Goal: Information Seeking & Learning: Learn about a topic

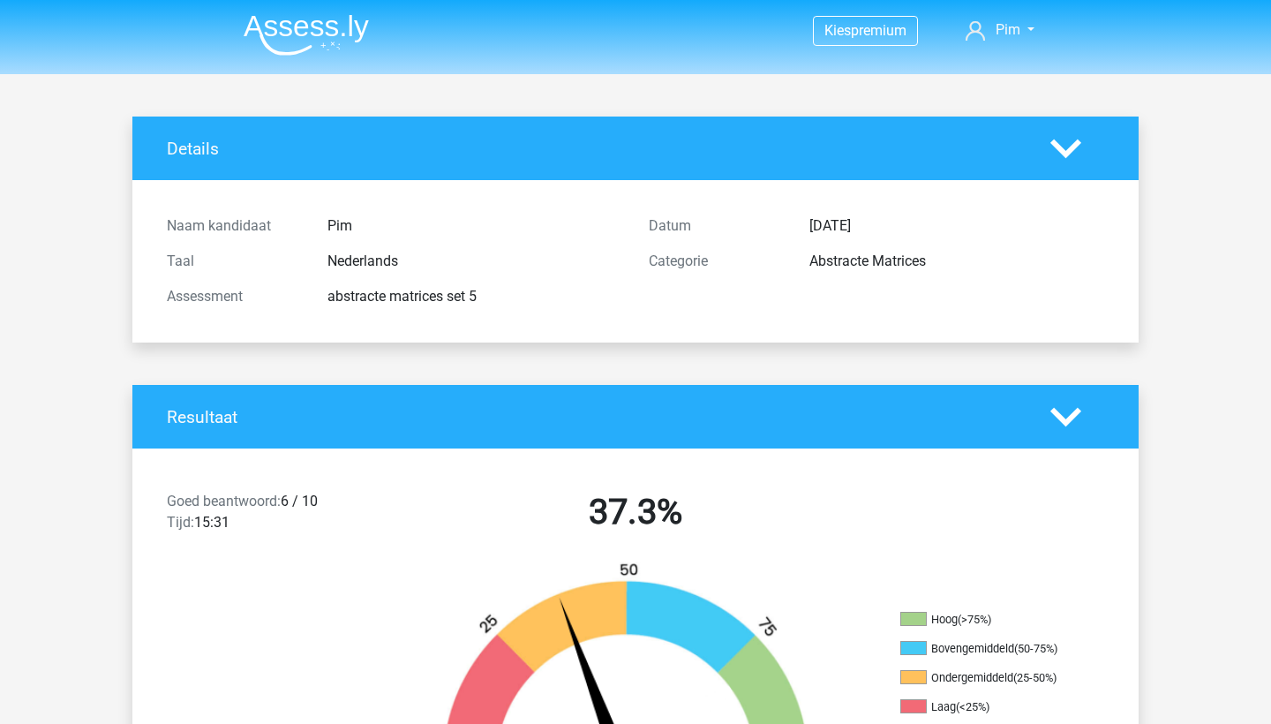
click at [357, 32] on img at bounding box center [306, 34] width 125 height 41
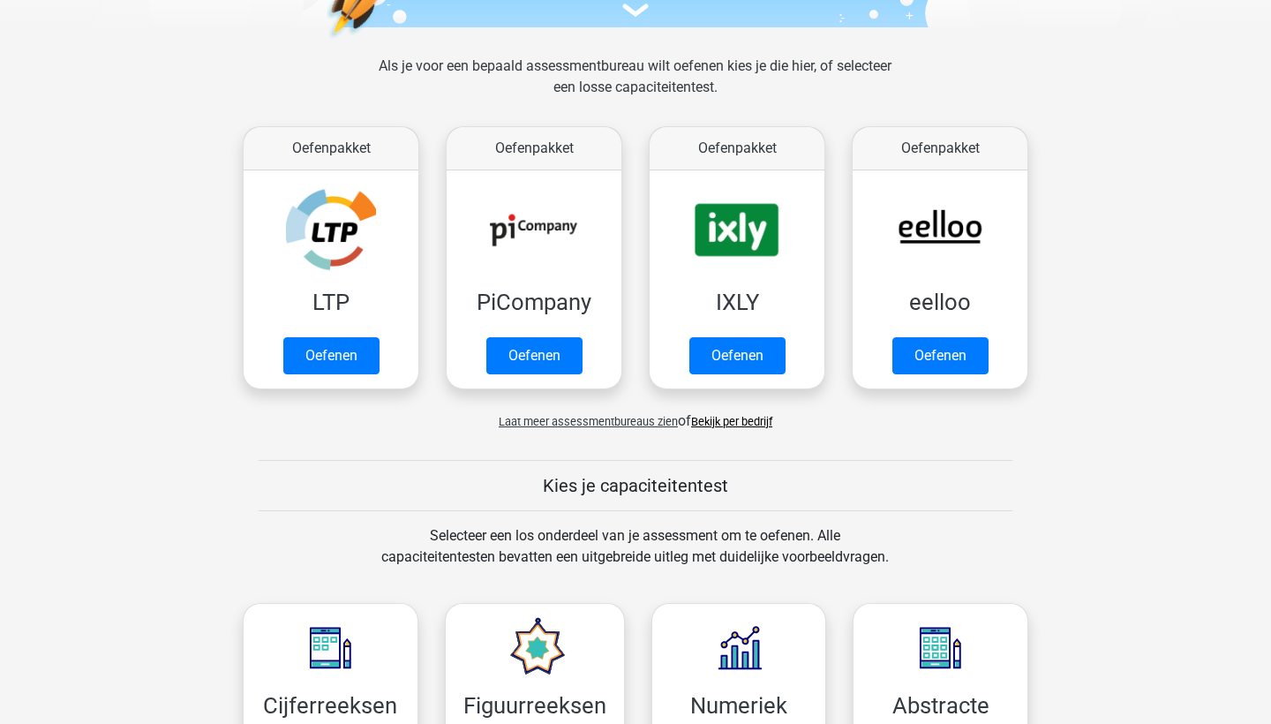
scroll to position [226, 0]
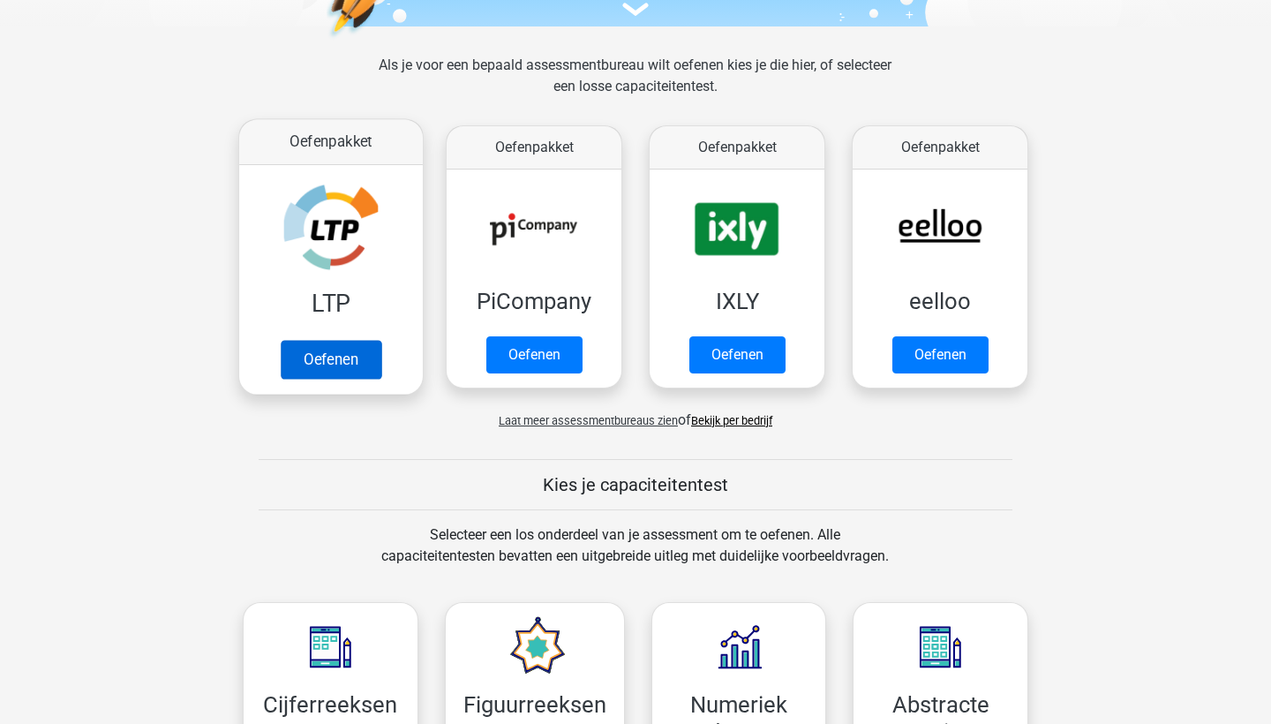
click at [307, 356] on link "Oefenen" at bounding box center [331, 359] width 101 height 39
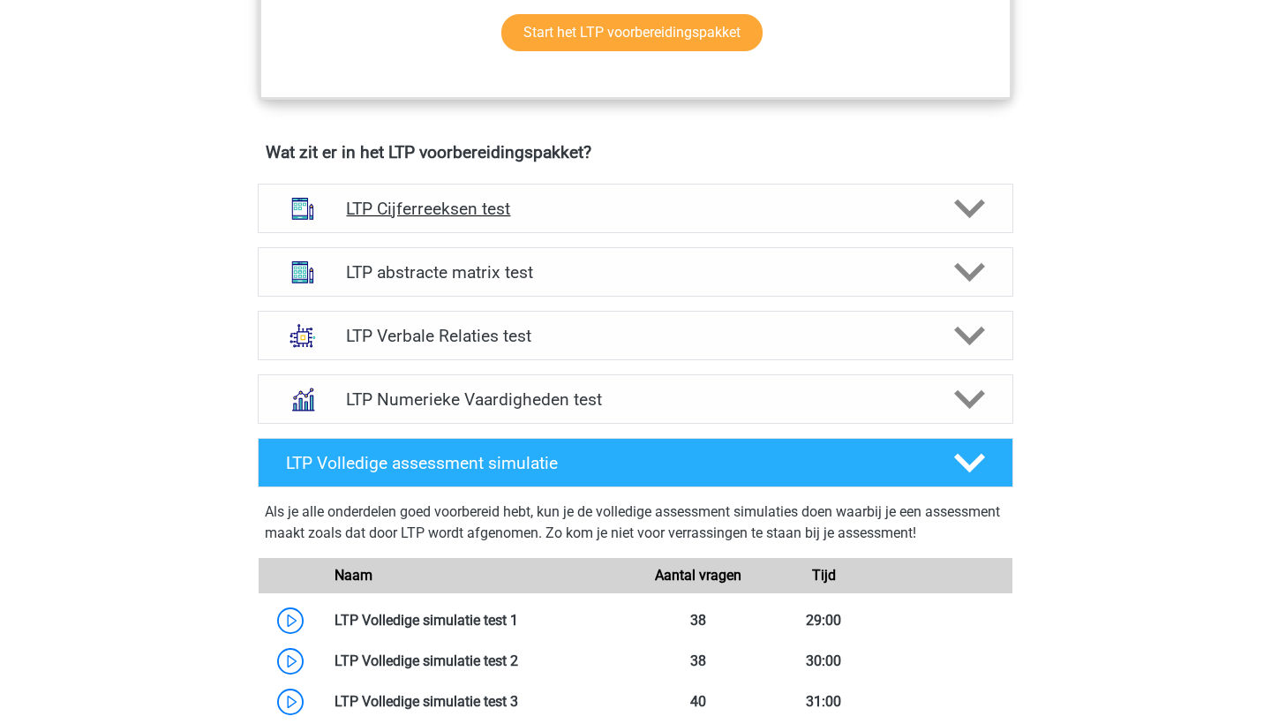
scroll to position [1005, 0]
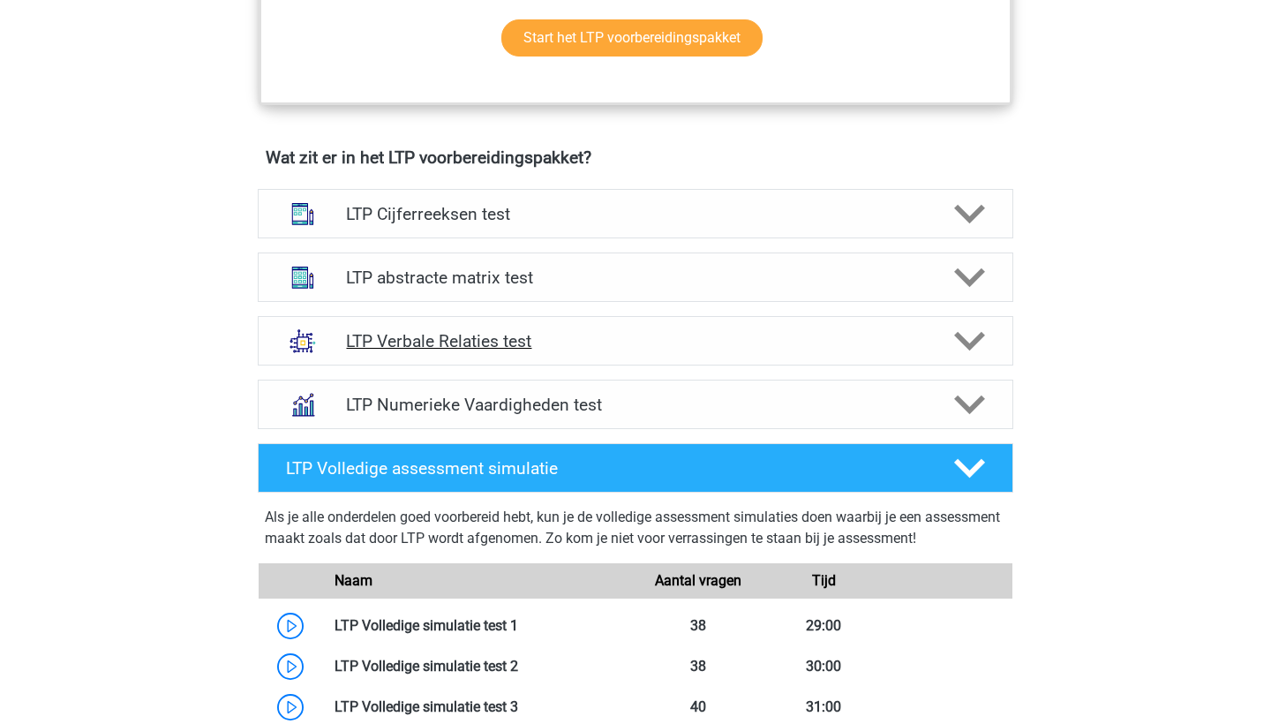
click at [470, 357] on div "LTP Verbale Relaties test" at bounding box center [635, 340] width 755 height 49
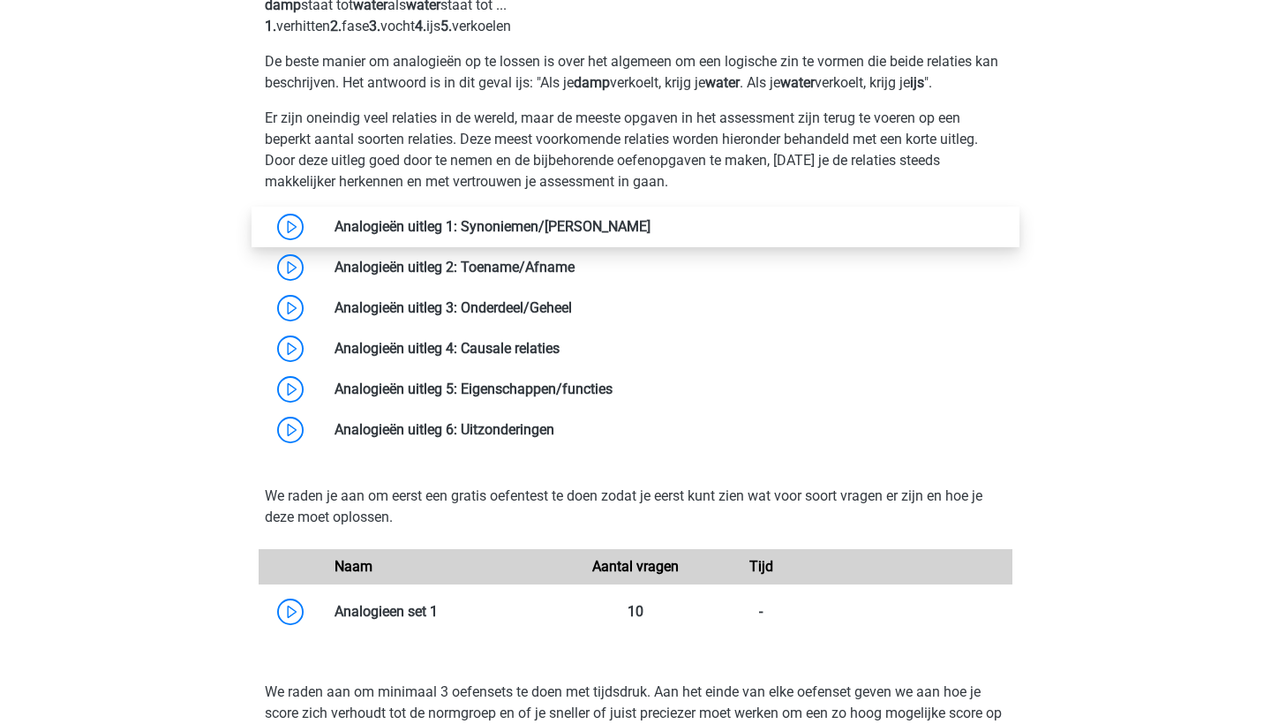
scroll to position [1446, 0]
click at [650, 229] on link at bounding box center [650, 226] width 0 height 17
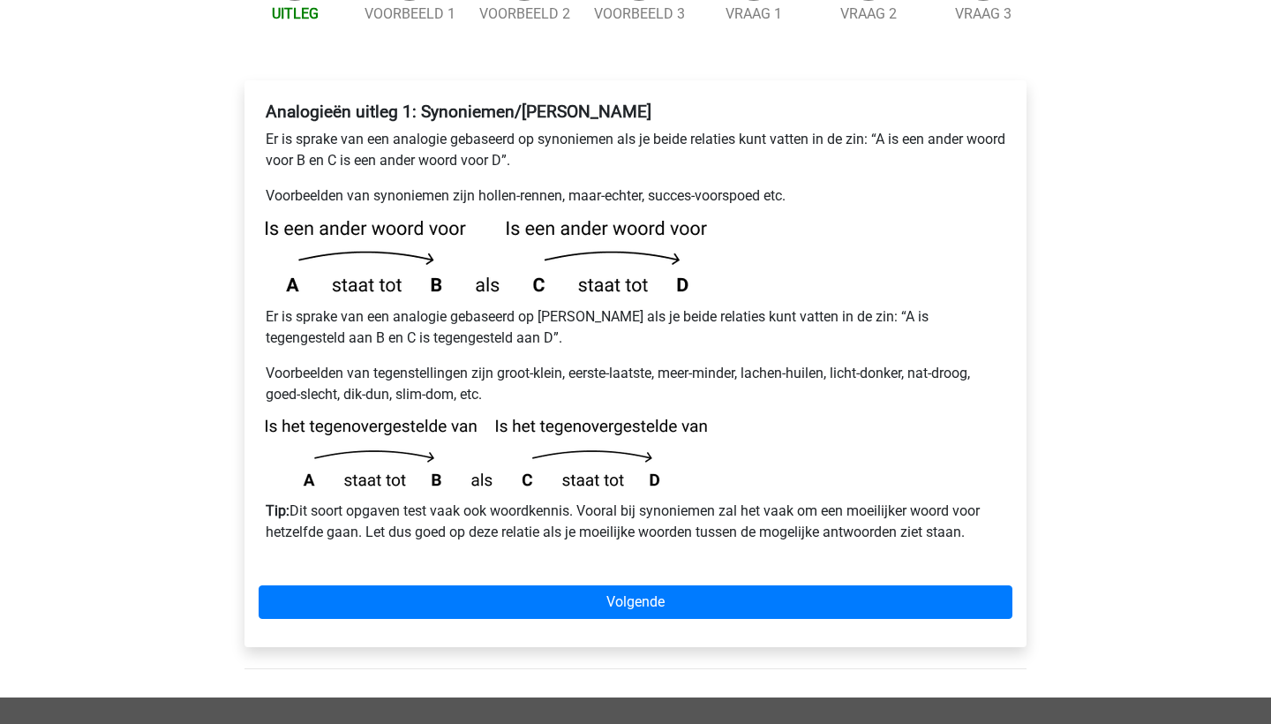
scroll to position [258, 0]
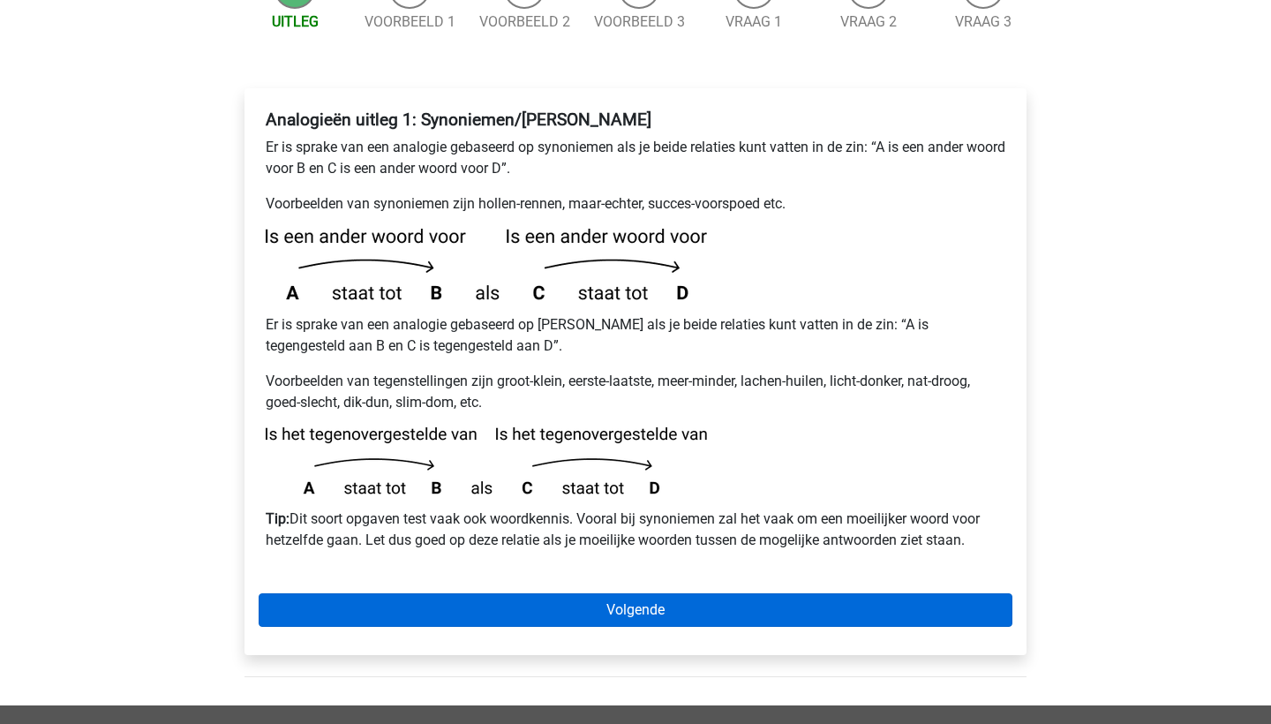
click at [531, 593] on link "Volgende" at bounding box center [636, 610] width 754 height 34
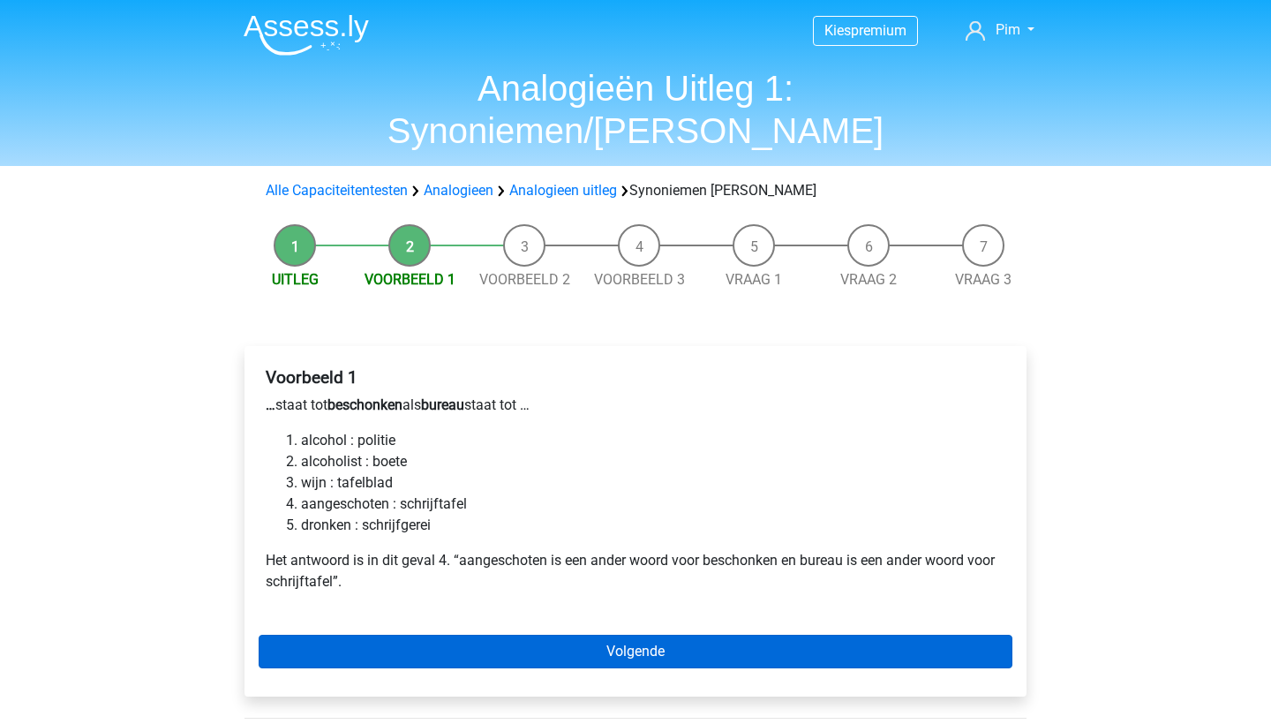
click at [531, 635] on link "Volgende" at bounding box center [636, 652] width 754 height 34
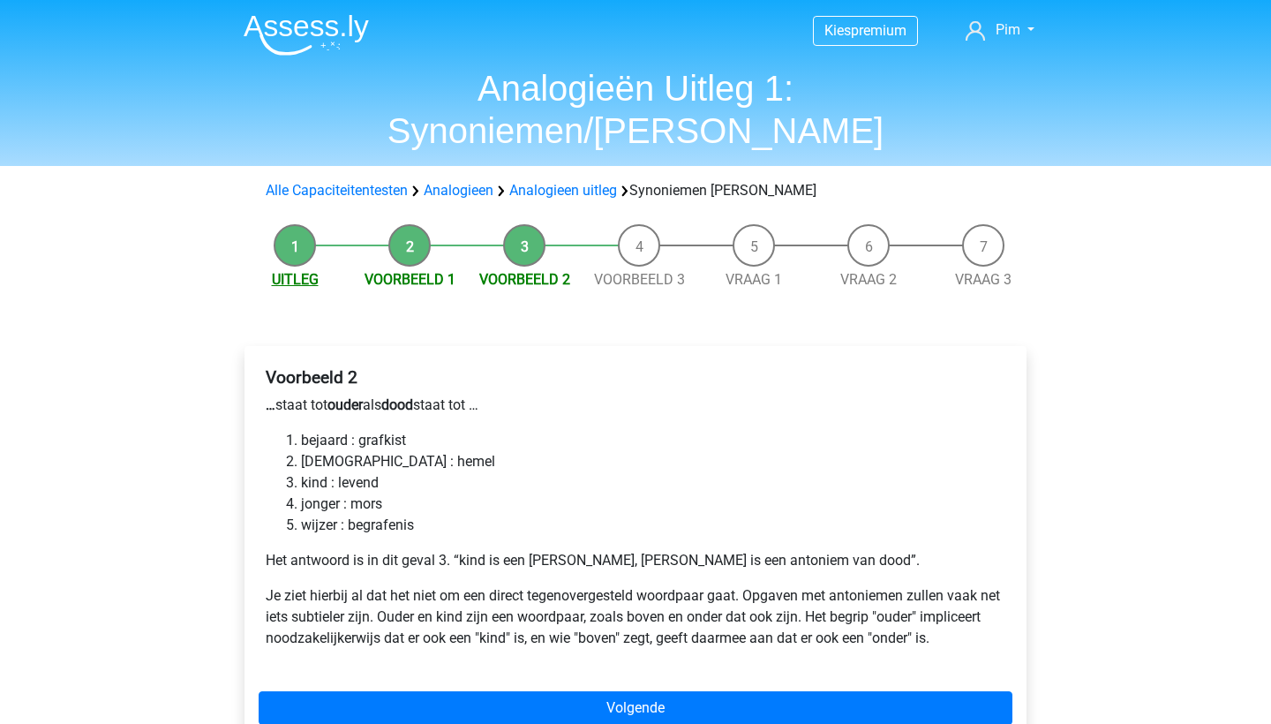
click at [297, 271] on link "Uitleg" at bounding box center [295, 279] width 47 height 17
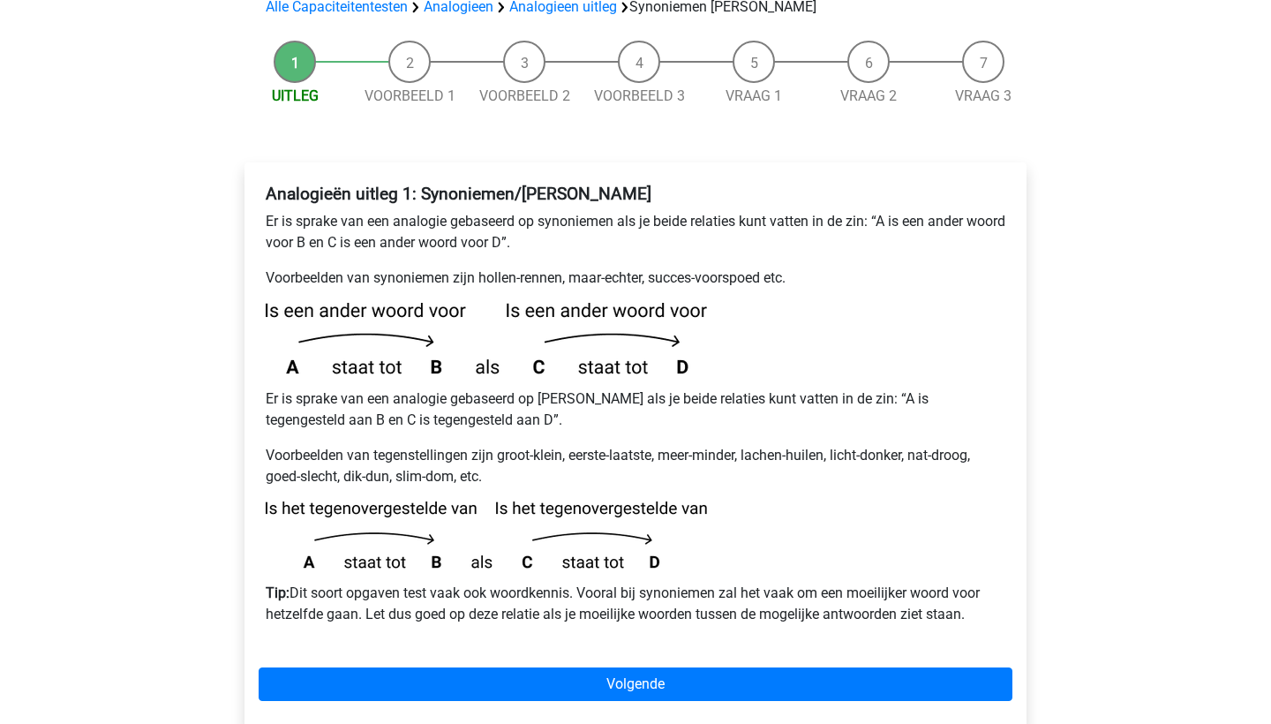
scroll to position [184, 0]
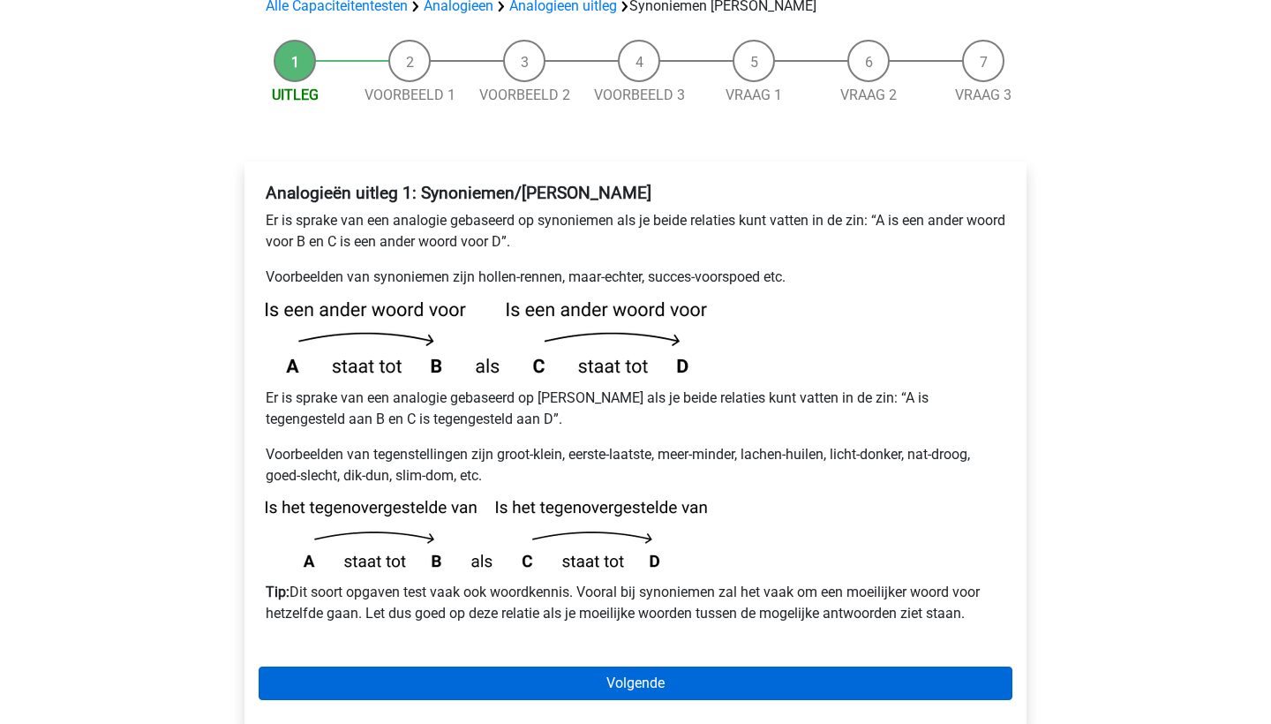
click at [460, 666] on link "Volgende" at bounding box center [636, 683] width 754 height 34
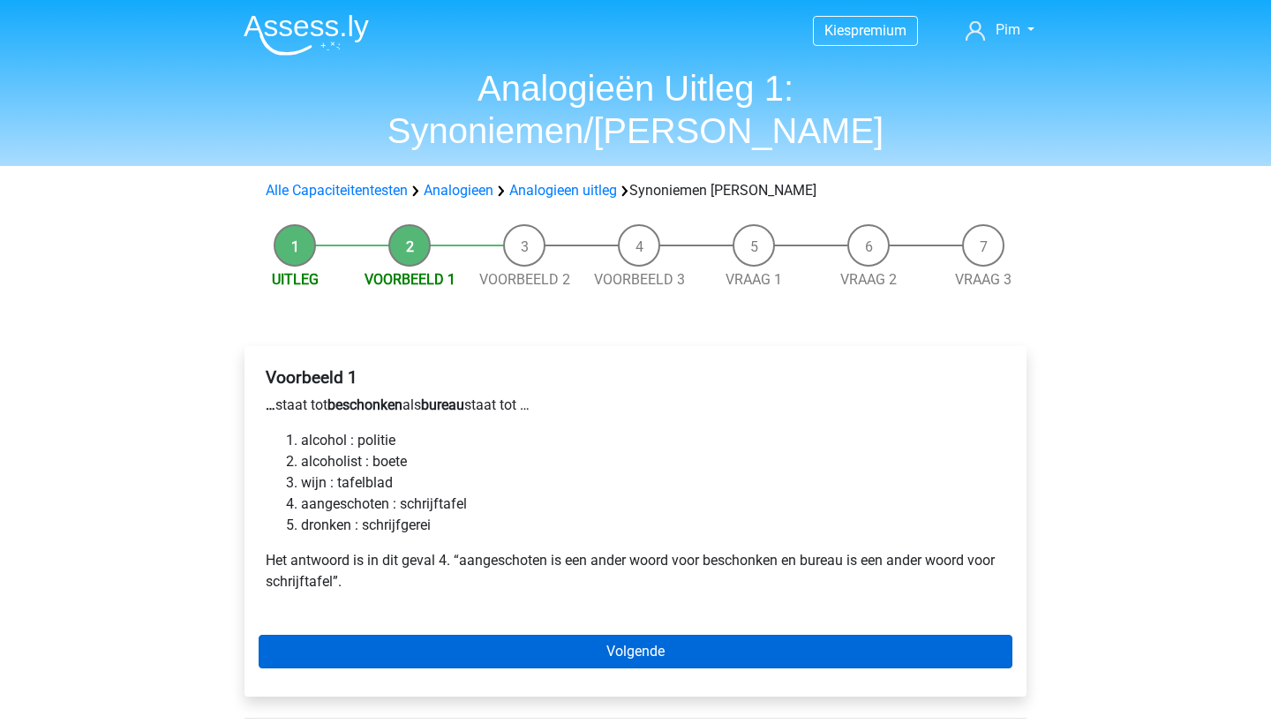
click at [453, 635] on link "Volgende" at bounding box center [636, 652] width 754 height 34
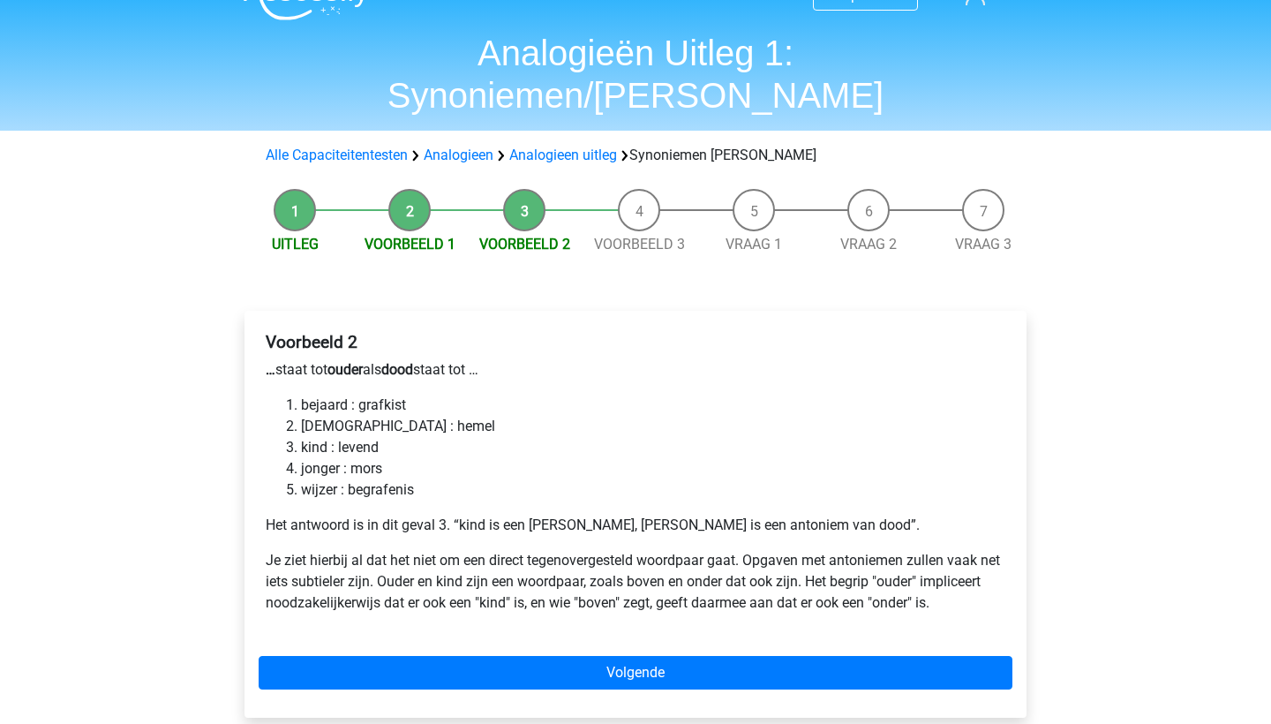
scroll to position [37, 0]
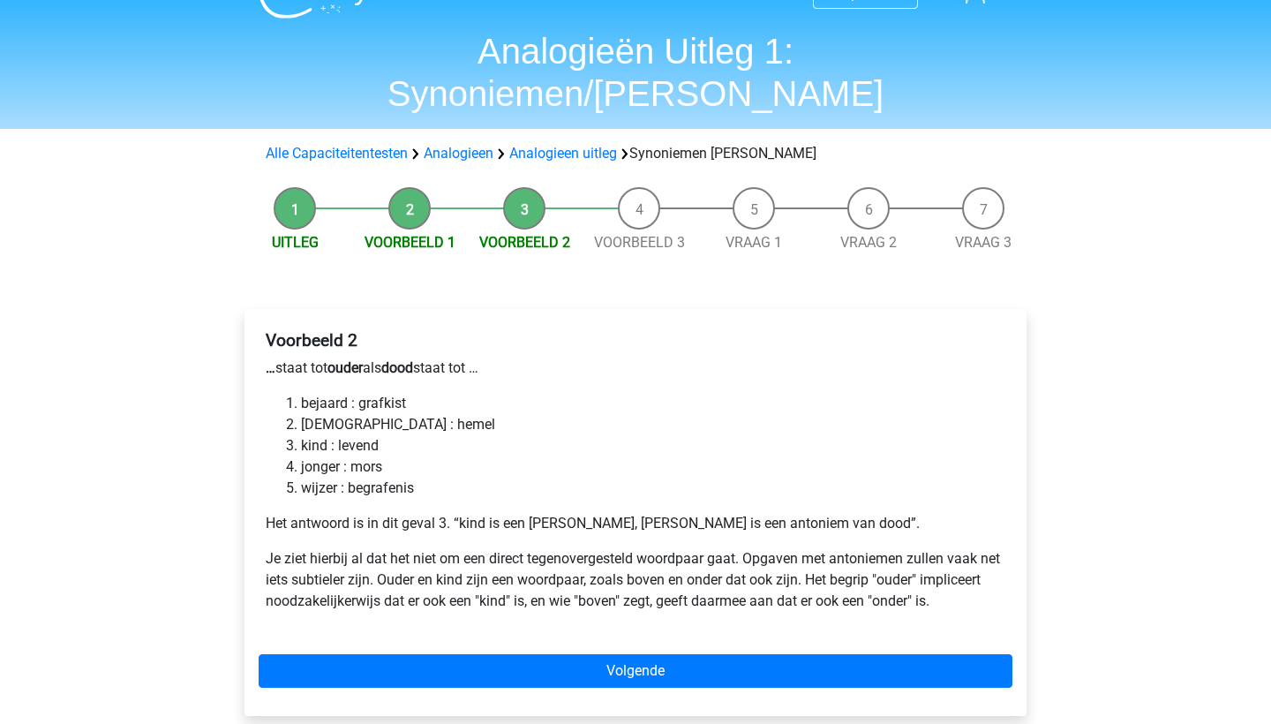
click at [443, 611] on div "Voorbeeld 2 … staat tot ouder als dood staat tot … bejaard : grafkist [DEMOGRAP…" at bounding box center [635, 512] width 782 height 407
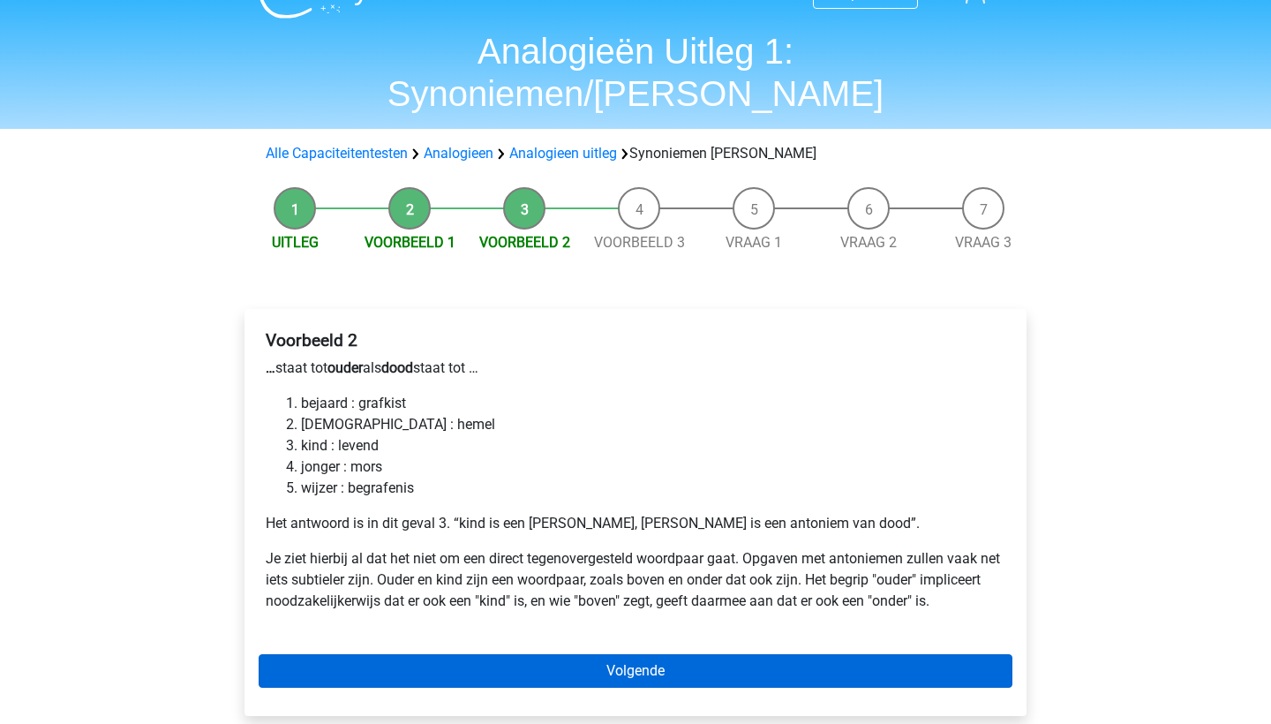
click at [441, 654] on link "Volgende" at bounding box center [636, 671] width 754 height 34
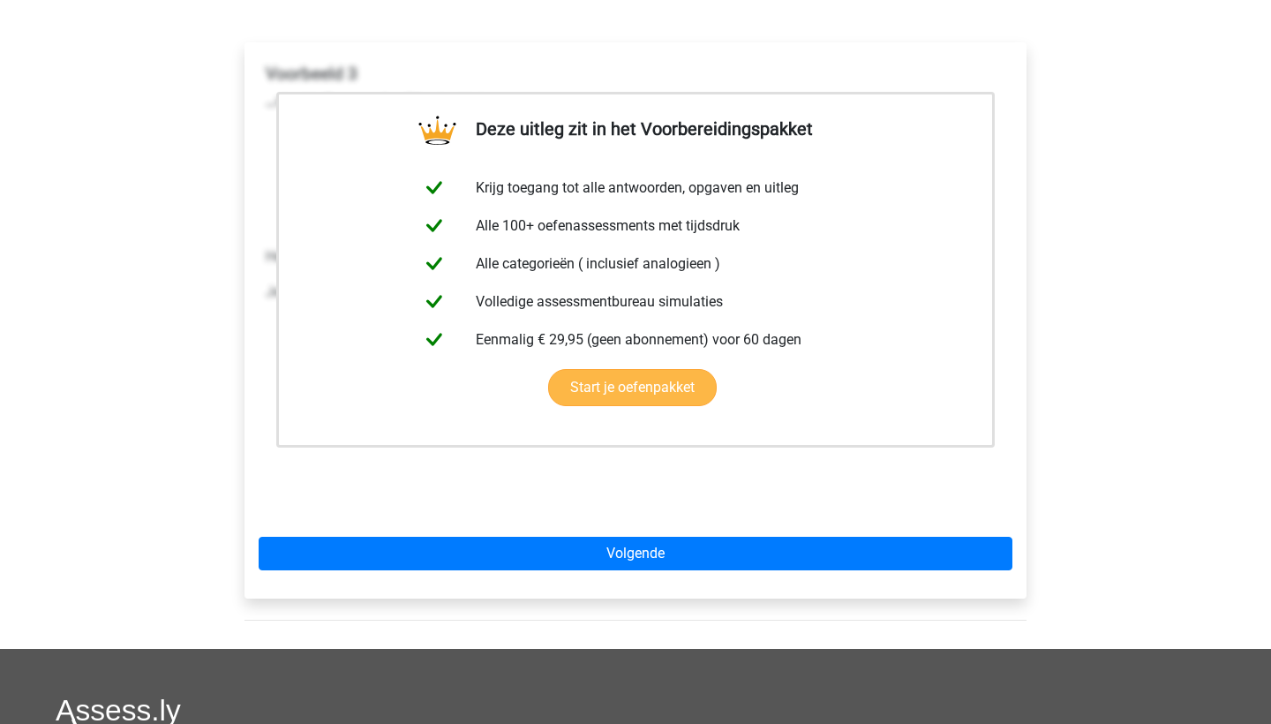
scroll to position [312, 0]
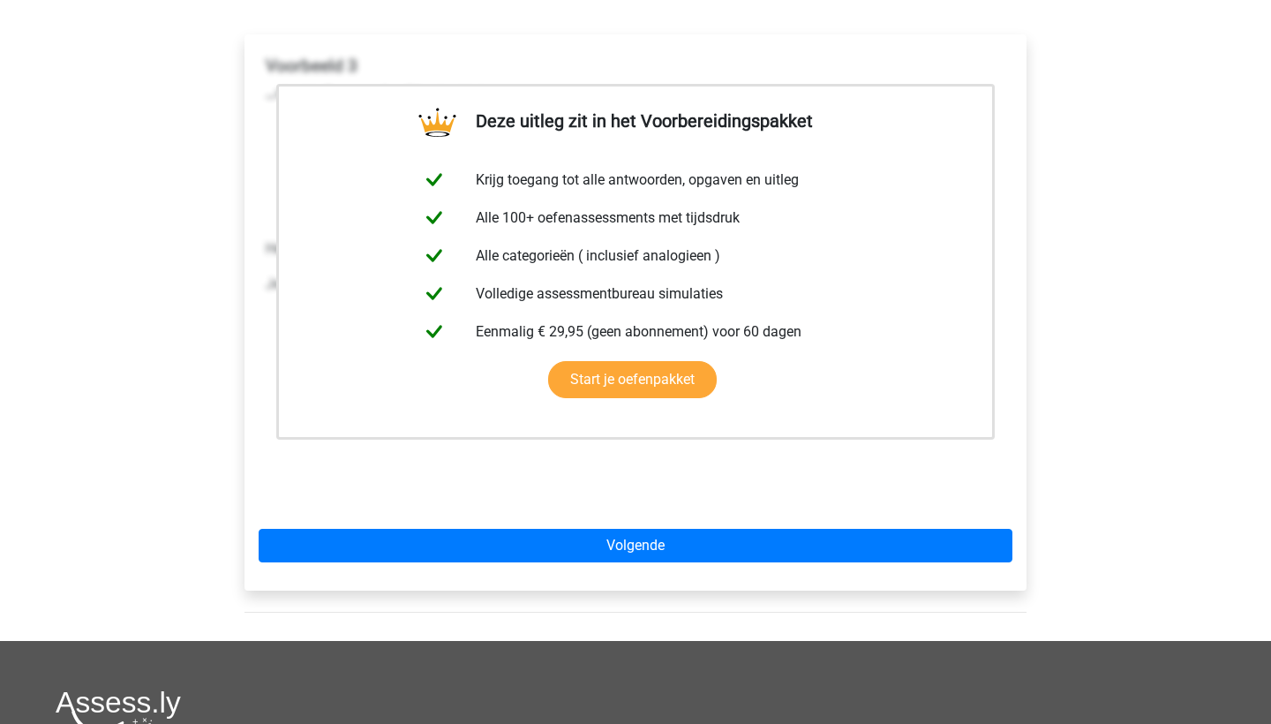
click at [459, 521] on div "Deze uitleg zit in het Voorbereidingspakket Krijg toegang tot alle antwoorden, …" at bounding box center [635, 312] width 782 height 556
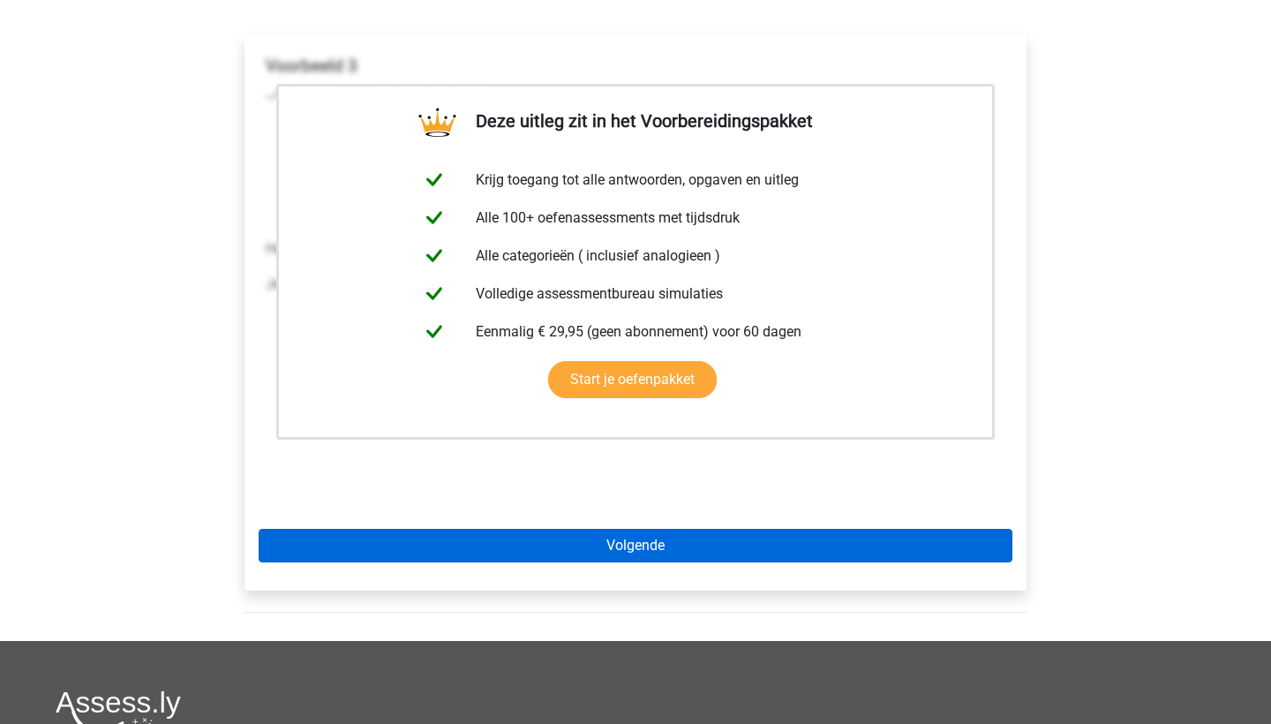
click at [459, 529] on link "Volgende" at bounding box center [636, 546] width 754 height 34
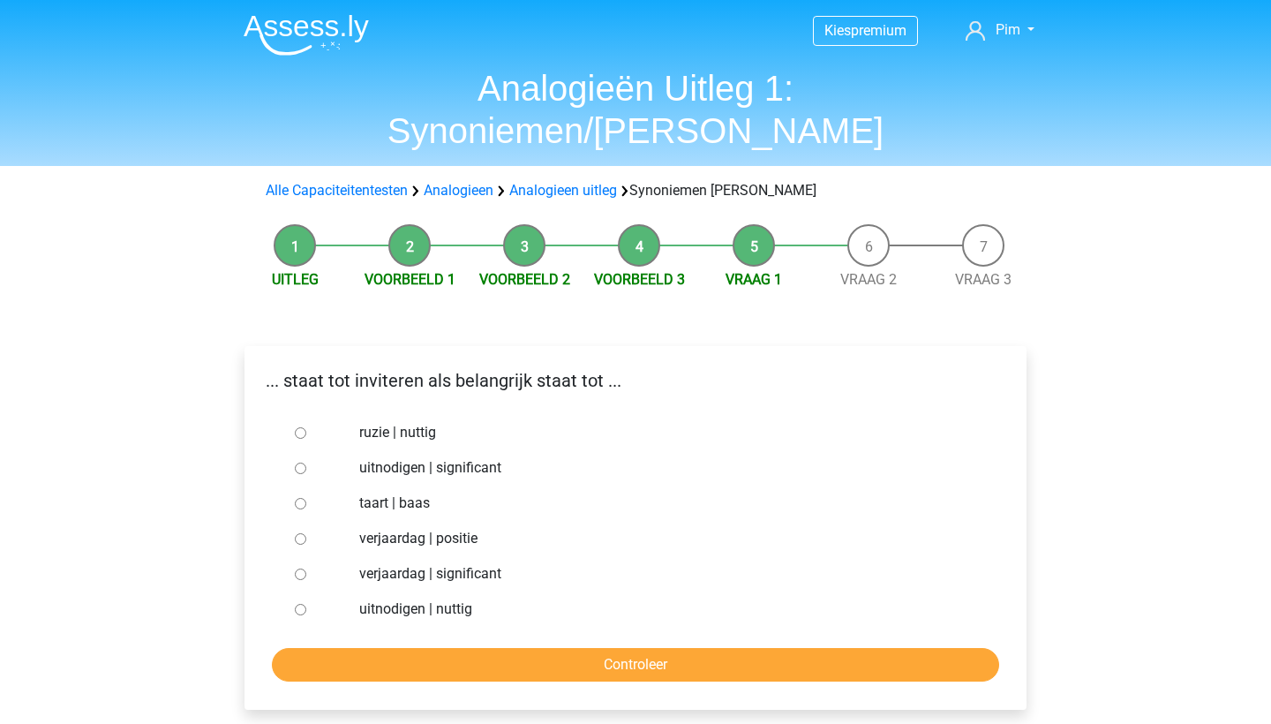
click at [299, 462] on input "uitnodigen | significant" at bounding box center [300, 467] width 11 height 11
radio input "true"
click at [327, 648] on input "Controleer" at bounding box center [635, 665] width 727 height 34
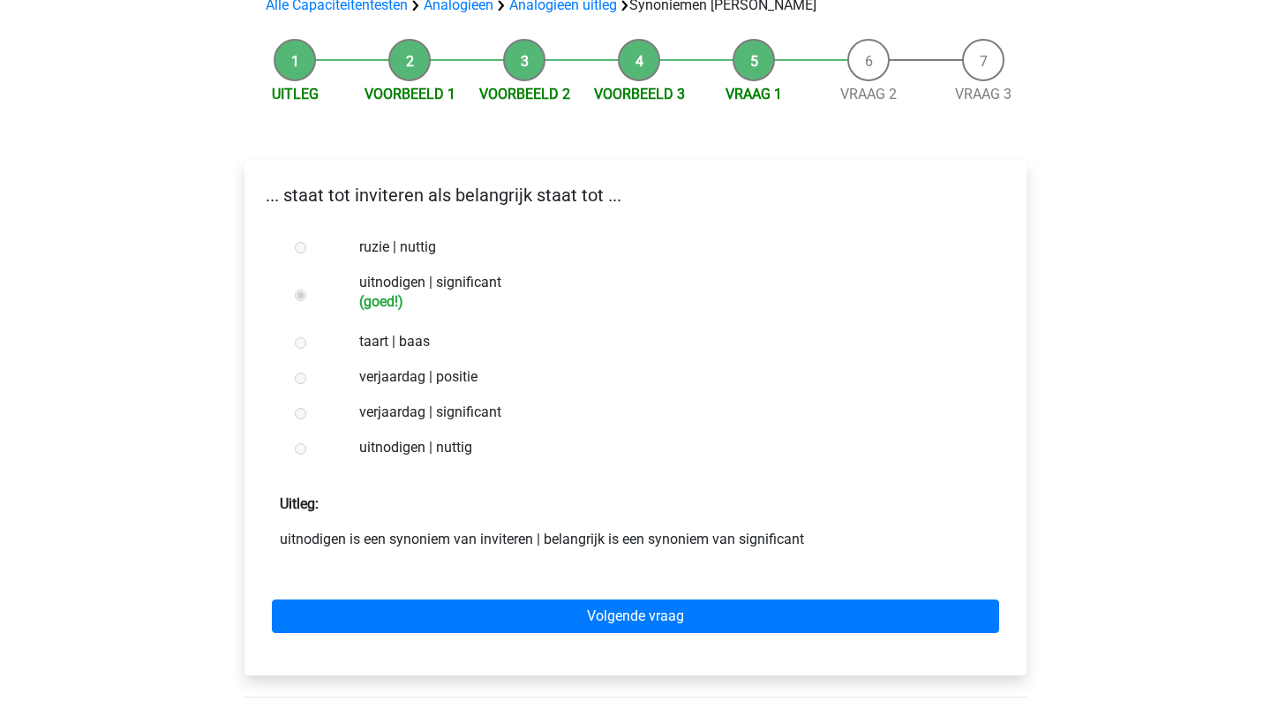
scroll to position [272, 0]
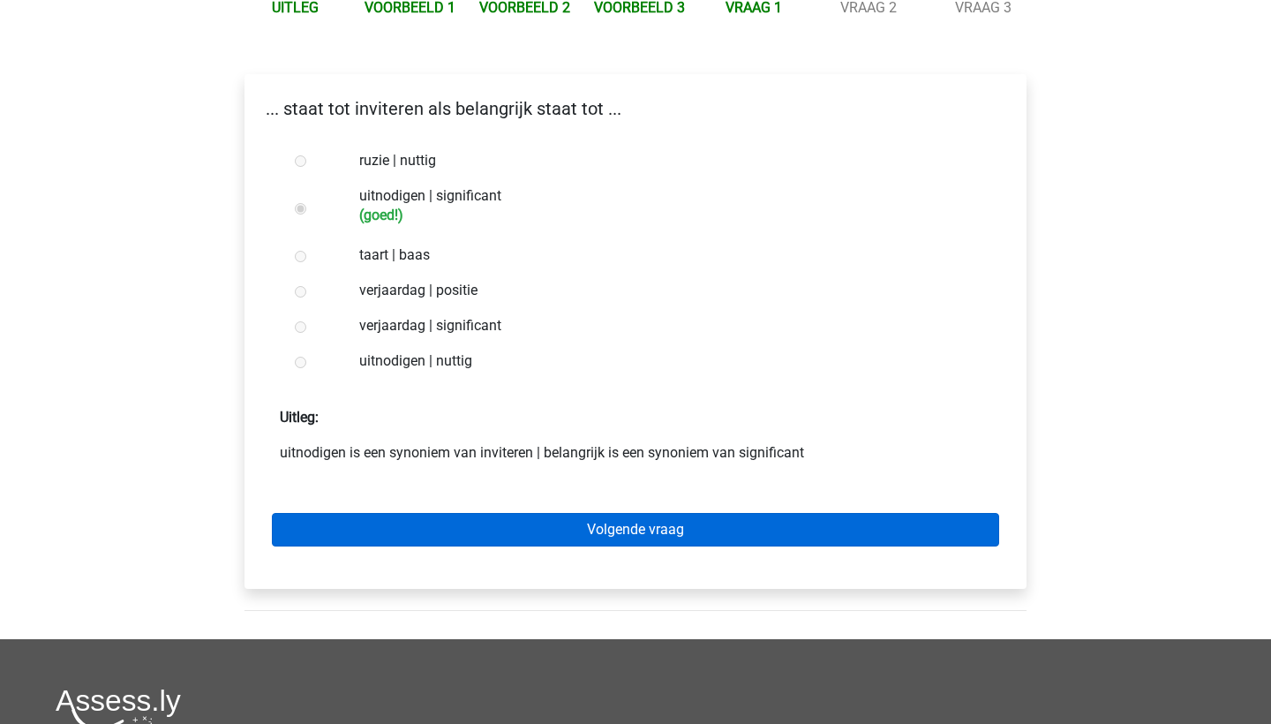
click at [386, 513] on link "Volgende vraag" at bounding box center [635, 530] width 727 height 34
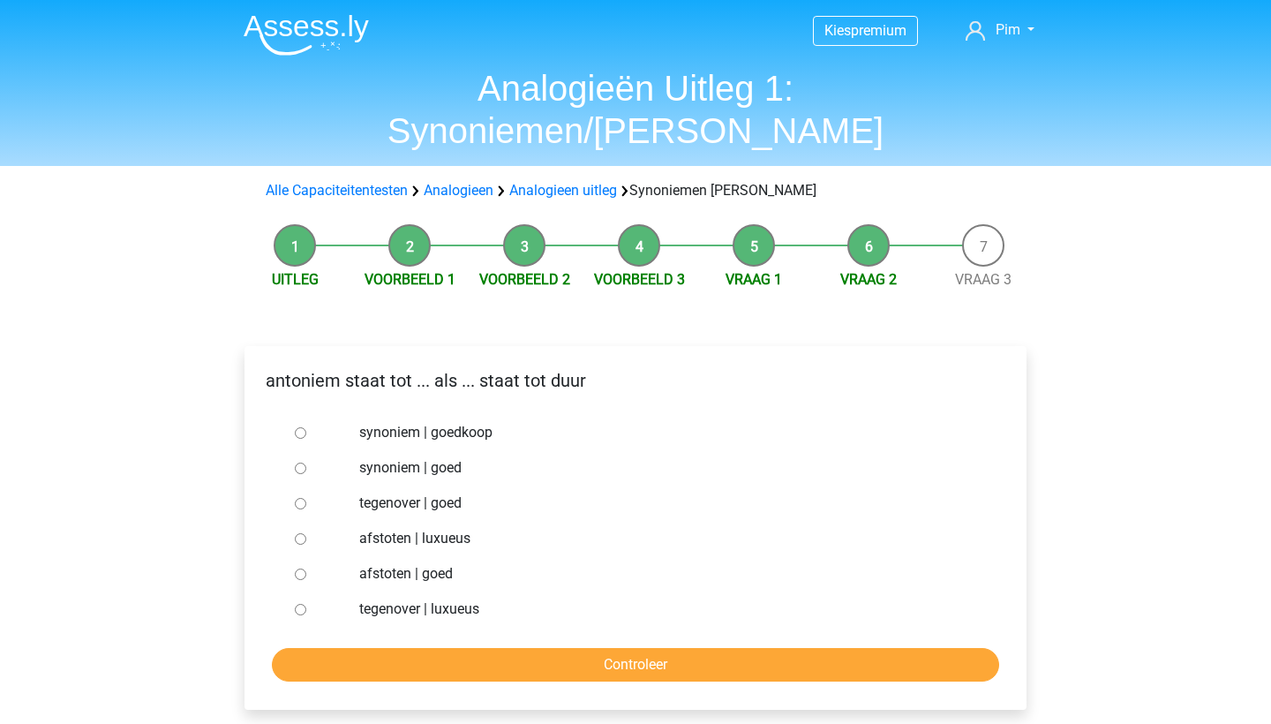
click at [301, 427] on input "synoniem | goedkoop" at bounding box center [300, 432] width 11 height 11
radio input "true"
click at [355, 648] on input "Controleer" at bounding box center [635, 665] width 727 height 34
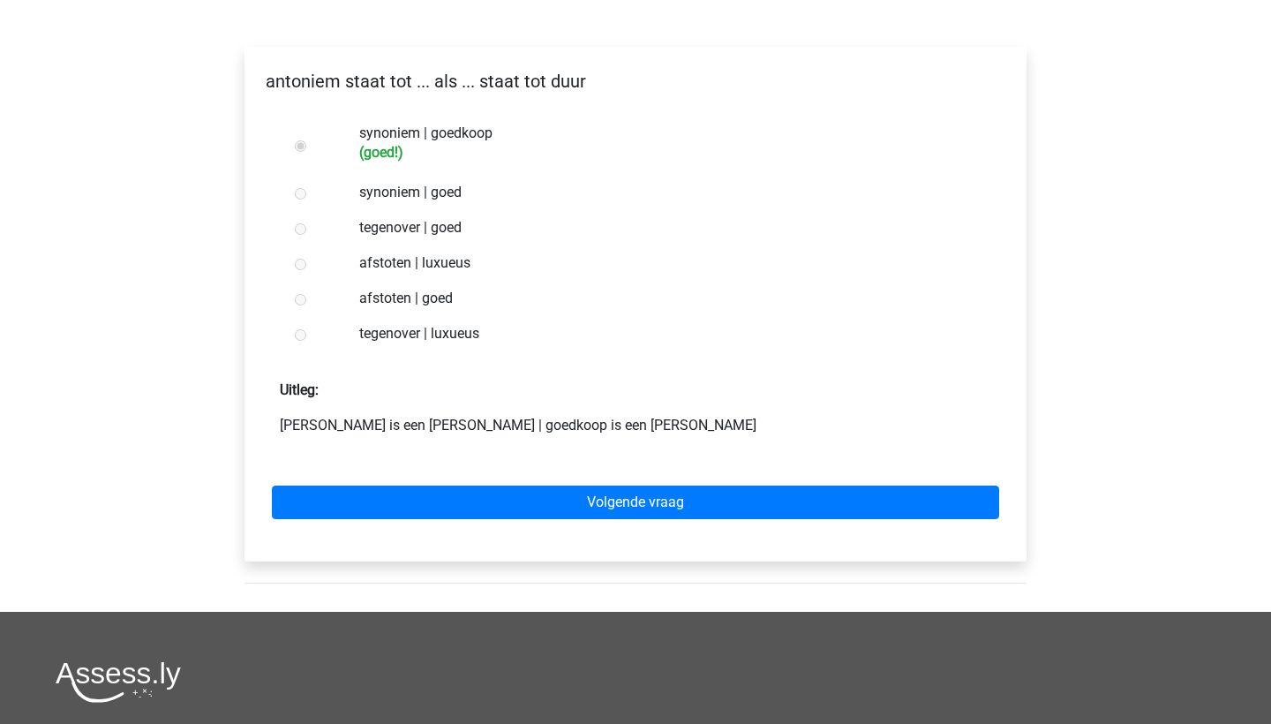
scroll to position [301, 0]
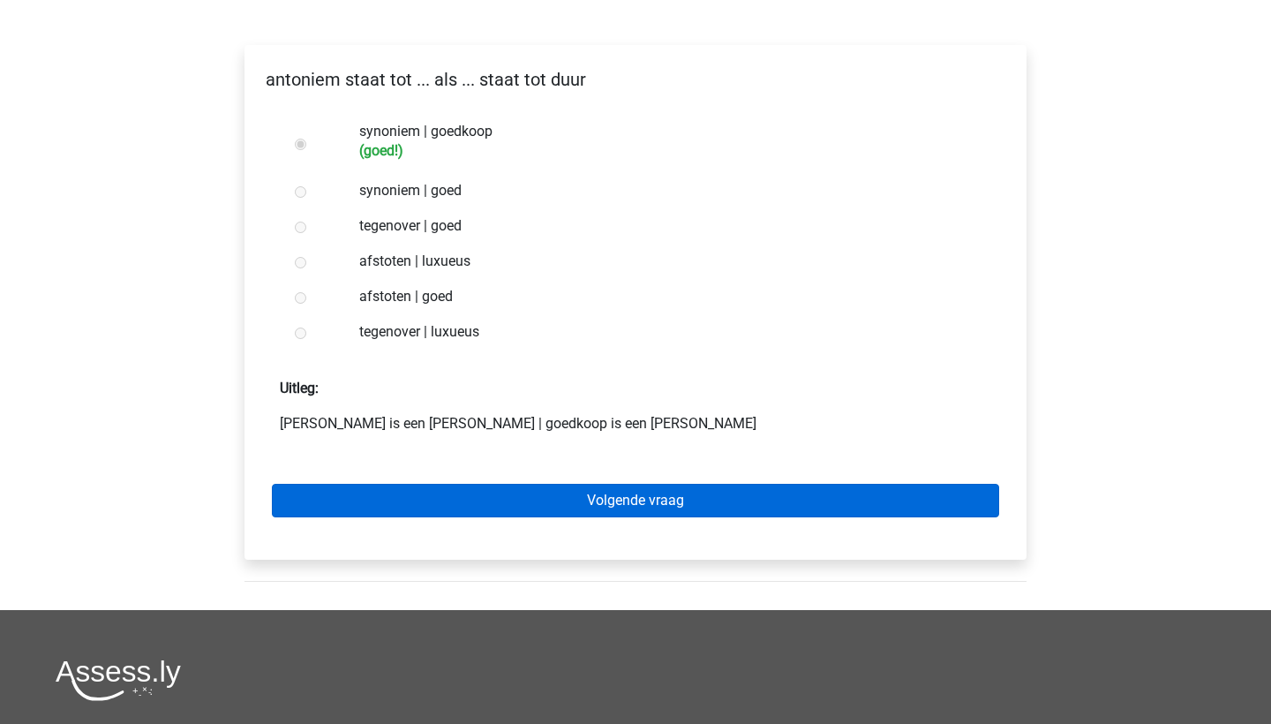
click at [406, 484] on link "Volgende vraag" at bounding box center [635, 501] width 727 height 34
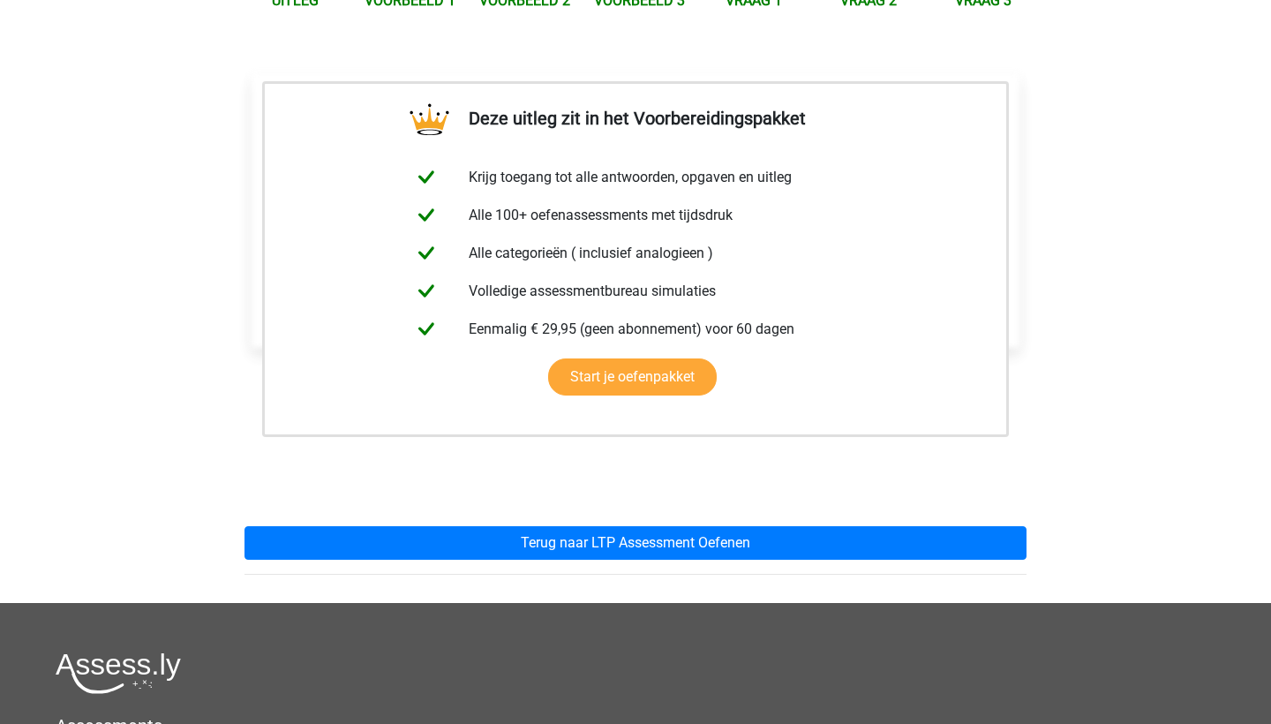
scroll to position [273, 0]
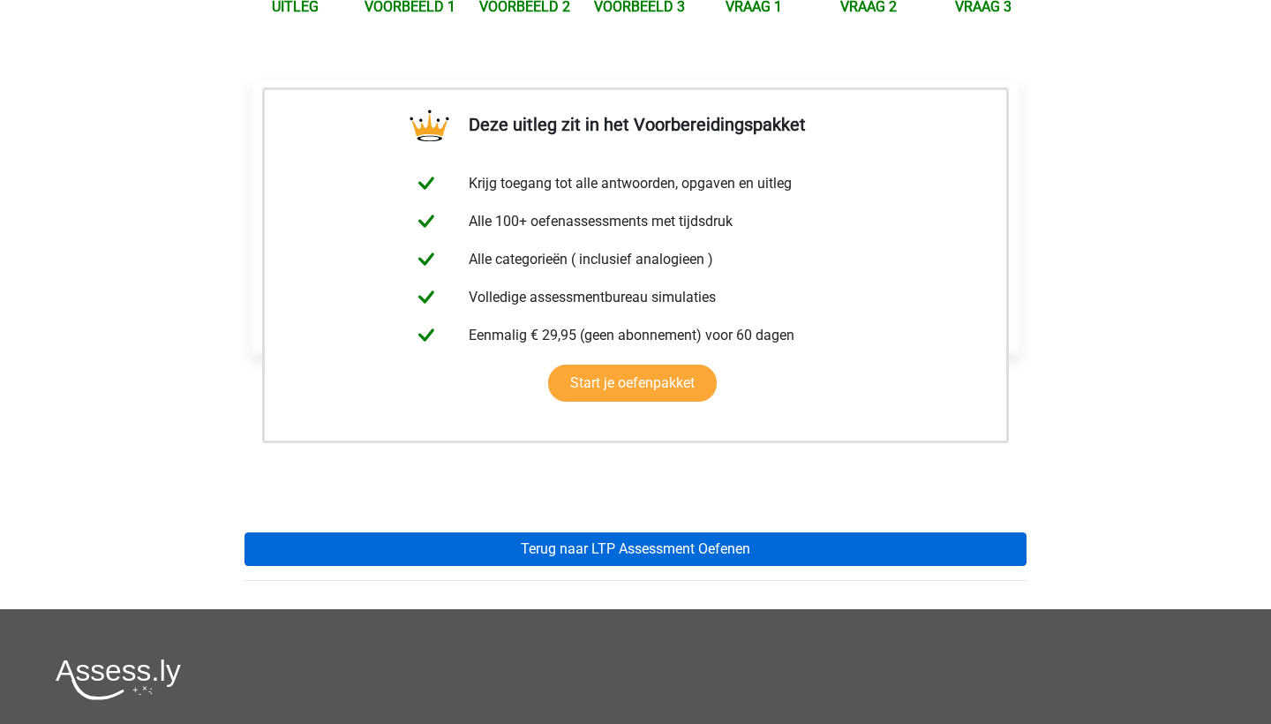
click at [639, 532] on link "Terug naar LTP Assessment Oefenen" at bounding box center [635, 549] width 782 height 34
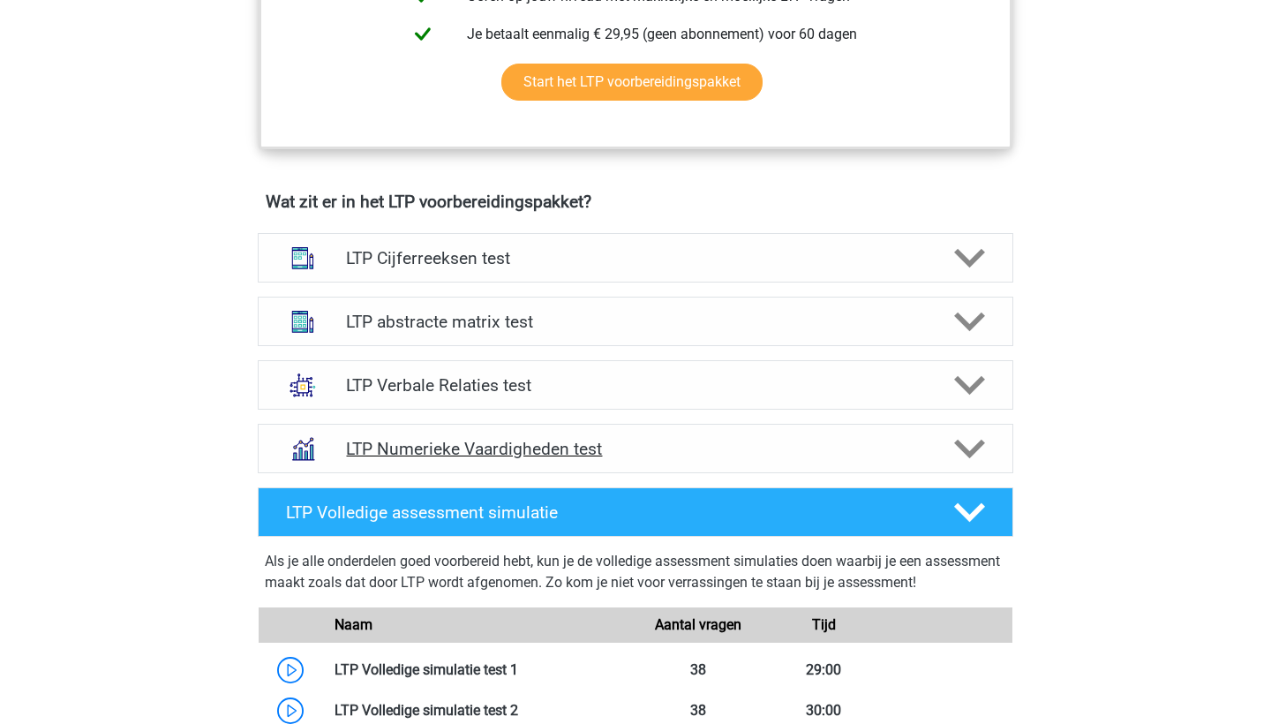
scroll to position [961, 0]
click at [457, 396] on div "LTP Verbale Relaties test" at bounding box center [635, 384] width 755 height 49
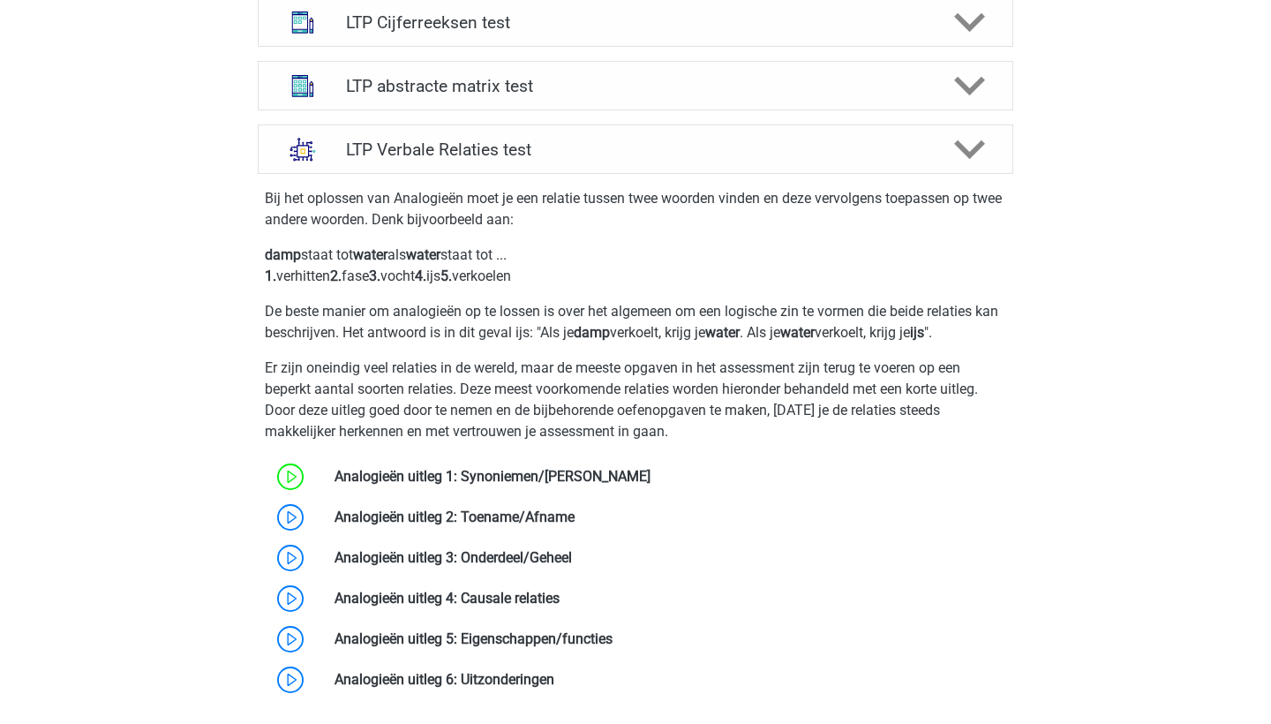
scroll to position [1201, 0]
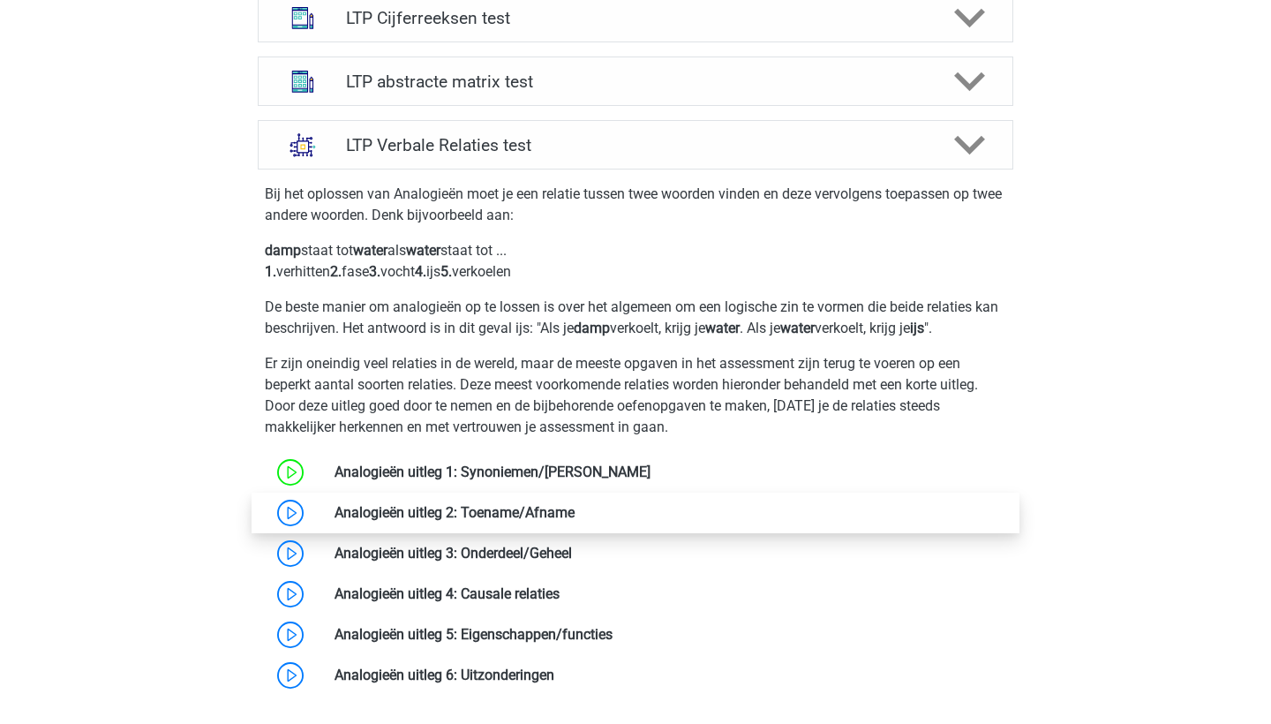
click at [575, 514] on link at bounding box center [575, 512] width 0 height 17
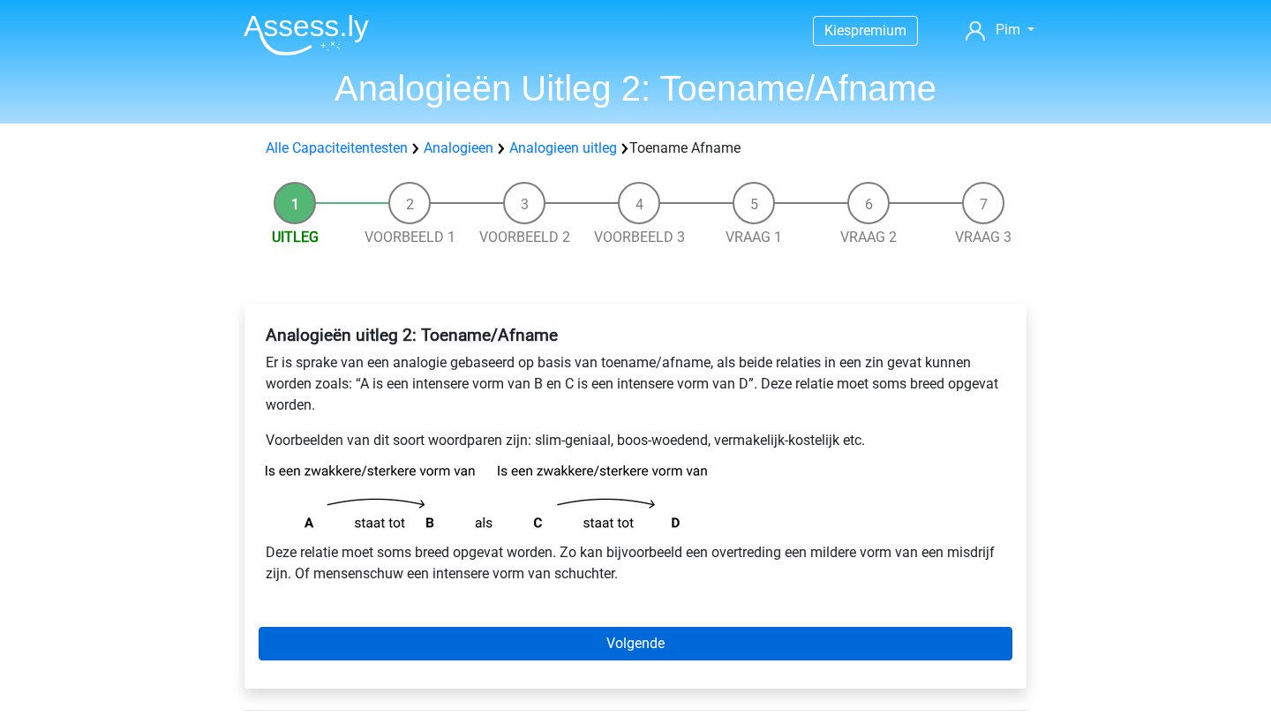
click at [372, 635] on link "Volgende" at bounding box center [636, 644] width 754 height 34
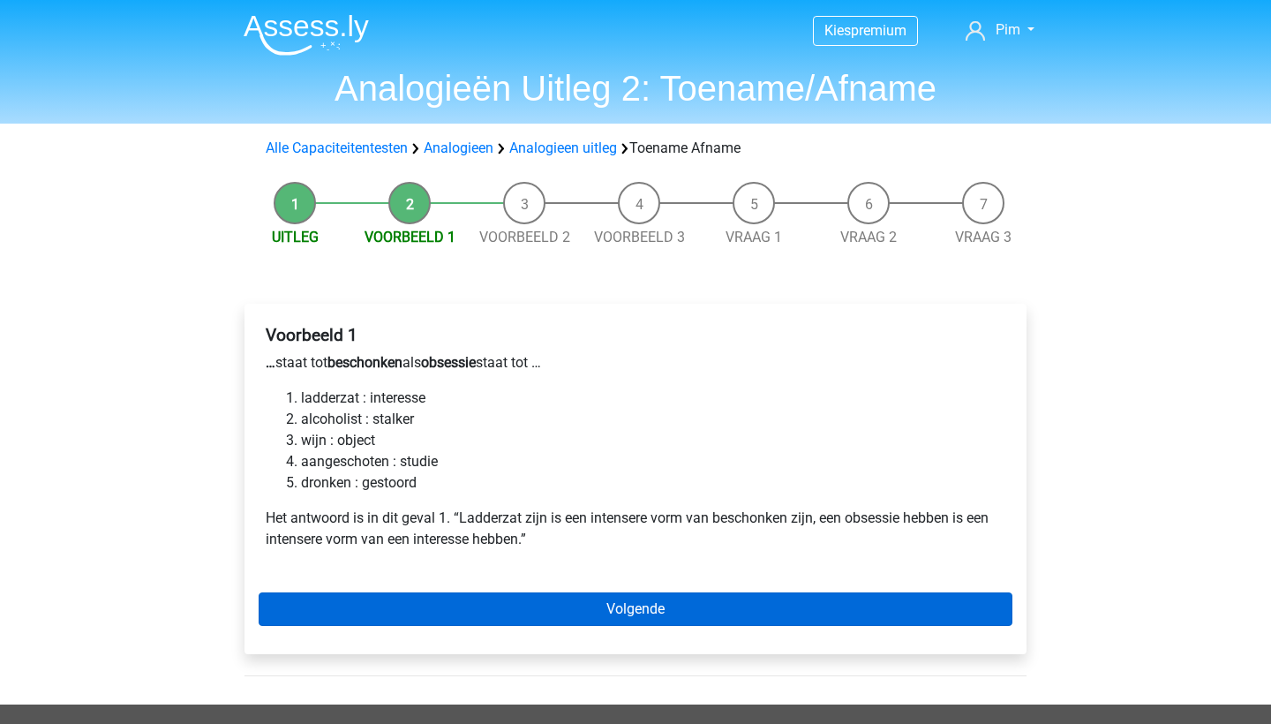
click at [364, 600] on link "Volgende" at bounding box center [636, 609] width 754 height 34
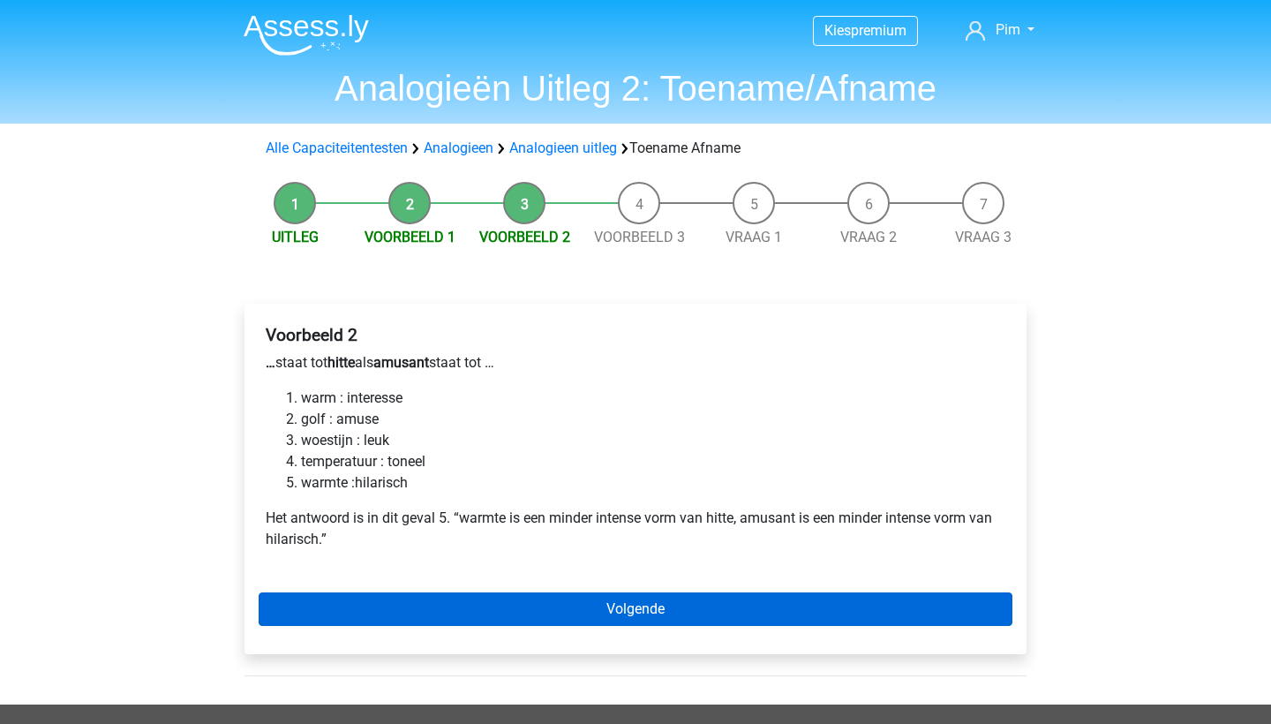
click at [377, 596] on link "Volgende" at bounding box center [636, 609] width 754 height 34
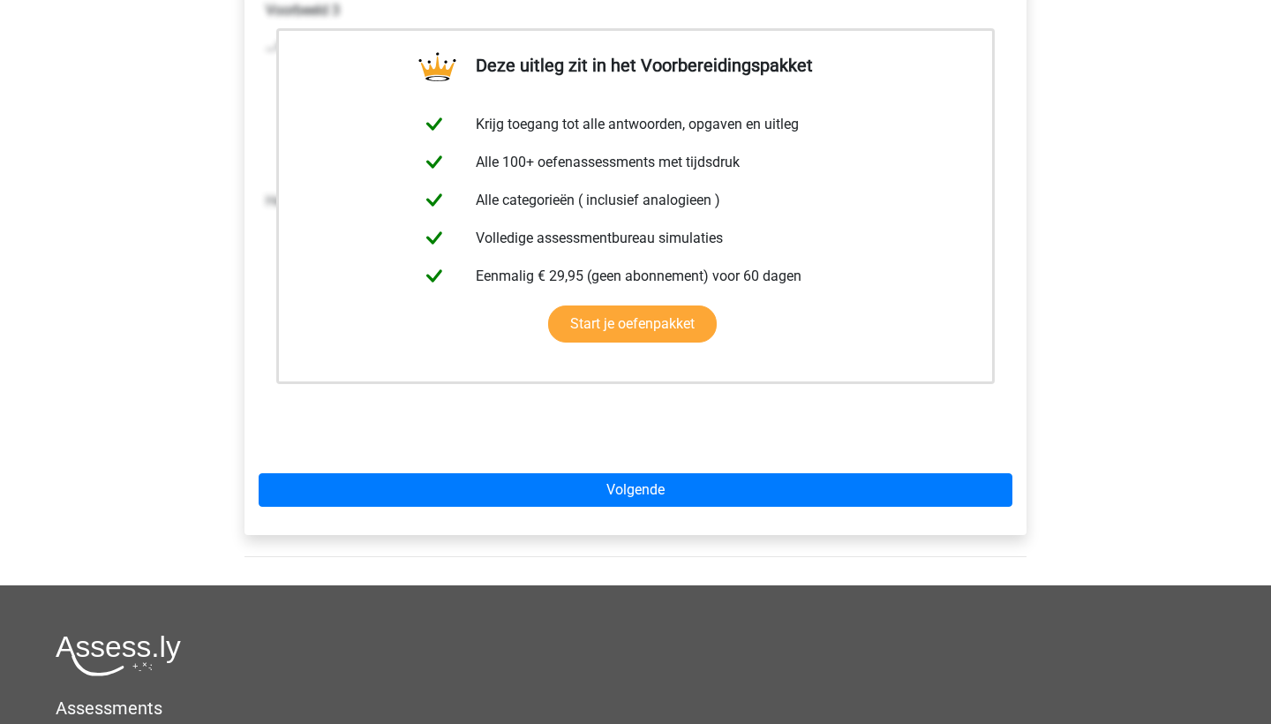
scroll to position [326, 0]
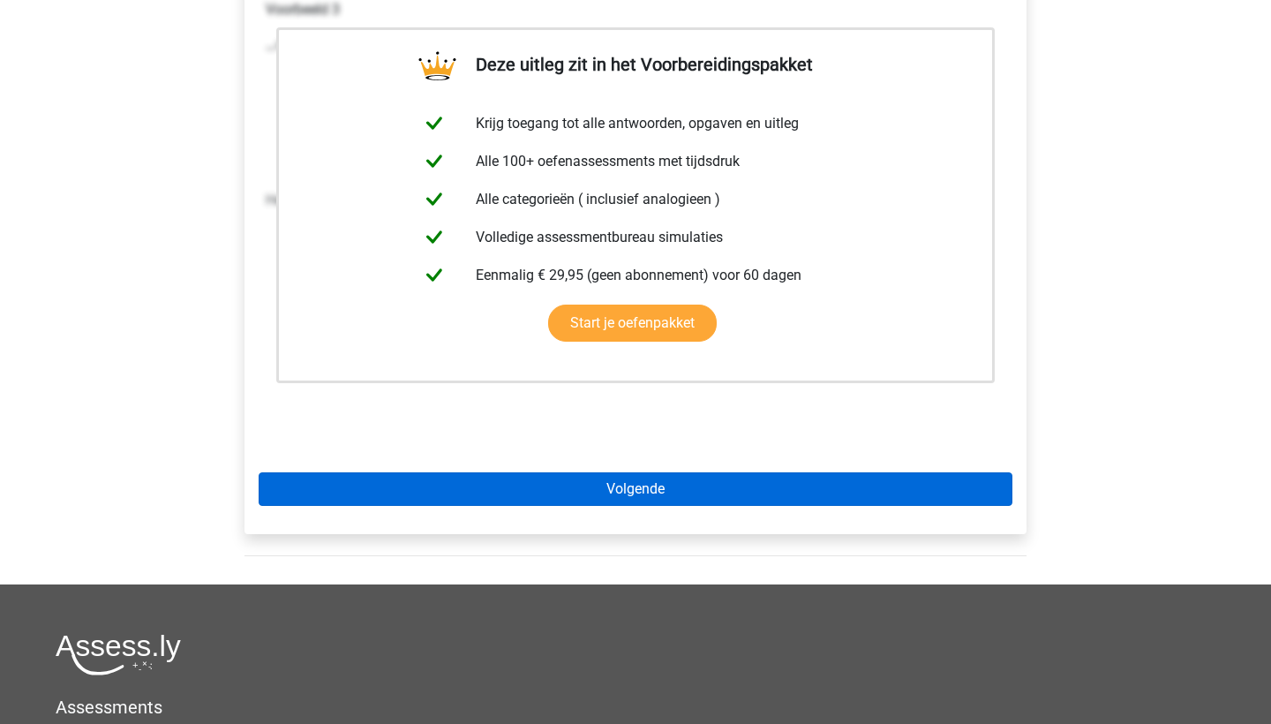
click at [414, 478] on link "Volgende" at bounding box center [636, 489] width 754 height 34
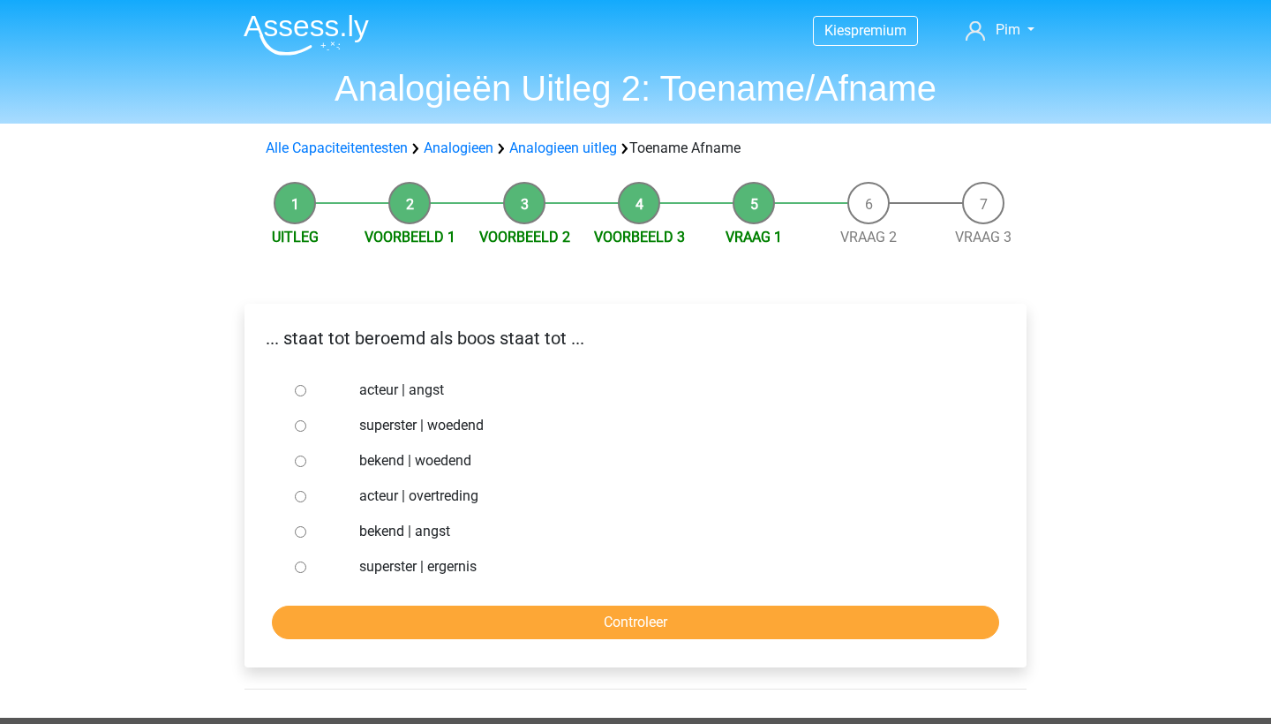
click at [295, 461] on input "bekend | woedend" at bounding box center [300, 460] width 11 height 11
radio input "true"
click at [350, 607] on input "Controleer" at bounding box center [635, 622] width 727 height 34
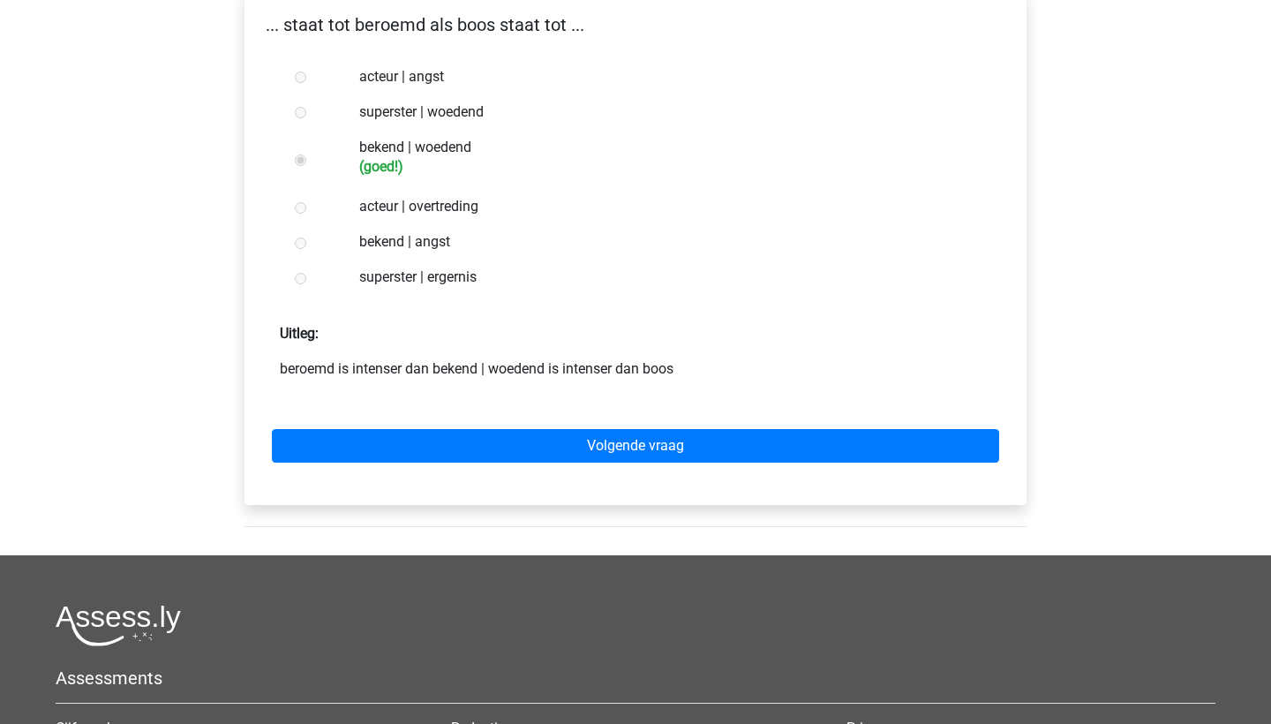
scroll to position [319, 0]
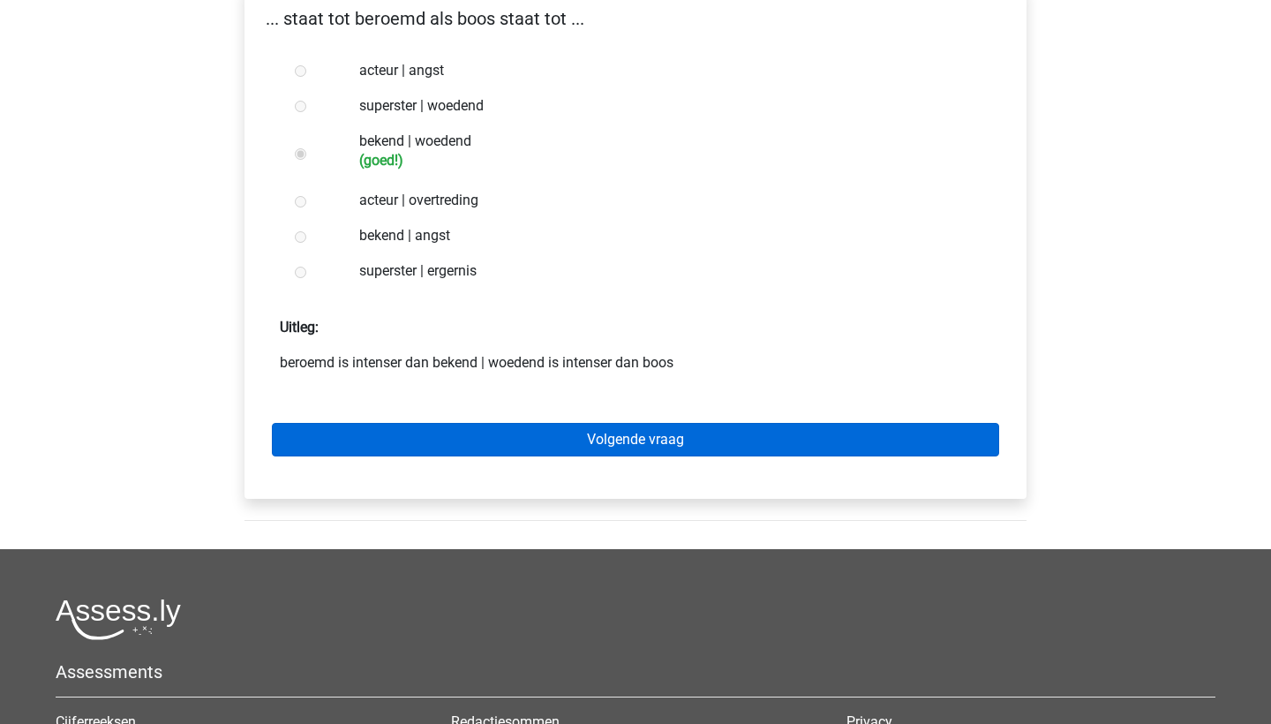
click at [367, 433] on link "Volgende vraag" at bounding box center [635, 440] width 727 height 34
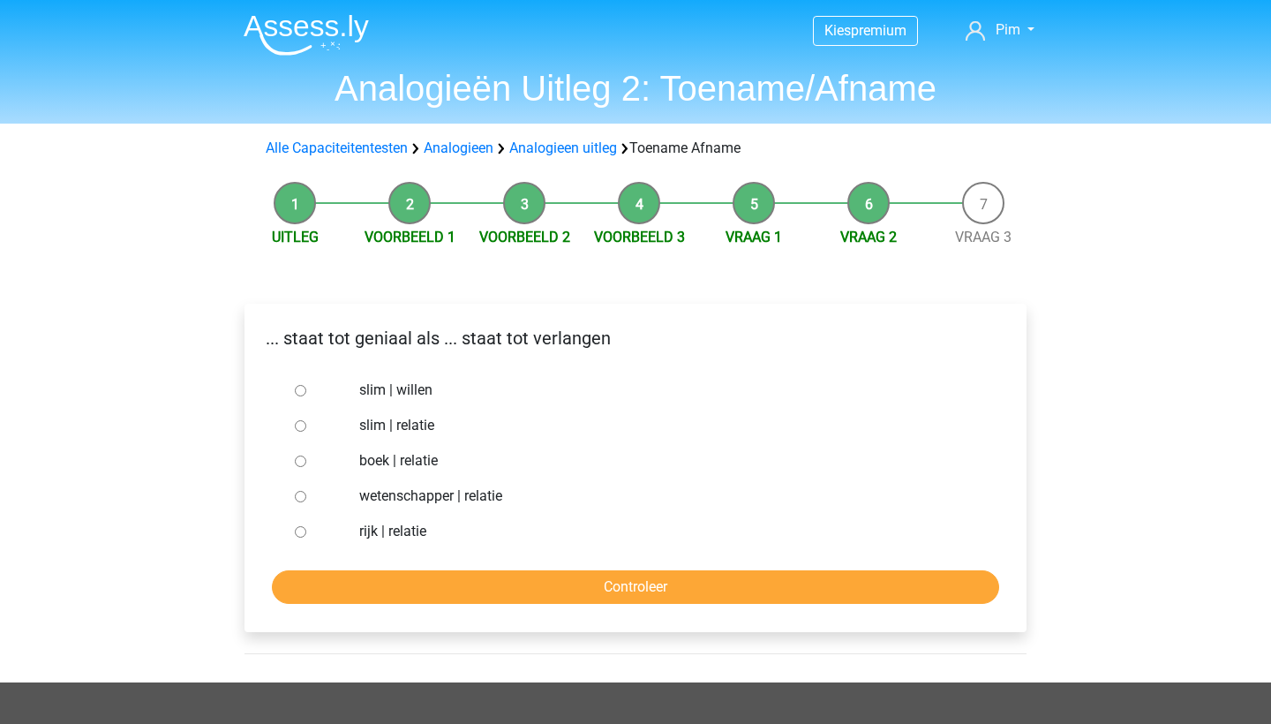
scroll to position [1, 0]
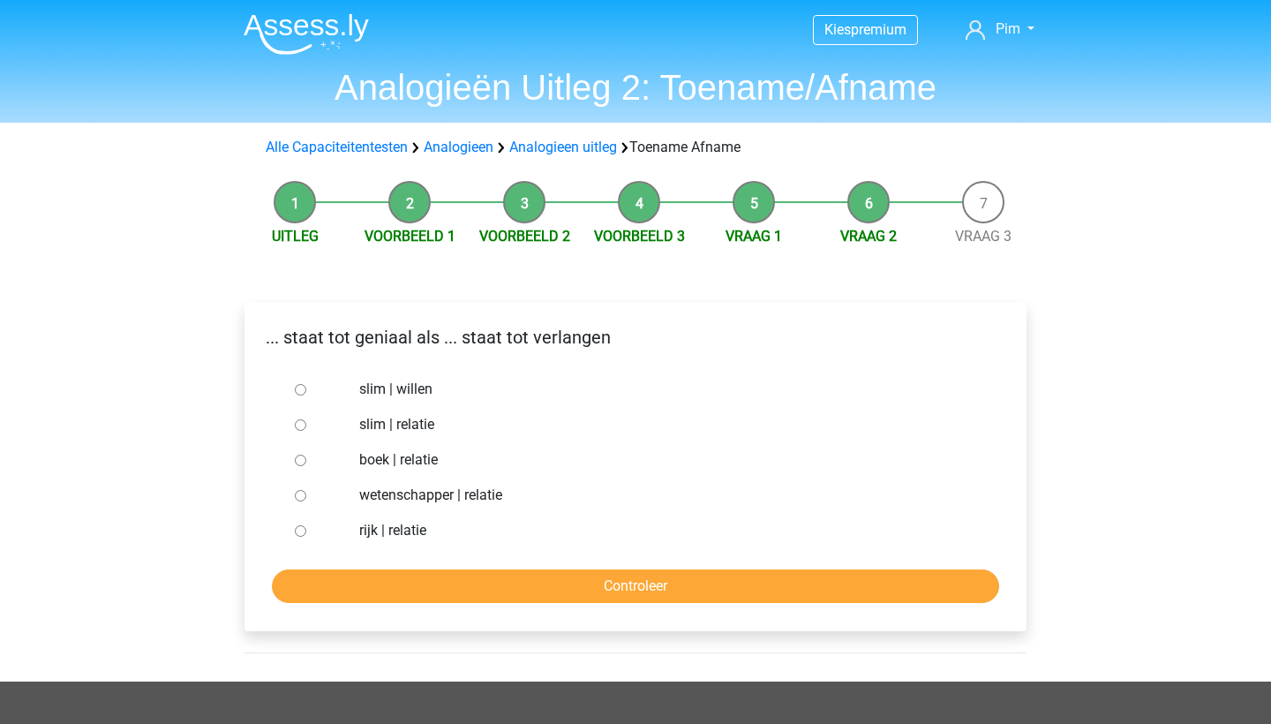
click at [304, 394] on input "slim | willen" at bounding box center [300, 389] width 11 height 11
radio input "true"
click at [537, 596] on input "Controleer" at bounding box center [635, 586] width 727 height 34
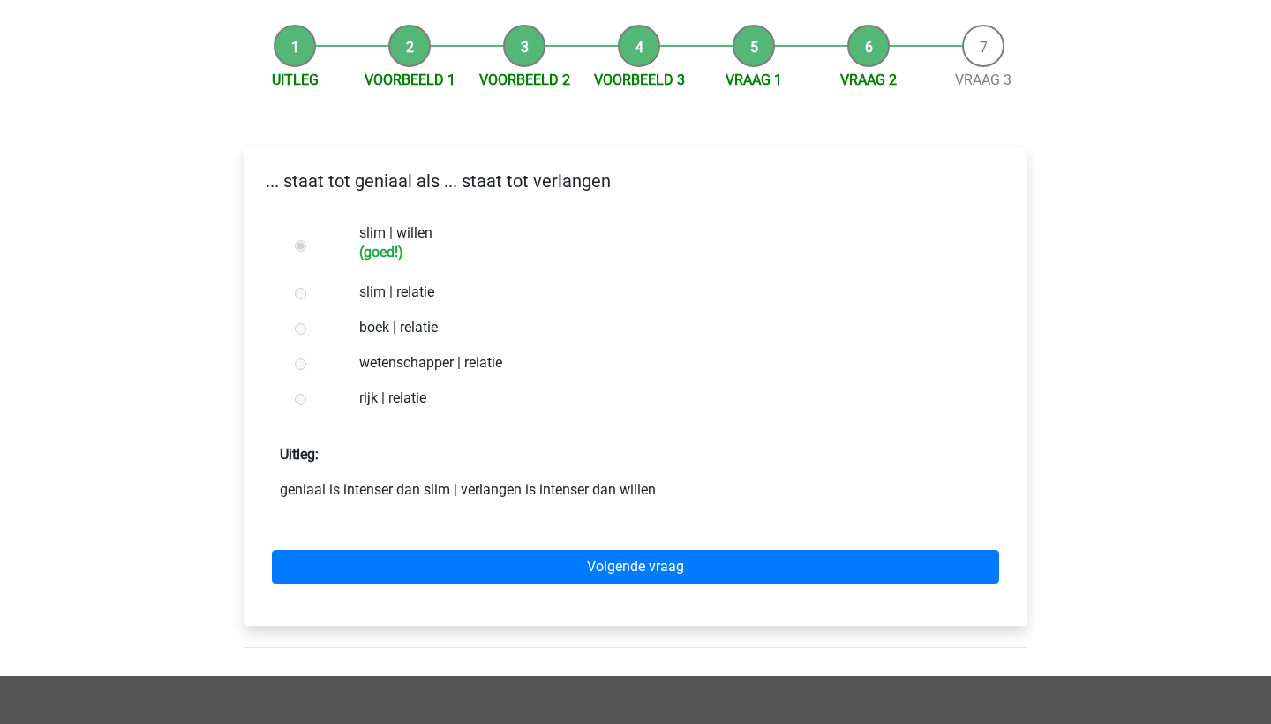
scroll to position [164, 0]
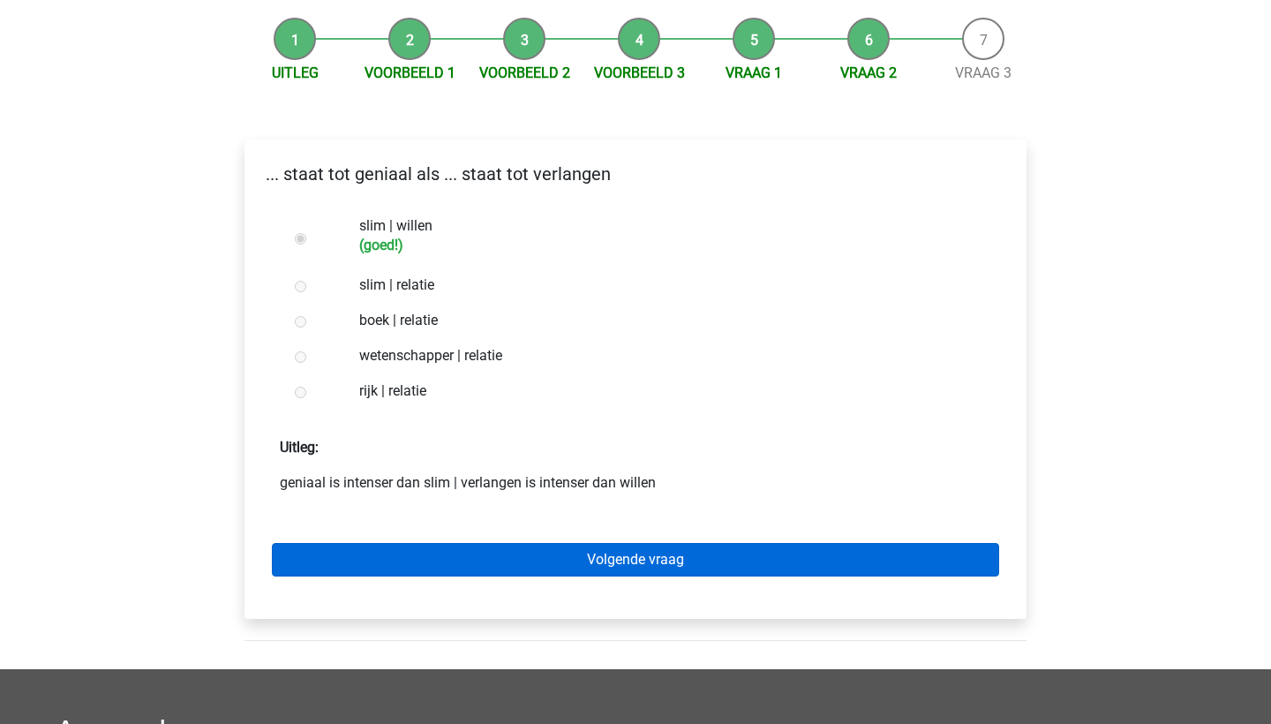
click at [542, 551] on link "Volgende vraag" at bounding box center [635, 560] width 727 height 34
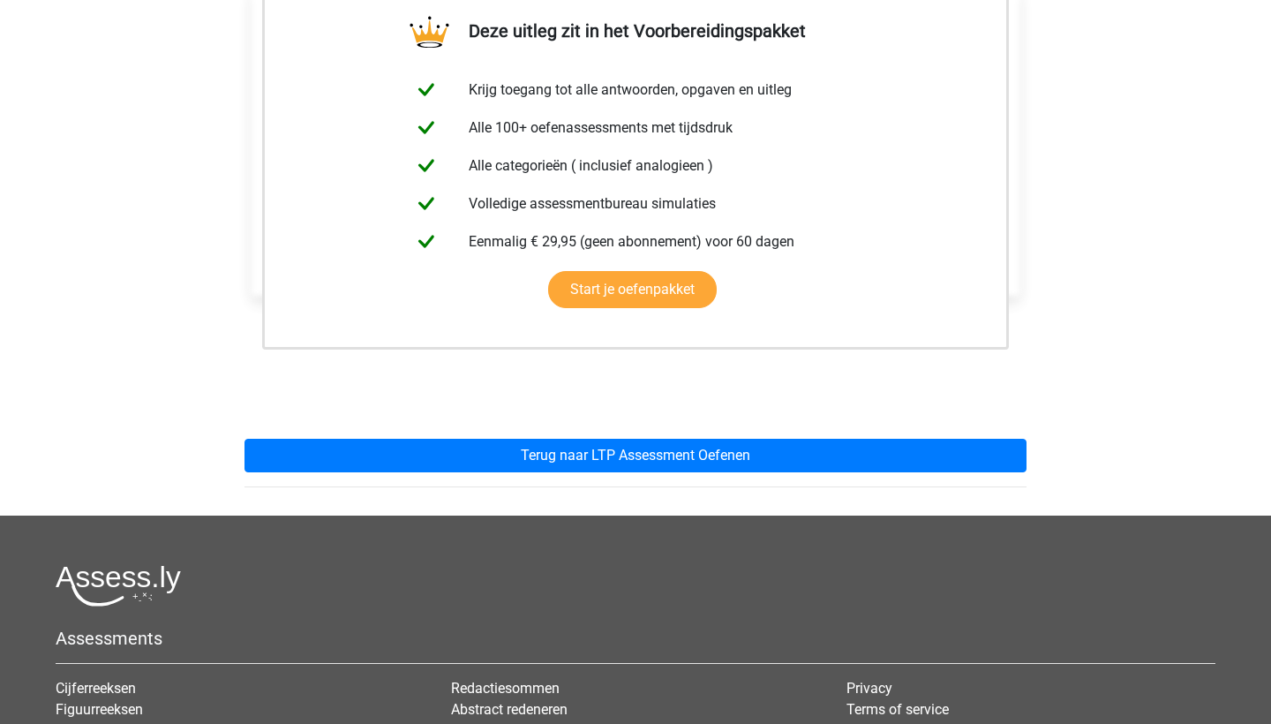
scroll to position [364, 0]
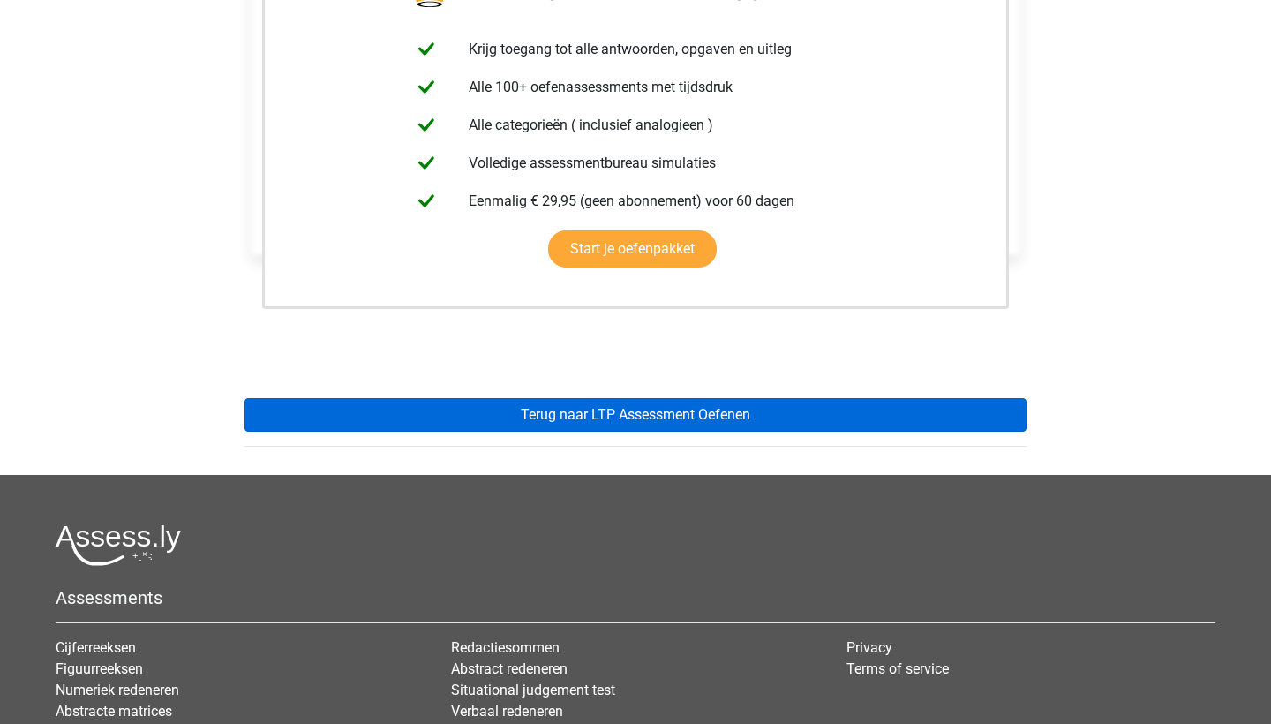
click at [541, 418] on link "Terug naar LTP Assessment Oefenen" at bounding box center [635, 415] width 782 height 34
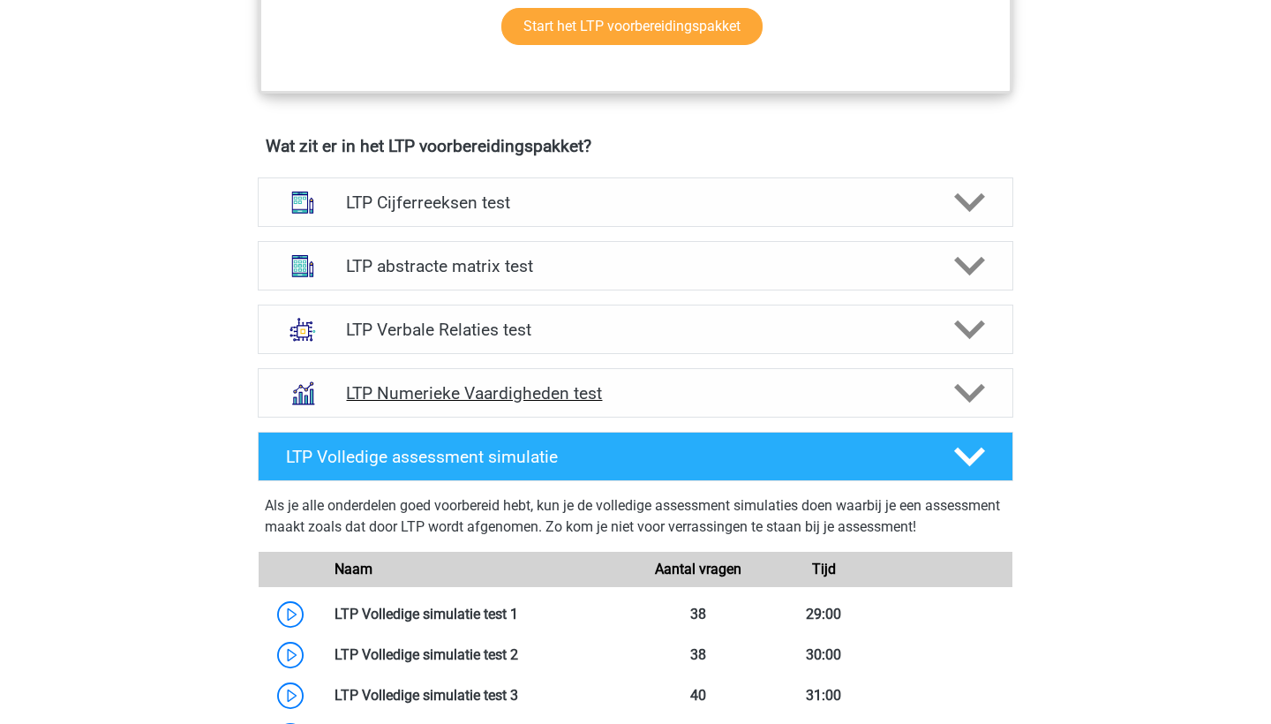
scroll to position [1017, 0]
click at [503, 325] on h4 "LTP Verbale Relaties test" at bounding box center [635, 329] width 578 height 20
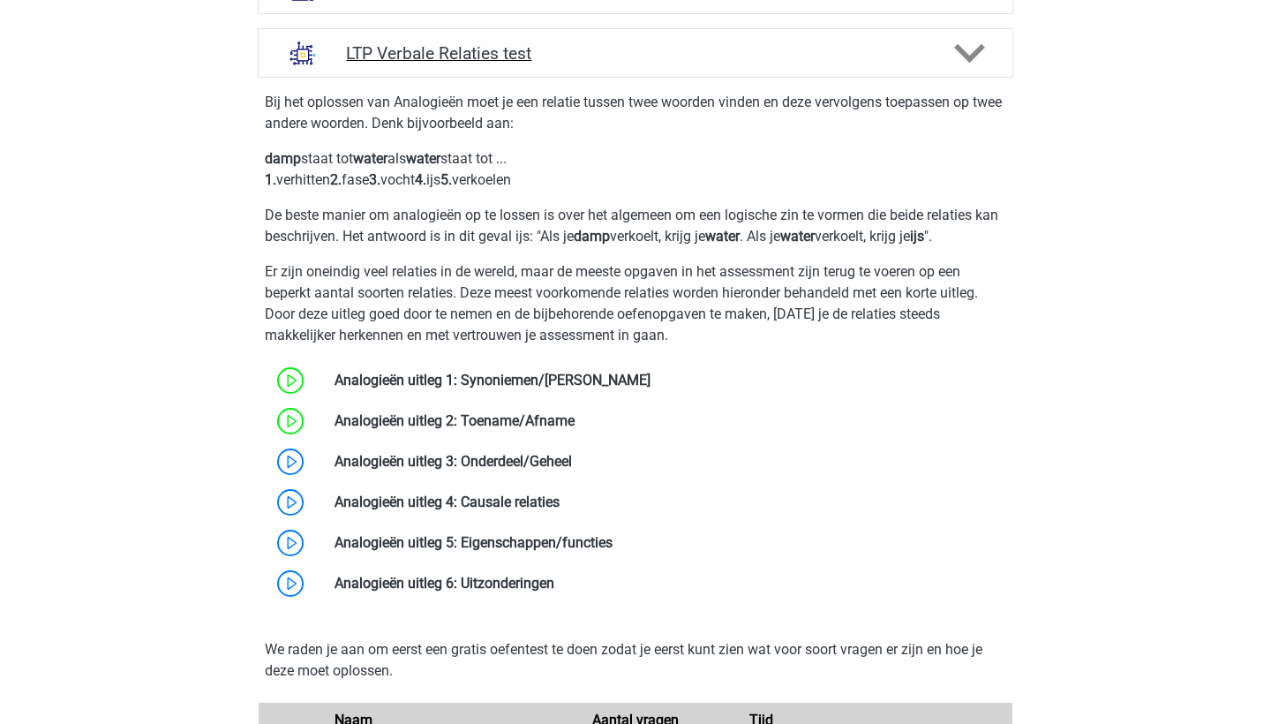
scroll to position [1297, 0]
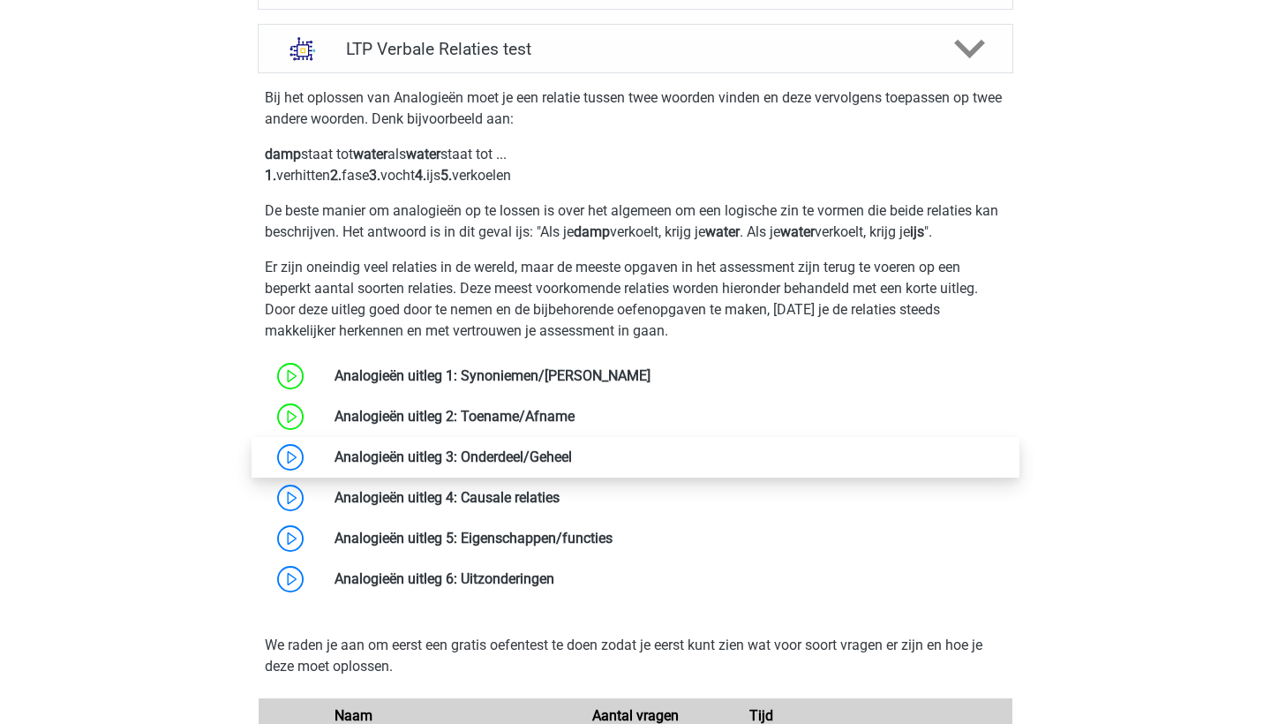
click at [572, 454] on link at bounding box center [572, 456] width 0 height 17
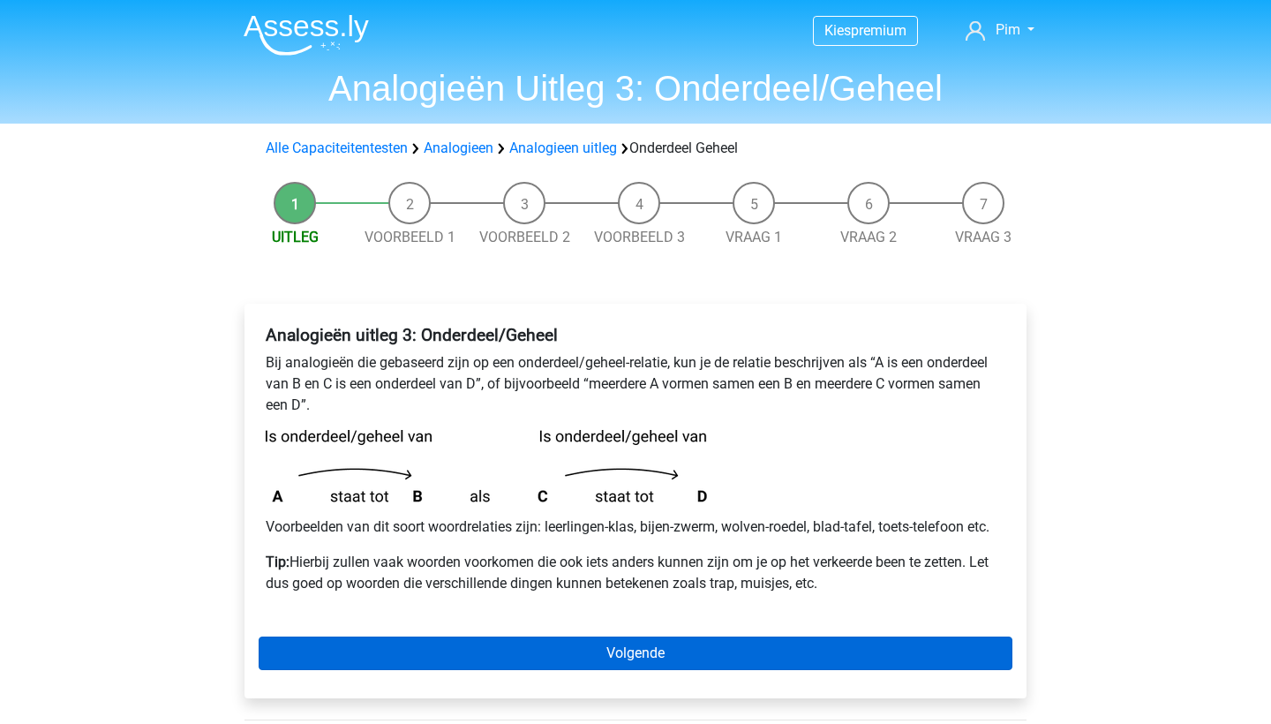
click at [469, 636] on link "Volgende" at bounding box center [636, 653] width 754 height 34
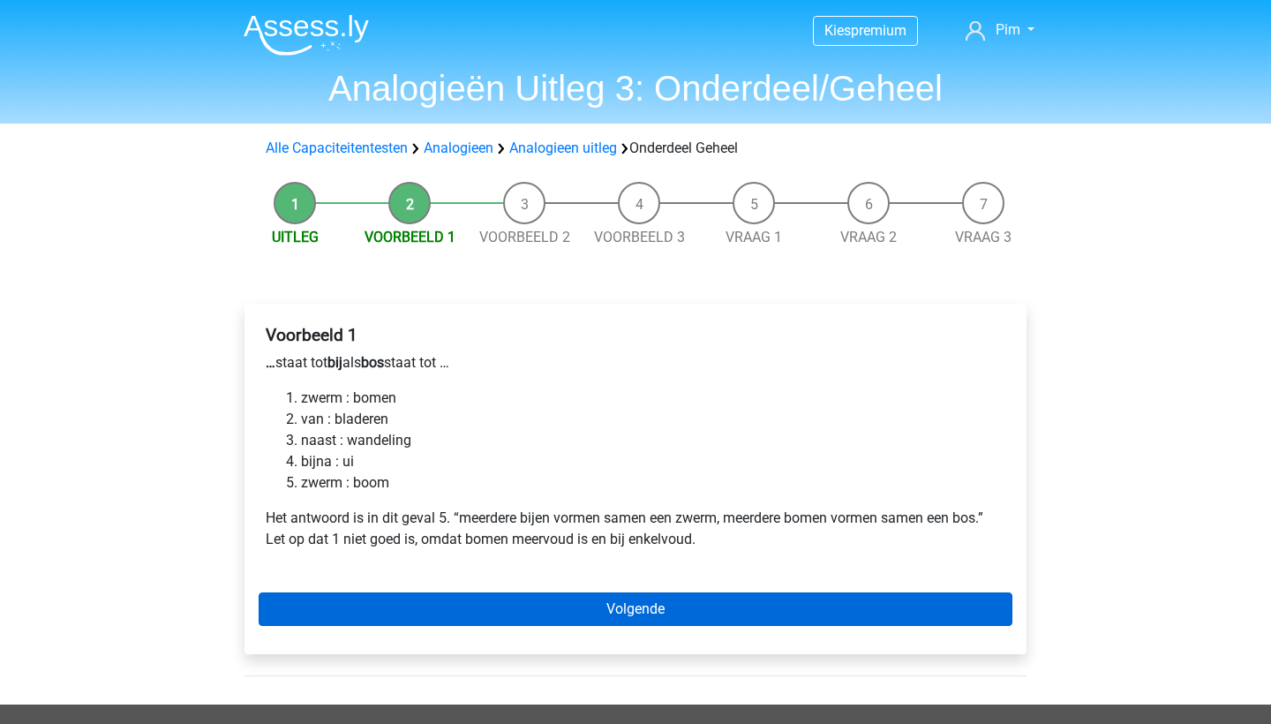
click at [415, 607] on link "Volgende" at bounding box center [636, 609] width 754 height 34
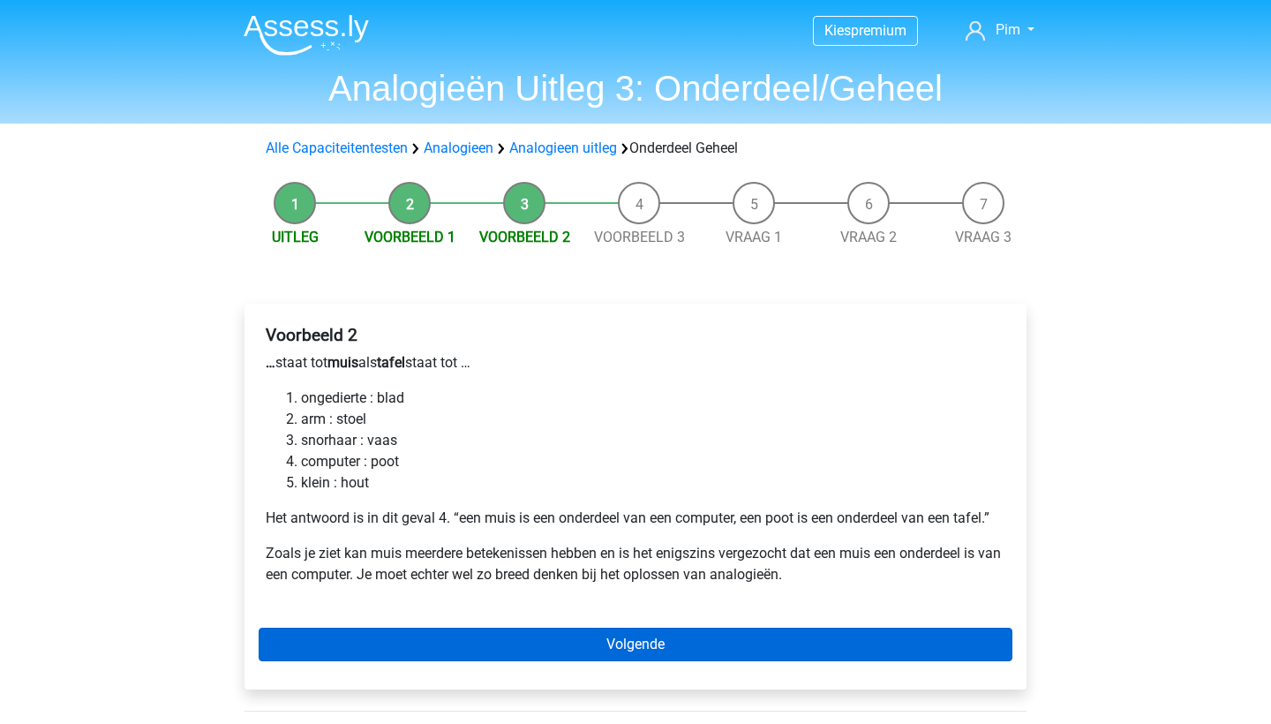
click at [375, 635] on link "Volgende" at bounding box center [636, 644] width 754 height 34
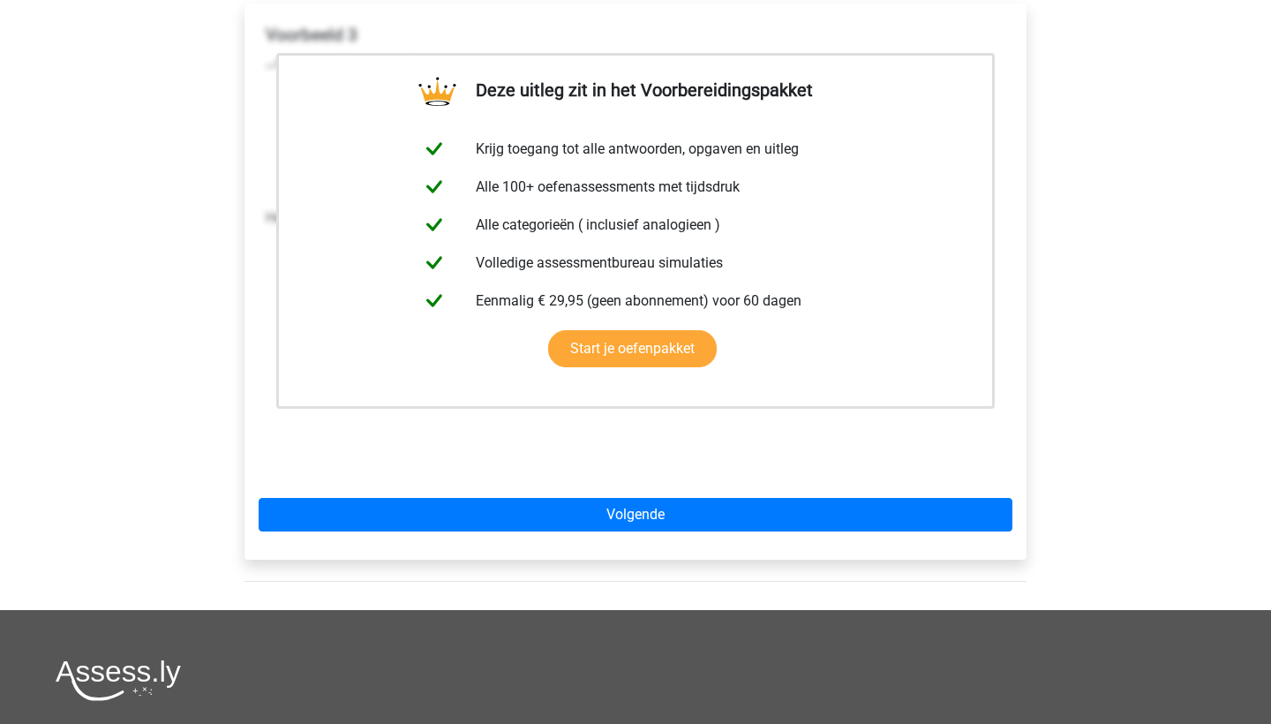
scroll to position [311, 0]
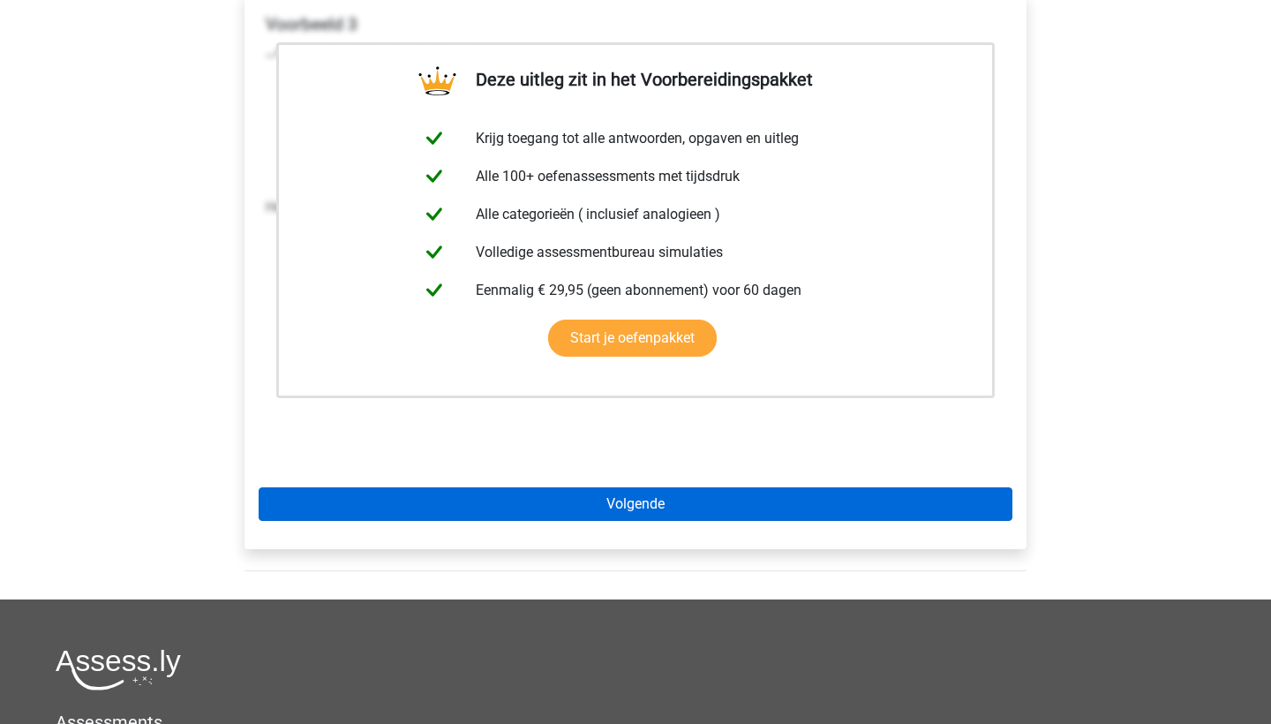
click at [444, 517] on link "Volgende" at bounding box center [636, 504] width 754 height 34
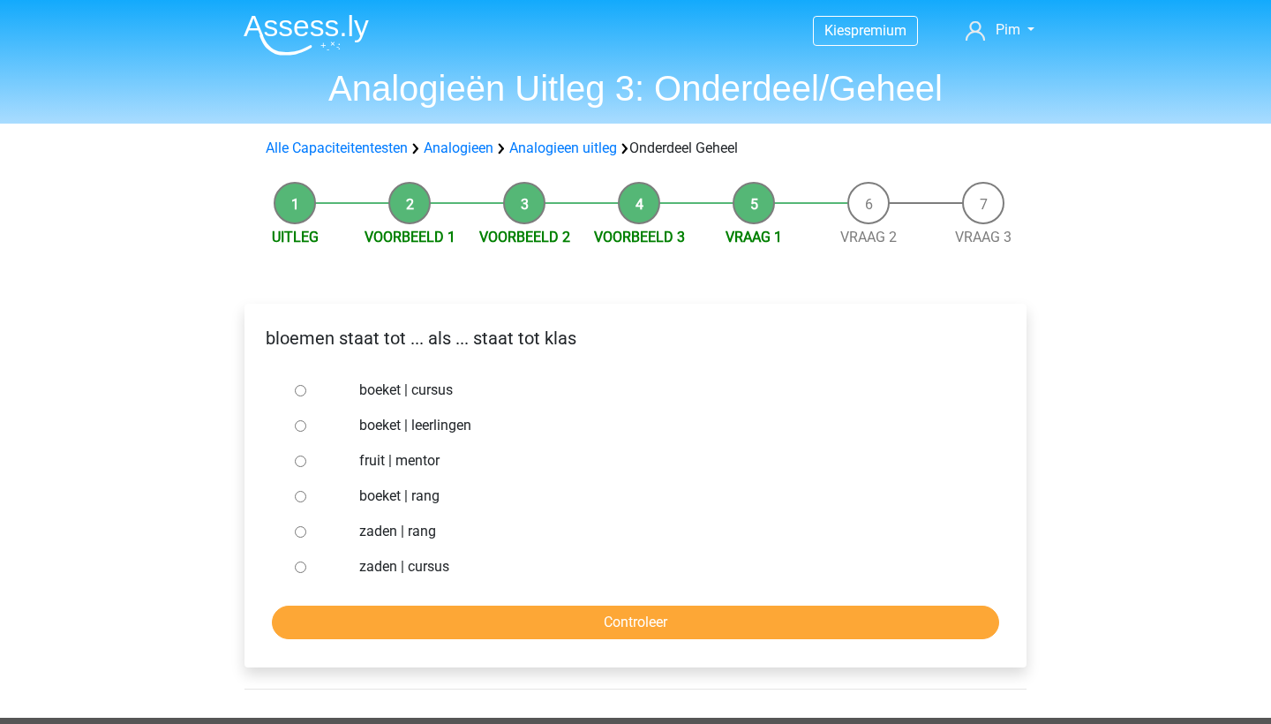
click at [303, 424] on input "boeket | leerlingen" at bounding box center [300, 425] width 11 height 11
radio input "true"
click at [384, 628] on input "Controleer" at bounding box center [635, 622] width 727 height 34
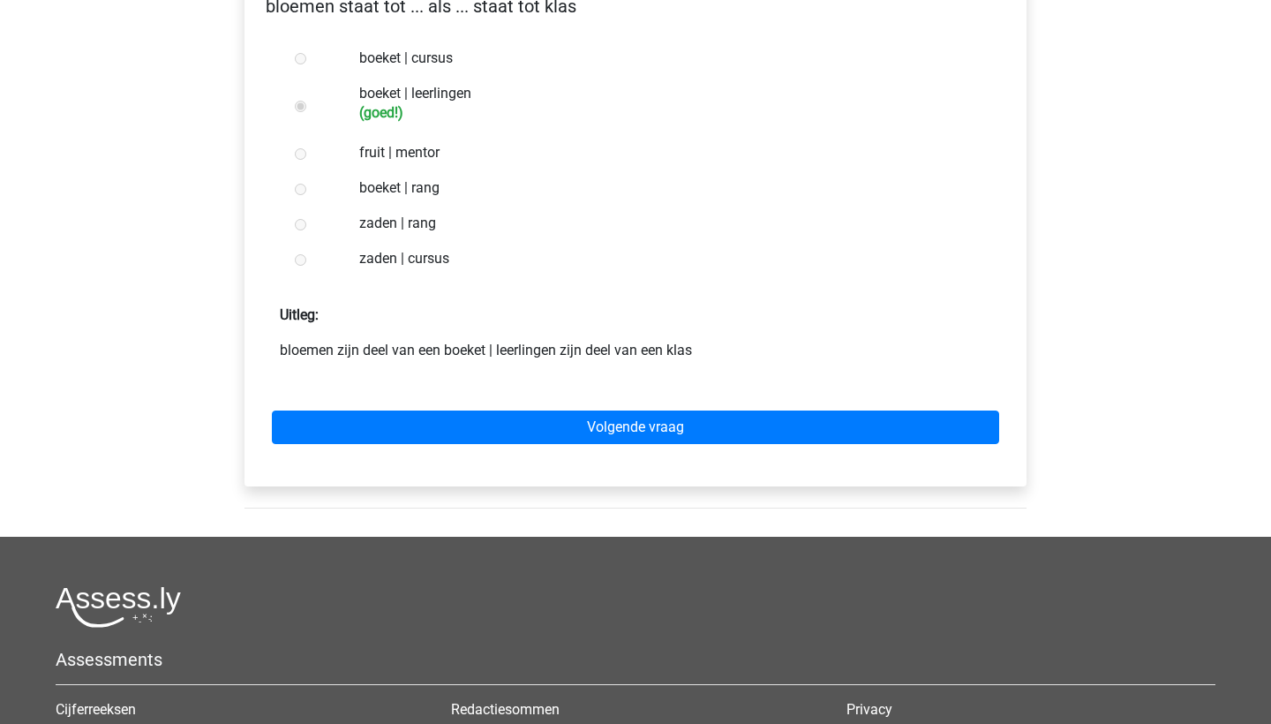
scroll to position [334, 0]
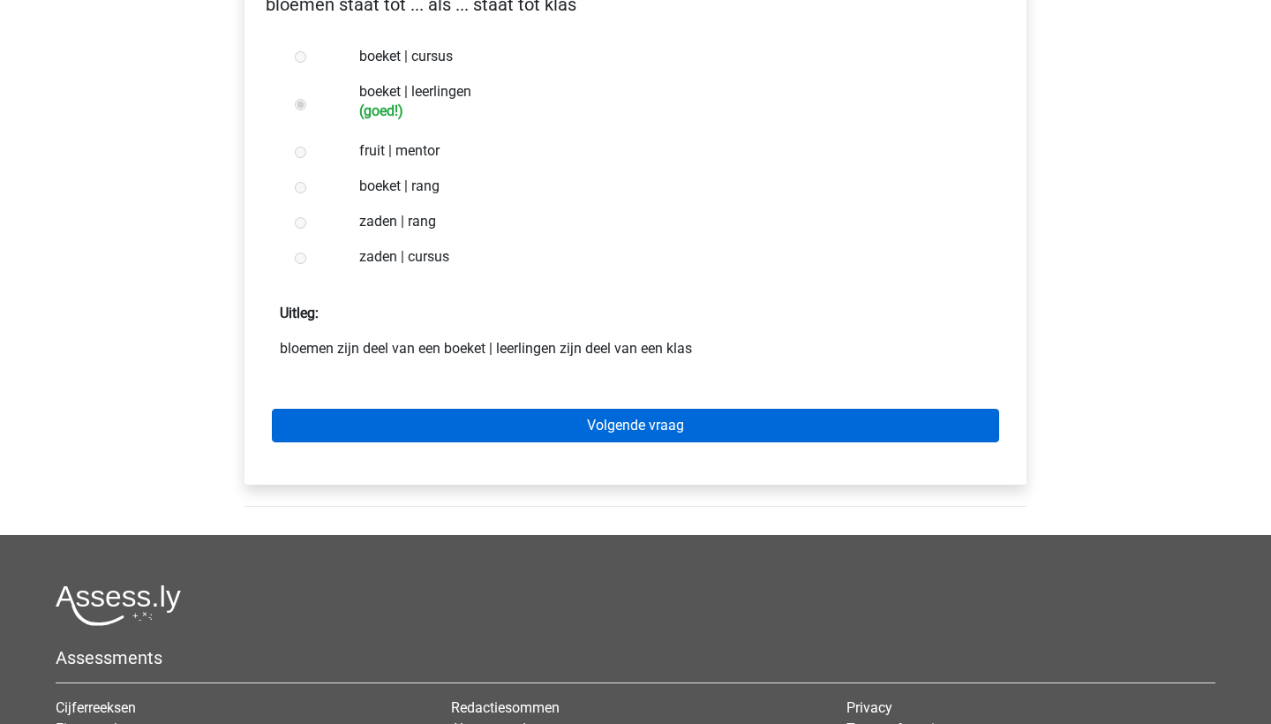
click at [434, 435] on link "Volgende vraag" at bounding box center [635, 426] width 727 height 34
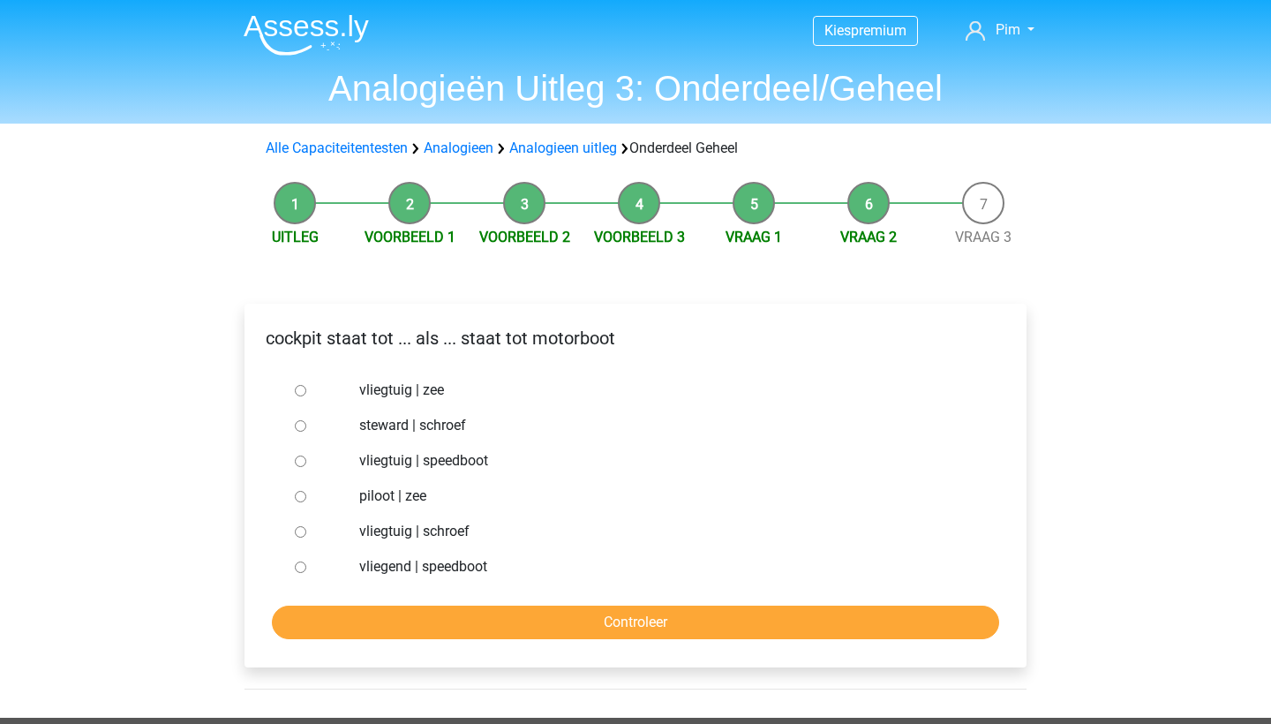
click at [300, 531] on input "vliegtuig | schroef" at bounding box center [300, 531] width 11 height 11
radio input "true"
click at [373, 620] on input "Controleer" at bounding box center [635, 622] width 727 height 34
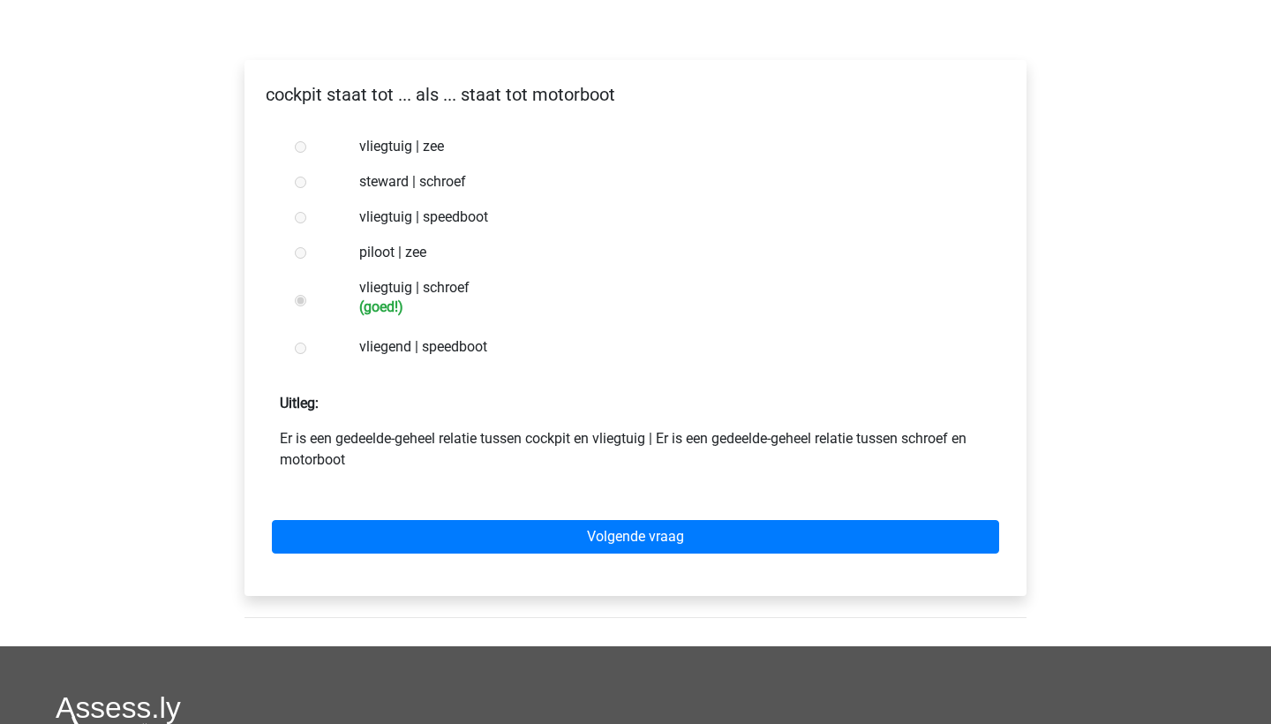
scroll to position [255, 0]
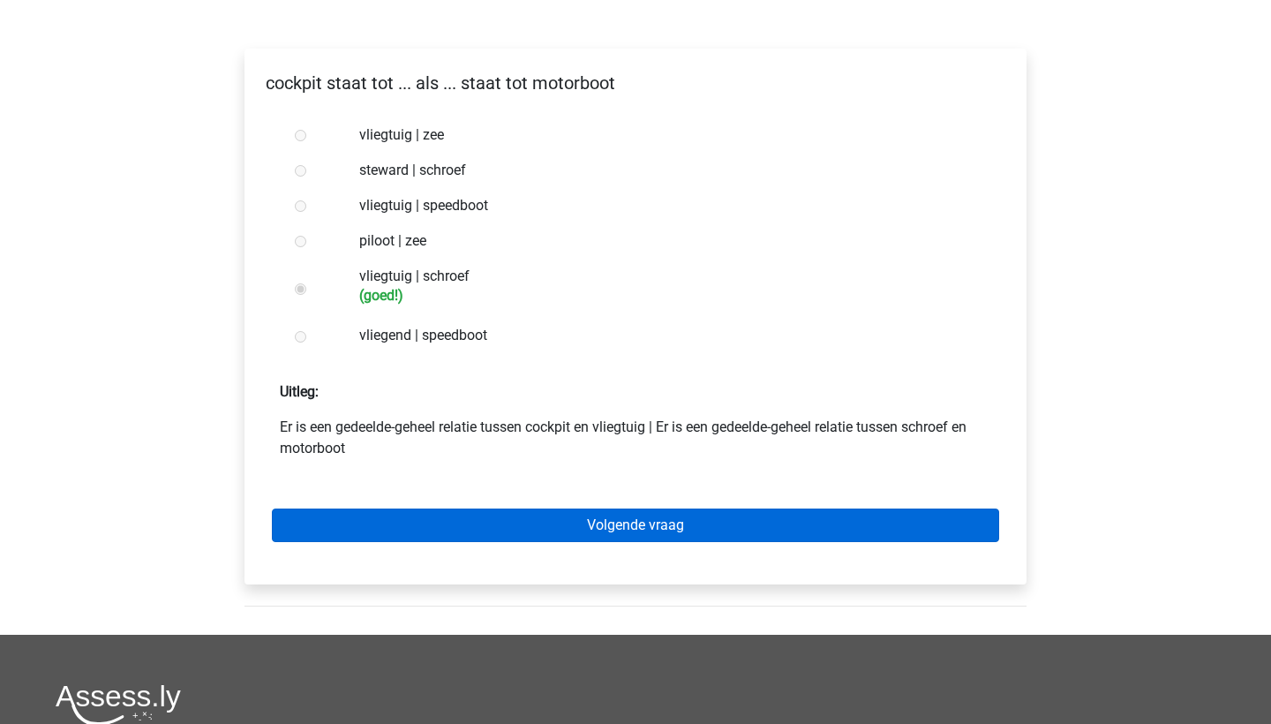
click at [402, 523] on link "Volgende vraag" at bounding box center [635, 525] width 727 height 34
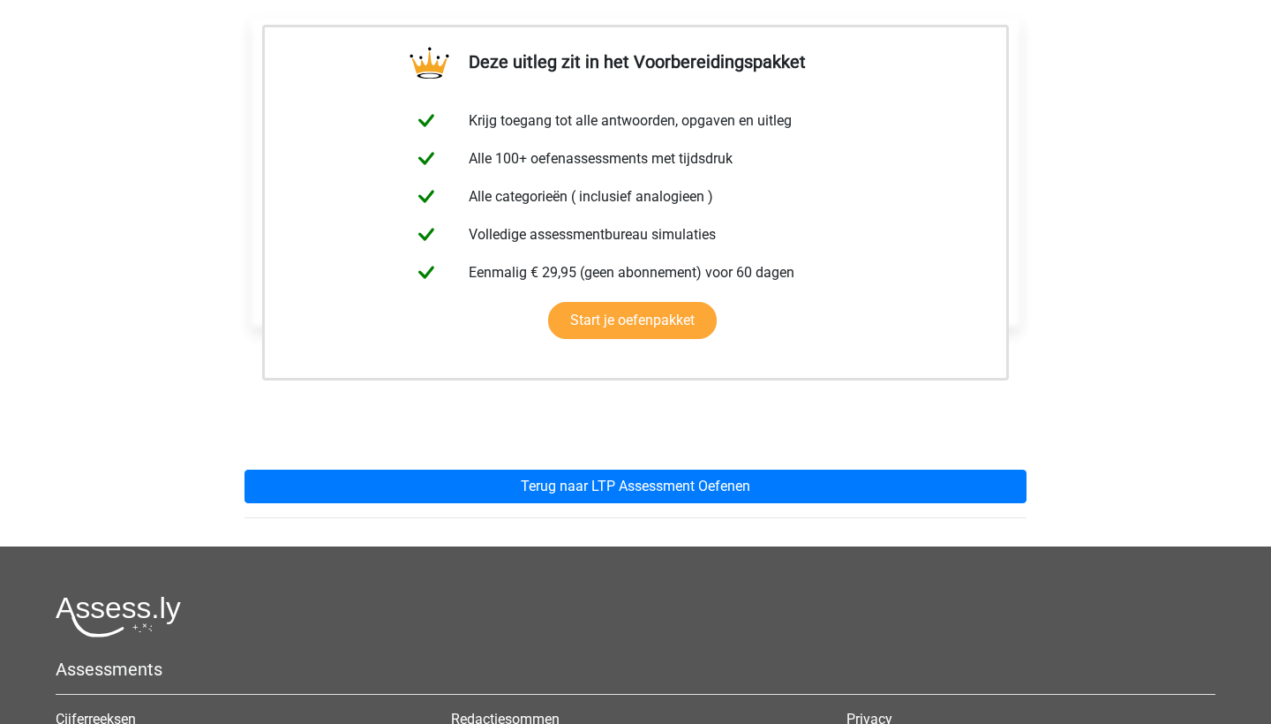
scroll to position [315, 0]
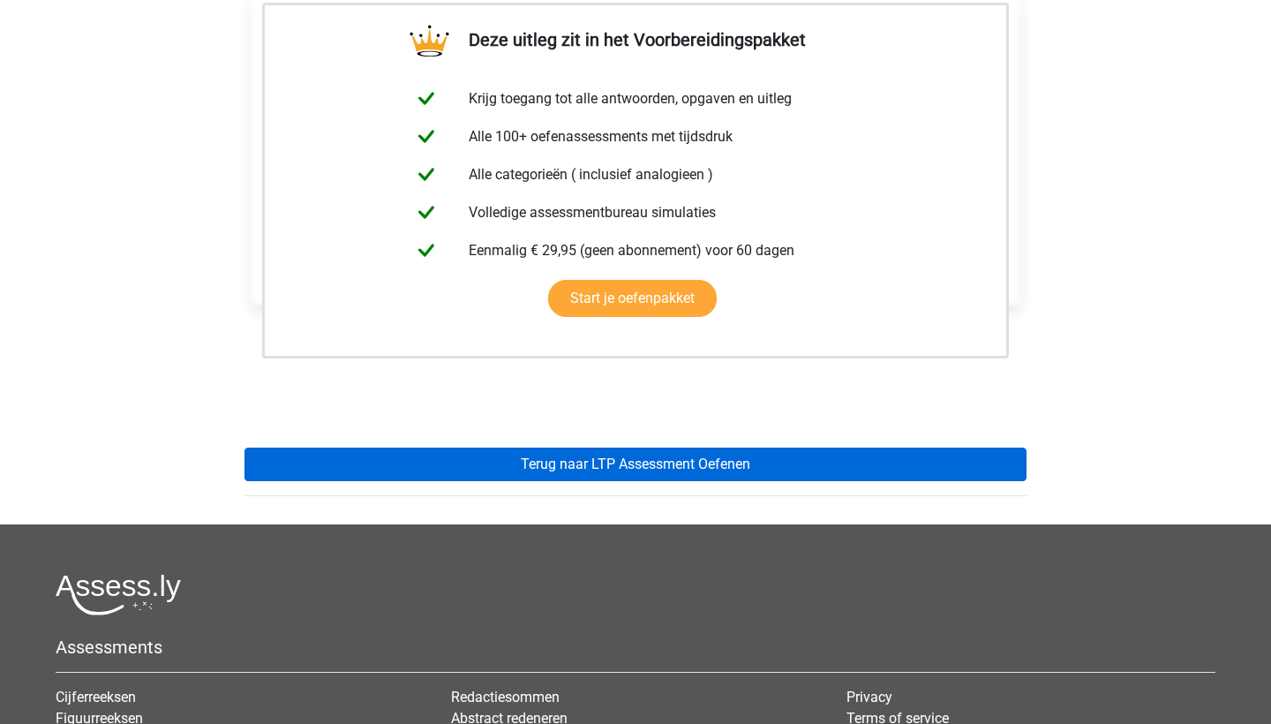
click at [457, 471] on link "Terug naar LTP Assessment Oefenen" at bounding box center [635, 464] width 782 height 34
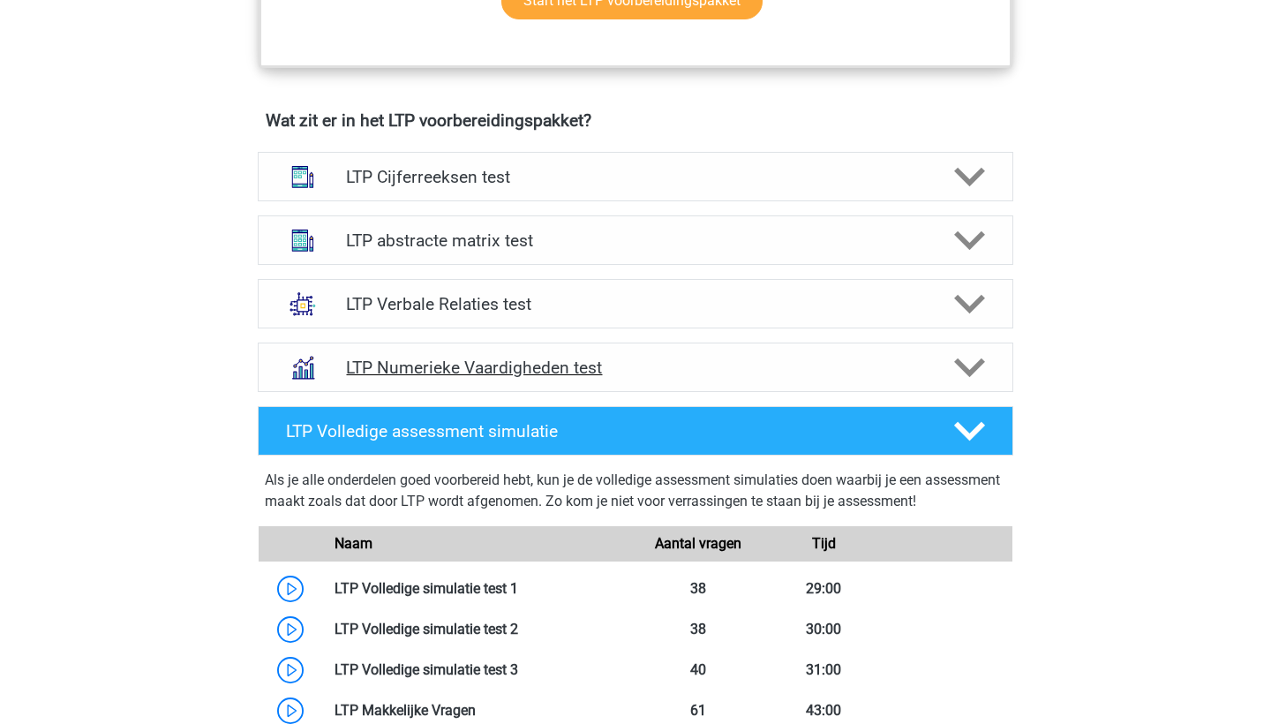
scroll to position [1043, 0]
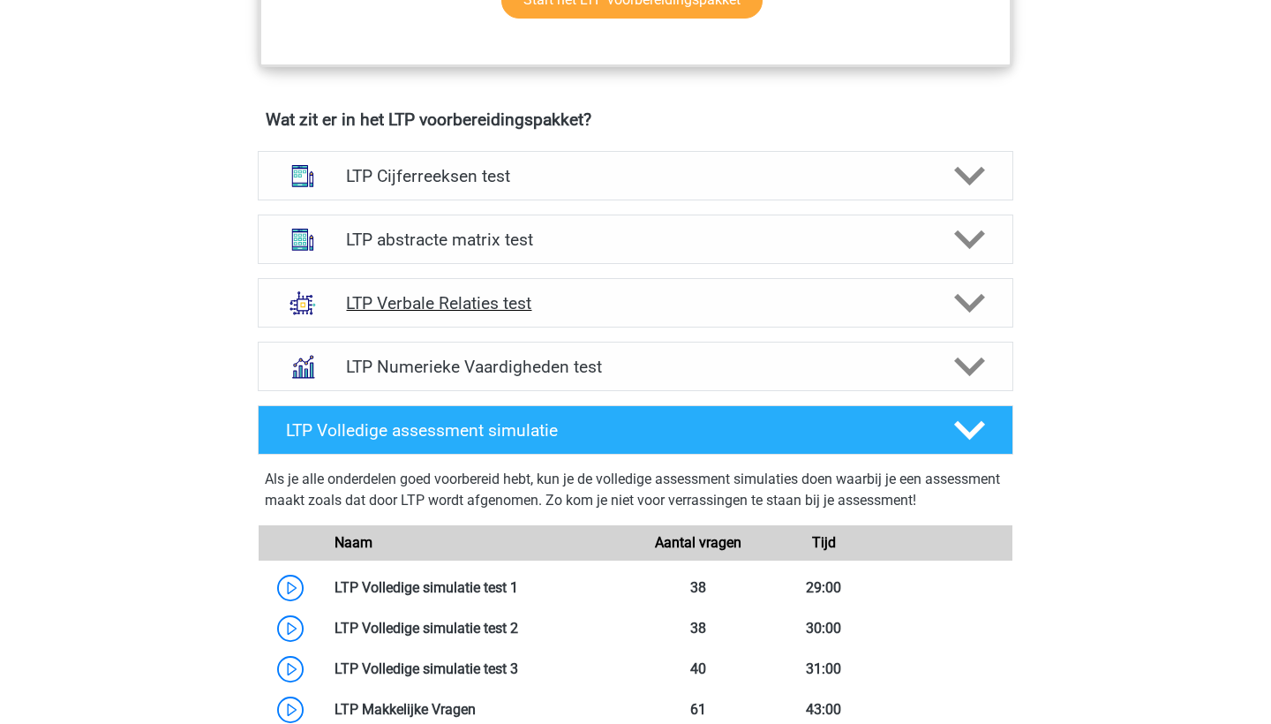
click at [447, 302] on h4 "LTP Verbale Relaties test" at bounding box center [635, 303] width 578 height 20
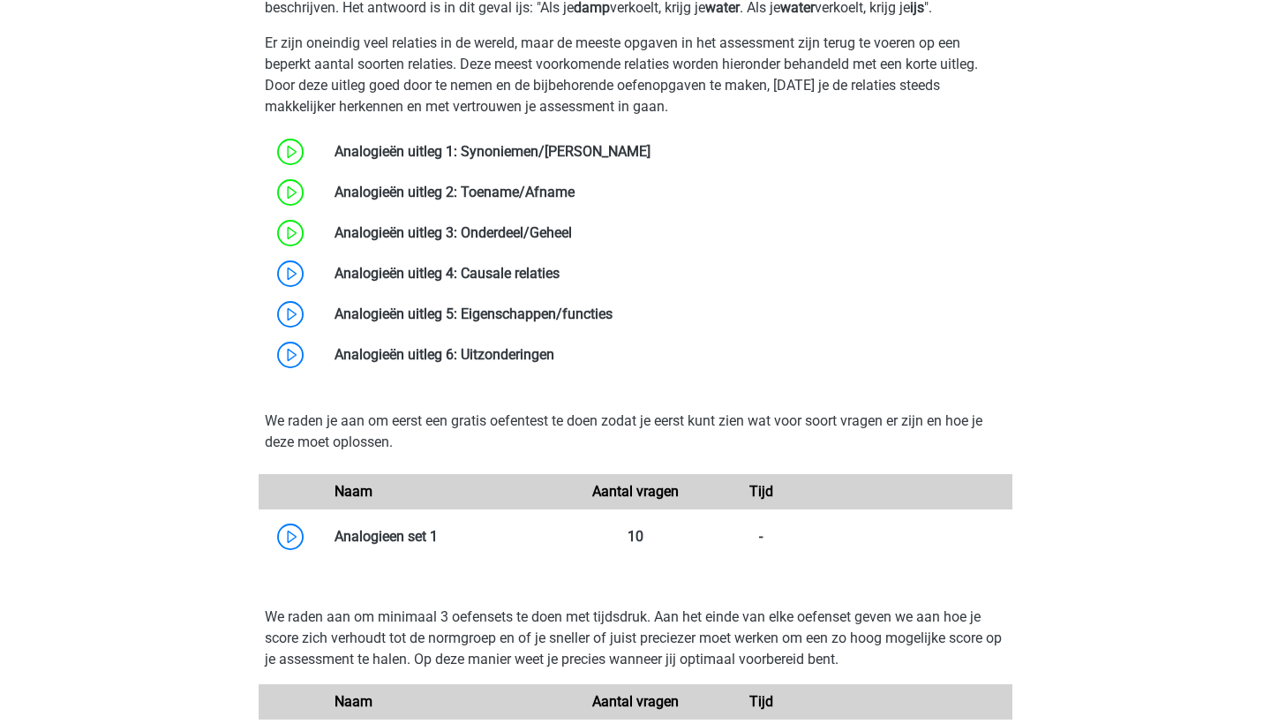
scroll to position [1521, 0]
click at [560, 271] on link at bounding box center [560, 273] width 0 height 17
click at [650, 160] on link at bounding box center [650, 151] width 0 height 17
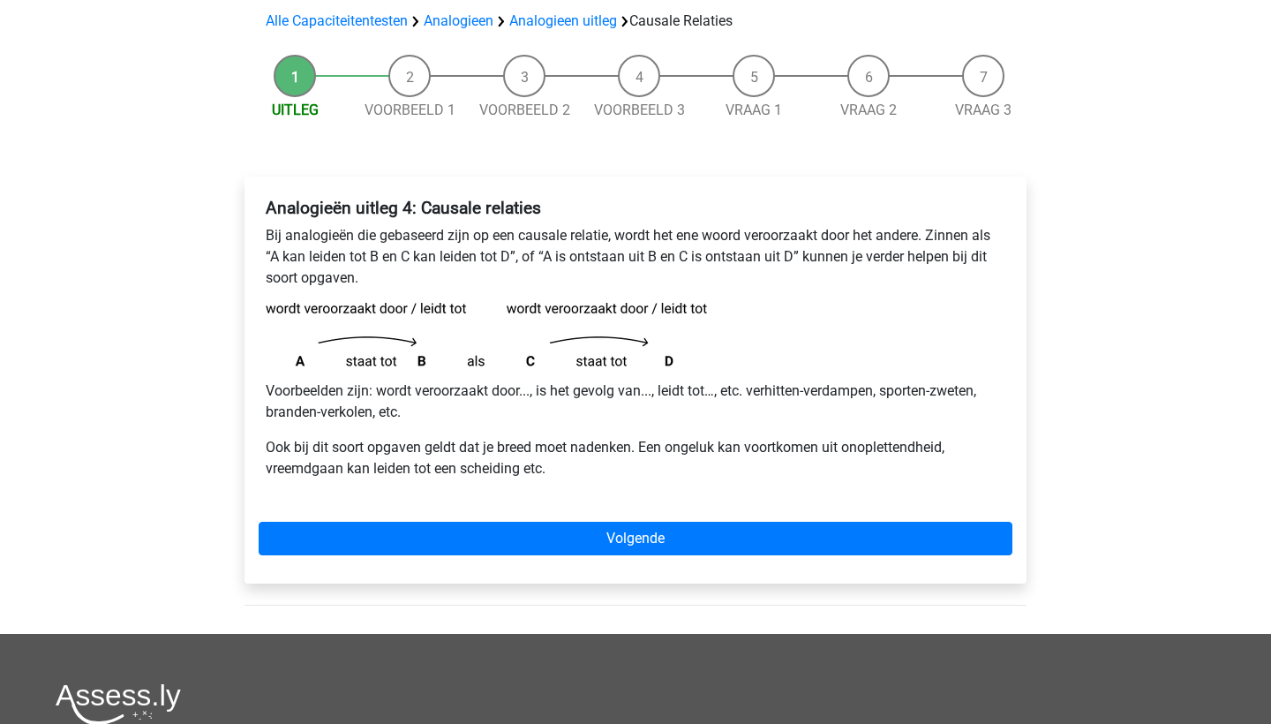
scroll to position [125, 0]
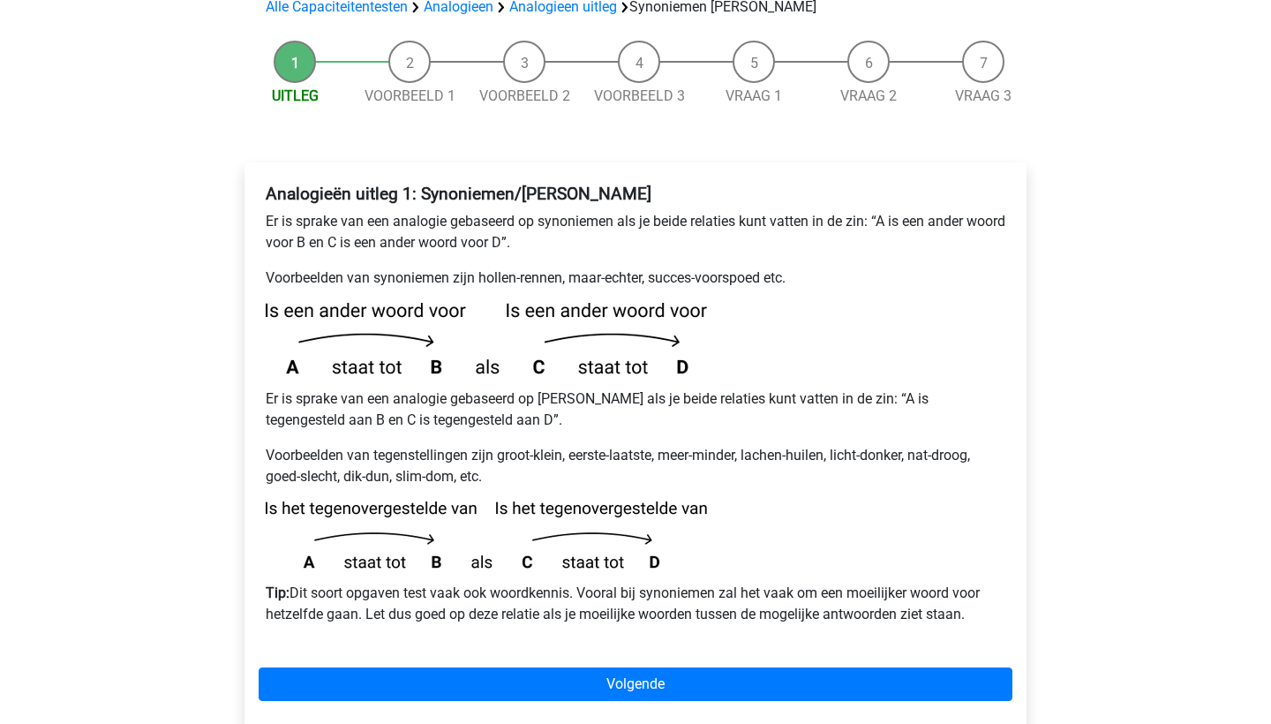
scroll to position [191, 0]
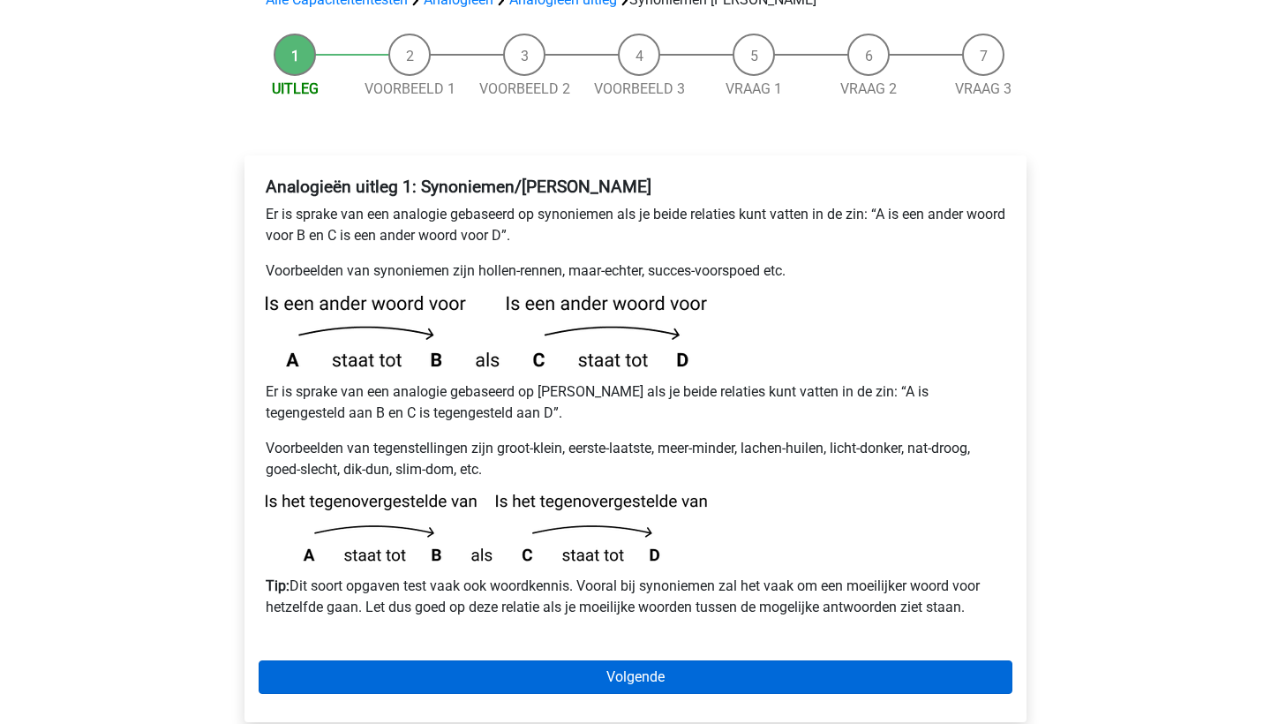
click at [492, 660] on link "Volgende" at bounding box center [636, 677] width 754 height 34
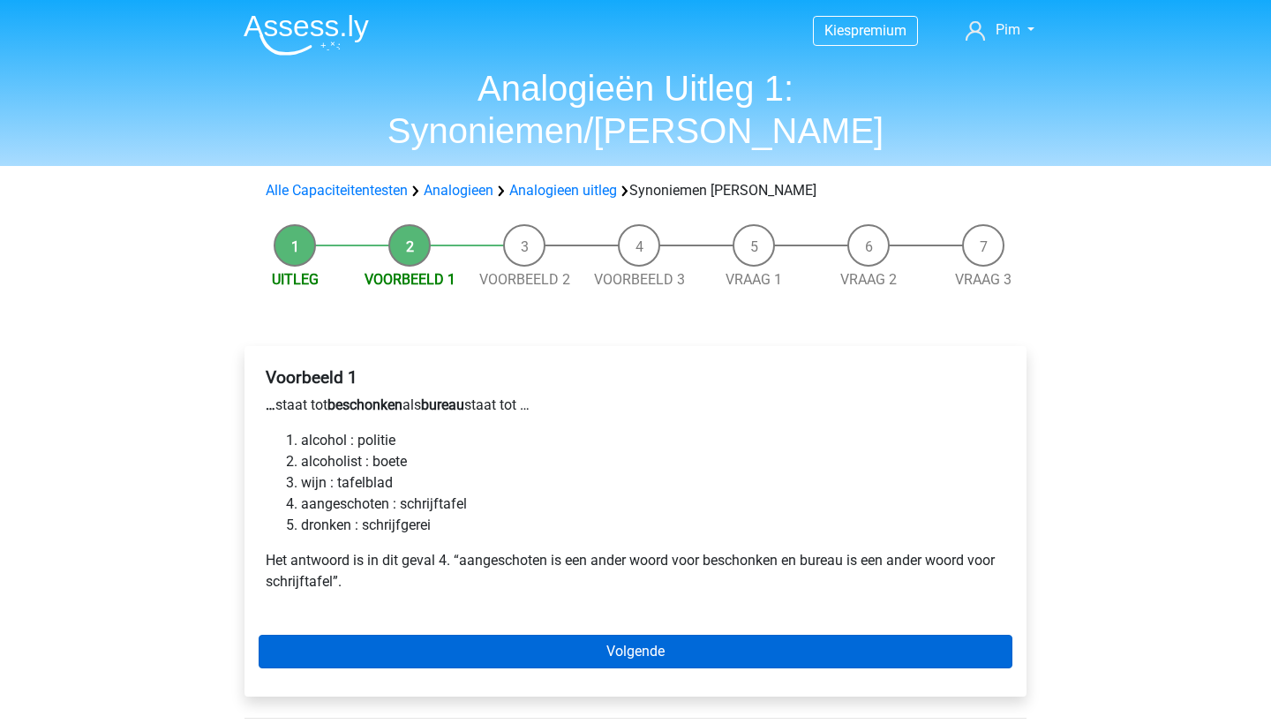
click at [451, 635] on link "Volgende" at bounding box center [636, 652] width 754 height 34
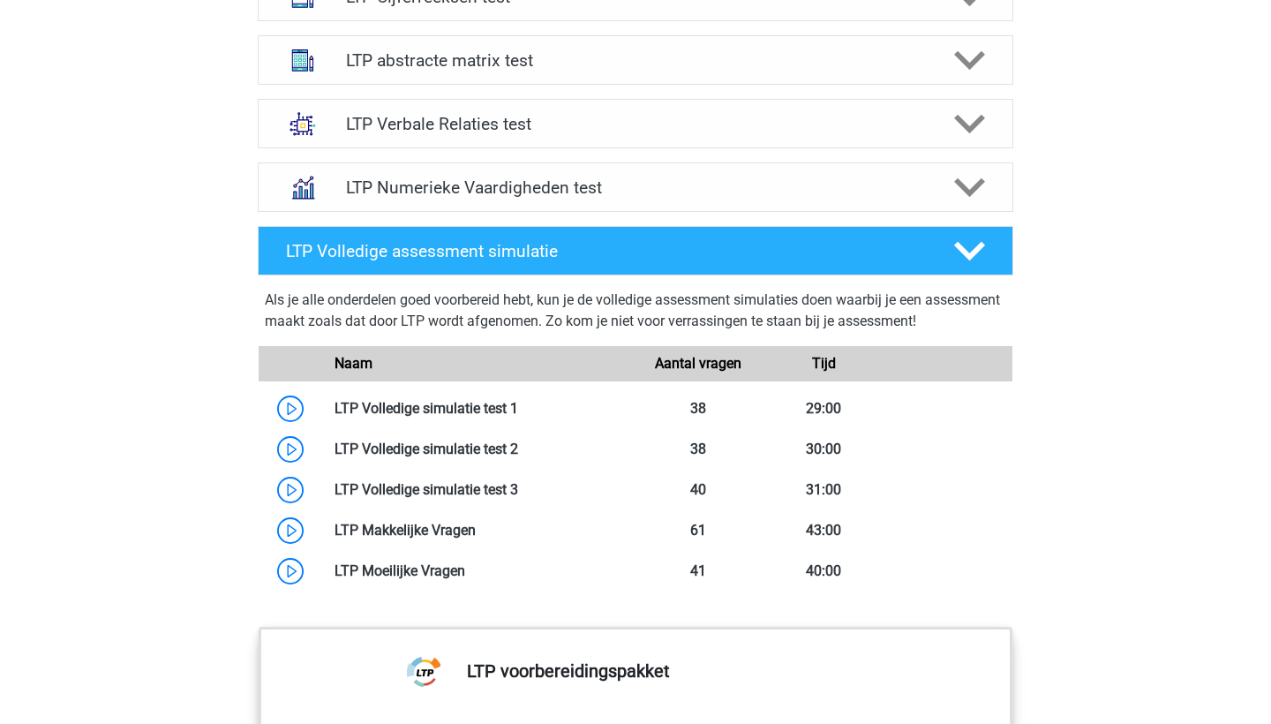
scroll to position [1169, 0]
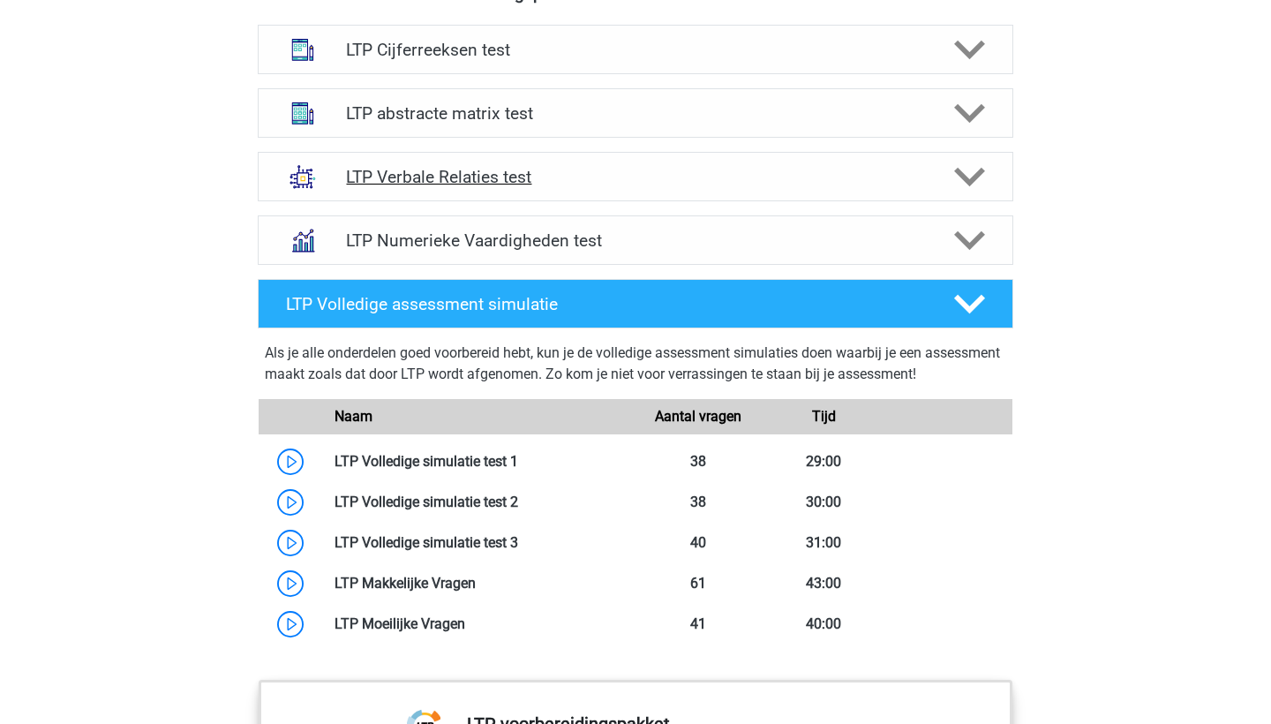
click at [434, 174] on h4 "LTP Verbale Relaties test" at bounding box center [635, 177] width 578 height 20
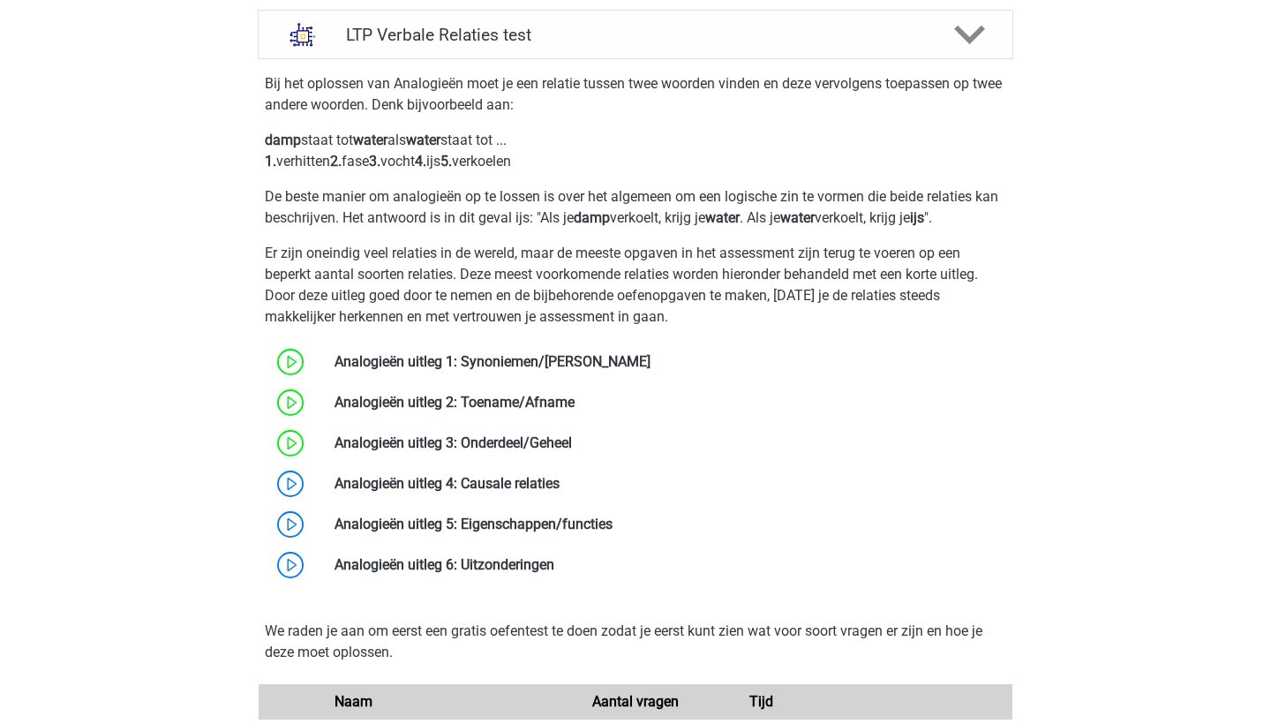
scroll to position [1318, 0]
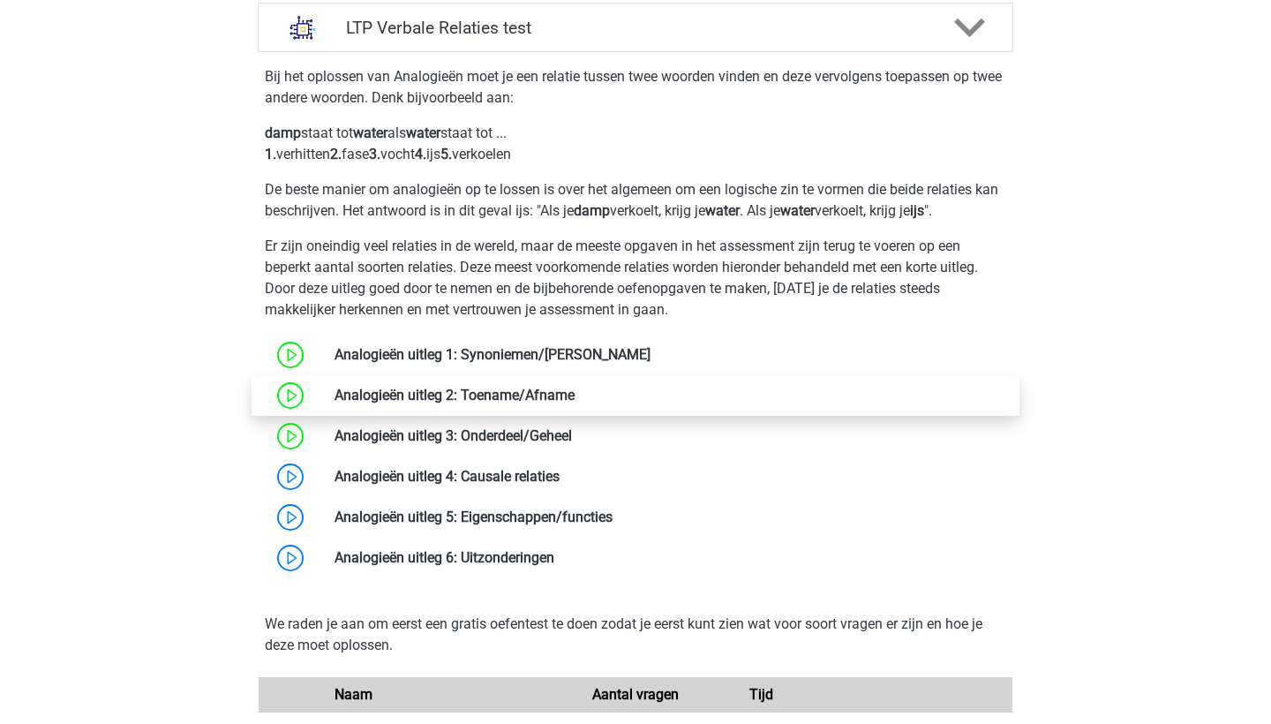
click at [575, 396] on link at bounding box center [575, 395] width 0 height 17
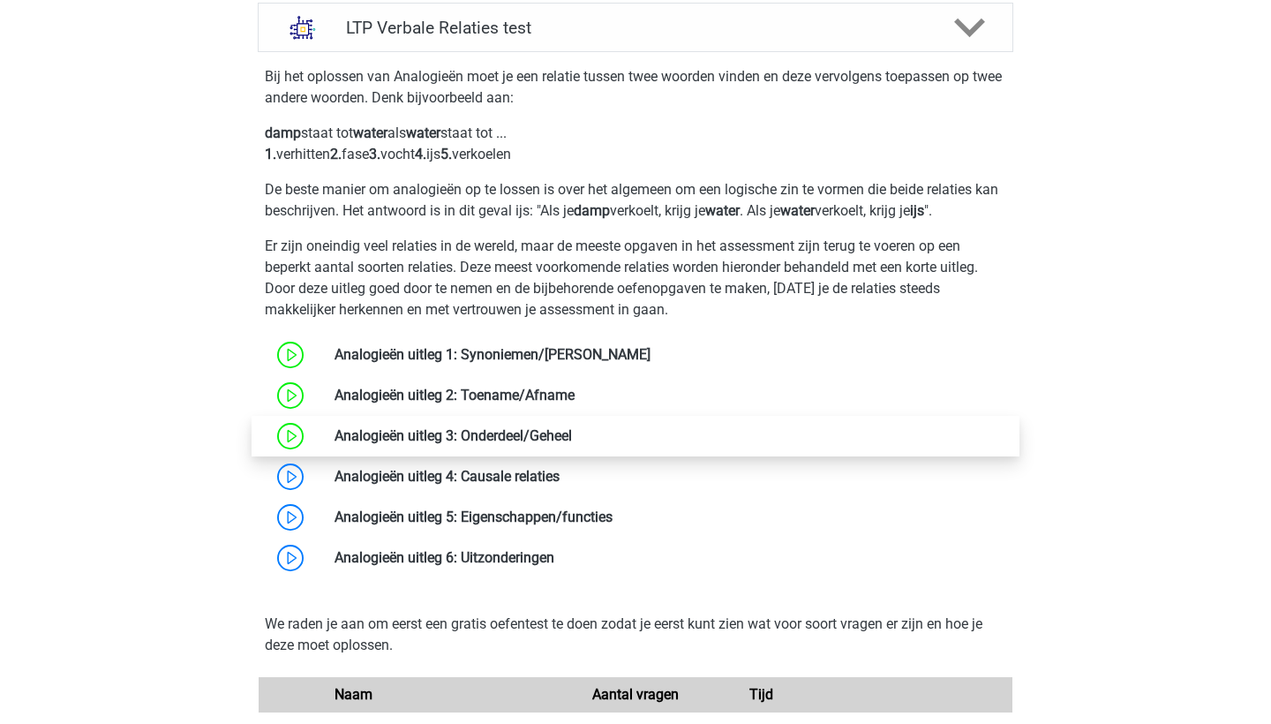
click at [572, 438] on link at bounding box center [572, 435] width 0 height 17
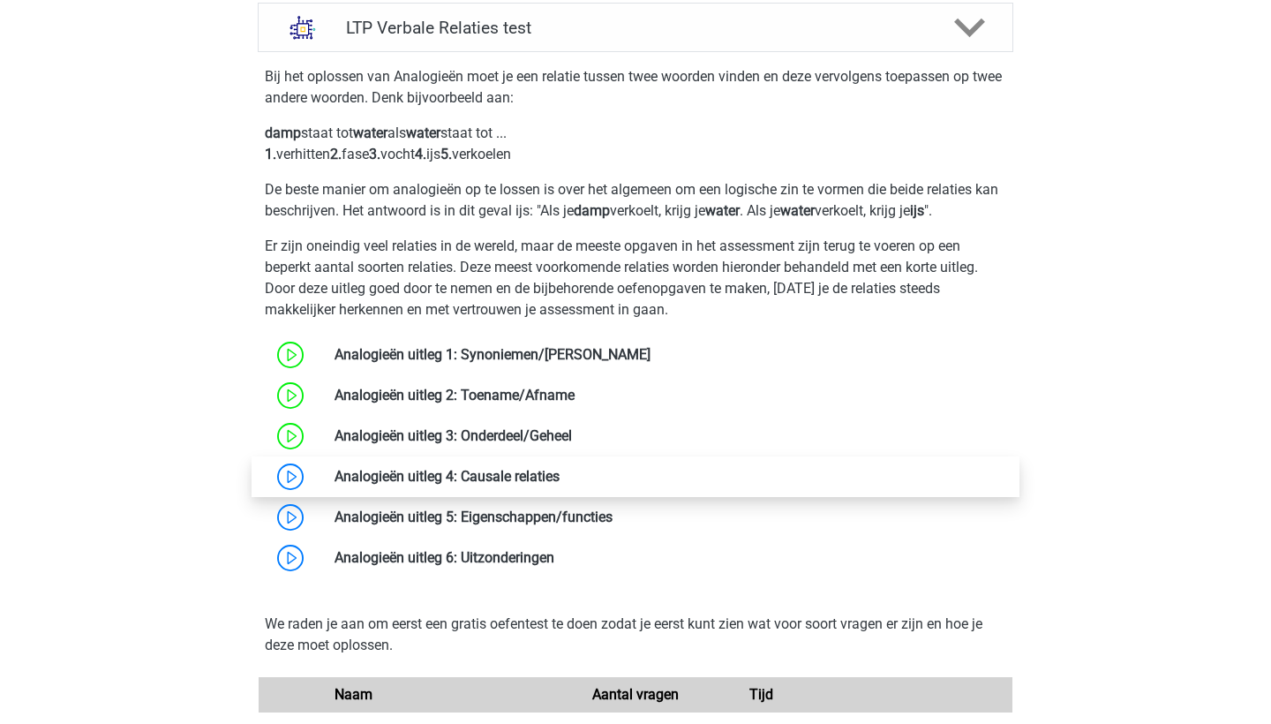
click at [560, 481] on link at bounding box center [560, 476] width 0 height 17
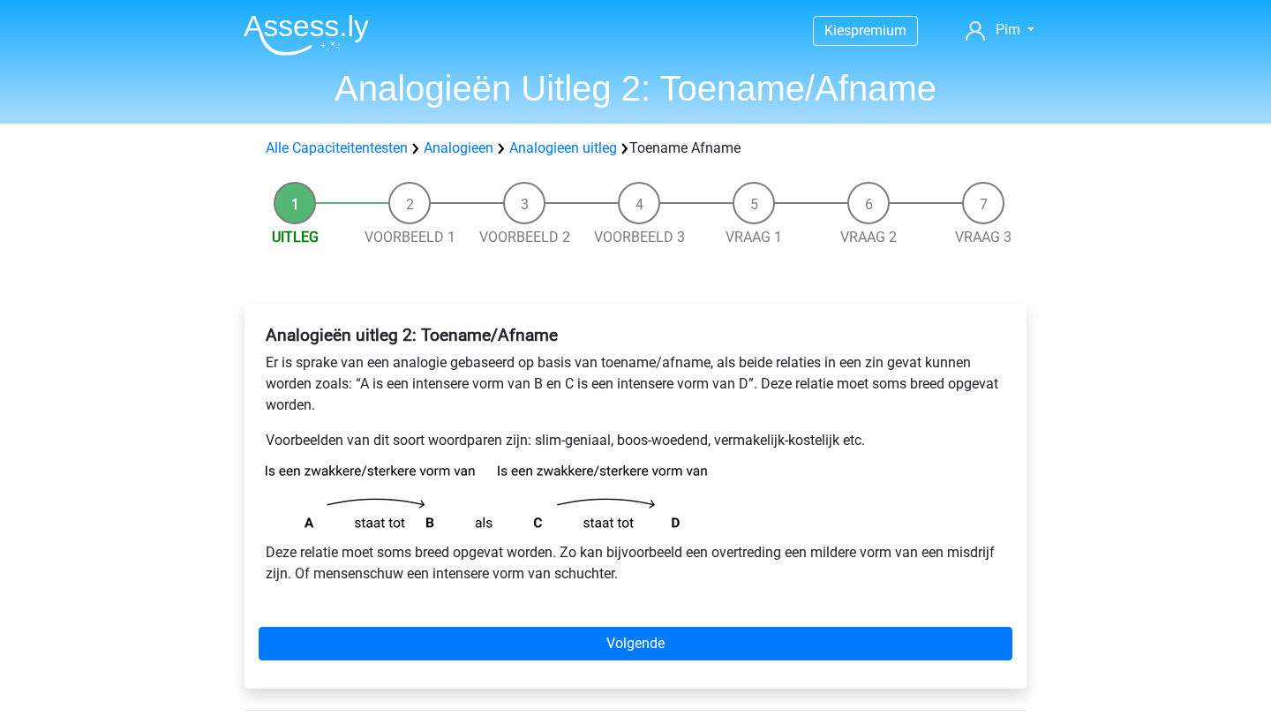
click at [416, 661] on div "Analogieën uitleg 2: Toename/Afname Er is sprake van een analogie gebaseerd op …" at bounding box center [635, 496] width 782 height 385
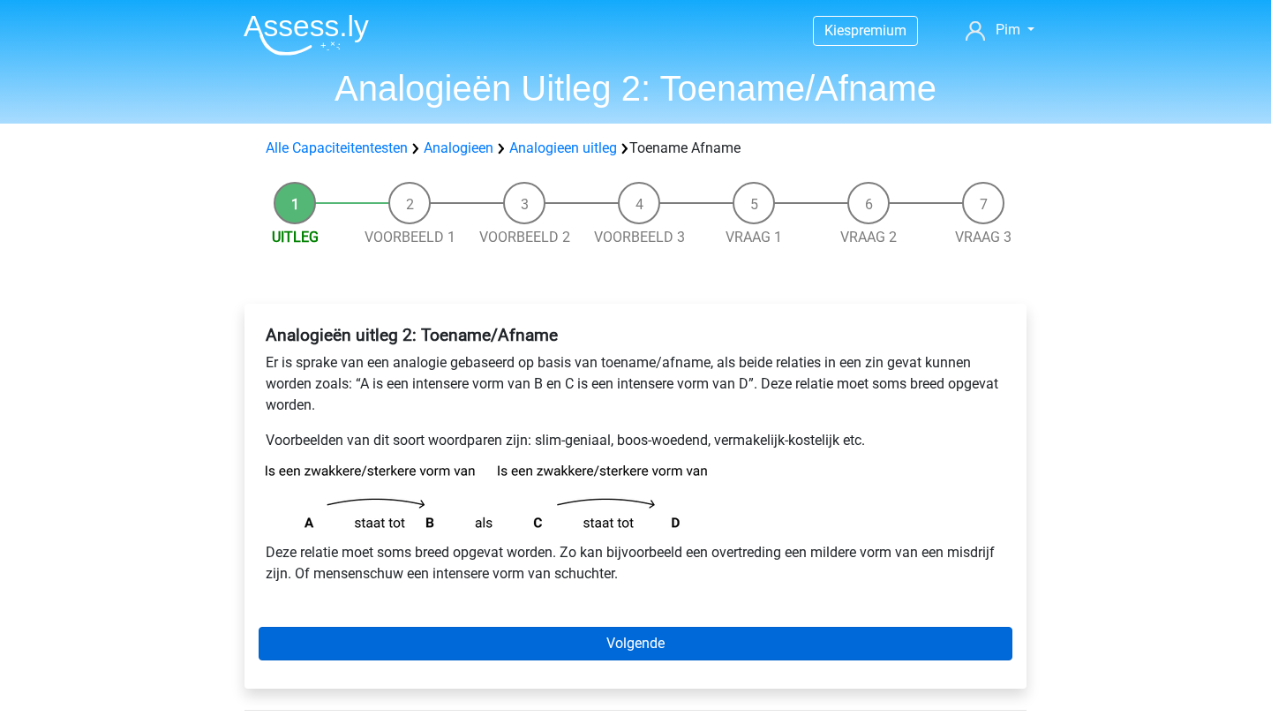
click at [420, 639] on link "Volgende" at bounding box center [636, 644] width 754 height 34
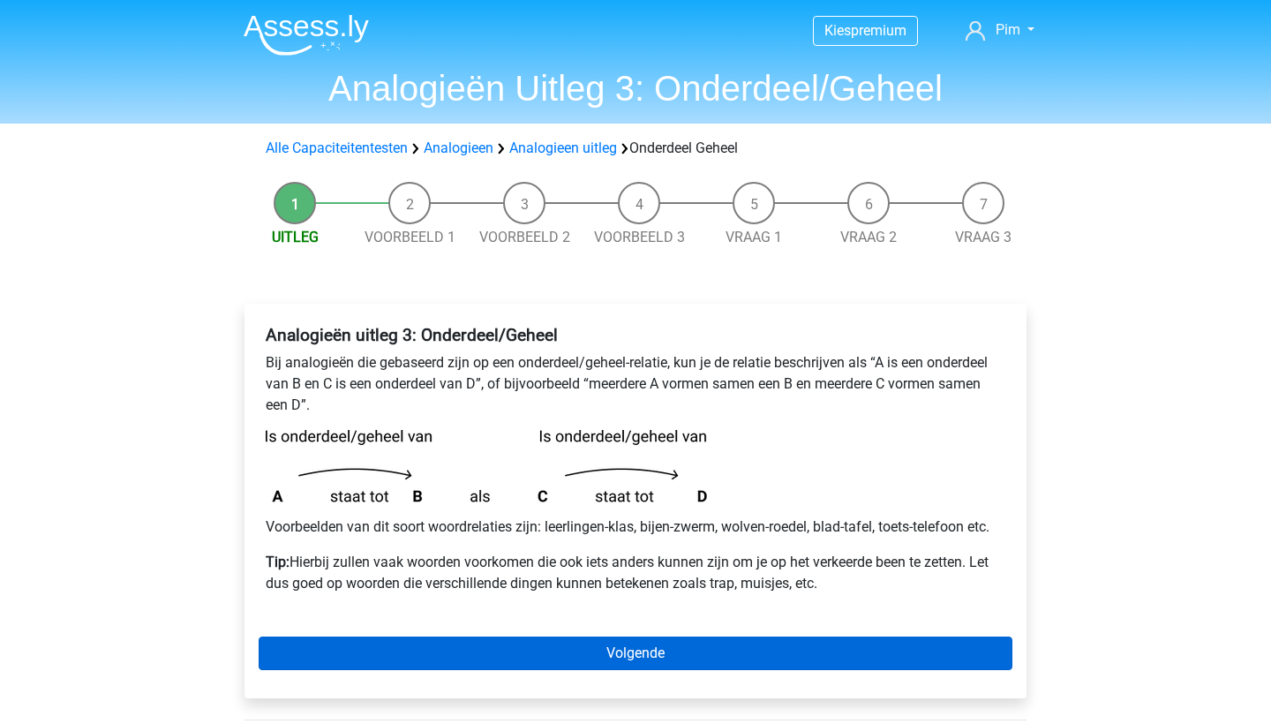
click at [519, 650] on link "Volgende" at bounding box center [636, 653] width 754 height 34
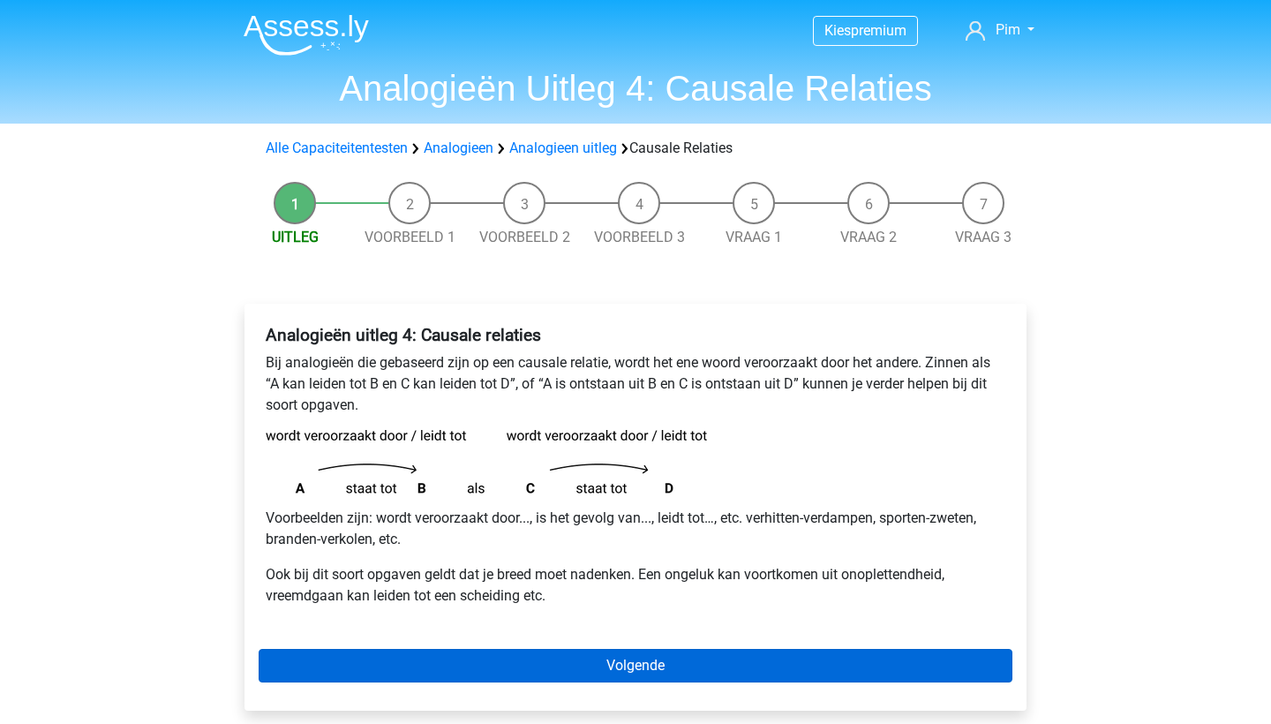
click at [478, 659] on link "Volgende" at bounding box center [636, 666] width 754 height 34
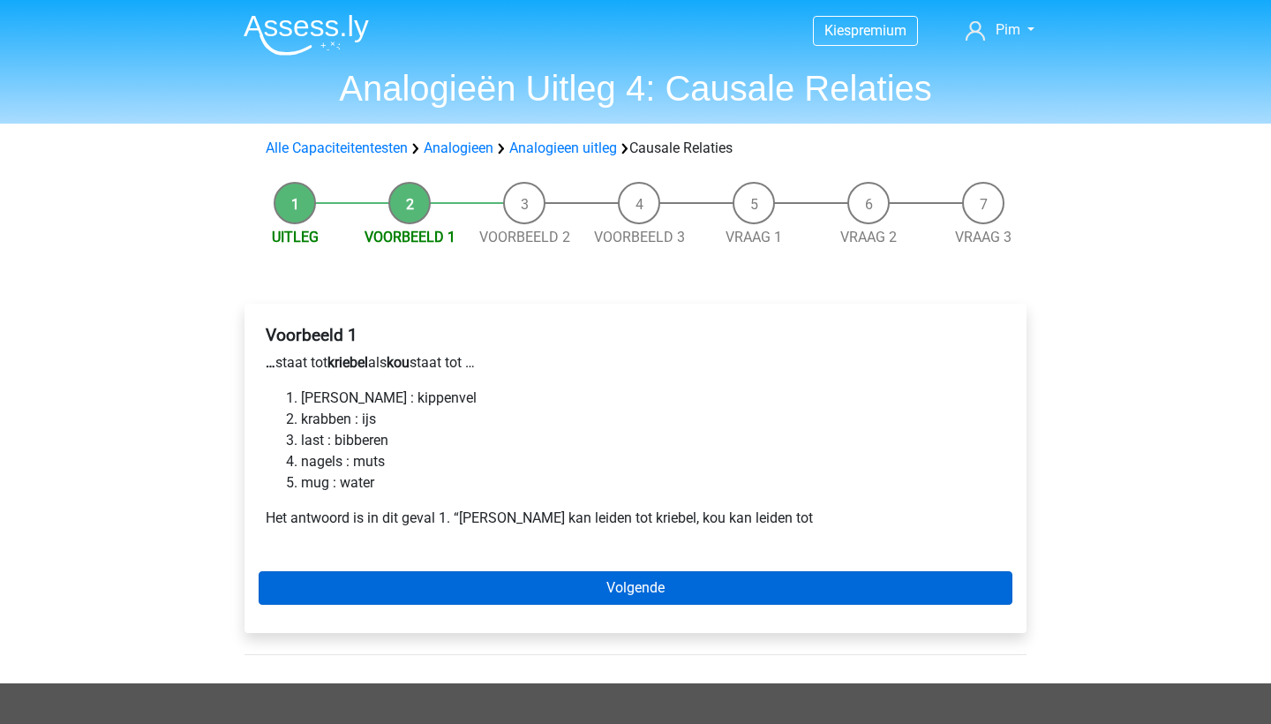
click at [527, 585] on link "Volgende" at bounding box center [636, 588] width 754 height 34
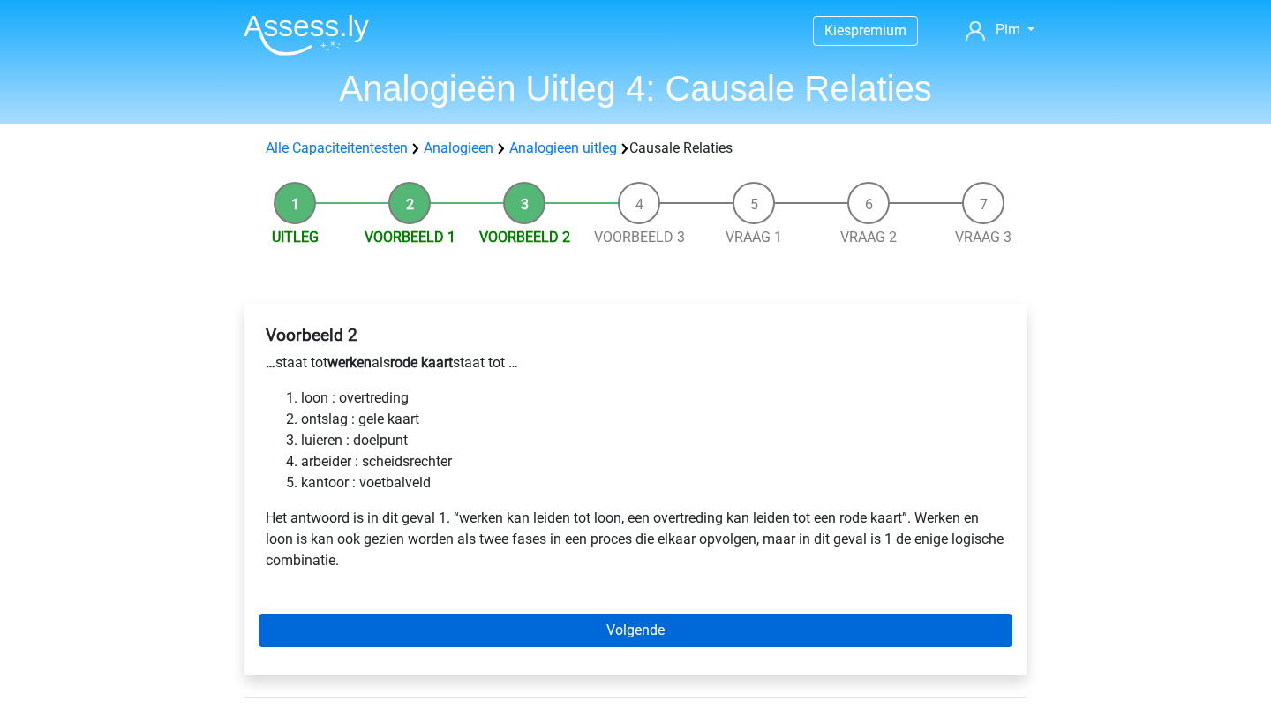
click at [533, 621] on link "Volgende" at bounding box center [636, 630] width 754 height 34
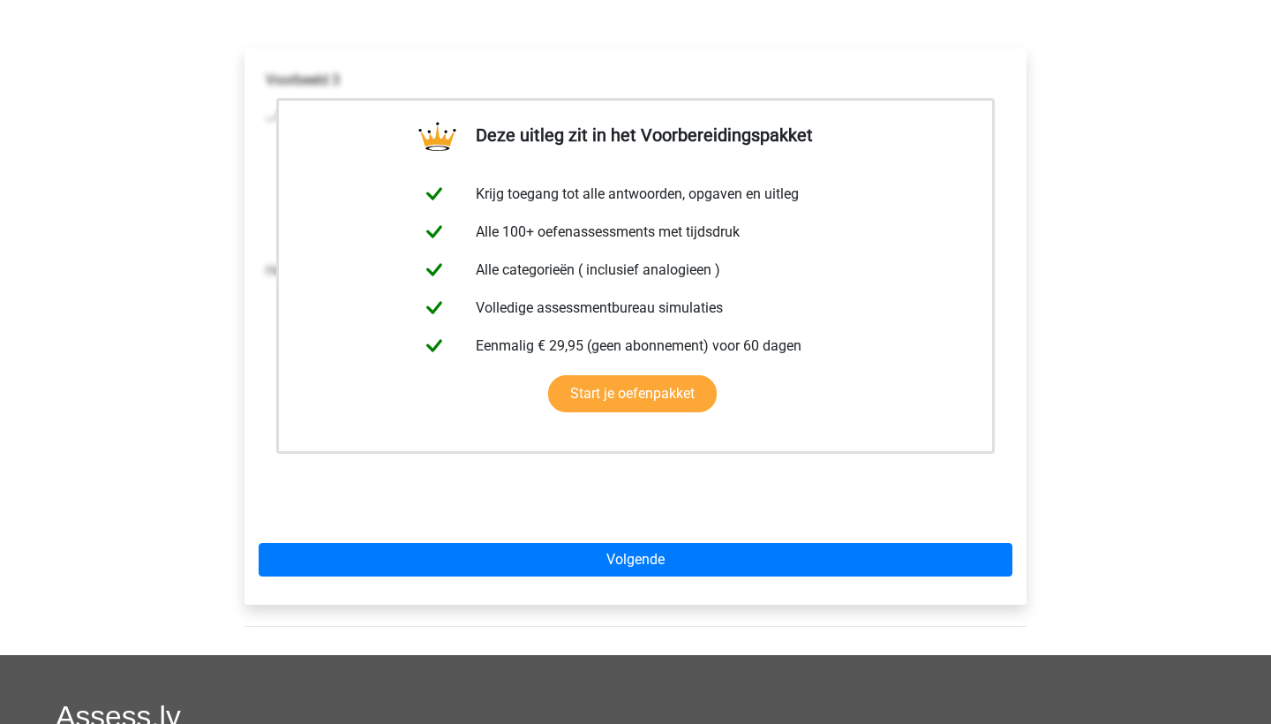
scroll to position [262, 0]
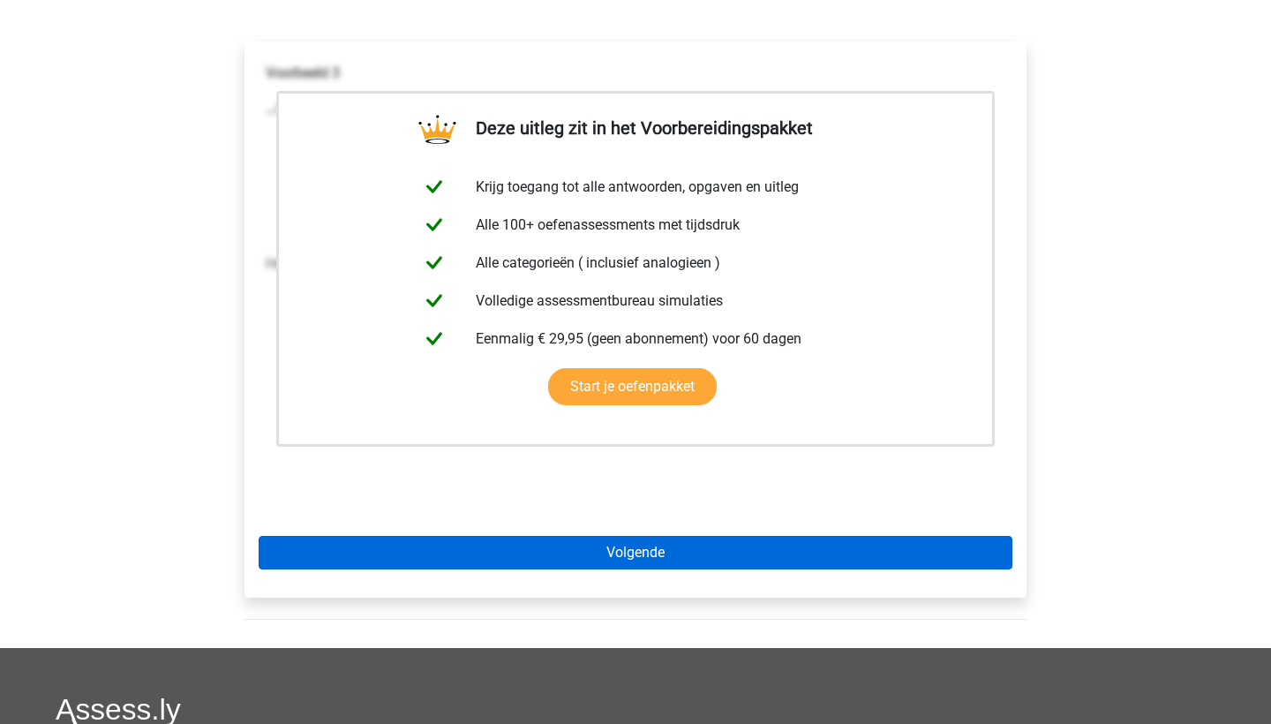
click at [532, 545] on link "Volgende" at bounding box center [636, 553] width 754 height 34
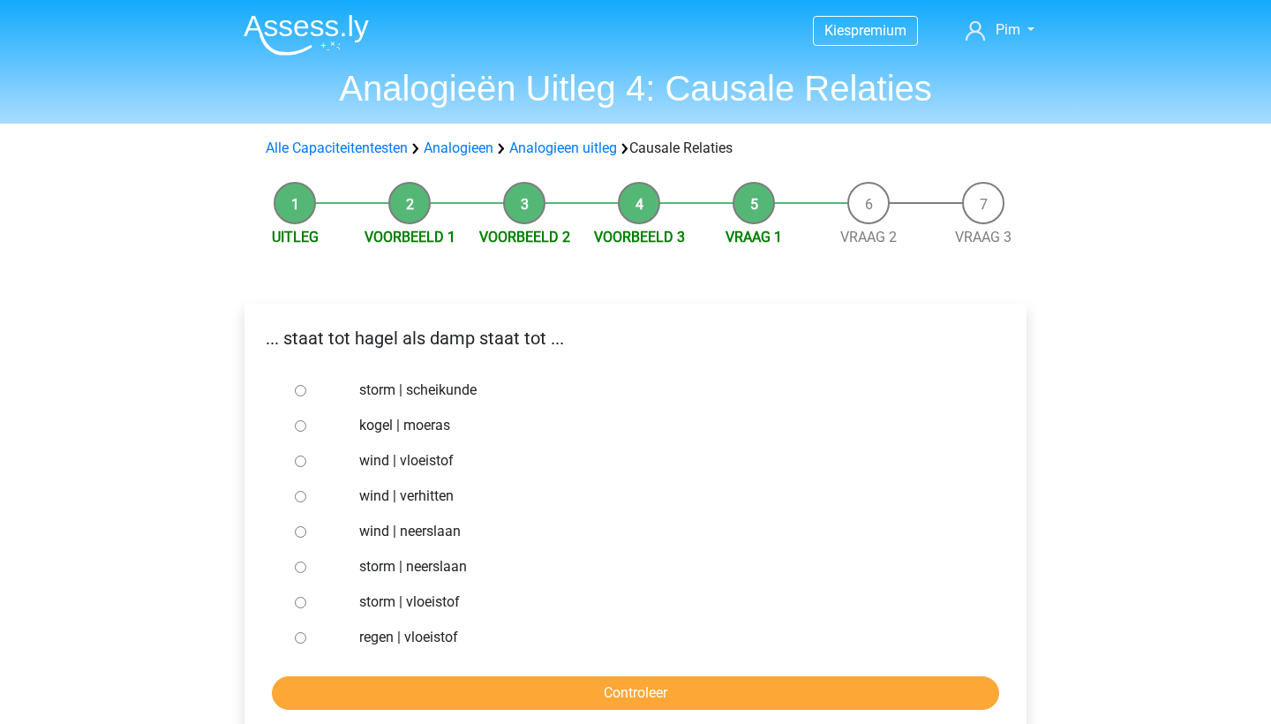
click at [300, 493] on input "wind | verhitten" at bounding box center [300, 496] width 11 height 11
radio input "true"
click at [388, 680] on input "Controleer" at bounding box center [635, 693] width 727 height 34
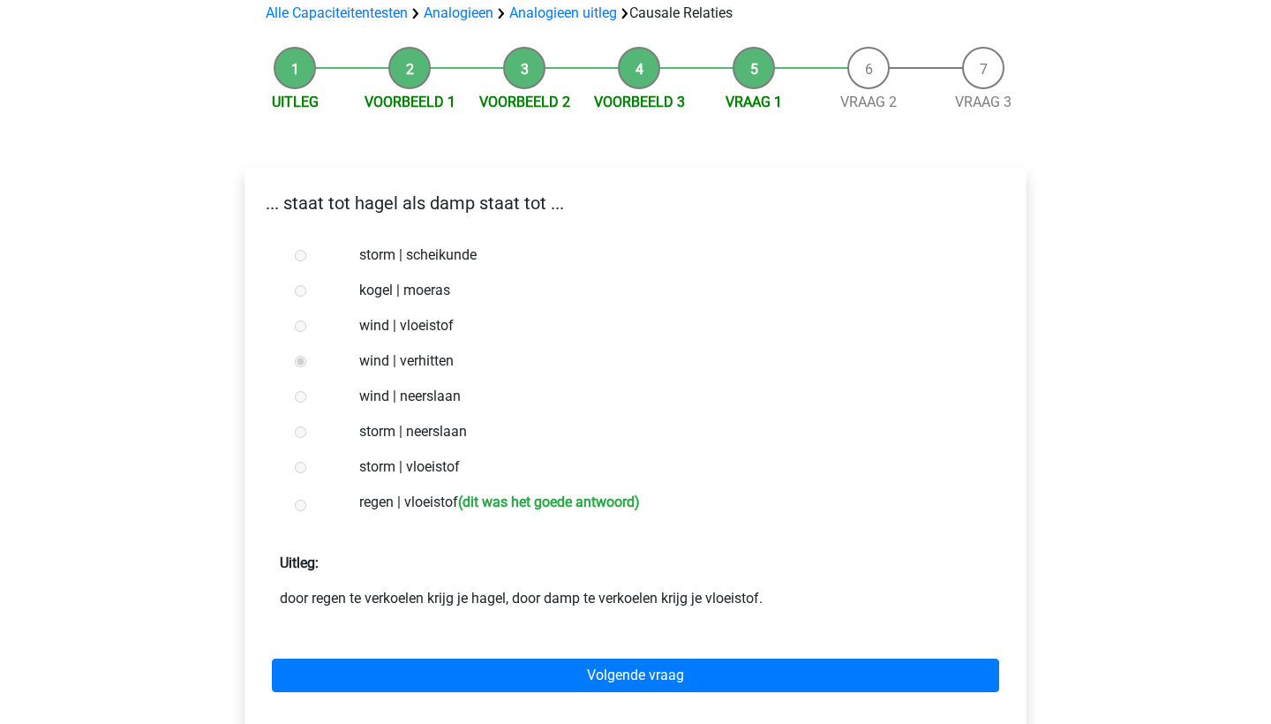
scroll to position [137, 0]
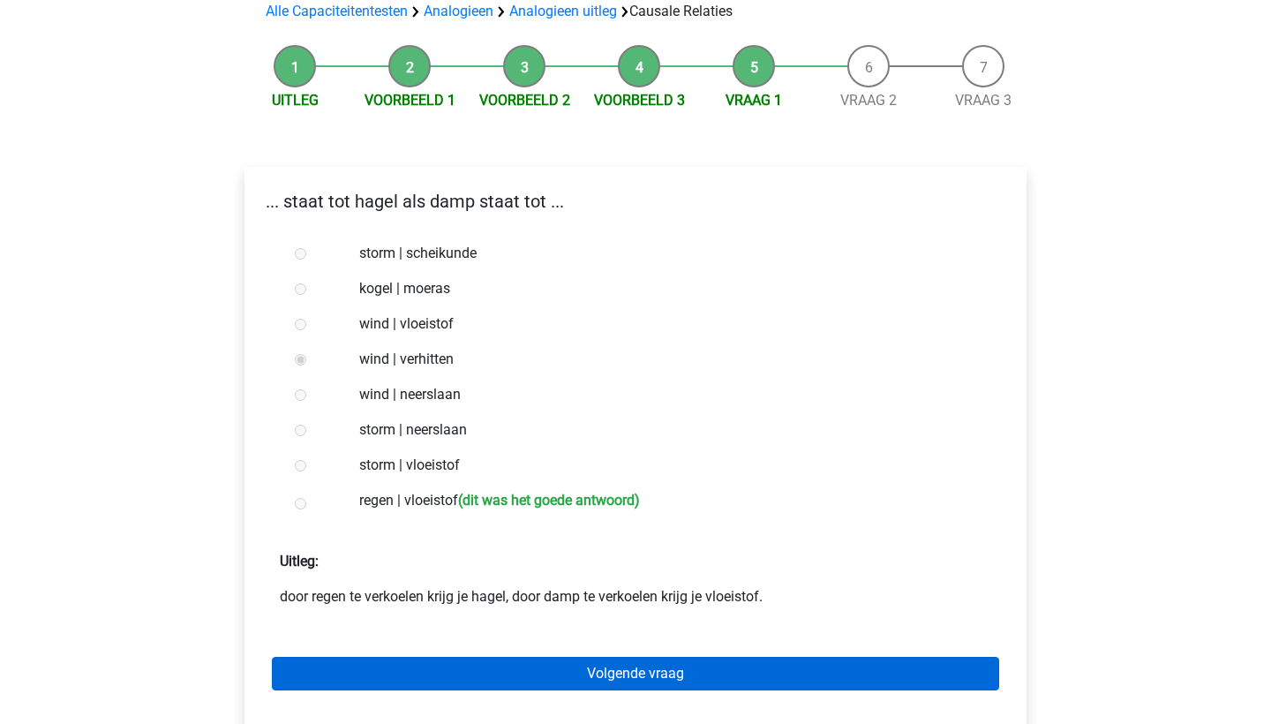
click at [388, 680] on link "Volgende vraag" at bounding box center [635, 674] width 727 height 34
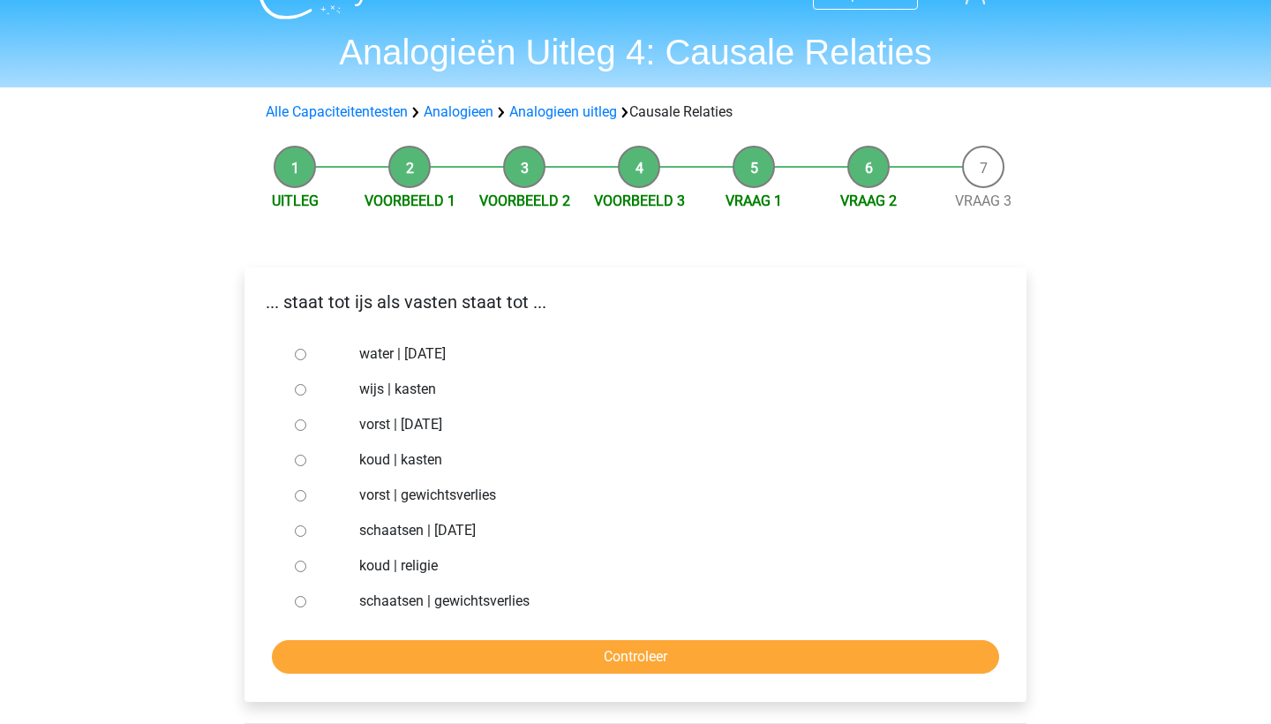
scroll to position [45, 0]
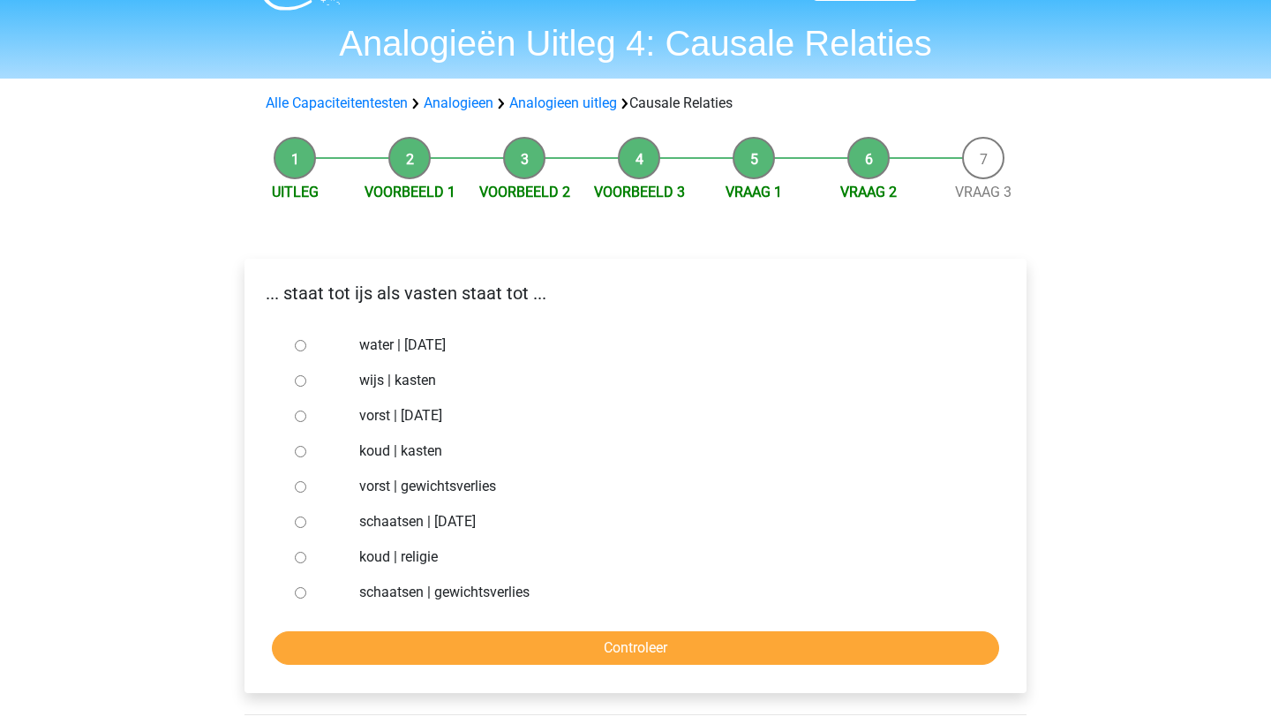
click at [300, 487] on input "vorst | gewichtsverlies" at bounding box center [300, 486] width 11 height 11
radio input "true"
click at [415, 651] on input "Controleer" at bounding box center [635, 648] width 727 height 34
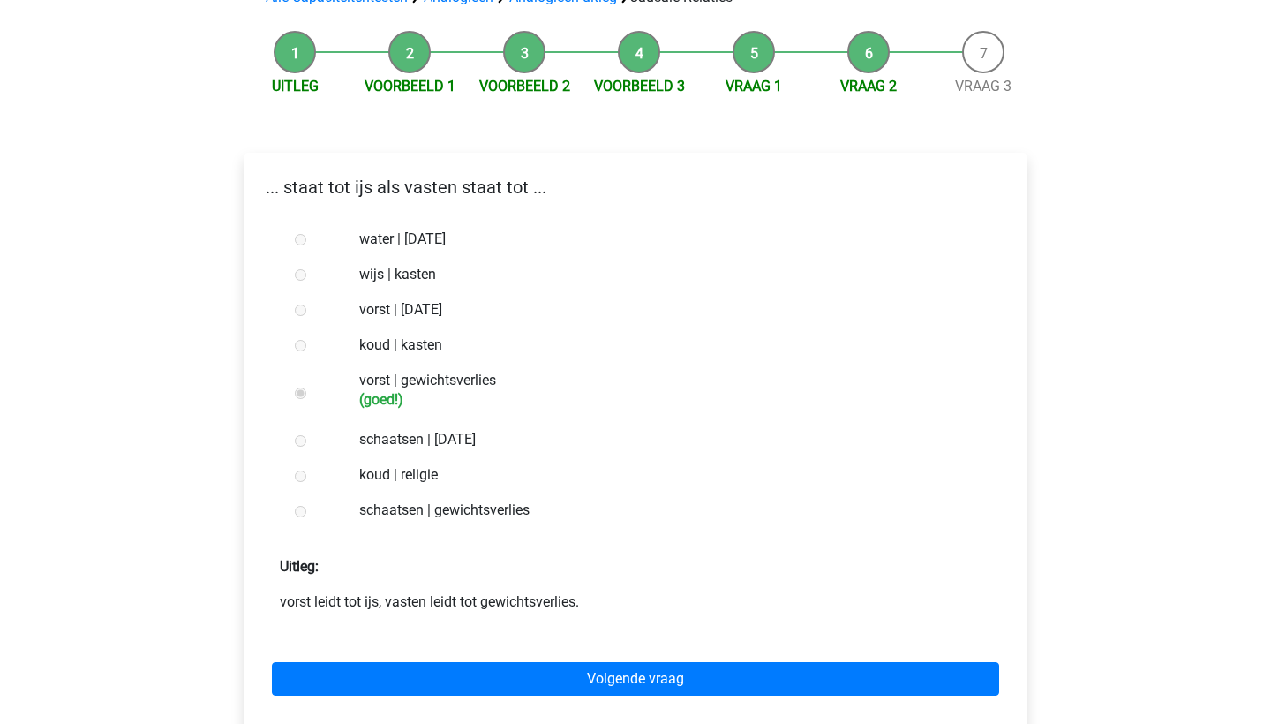
scroll to position [165, 0]
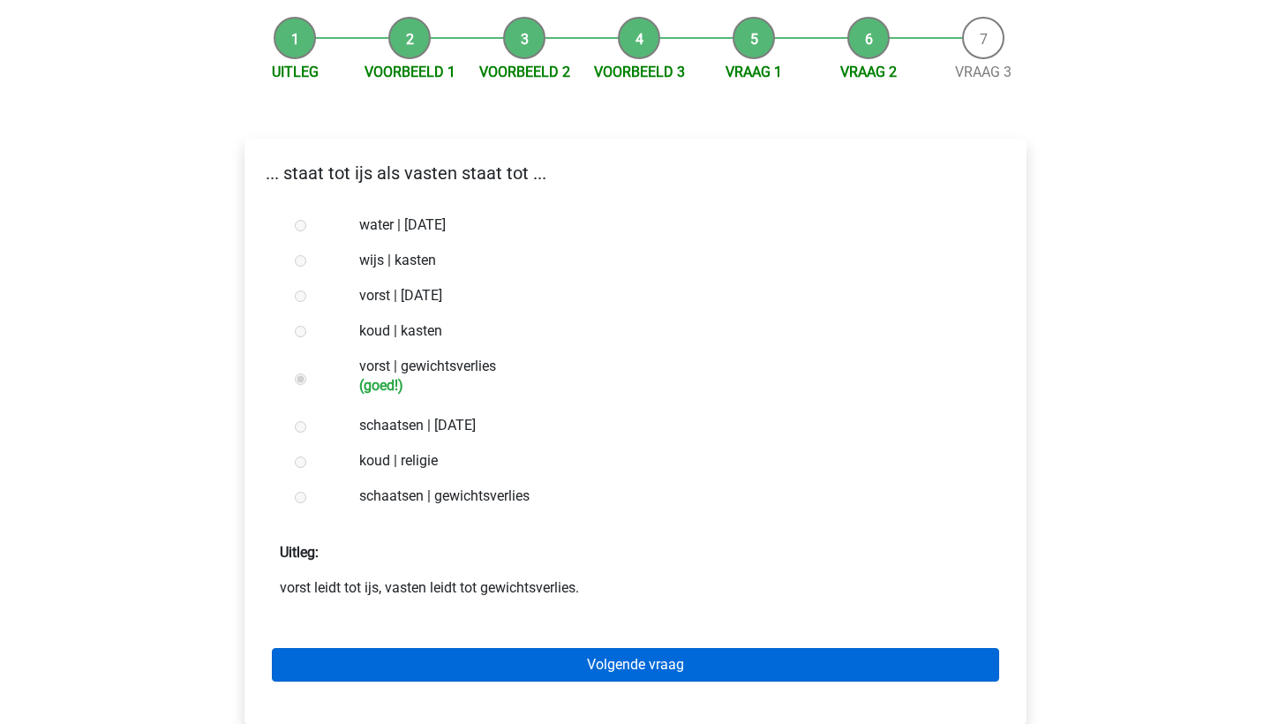
click at [417, 662] on link "Volgende vraag" at bounding box center [635, 665] width 727 height 34
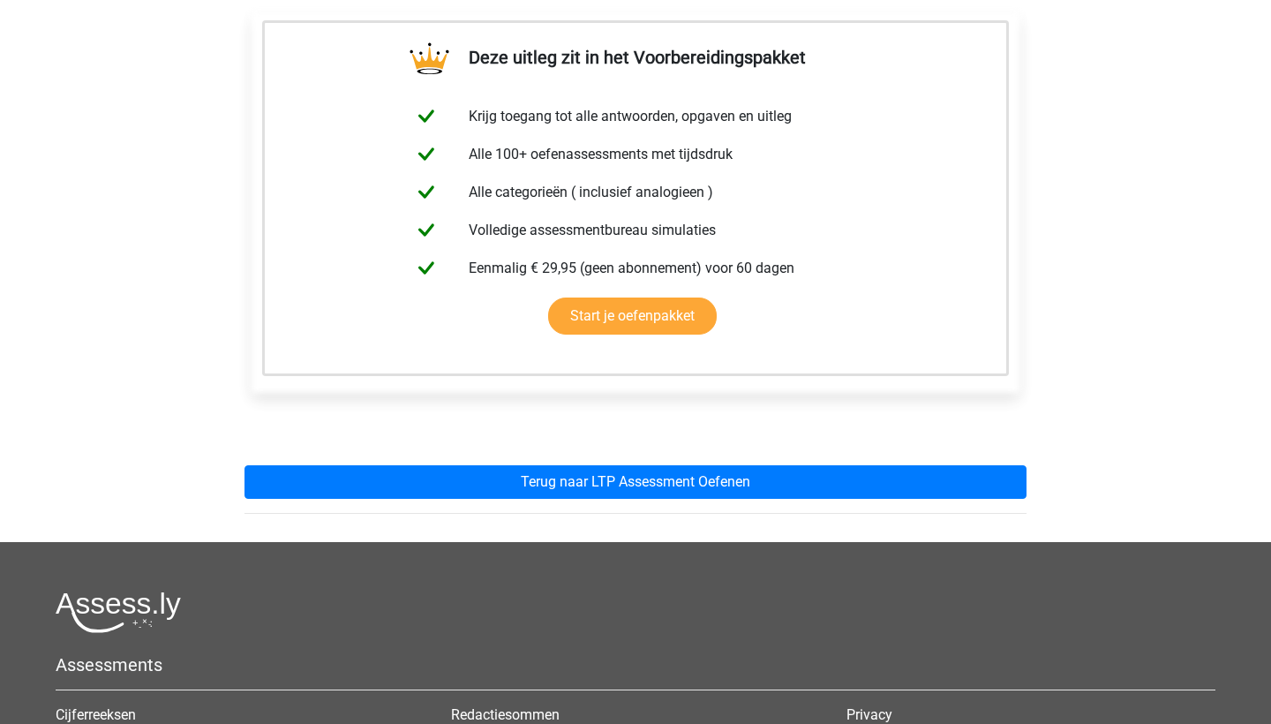
scroll to position [298, 0]
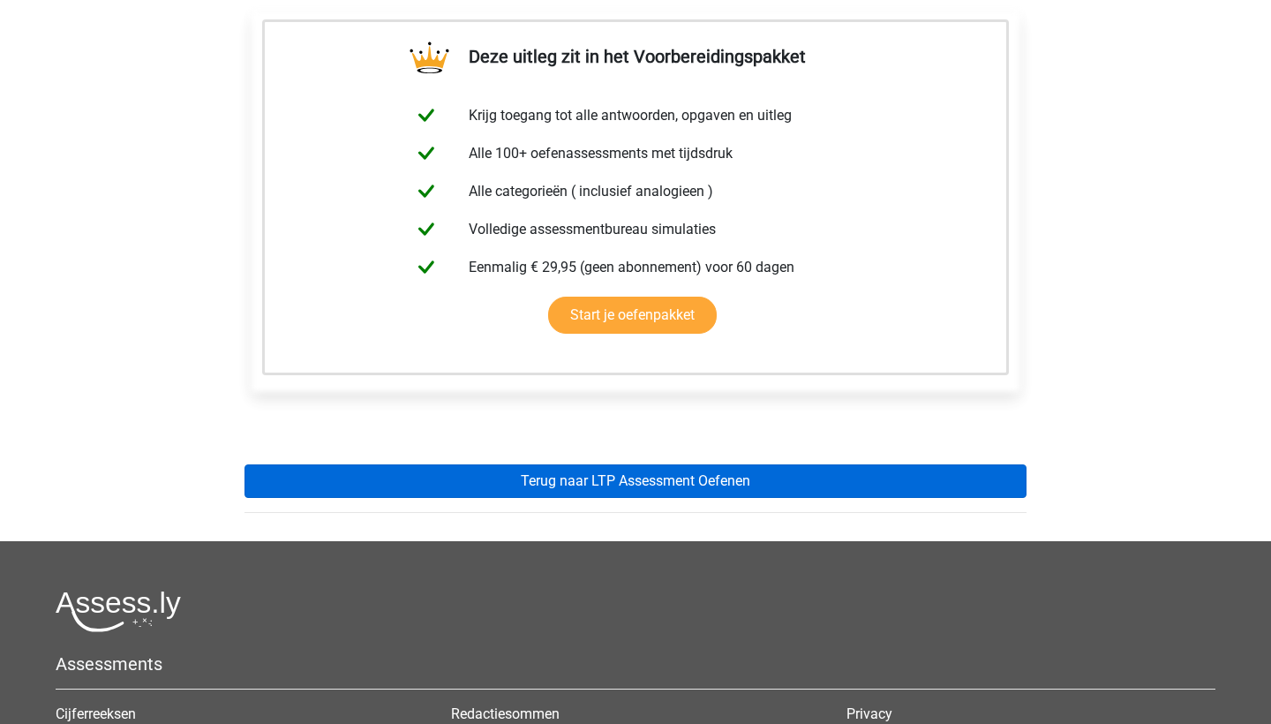
click at [467, 466] on link "Terug naar LTP Assessment Oefenen" at bounding box center [635, 481] width 782 height 34
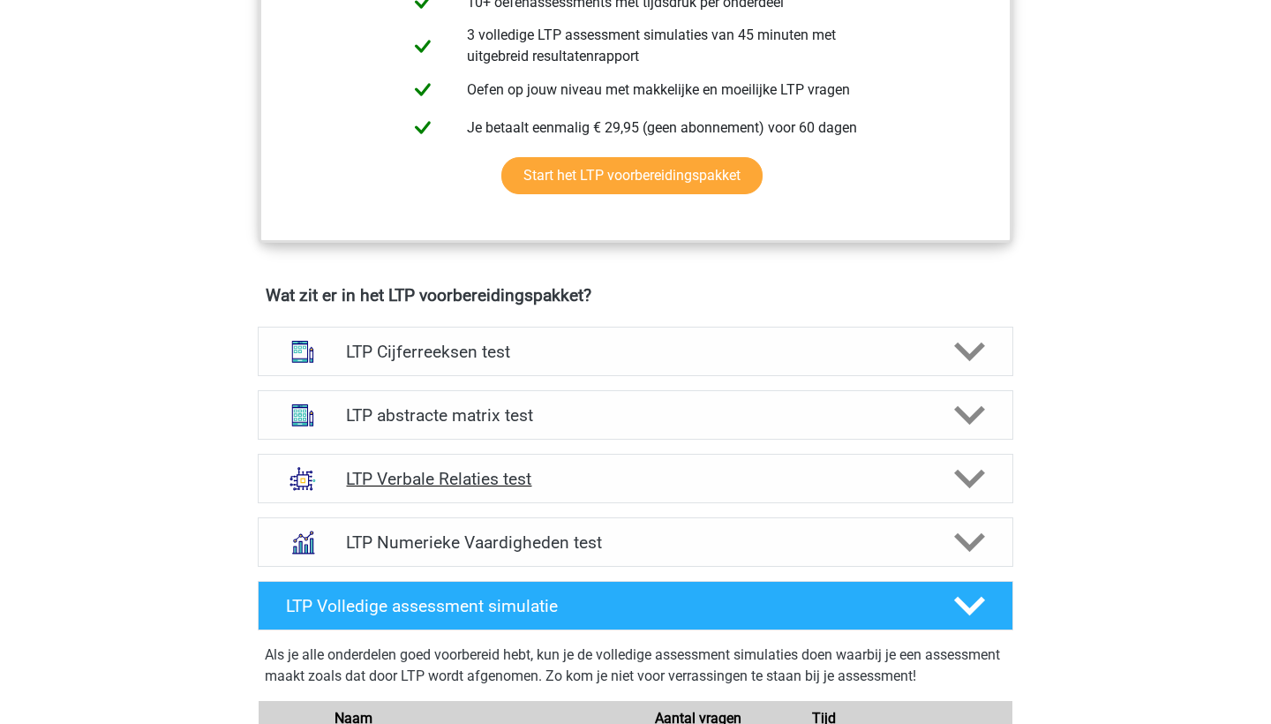
click at [468, 469] on h4 "LTP Verbale Relaties test" at bounding box center [635, 479] width 578 height 20
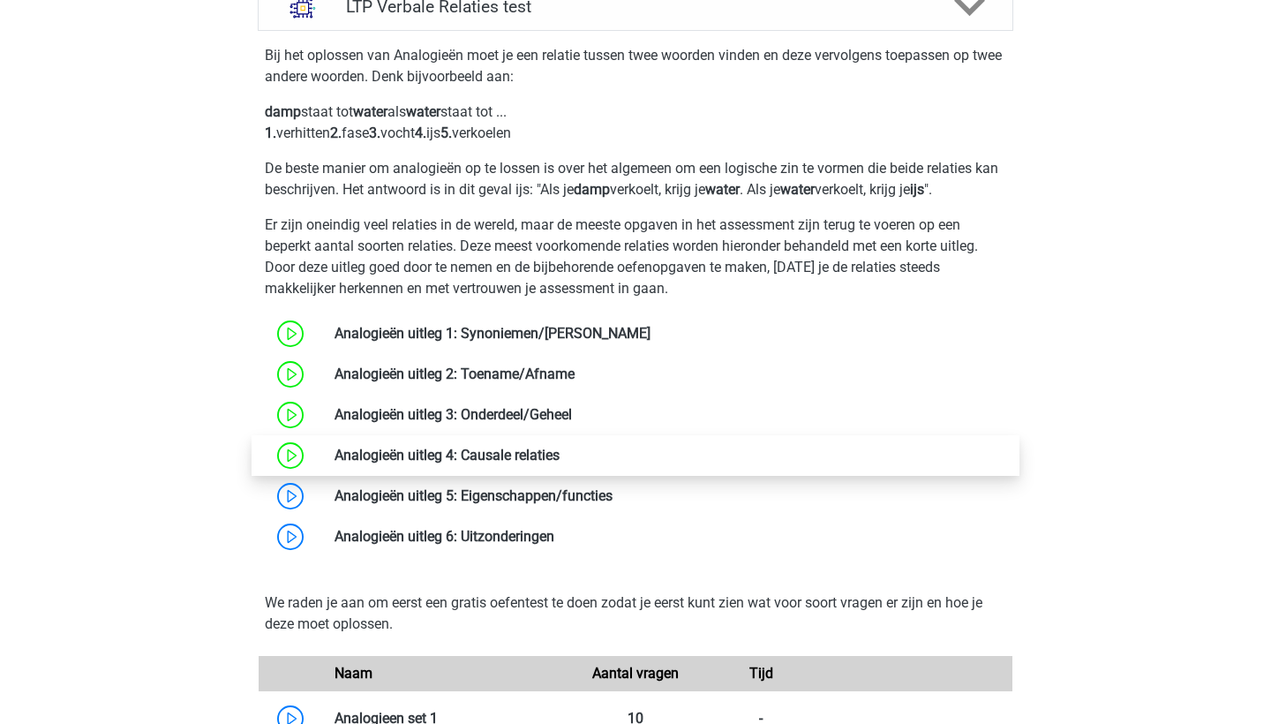
scroll to position [1338, 0]
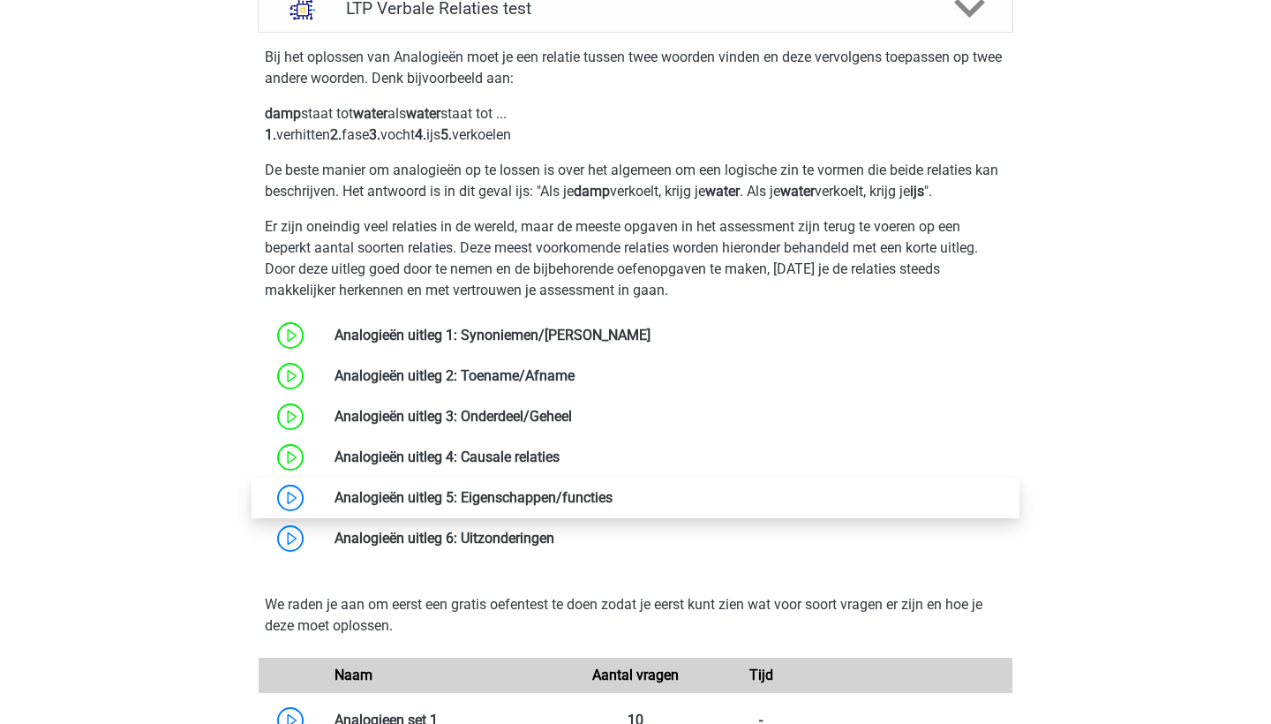
click at [612, 501] on link at bounding box center [612, 497] width 0 height 17
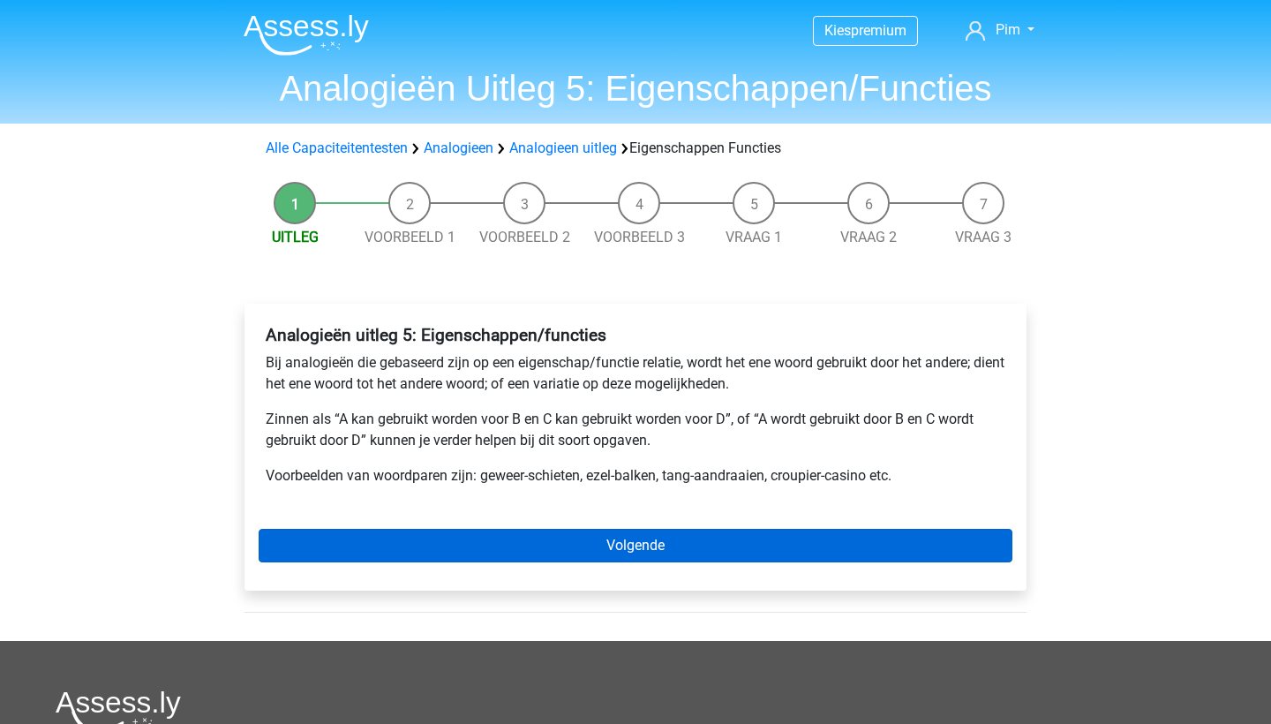
click at [450, 536] on link "Volgende" at bounding box center [636, 546] width 754 height 34
click at [413, 540] on link "Volgende" at bounding box center [636, 546] width 754 height 34
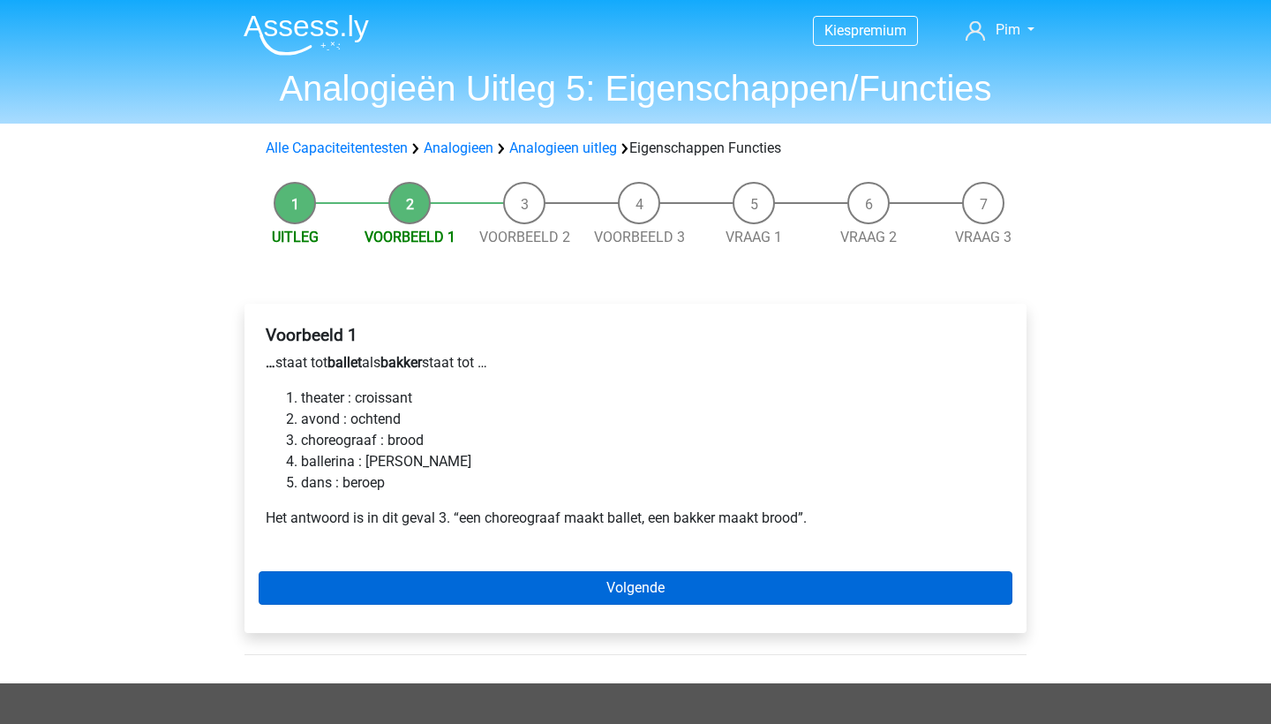
click at [407, 582] on link "Volgende" at bounding box center [636, 588] width 754 height 34
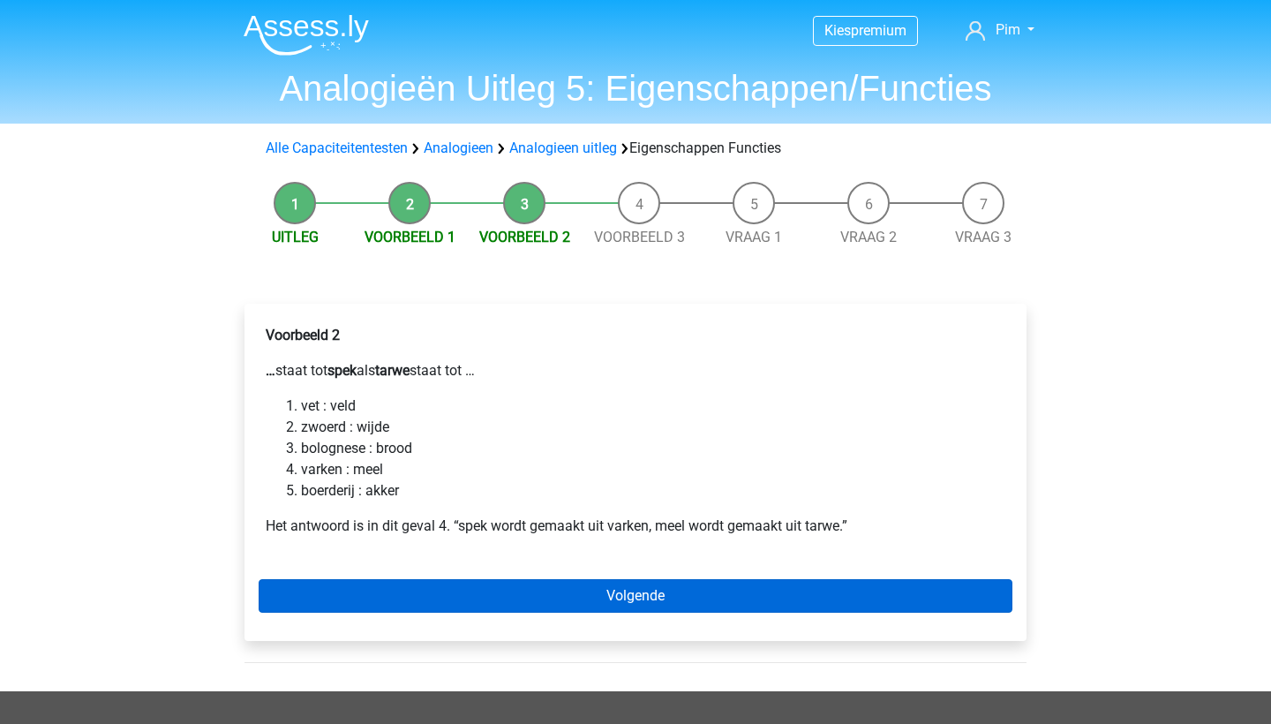
click at [407, 583] on link "Volgende" at bounding box center [636, 596] width 754 height 34
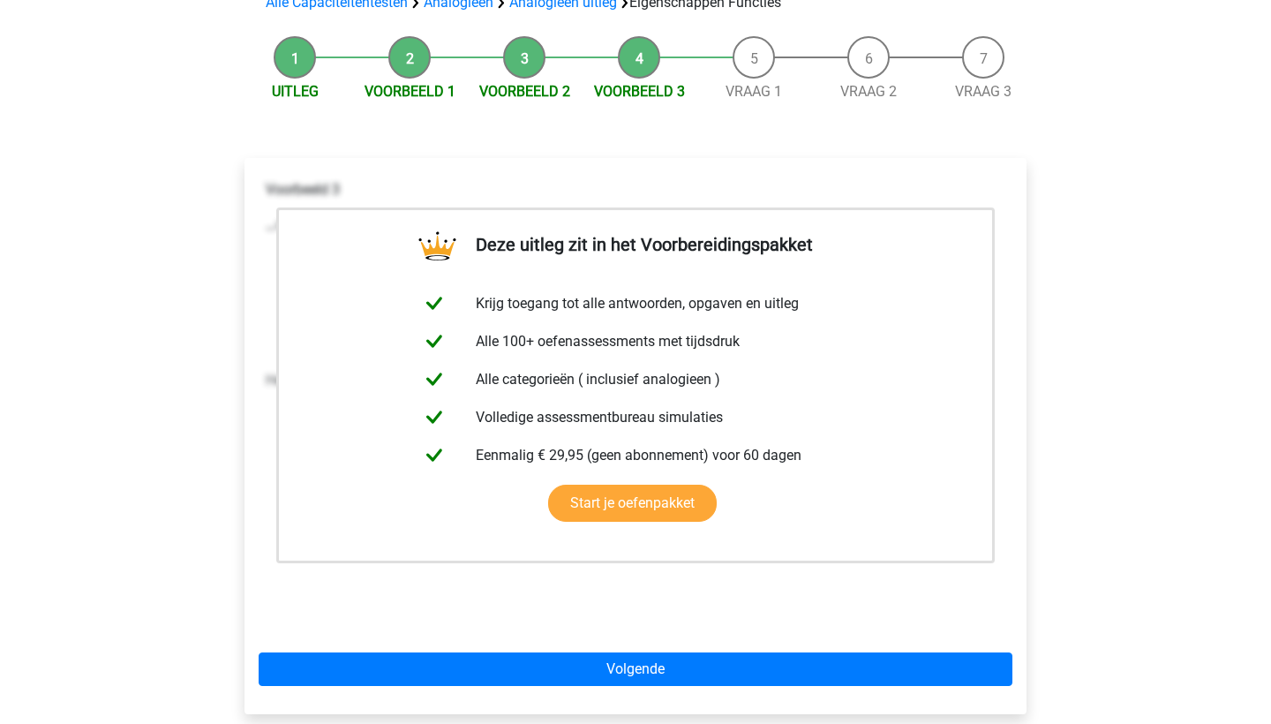
scroll to position [152, 0]
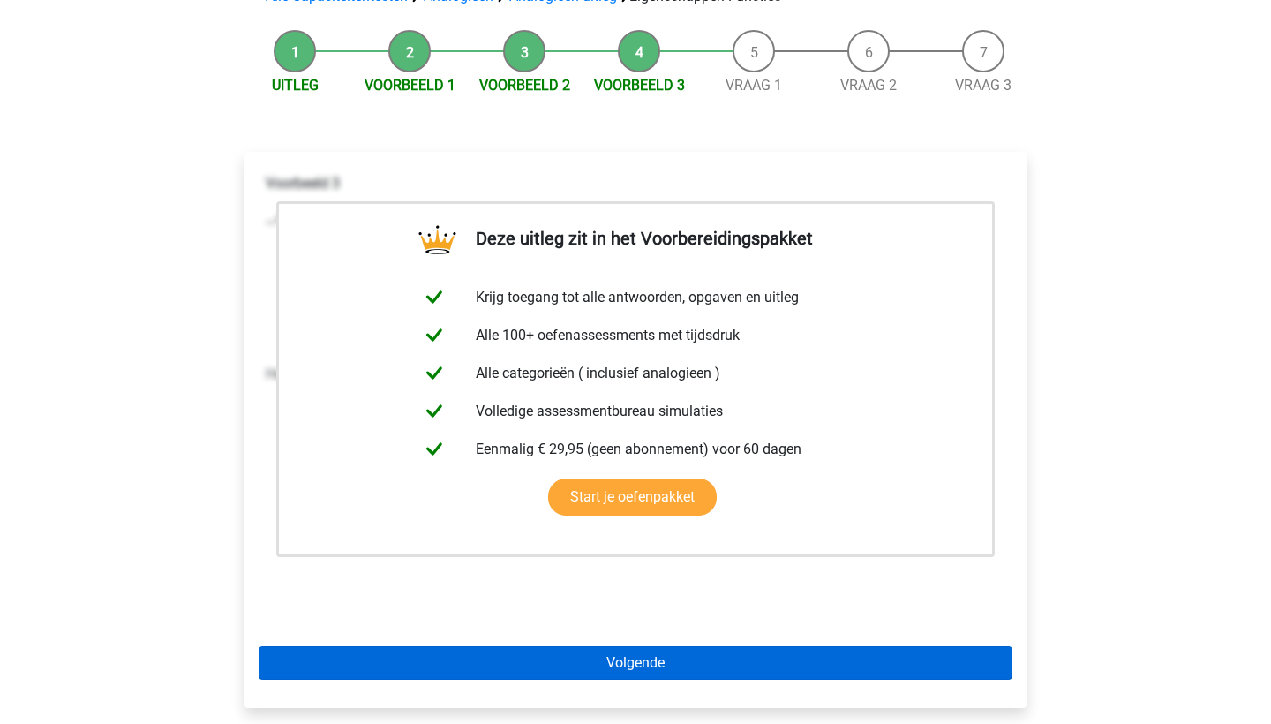
click at [415, 669] on link "Volgende" at bounding box center [636, 663] width 754 height 34
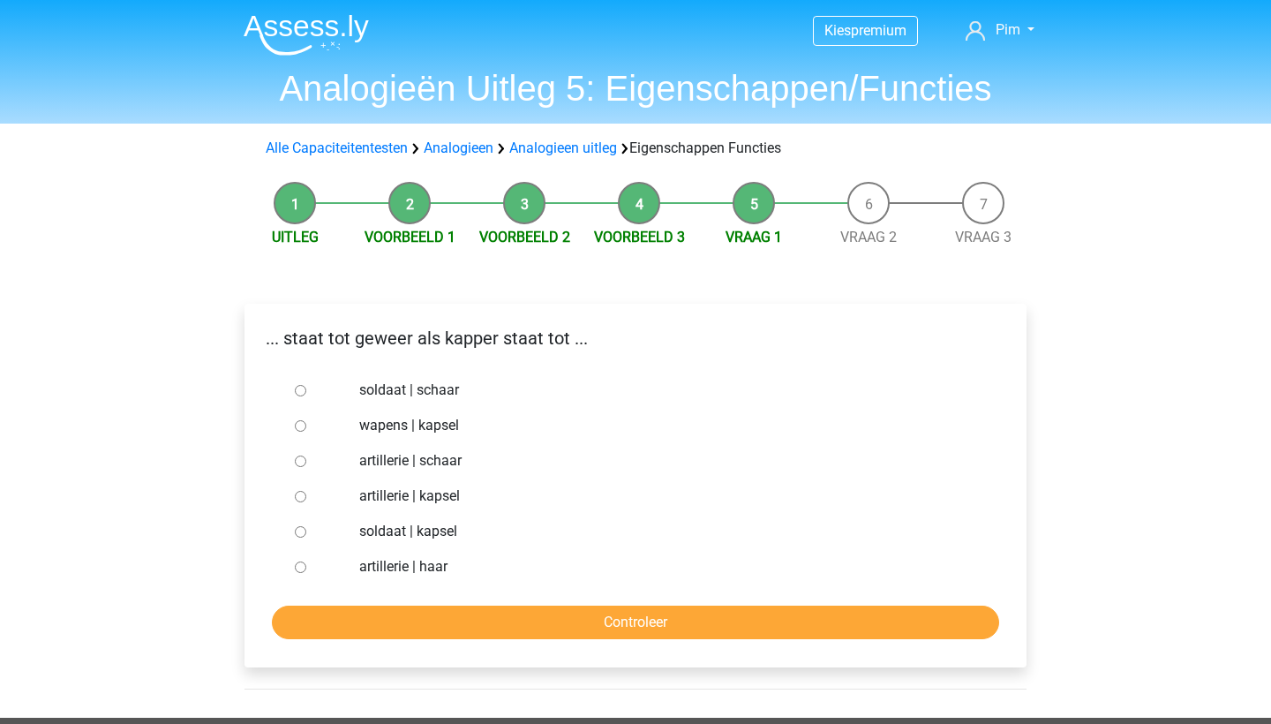
click at [297, 387] on input "soldaat | schaar" at bounding box center [300, 390] width 11 height 11
radio input "true"
click at [375, 630] on input "Controleer" at bounding box center [635, 622] width 727 height 34
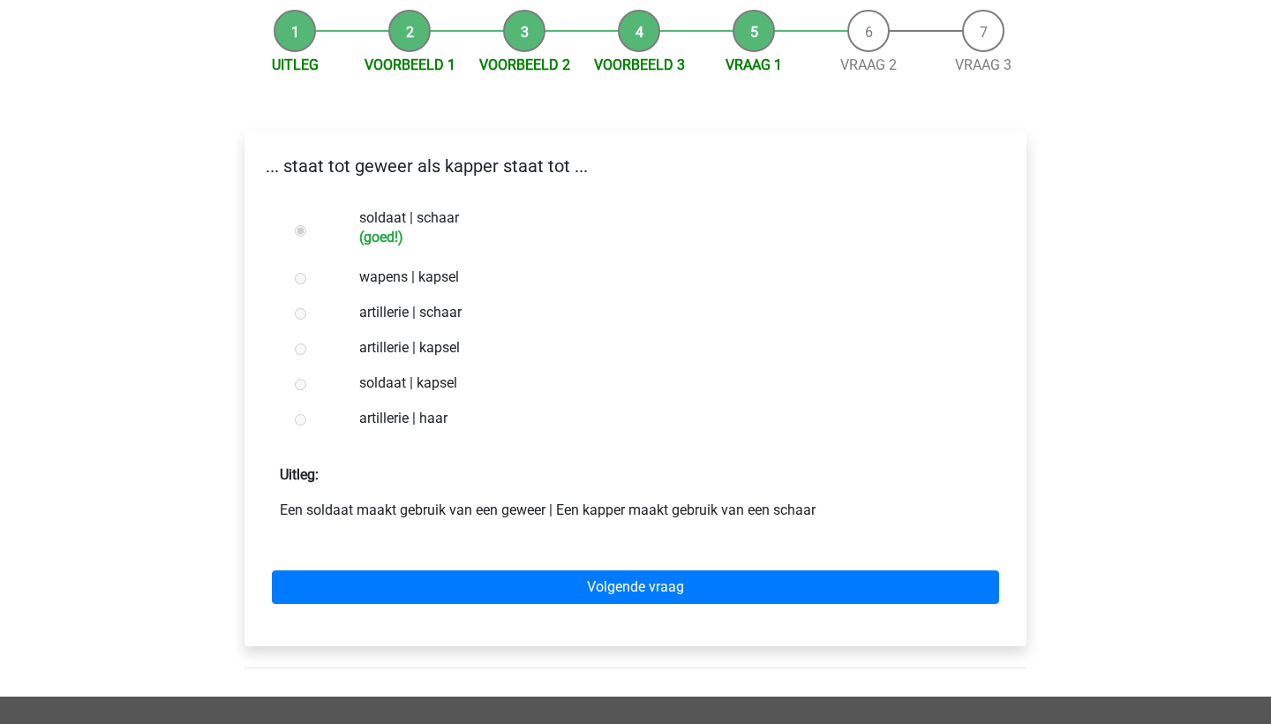
scroll to position [182, 0]
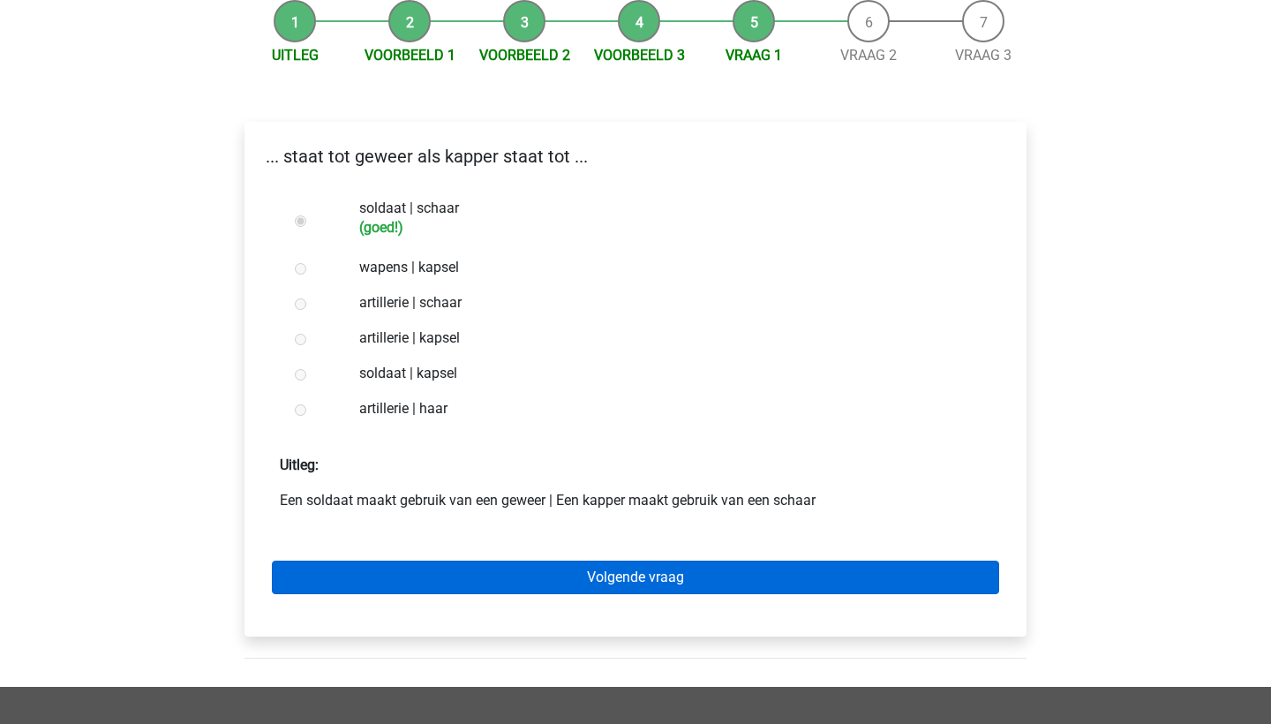
click at [384, 582] on link "Volgende vraag" at bounding box center [635, 577] width 727 height 34
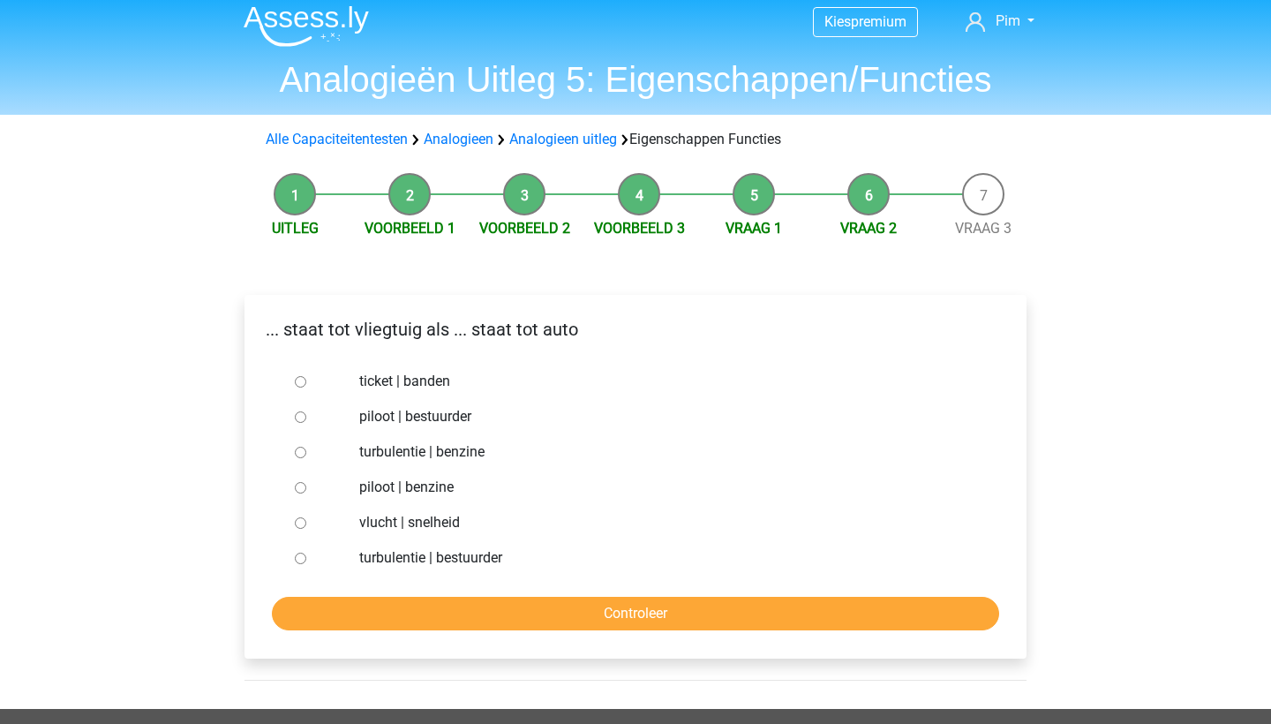
scroll to position [11, 0]
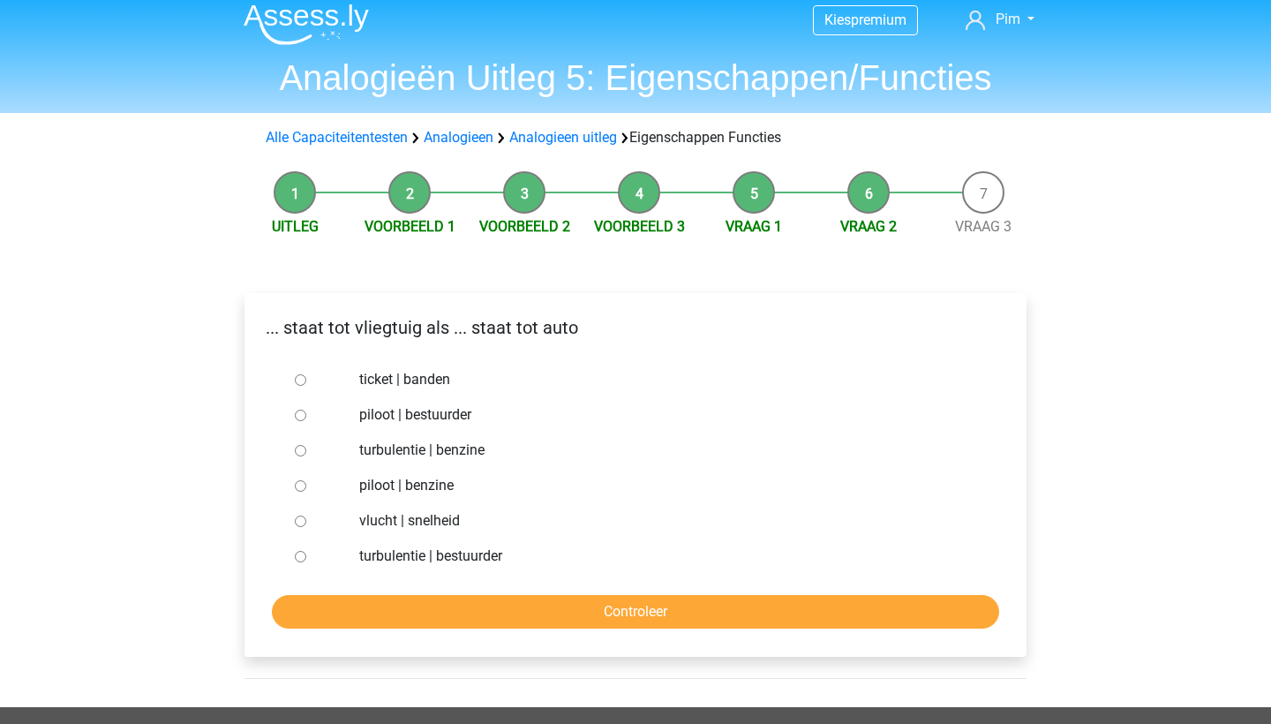
click at [297, 417] on input "piloot | bestuurder" at bounding box center [300, 414] width 11 height 11
radio input "true"
click at [339, 602] on input "Controleer" at bounding box center [635, 612] width 727 height 34
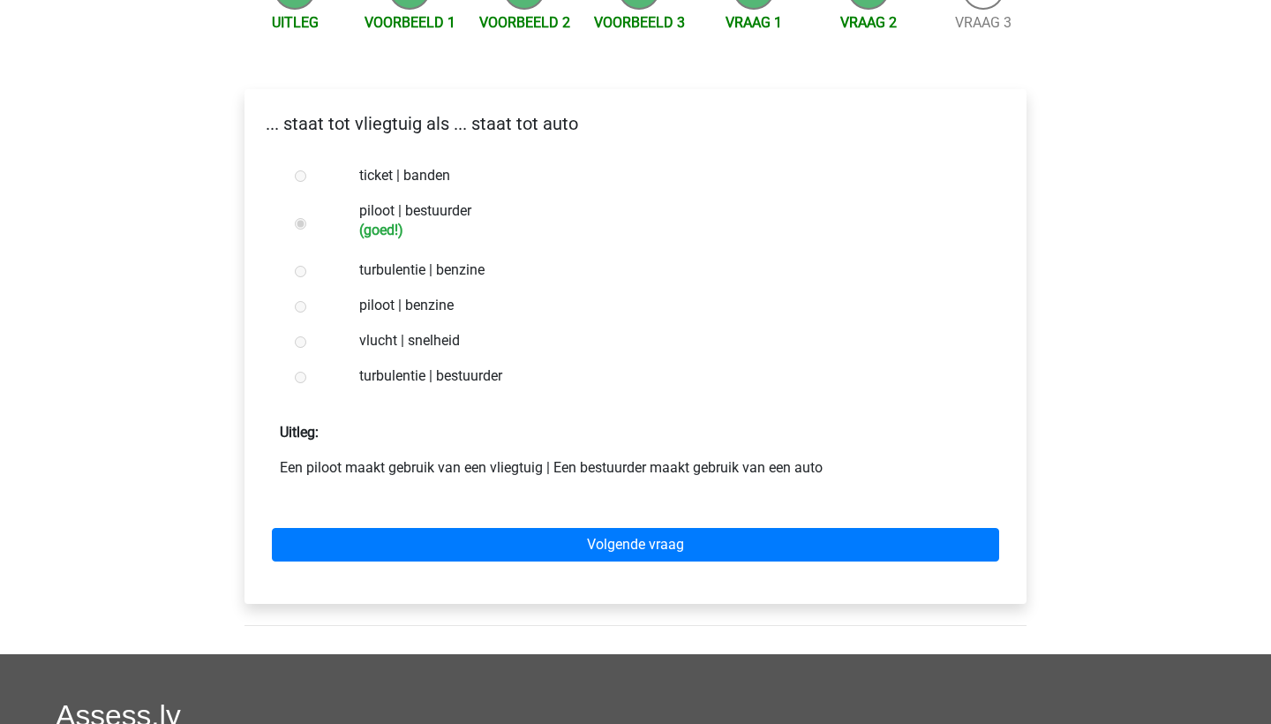
scroll to position [213, 0]
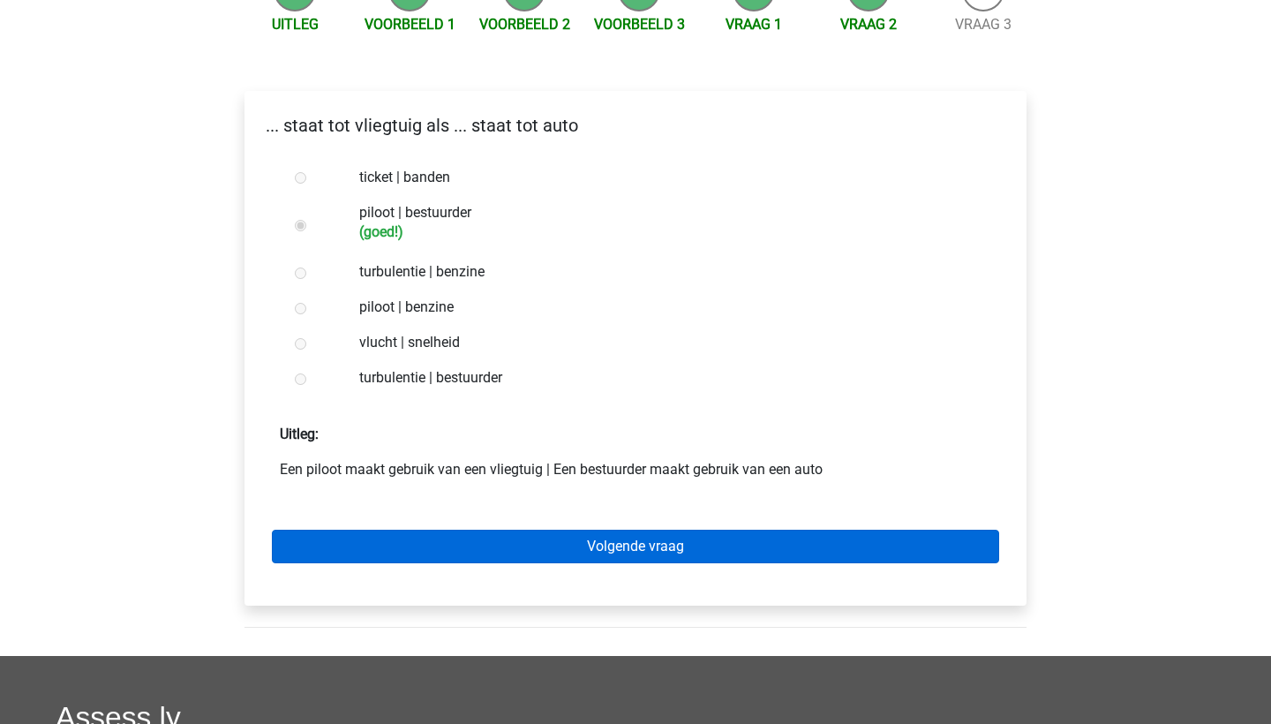
click at [376, 552] on link "Volgende vraag" at bounding box center [635, 547] width 727 height 34
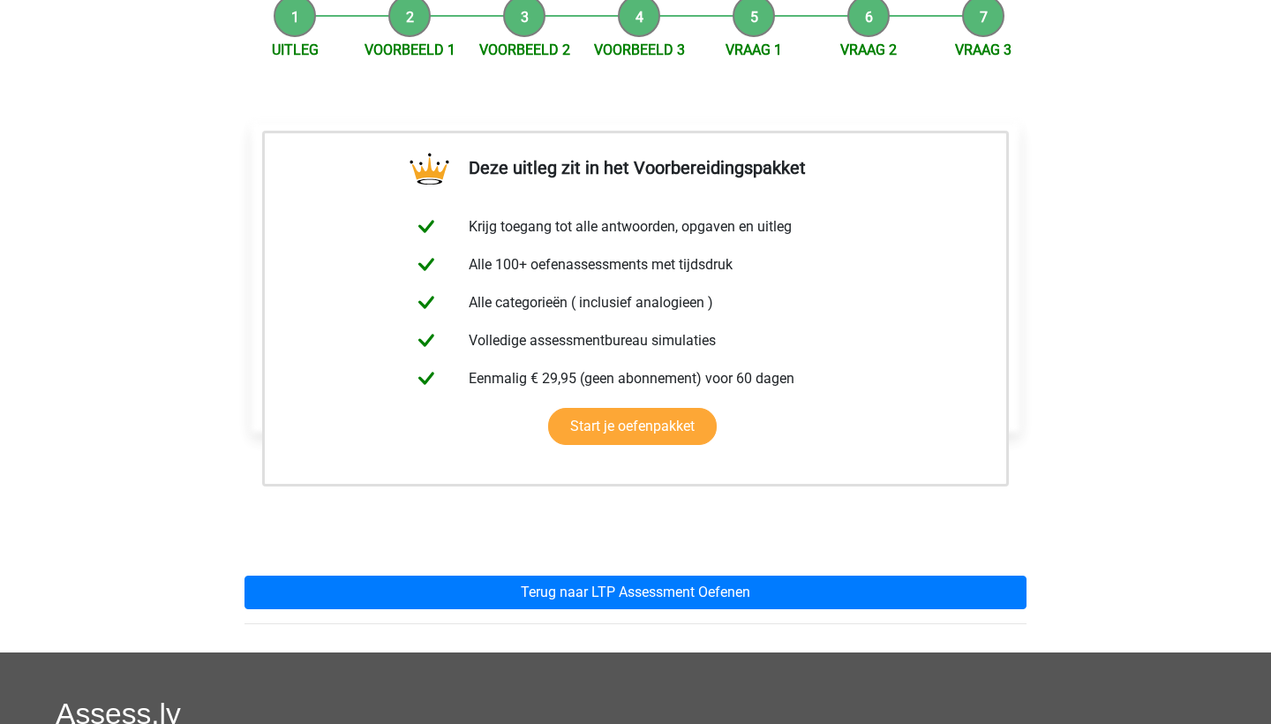
scroll to position [200, 0]
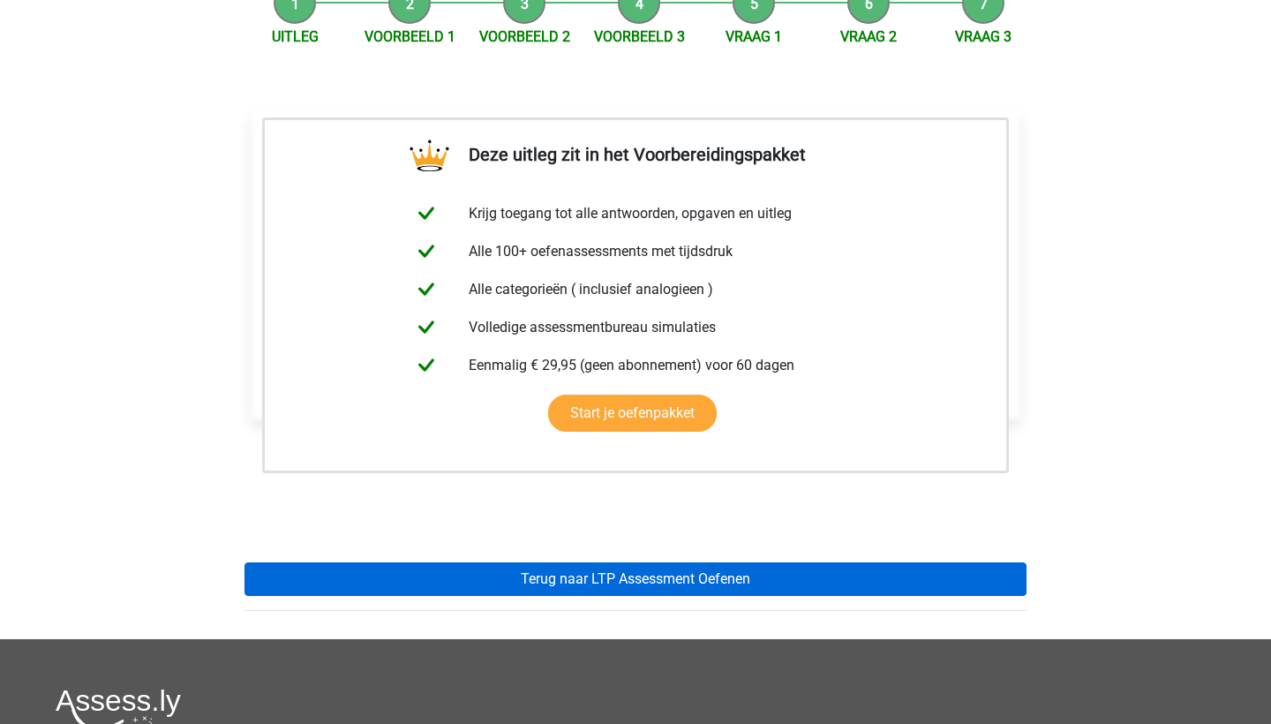
click at [382, 582] on link "Terug naar LTP Assessment Oefenen" at bounding box center [635, 579] width 782 height 34
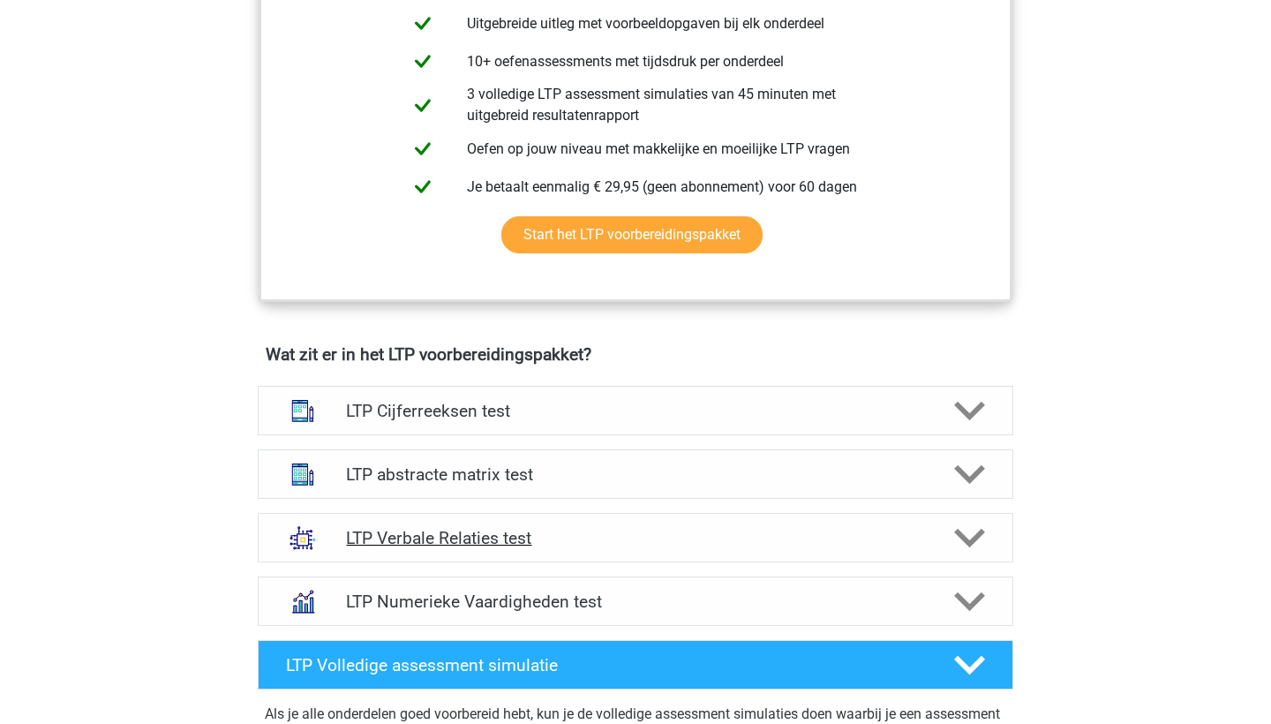
click at [446, 538] on h4 "LTP Verbale Relaties test" at bounding box center [635, 538] width 578 height 20
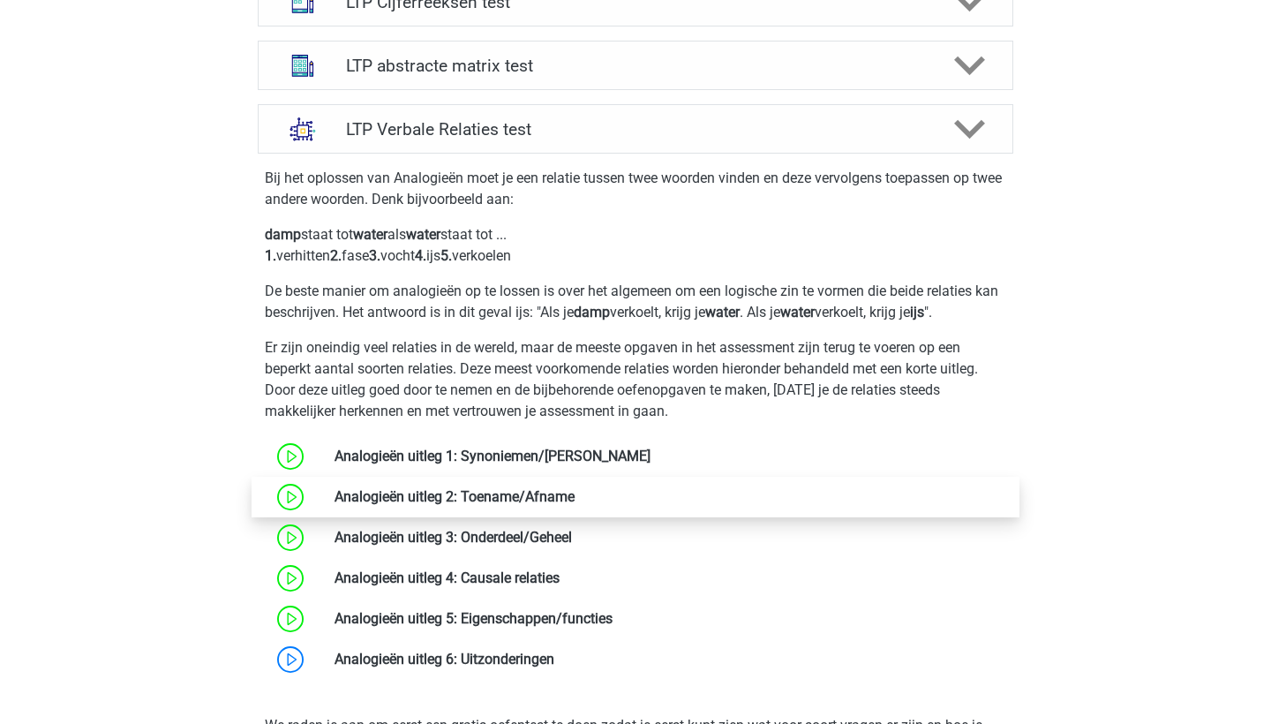
scroll to position [1220, 0]
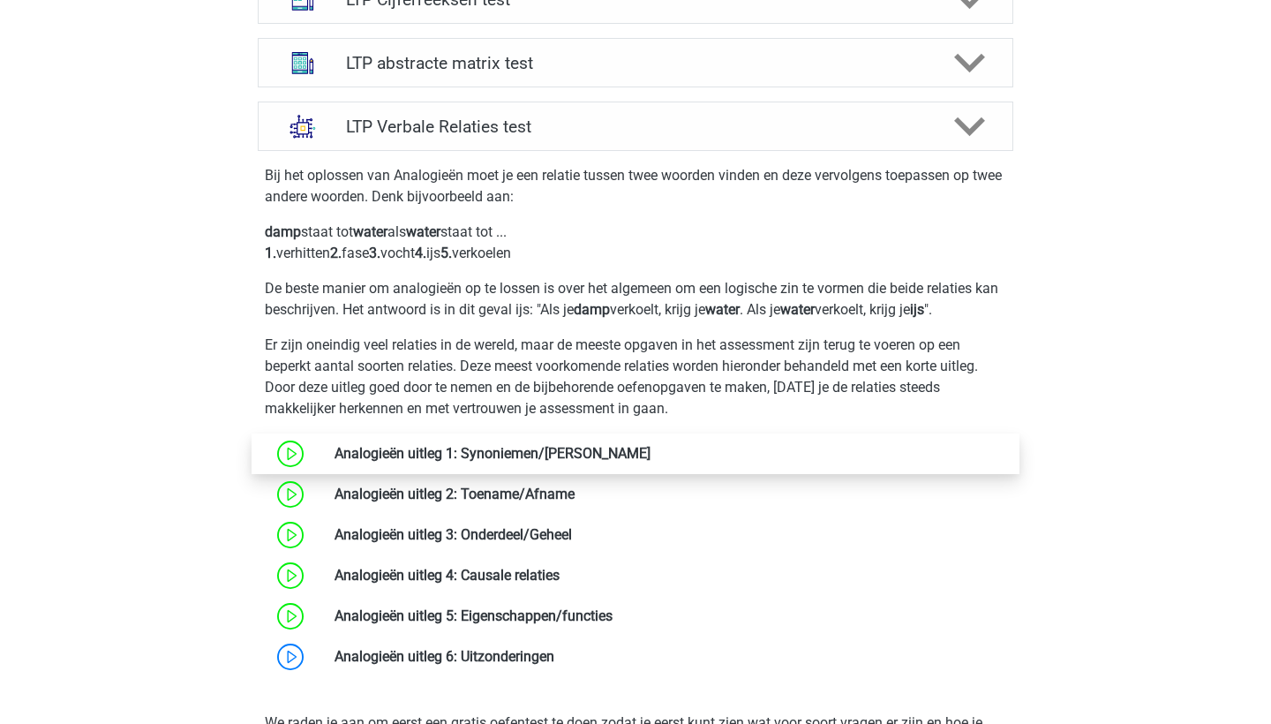
click at [650, 449] on link at bounding box center [650, 453] width 0 height 17
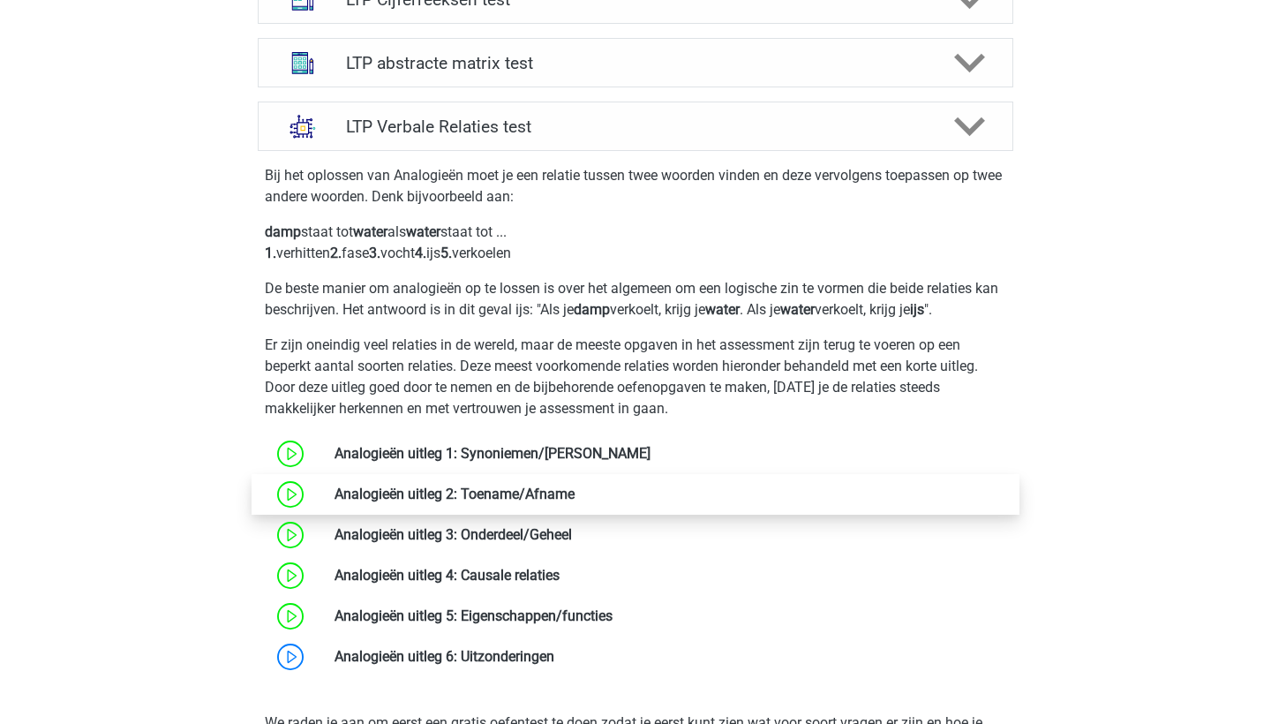
click at [575, 485] on link at bounding box center [575, 493] width 0 height 17
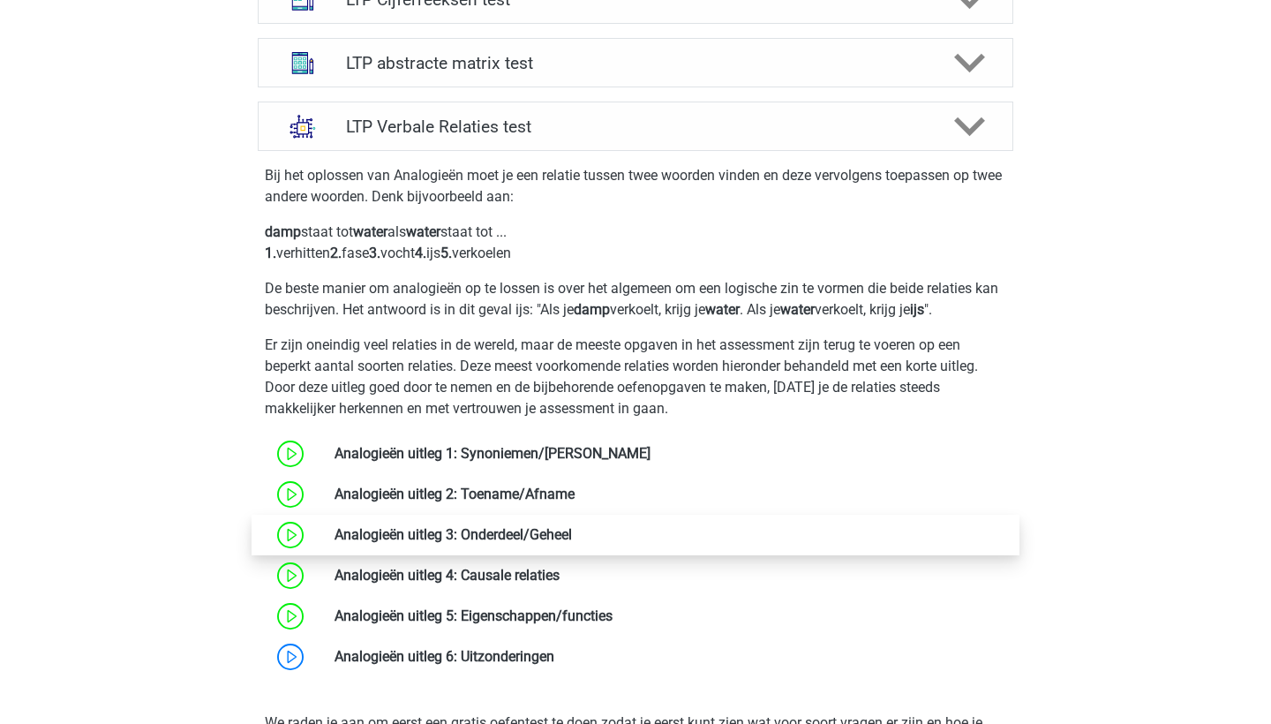
click at [572, 540] on link at bounding box center [572, 534] width 0 height 17
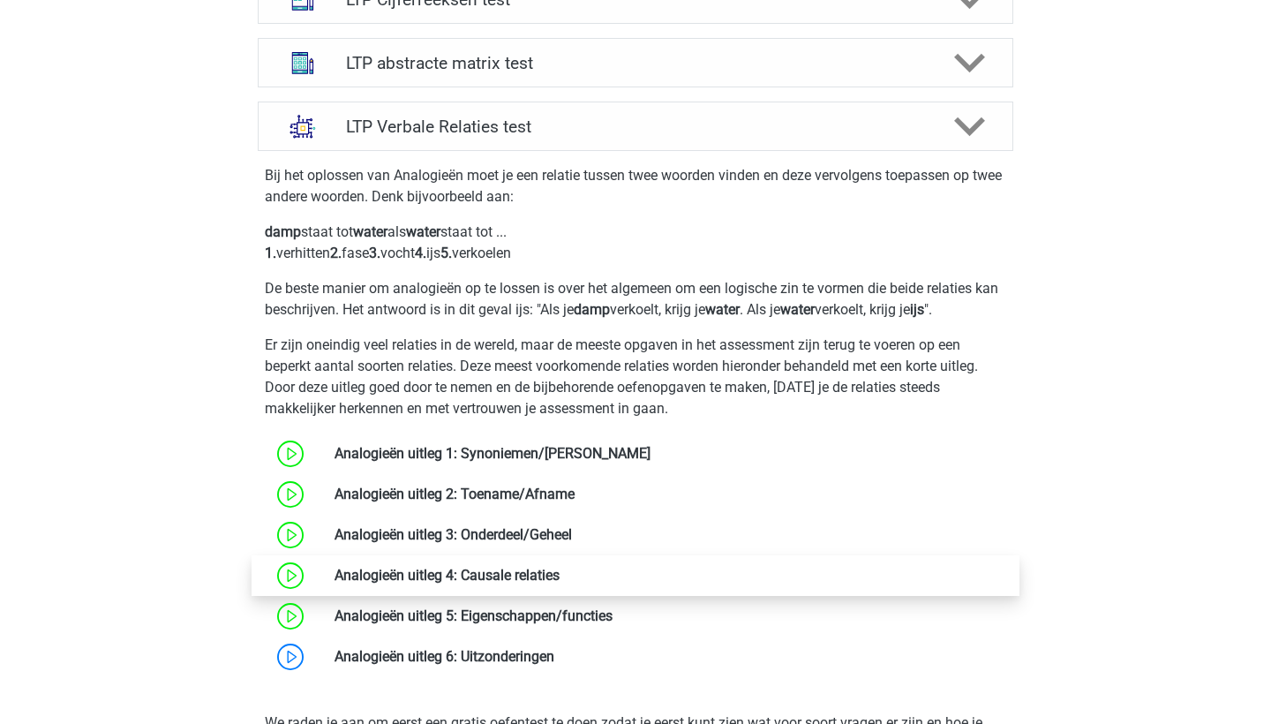
click at [560, 577] on link at bounding box center [560, 575] width 0 height 17
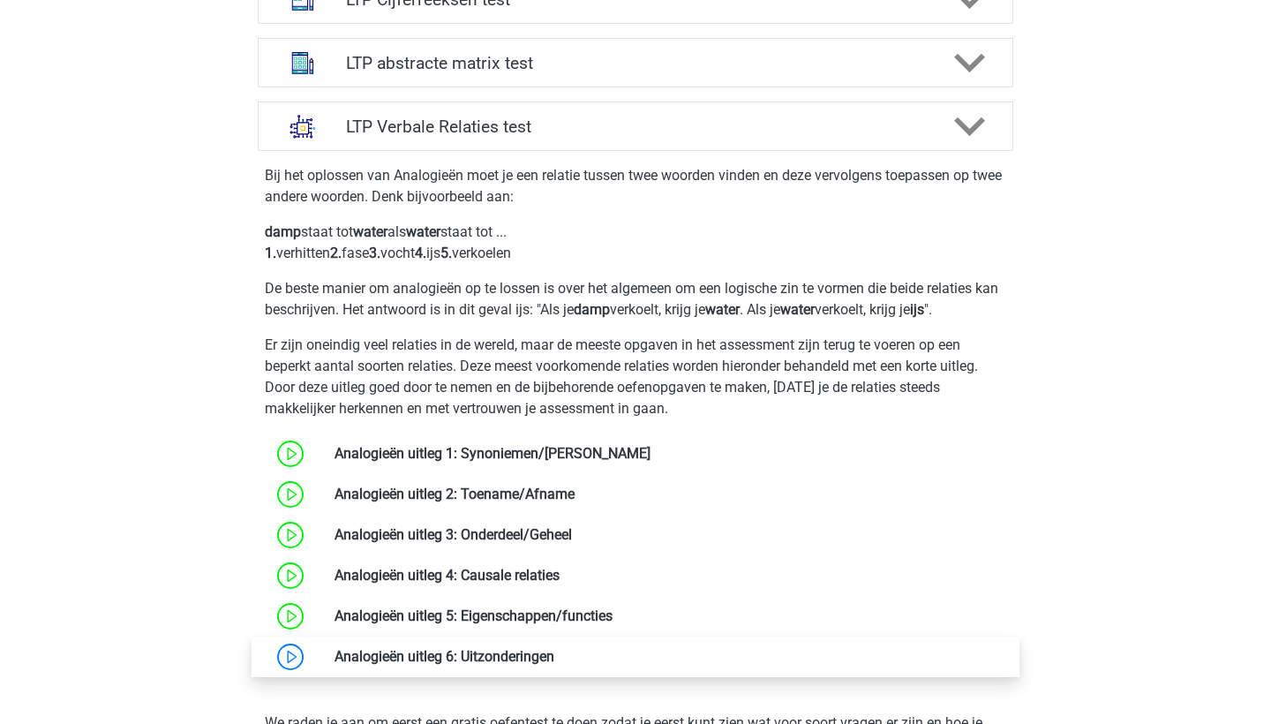
click at [554, 654] on link at bounding box center [554, 656] width 0 height 17
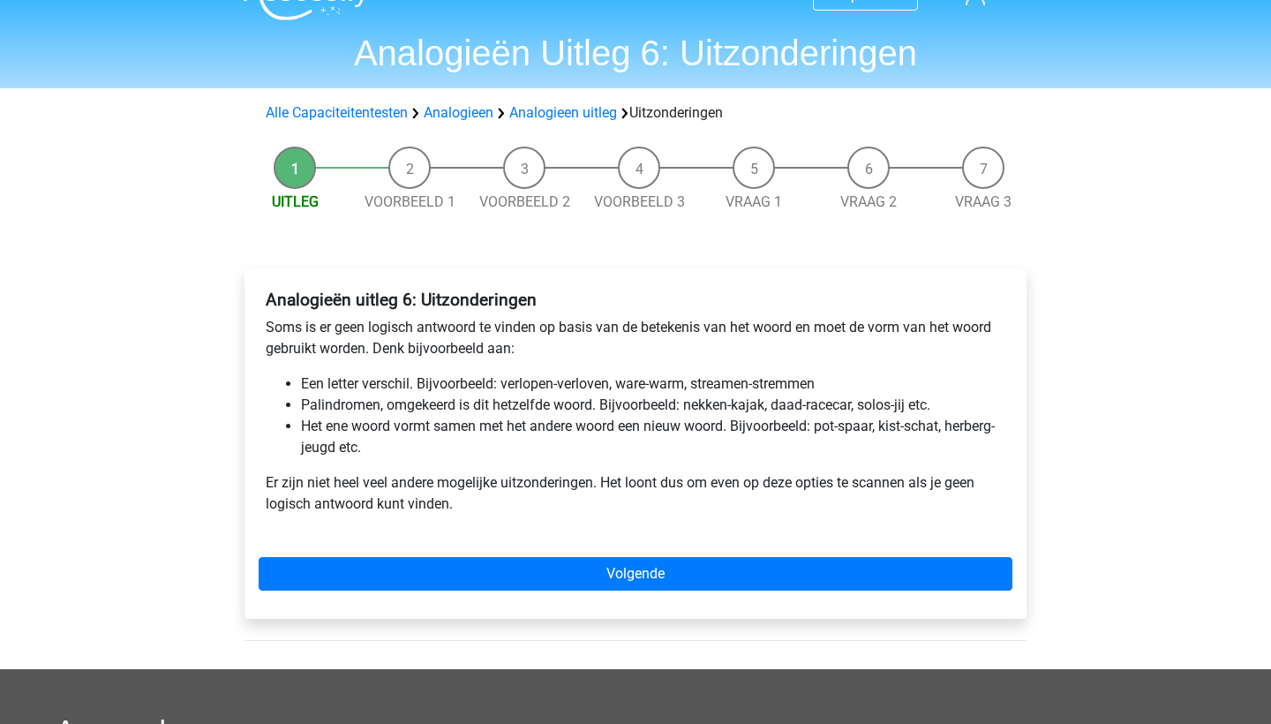
scroll to position [37, 0]
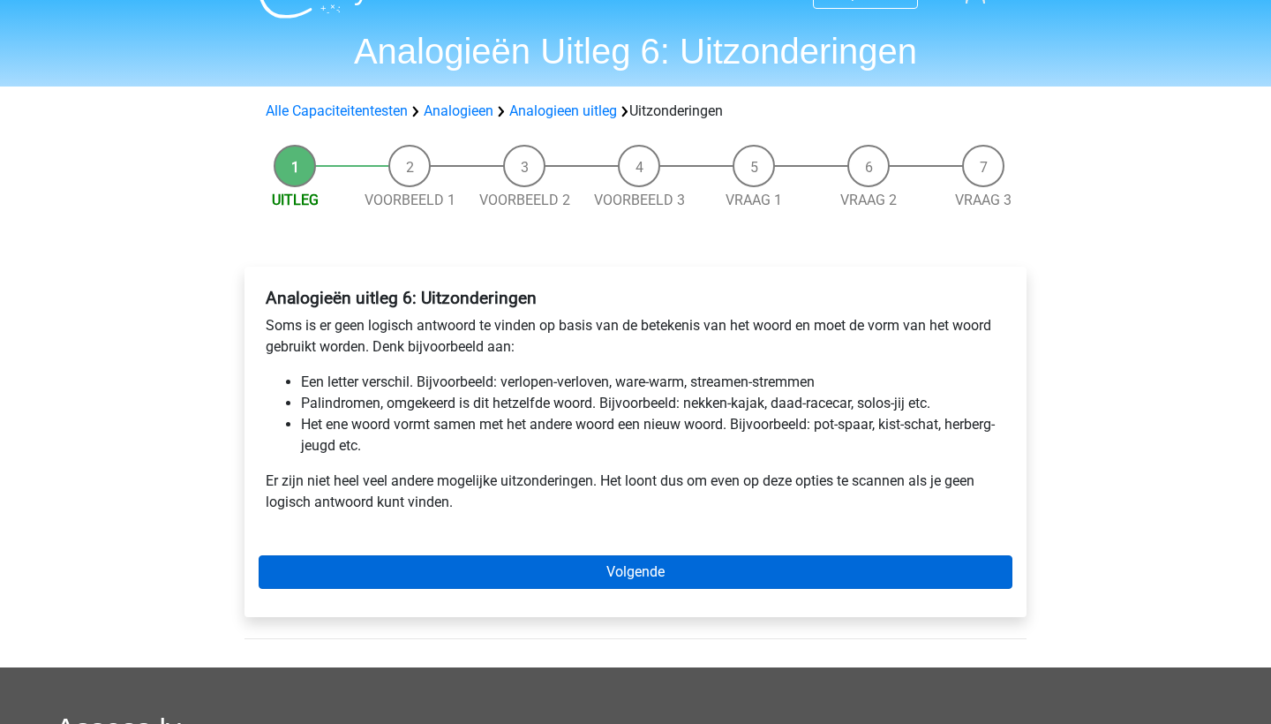
click at [442, 573] on link "Volgende" at bounding box center [636, 572] width 754 height 34
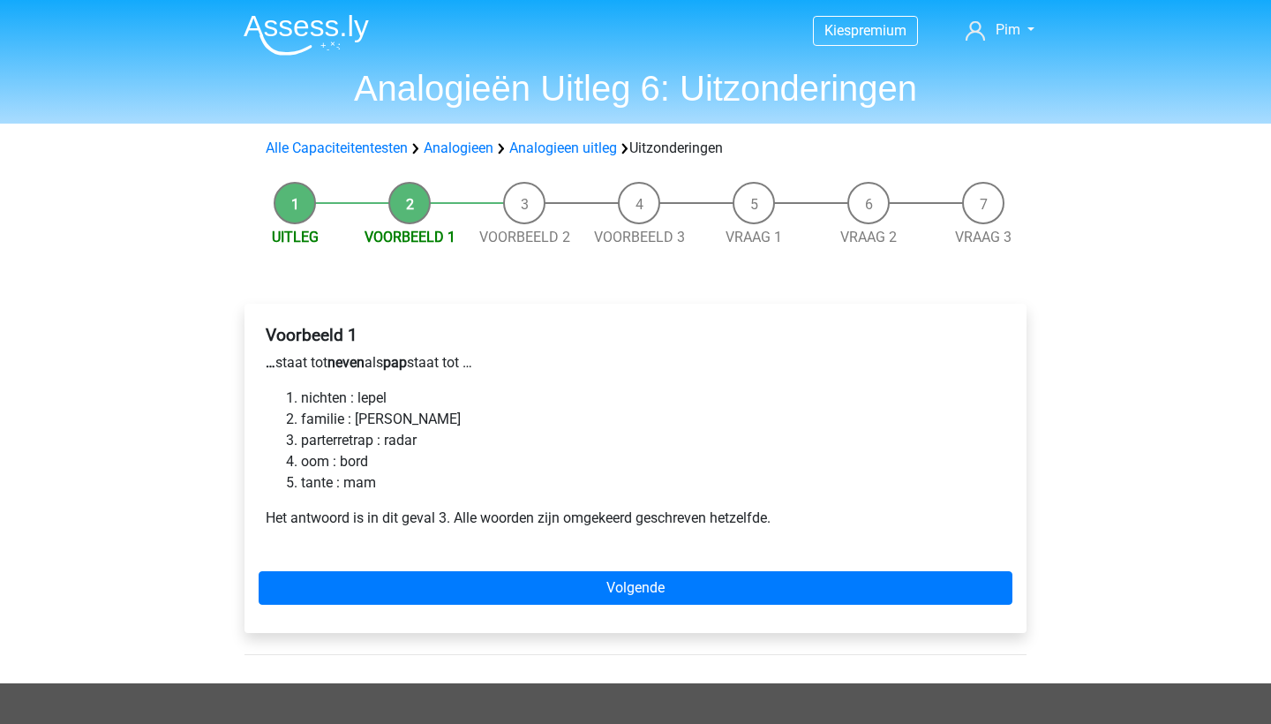
click at [442, 574] on link "Volgende" at bounding box center [636, 588] width 754 height 34
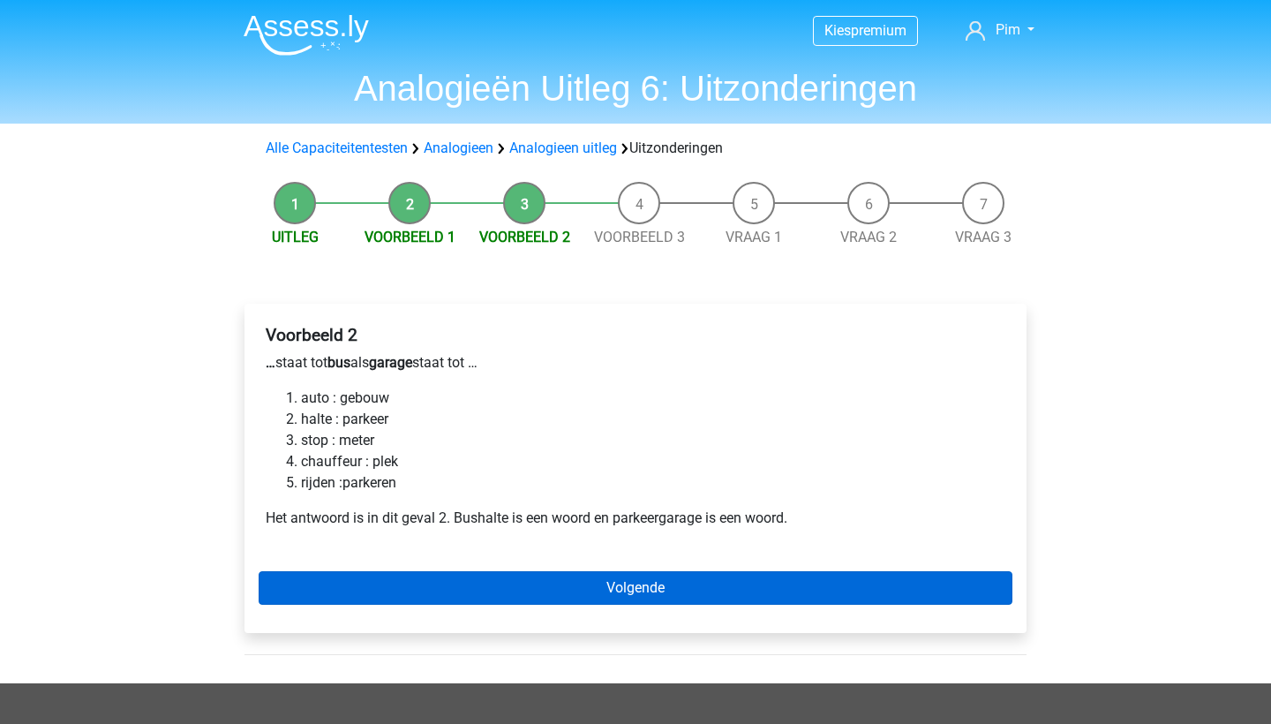
click at [441, 579] on link "Volgende" at bounding box center [636, 588] width 754 height 34
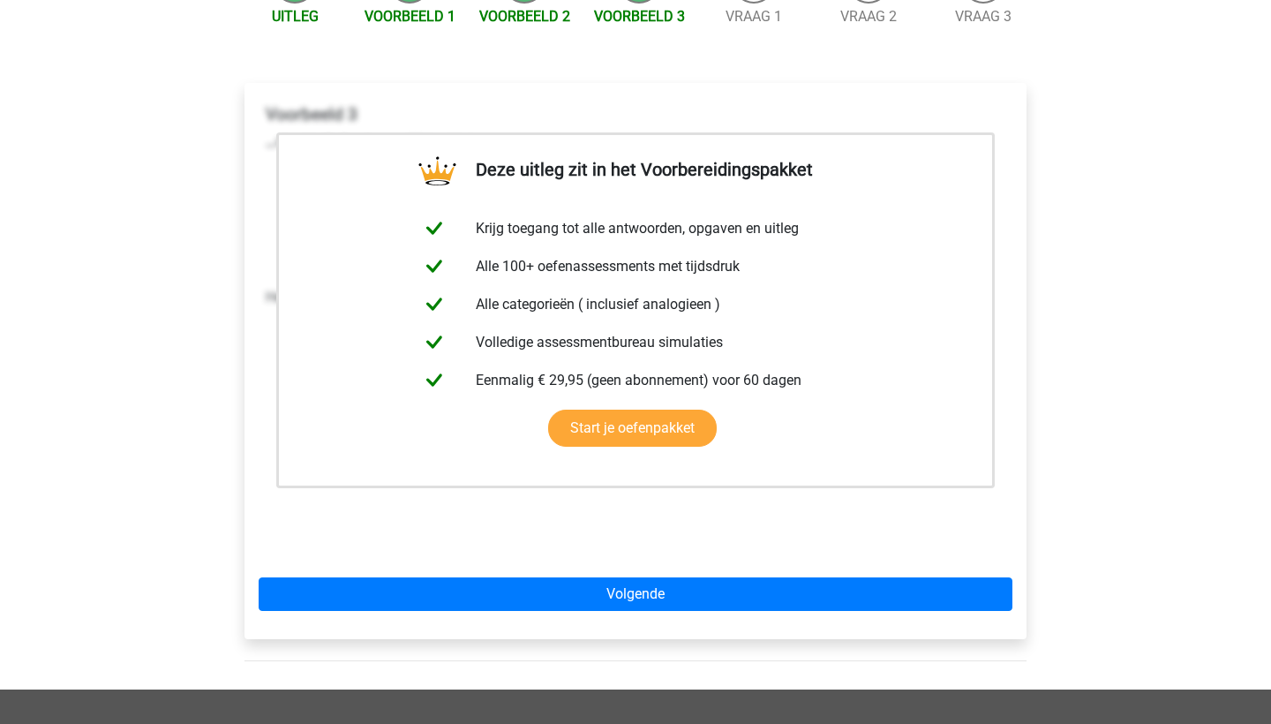
scroll to position [242, 0]
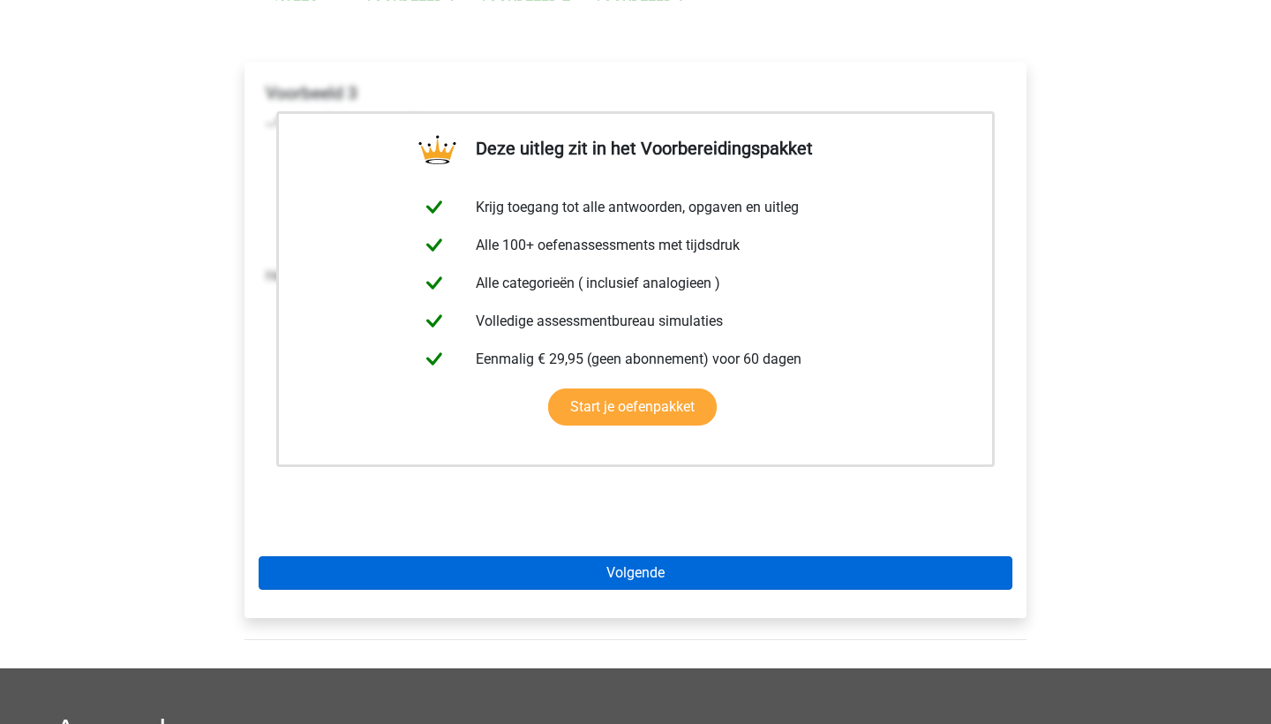
click at [441, 579] on link "Volgende" at bounding box center [636, 573] width 754 height 34
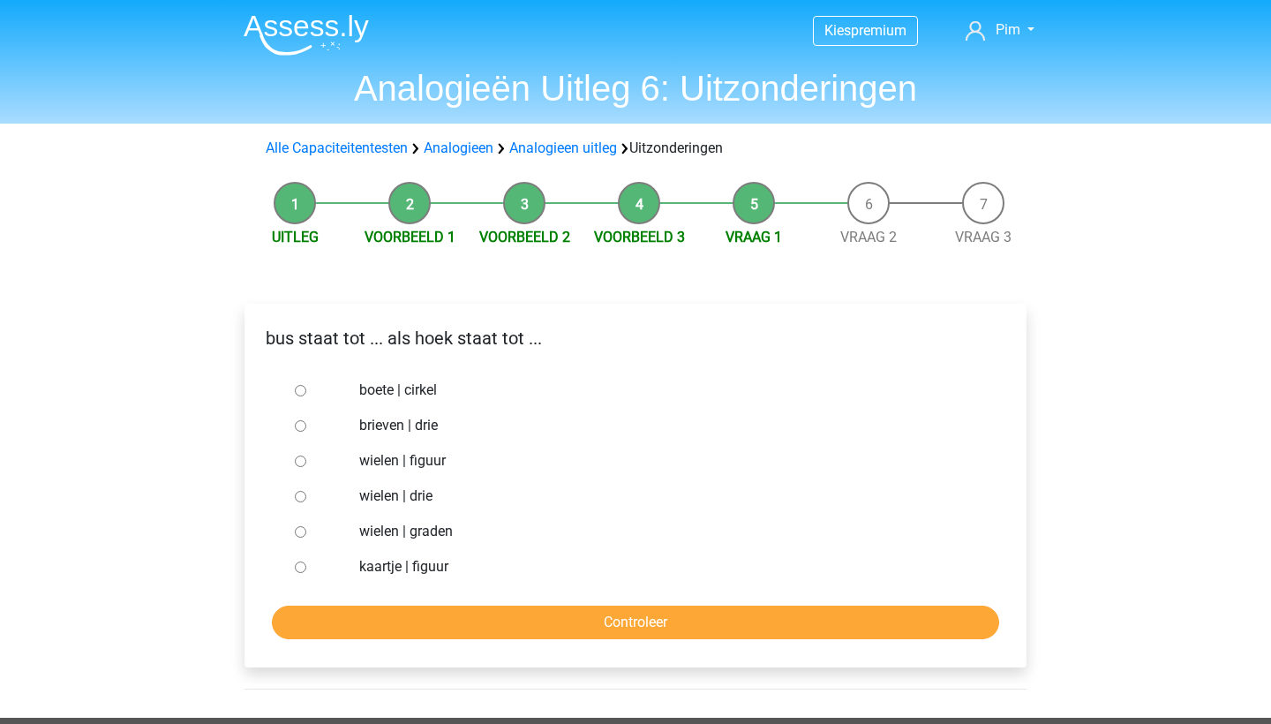
click at [301, 530] on input "wielen | graden" at bounding box center [300, 531] width 11 height 11
radio input "true"
click at [315, 624] on input "Controleer" at bounding box center [635, 622] width 727 height 34
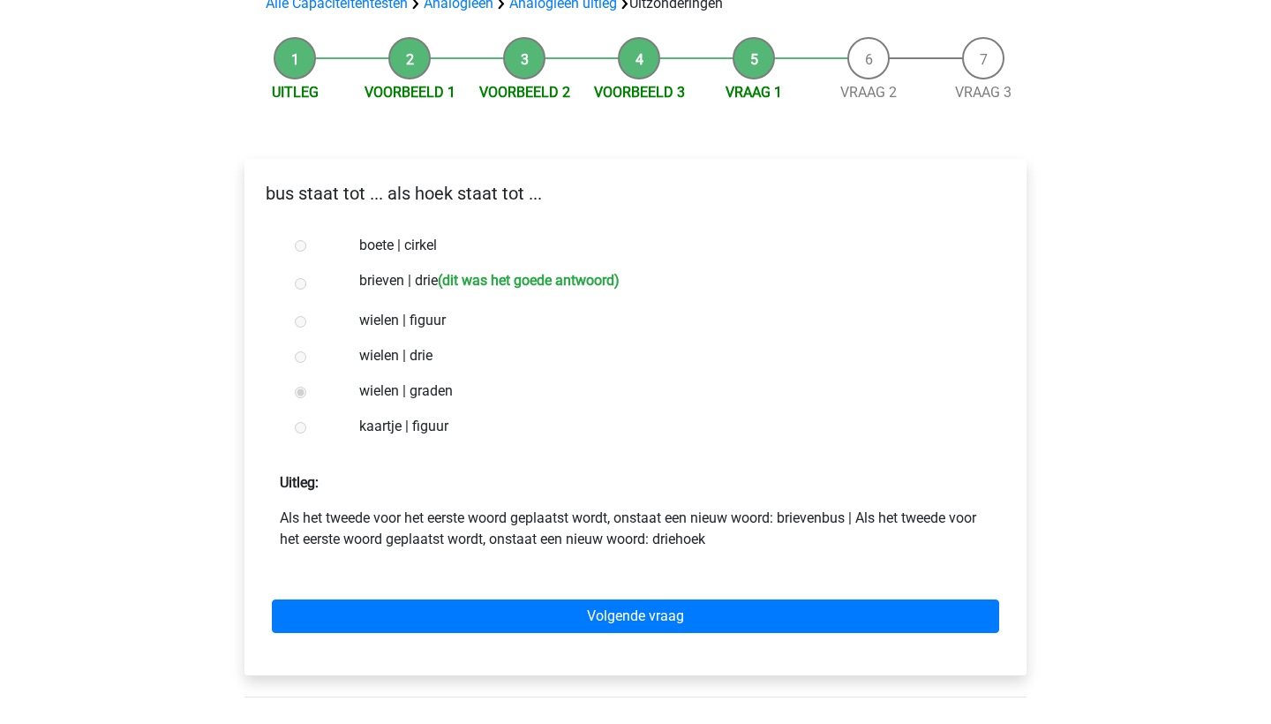
scroll to position [146, 0]
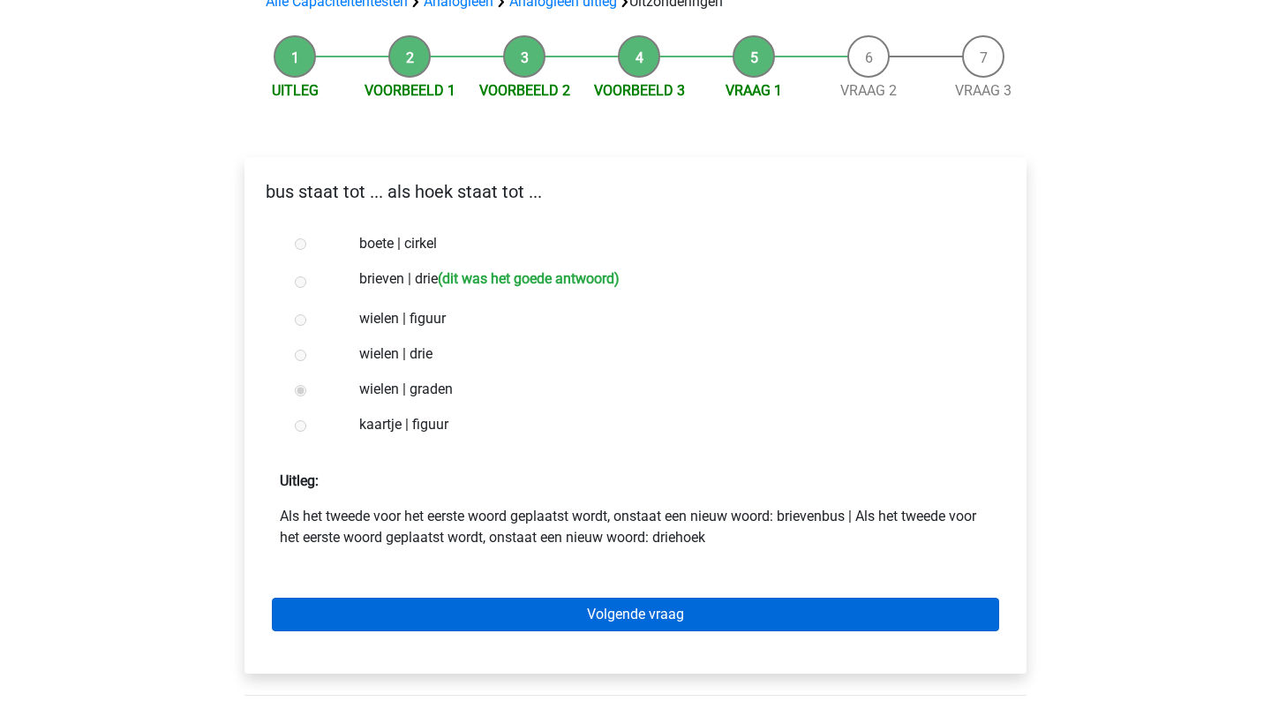
click at [396, 626] on link "Volgende vraag" at bounding box center [635, 614] width 727 height 34
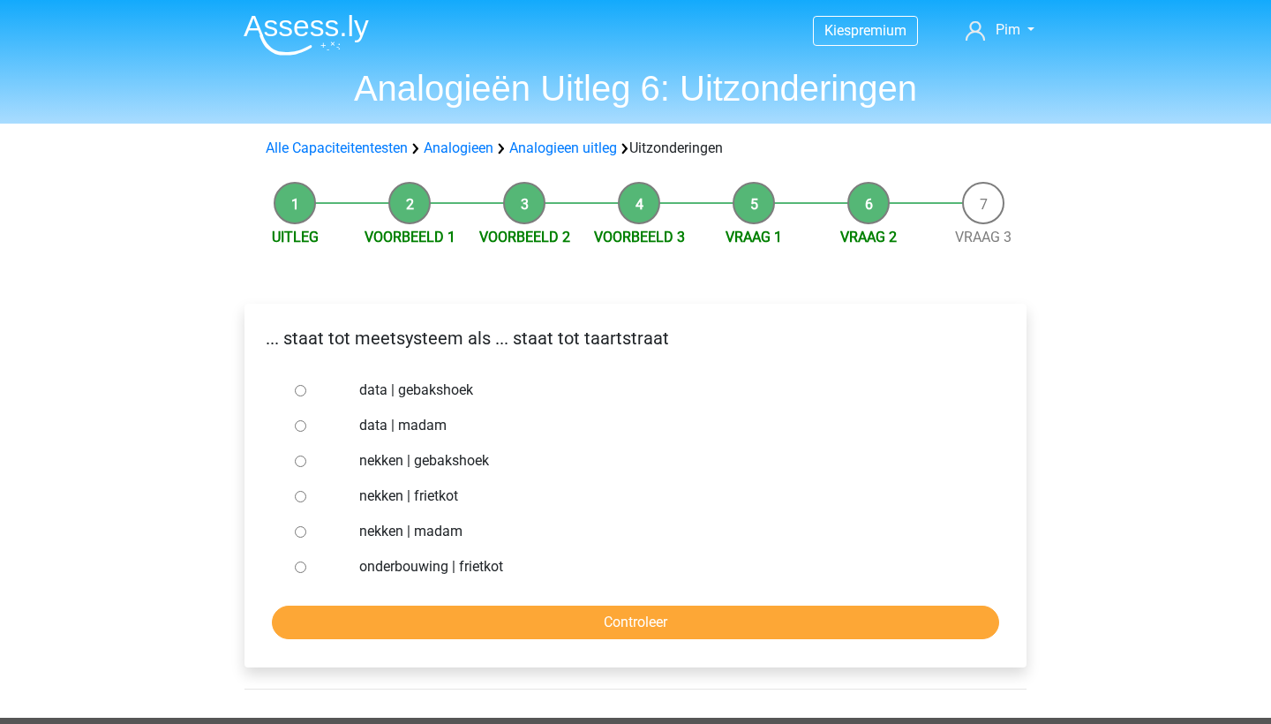
click at [296, 529] on input "nekken | madam" at bounding box center [300, 531] width 11 height 11
radio input "true"
click at [401, 629] on input "Controleer" at bounding box center [635, 622] width 727 height 34
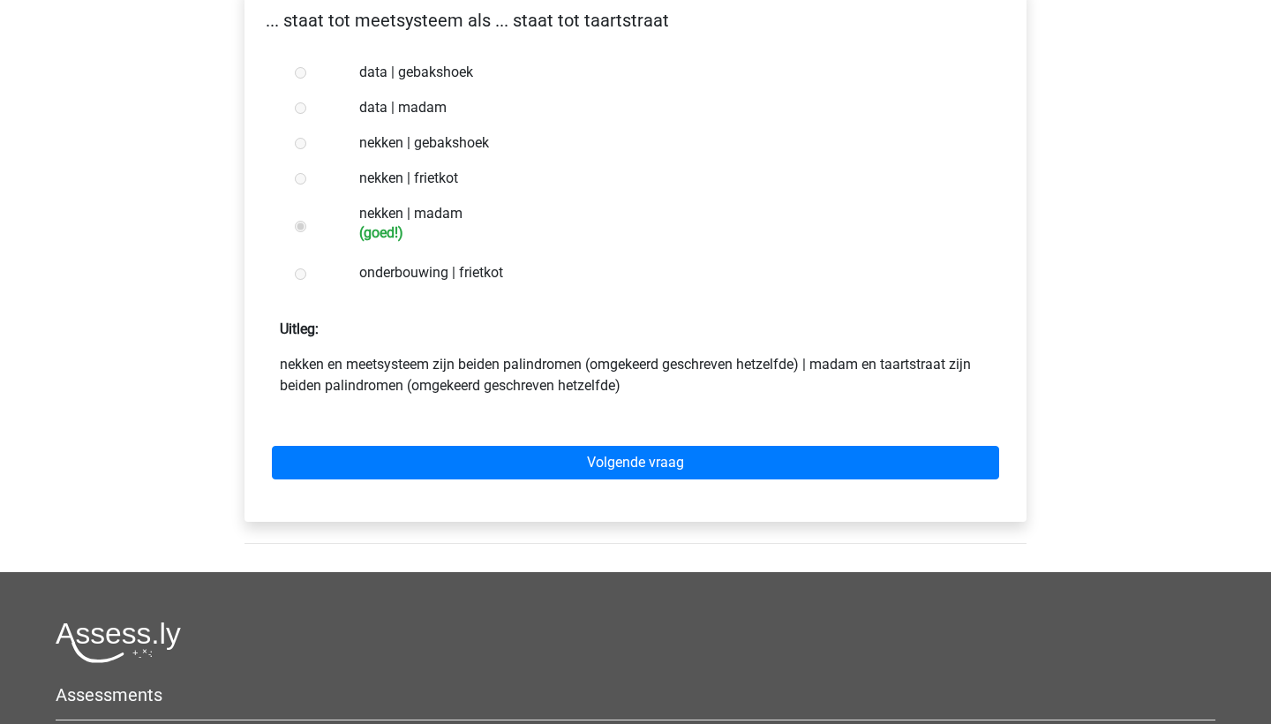
scroll to position [320, 0]
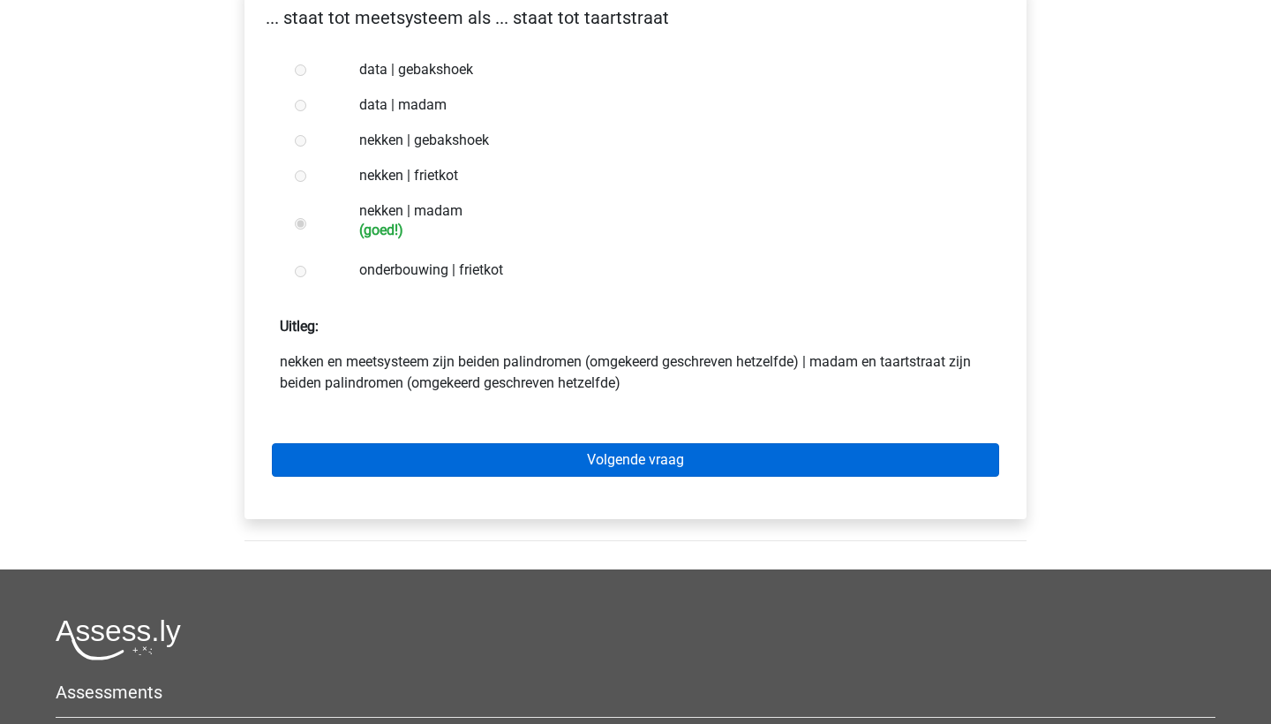
click at [505, 459] on link "Volgende vraag" at bounding box center [635, 460] width 727 height 34
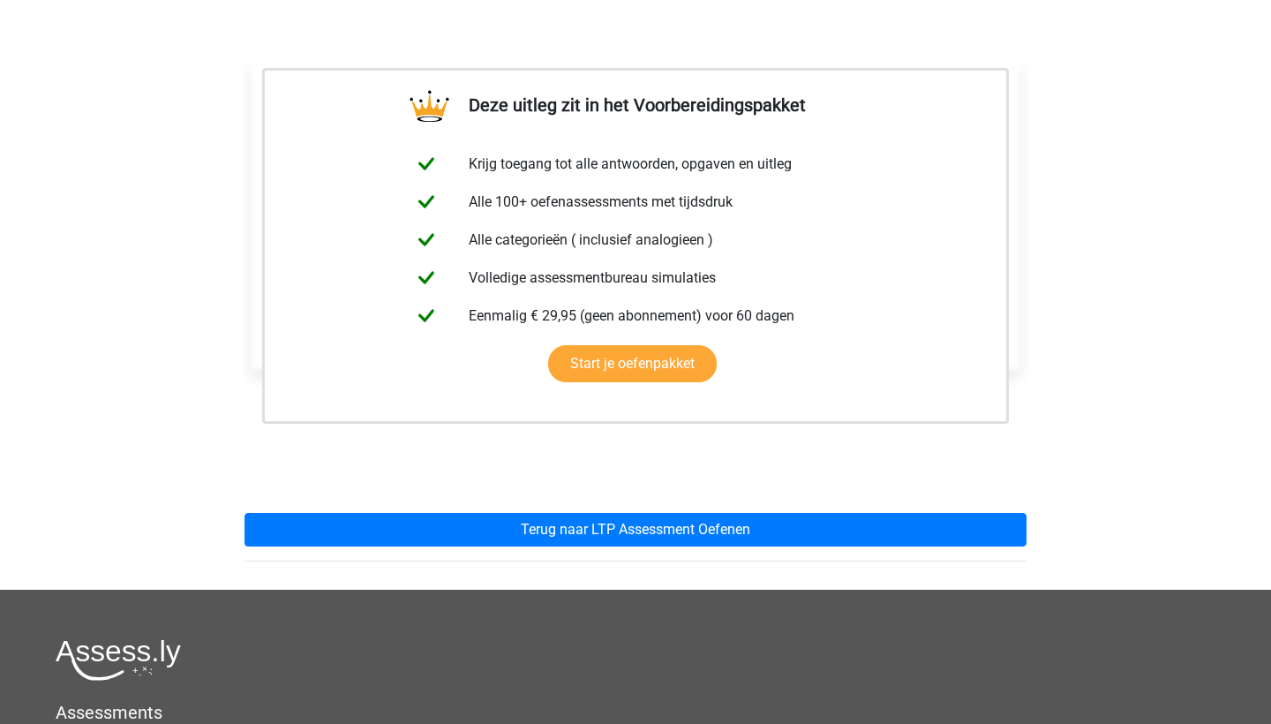
scroll to position [253, 0]
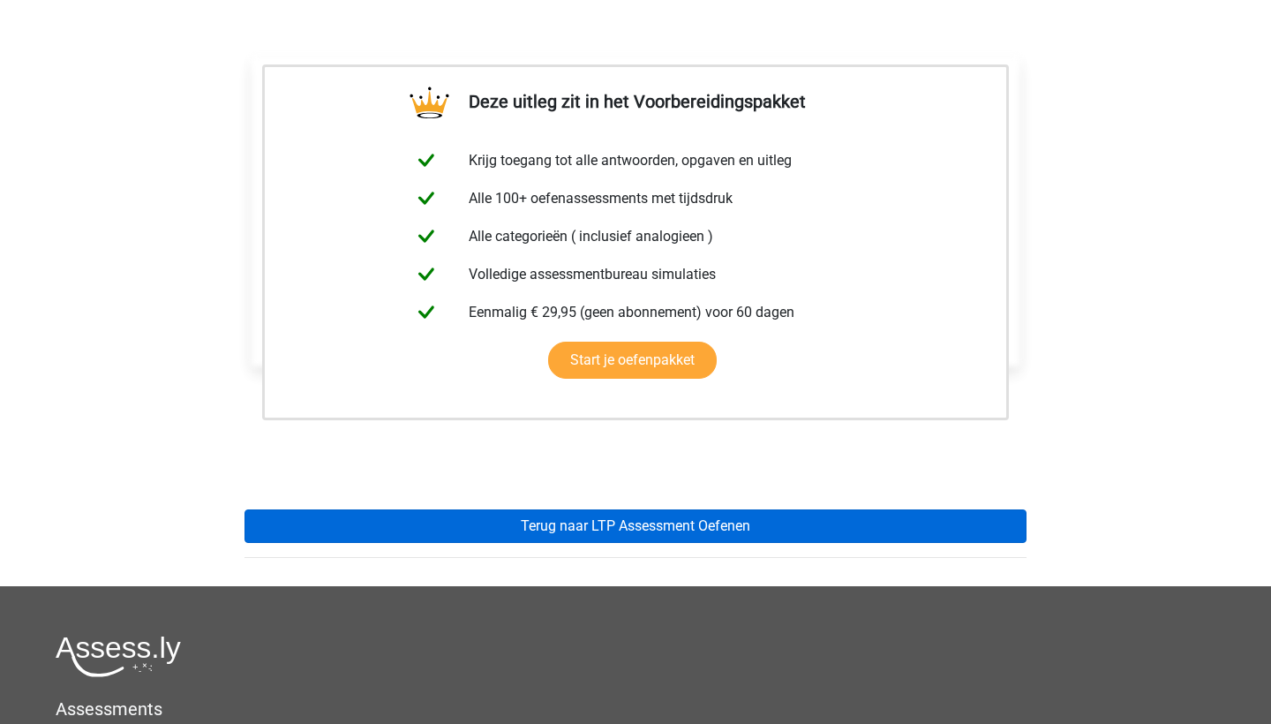
click at [511, 523] on link "Terug naar LTP Assessment Oefenen" at bounding box center [635, 526] width 782 height 34
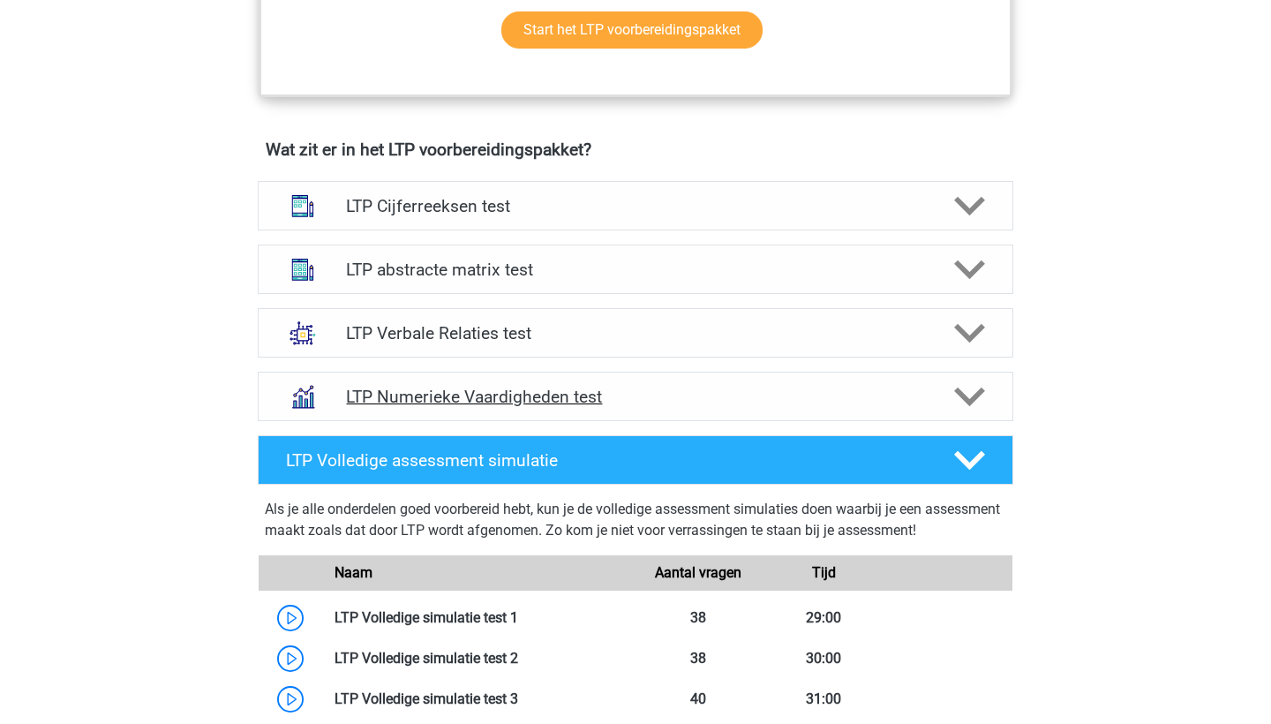
scroll to position [1015, 0]
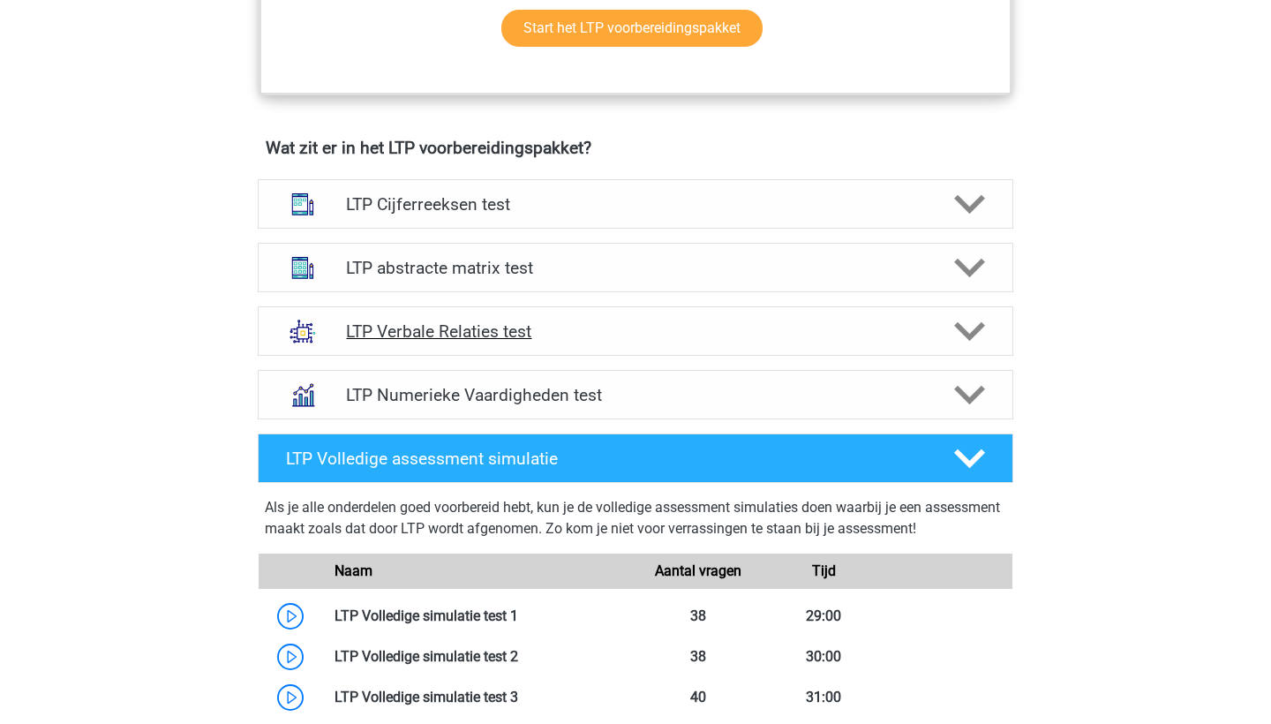
click at [531, 327] on h4 "LTP Verbale Relaties test" at bounding box center [635, 331] width 578 height 20
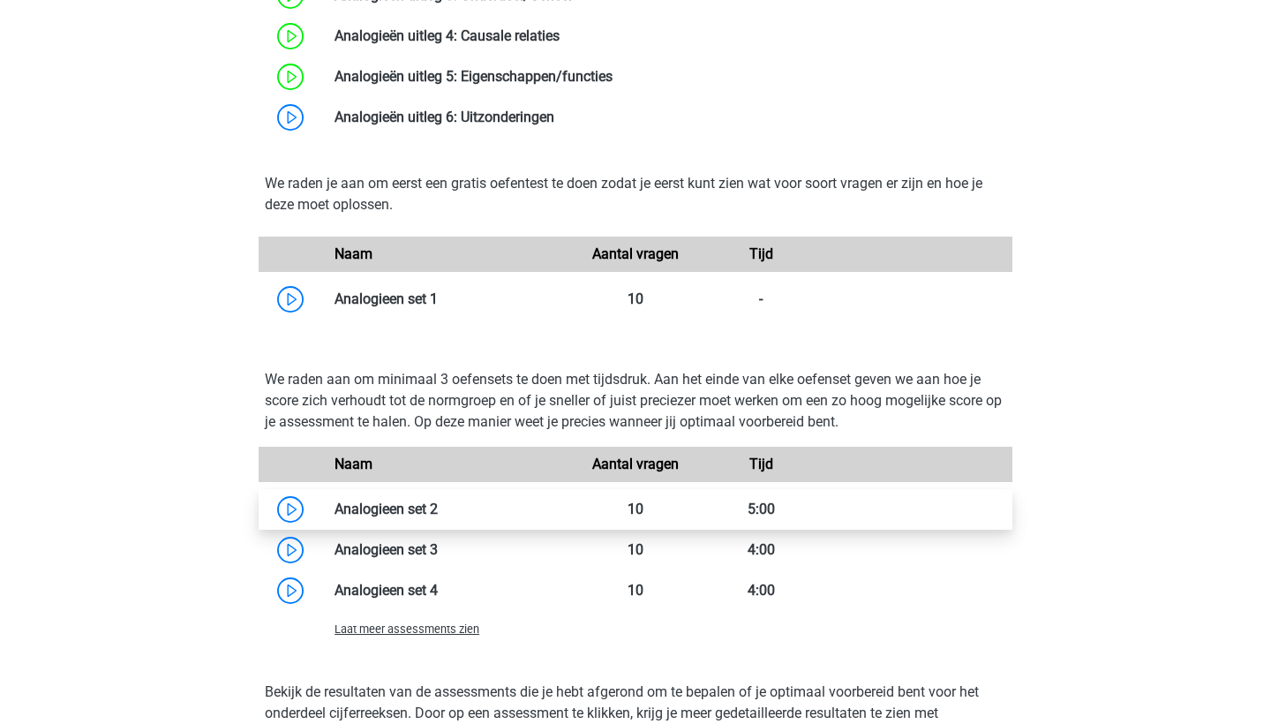
scroll to position [1761, 0]
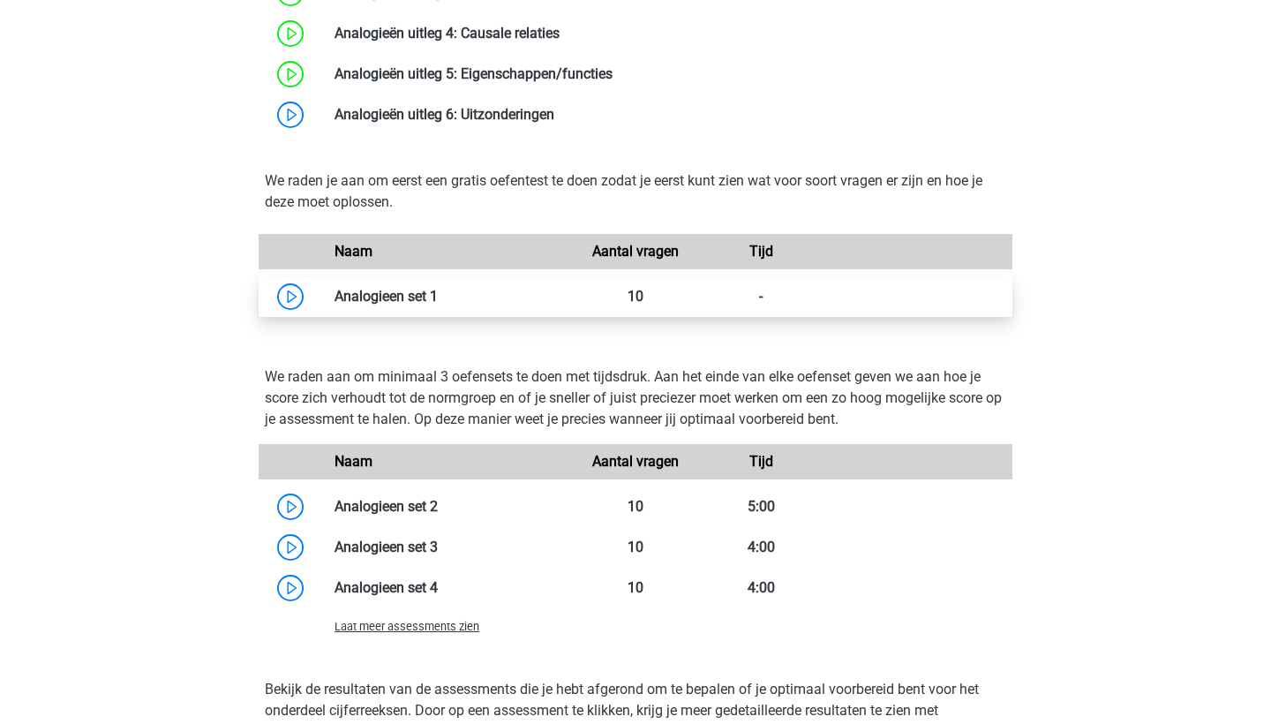
click at [438, 304] on link at bounding box center [438, 296] width 0 height 17
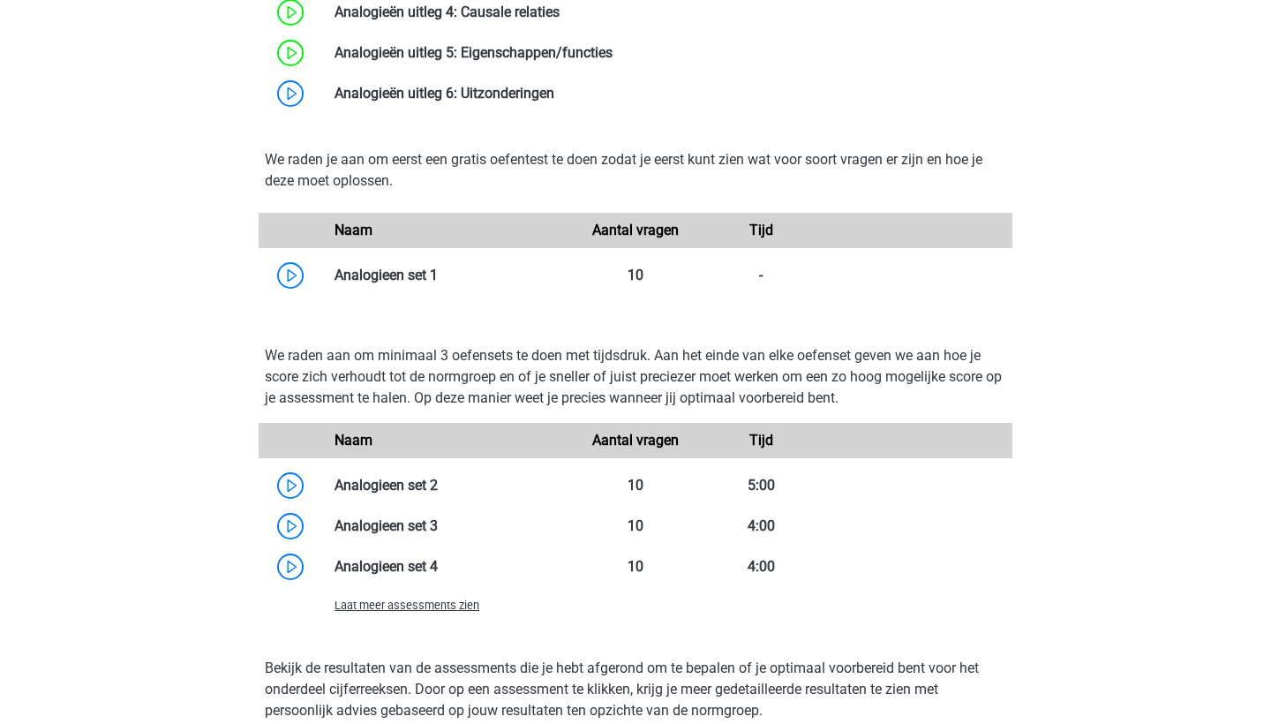
scroll to position [1796, 0]
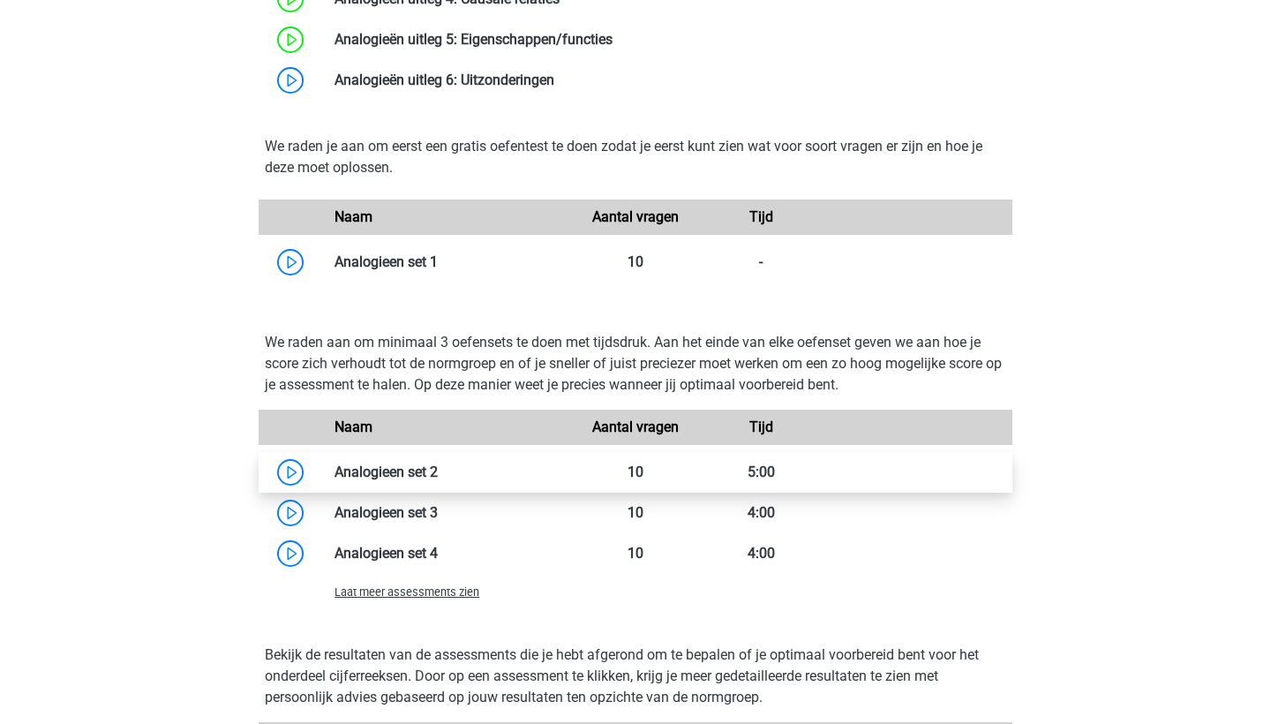
click at [438, 474] on link at bounding box center [438, 471] width 0 height 17
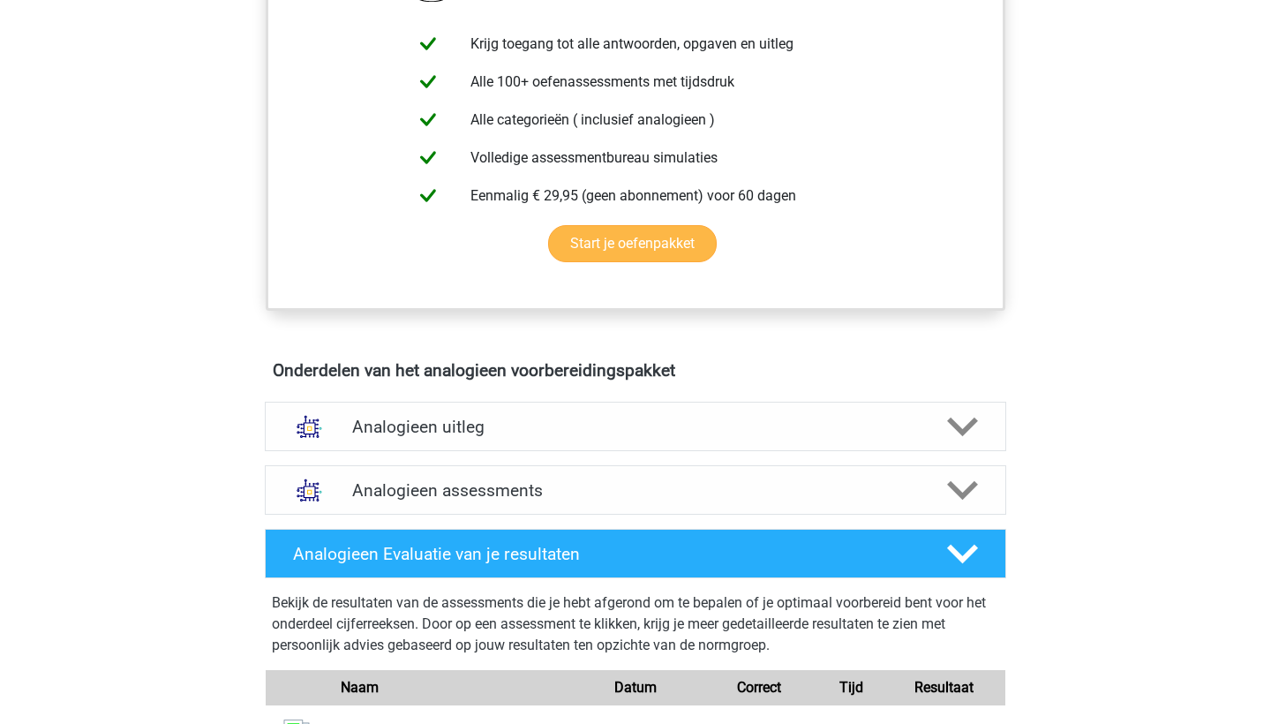
scroll to position [677, 0]
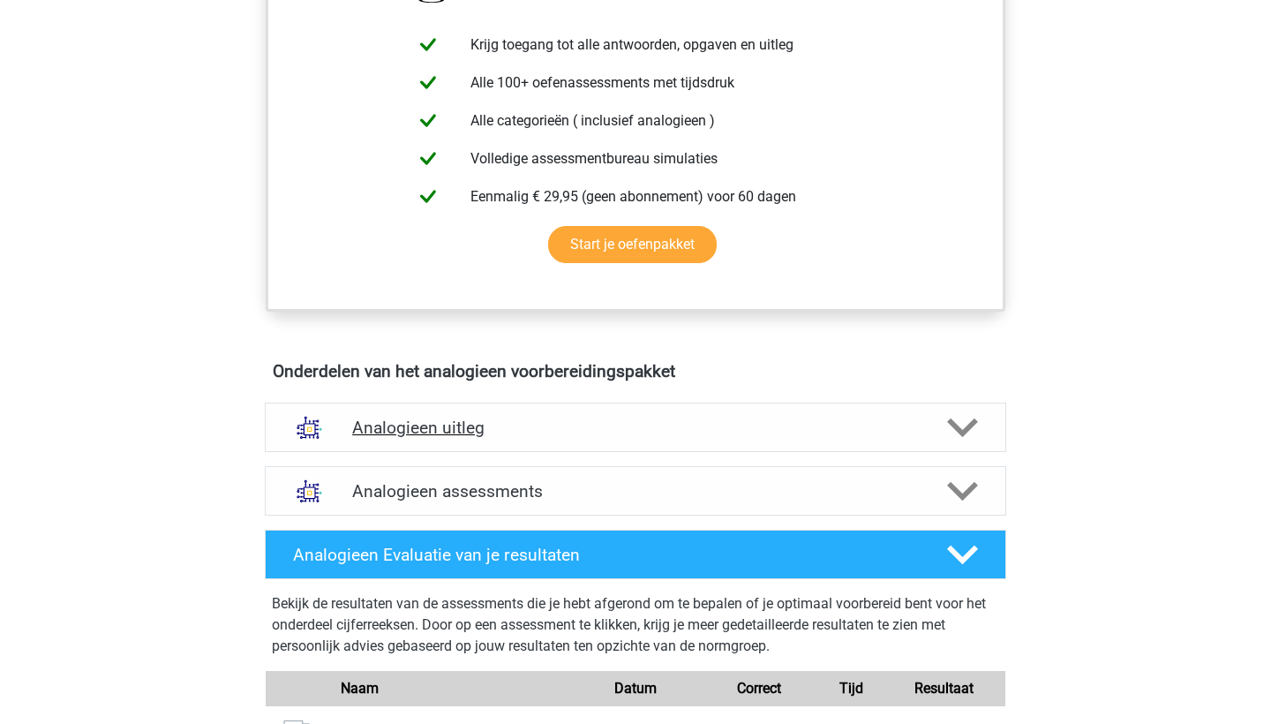
click at [454, 437] on h4 "Analogieen uitleg" at bounding box center [635, 427] width 567 height 20
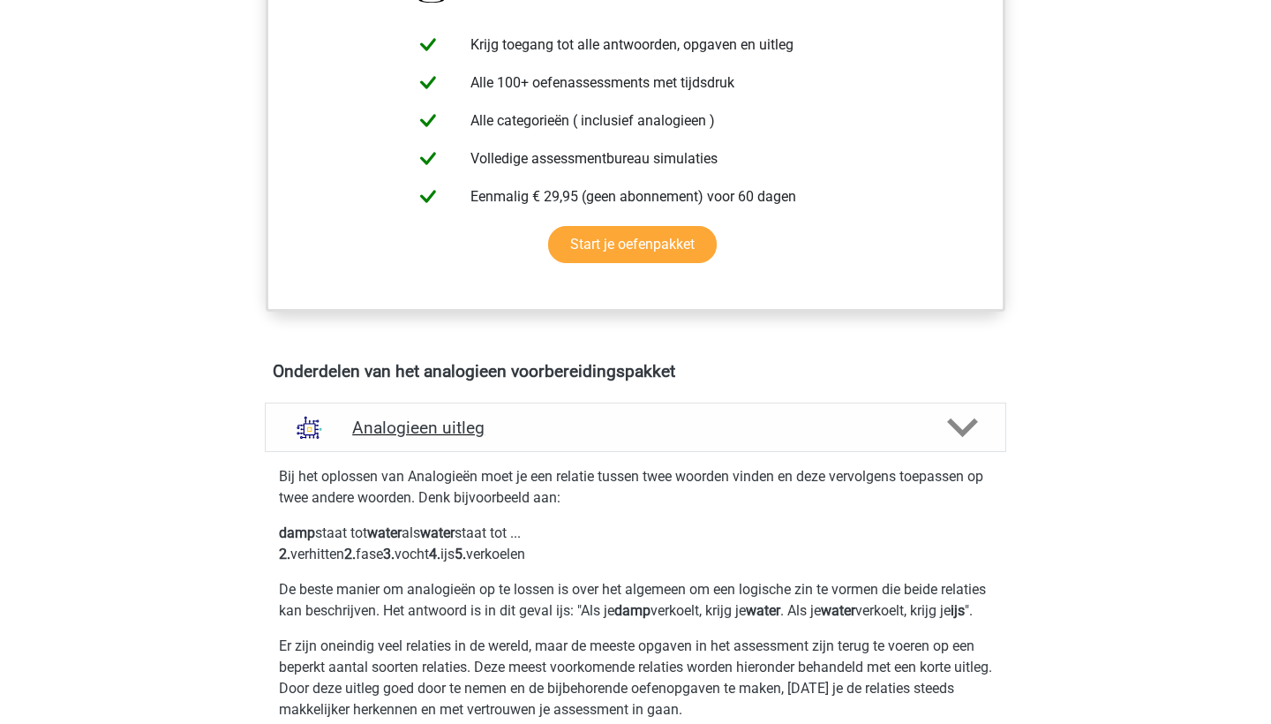
click at [454, 437] on h4 "Analogieen uitleg" at bounding box center [635, 427] width 567 height 20
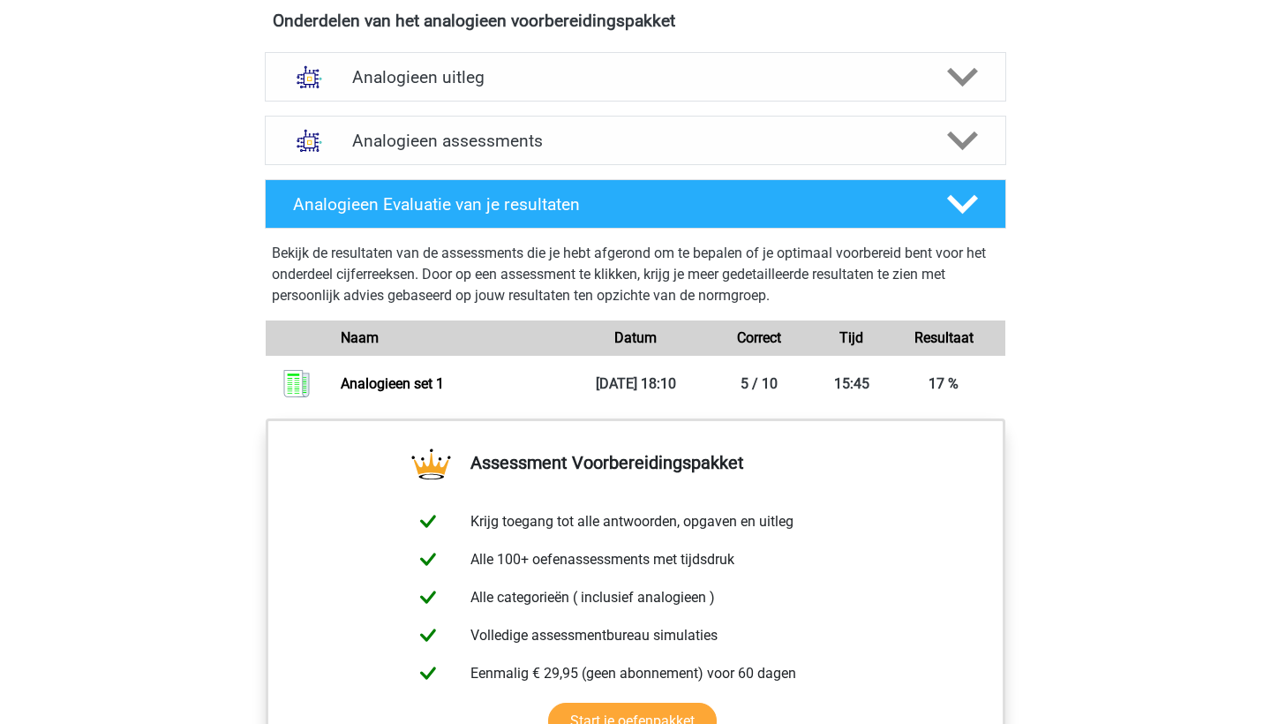
scroll to position [1030, 0]
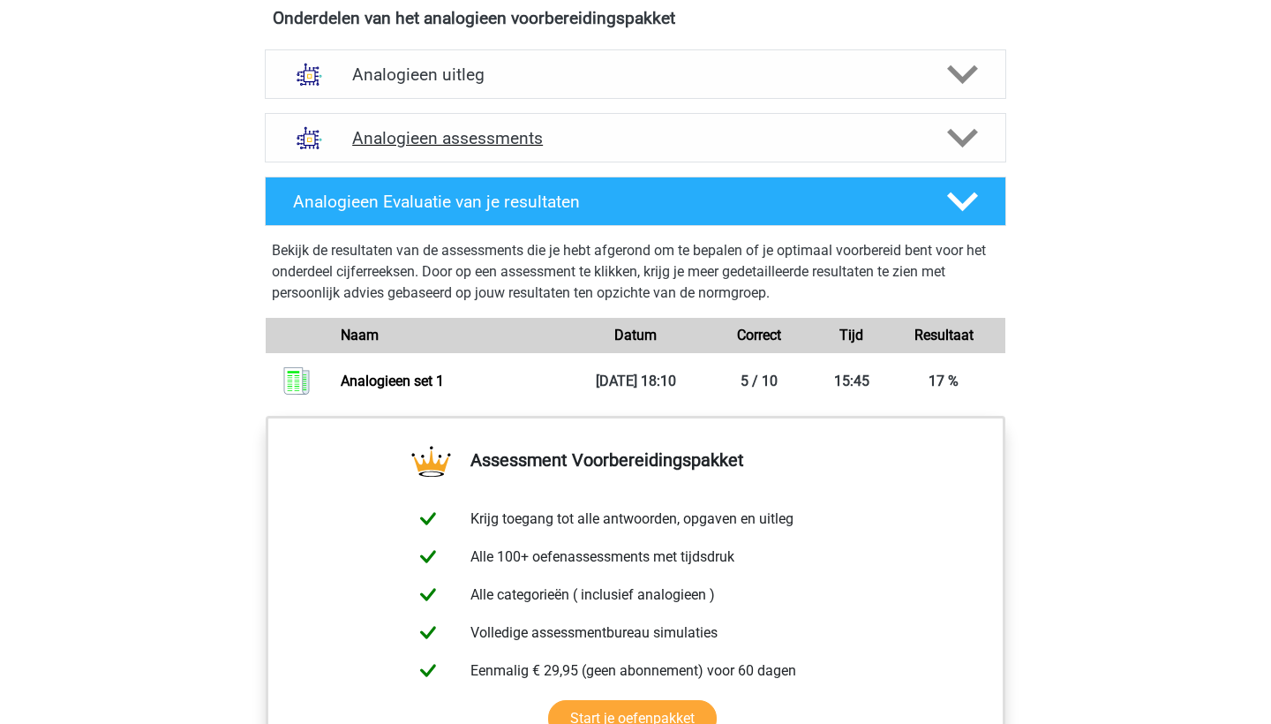
click at [428, 134] on h4 "Analogieen assessments" at bounding box center [635, 138] width 567 height 20
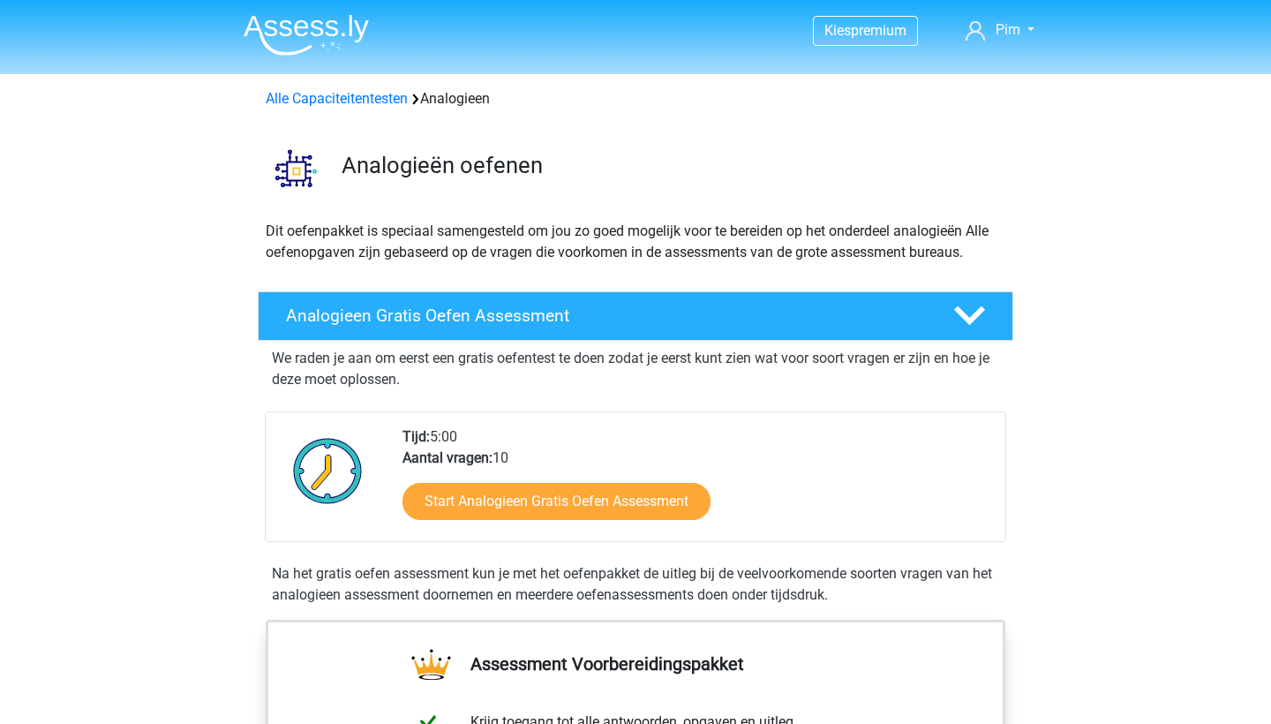
scroll to position [0, 0]
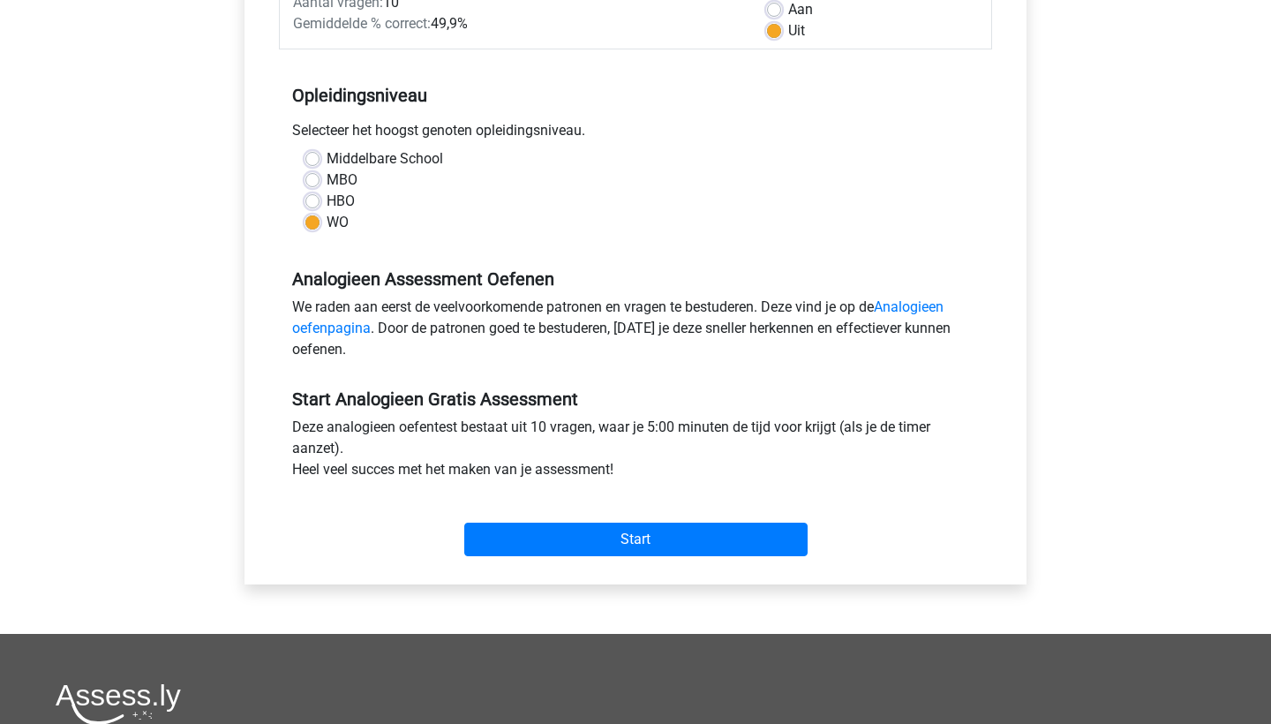
scroll to position [296, 0]
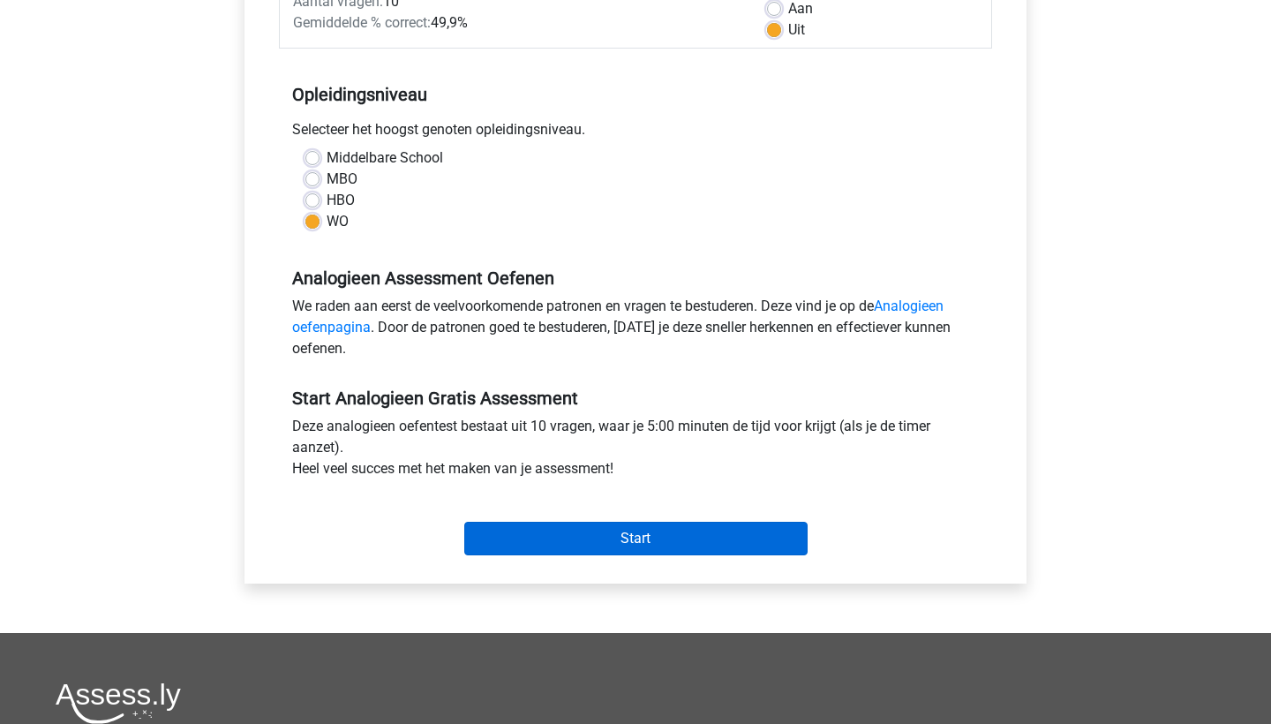
click at [533, 527] on input "Start" at bounding box center [635, 539] width 343 height 34
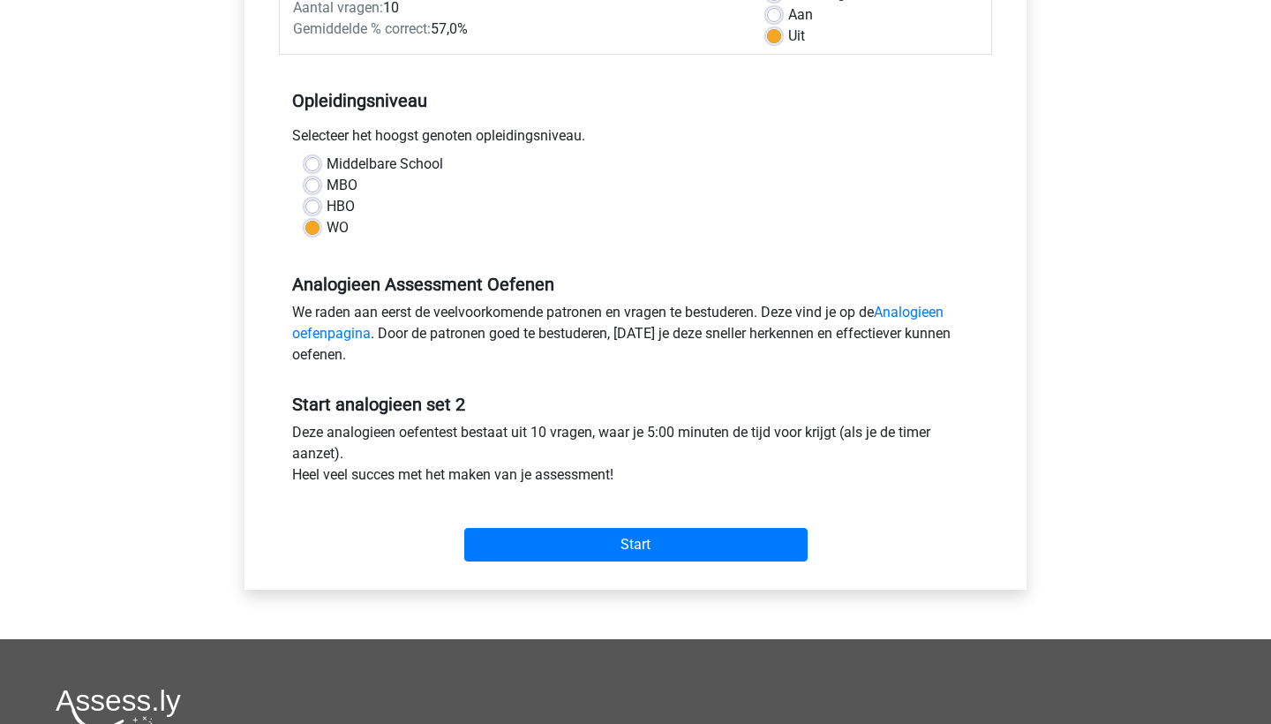
scroll to position [311, 0]
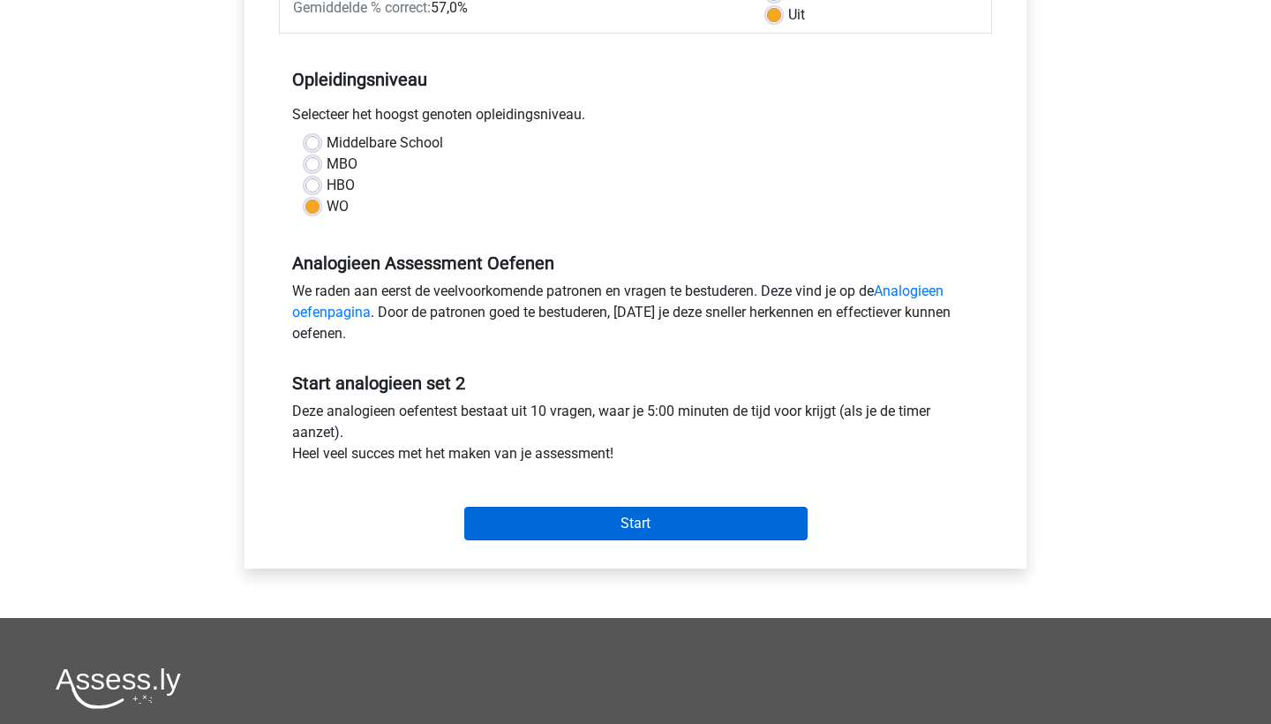
click at [557, 522] on input "Start" at bounding box center [635, 524] width 343 height 34
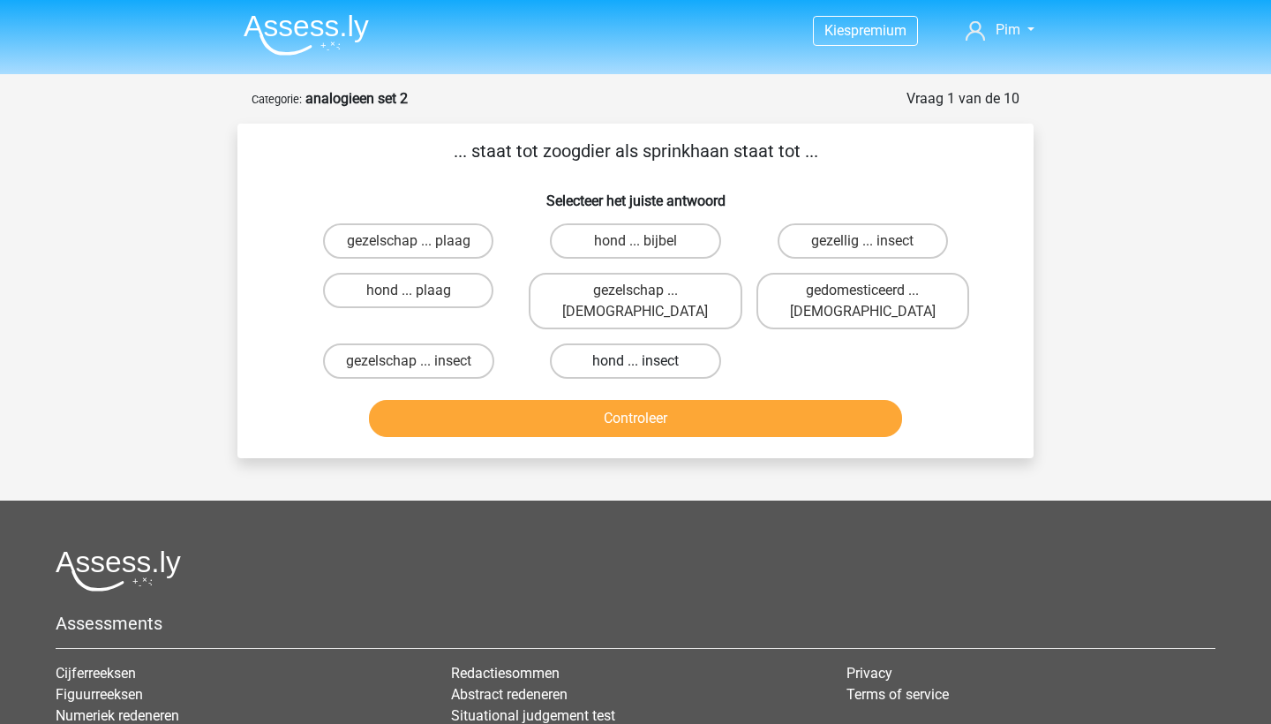
click at [619, 347] on label "hond ... insect" at bounding box center [635, 360] width 170 height 35
click at [635, 361] on input "hond ... insect" at bounding box center [640, 366] width 11 height 11
radio input "true"
click at [593, 400] on button "Controleer" at bounding box center [636, 418] width 534 height 37
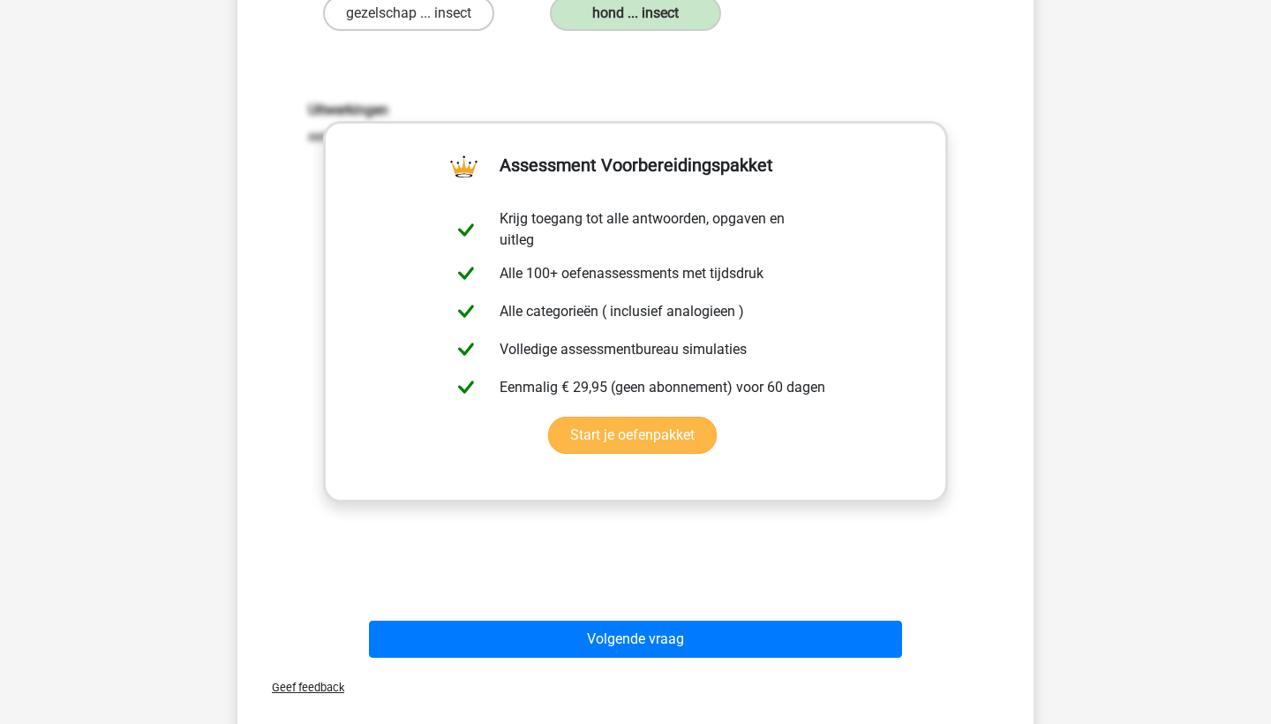
scroll to position [372, 0]
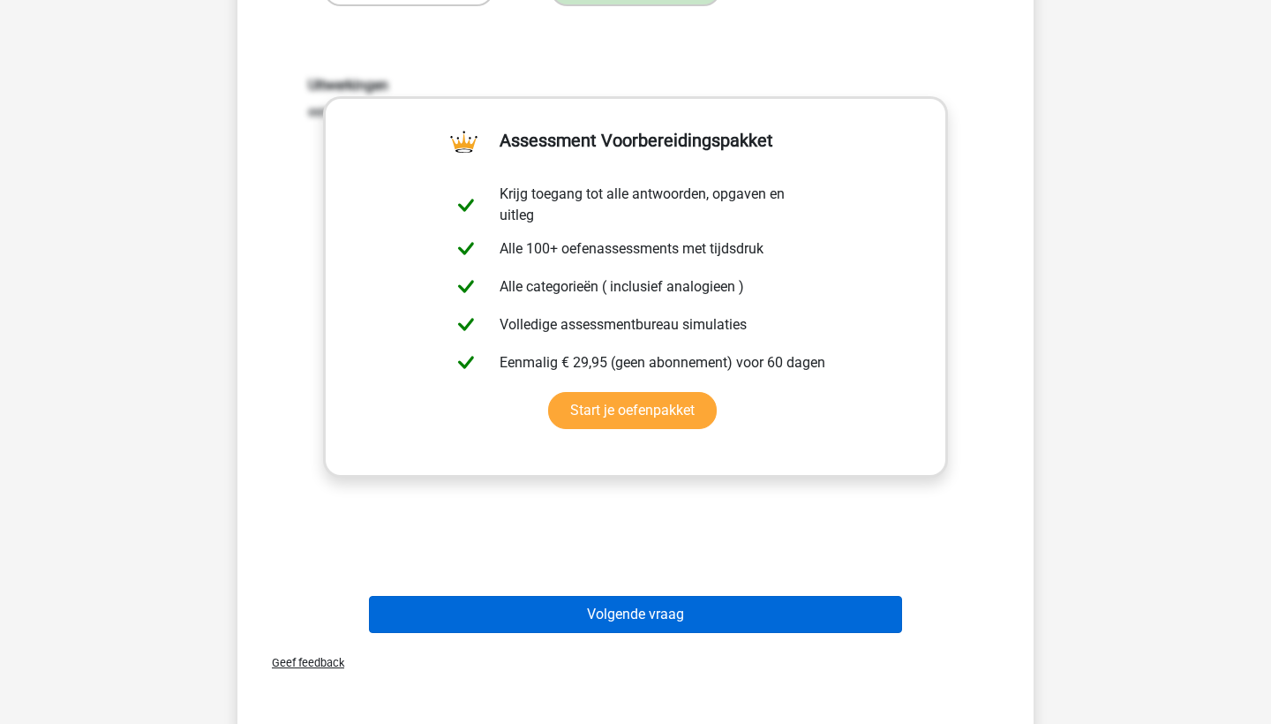
click at [609, 602] on button "Volgende vraag" at bounding box center [636, 614] width 534 height 37
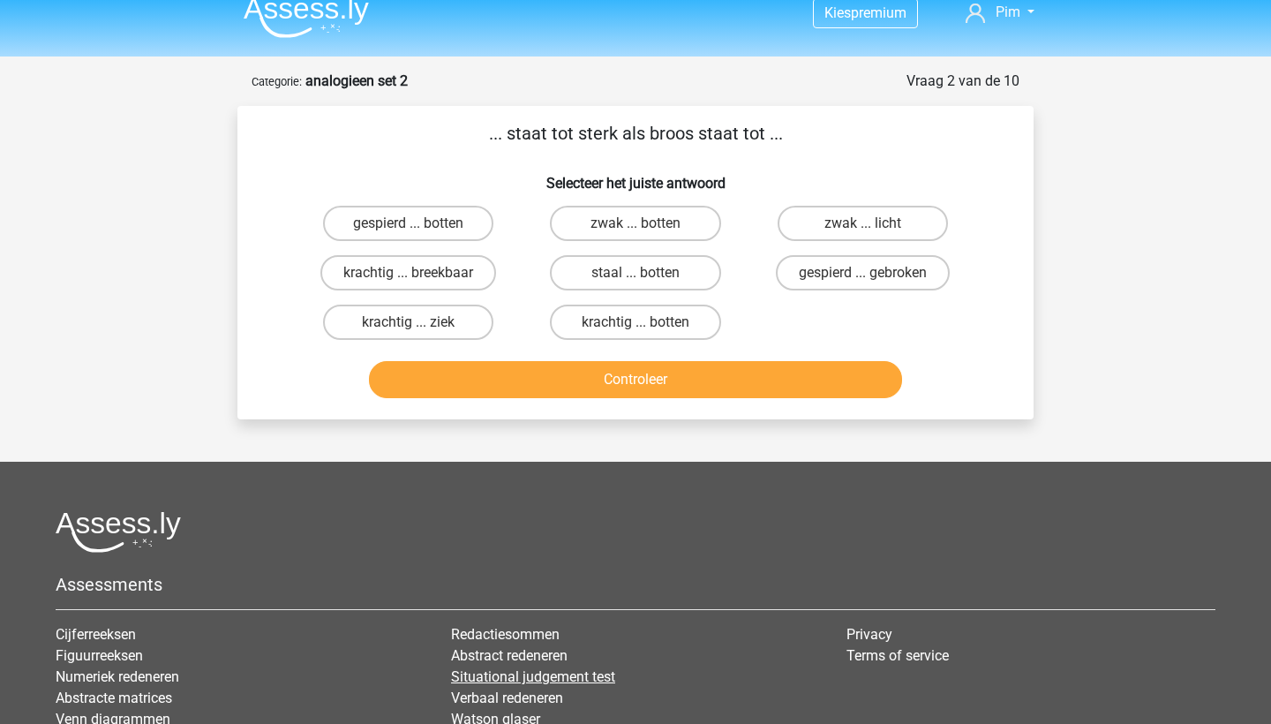
scroll to position [18, 0]
click at [432, 267] on label "krachtig ... breekbaar" at bounding box center [408, 272] width 176 height 35
click at [420, 273] on input "krachtig ... breekbaar" at bounding box center [414, 278] width 11 height 11
radio input "true"
click at [439, 357] on div "Controleer" at bounding box center [636, 376] width 740 height 58
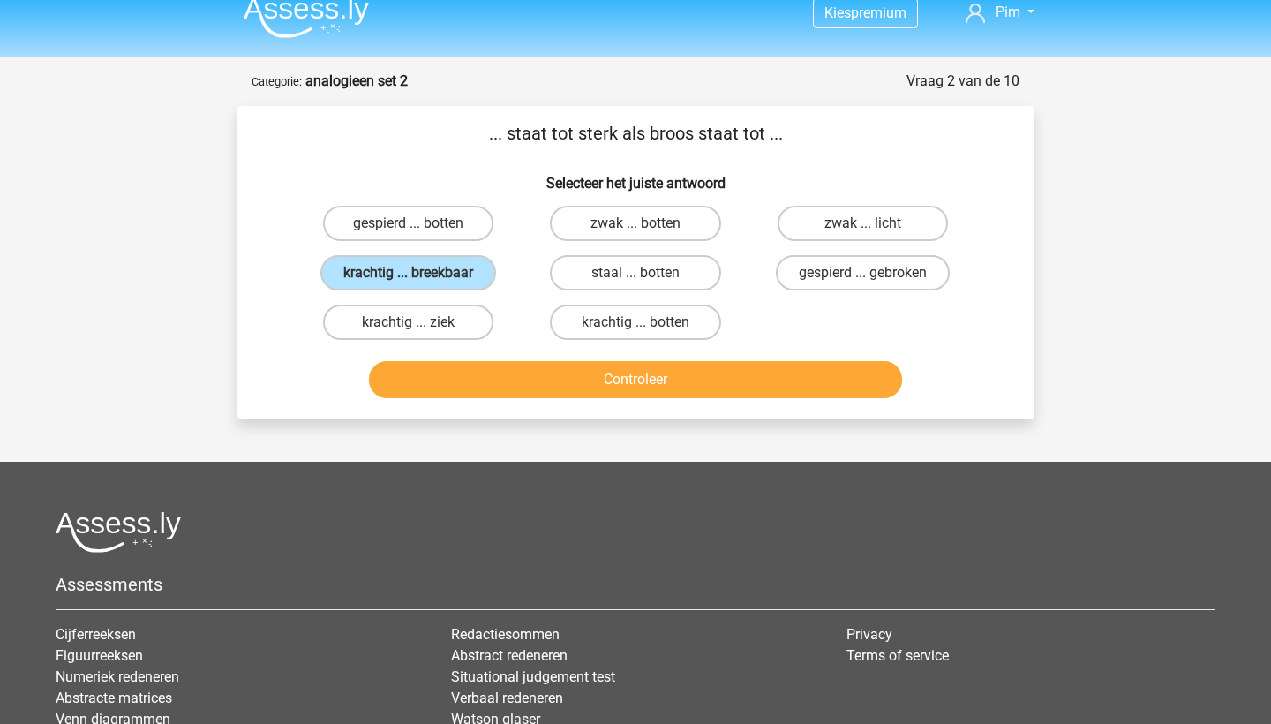
click at [450, 371] on button "Controleer" at bounding box center [636, 379] width 534 height 37
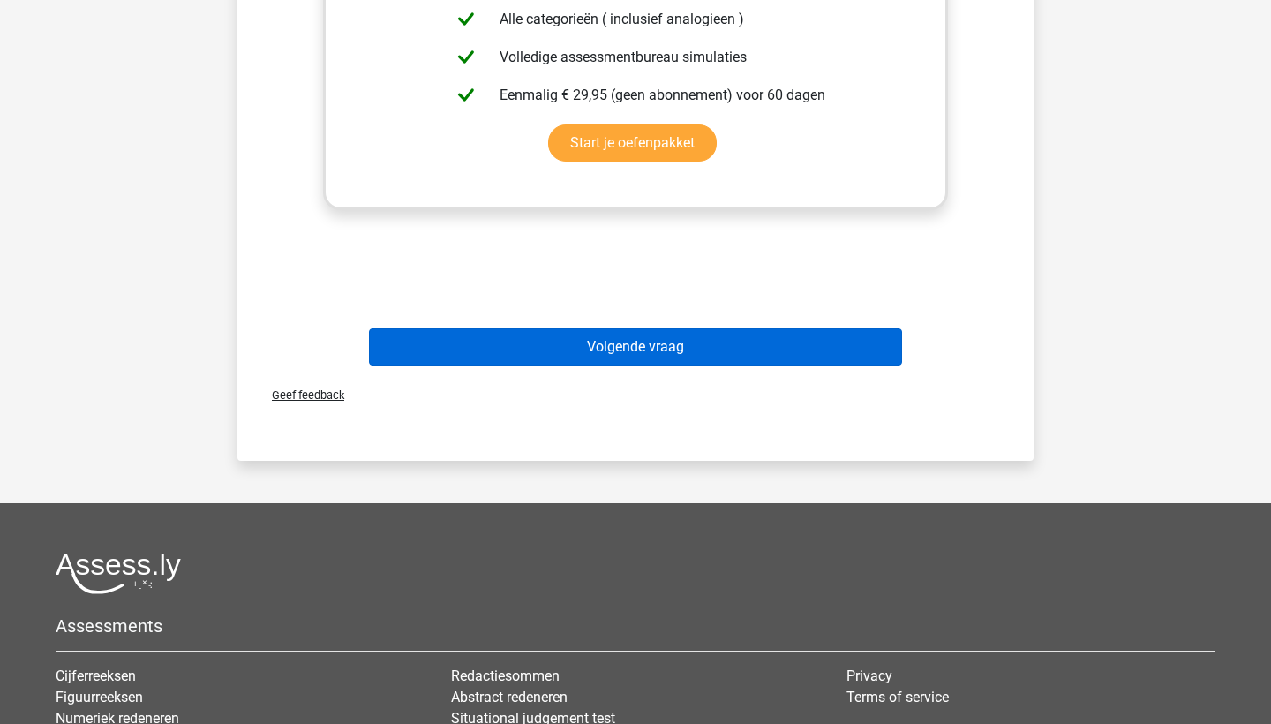
click at [493, 346] on button "Volgende vraag" at bounding box center [636, 346] width 534 height 37
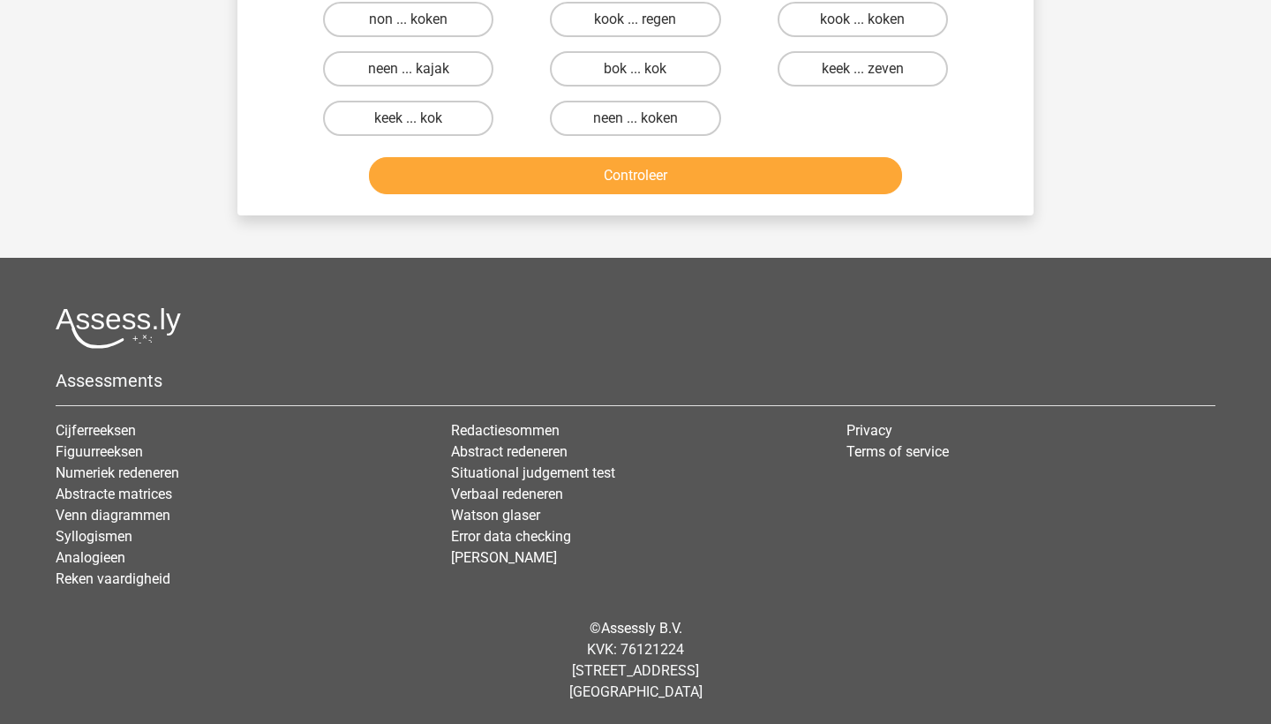
scroll to position [88, 0]
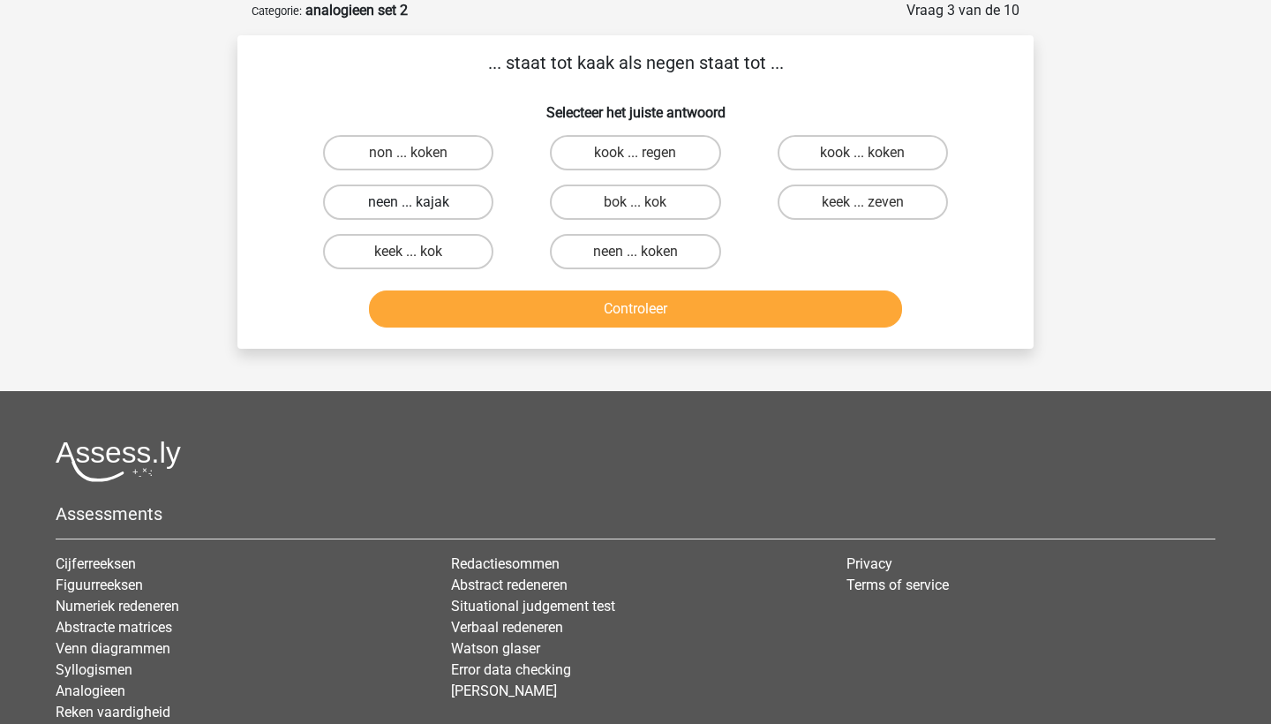
click at [434, 204] on label "neen ... kajak" at bounding box center [408, 201] width 170 height 35
click at [420, 204] on input "neen ... kajak" at bounding box center [414, 207] width 11 height 11
radio input "true"
click at [462, 312] on button "Controleer" at bounding box center [636, 308] width 534 height 37
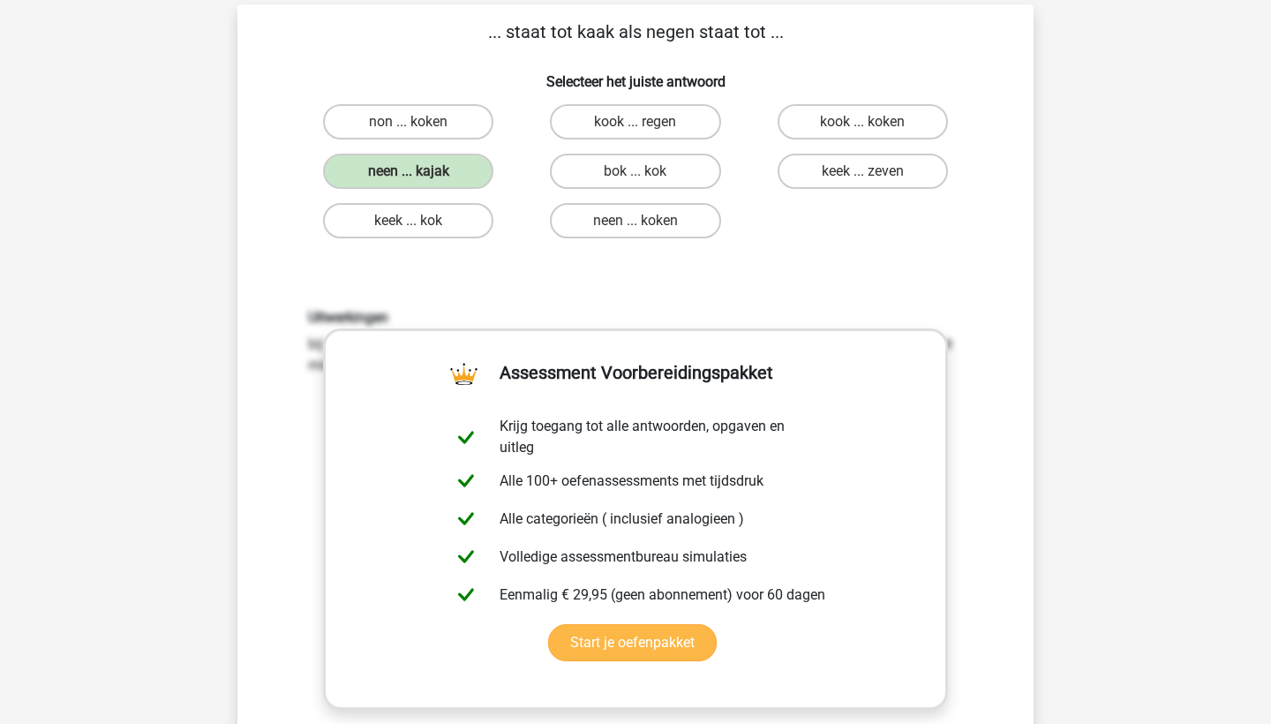
scroll to position [124, 0]
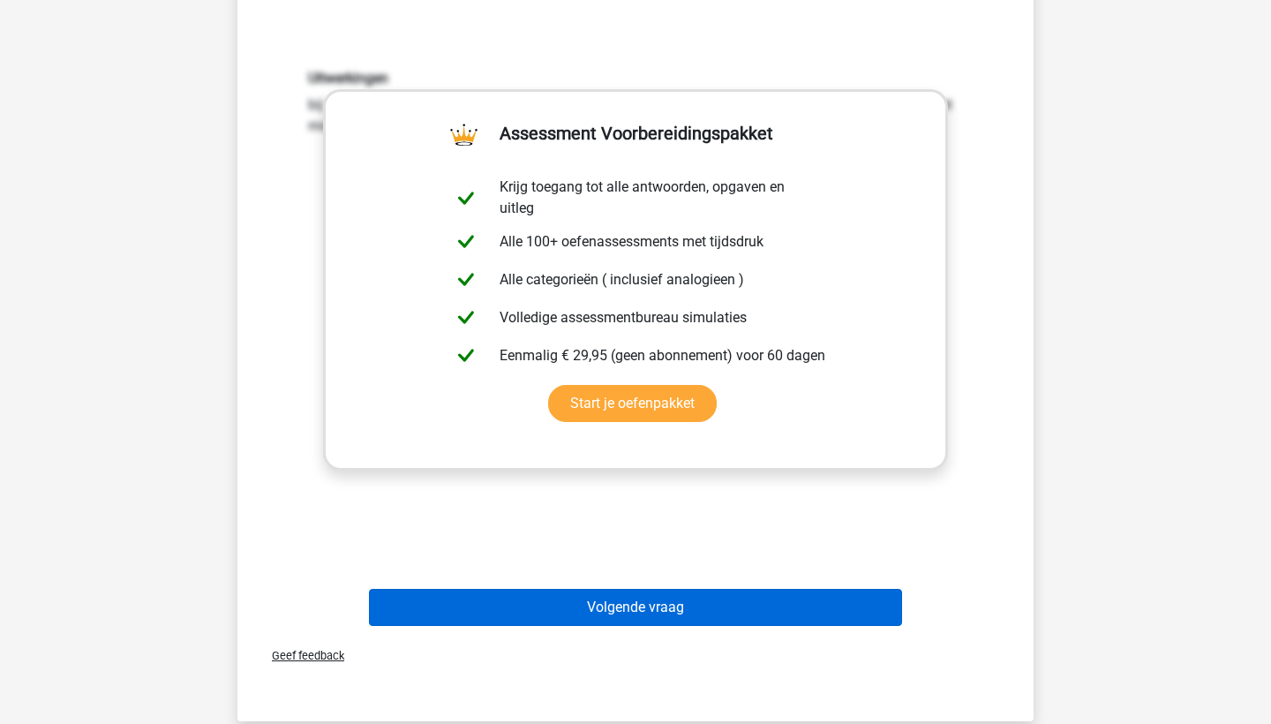
click at [515, 618] on button "Volgende vraag" at bounding box center [636, 607] width 534 height 37
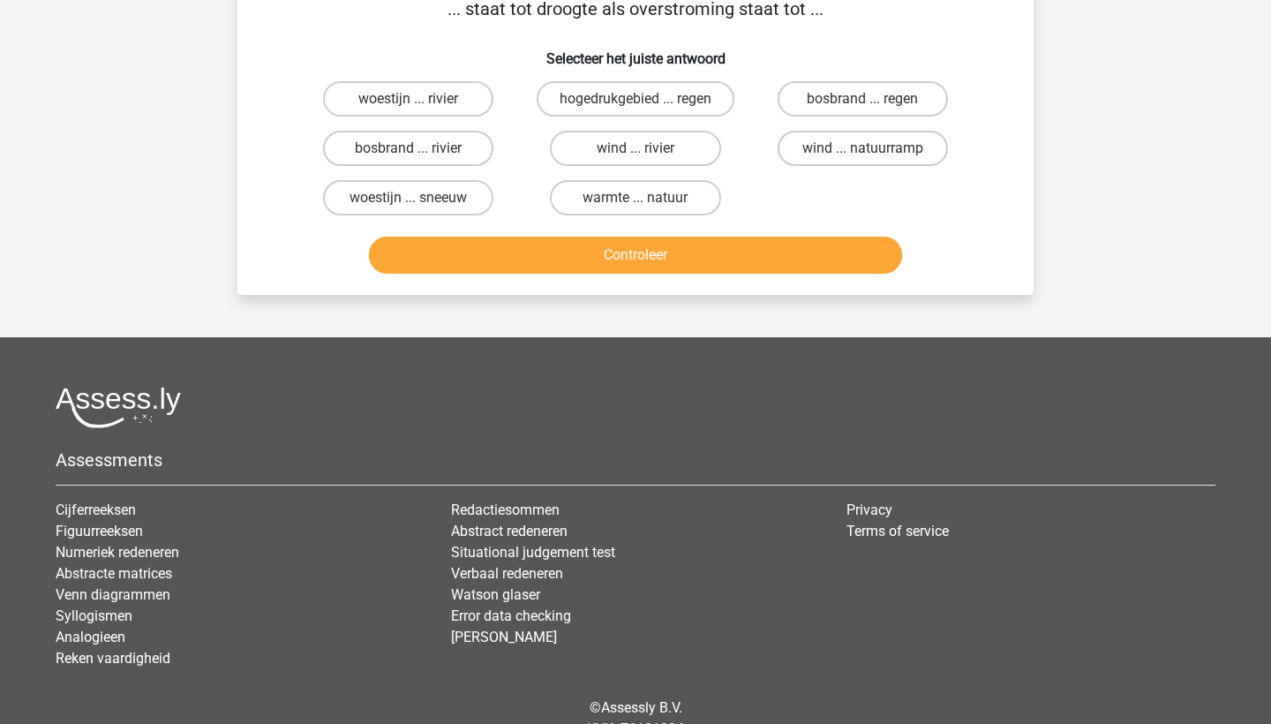
scroll to position [88, 0]
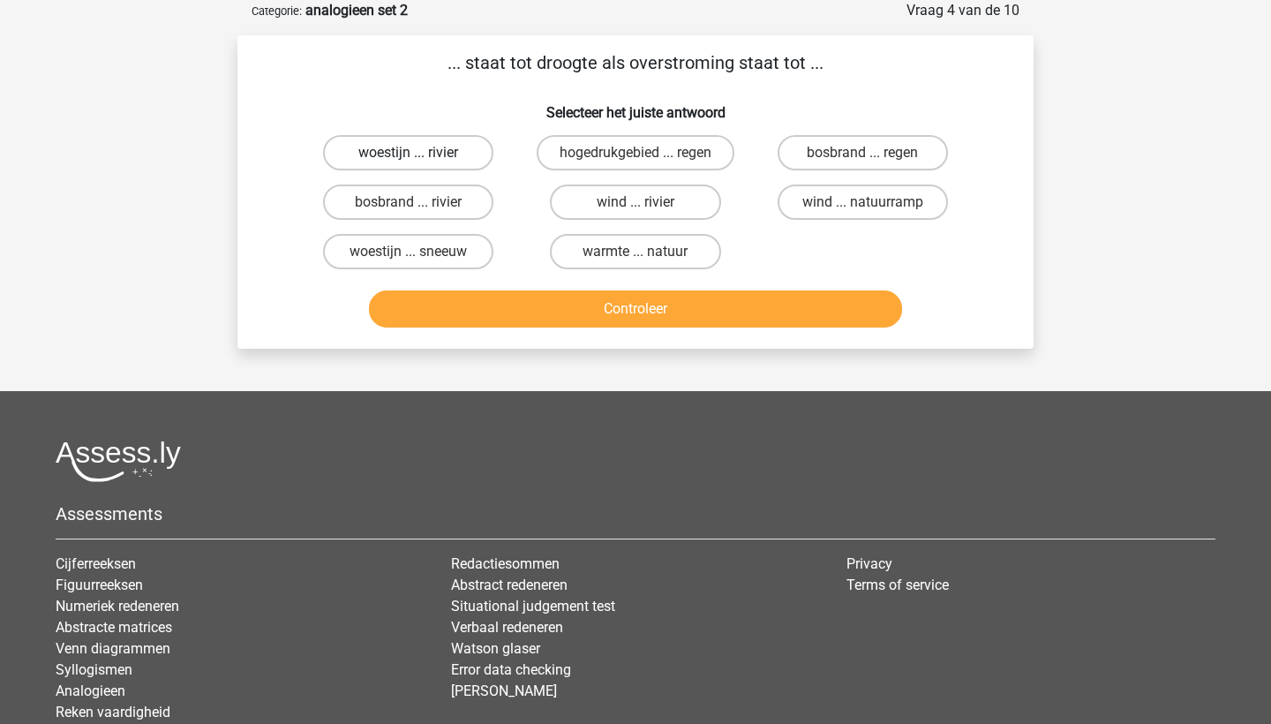
click at [424, 154] on label "woestijn ... rivier" at bounding box center [408, 152] width 170 height 35
click at [420, 154] on input "woestijn ... rivier" at bounding box center [414, 158] width 11 height 11
radio input "true"
click at [521, 315] on button "Controleer" at bounding box center [636, 308] width 534 height 37
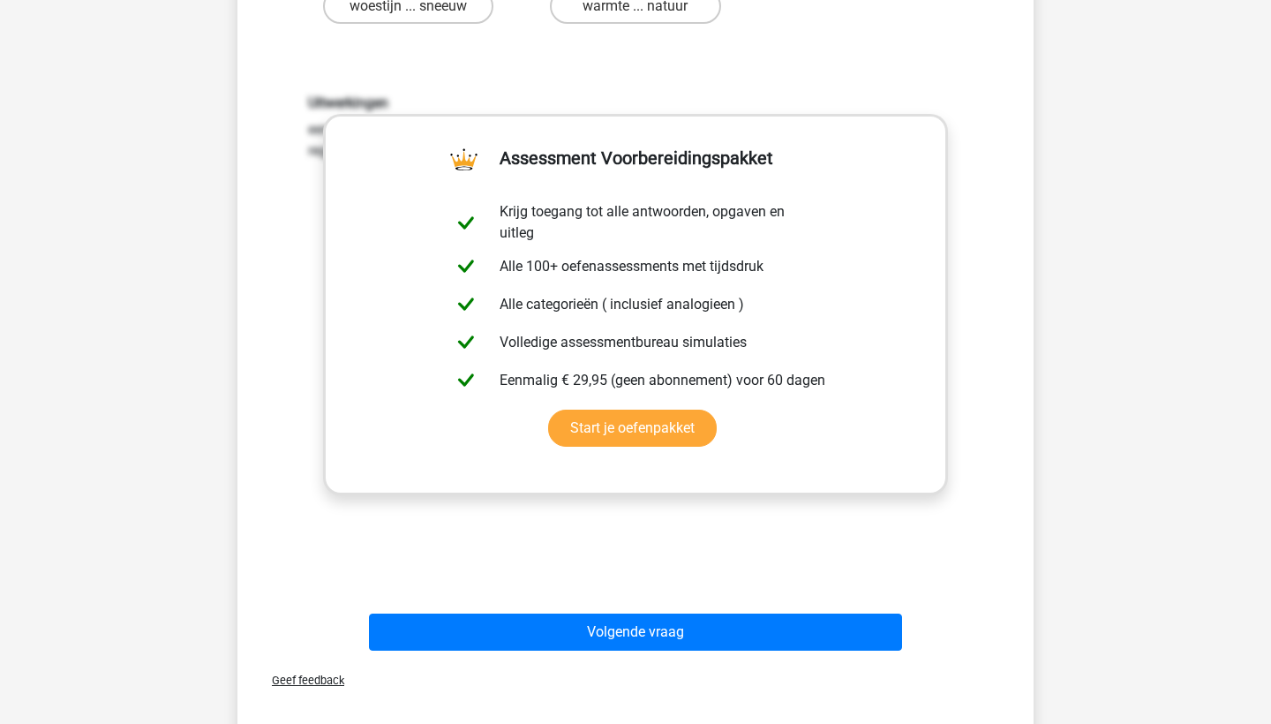
scroll to position [342, 0]
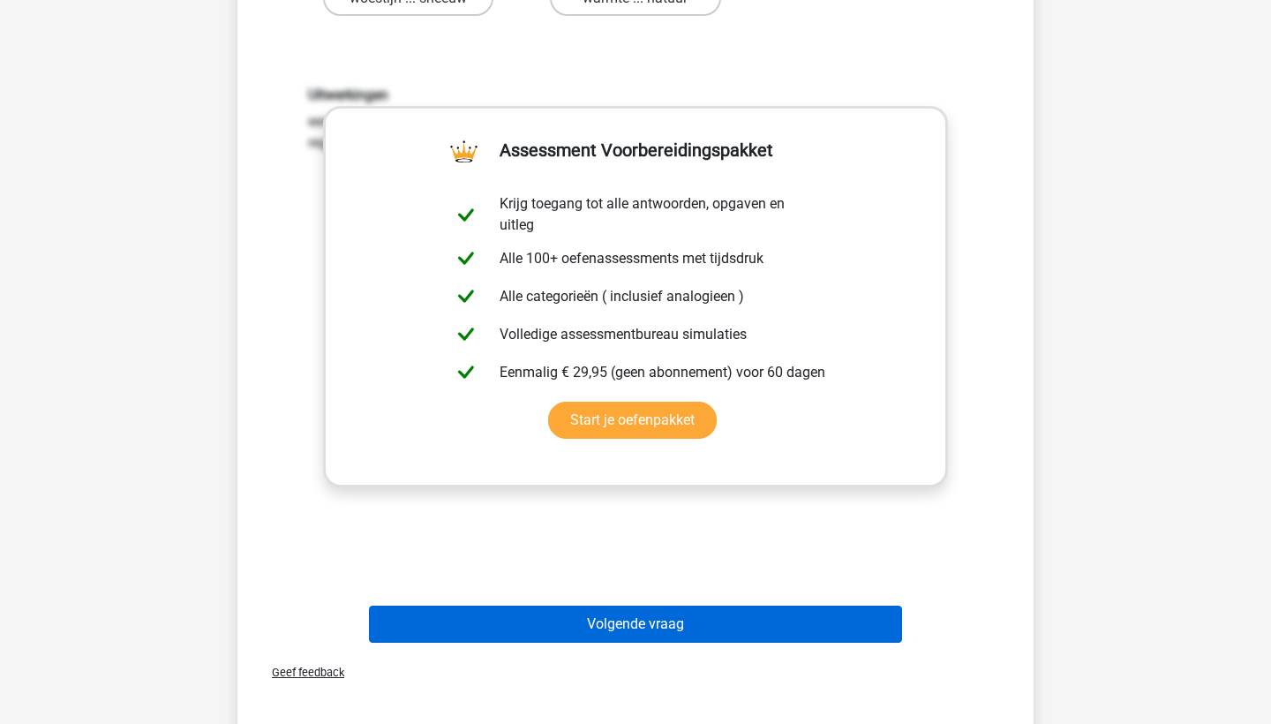
click at [569, 628] on button "Volgende vraag" at bounding box center [636, 623] width 534 height 37
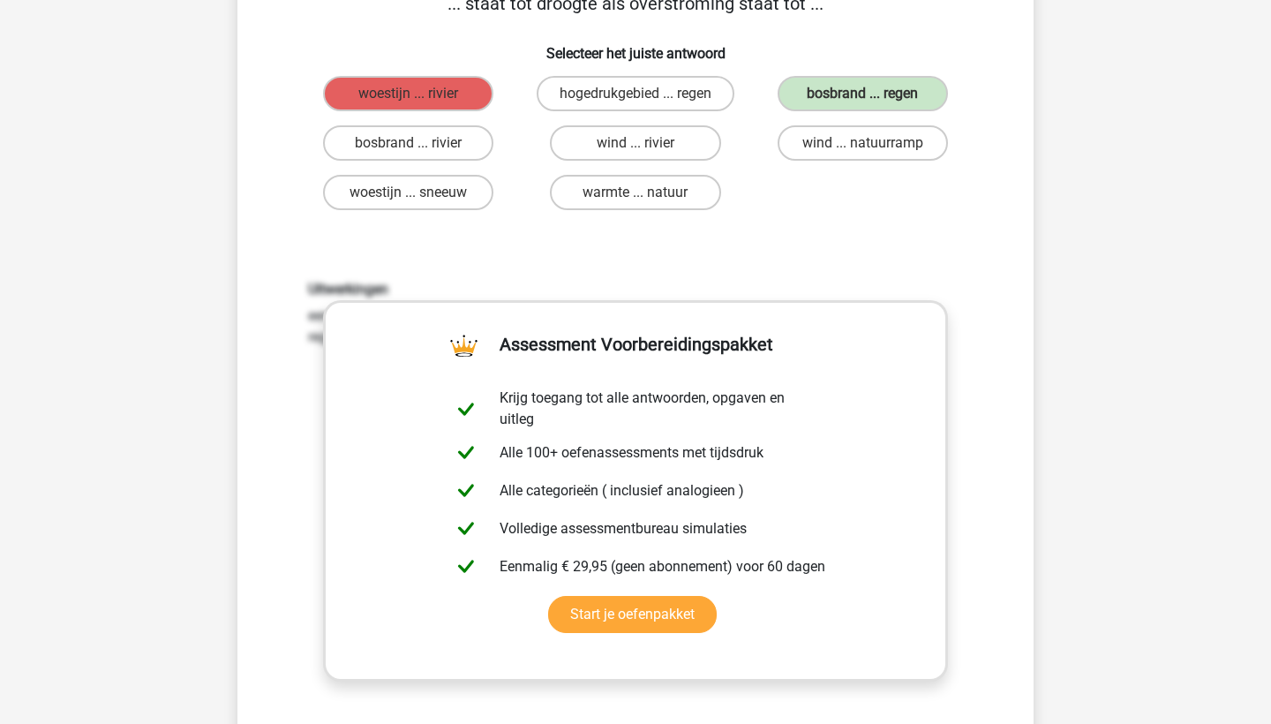
scroll to position [88, 0]
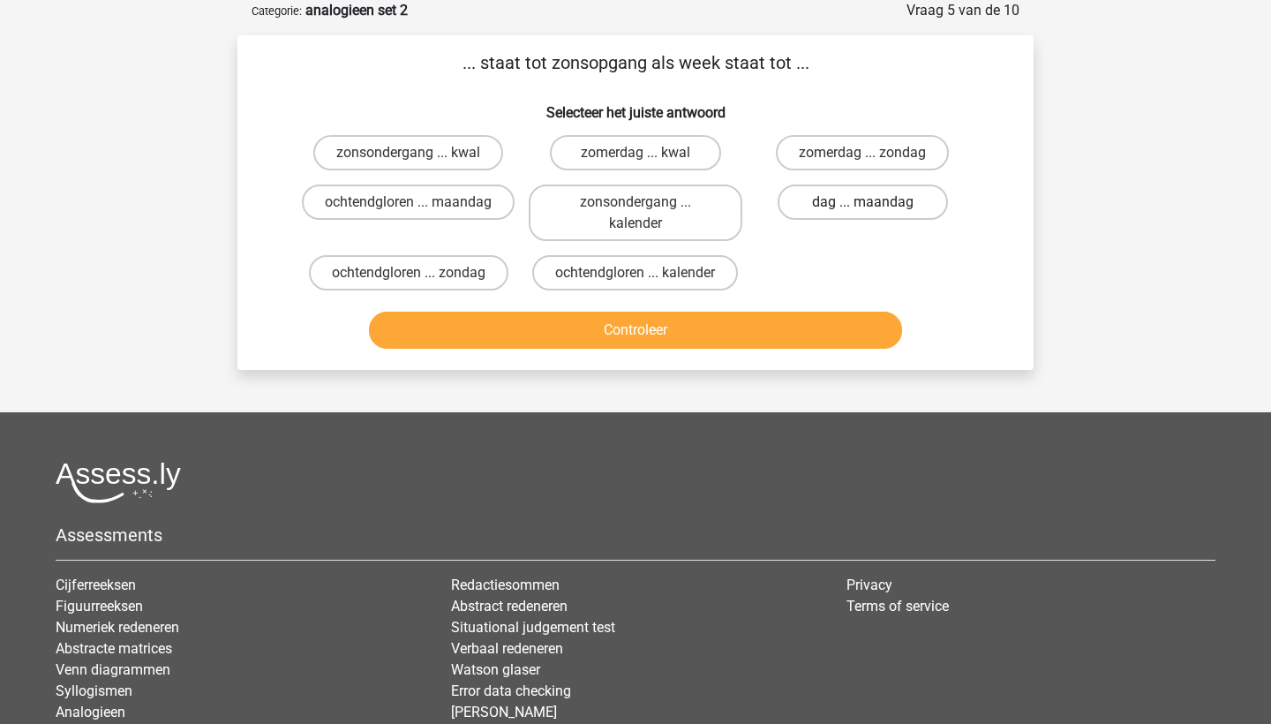
click at [834, 214] on label "dag ... maandag" at bounding box center [862, 201] width 170 height 35
click at [862, 214] on input "dag ... maandag" at bounding box center [867, 207] width 11 height 11
radio input "true"
click at [779, 343] on button "Controleer" at bounding box center [636, 330] width 534 height 37
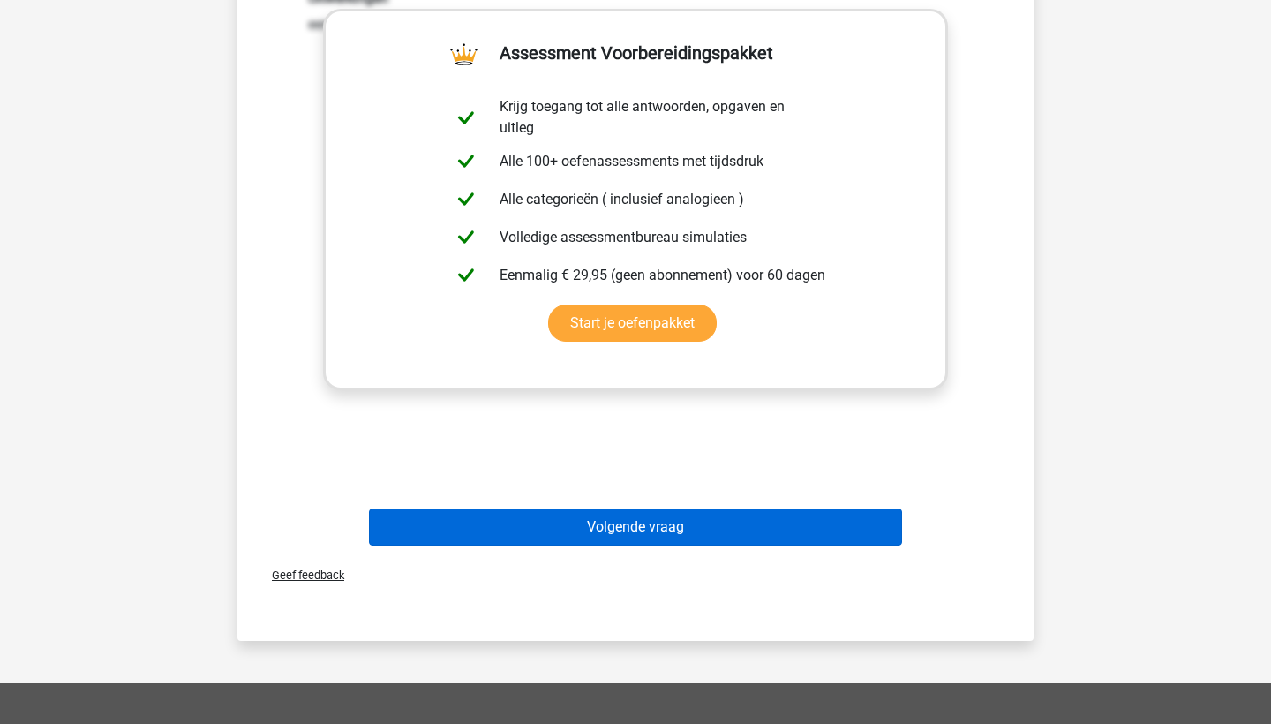
click at [710, 537] on button "Volgende vraag" at bounding box center [636, 526] width 534 height 37
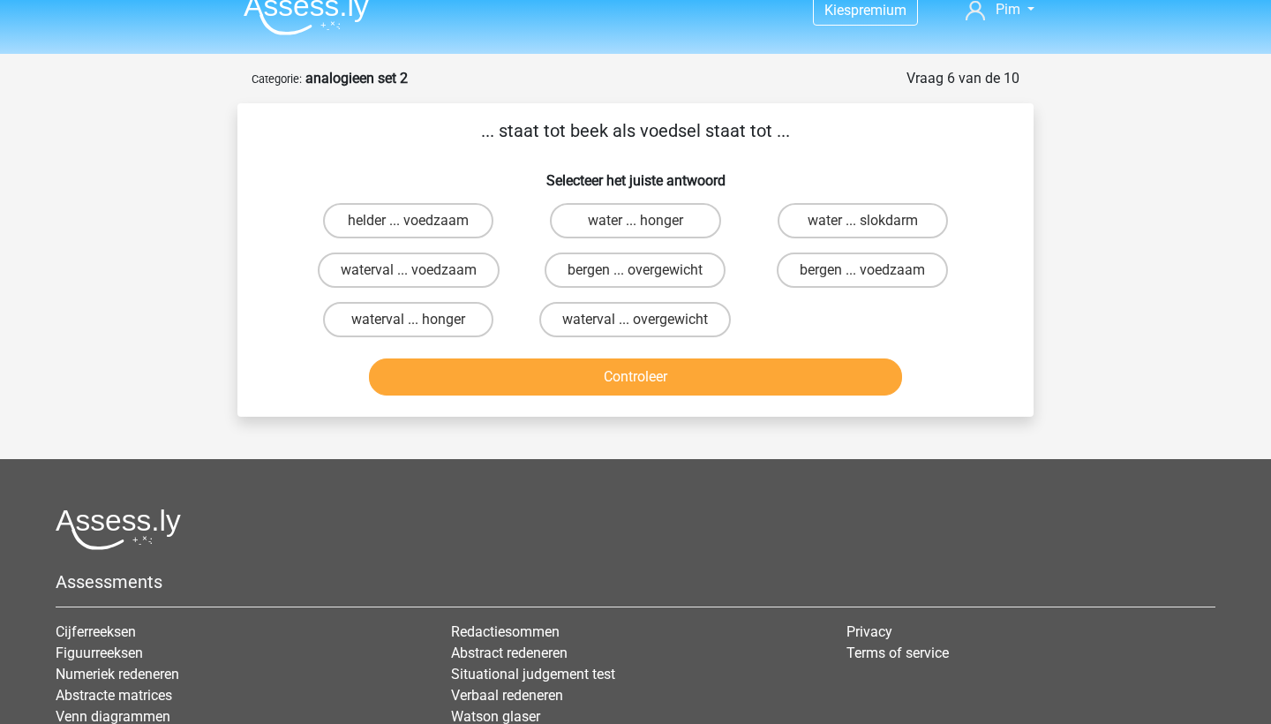
scroll to position [21, 0]
click at [853, 219] on label "water ... slokdarm" at bounding box center [862, 219] width 170 height 35
click at [862, 220] on input "water ... slokdarm" at bounding box center [867, 225] width 11 height 11
radio input "true"
click at [755, 372] on button "Controleer" at bounding box center [636, 375] width 534 height 37
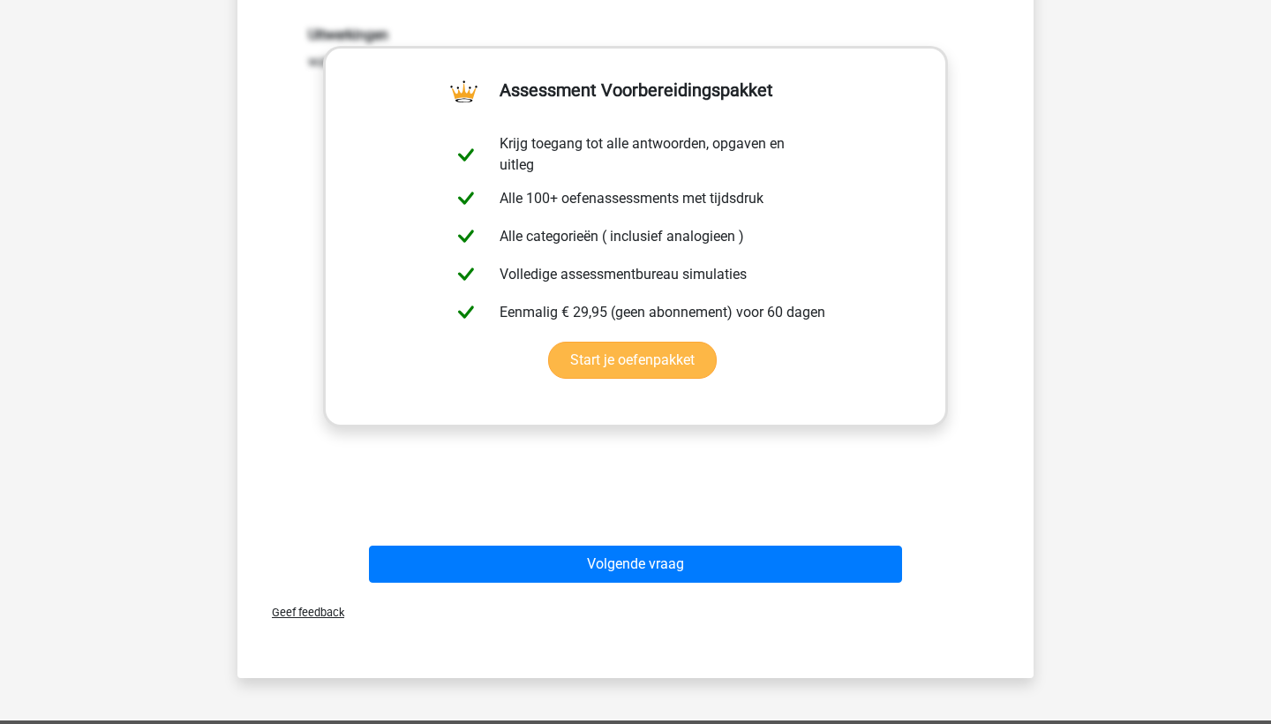
scroll to position [419, 0]
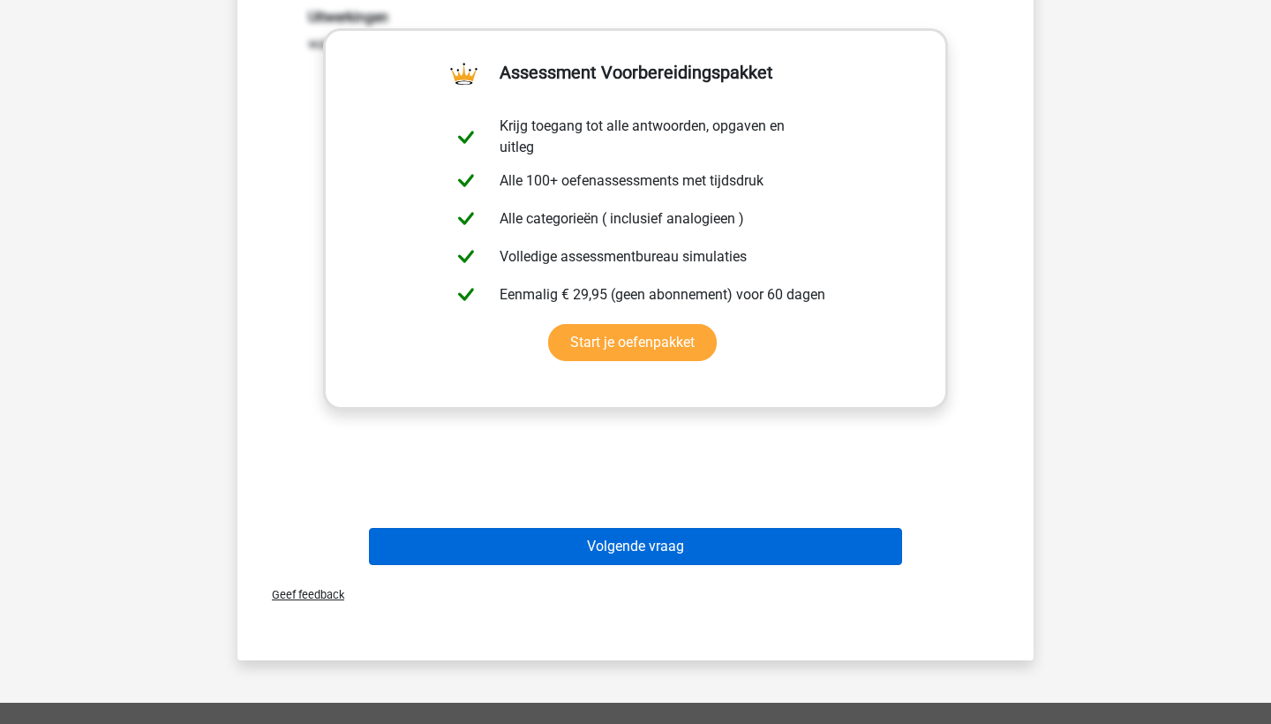
click at [626, 543] on button "Volgende vraag" at bounding box center [636, 546] width 534 height 37
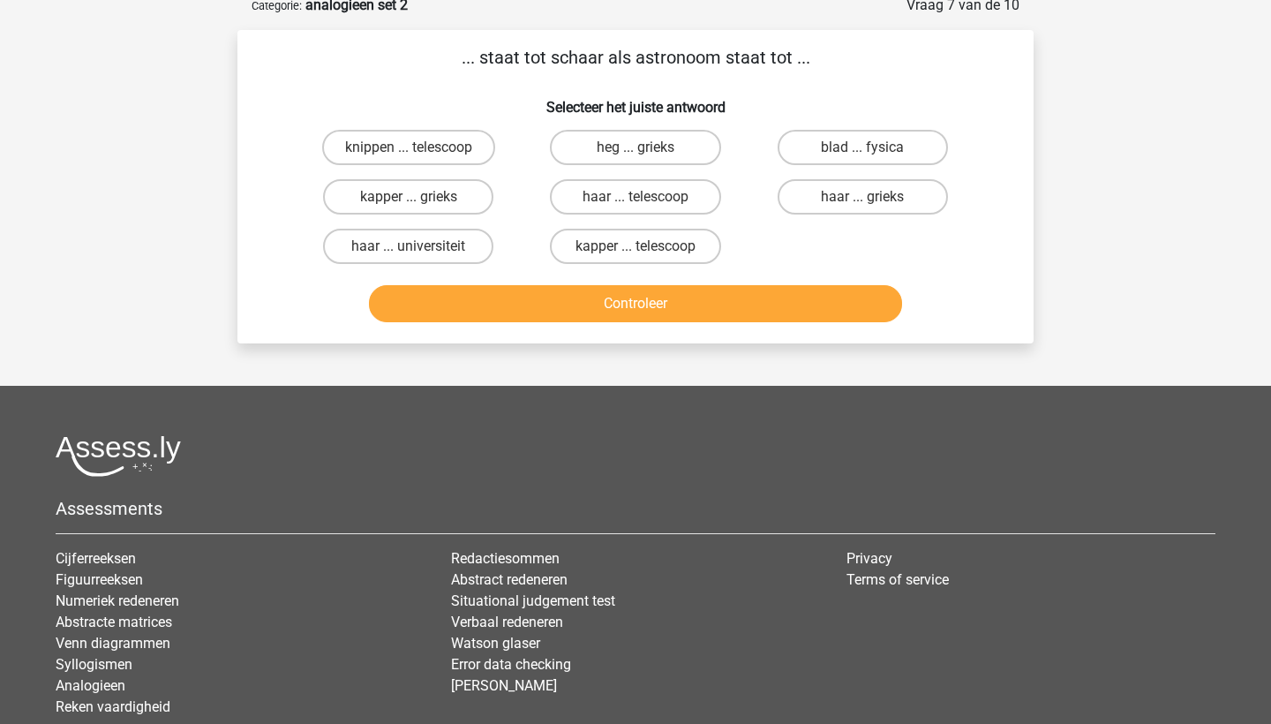
scroll to position [88, 0]
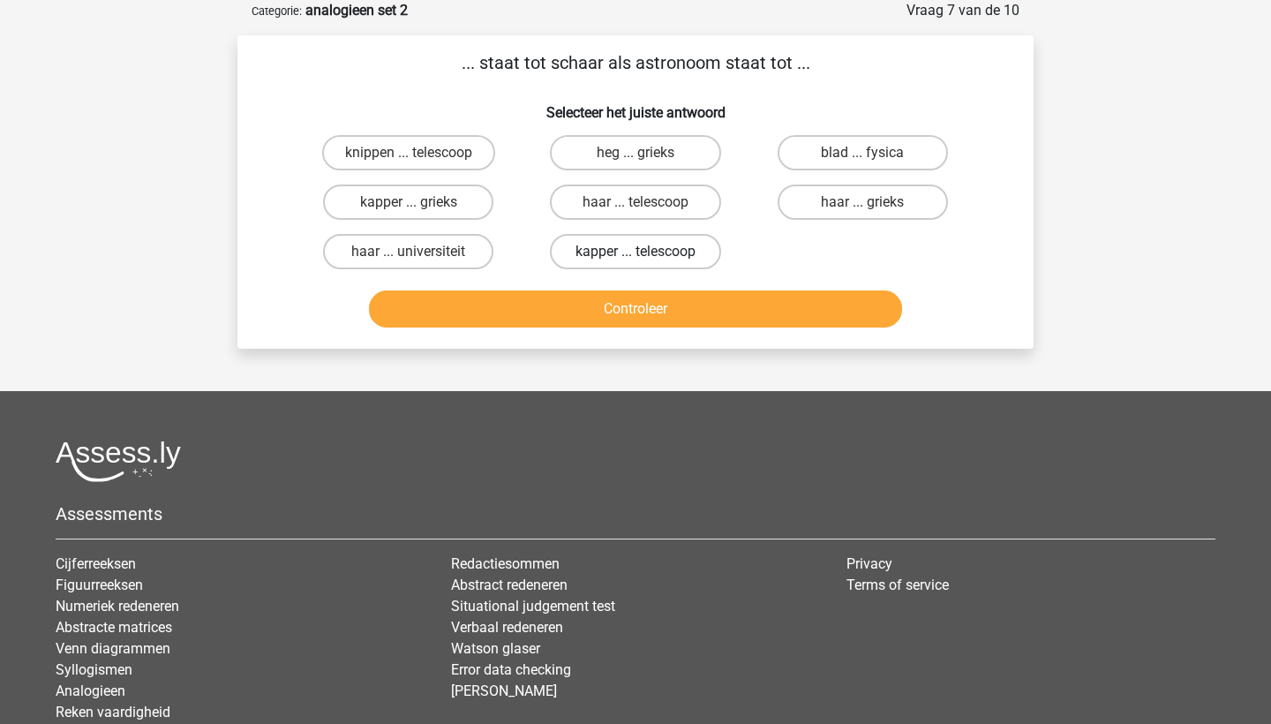
click at [642, 248] on label "kapper ... telescoop" at bounding box center [635, 251] width 170 height 35
click at [642, 252] on input "kapper ... telescoop" at bounding box center [640, 257] width 11 height 11
radio input "true"
click at [637, 325] on button "Controleer" at bounding box center [636, 308] width 534 height 37
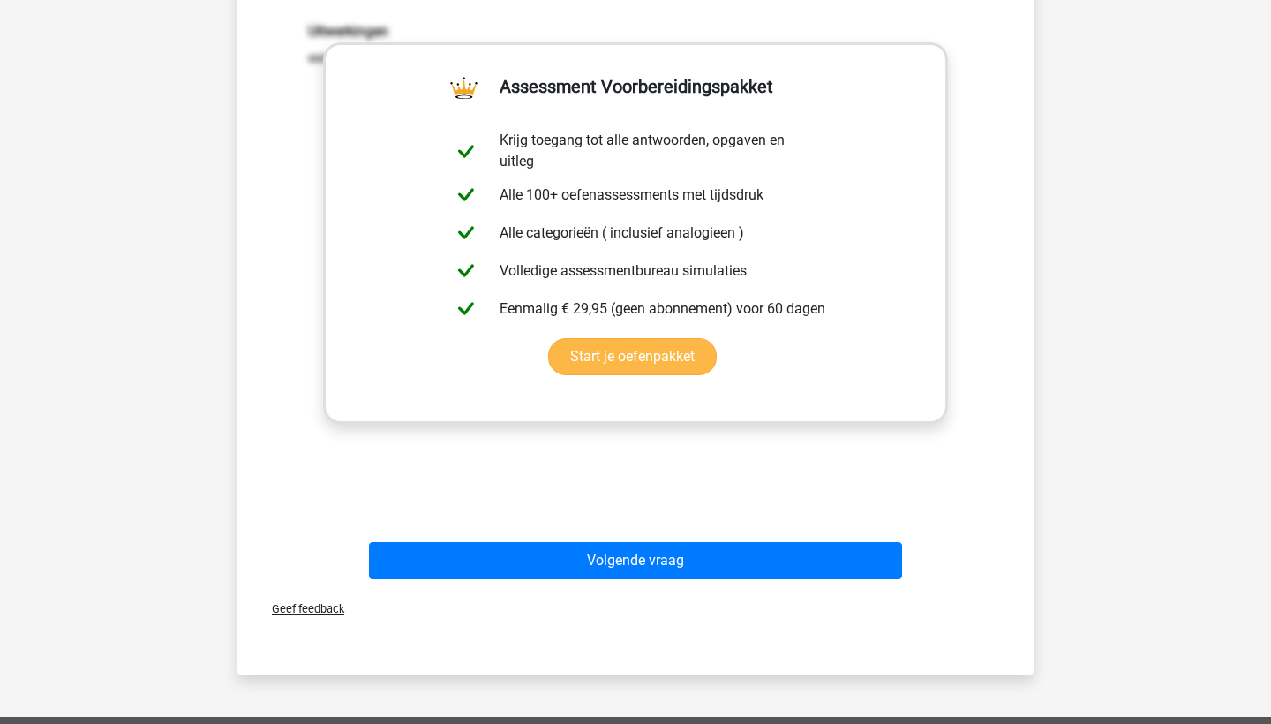
scroll to position [417, 0]
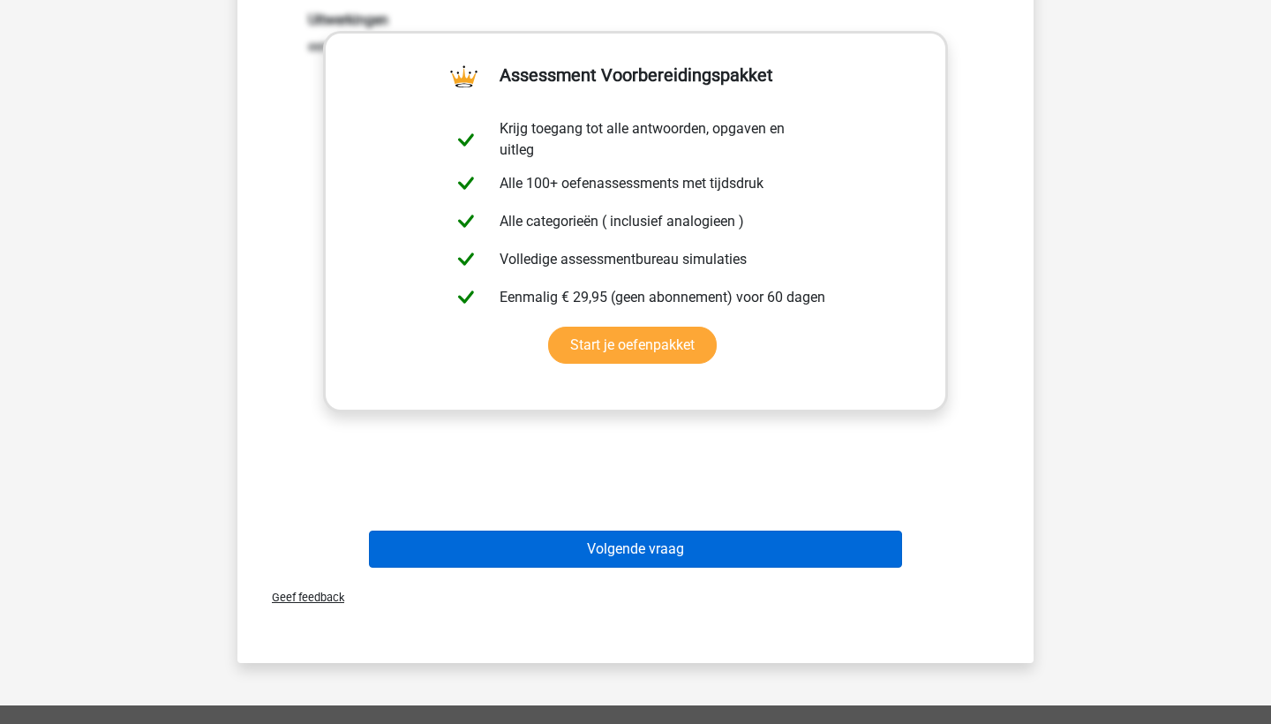
click at [631, 556] on button "Volgende vraag" at bounding box center [636, 548] width 534 height 37
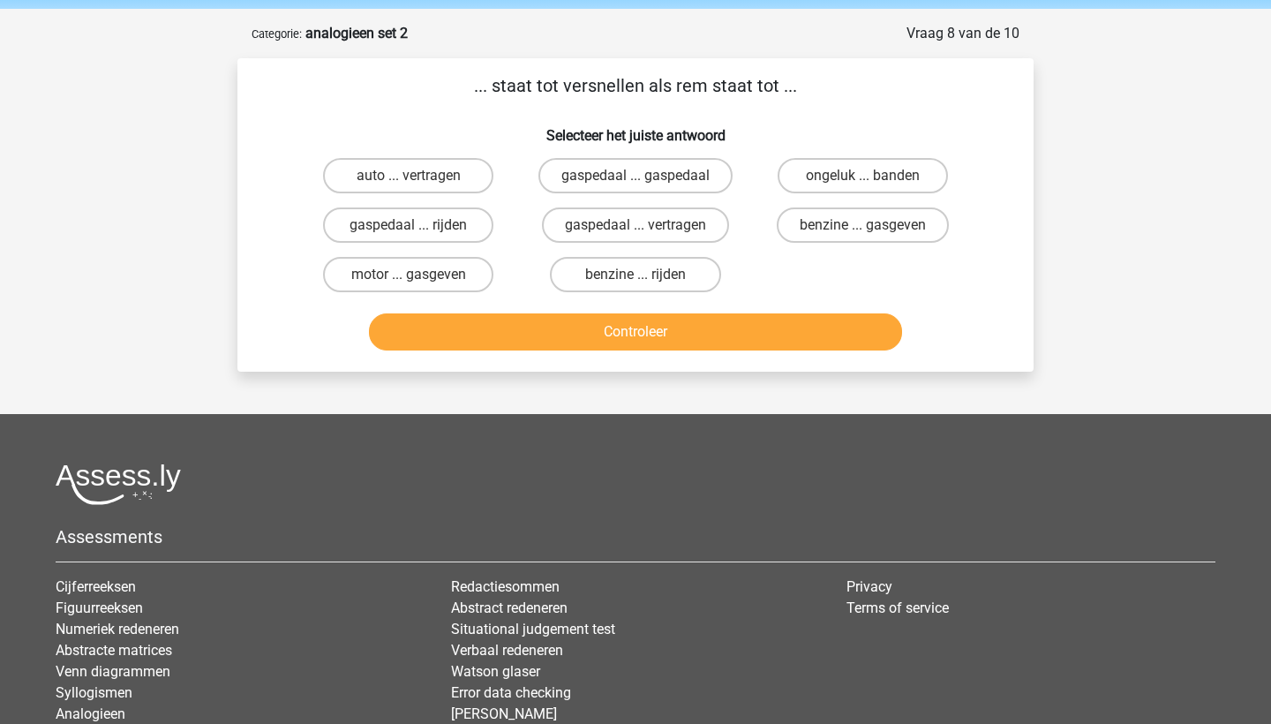
scroll to position [66, 0]
click at [628, 213] on label "gaspedaal ... vertragen" at bounding box center [635, 224] width 187 height 35
click at [635, 224] on input "gaspedaal ... vertragen" at bounding box center [640, 229] width 11 height 11
radio input "true"
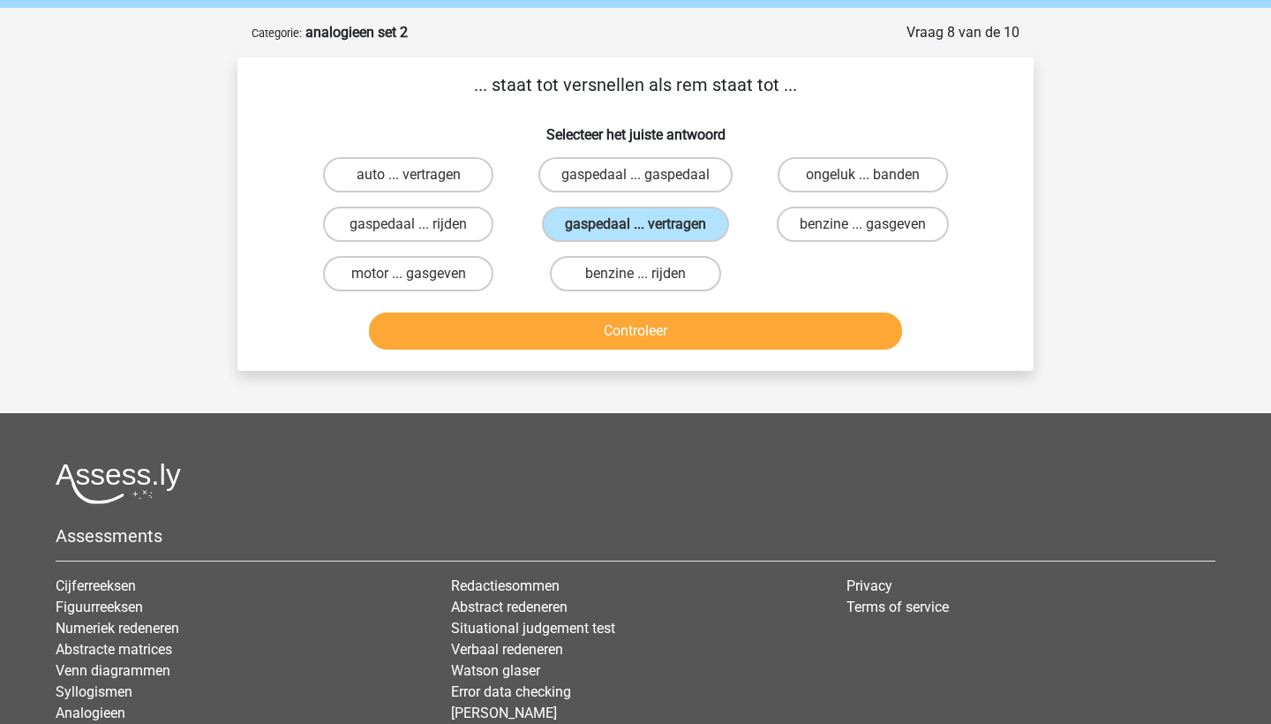
click at [616, 342] on button "Controleer" at bounding box center [636, 330] width 534 height 37
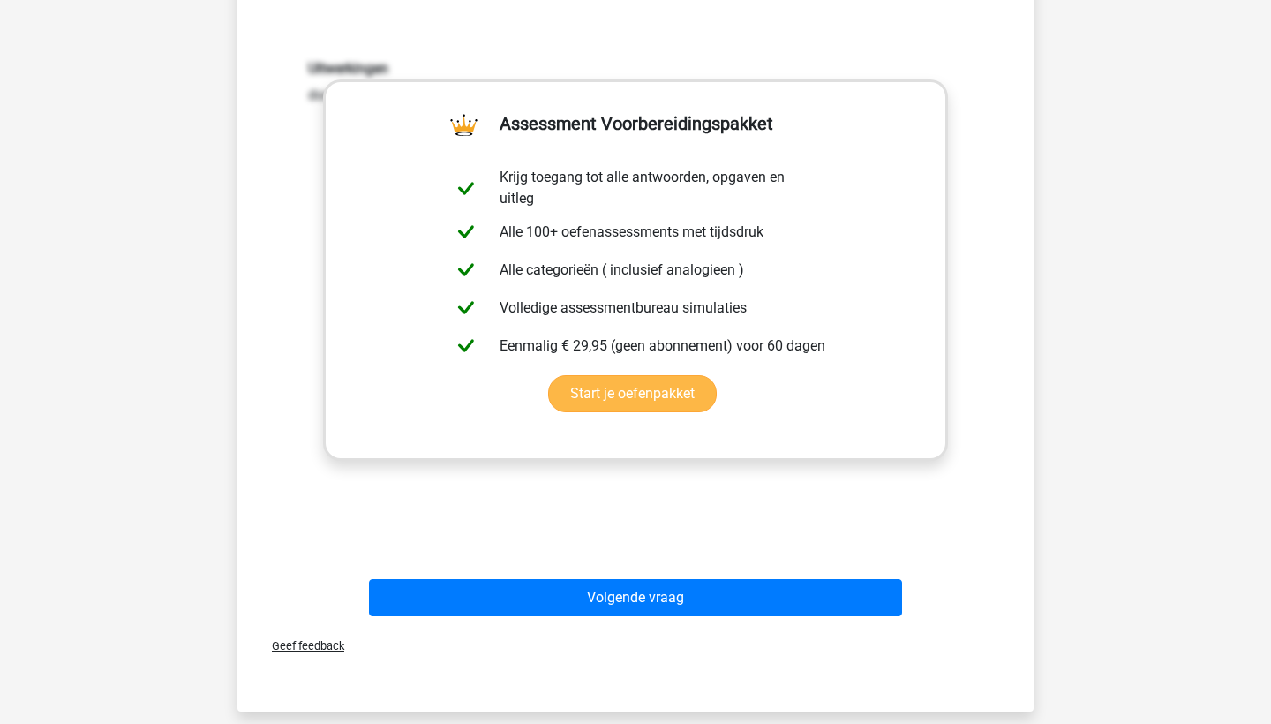
scroll to position [409, 0]
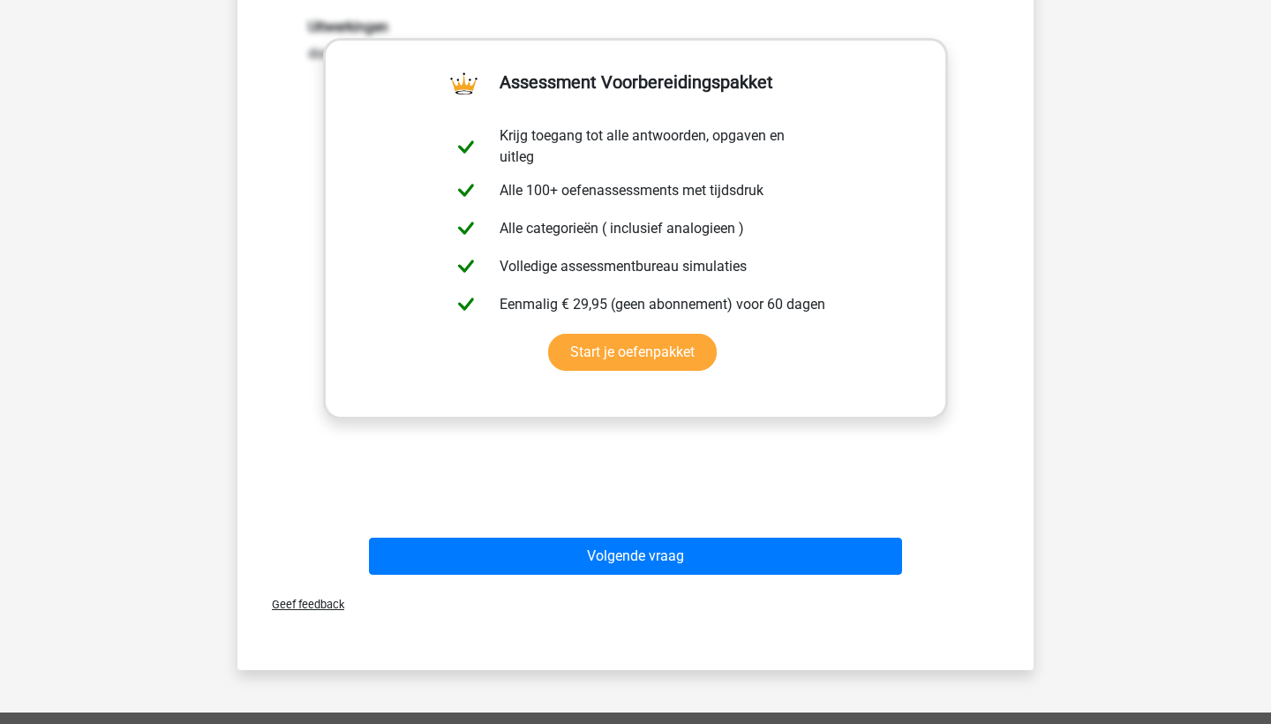
click at [619, 577] on div "Volgende vraag" at bounding box center [635, 559] width 681 height 44
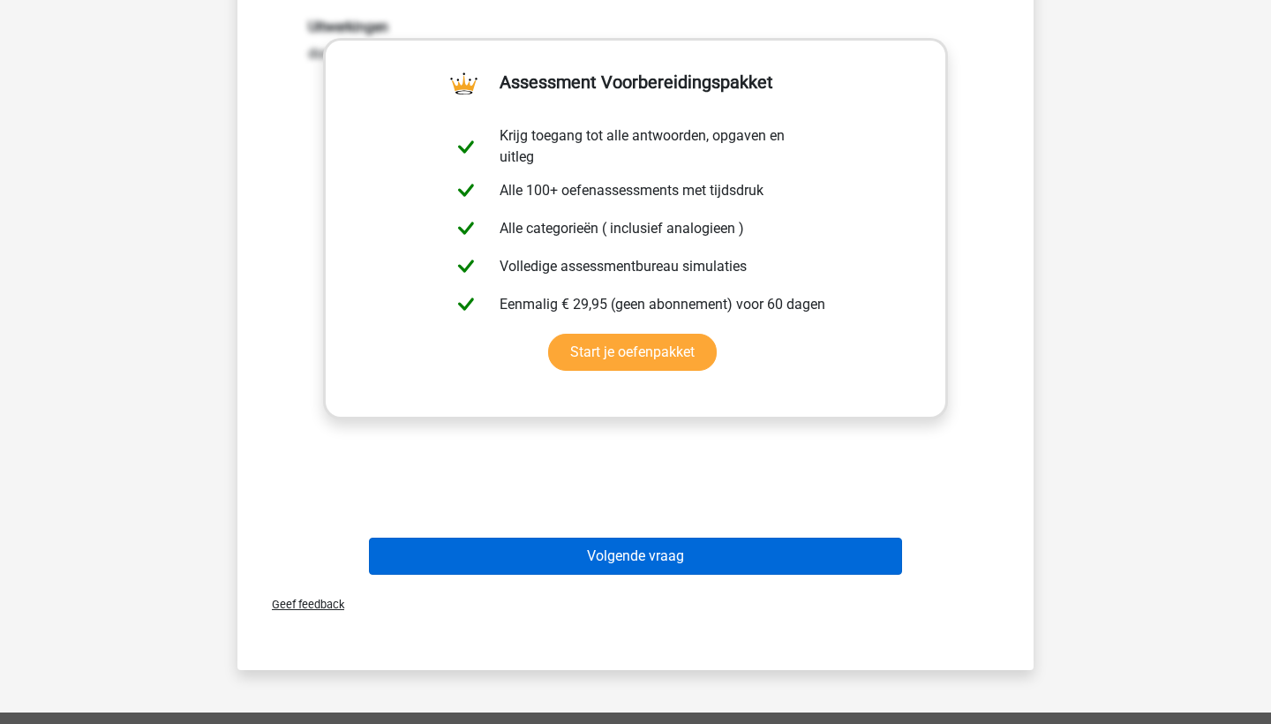
click at [612, 564] on button "Volgende vraag" at bounding box center [636, 555] width 534 height 37
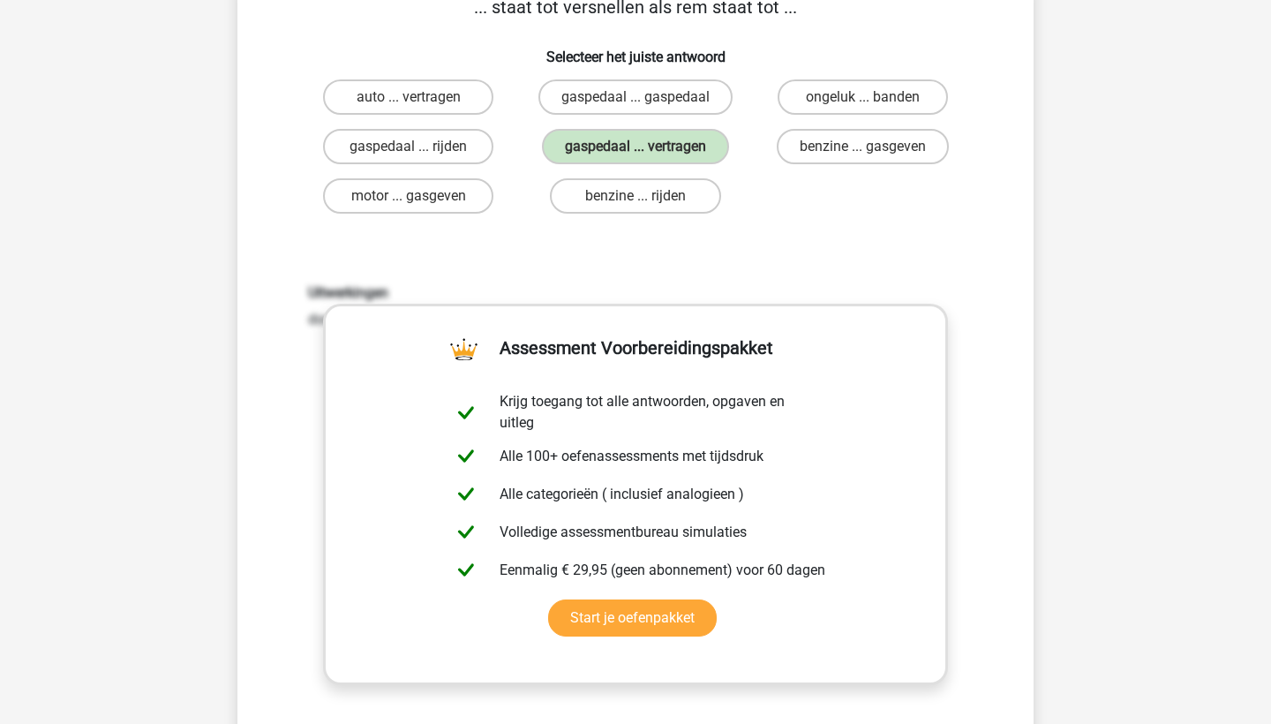
scroll to position [88, 0]
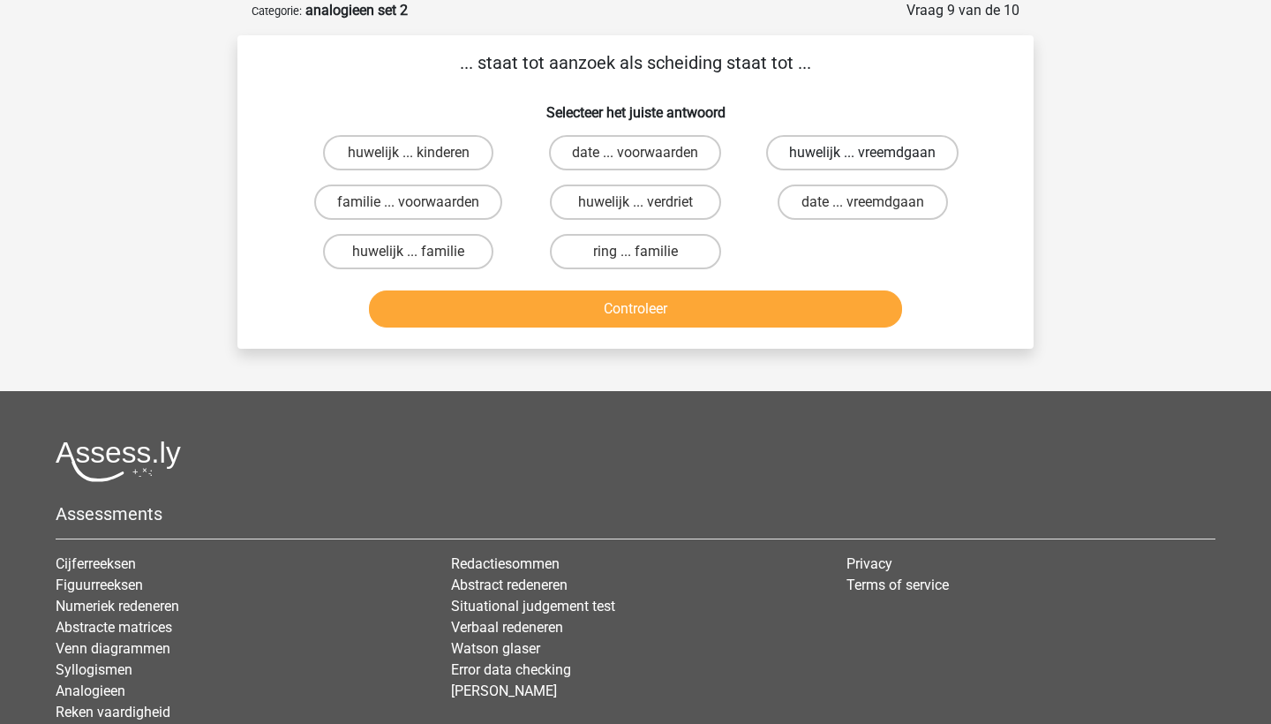
click at [818, 146] on label "huwelijk ... vreemdgaan" at bounding box center [862, 152] width 192 height 35
click at [862, 153] on input "huwelijk ... vreemdgaan" at bounding box center [867, 158] width 11 height 11
radio input "true"
click at [755, 292] on button "Controleer" at bounding box center [636, 308] width 534 height 37
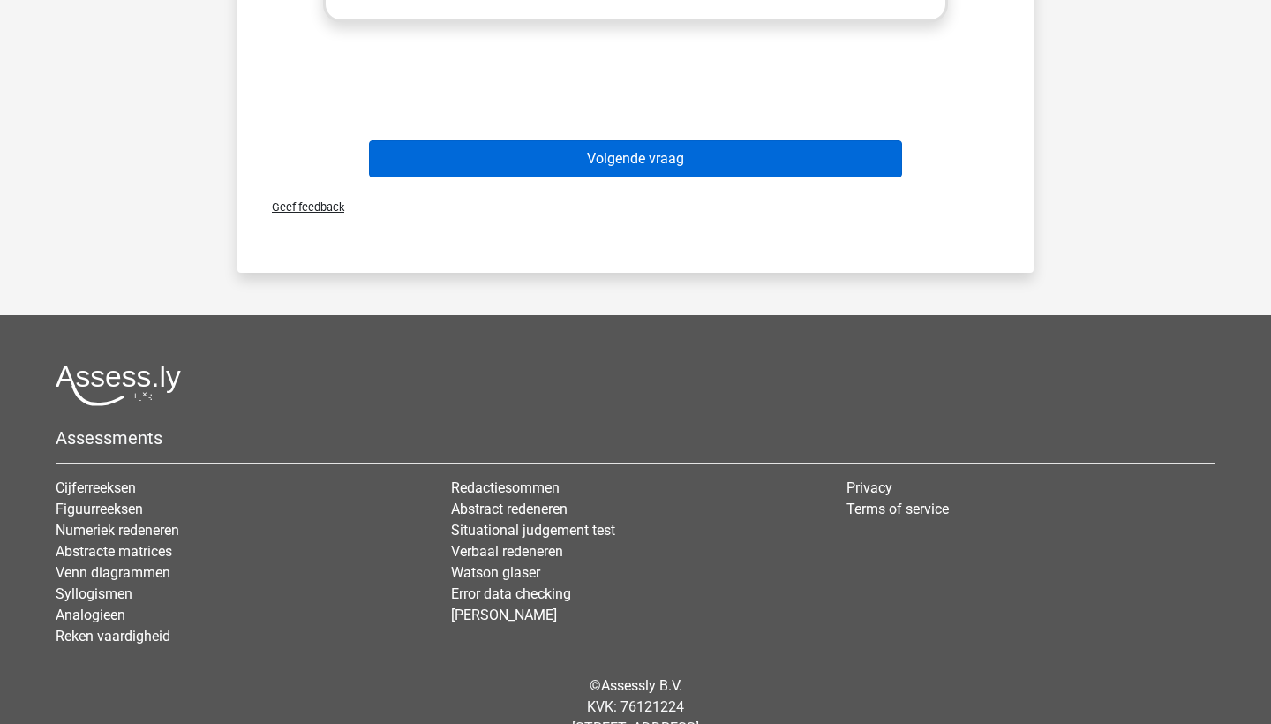
click at [697, 168] on button "Volgende vraag" at bounding box center [636, 158] width 534 height 37
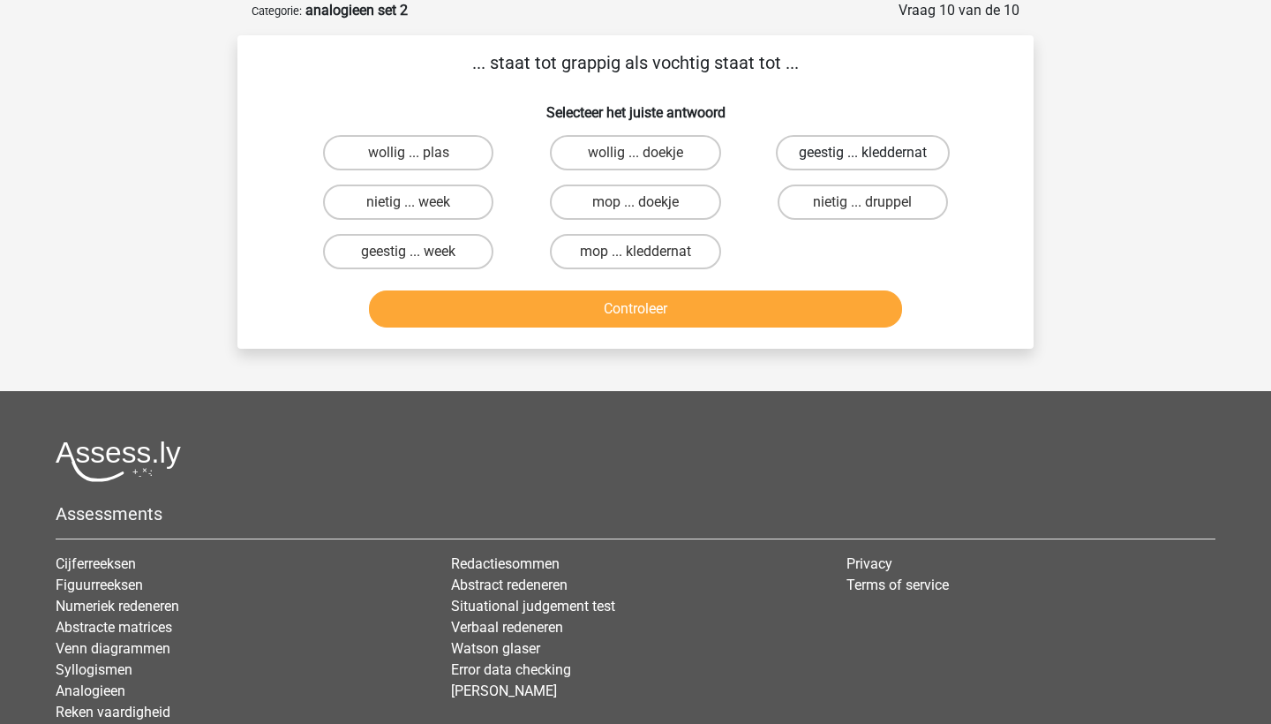
click at [827, 143] on label "geestig ... kleddernat" at bounding box center [863, 152] width 174 height 35
click at [862, 153] on input "geestig ... kleddernat" at bounding box center [867, 158] width 11 height 11
radio input "true"
click at [780, 317] on button "Controleer" at bounding box center [636, 308] width 534 height 37
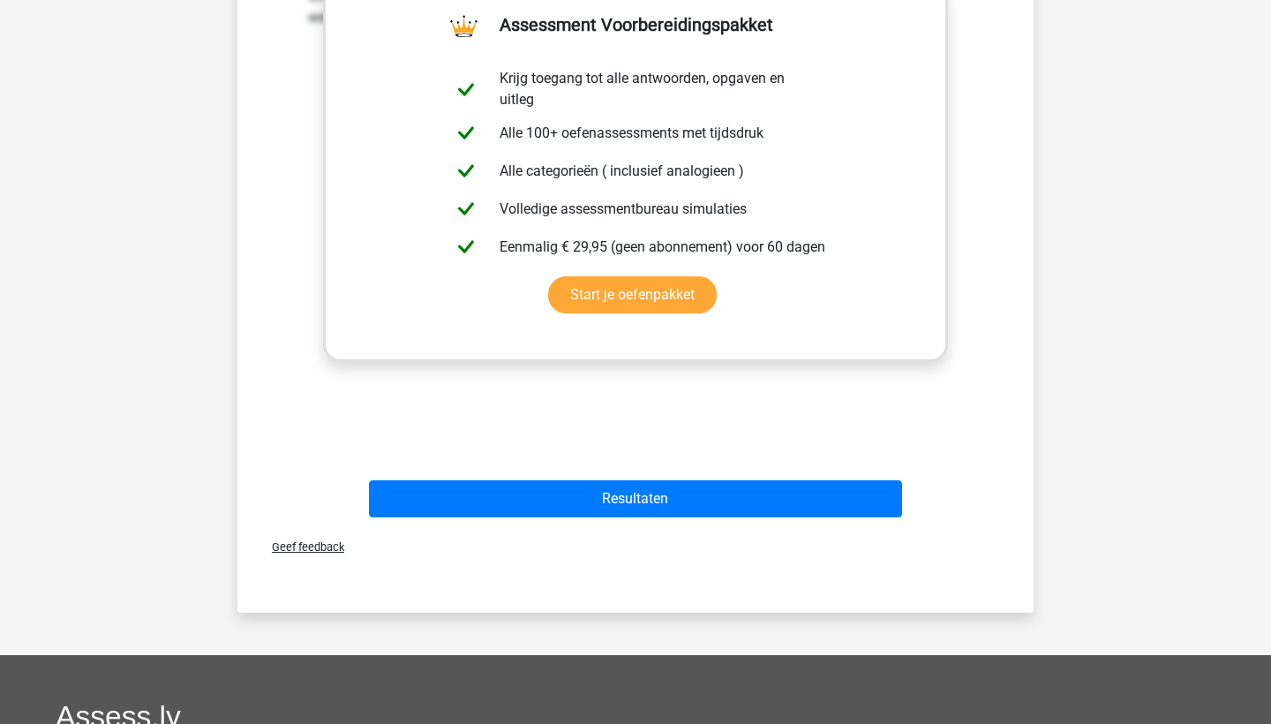
scroll to position [725, 0]
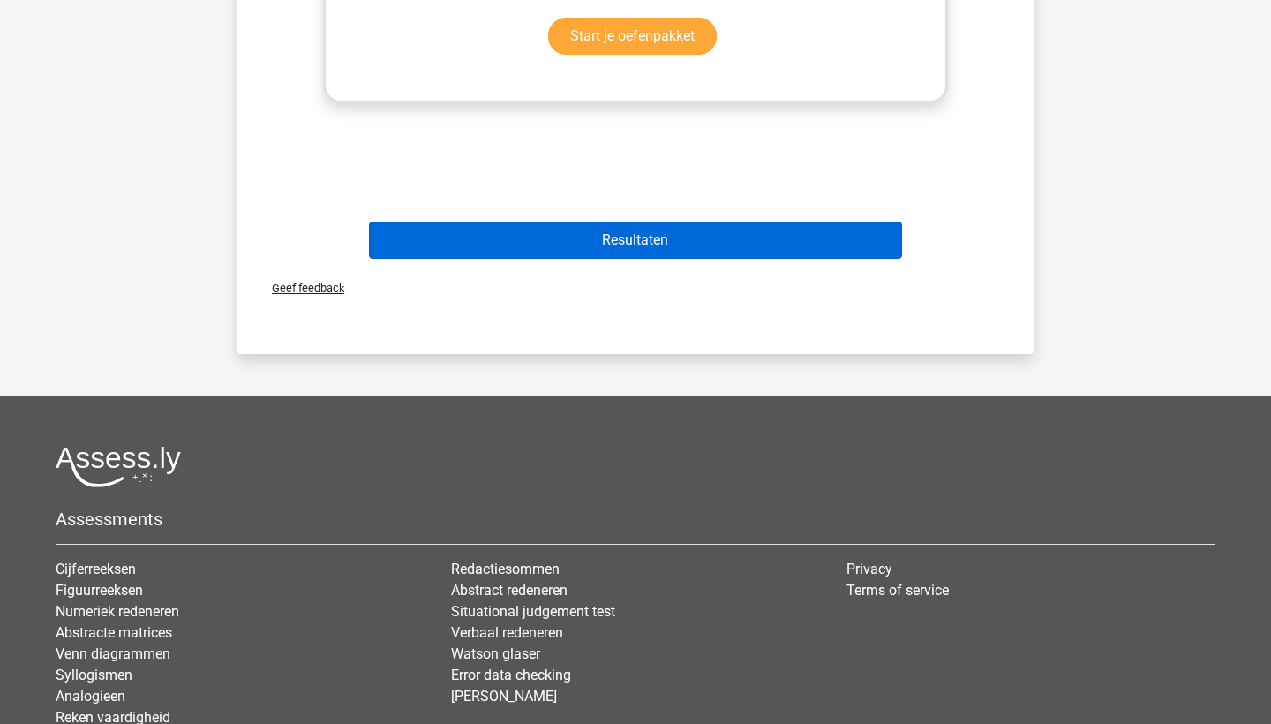
click at [735, 244] on button "Resultaten" at bounding box center [636, 240] width 534 height 37
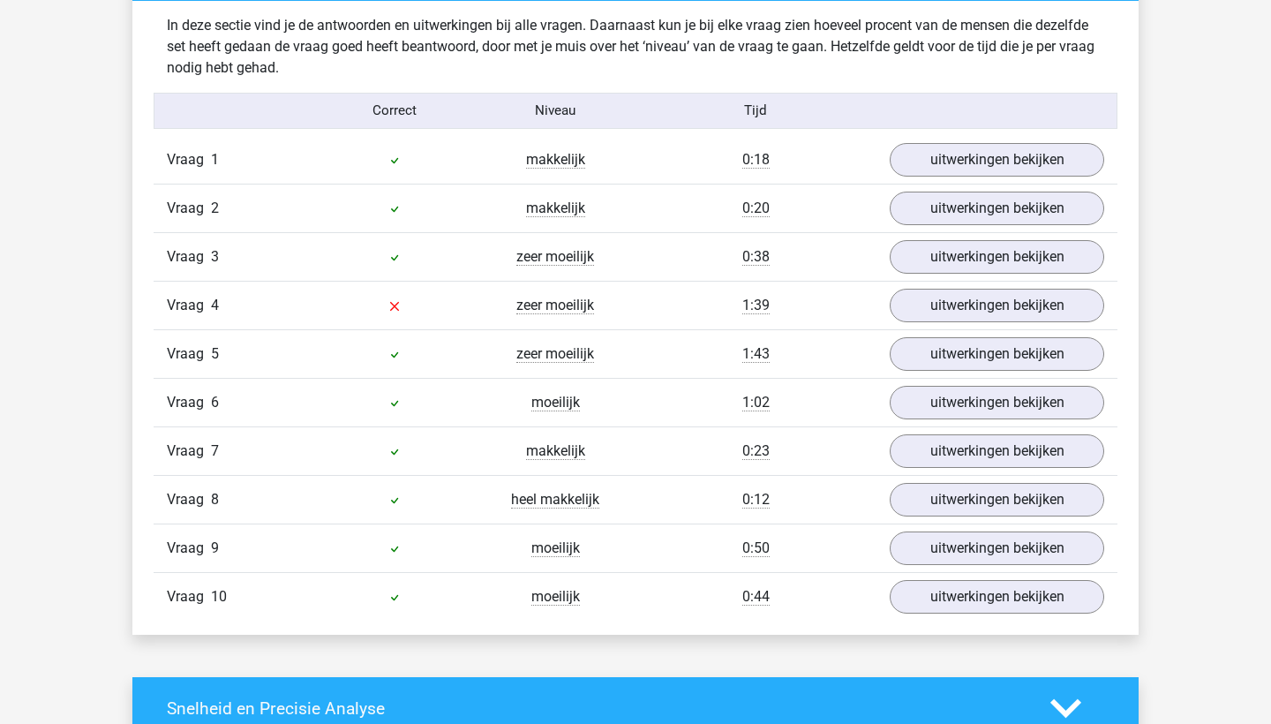
scroll to position [1388, 0]
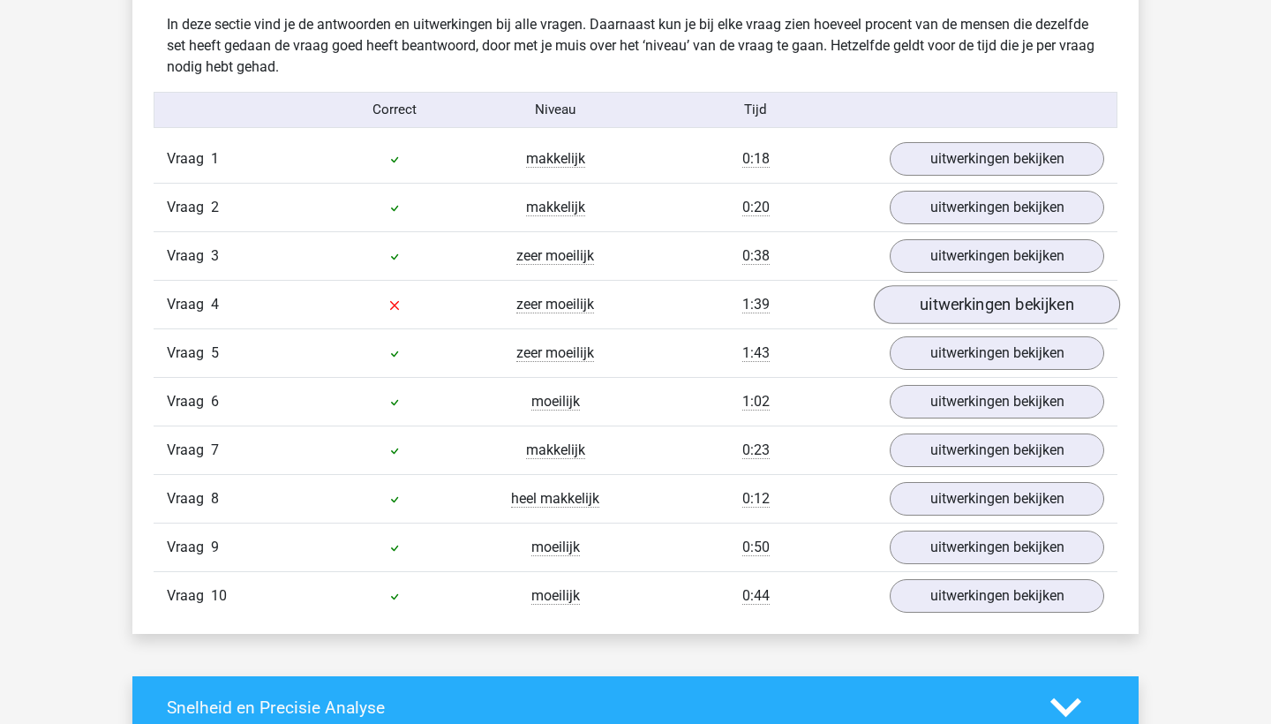
click at [962, 310] on link "uitwerkingen bekijken" at bounding box center [997, 304] width 246 height 39
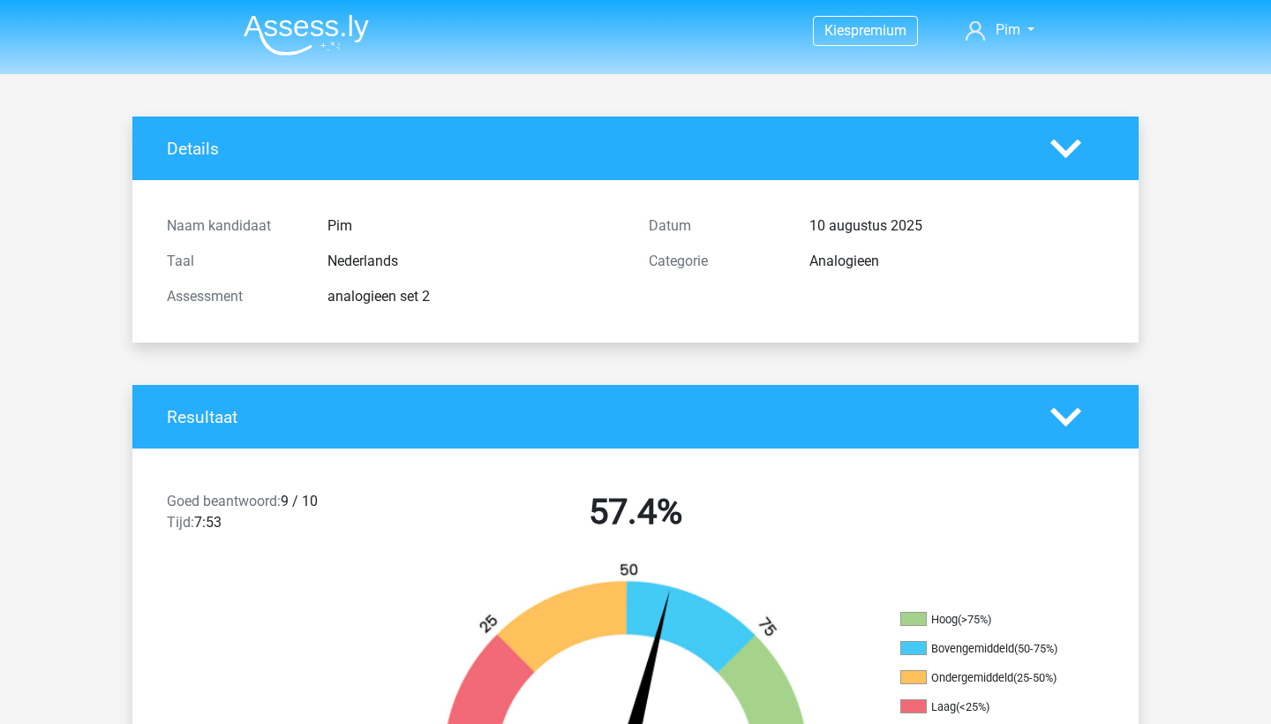
scroll to position [0, 0]
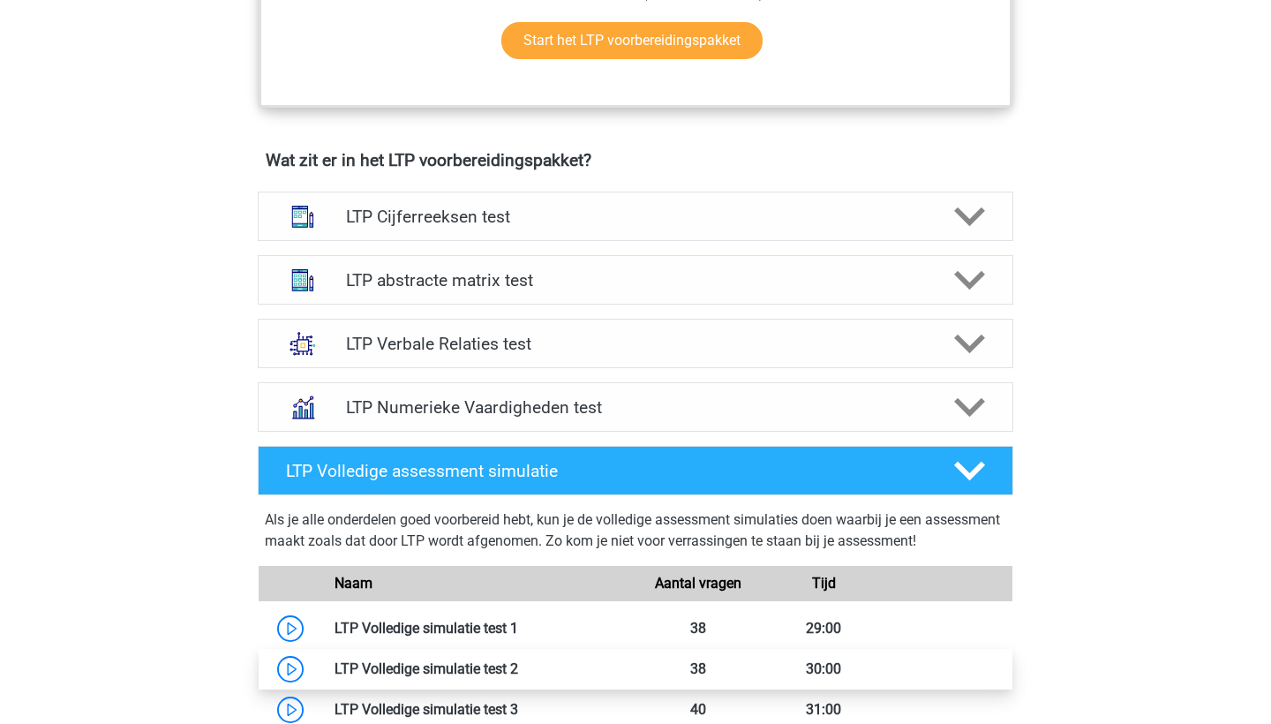
scroll to position [947, 0]
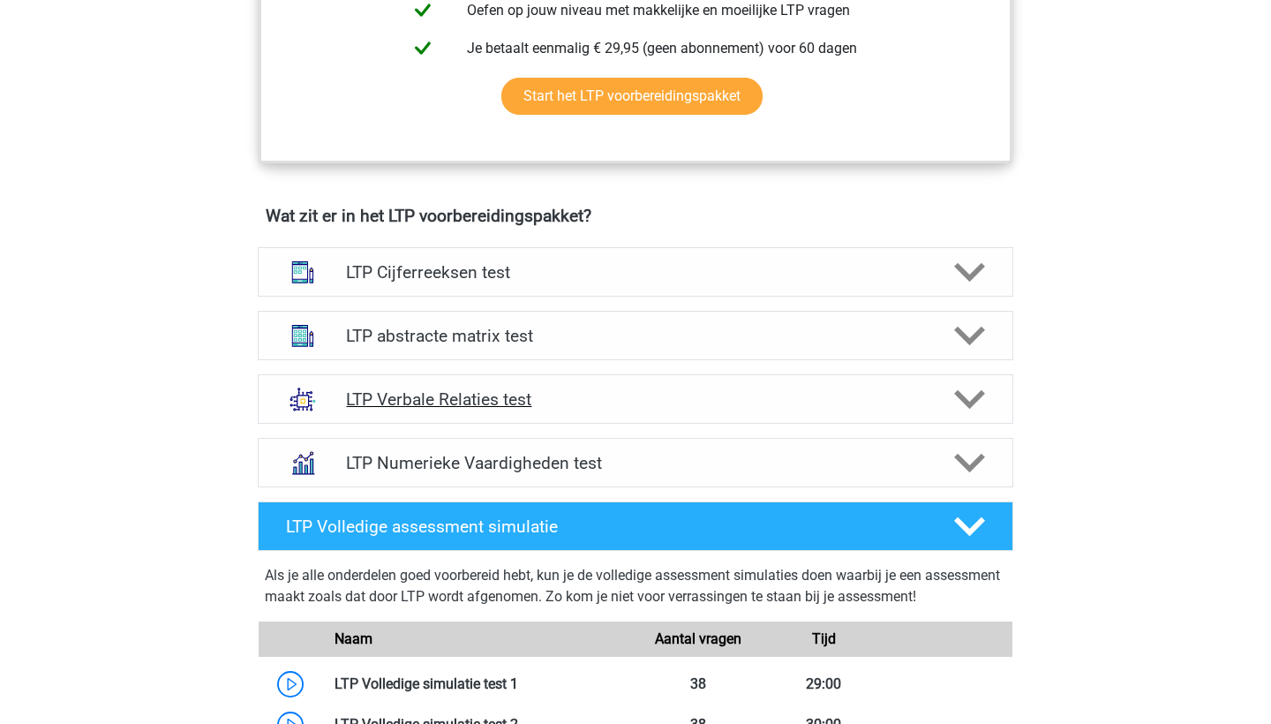
click at [439, 394] on h4 "LTP Verbale Relaties test" at bounding box center [635, 399] width 578 height 20
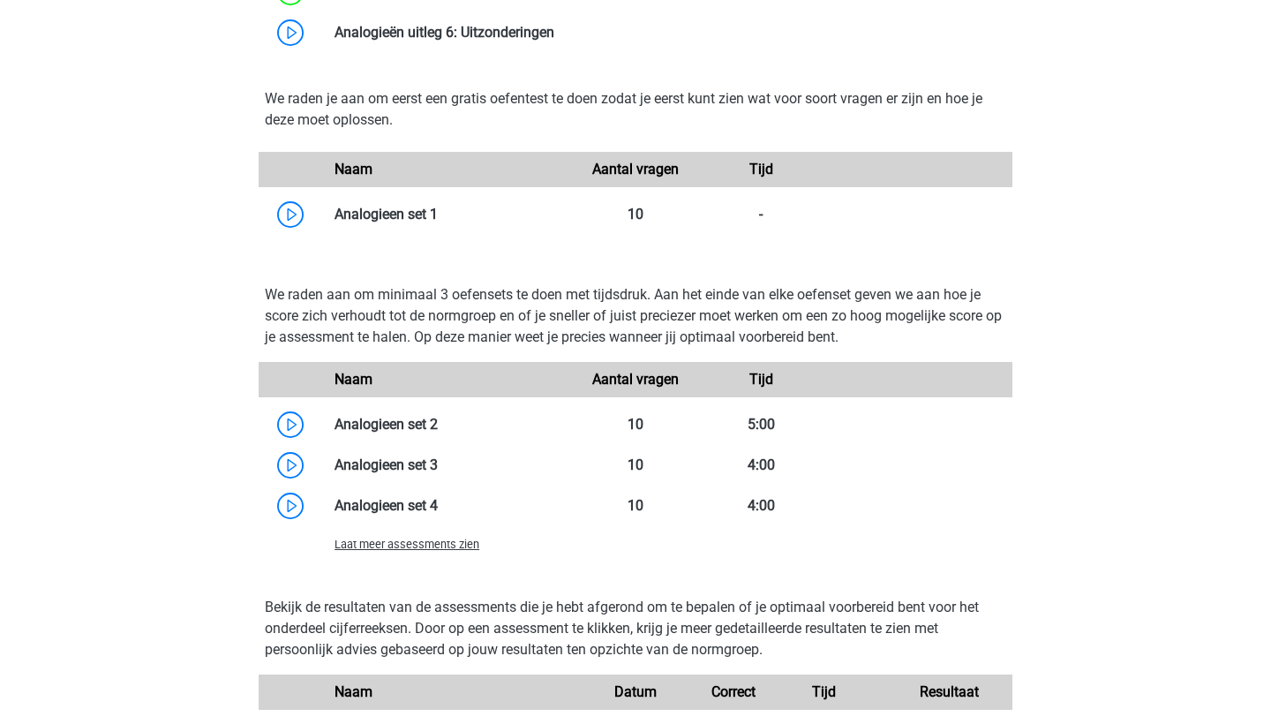
scroll to position [1869, 0]
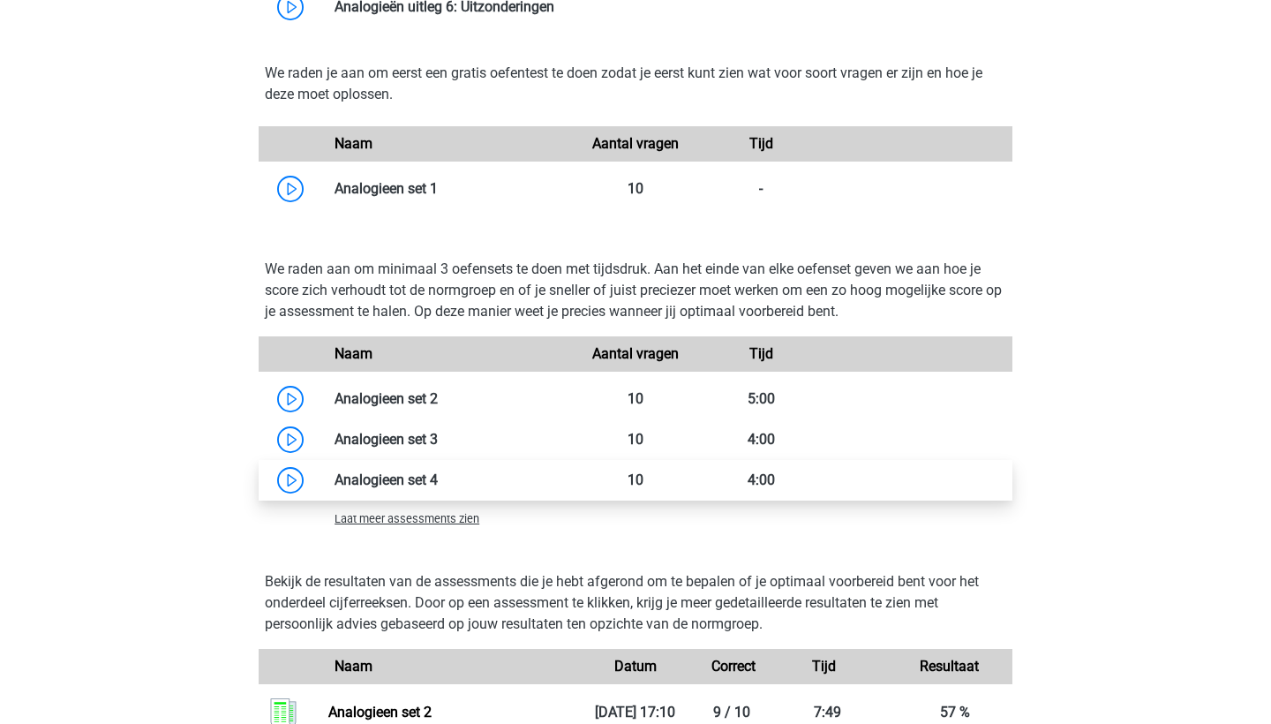
click at [438, 475] on link at bounding box center [438, 479] width 0 height 17
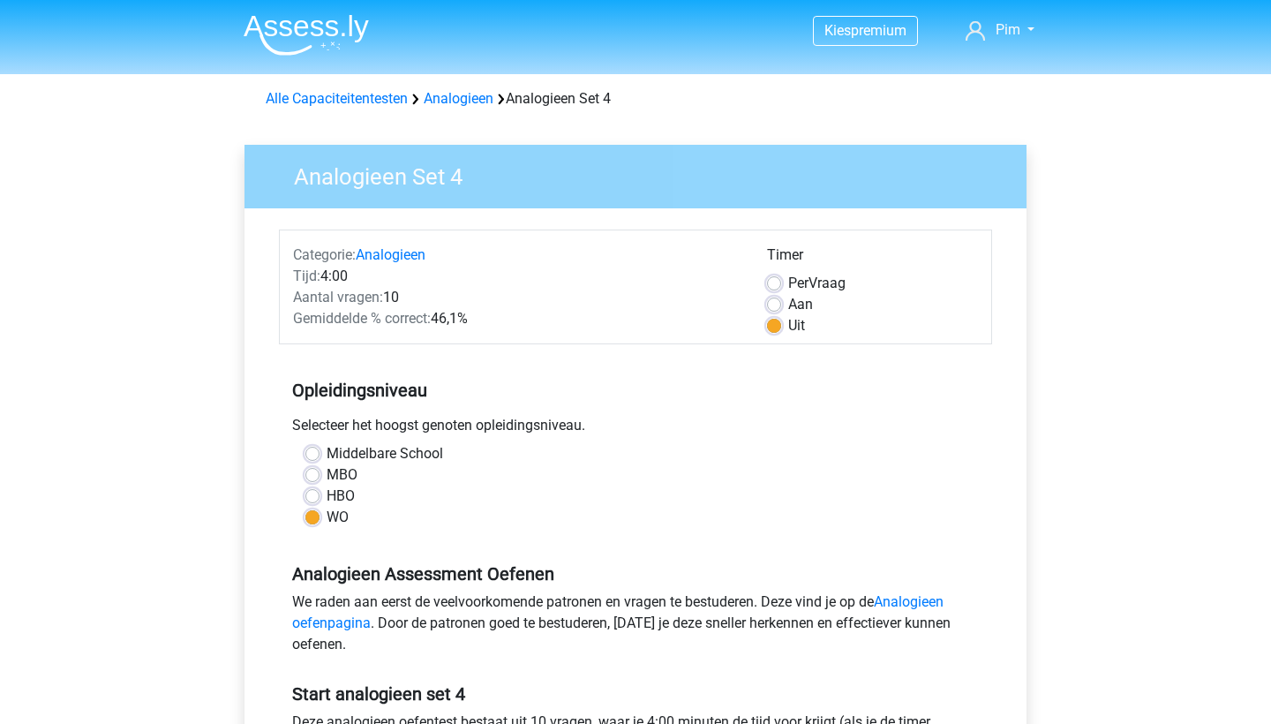
click at [788, 299] on label "Aan" at bounding box center [800, 304] width 25 height 21
click at [775, 299] on input "Aan" at bounding box center [774, 303] width 14 height 18
radio input "true"
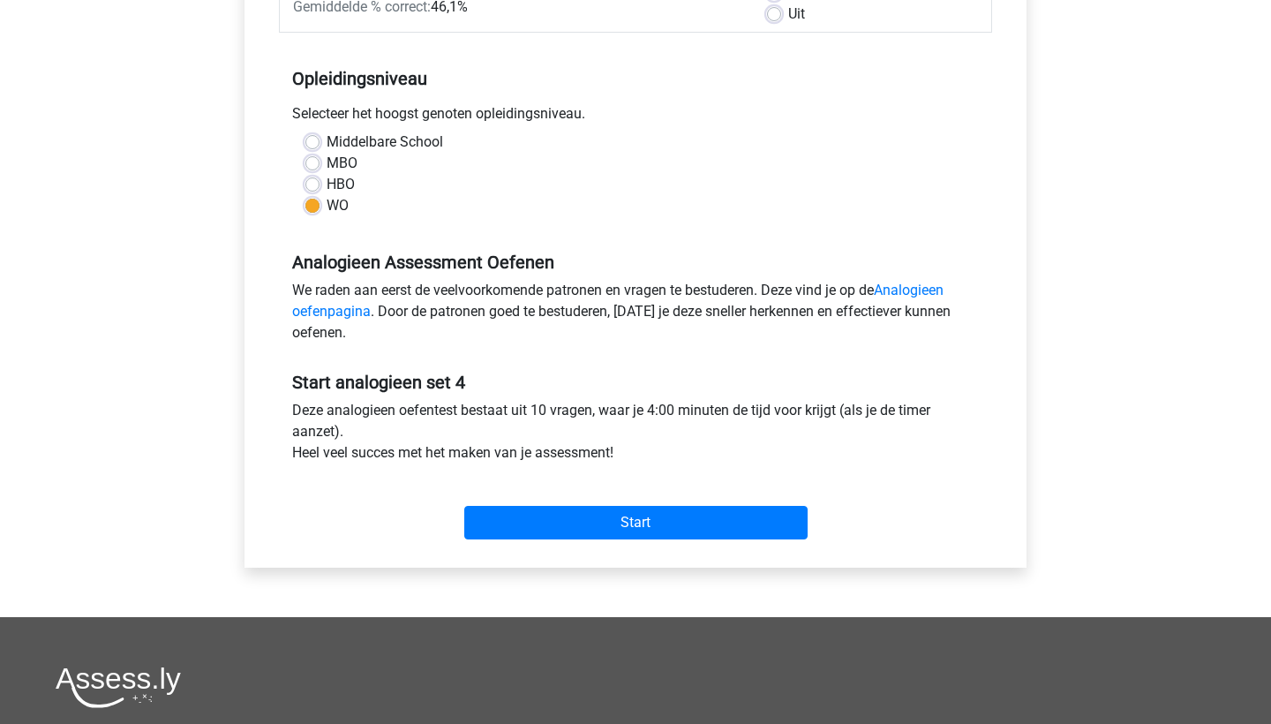
scroll to position [319, 0]
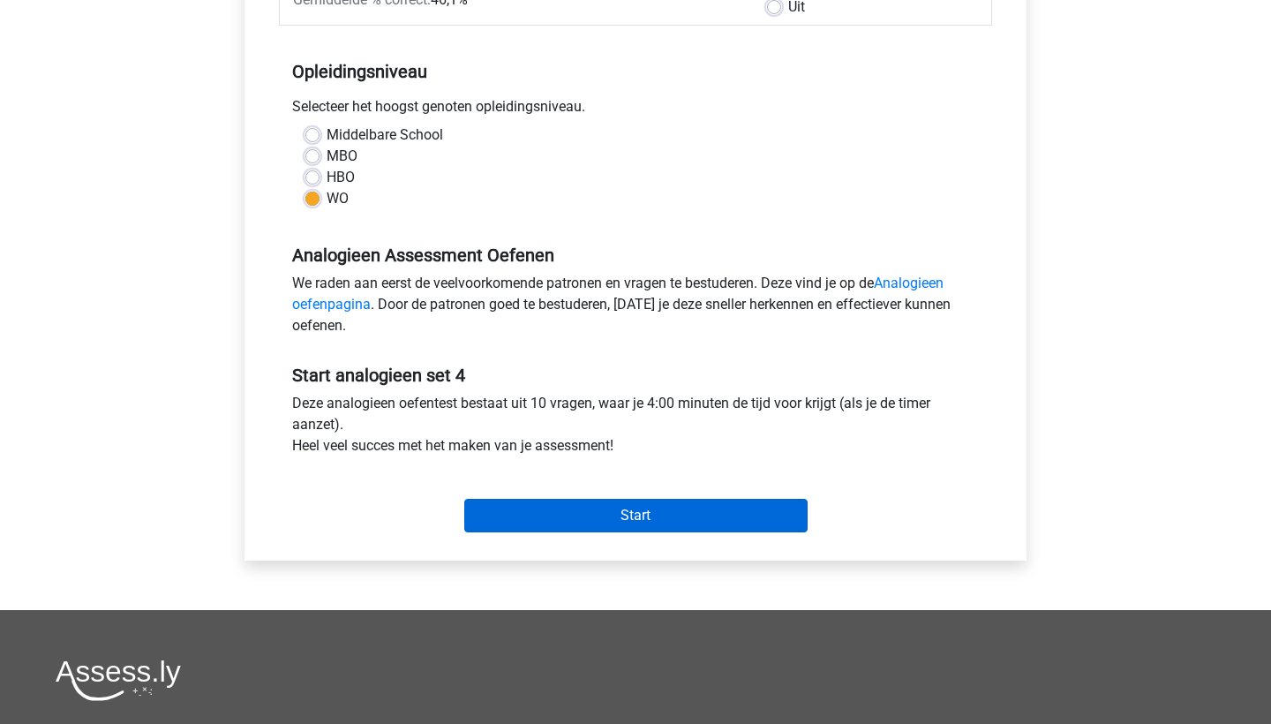
click at [533, 515] on input "Start" at bounding box center [635, 516] width 343 height 34
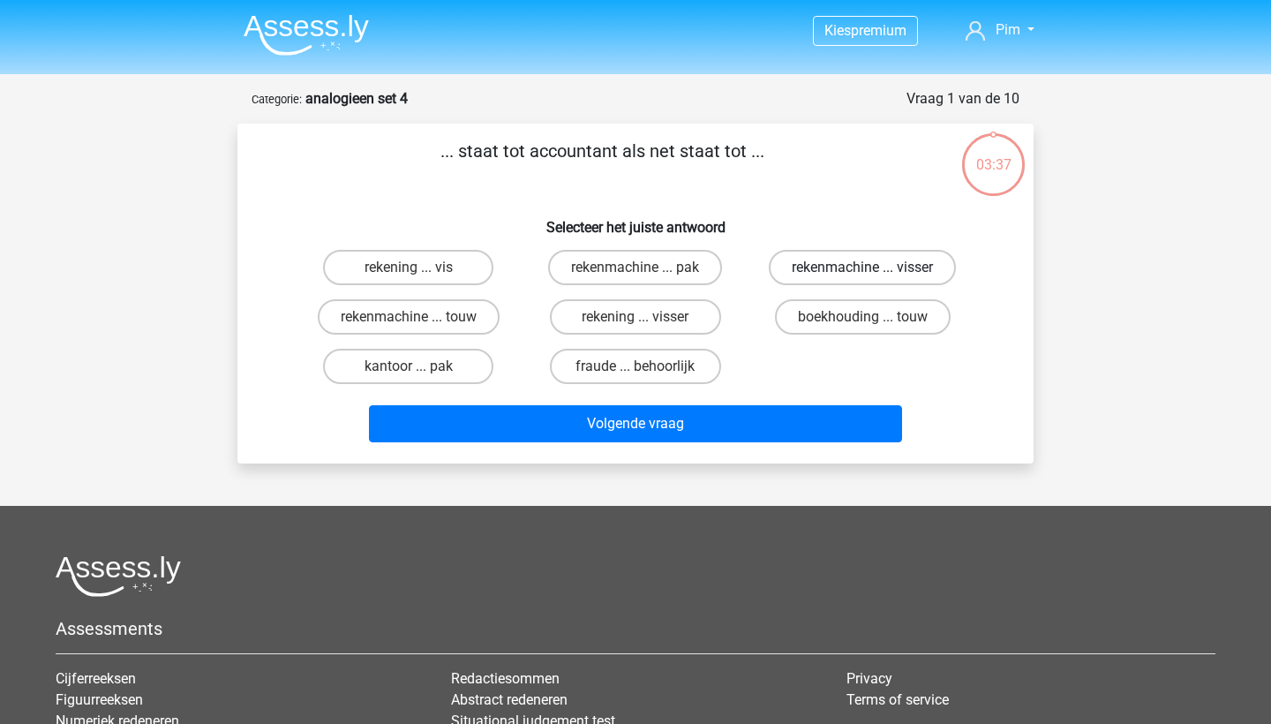
click at [811, 273] on label "rekenmachine ... visser" at bounding box center [862, 267] width 187 height 35
click at [862, 273] on input "rekenmachine ... visser" at bounding box center [867, 272] width 11 height 11
radio input "true"
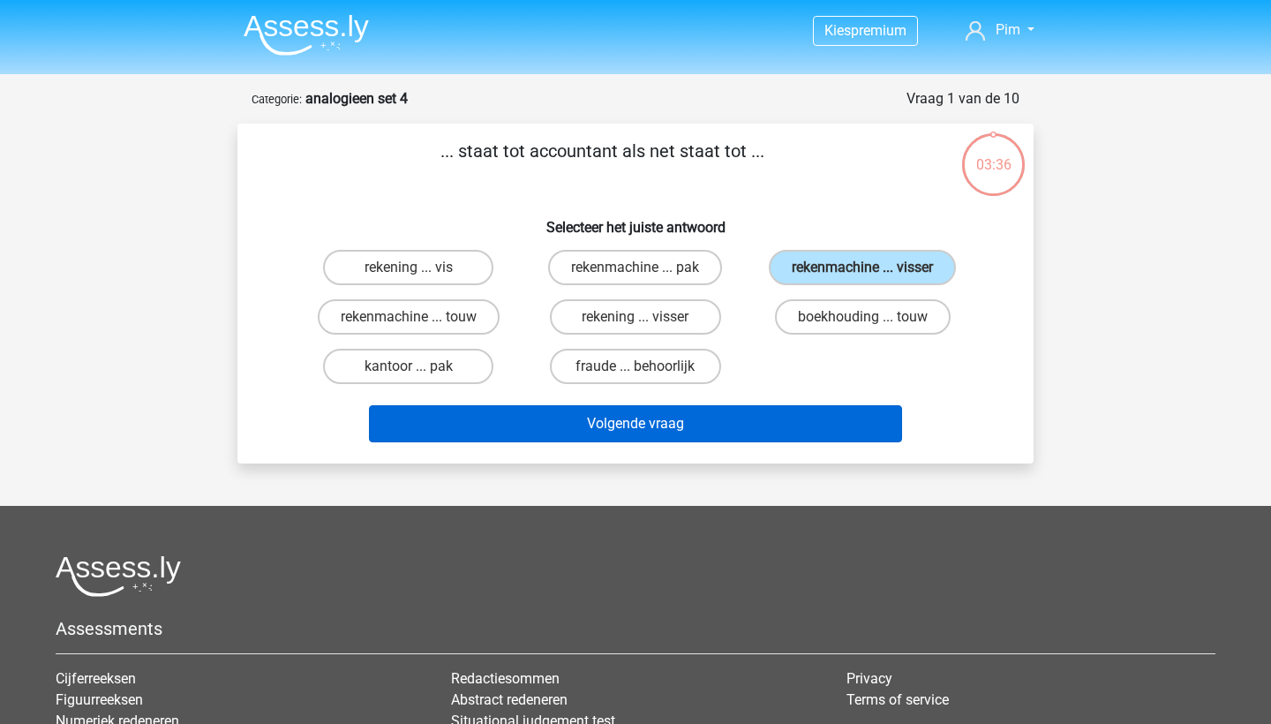
click at [751, 420] on button "Volgende vraag" at bounding box center [636, 423] width 534 height 37
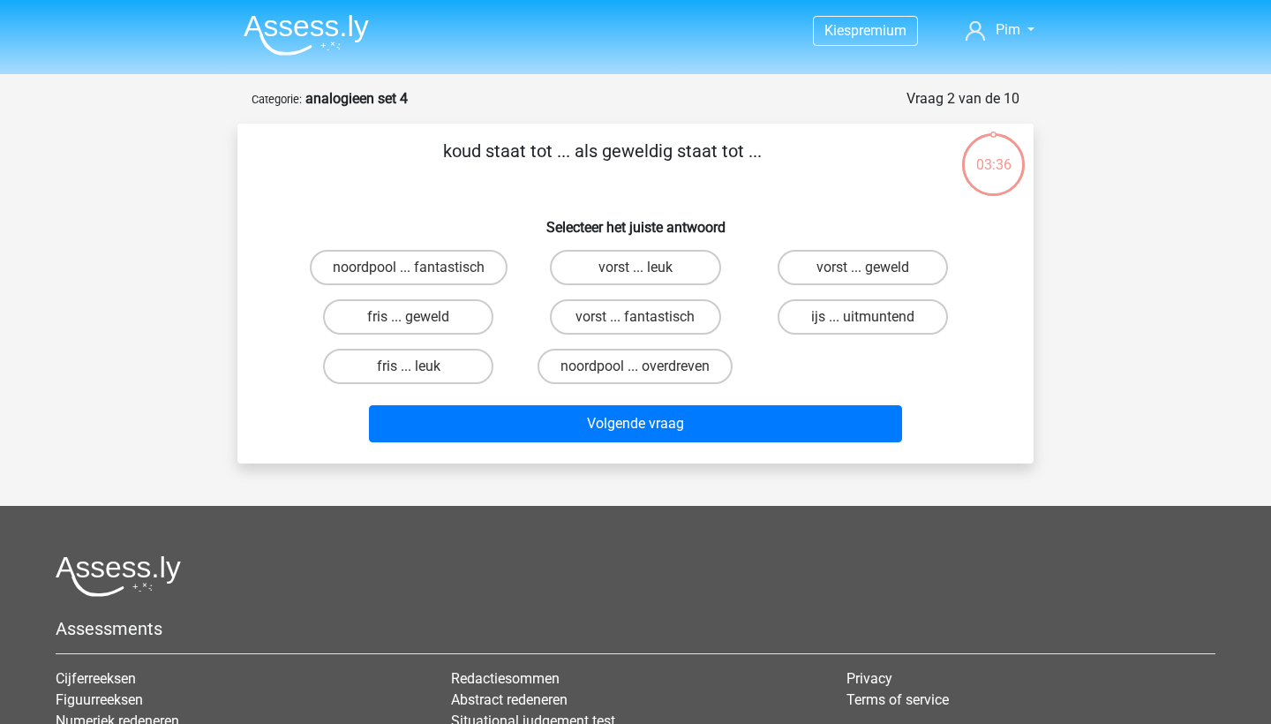
scroll to position [88, 0]
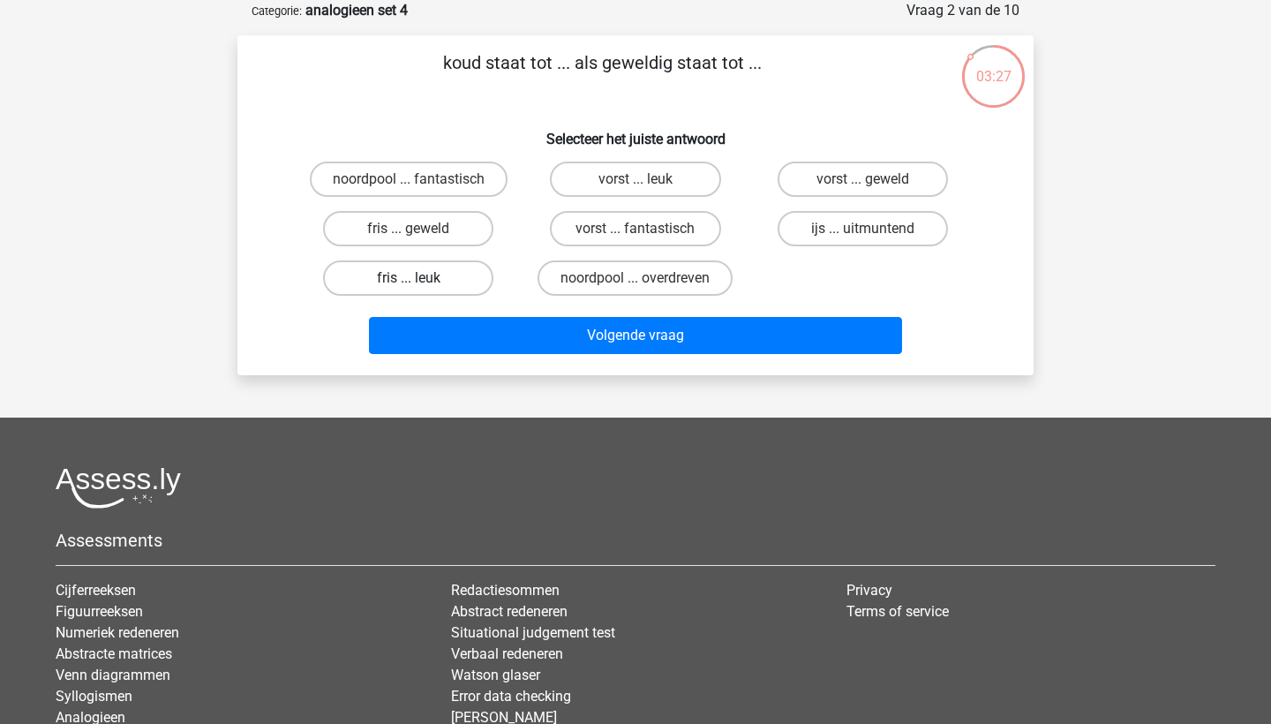
click at [436, 273] on label "fris ... leuk" at bounding box center [408, 277] width 170 height 35
click at [420, 278] on input "fris ... leuk" at bounding box center [414, 283] width 11 height 11
radio input "true"
click at [484, 357] on div "Volgende vraag" at bounding box center [635, 339] width 681 height 44
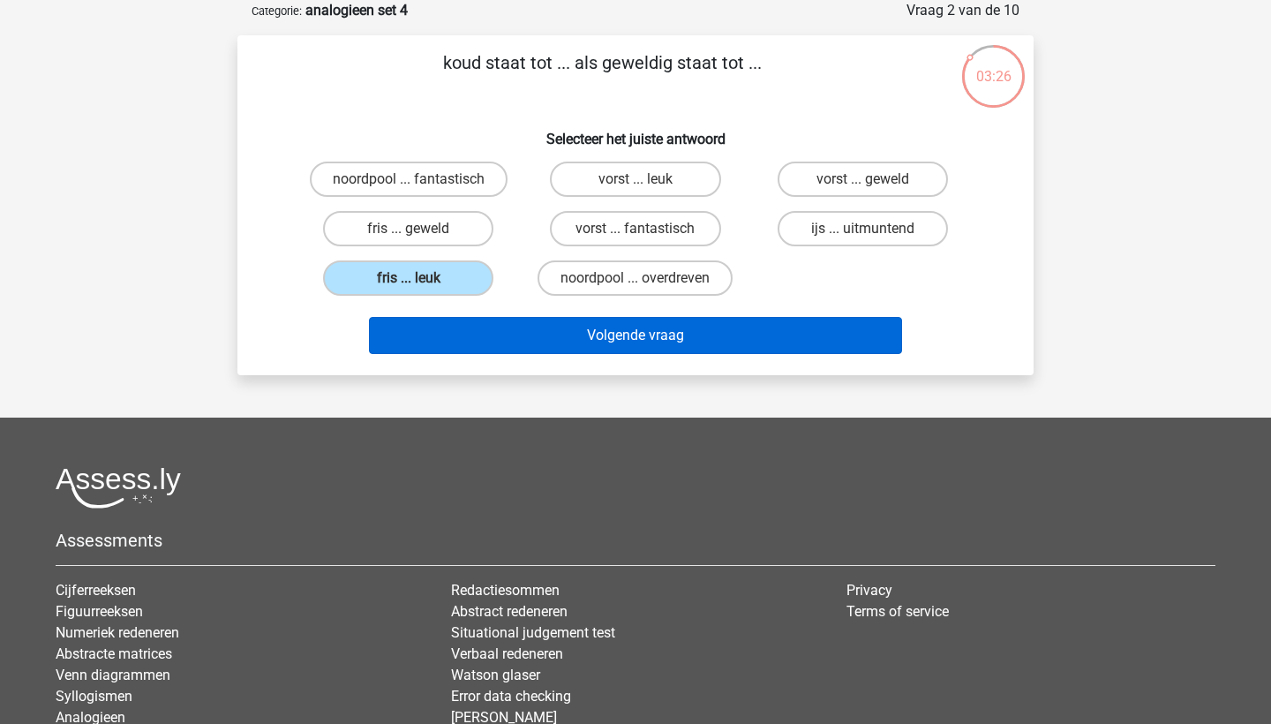
click at [484, 349] on button "Volgende vraag" at bounding box center [636, 335] width 534 height 37
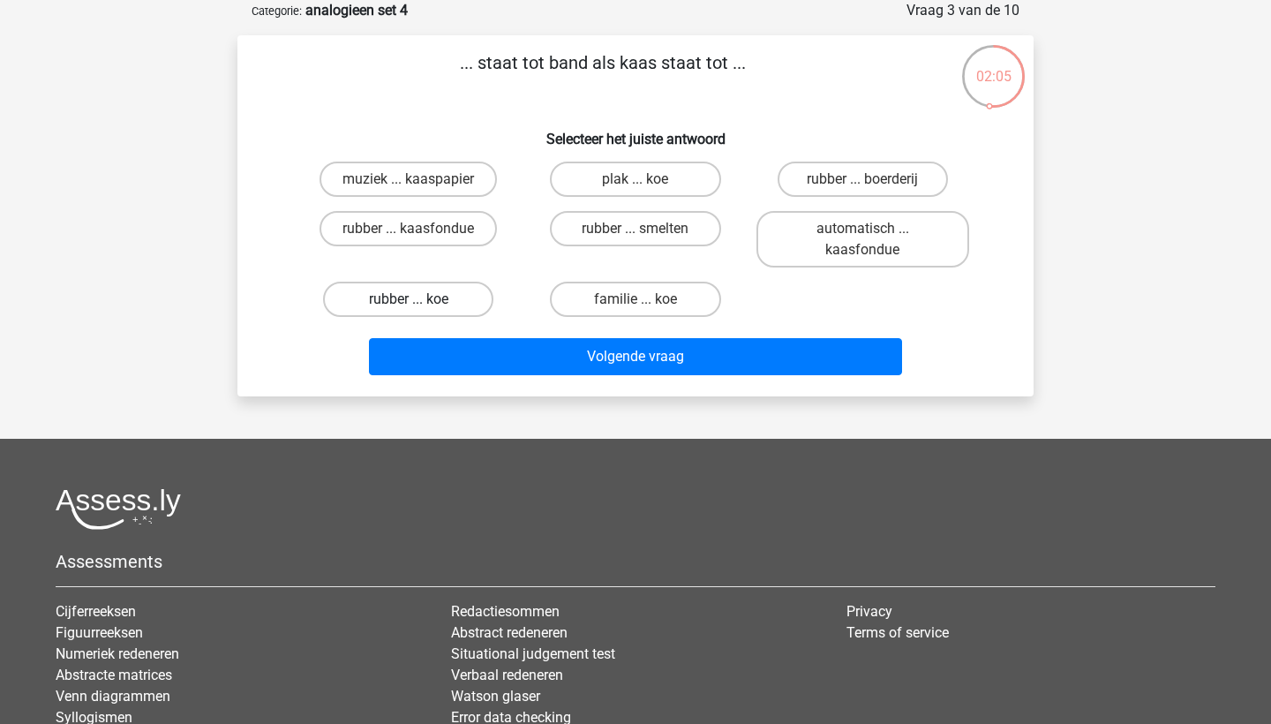
click at [416, 295] on label "rubber ... koe" at bounding box center [408, 299] width 170 height 35
click at [416, 299] on input "rubber ... koe" at bounding box center [414, 304] width 11 height 11
radio input "true"
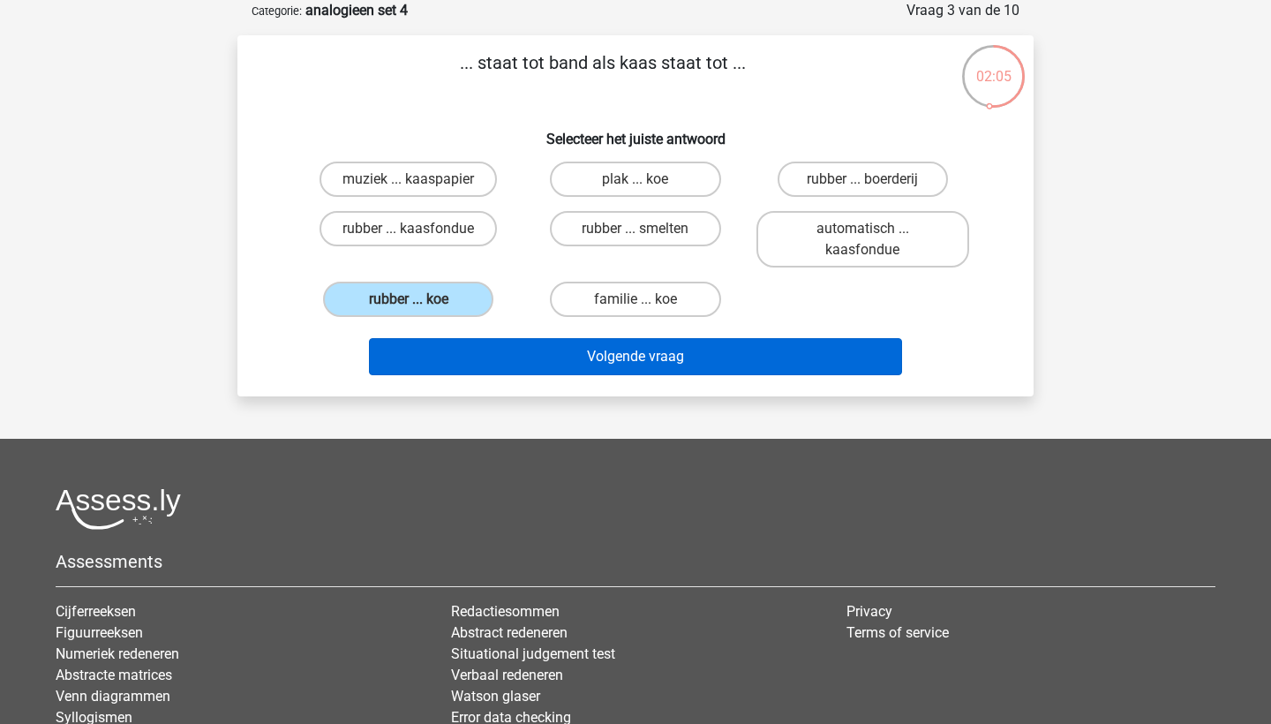
click at [494, 357] on button "Volgende vraag" at bounding box center [636, 356] width 534 height 37
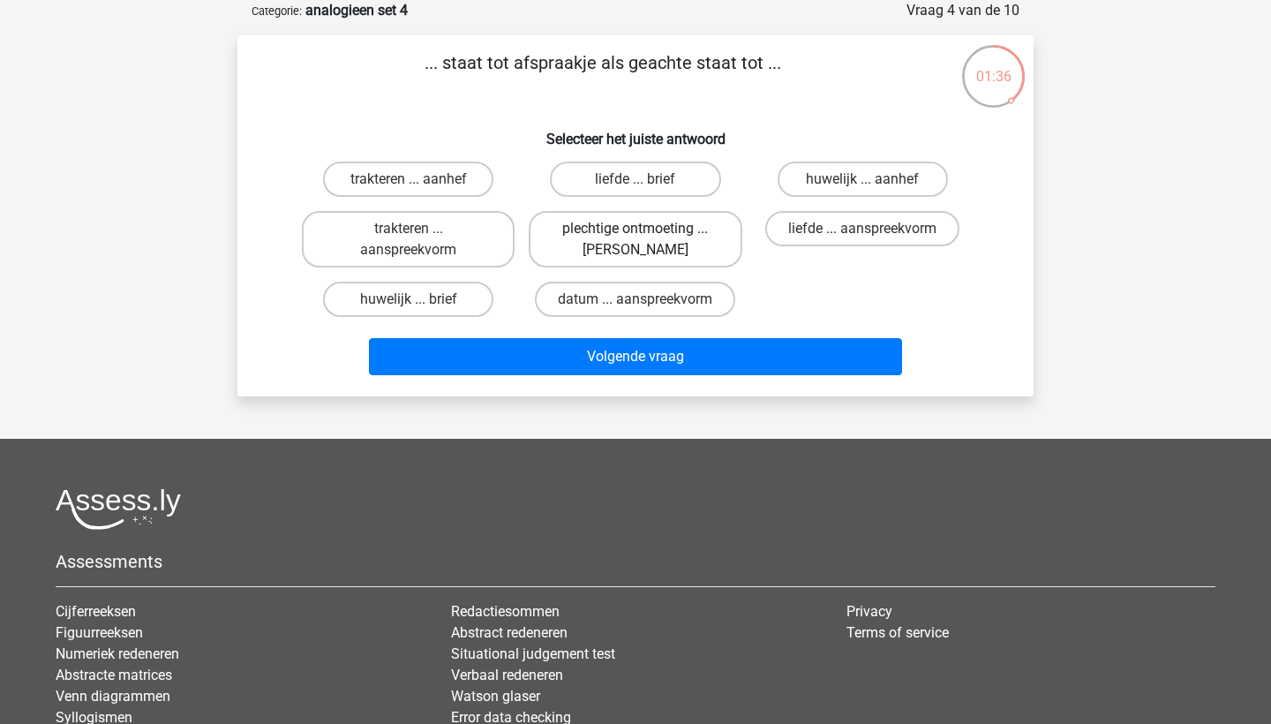
click at [597, 238] on label "plechtige ontmoeting ... hoi" at bounding box center [635, 239] width 213 height 56
click at [635, 238] on input "plechtige ontmoeting ... hoi" at bounding box center [640, 234] width 11 height 11
radio input "true"
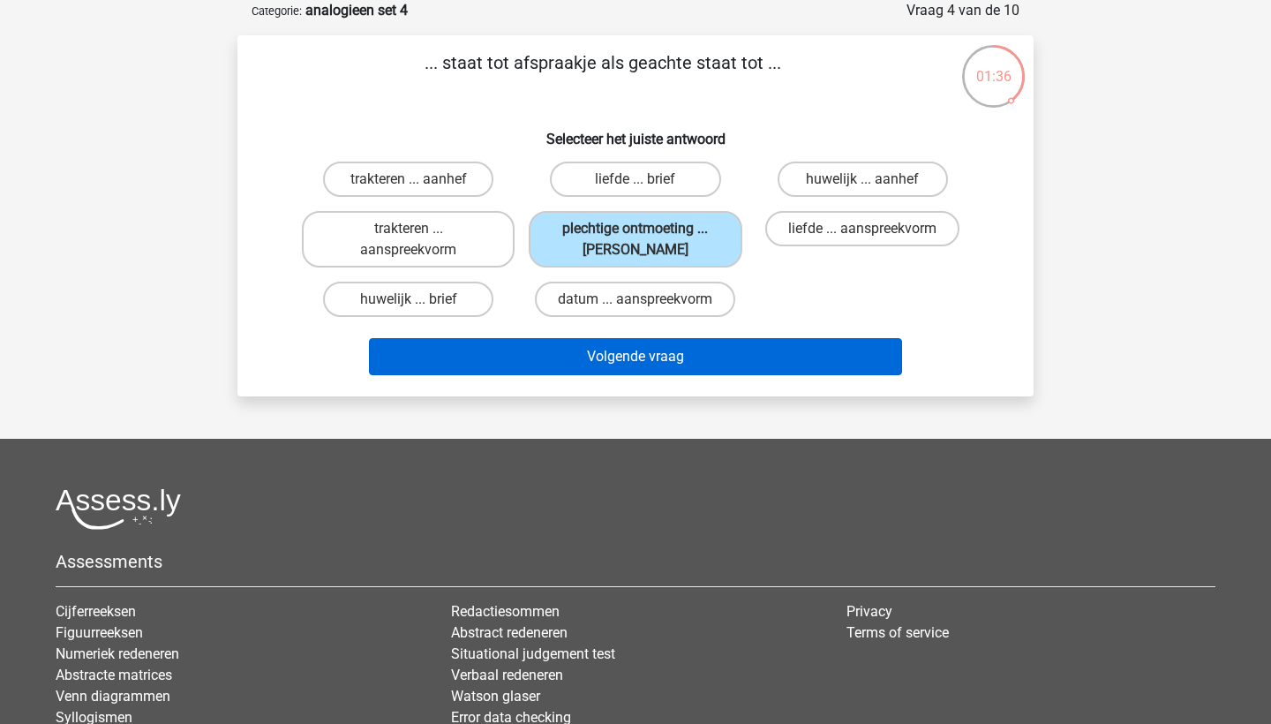
click at [598, 358] on button "Volgende vraag" at bounding box center [636, 356] width 534 height 37
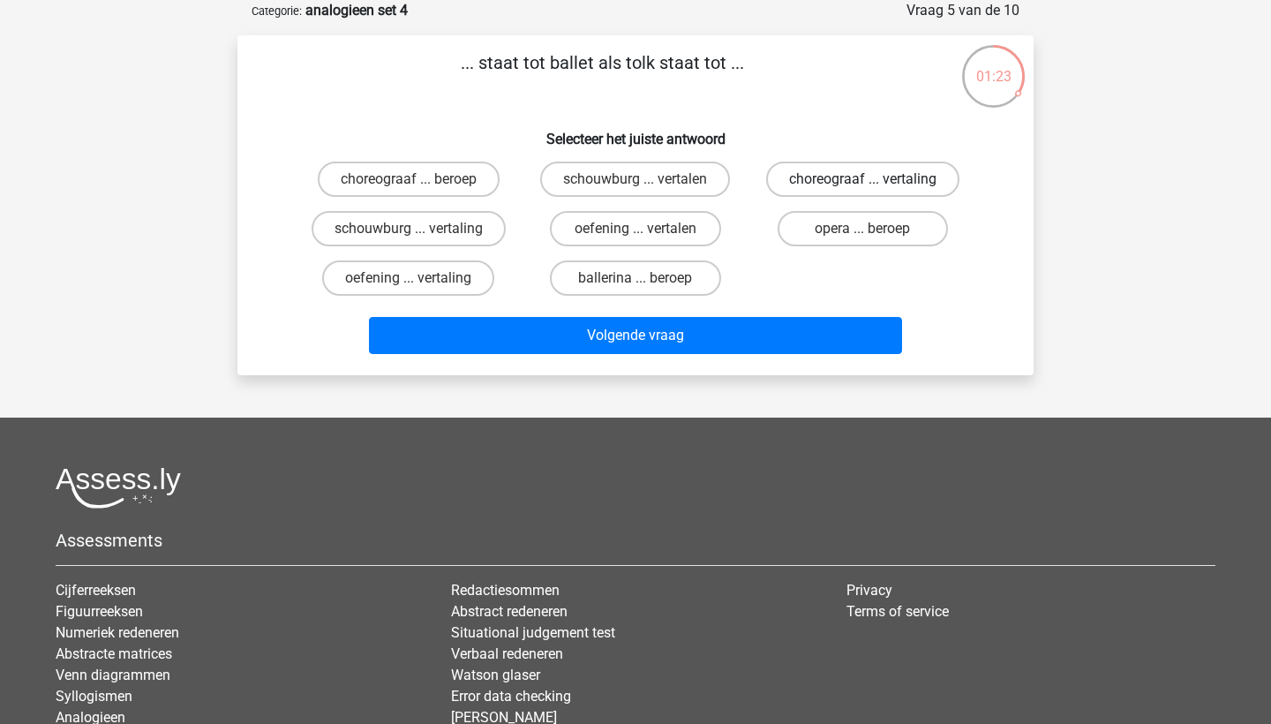
click at [791, 190] on label "choreograaf ... vertaling" at bounding box center [862, 178] width 193 height 35
click at [862, 190] on input "choreograaf ... vertaling" at bounding box center [867, 184] width 11 height 11
radio input "true"
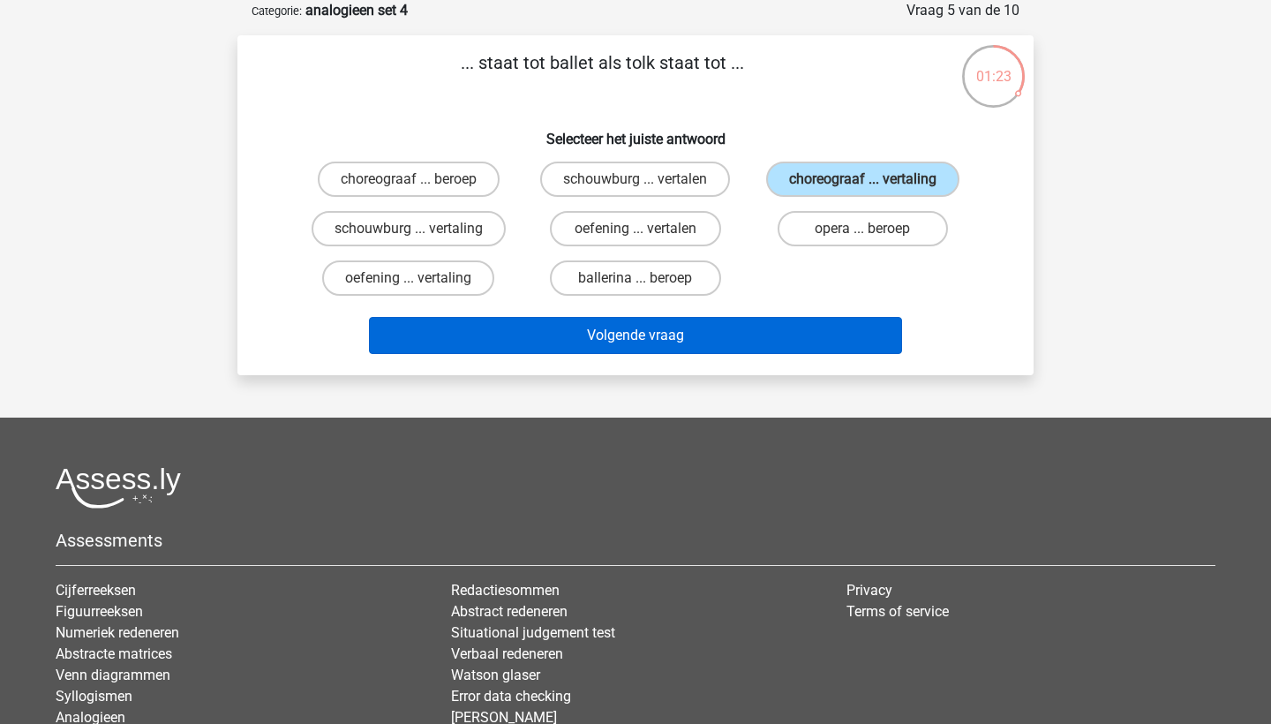
click at [762, 341] on button "Volgende vraag" at bounding box center [636, 335] width 534 height 37
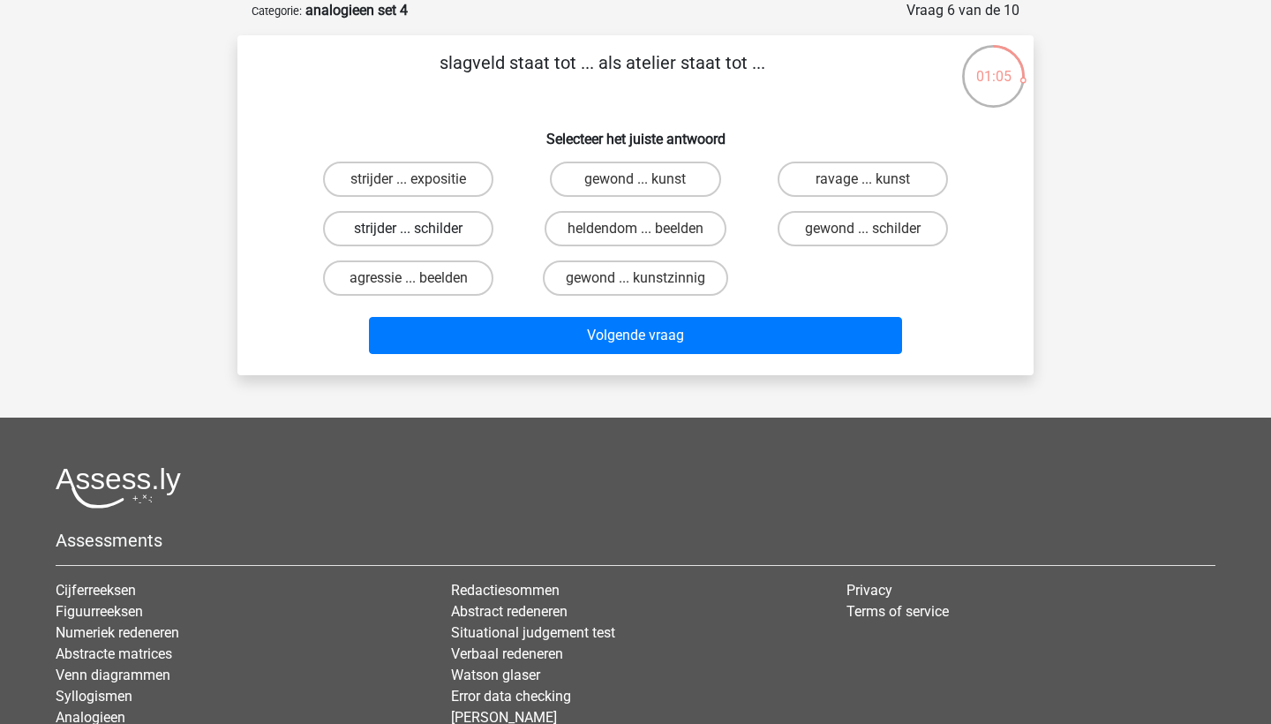
click at [446, 235] on label "strijder ... schilder" at bounding box center [408, 228] width 170 height 35
click at [420, 235] on input "strijder ... schilder" at bounding box center [414, 234] width 11 height 11
radio input "true"
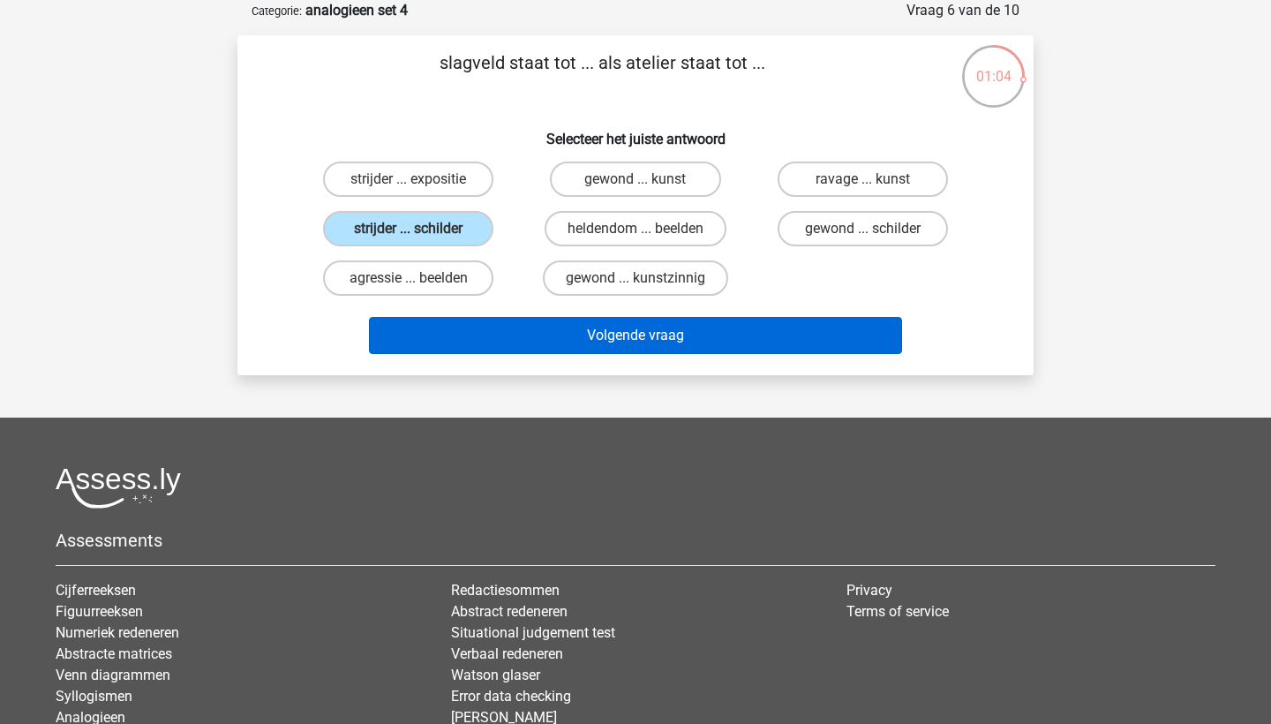
click at [484, 328] on button "Volgende vraag" at bounding box center [636, 335] width 534 height 37
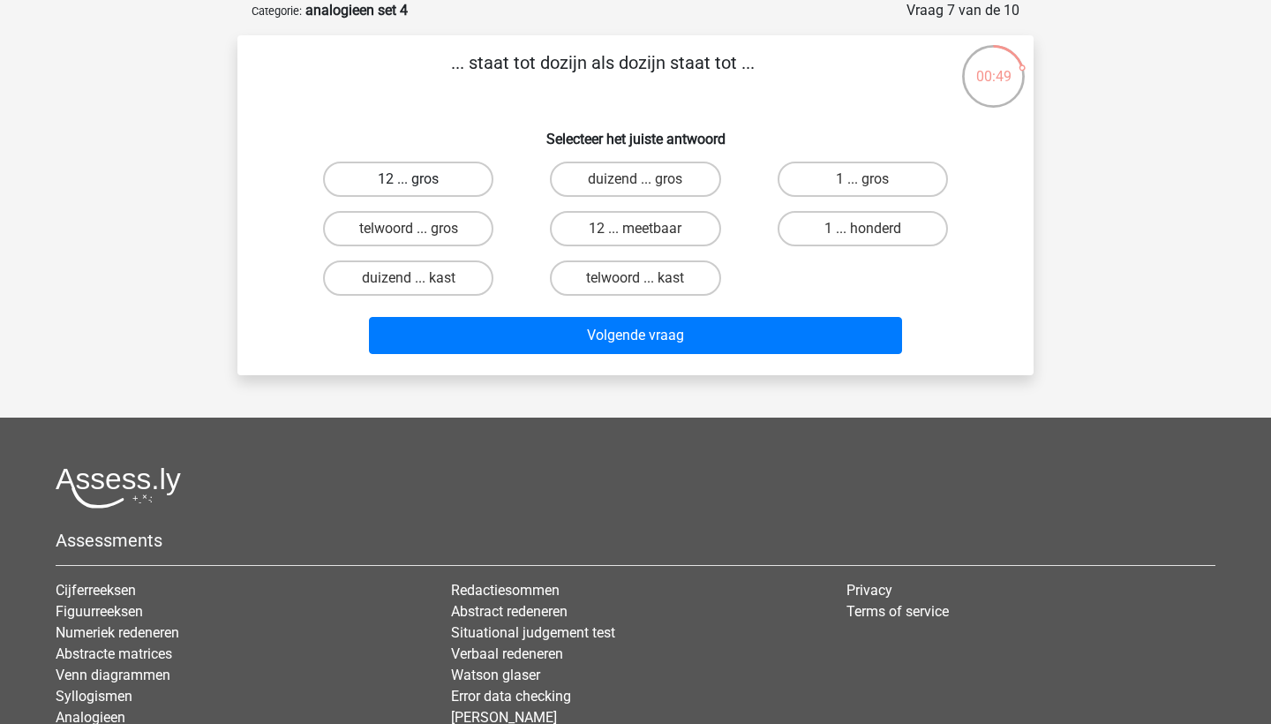
click at [430, 179] on label "12 ... gros" at bounding box center [408, 178] width 170 height 35
click at [420, 179] on input "12 ... gros" at bounding box center [414, 184] width 11 height 11
radio input "true"
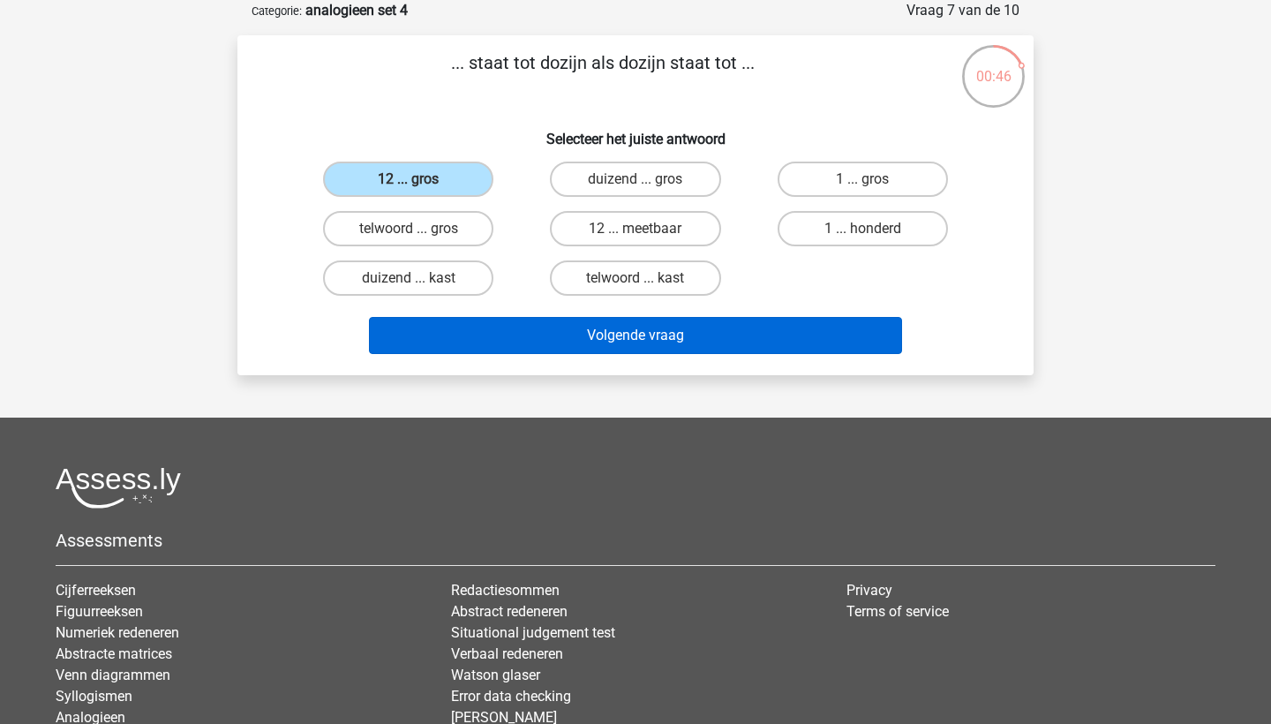
click at [493, 341] on button "Volgende vraag" at bounding box center [636, 335] width 534 height 37
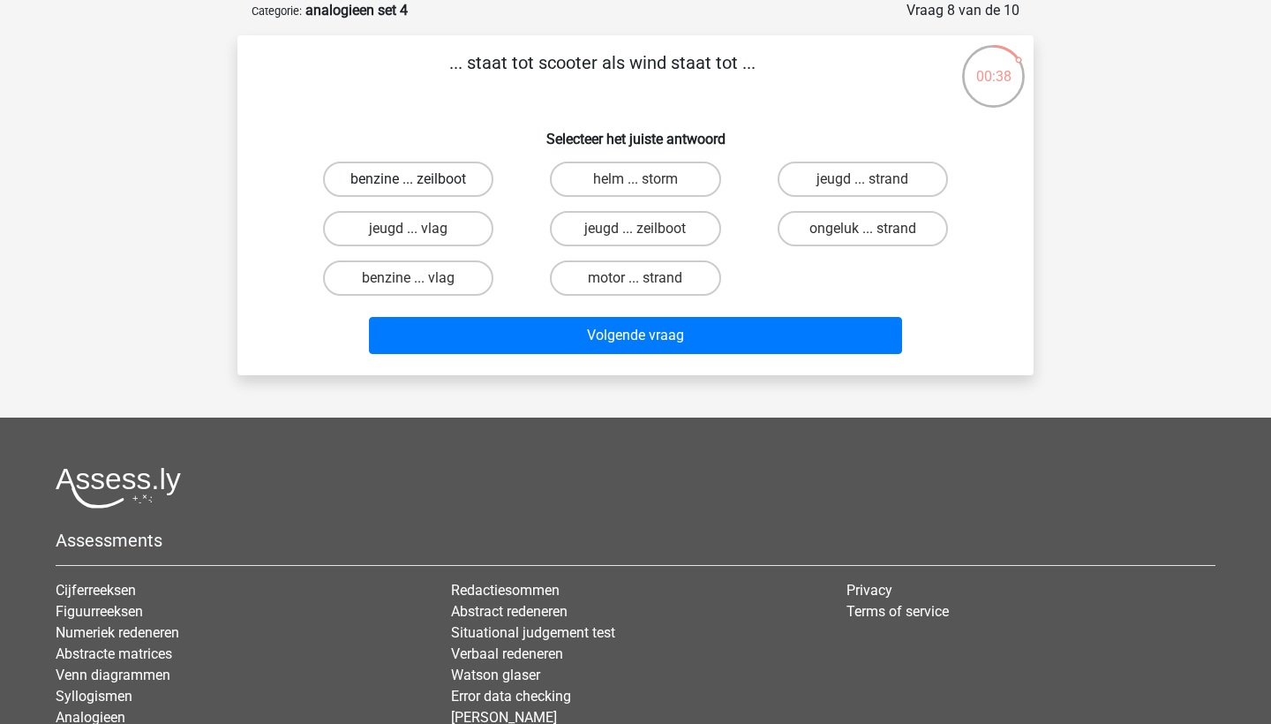
click at [414, 164] on label "benzine ... zeilboot" at bounding box center [408, 178] width 170 height 35
click at [414, 179] on input "benzine ... zeilboot" at bounding box center [414, 184] width 11 height 11
radio input "true"
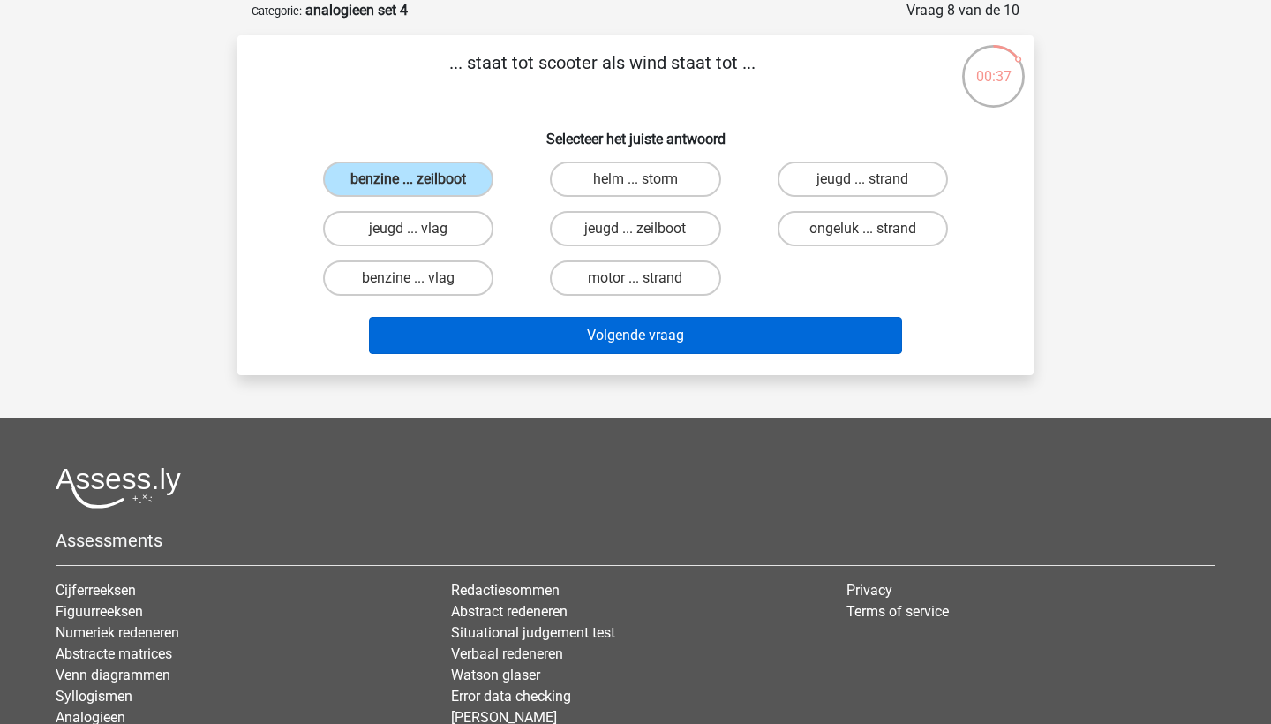
click at [532, 342] on button "Volgende vraag" at bounding box center [636, 335] width 534 height 37
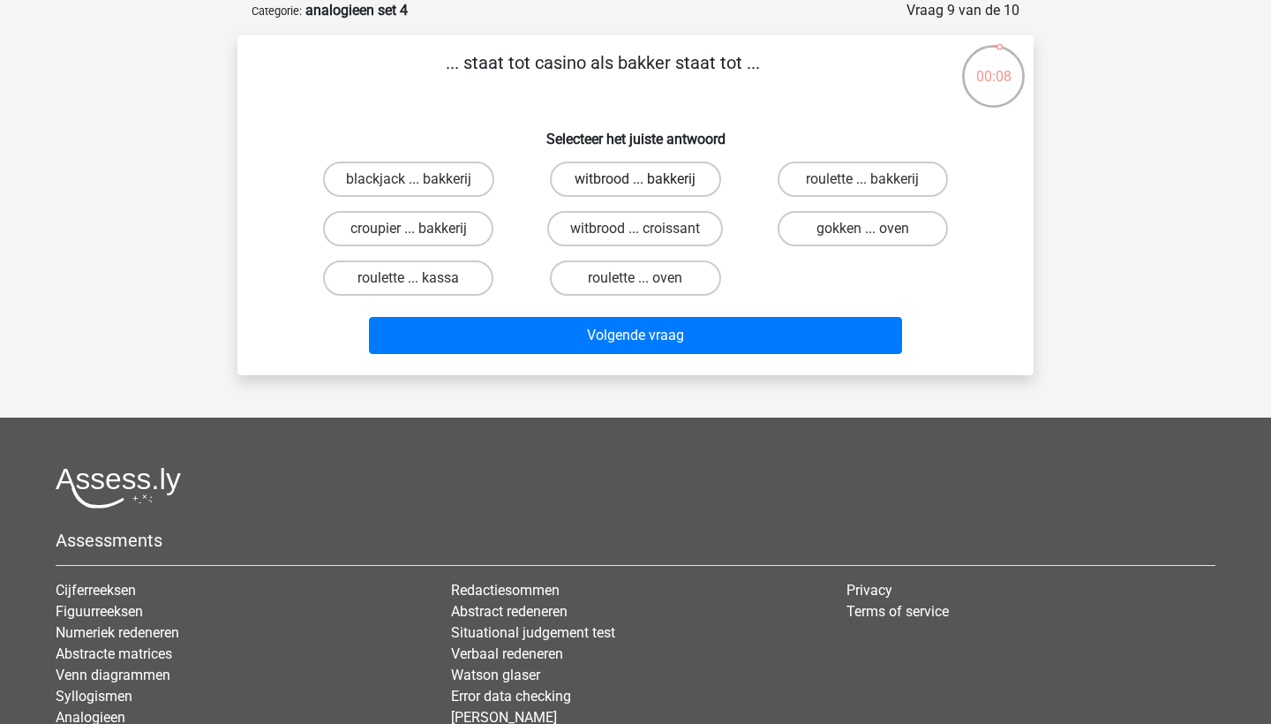
click at [607, 187] on label "witbrood ... bakkerij" at bounding box center [635, 178] width 170 height 35
click at [635, 187] on input "witbrood ... bakkerij" at bounding box center [640, 184] width 11 height 11
radio input "true"
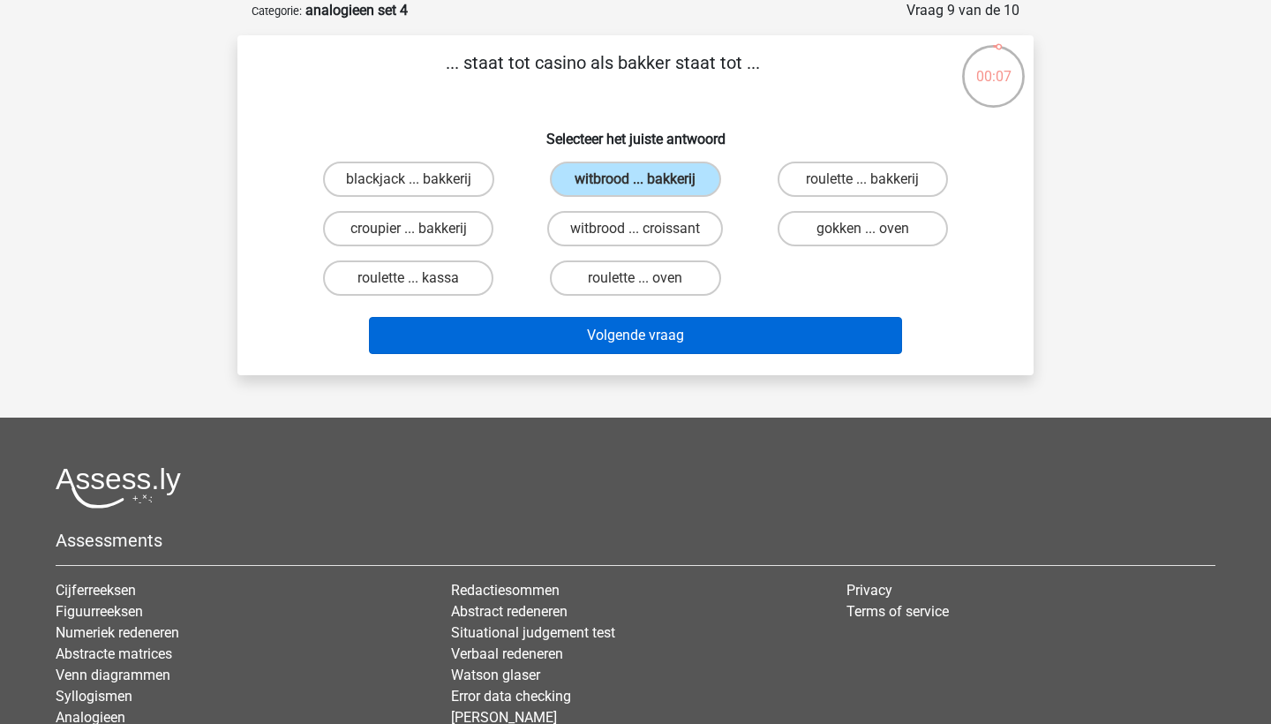
click at [598, 343] on button "Volgende vraag" at bounding box center [636, 335] width 534 height 37
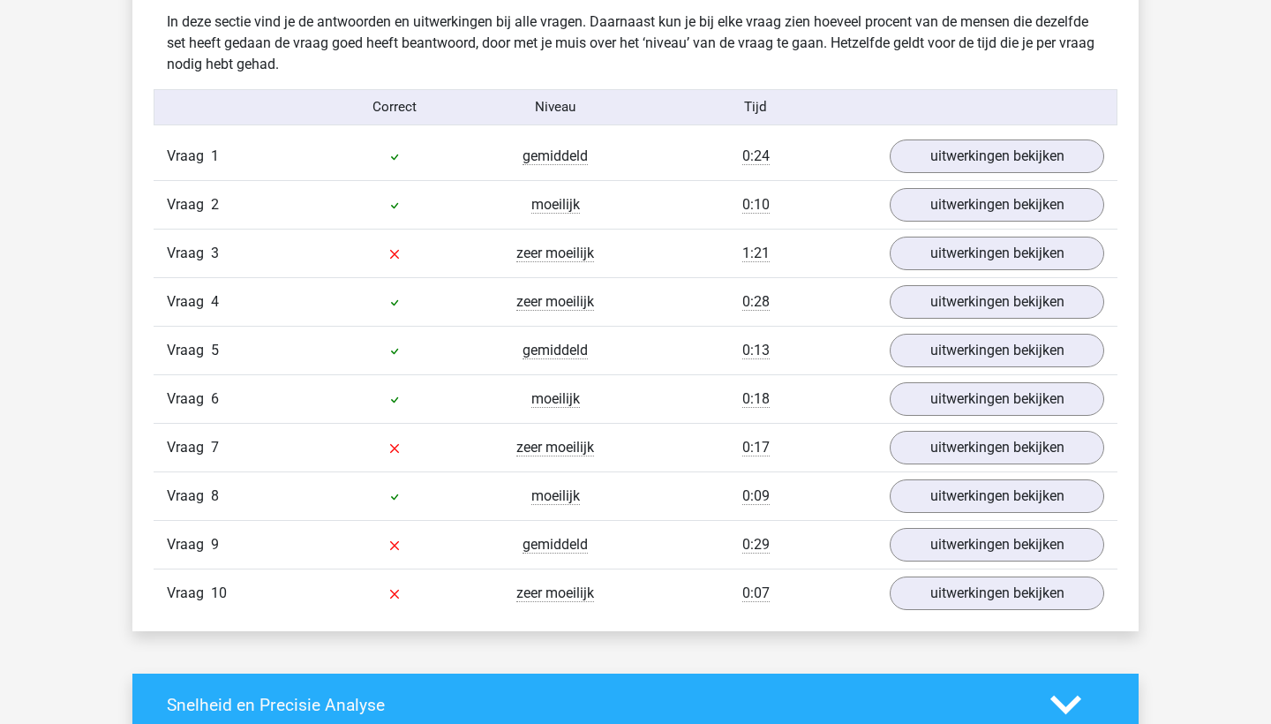
scroll to position [1391, 0]
click at [957, 256] on link "uitwerkingen bekijken" at bounding box center [997, 253] width 246 height 39
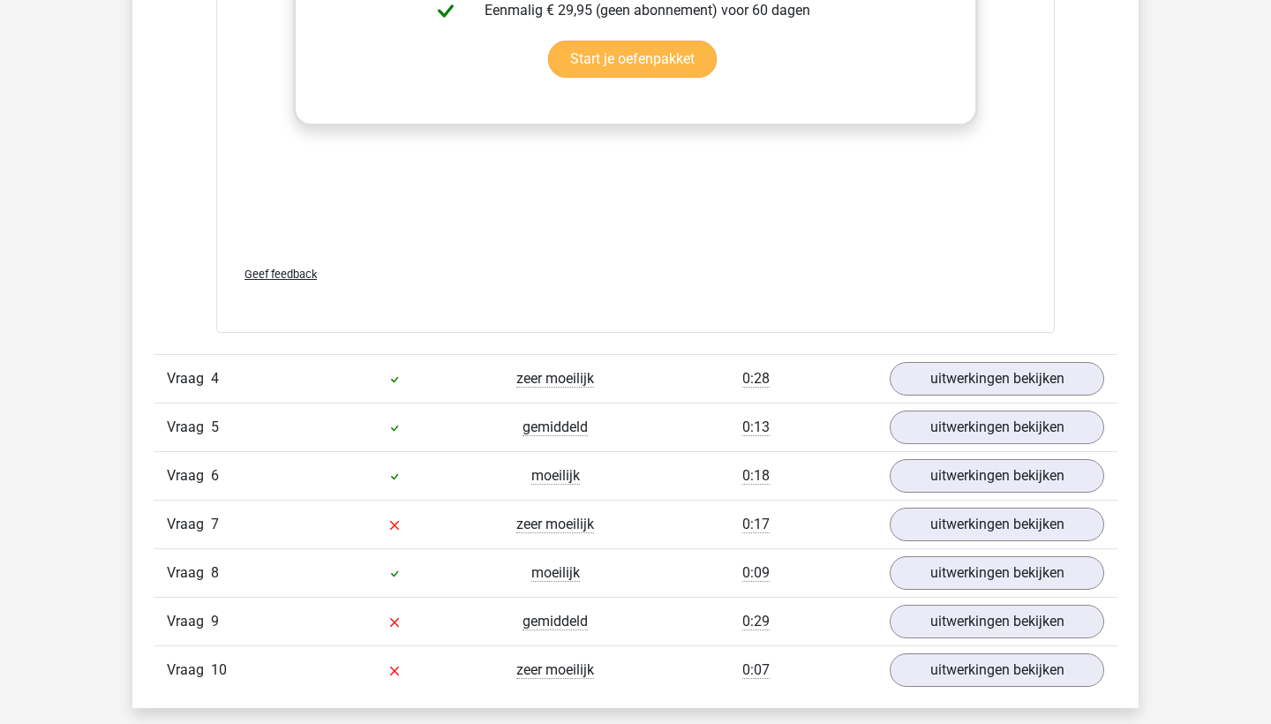
scroll to position [2269, 0]
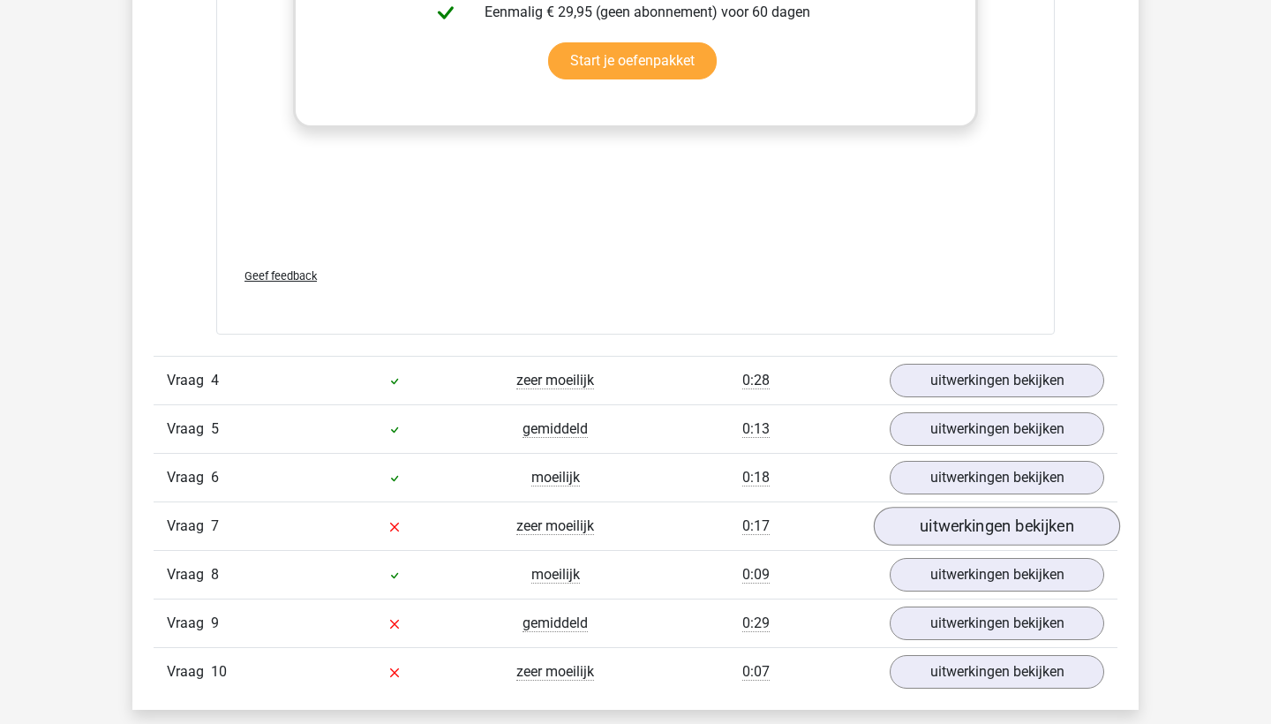
click at [971, 527] on link "uitwerkingen bekijken" at bounding box center [997, 526] width 246 height 39
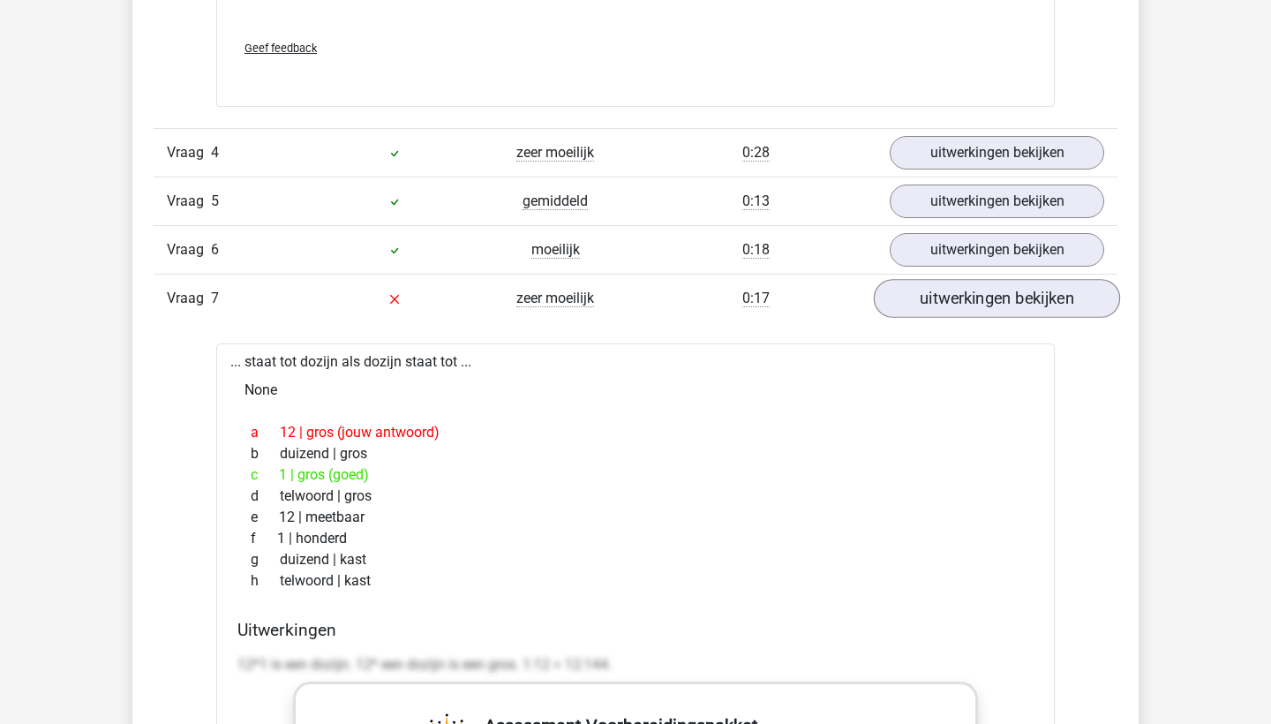
scroll to position [2535, 0]
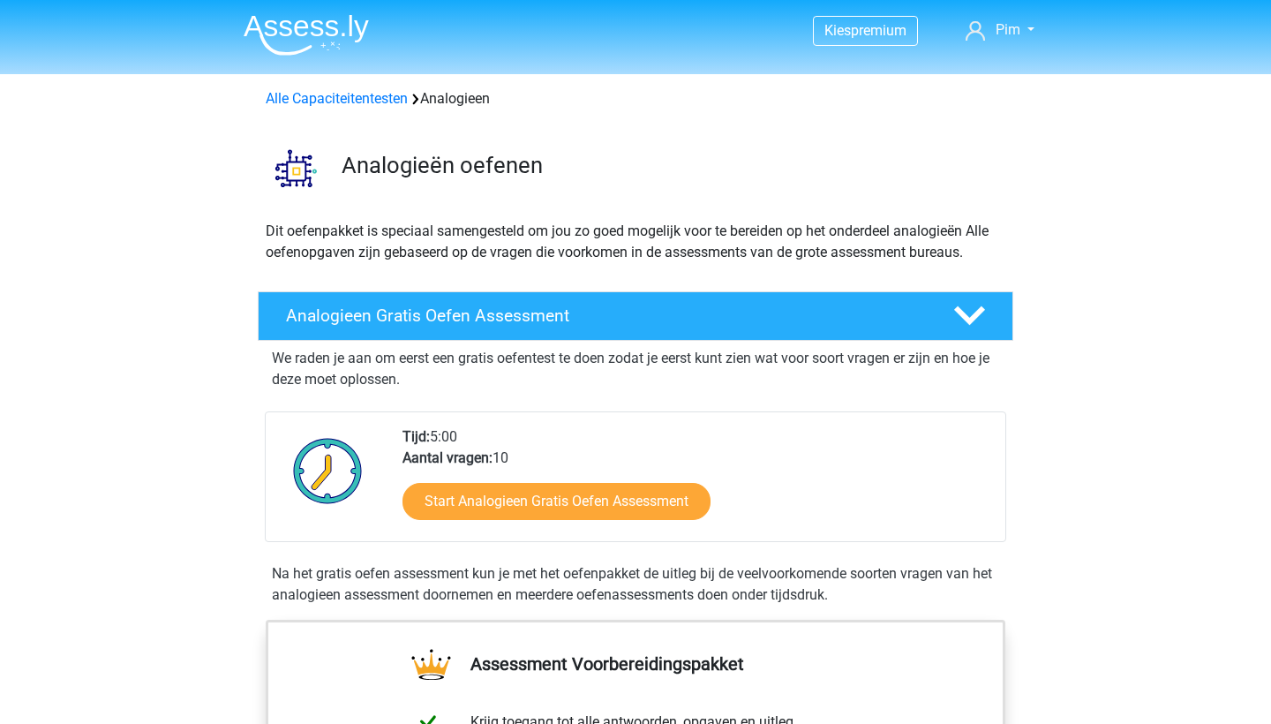
click at [282, 38] on img at bounding box center [306, 34] width 125 height 41
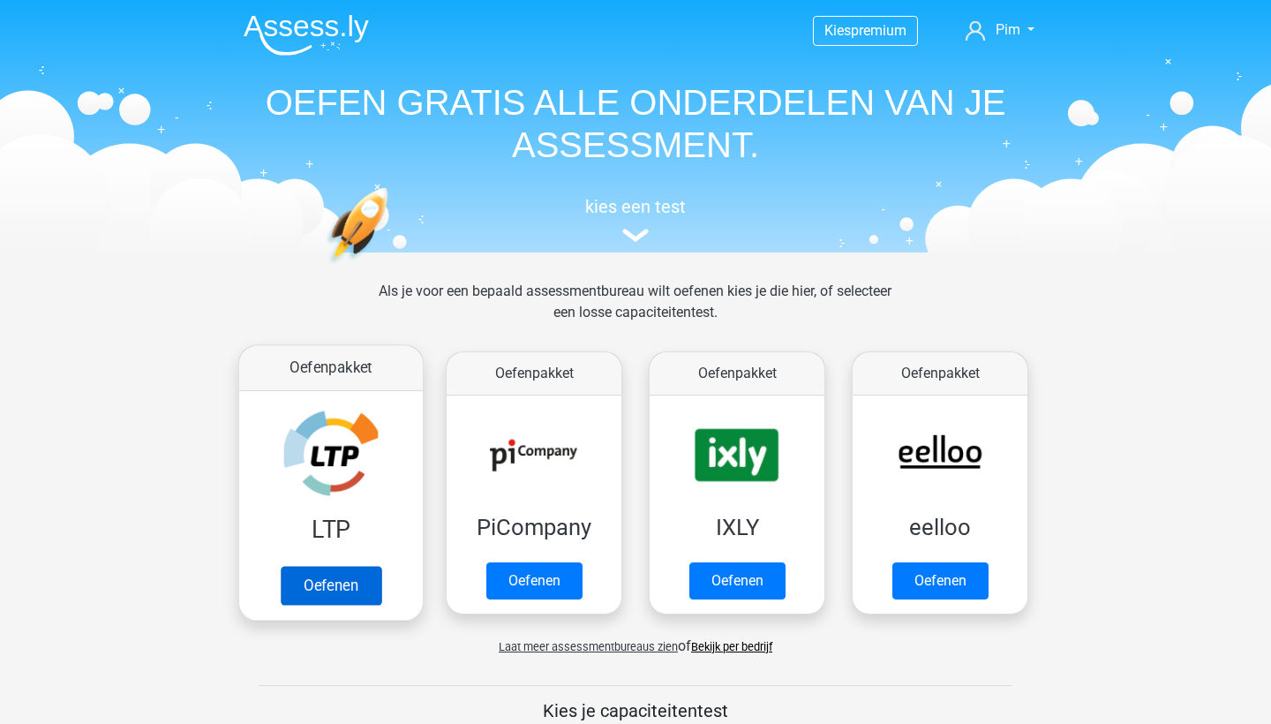
click at [344, 573] on link "Oefenen" at bounding box center [331, 585] width 101 height 39
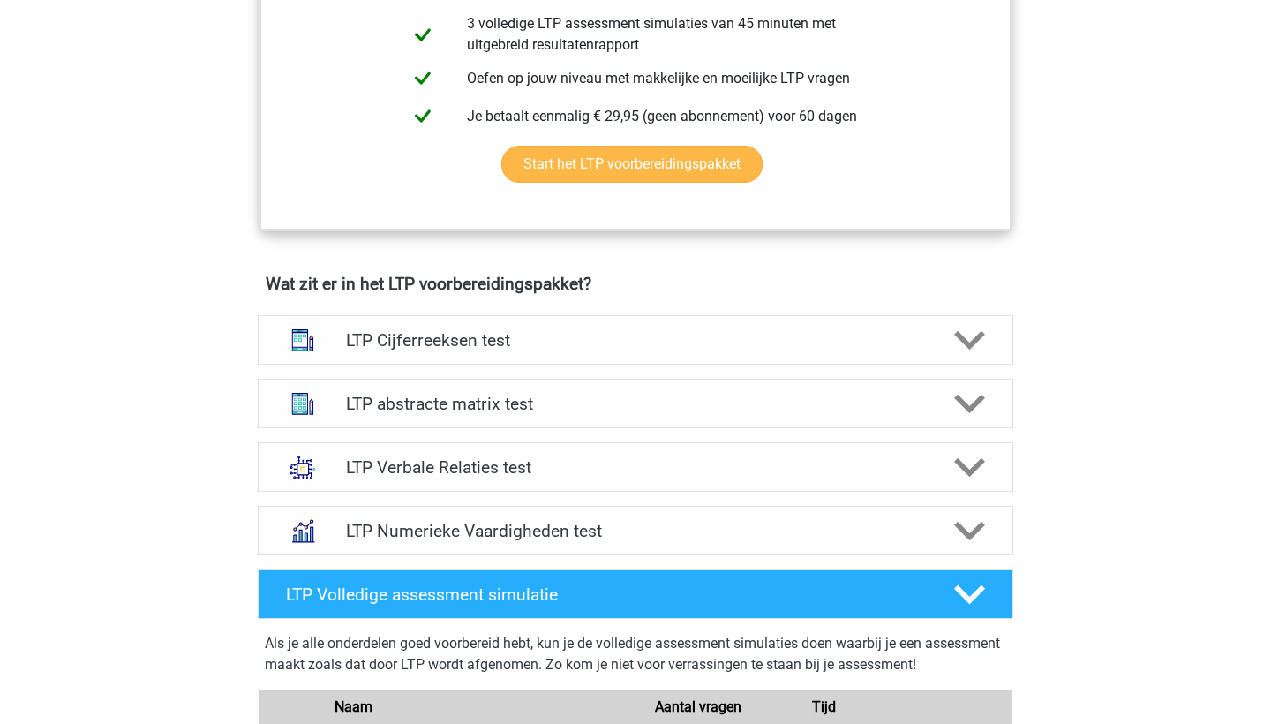
scroll to position [886, 0]
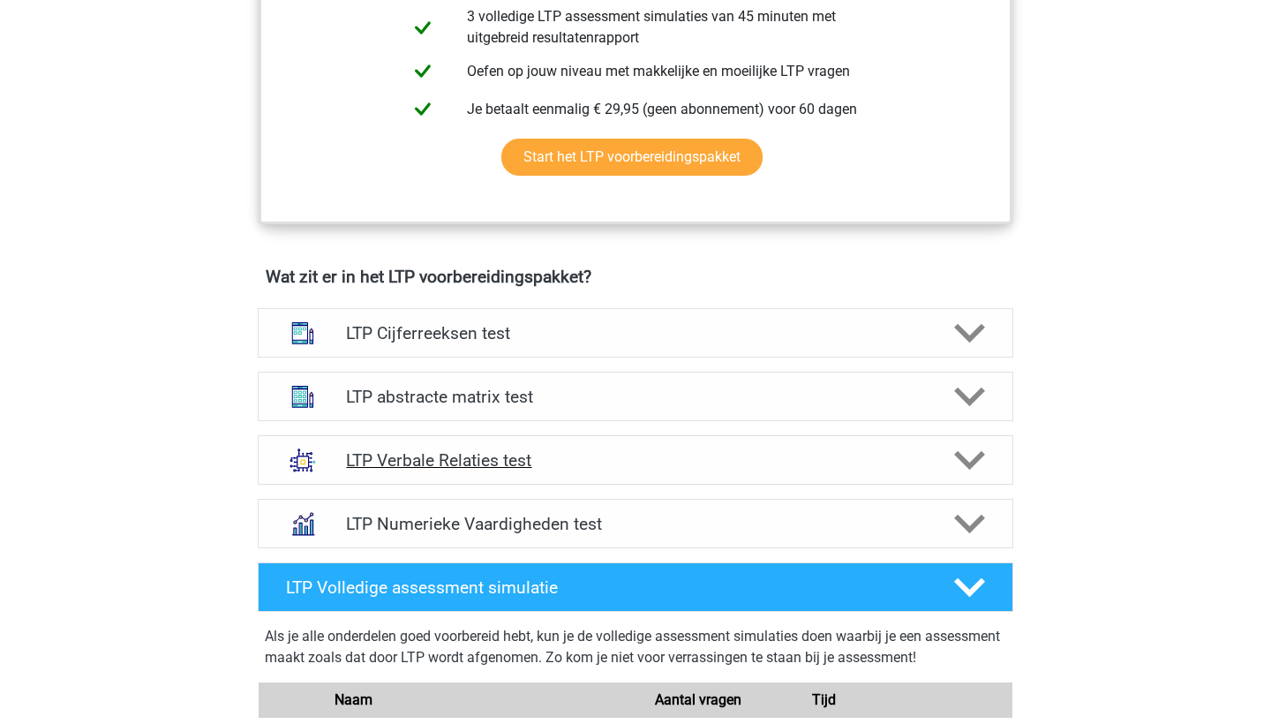
click at [443, 458] on h4 "LTP Verbale Relaties test" at bounding box center [635, 460] width 578 height 20
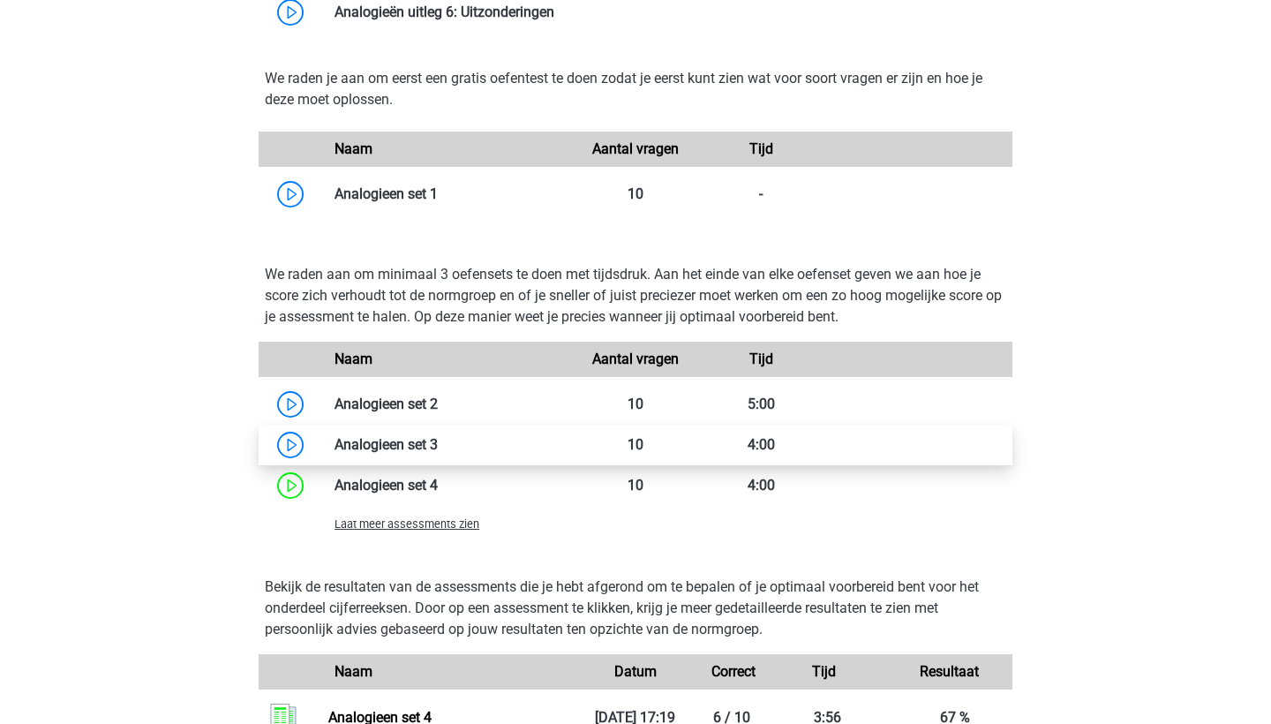
scroll to position [1862, 0]
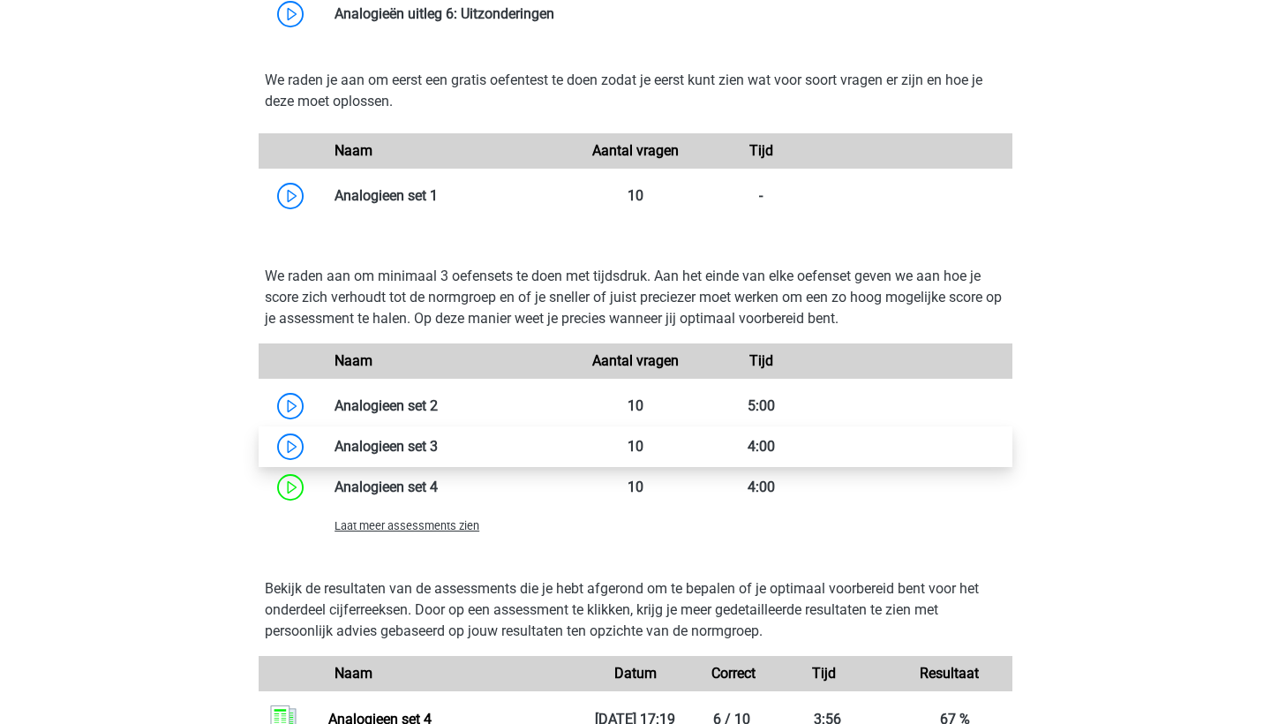
click at [438, 447] on link at bounding box center [438, 446] width 0 height 17
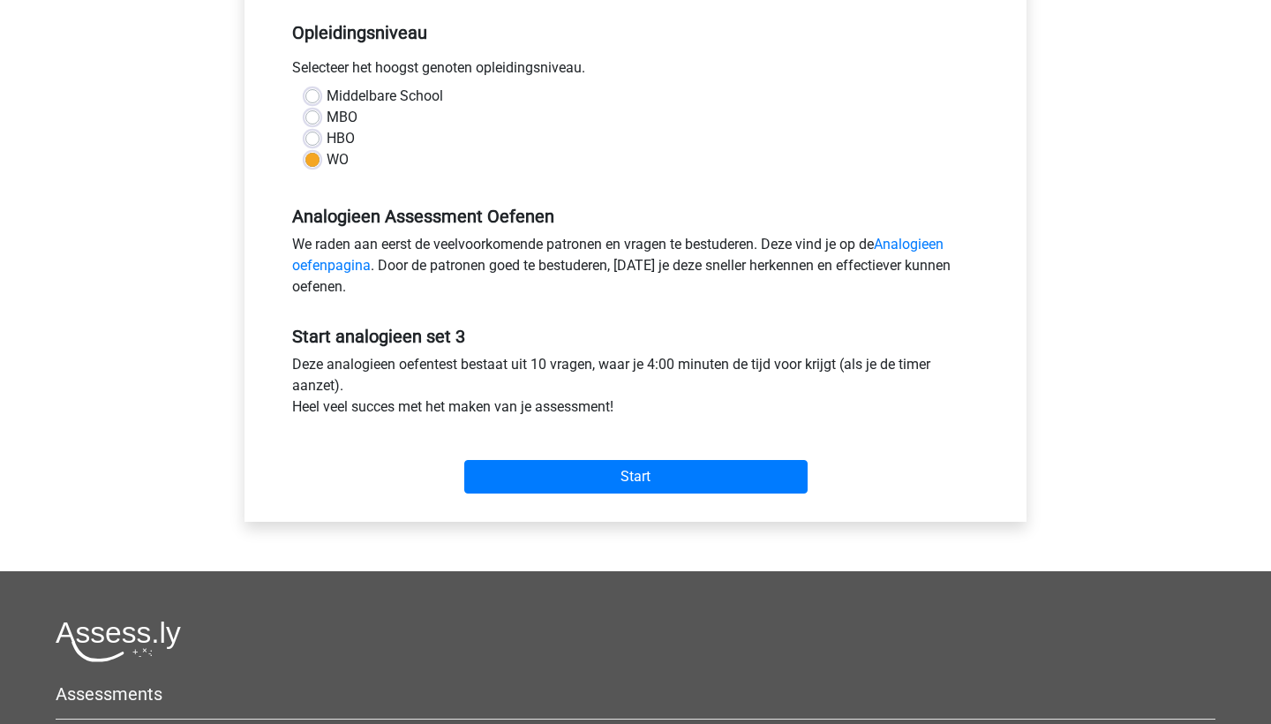
scroll to position [358, 0]
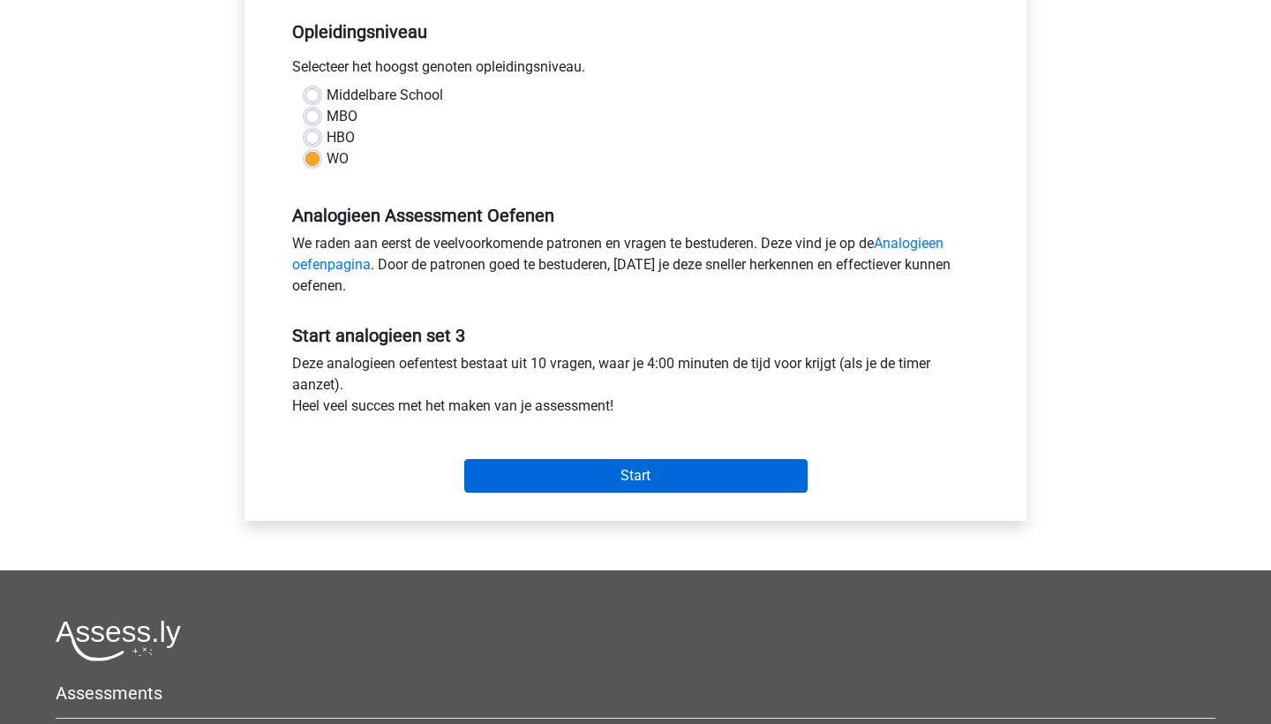
click at [656, 481] on input "Start" at bounding box center [635, 476] width 343 height 34
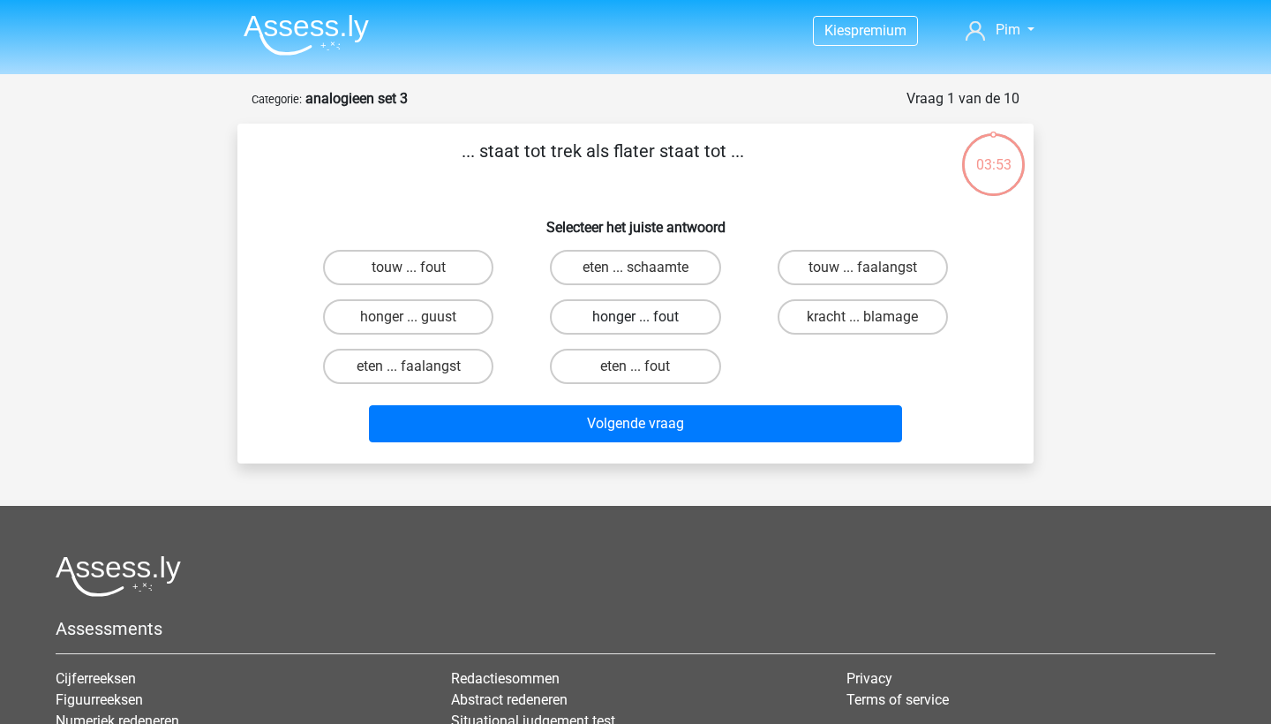
click at [597, 329] on label "honger ... fout" at bounding box center [635, 316] width 170 height 35
click at [635, 328] on input "honger ... fout" at bounding box center [640, 322] width 11 height 11
radio input "true"
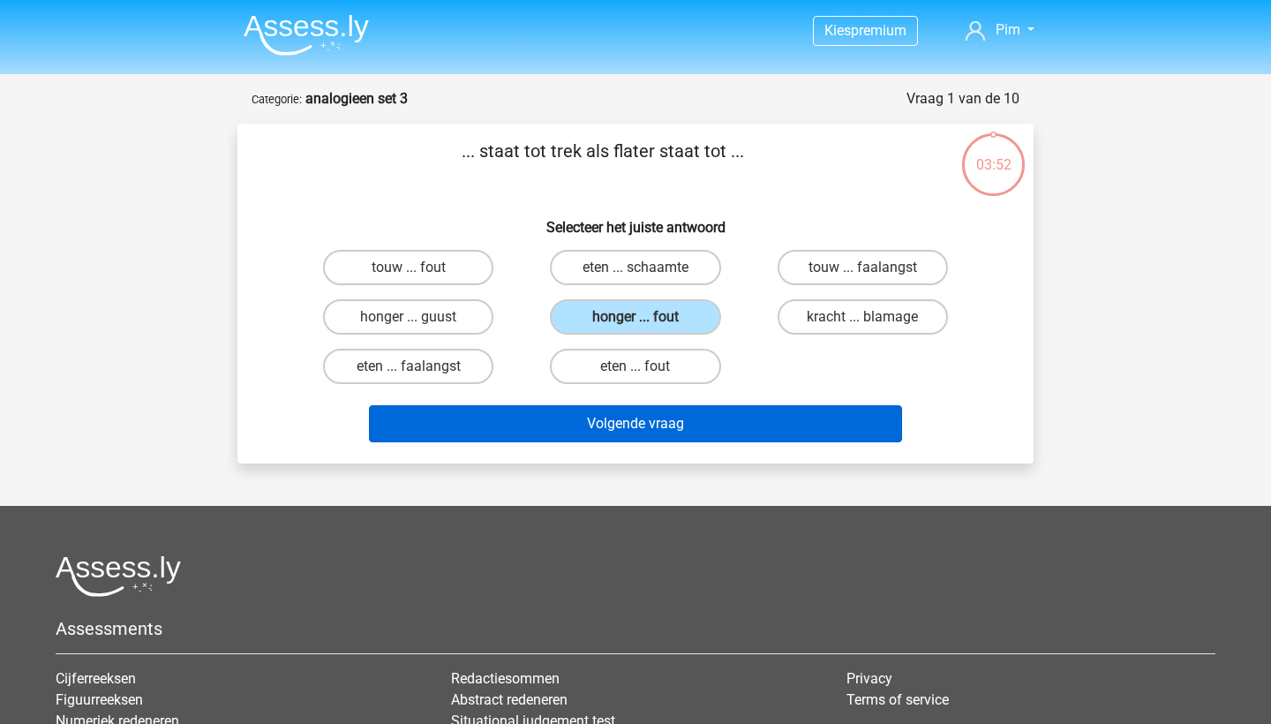
click at [593, 416] on button "Volgende vraag" at bounding box center [636, 423] width 534 height 37
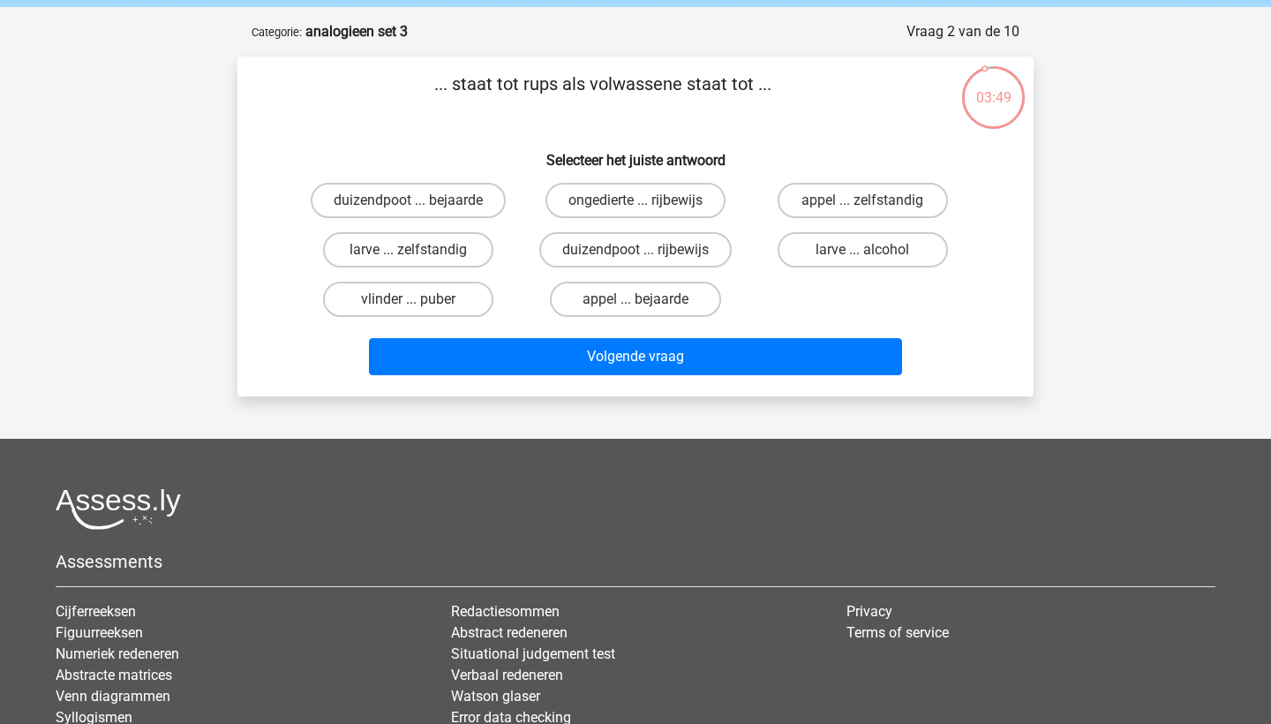
scroll to position [64, 0]
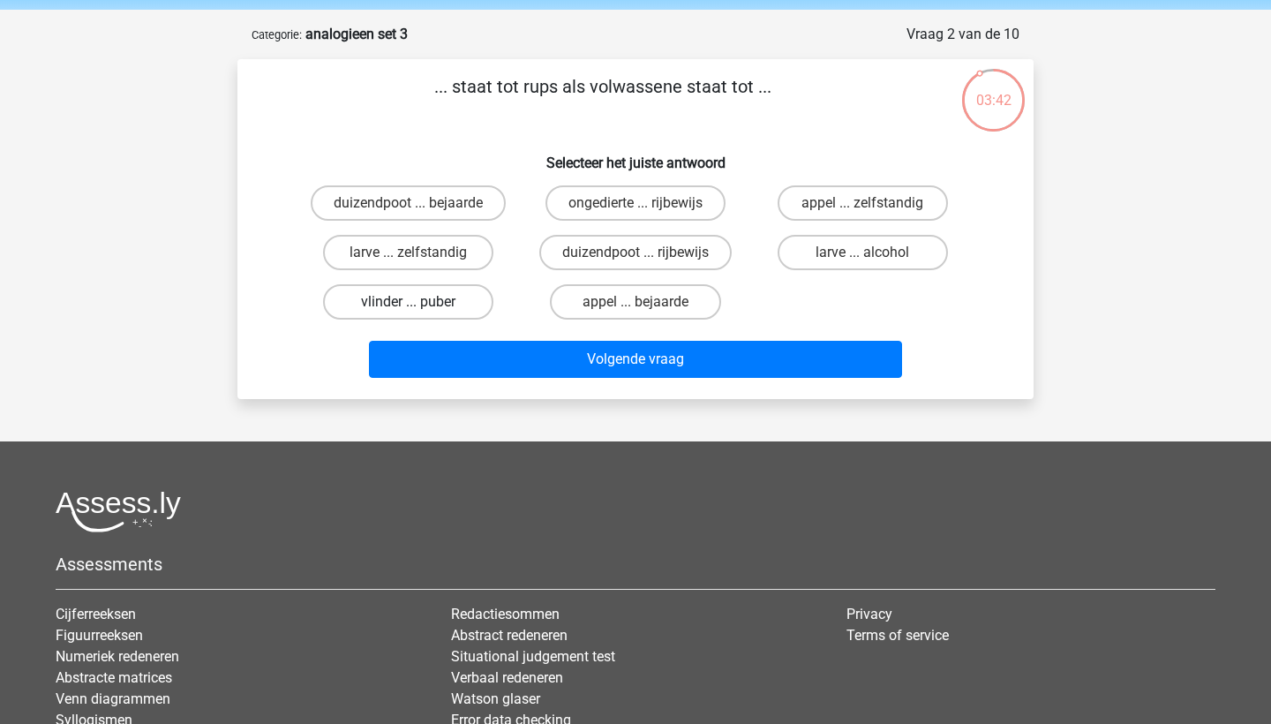
click at [393, 295] on label "vlinder ... puber" at bounding box center [408, 301] width 170 height 35
click at [409, 302] on input "vlinder ... puber" at bounding box center [414, 307] width 11 height 11
radio input "true"
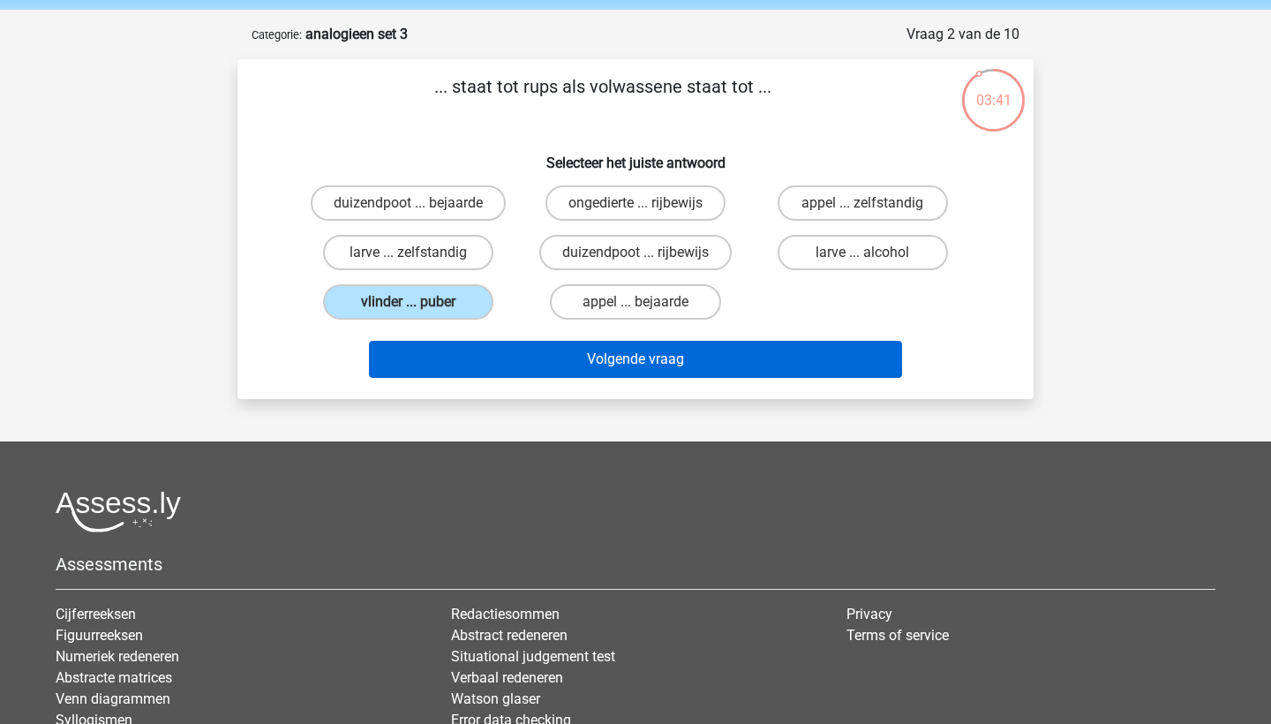
click at [470, 362] on button "Volgende vraag" at bounding box center [636, 359] width 534 height 37
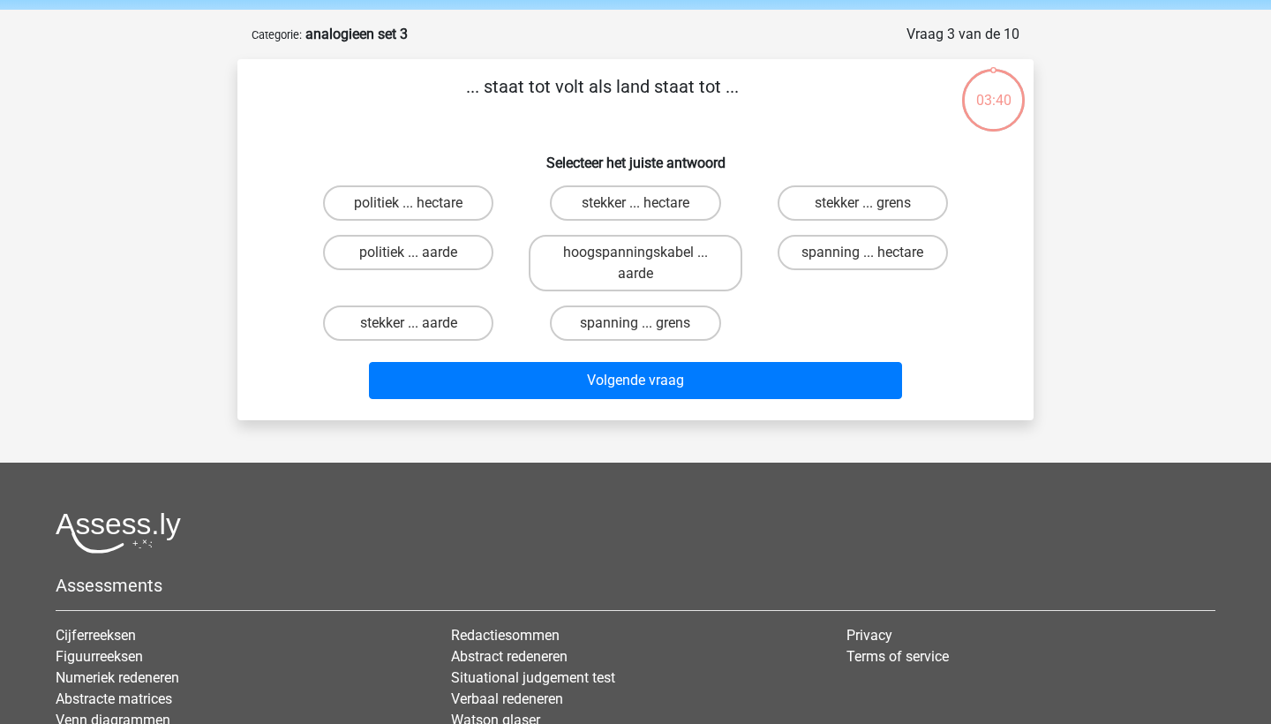
scroll to position [88, 0]
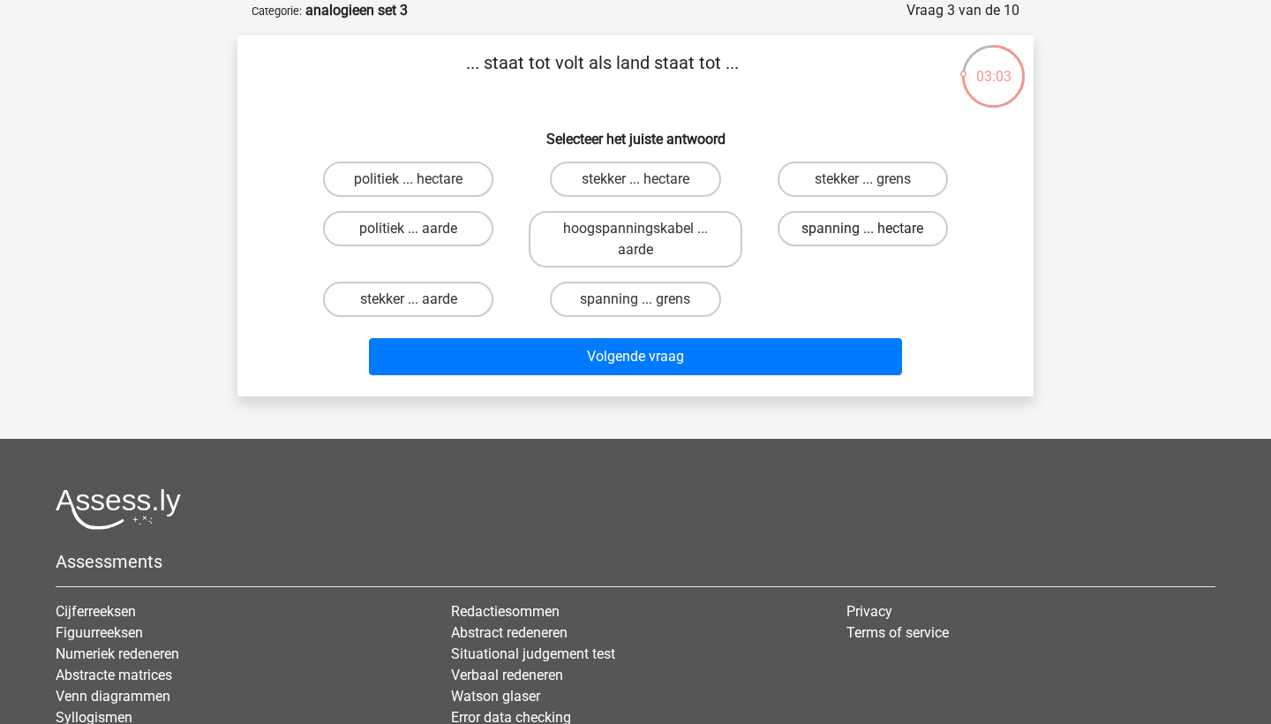
click at [827, 228] on label "spanning ... hectare" at bounding box center [862, 228] width 170 height 35
click at [862, 229] on input "spanning ... hectare" at bounding box center [867, 234] width 11 height 11
radio input "true"
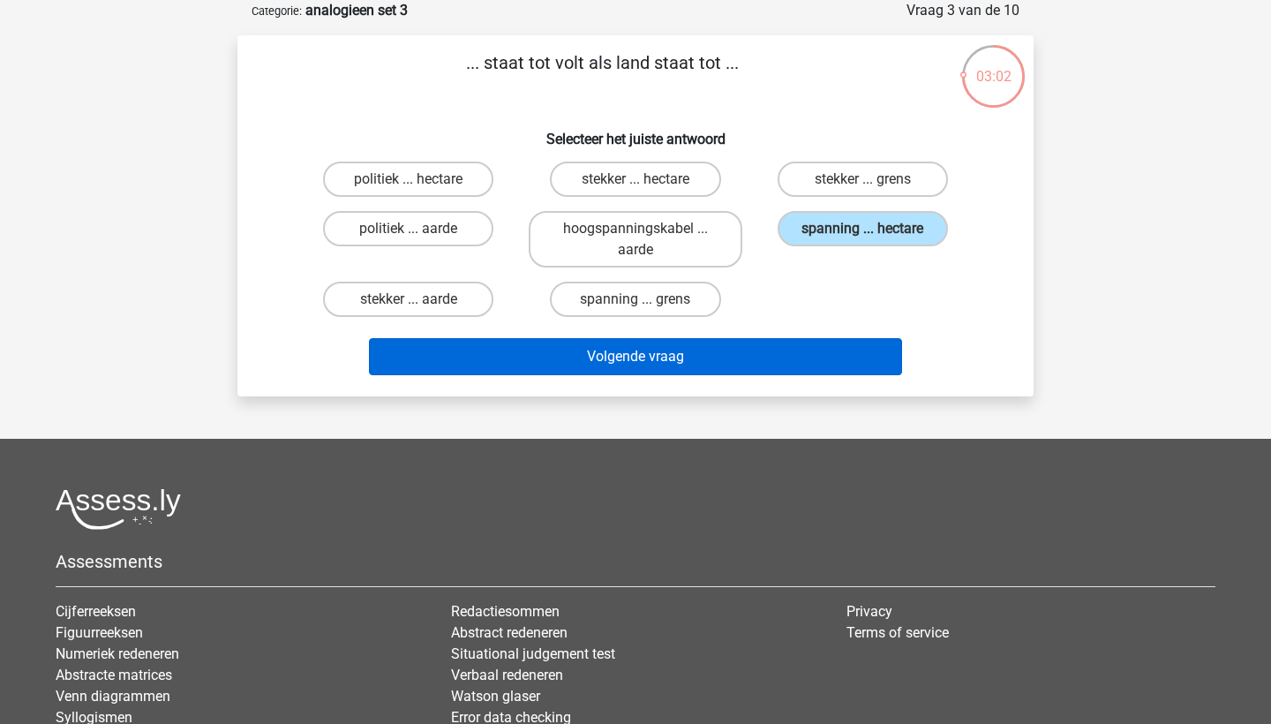
click at [769, 364] on button "Volgende vraag" at bounding box center [636, 356] width 534 height 37
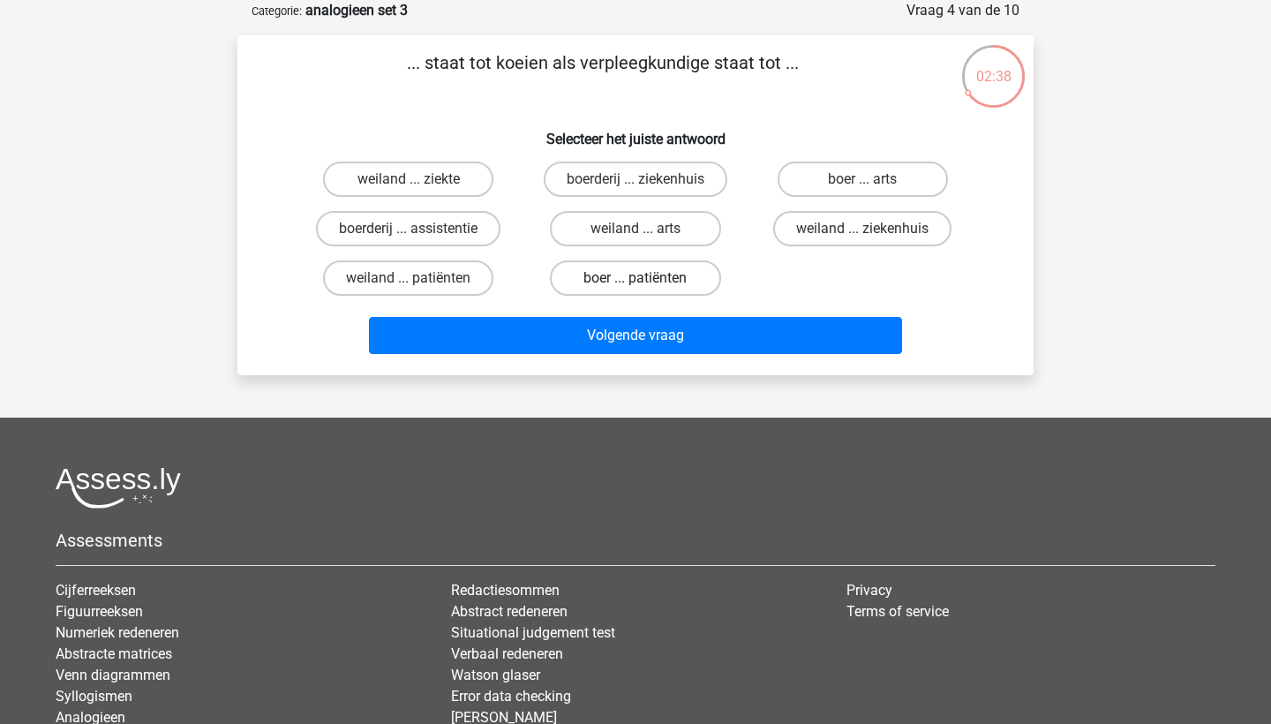
click at [666, 272] on label "boer ... patiënten" at bounding box center [635, 277] width 170 height 35
click at [647, 278] on input "boer ... patiënten" at bounding box center [640, 283] width 11 height 11
radio input "true"
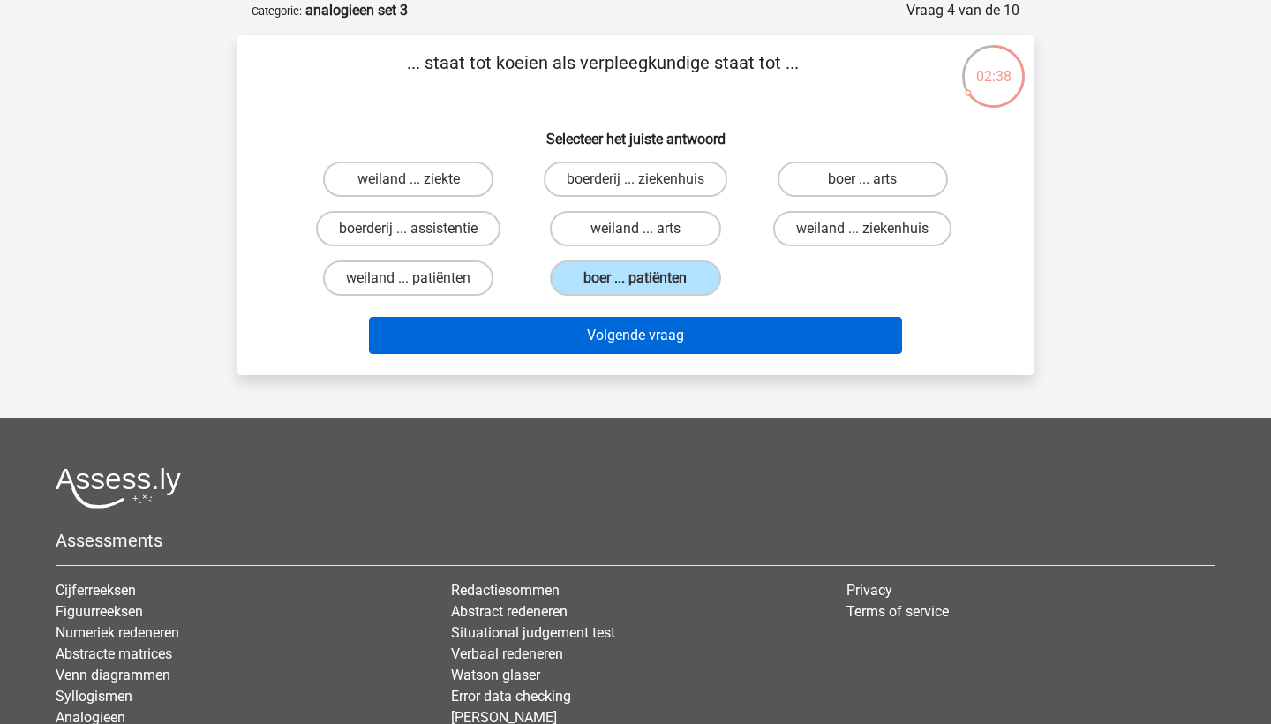
click at [666, 333] on button "Volgende vraag" at bounding box center [636, 335] width 534 height 37
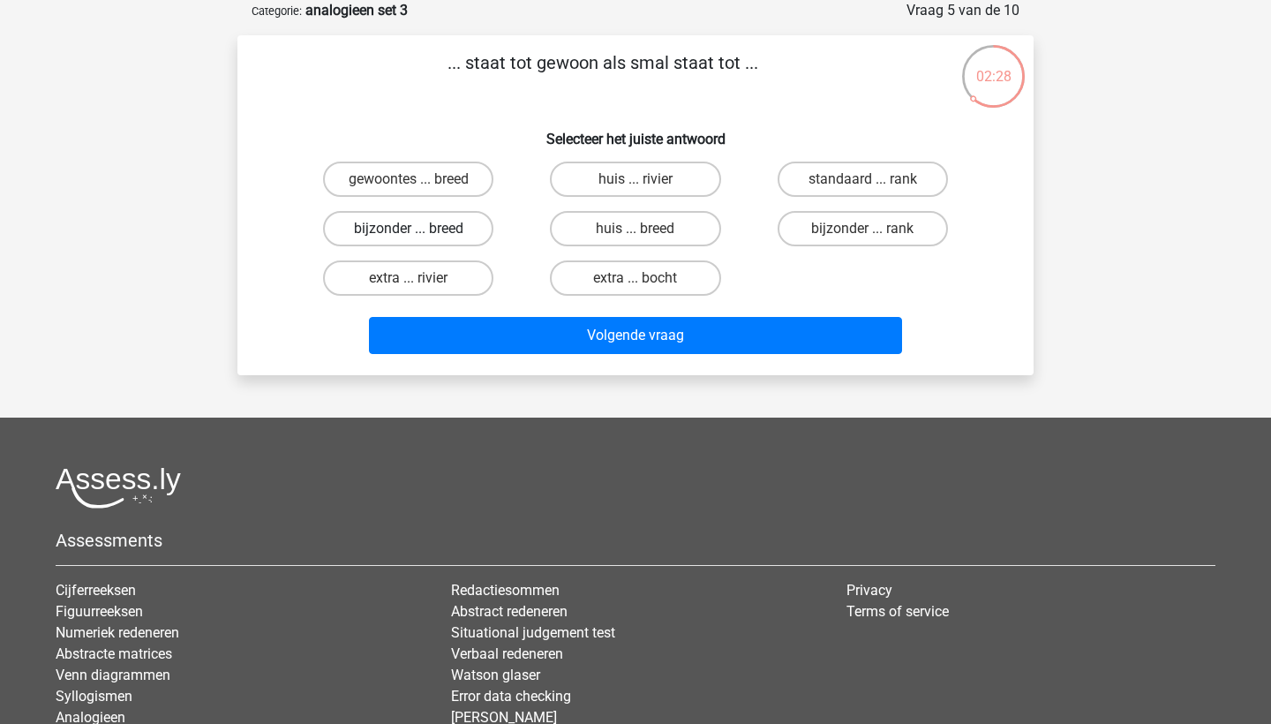
click at [389, 222] on label "bijzonder ... breed" at bounding box center [408, 228] width 170 height 35
click at [409, 229] on input "bijzonder ... breed" at bounding box center [414, 234] width 11 height 11
radio input "true"
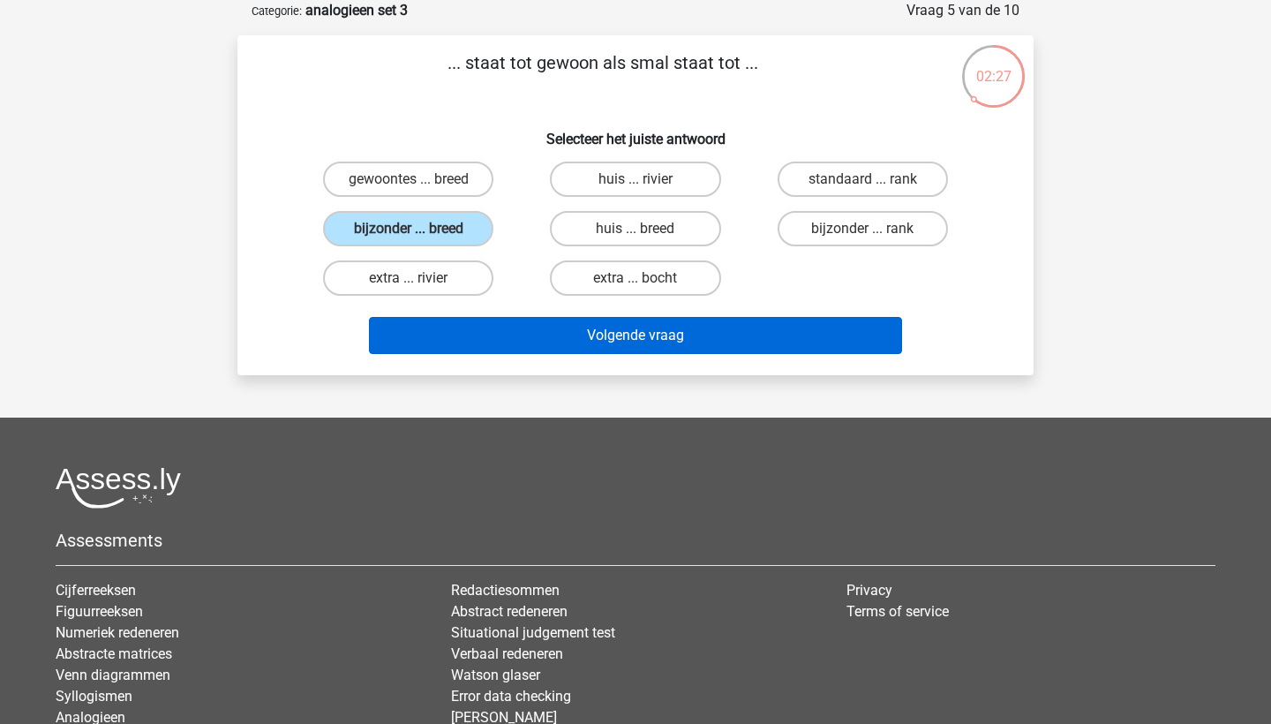
click at [499, 336] on button "Volgende vraag" at bounding box center [636, 335] width 534 height 37
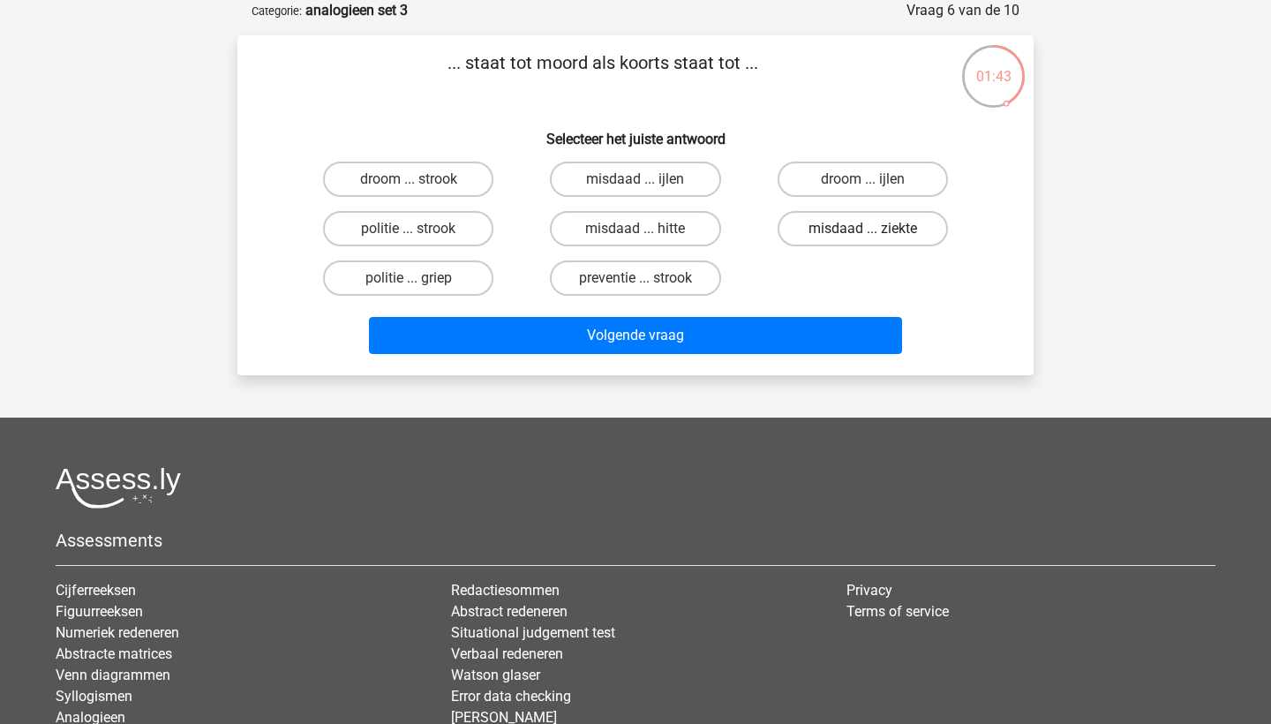
click at [801, 226] on label "misdaad ... ziekte" at bounding box center [862, 228] width 170 height 35
click at [862, 229] on input "misdaad ... ziekte" at bounding box center [867, 234] width 11 height 11
radio input "true"
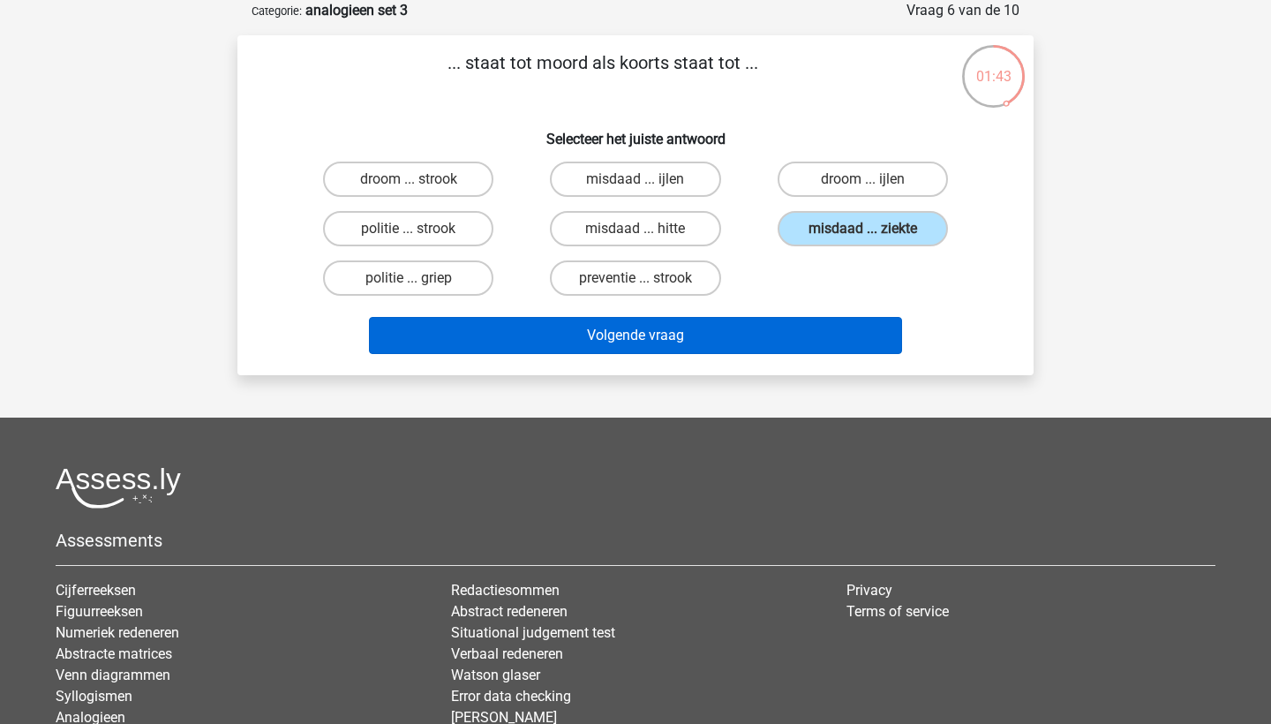
click at [783, 339] on button "Volgende vraag" at bounding box center [636, 335] width 534 height 37
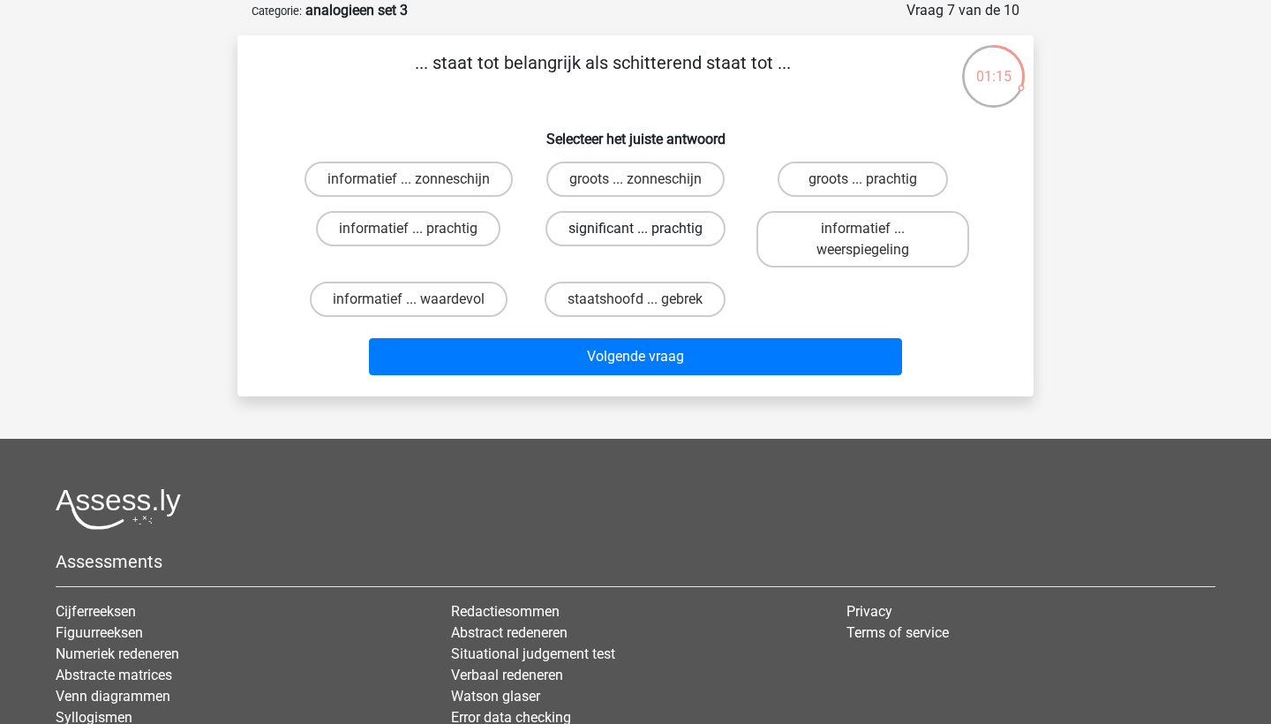
click at [694, 234] on label "significant ... prachtig" at bounding box center [635, 228] width 180 height 35
click at [647, 234] on input "significant ... prachtig" at bounding box center [640, 234] width 11 height 11
radio input "true"
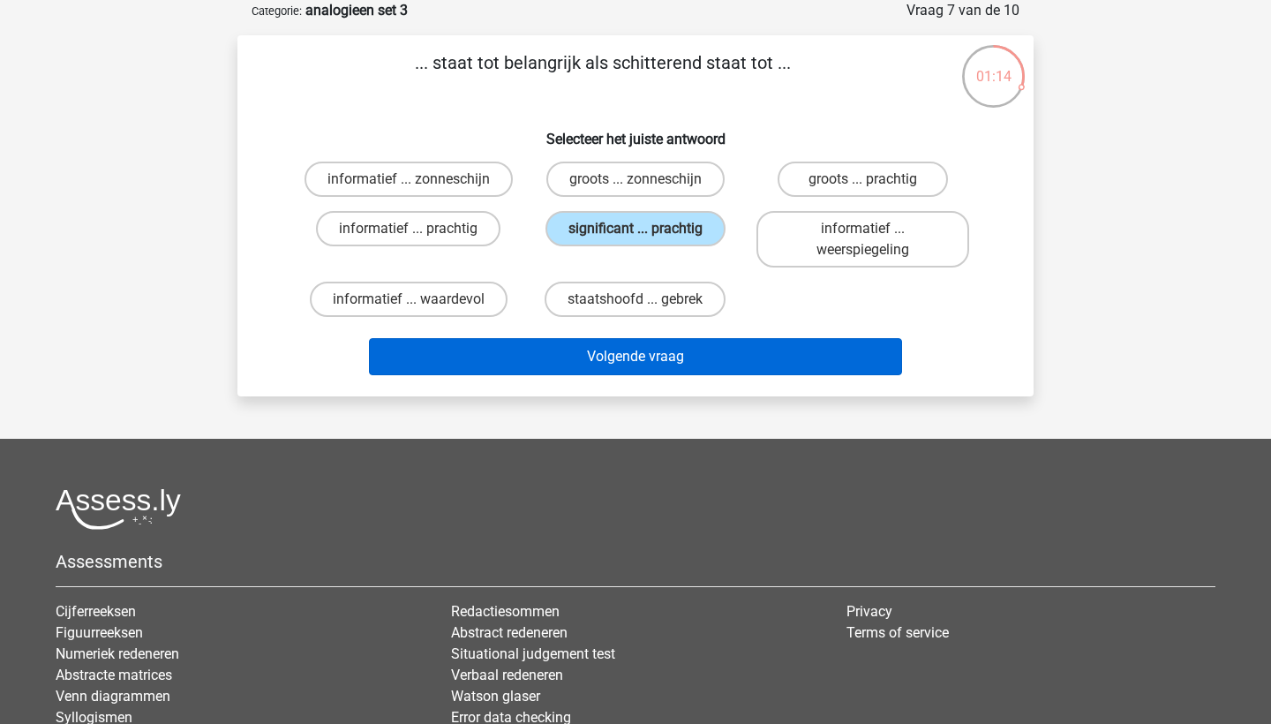
click at [694, 354] on button "Volgende vraag" at bounding box center [636, 356] width 534 height 37
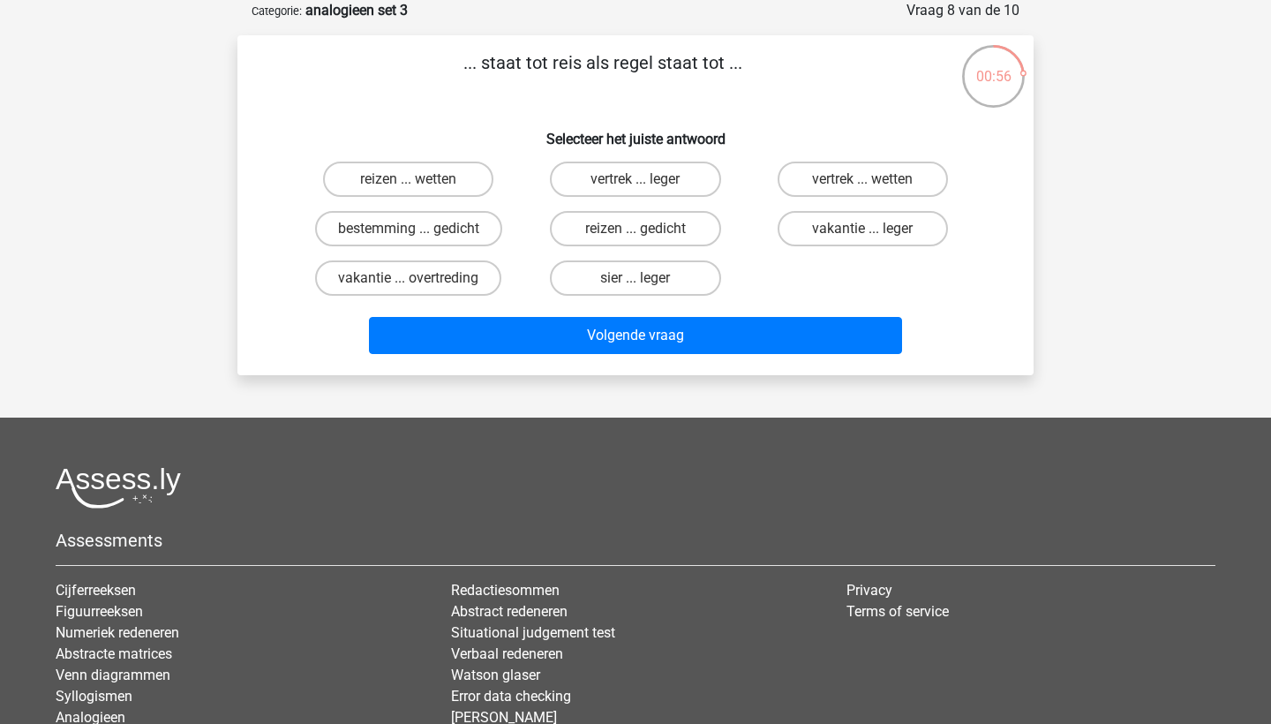
click at [641, 286] on input "sier ... leger" at bounding box center [640, 283] width 11 height 11
radio input "true"
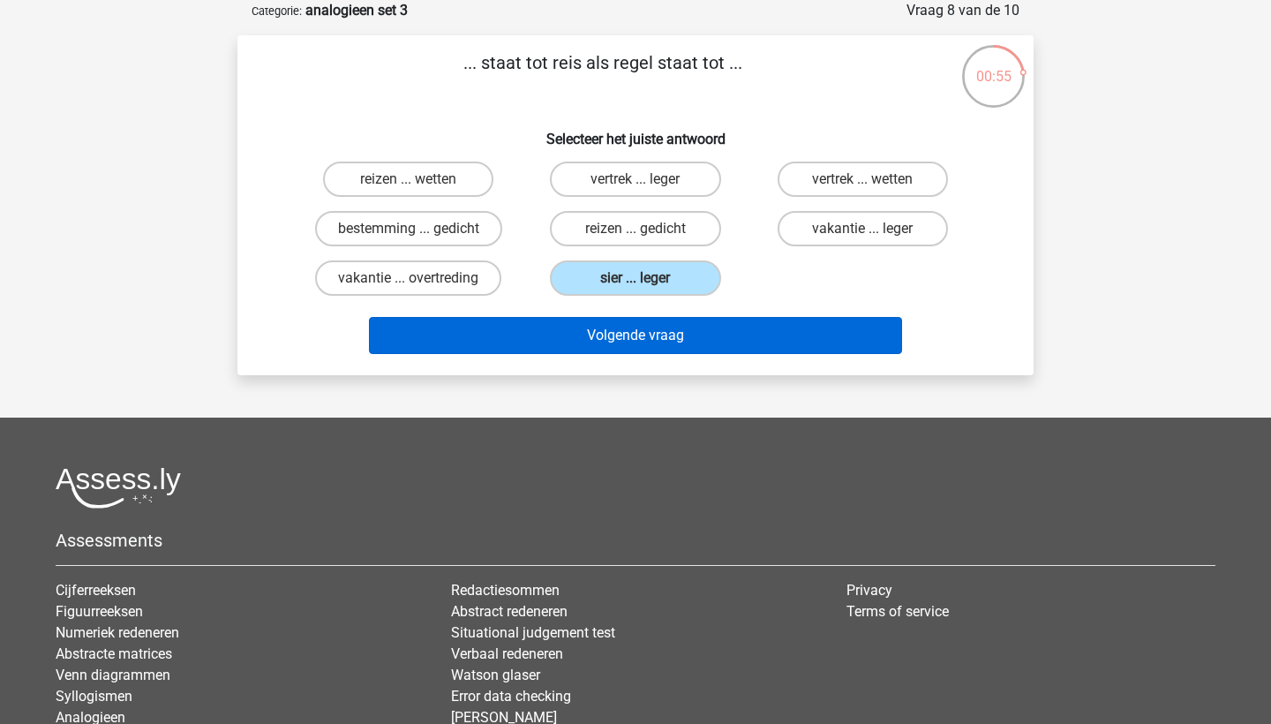
click at [638, 338] on button "Volgende vraag" at bounding box center [636, 335] width 534 height 37
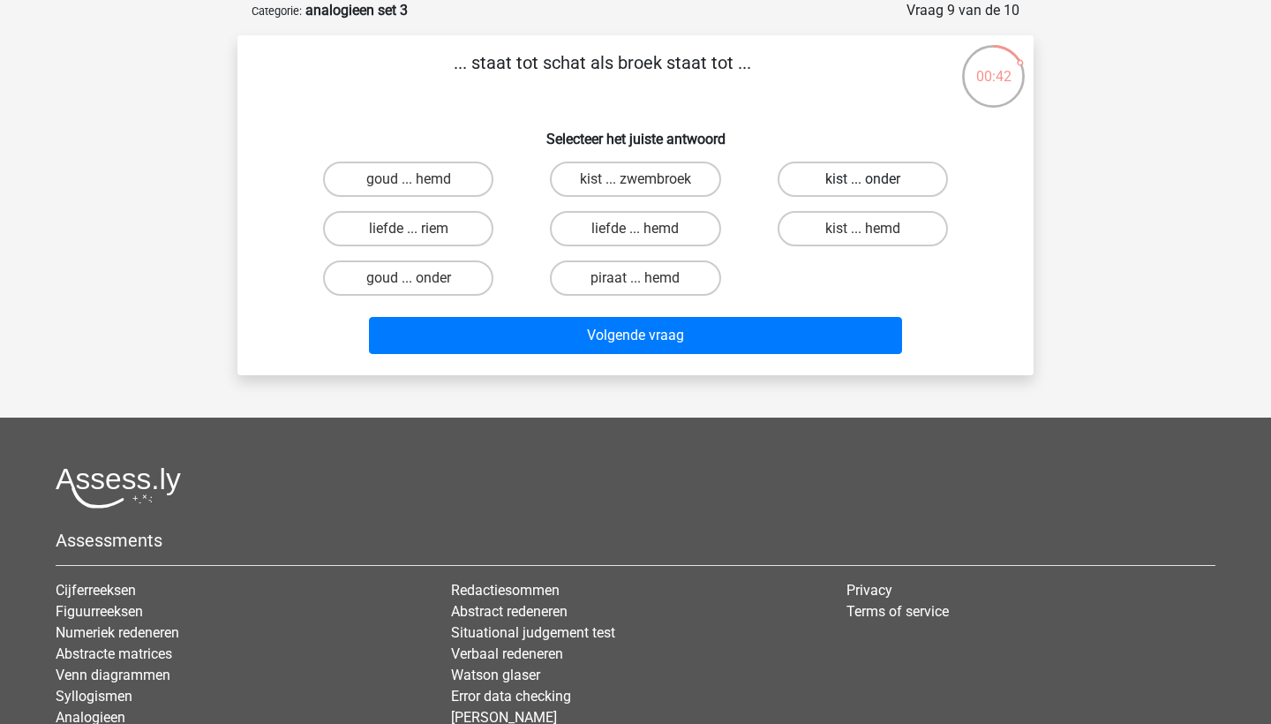
click at [830, 184] on label "kist ... onder" at bounding box center [862, 178] width 170 height 35
click at [862, 184] on input "kist ... onder" at bounding box center [867, 184] width 11 height 11
radio input "true"
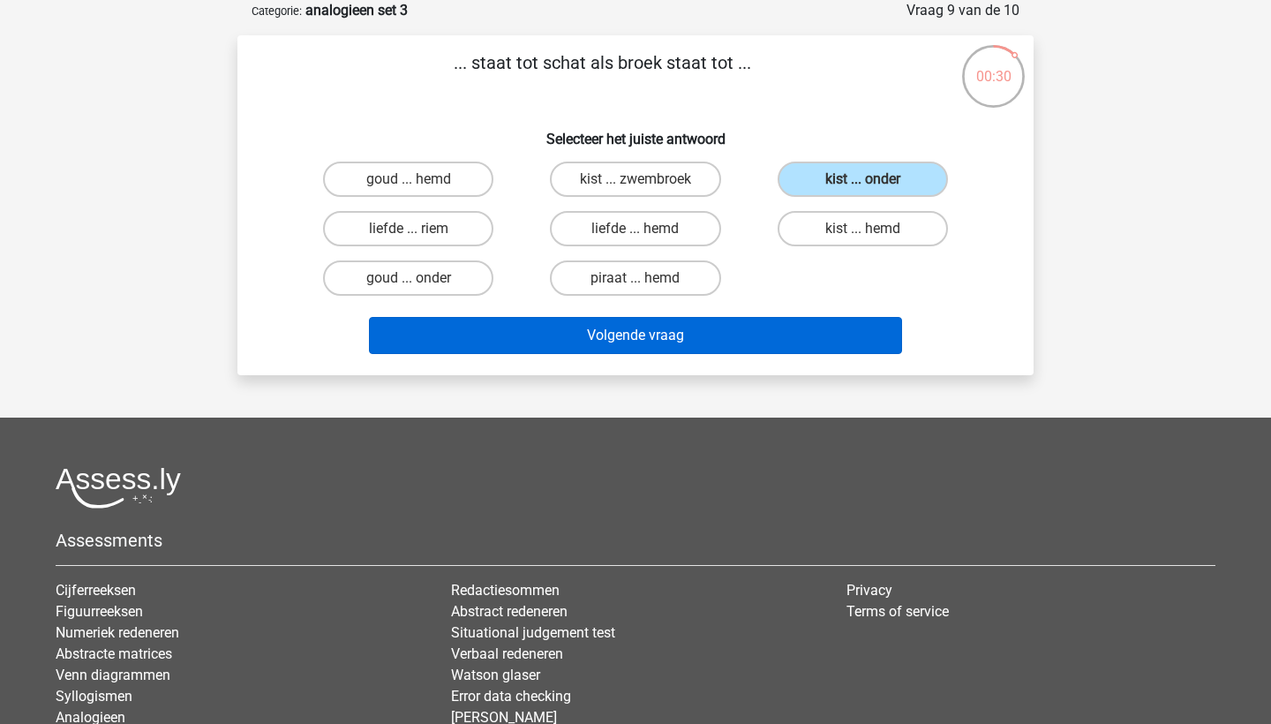
click at [773, 346] on button "Volgende vraag" at bounding box center [636, 335] width 534 height 37
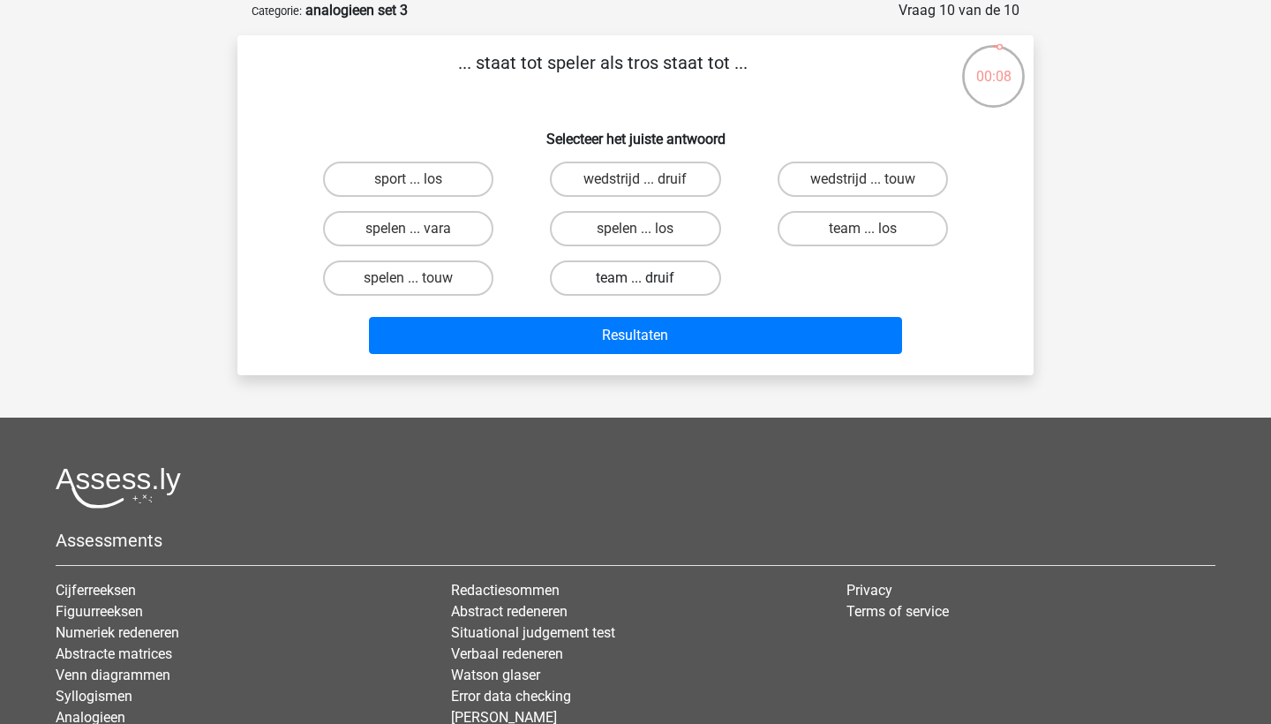
click at [674, 286] on label "team ... druif" at bounding box center [635, 277] width 170 height 35
click at [647, 286] on input "team ... druif" at bounding box center [640, 283] width 11 height 11
radio input "true"
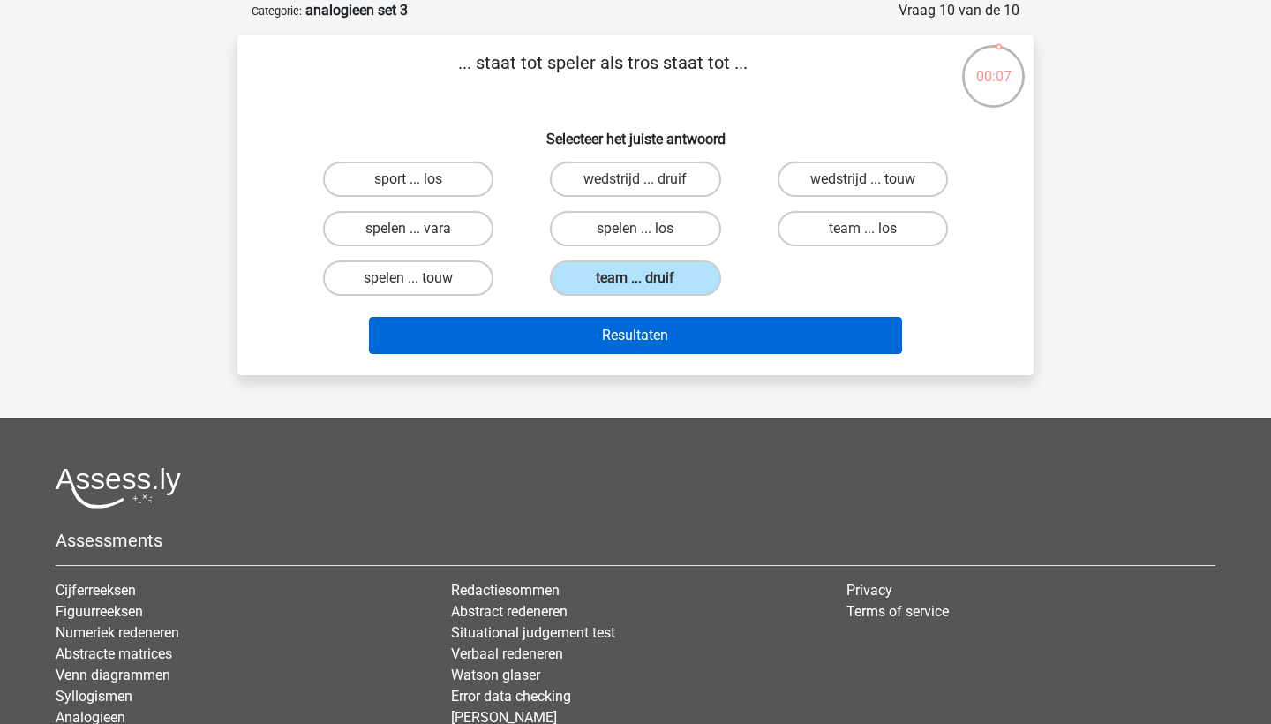
click at [674, 317] on button "Resultaten" at bounding box center [636, 335] width 534 height 37
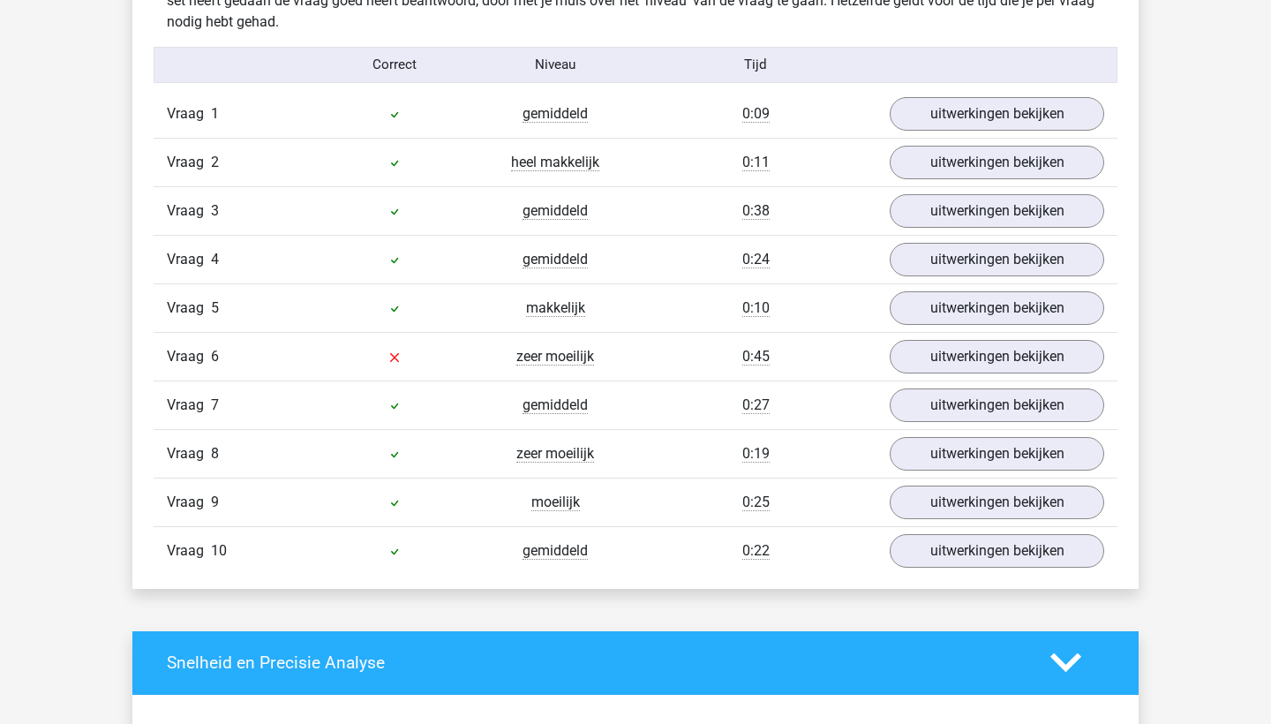
scroll to position [1433, 0]
click at [955, 356] on link "uitwerkingen bekijken" at bounding box center [997, 356] width 246 height 39
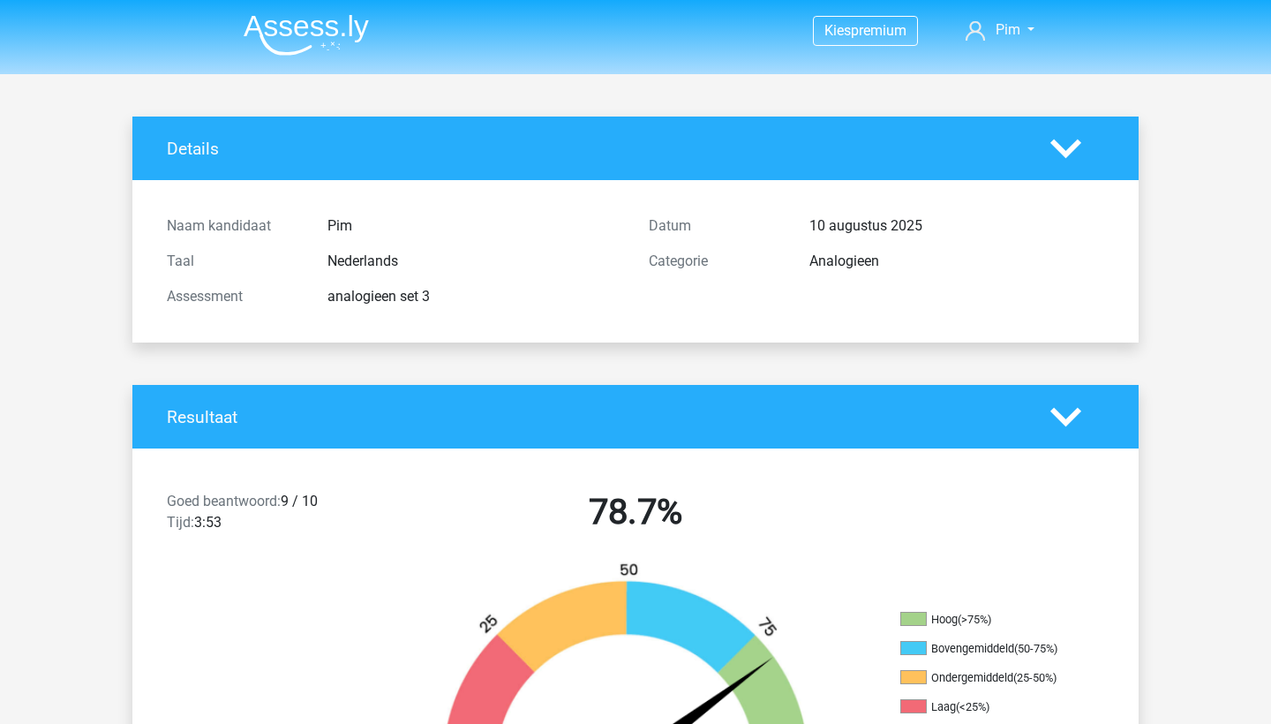
scroll to position [0, 0]
click at [295, 22] on img at bounding box center [306, 34] width 125 height 41
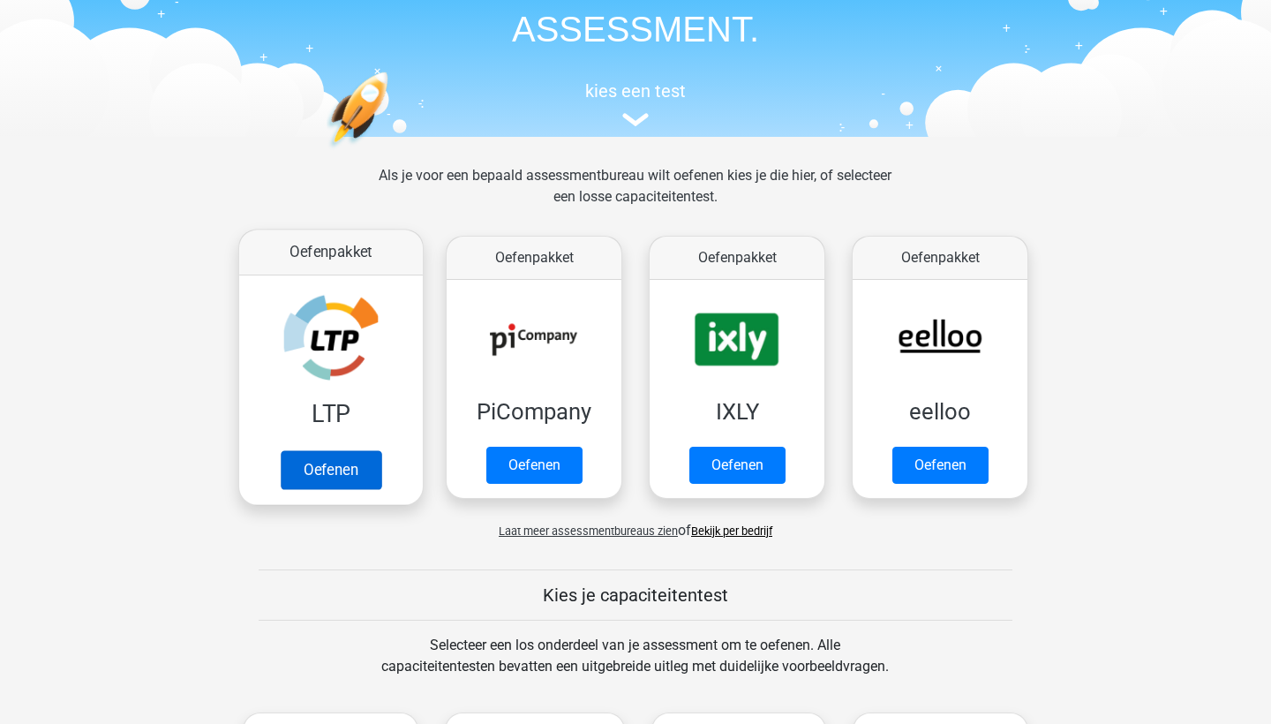
scroll to position [118, 0]
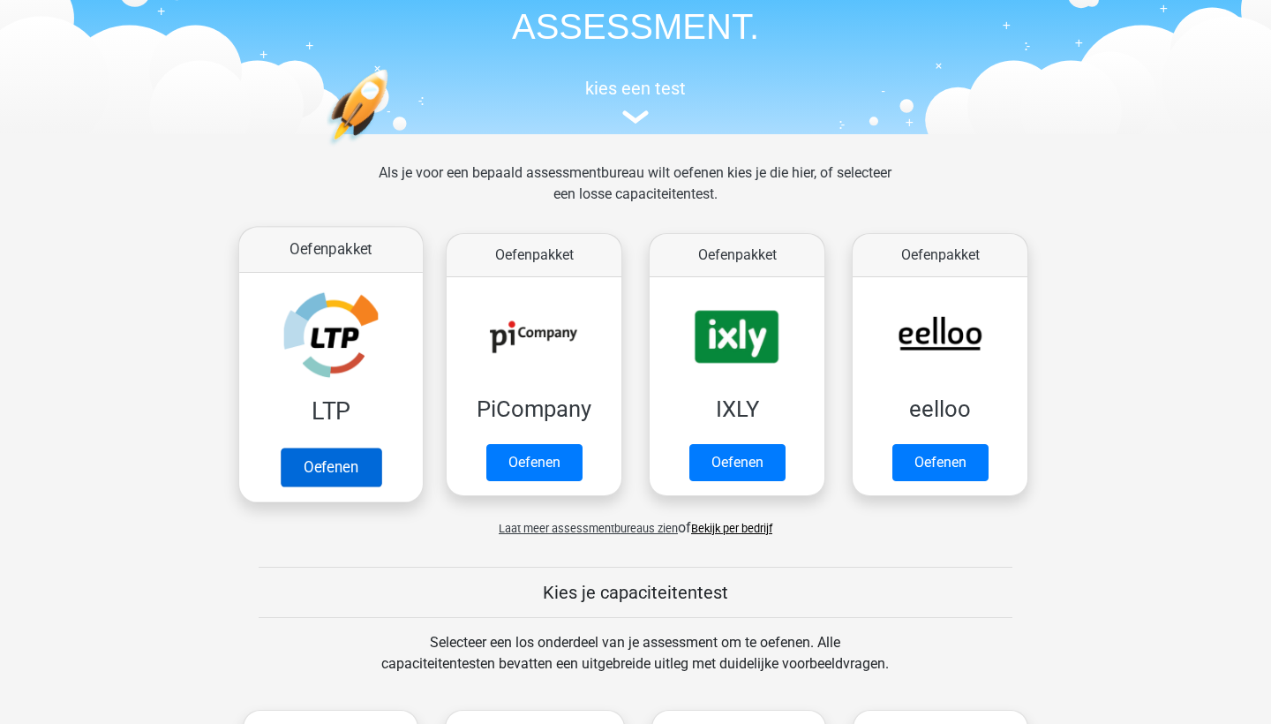
click at [330, 471] on link "Oefenen" at bounding box center [331, 466] width 101 height 39
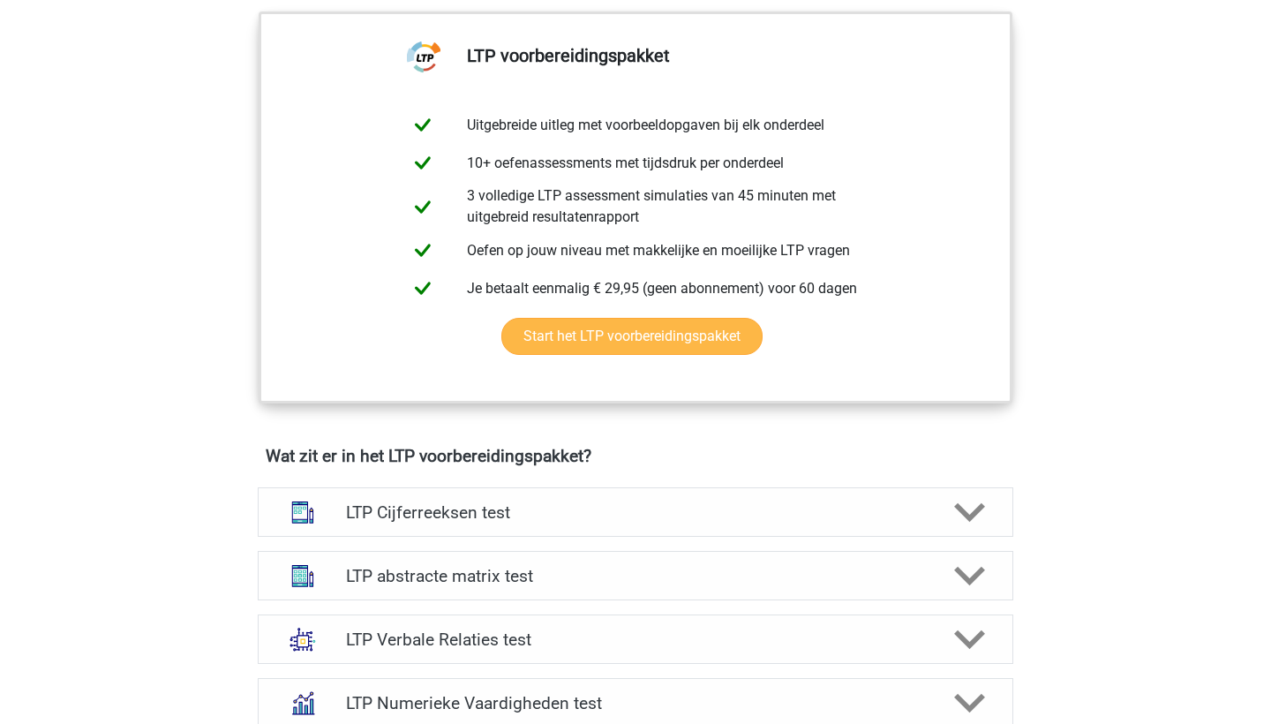
scroll to position [746, 0]
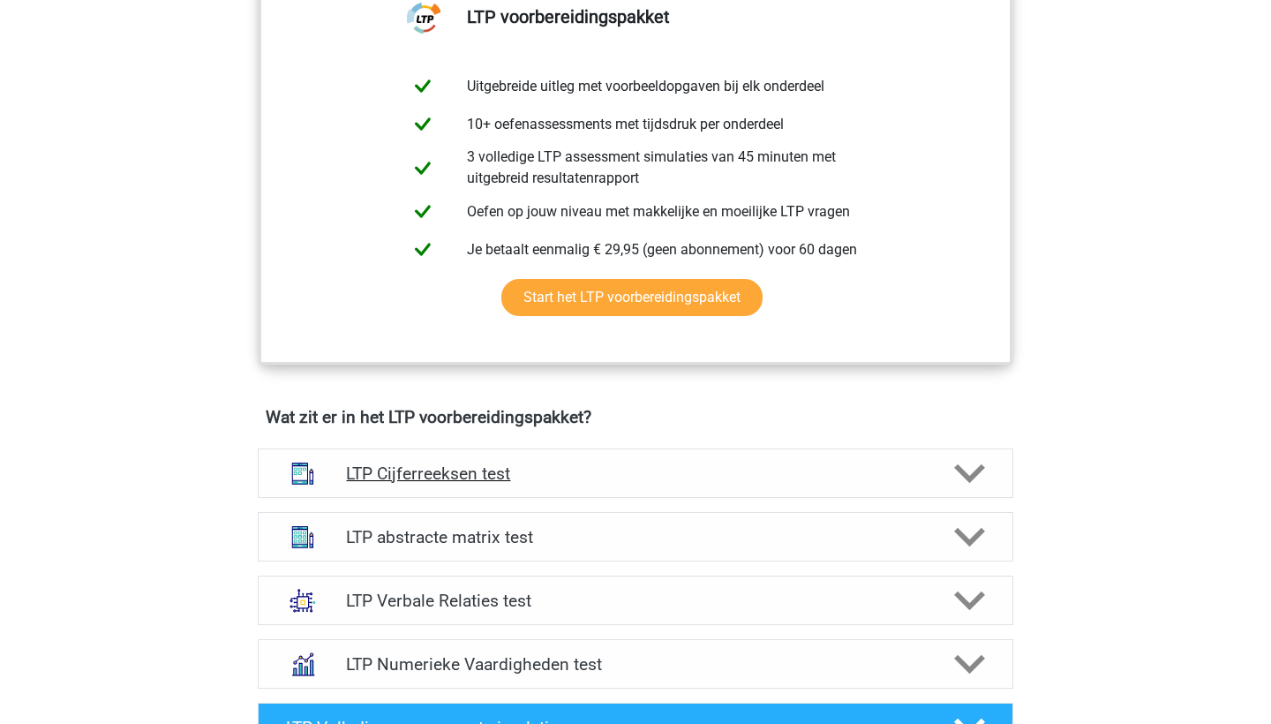
click at [536, 468] on h4 "LTP Cijferreeksen test" at bounding box center [635, 473] width 578 height 20
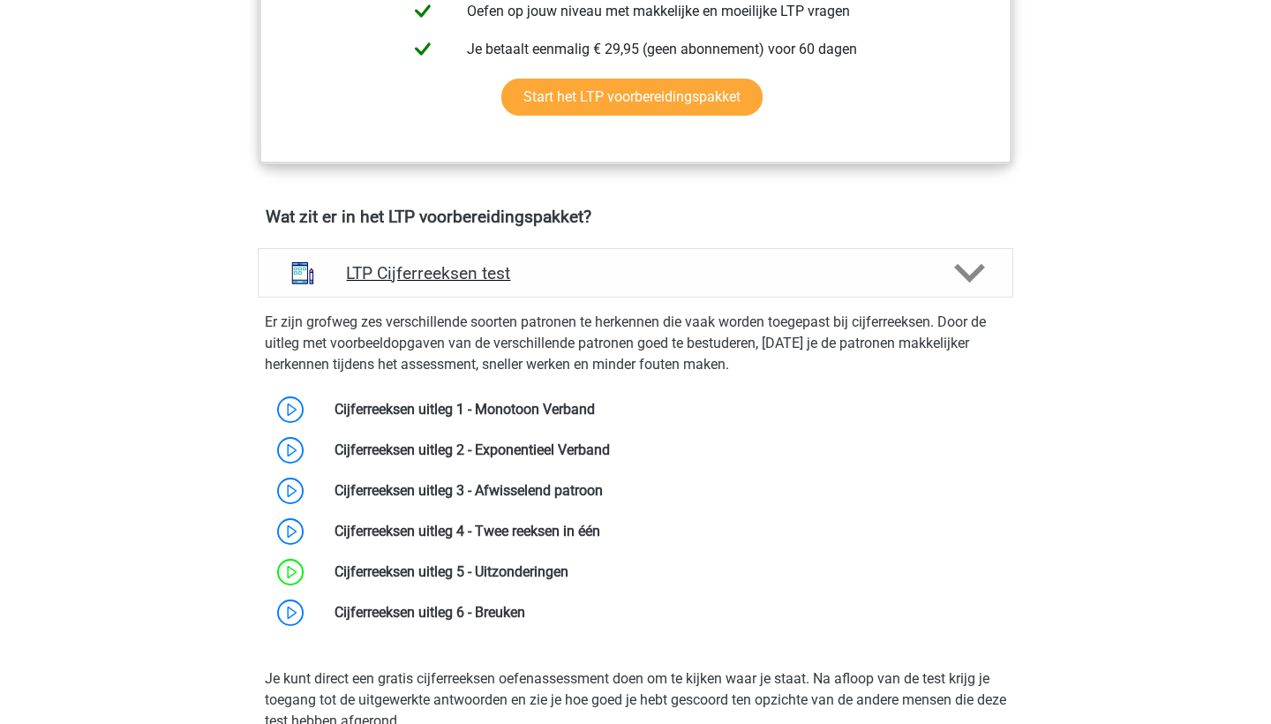
scroll to position [961, 0]
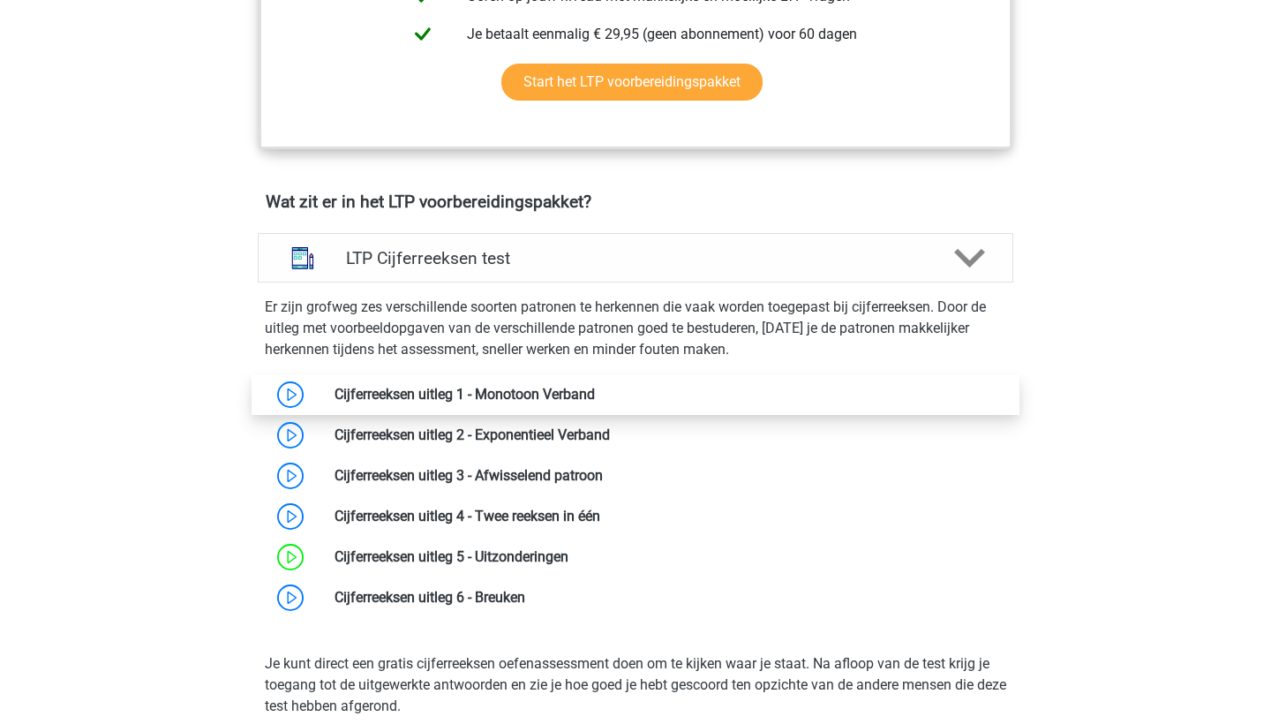
click at [595, 394] on link at bounding box center [595, 394] width 0 height 17
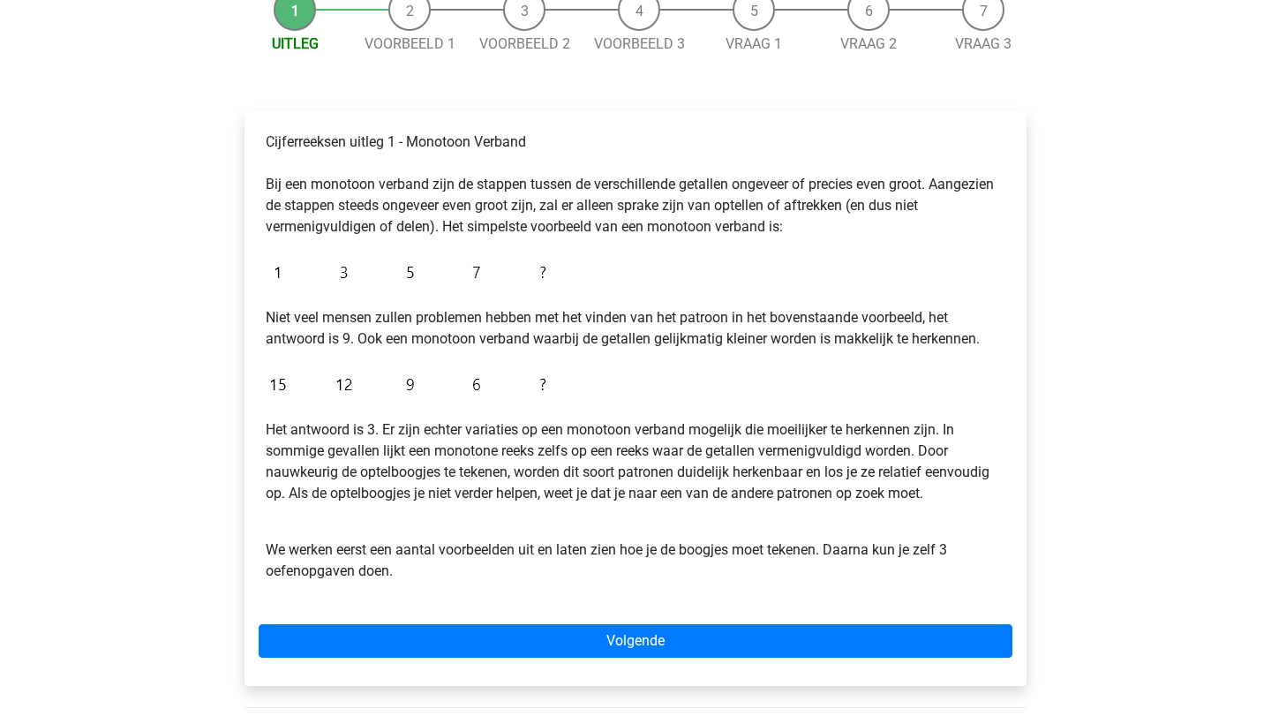
scroll to position [207, 0]
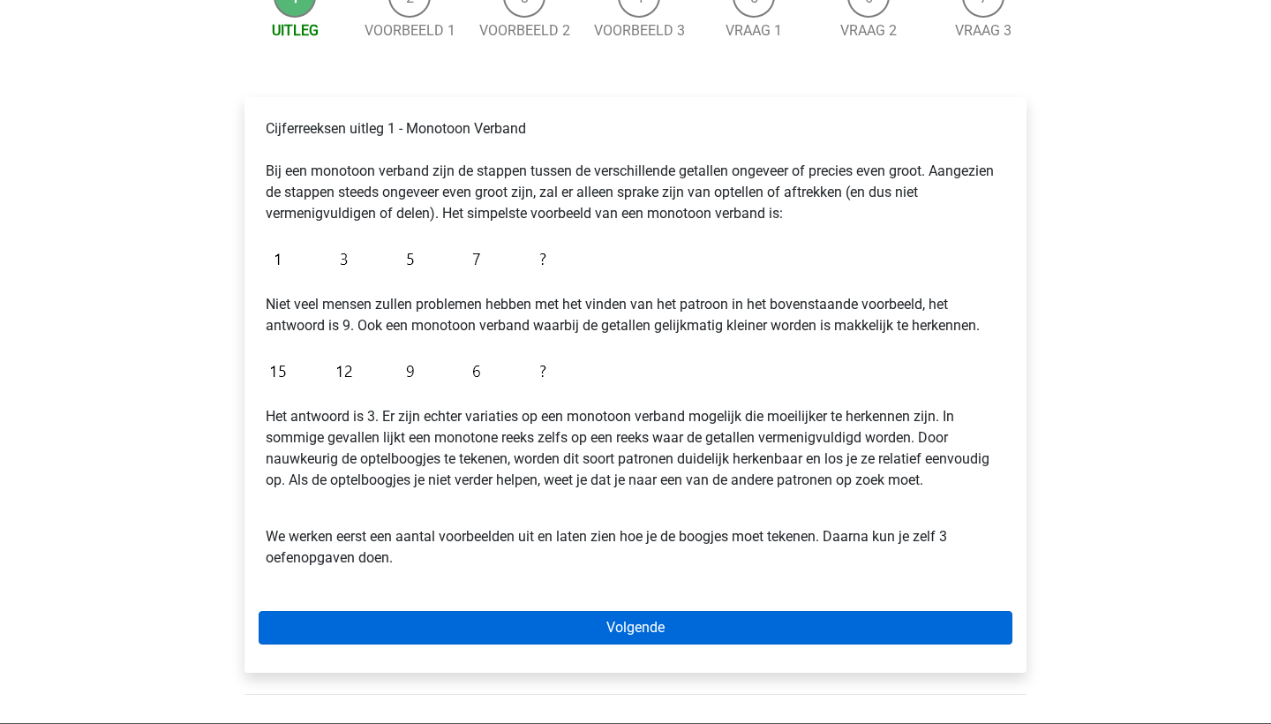
click at [482, 631] on link "Volgende" at bounding box center [636, 628] width 754 height 34
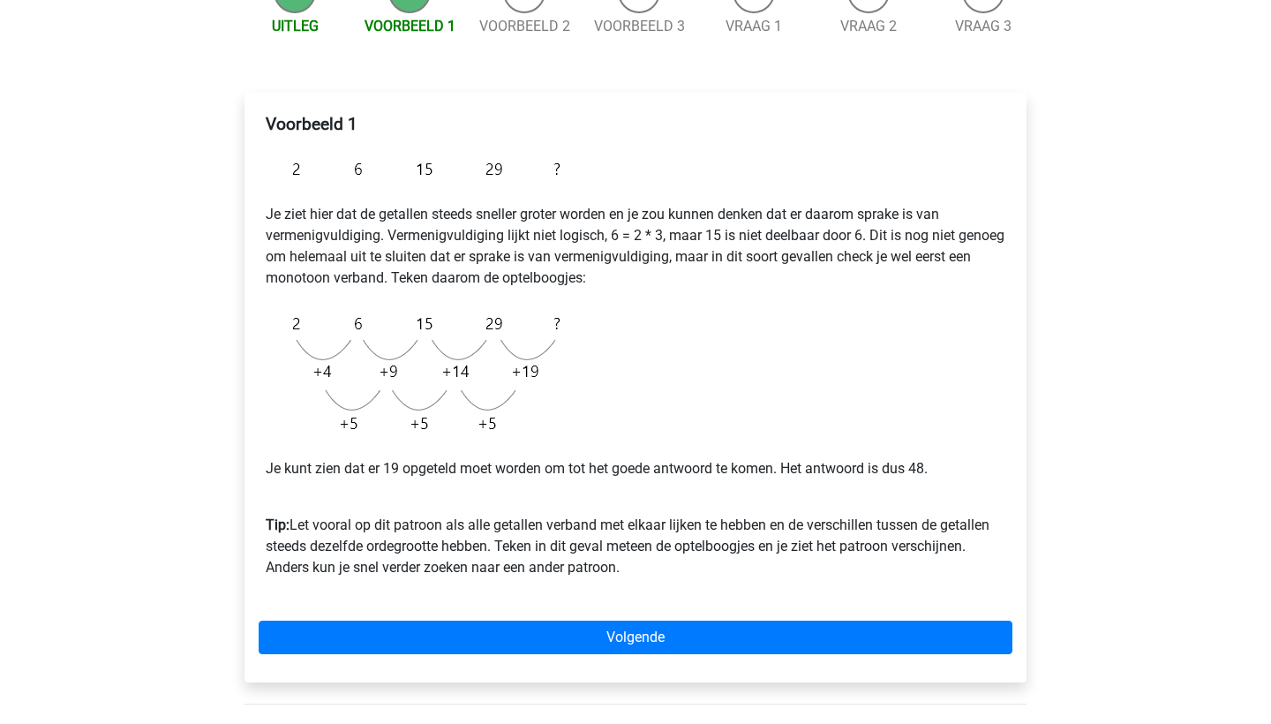
scroll to position [214, 0]
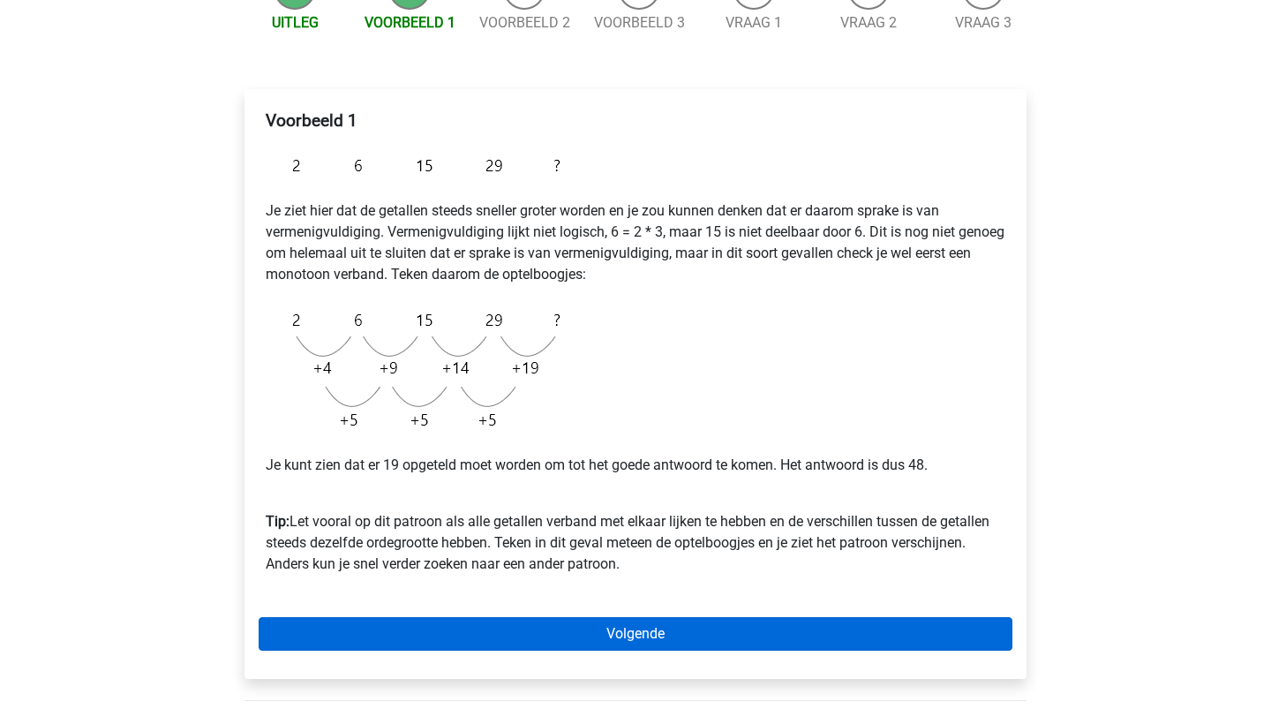
click at [482, 632] on link "Volgende" at bounding box center [636, 634] width 754 height 34
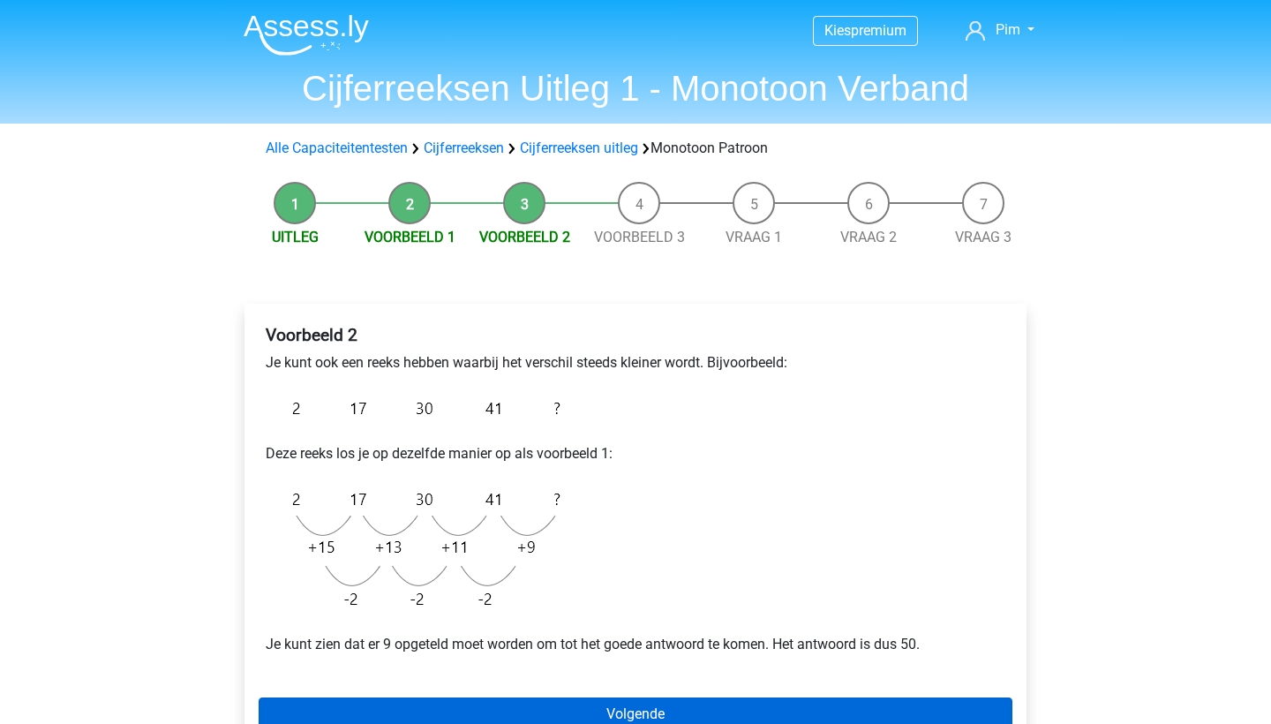
click at [534, 704] on link "Volgende" at bounding box center [636, 714] width 754 height 34
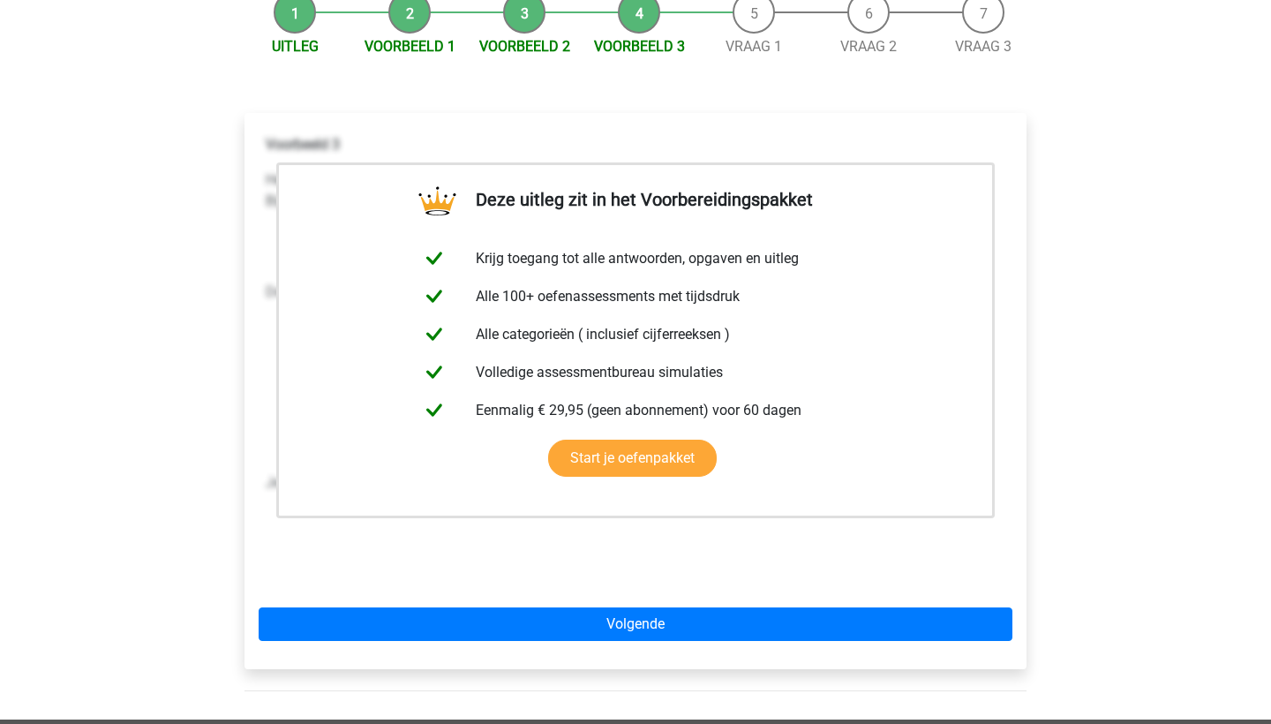
scroll to position [190, 0]
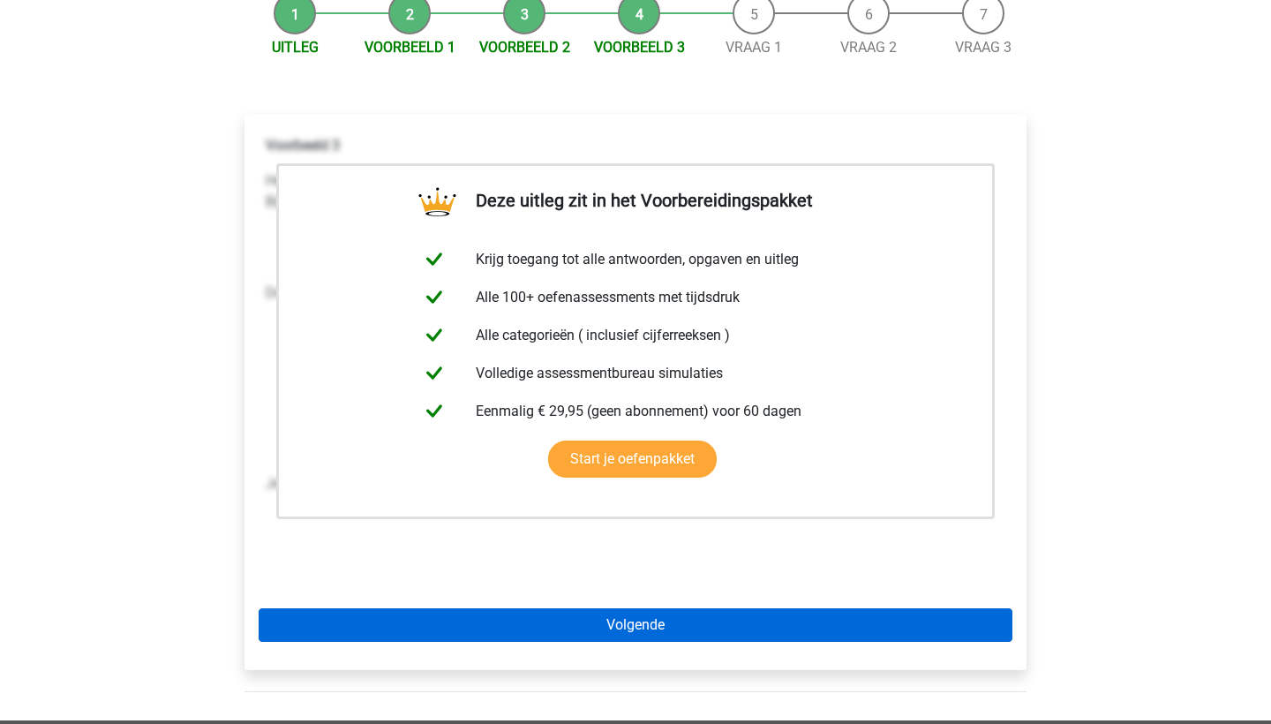
click at [544, 616] on link "Volgende" at bounding box center [636, 625] width 754 height 34
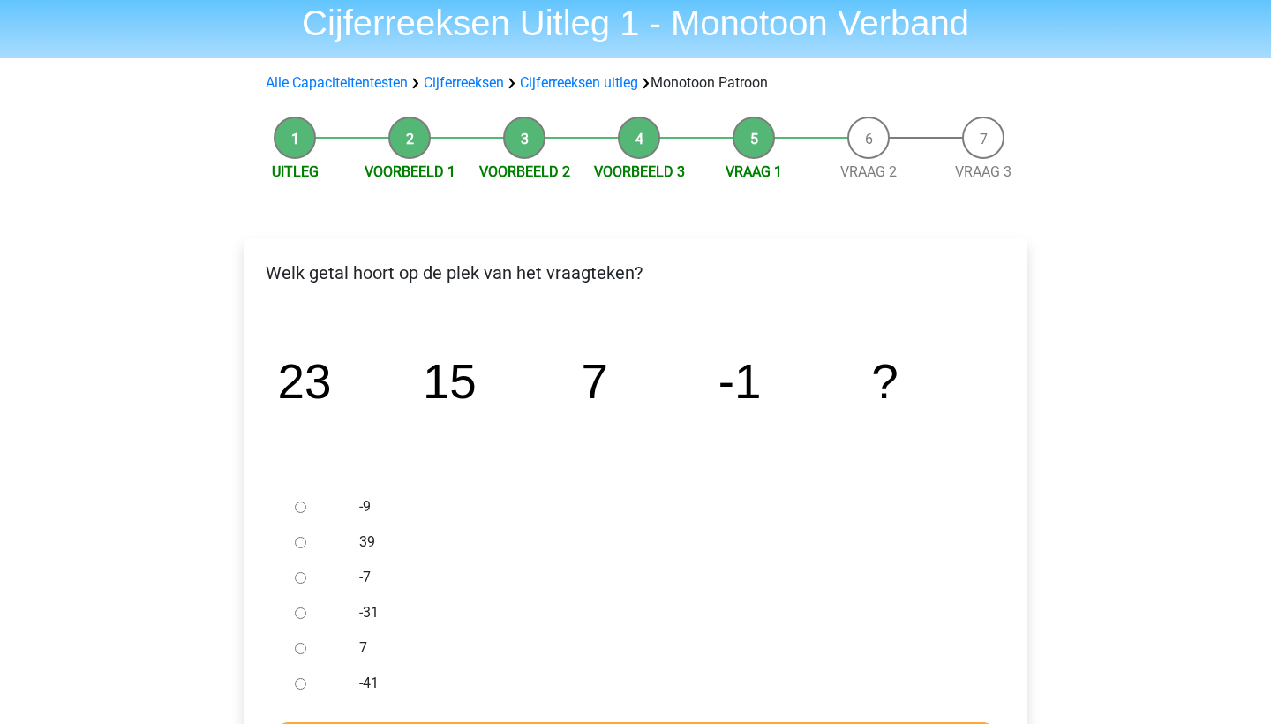
scroll to position [67, 0]
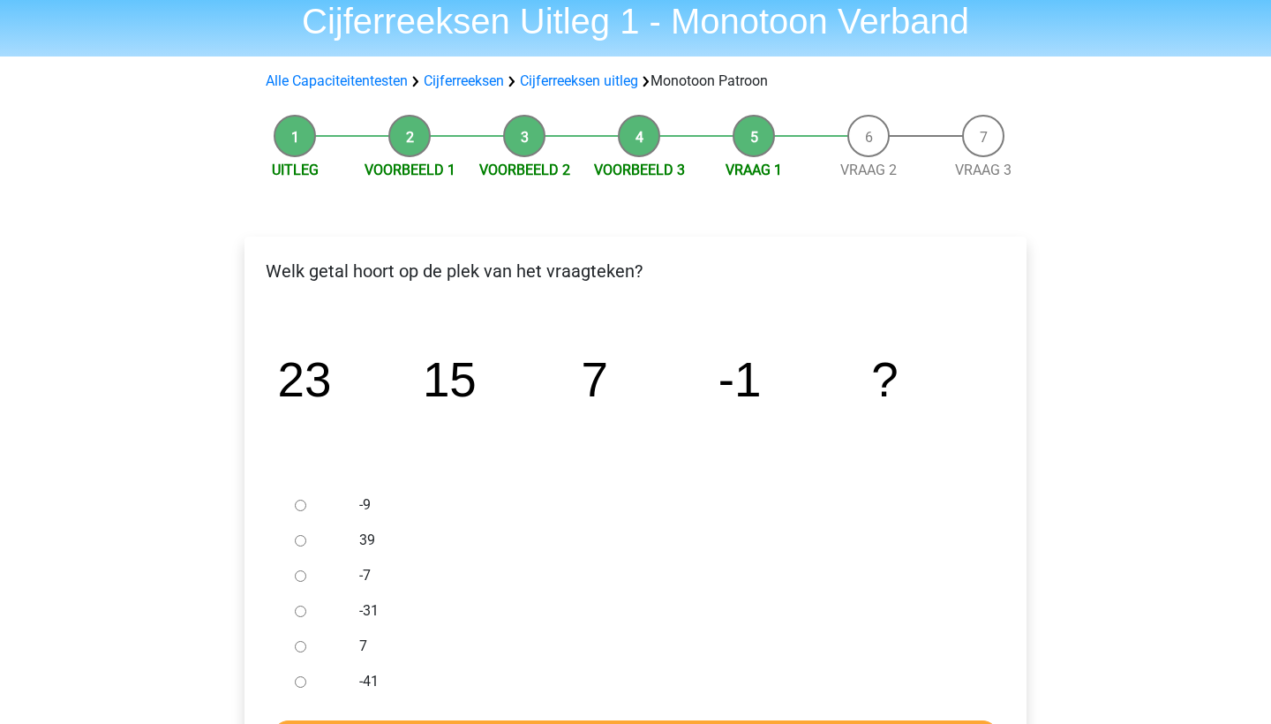
click at [297, 503] on input "-9" at bounding box center [300, 504] width 11 height 11
radio input "true"
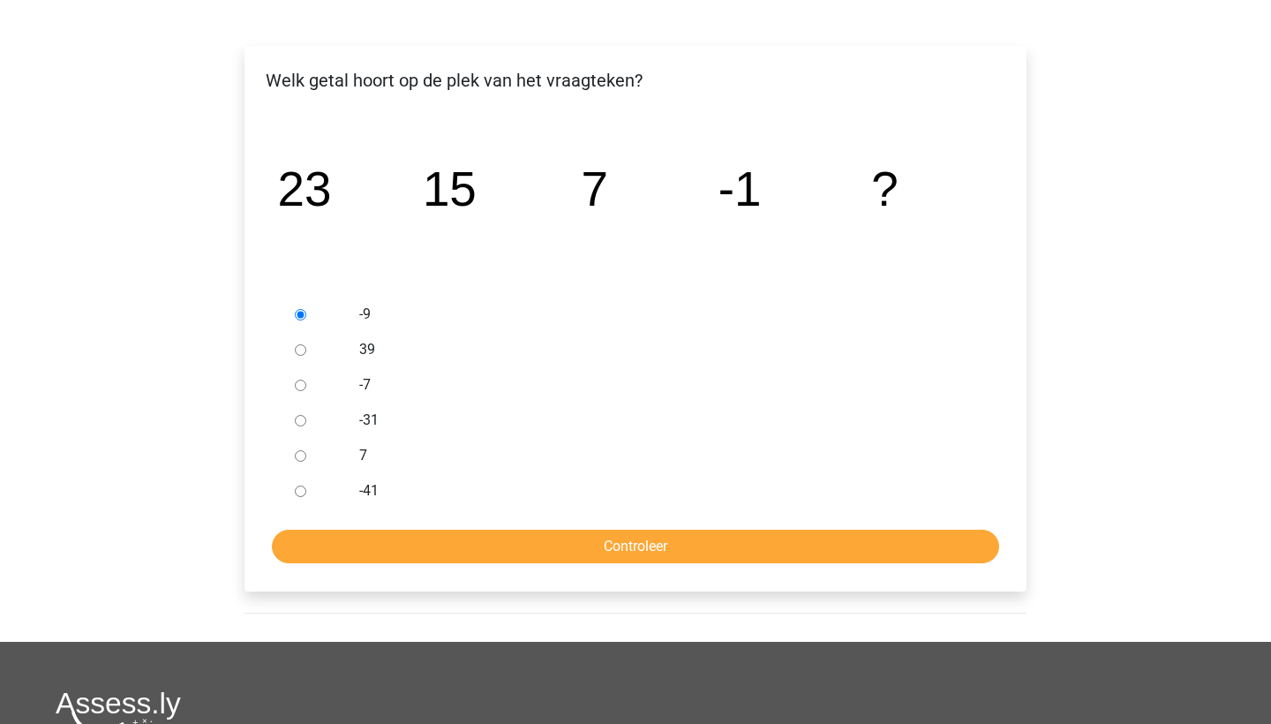
scroll to position [259, 0]
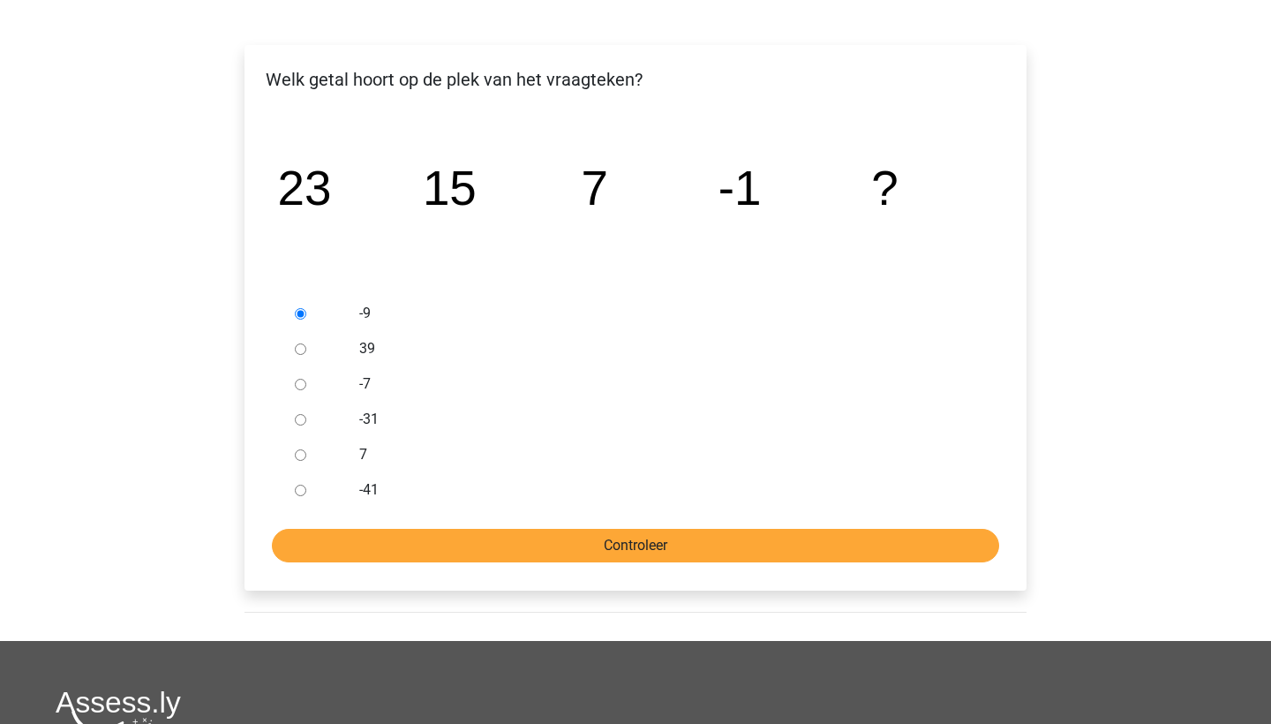
click at [483, 548] on input "Controleer" at bounding box center [635, 546] width 727 height 34
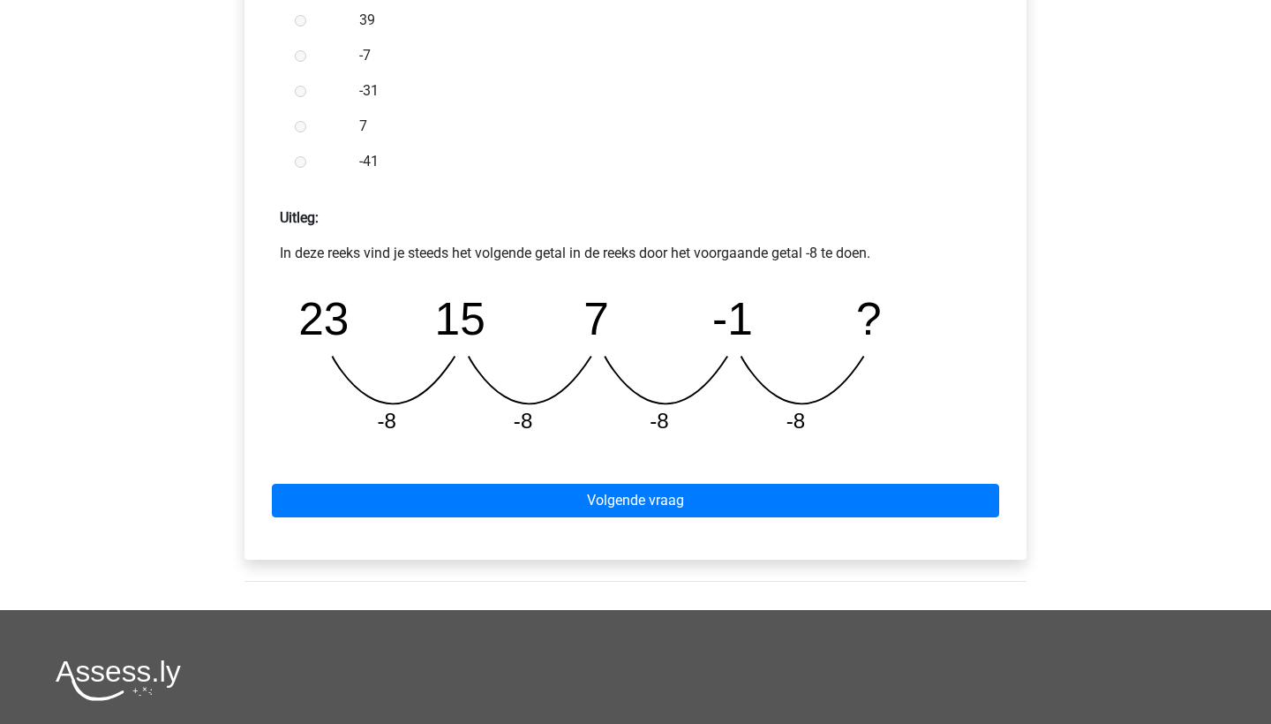
scroll to position [606, 0]
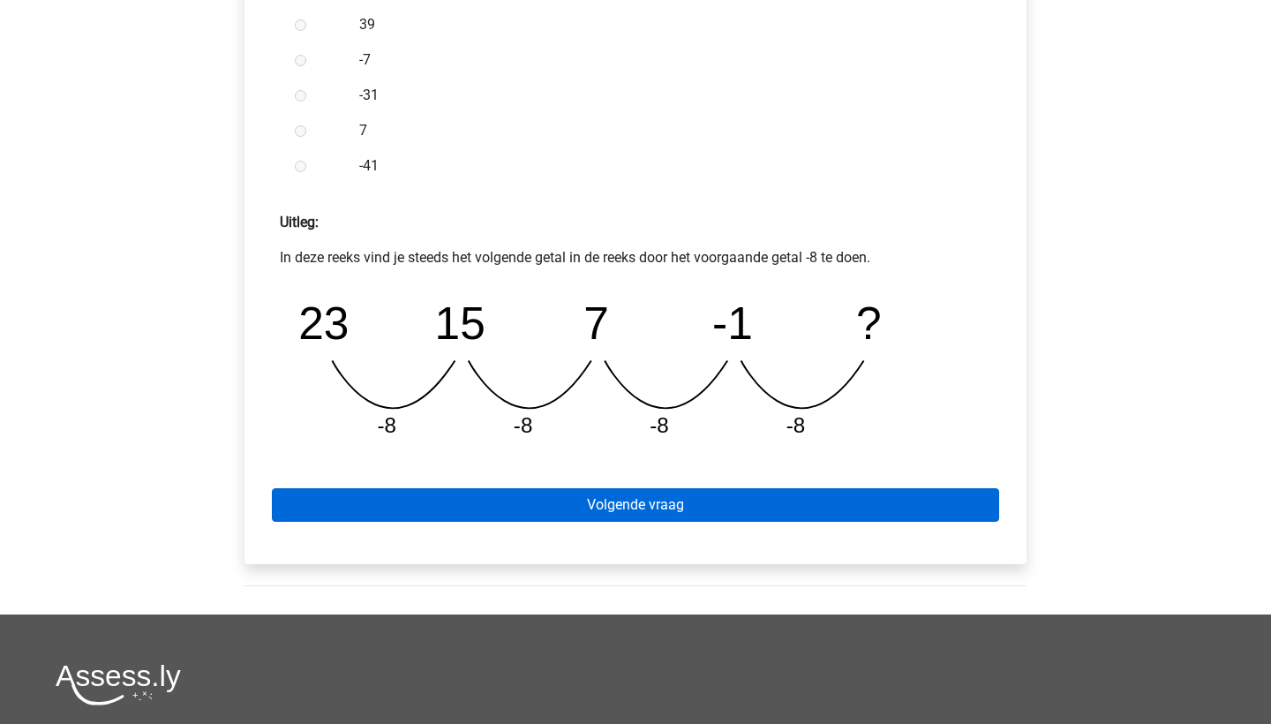
click at [553, 505] on link "Volgende vraag" at bounding box center [635, 505] width 727 height 34
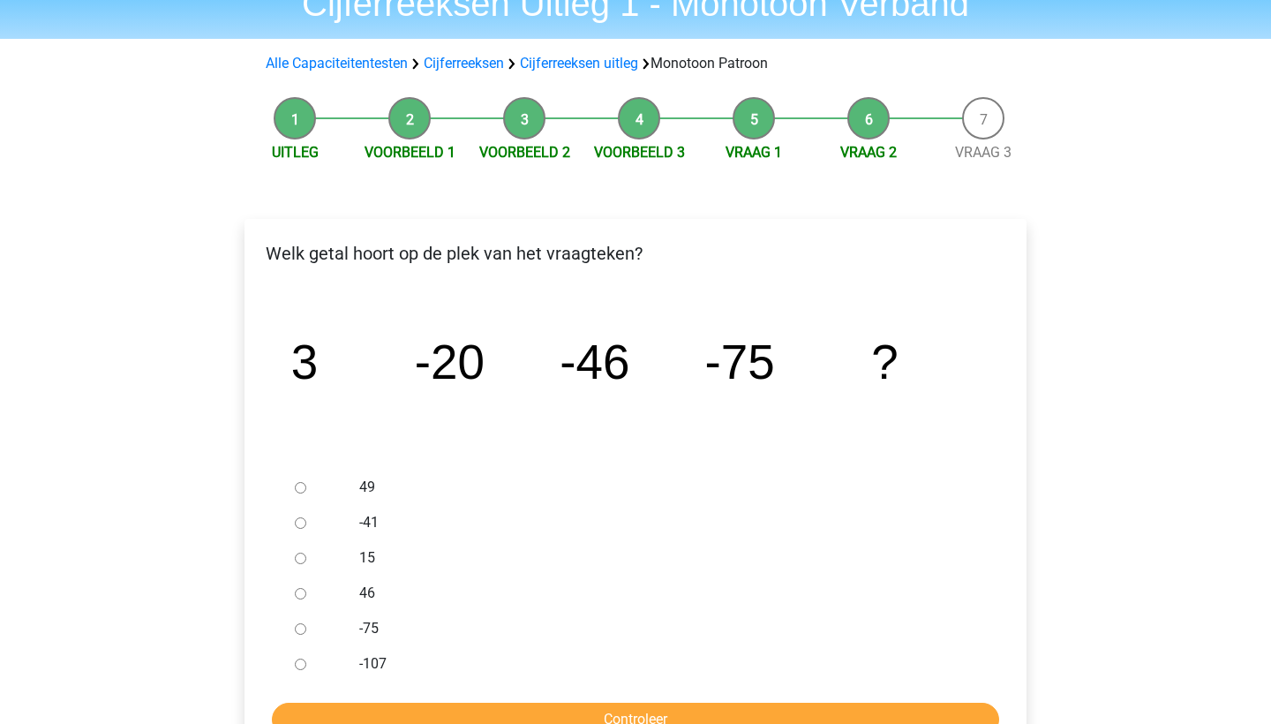
scroll to position [83, 0]
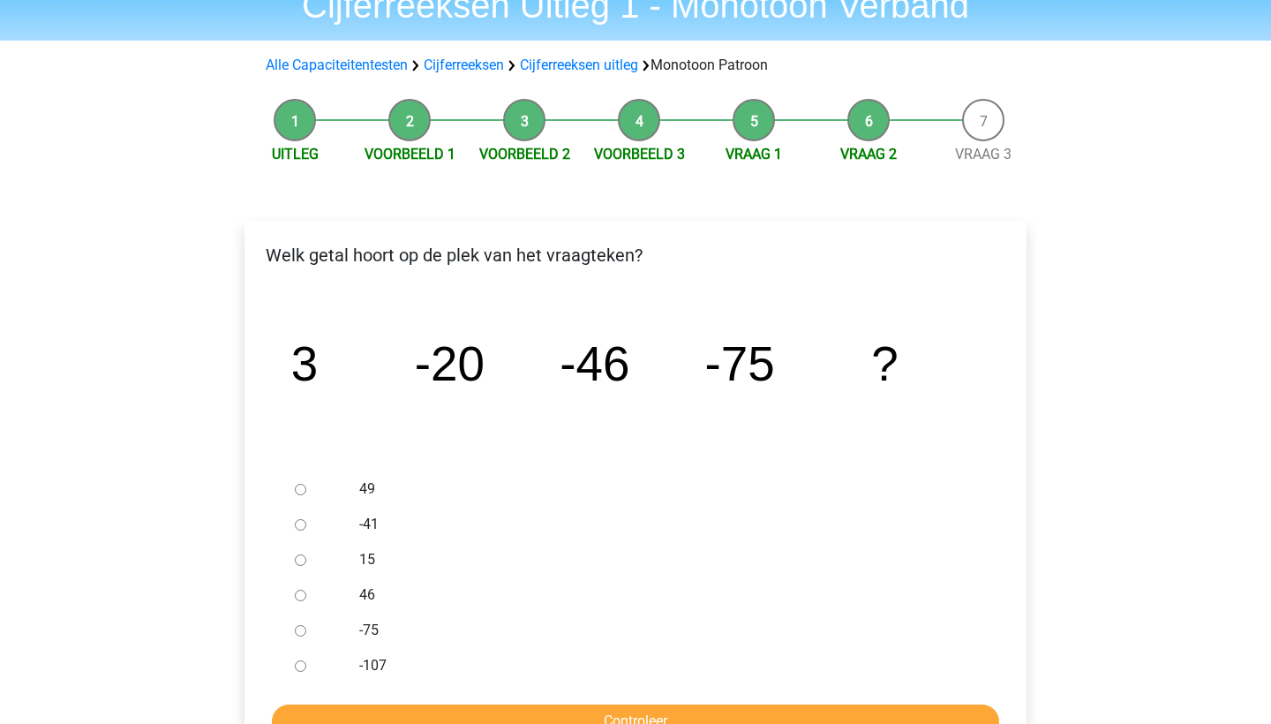
click at [299, 662] on input "-107" at bounding box center [300, 665] width 11 height 11
radio input "true"
click at [336, 716] on input "Controleer" at bounding box center [635, 721] width 727 height 34
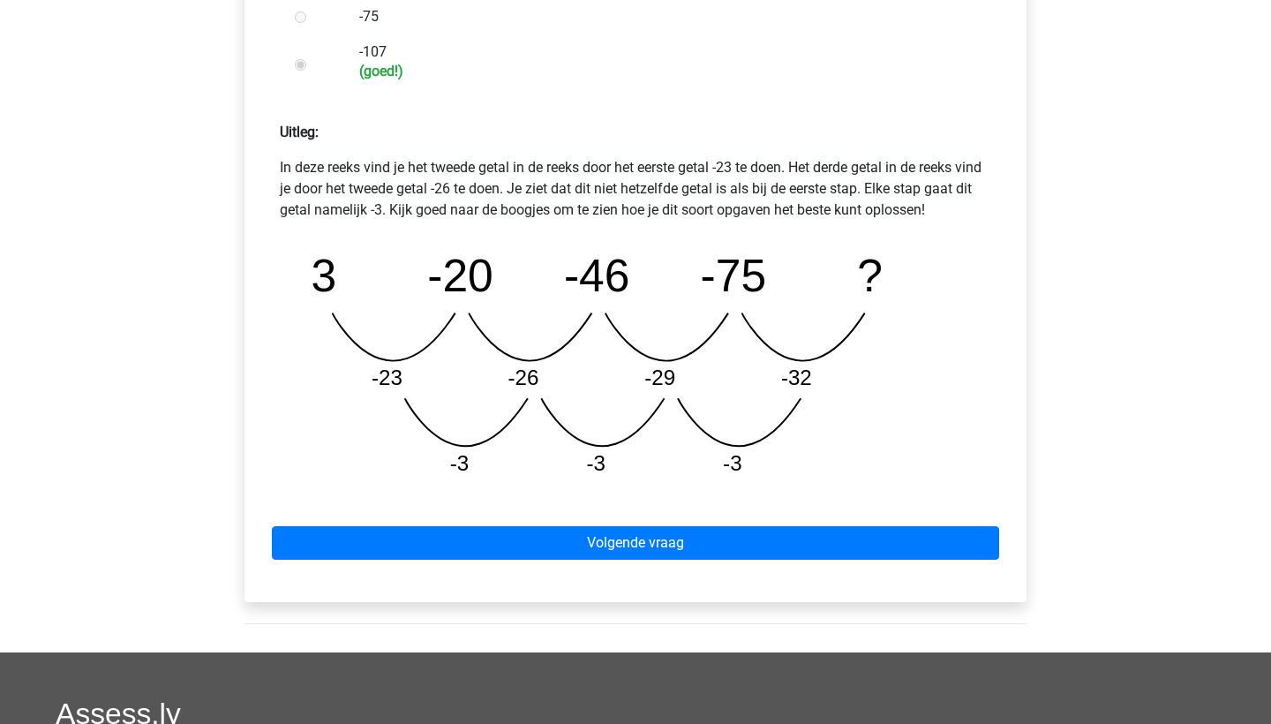
scroll to position [698, 0]
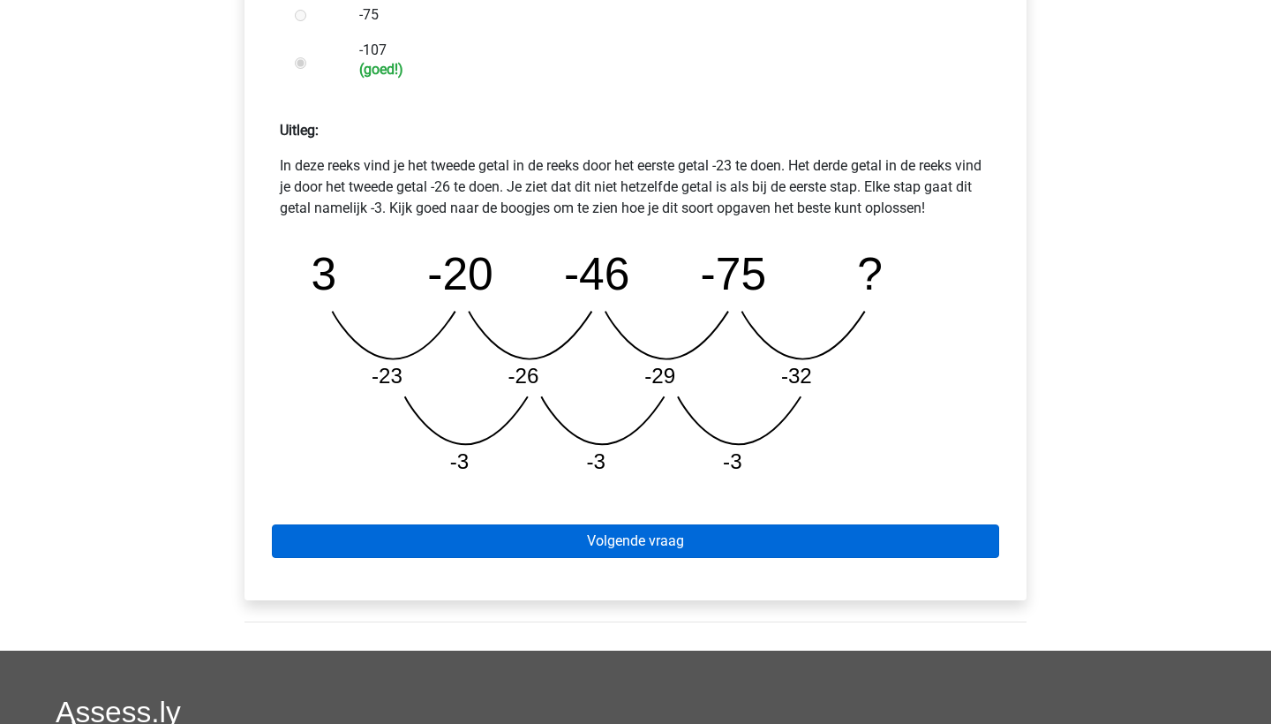
click at [394, 525] on link "Volgende vraag" at bounding box center [635, 541] width 727 height 34
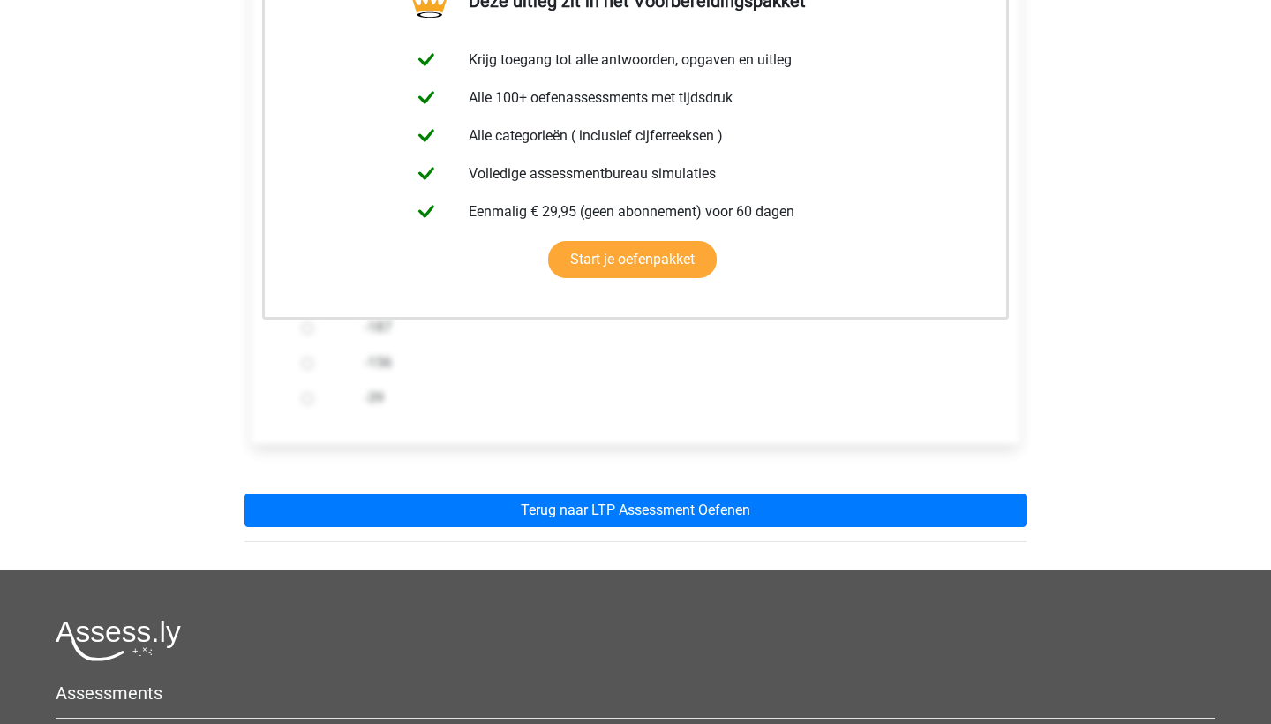
scroll to position [357, 0]
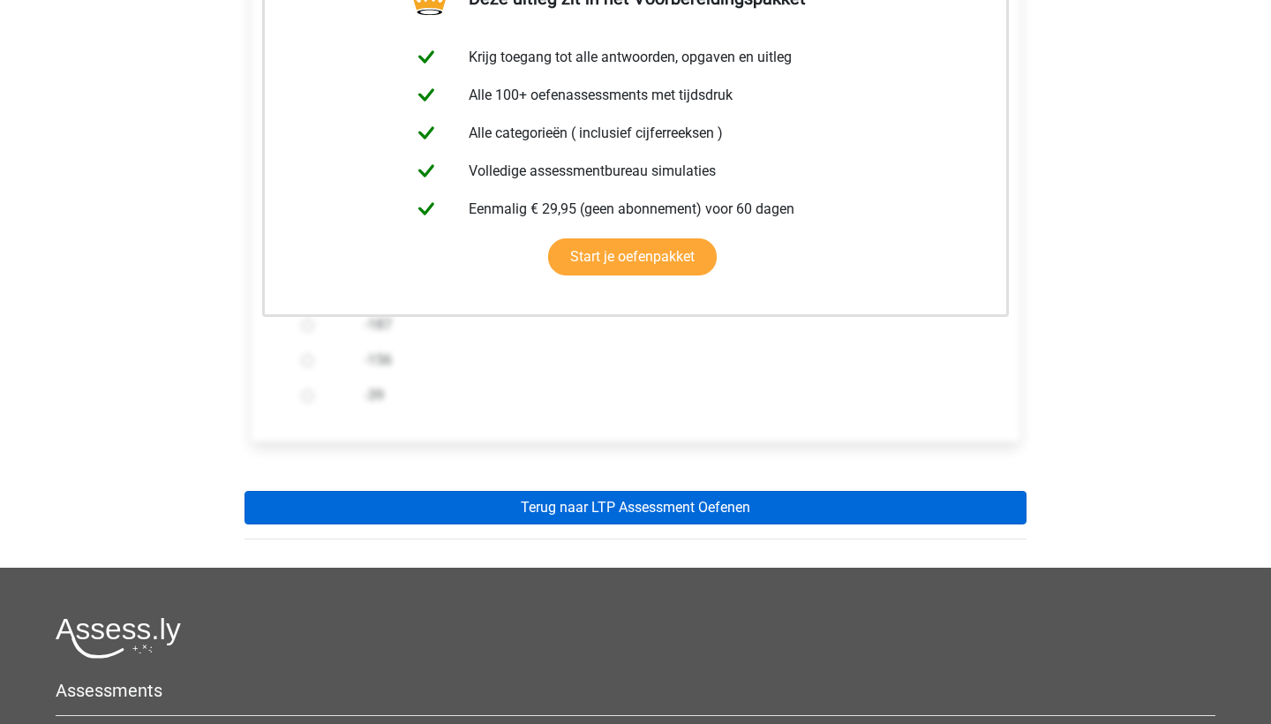
click at [395, 512] on link "Terug naar LTP Assessment Oefenen" at bounding box center [635, 508] width 782 height 34
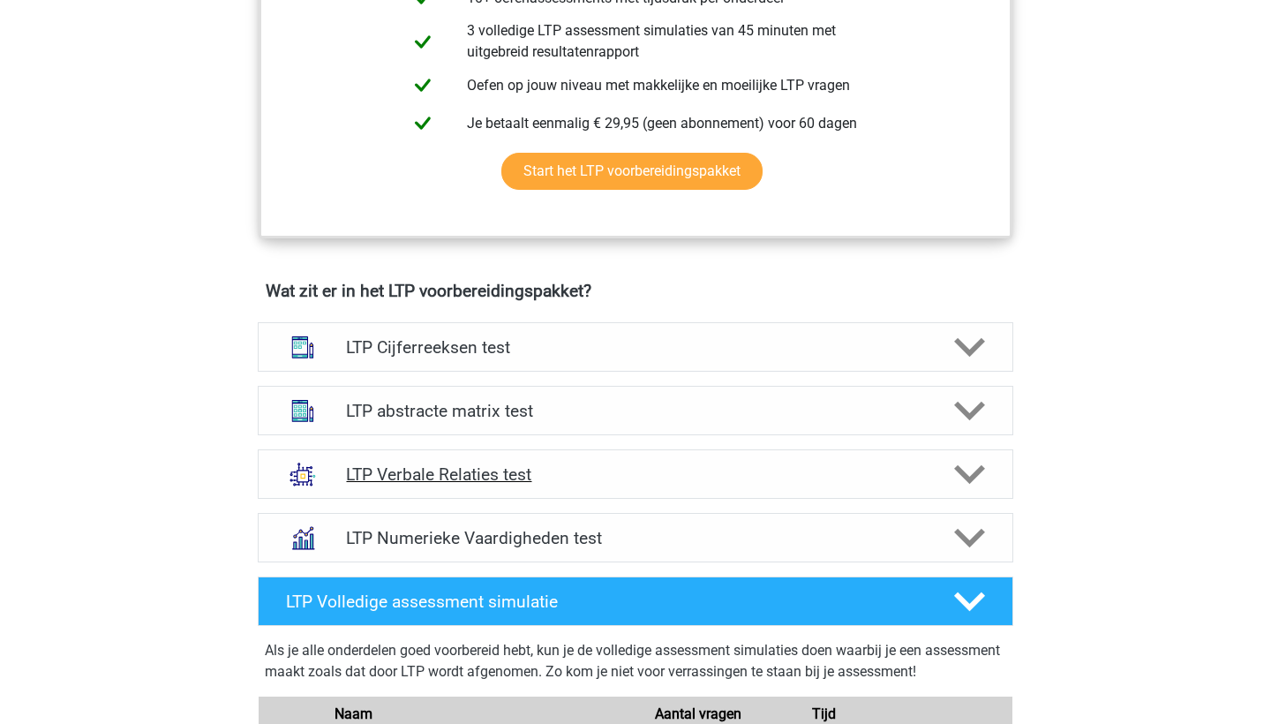
scroll to position [876, 0]
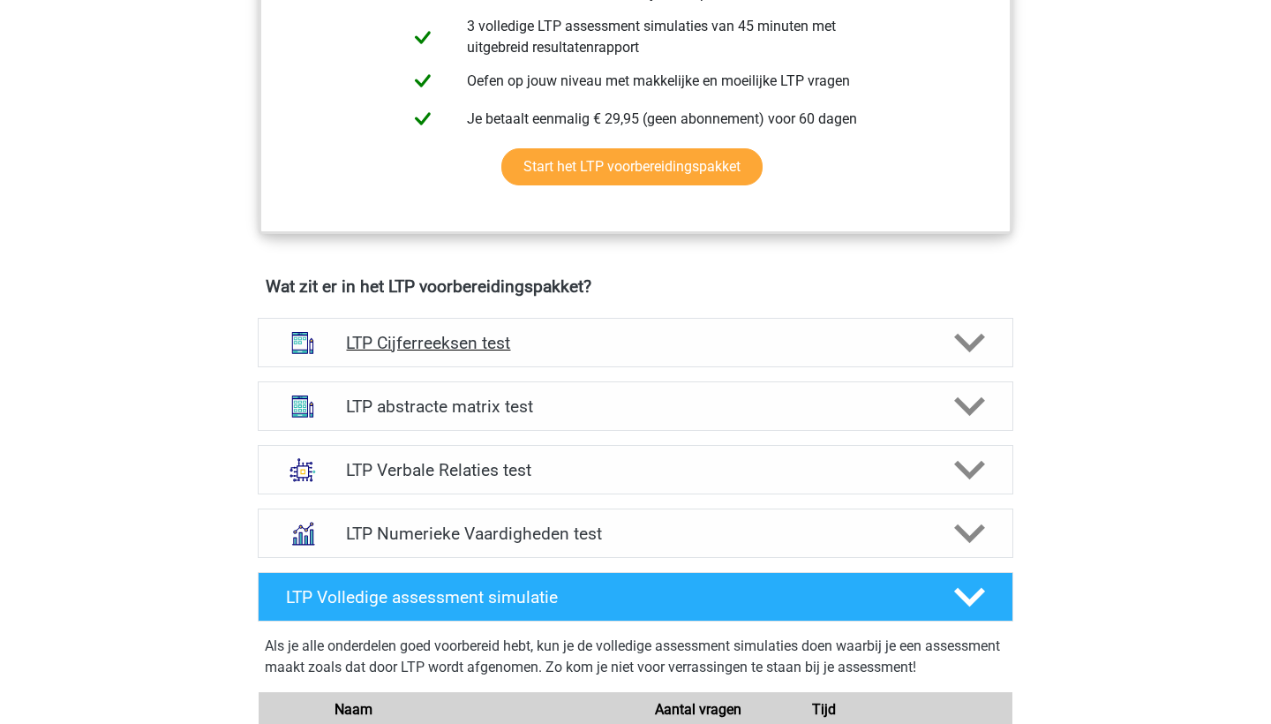
click at [404, 348] on h4 "LTP Cijferreeksen test" at bounding box center [635, 343] width 578 height 20
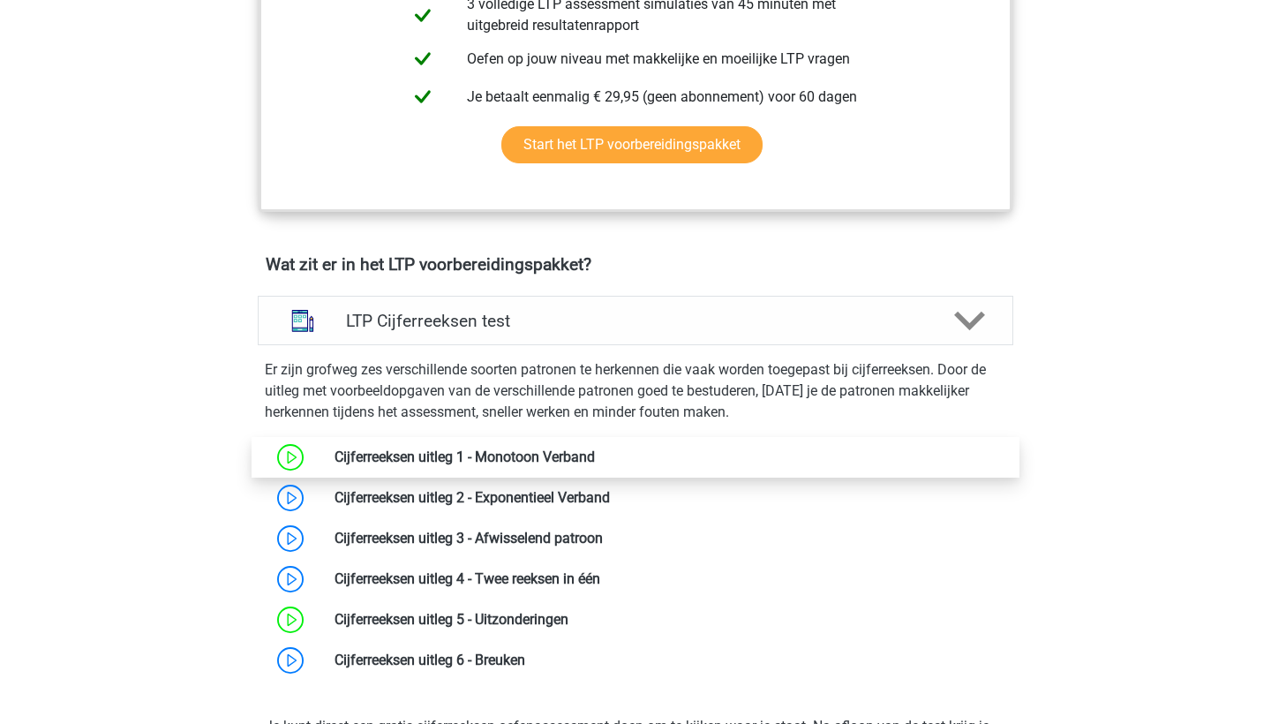
scroll to position [902, 0]
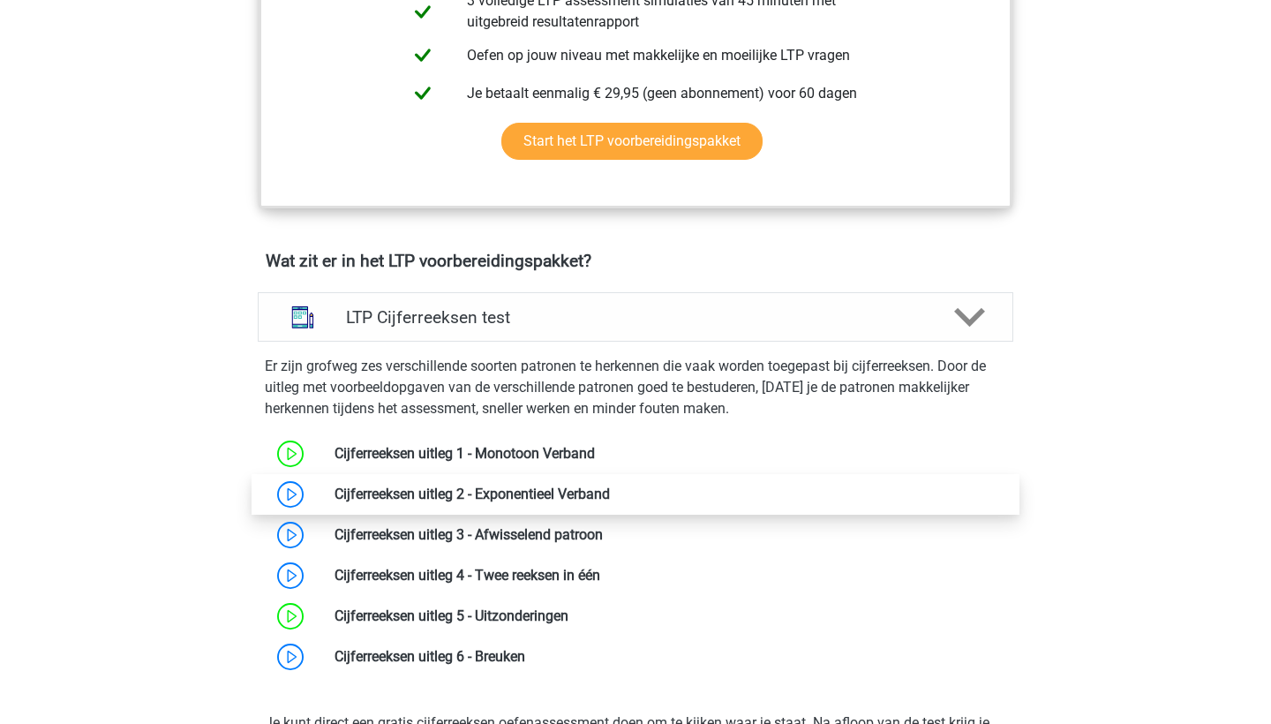
click at [610, 485] on link at bounding box center [610, 493] width 0 height 17
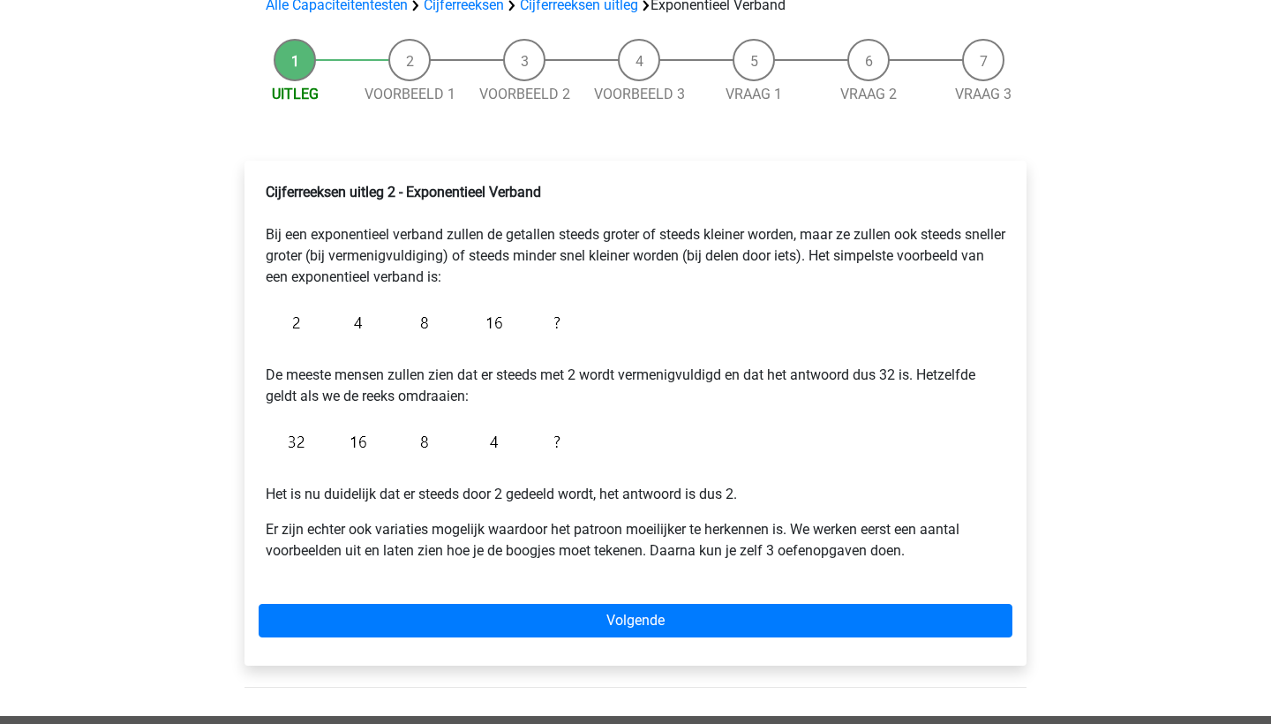
scroll to position [154, 0]
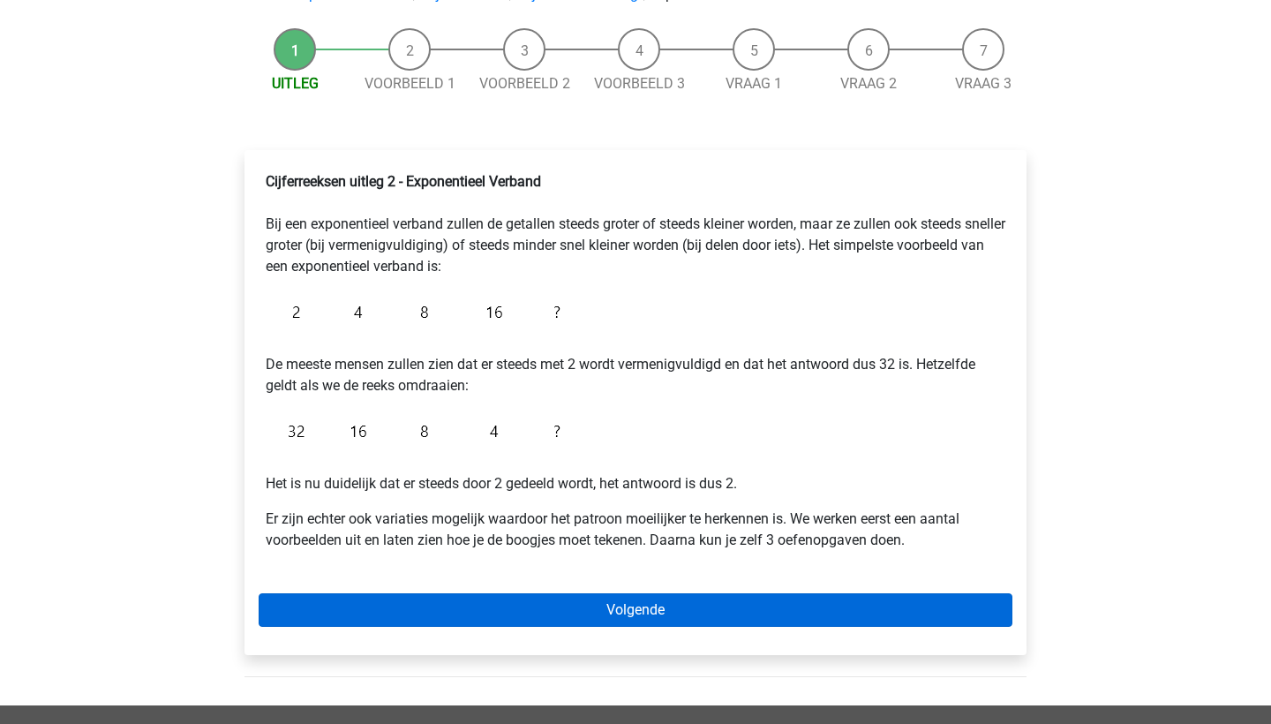
click at [567, 620] on link "Volgende" at bounding box center [636, 610] width 754 height 34
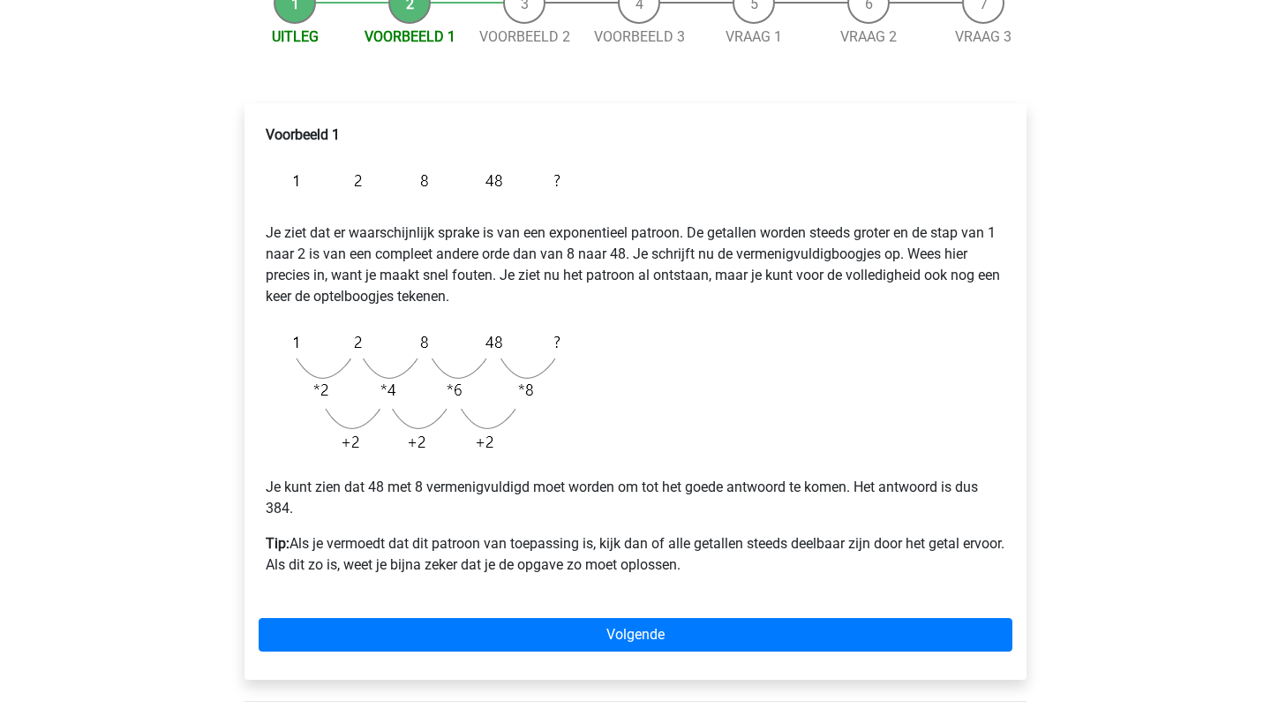
scroll to position [199, 0]
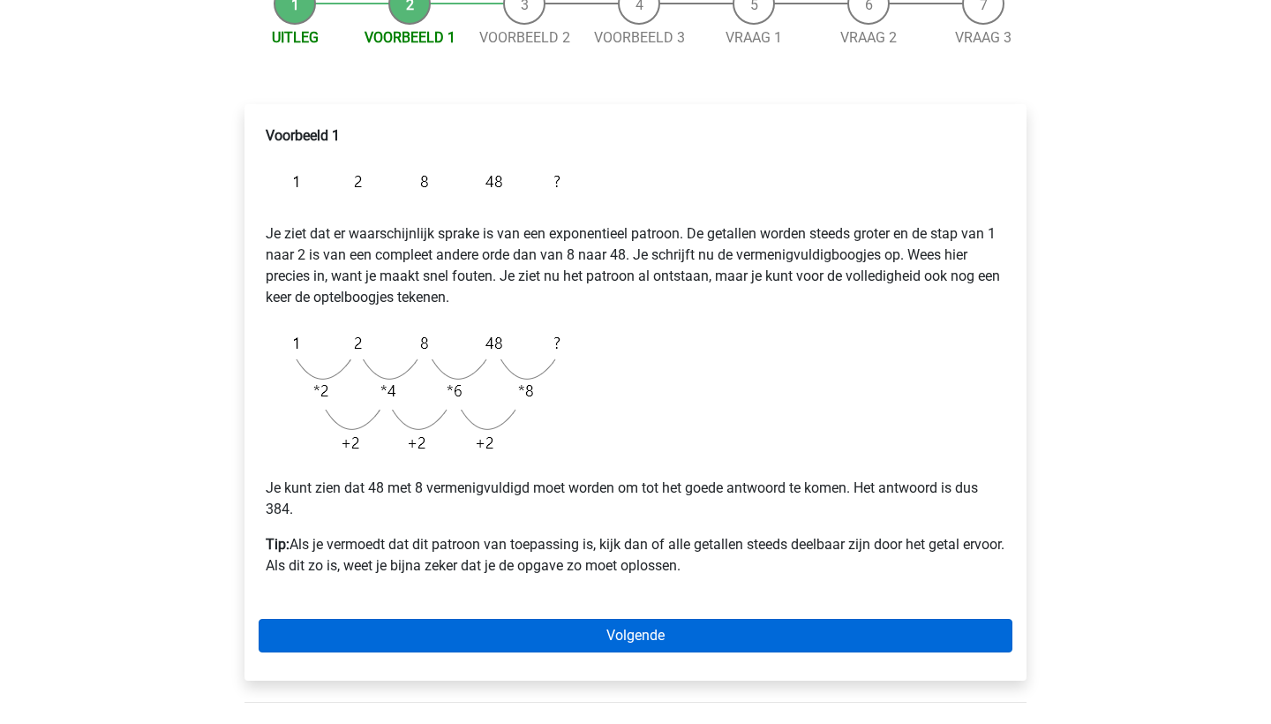
click at [562, 631] on link "Volgende" at bounding box center [636, 636] width 754 height 34
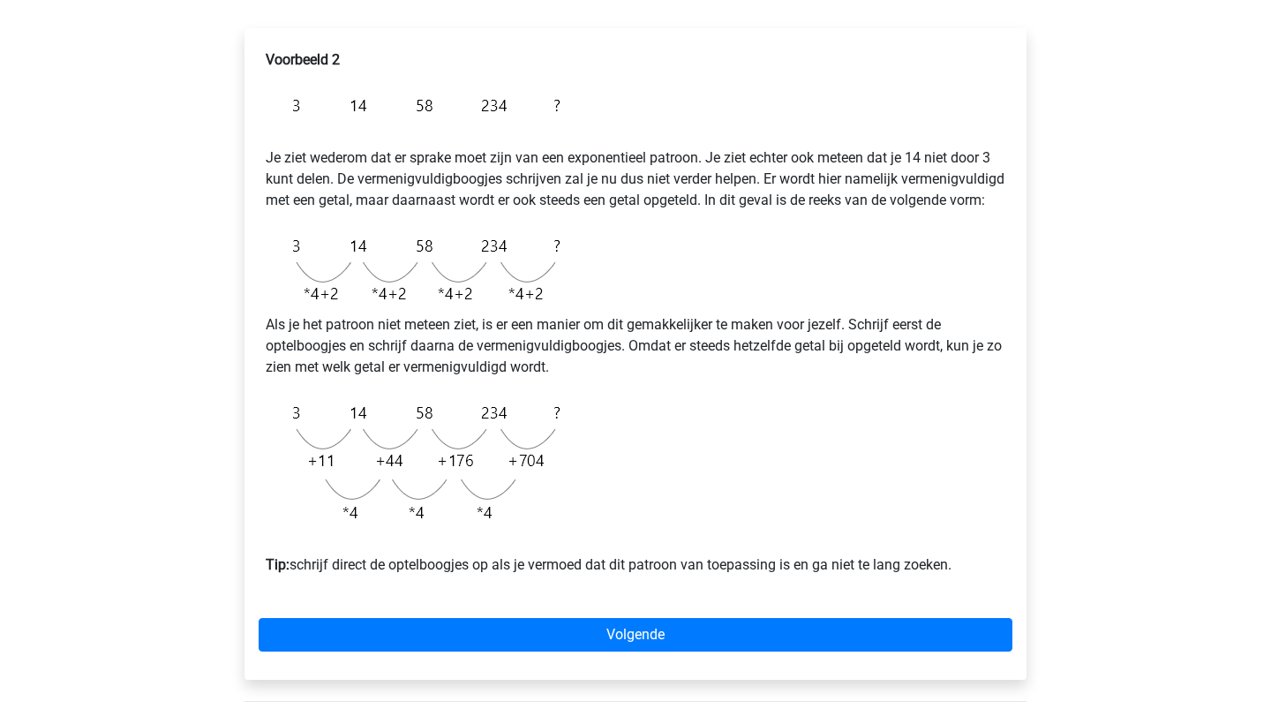
scroll to position [280, 0]
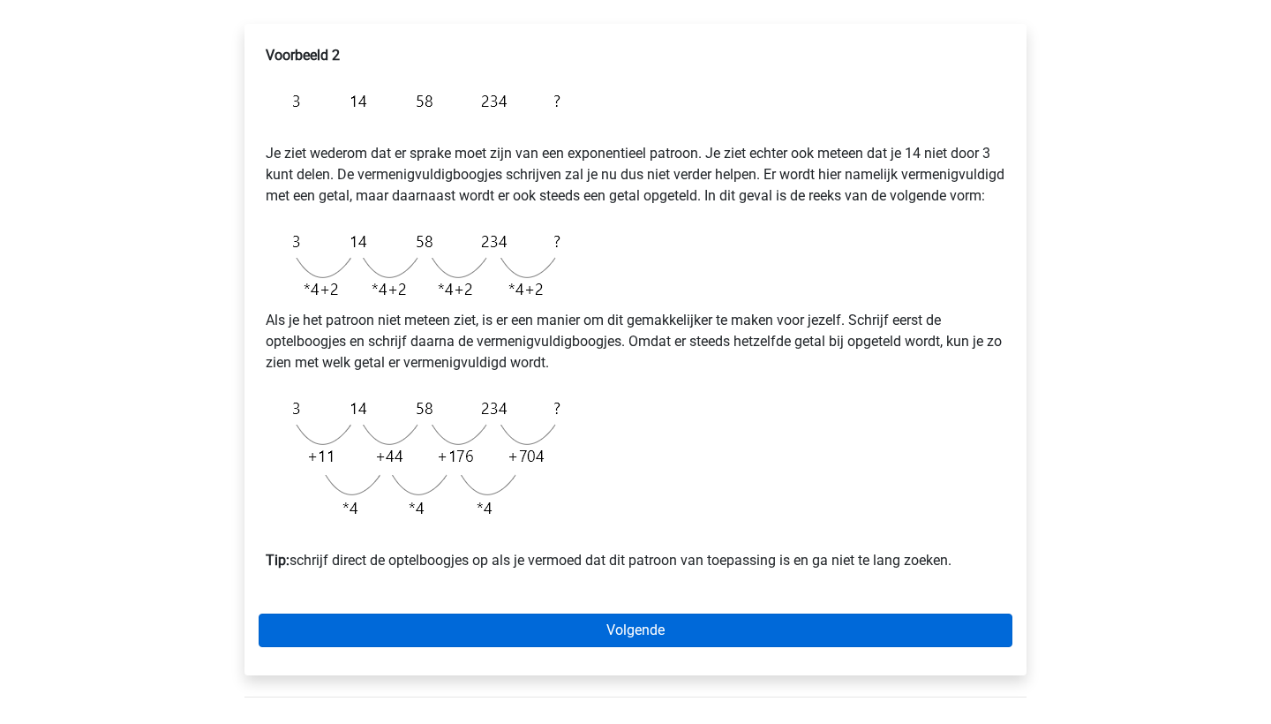
click at [557, 647] on link "Volgende" at bounding box center [636, 630] width 754 height 34
click at [543, 647] on link "Volgende" at bounding box center [636, 630] width 754 height 34
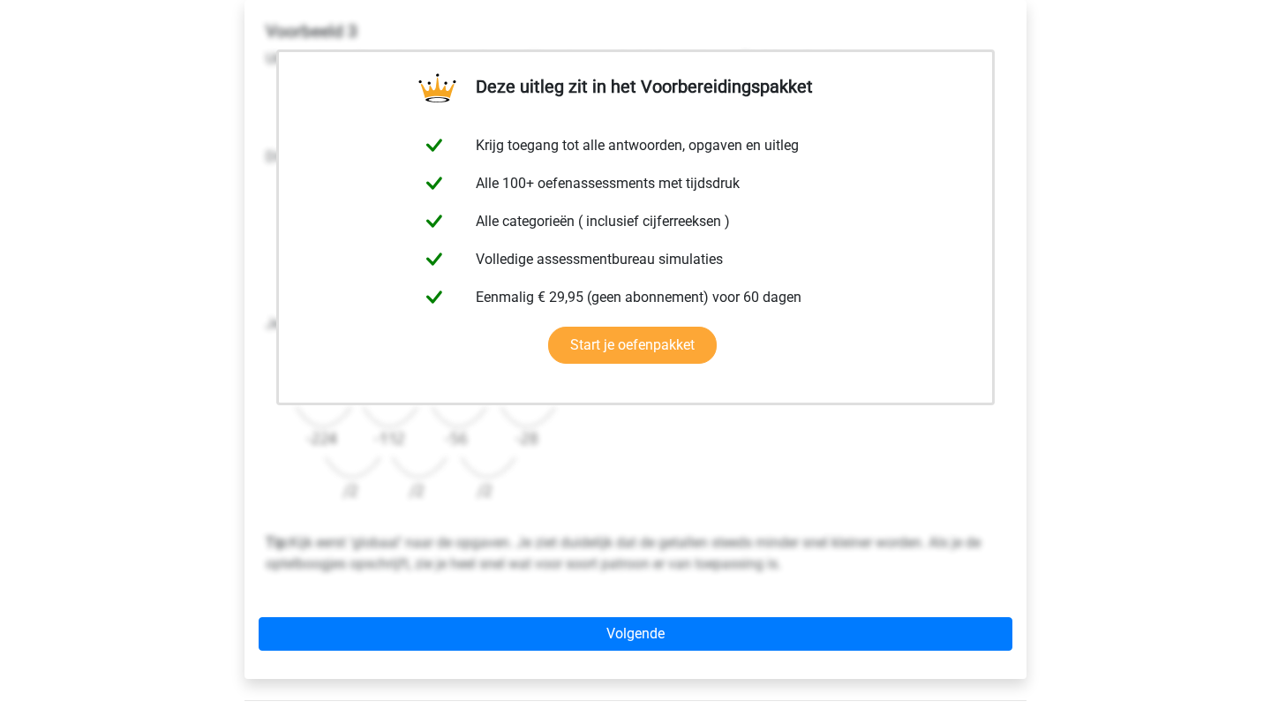
scroll to position [306, 0]
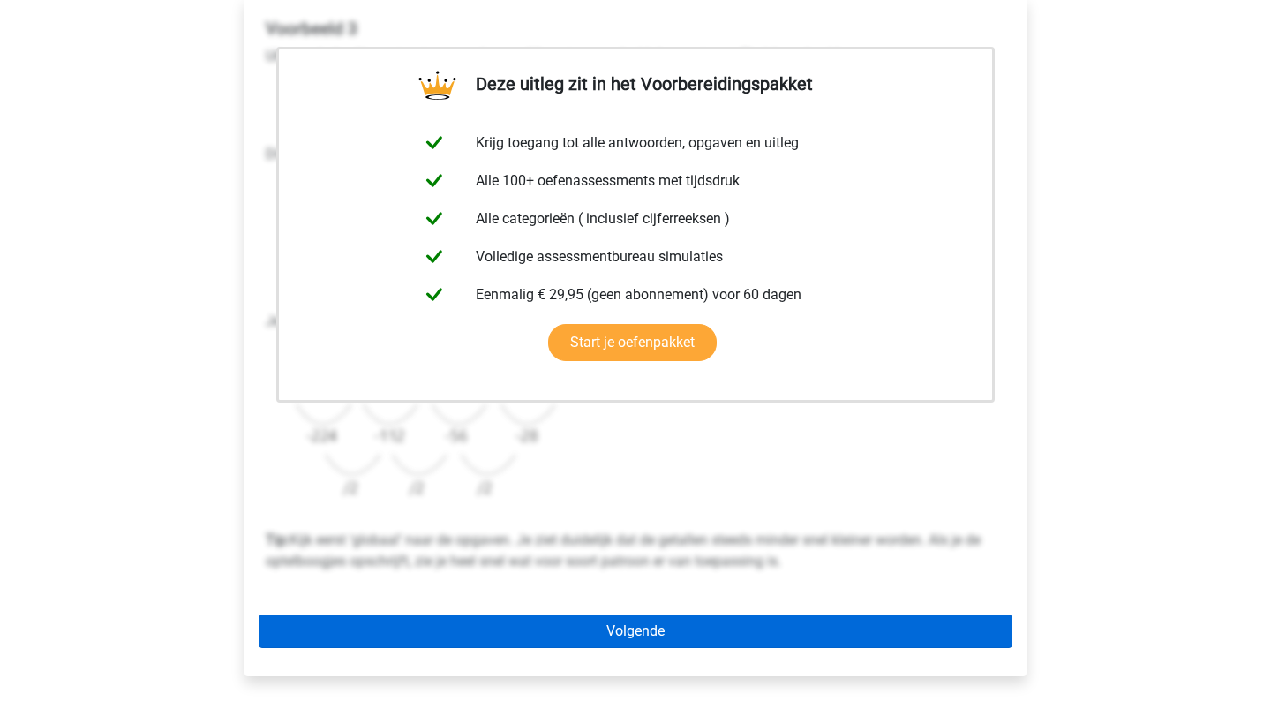
click at [557, 632] on link "Volgende" at bounding box center [636, 631] width 754 height 34
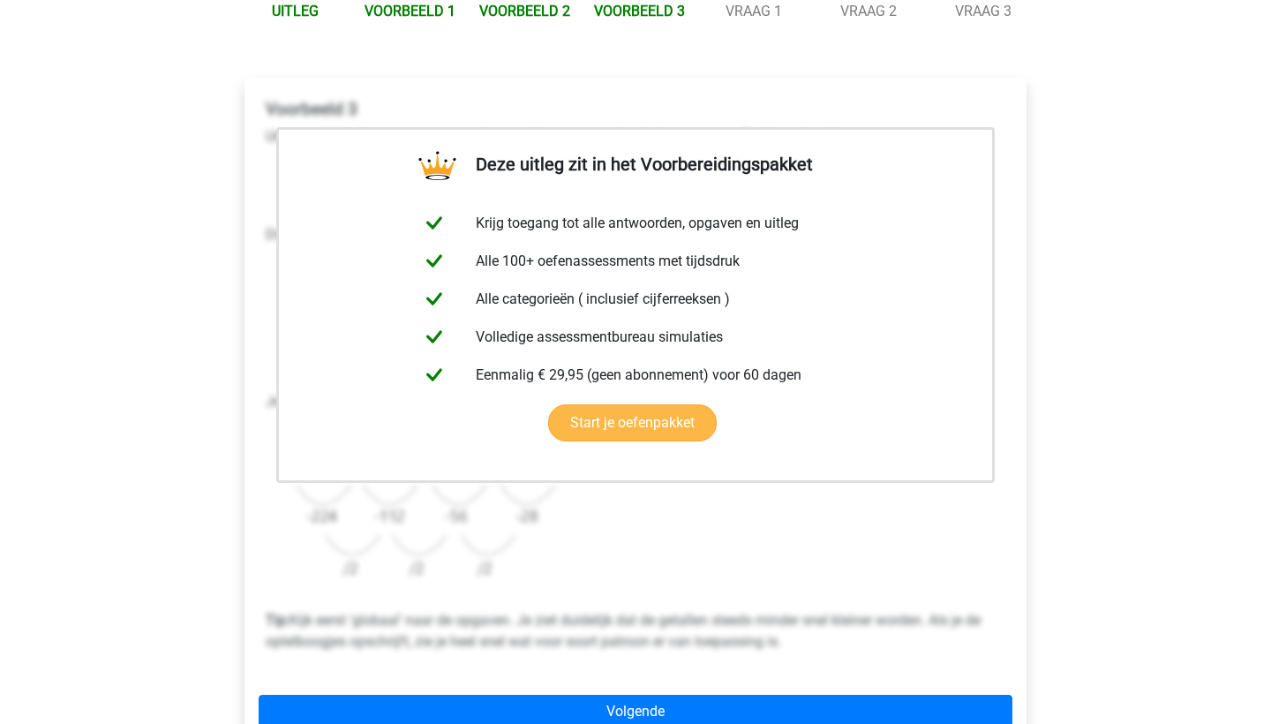
scroll to position [342, 0]
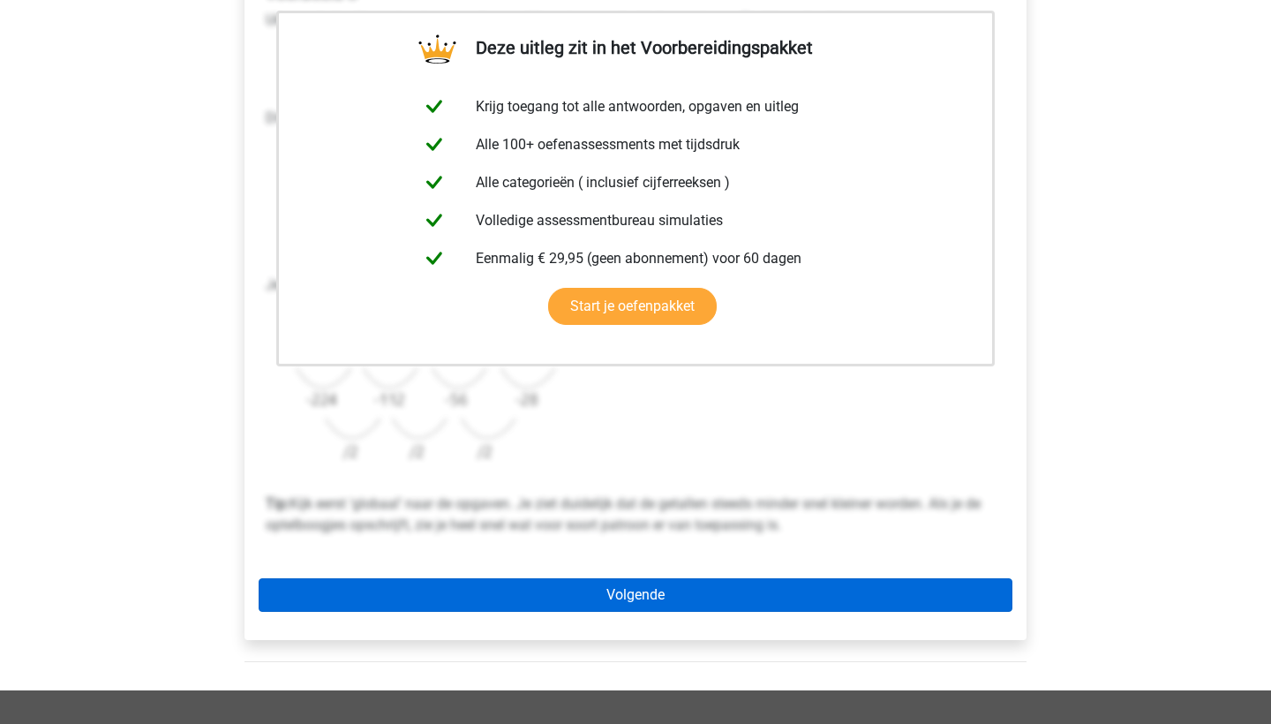
click at [665, 605] on link "Volgende" at bounding box center [636, 595] width 754 height 34
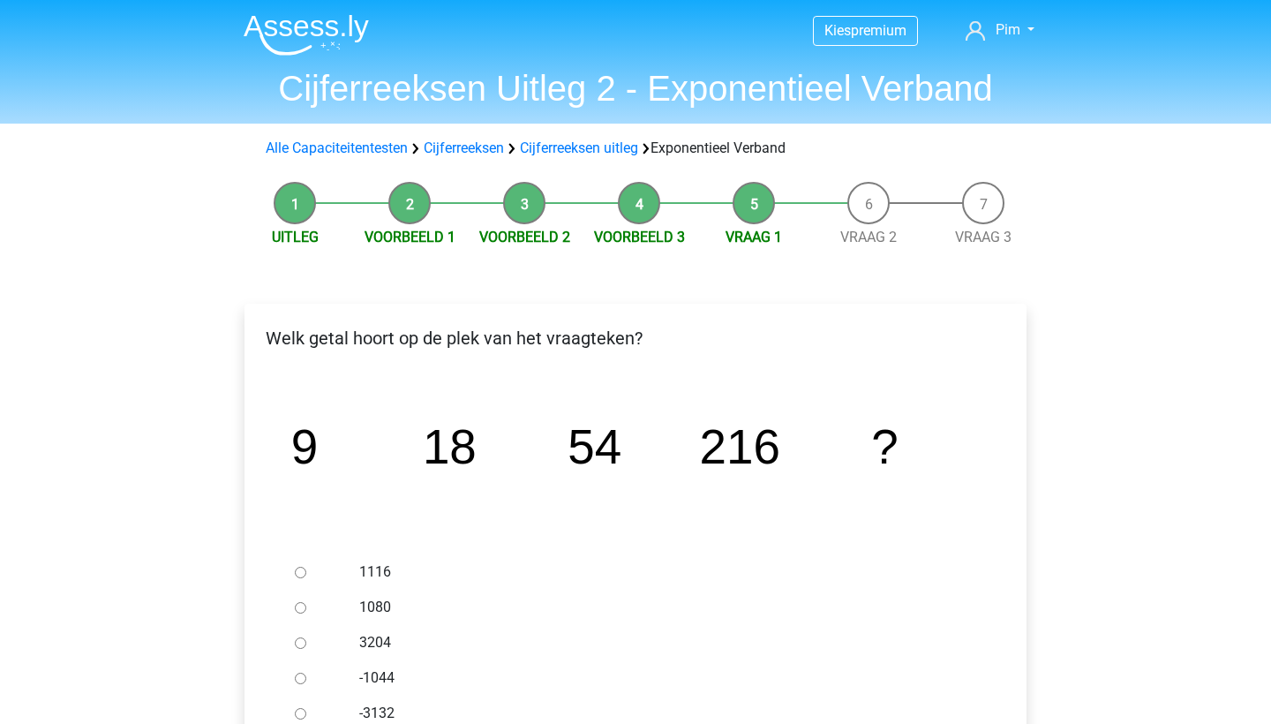
click at [298, 609] on input "1080" at bounding box center [300, 607] width 11 height 11
radio input "true"
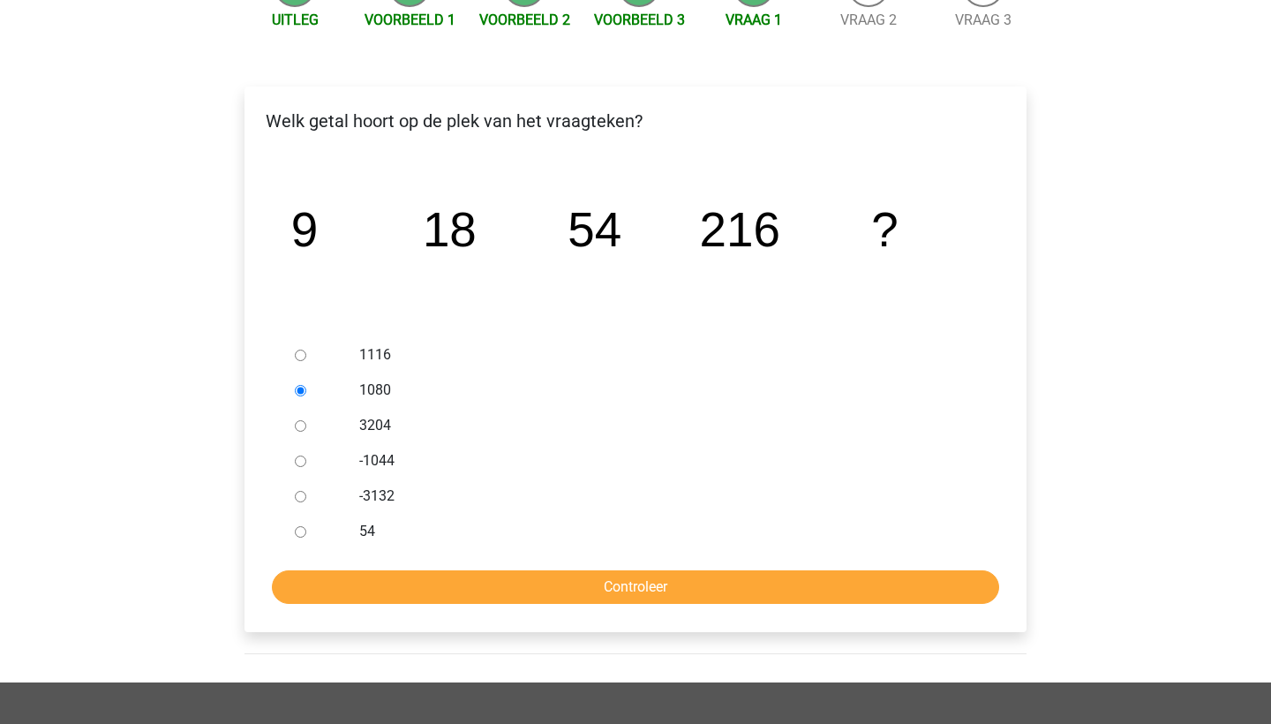
scroll to position [217, 0]
click at [319, 579] on input "Controleer" at bounding box center [635, 587] width 727 height 34
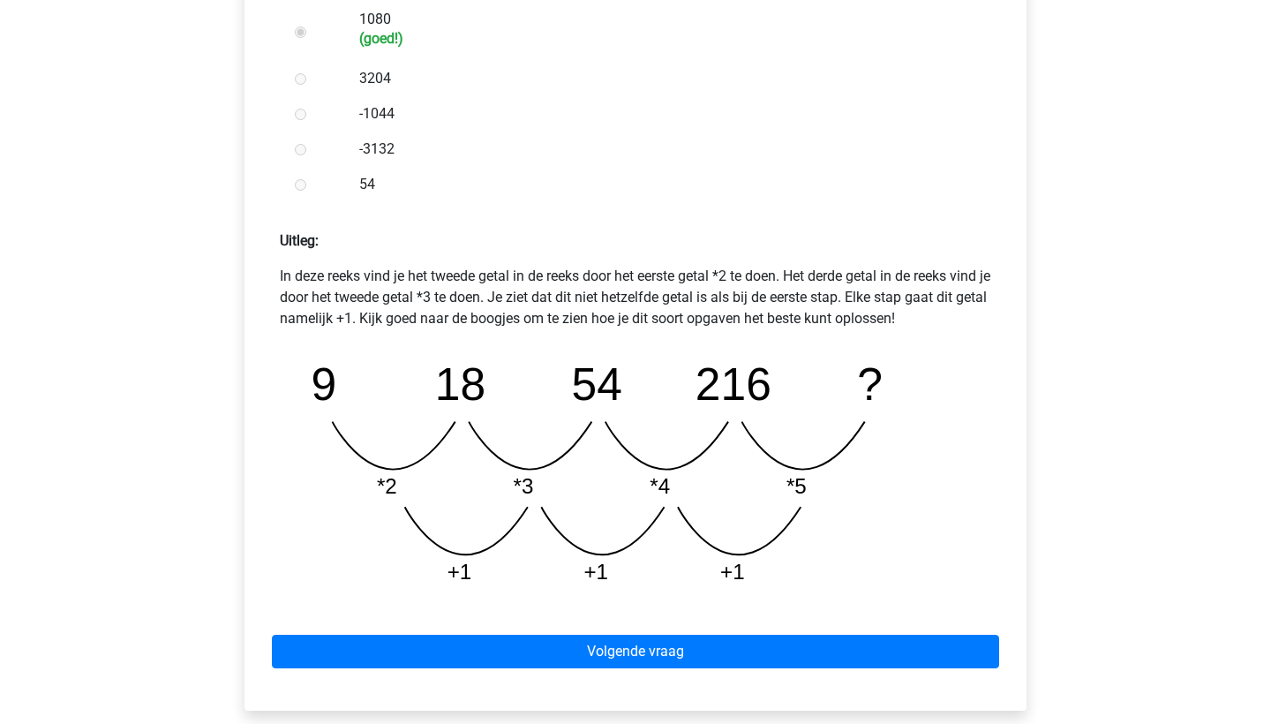
scroll to position [593, 0]
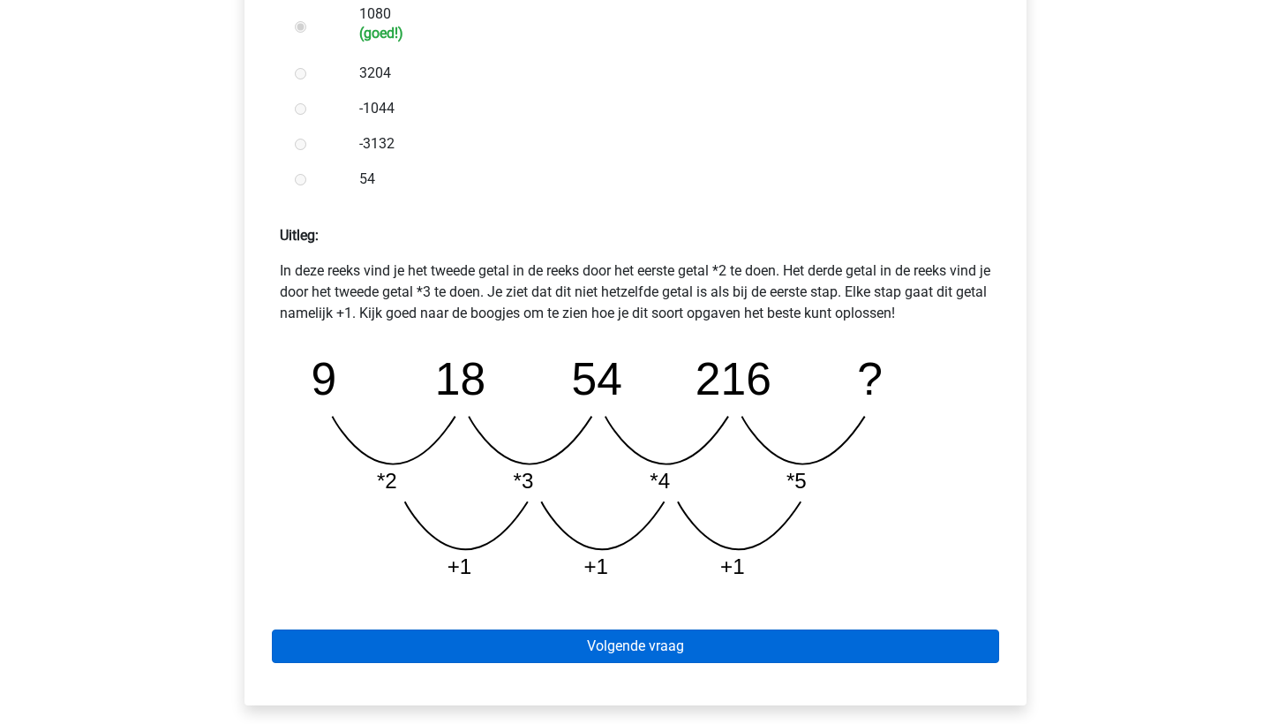
click at [372, 633] on link "Volgende vraag" at bounding box center [635, 646] width 727 height 34
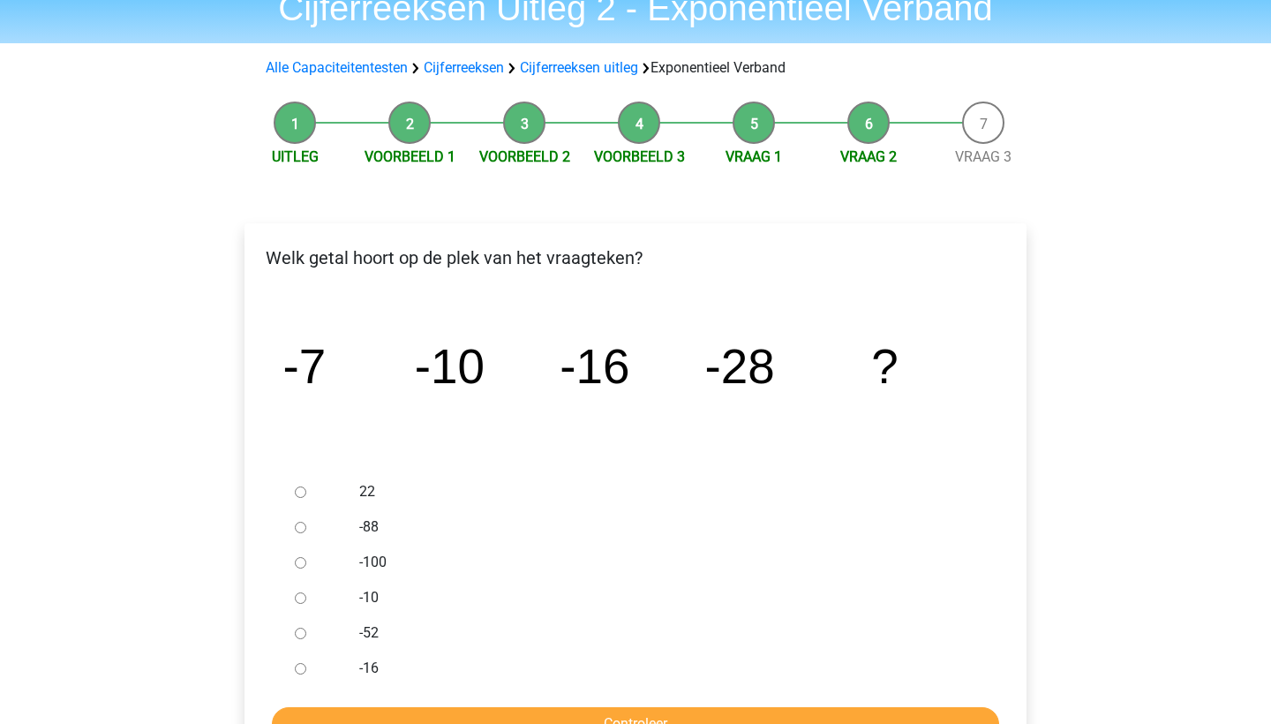
scroll to position [82, 0]
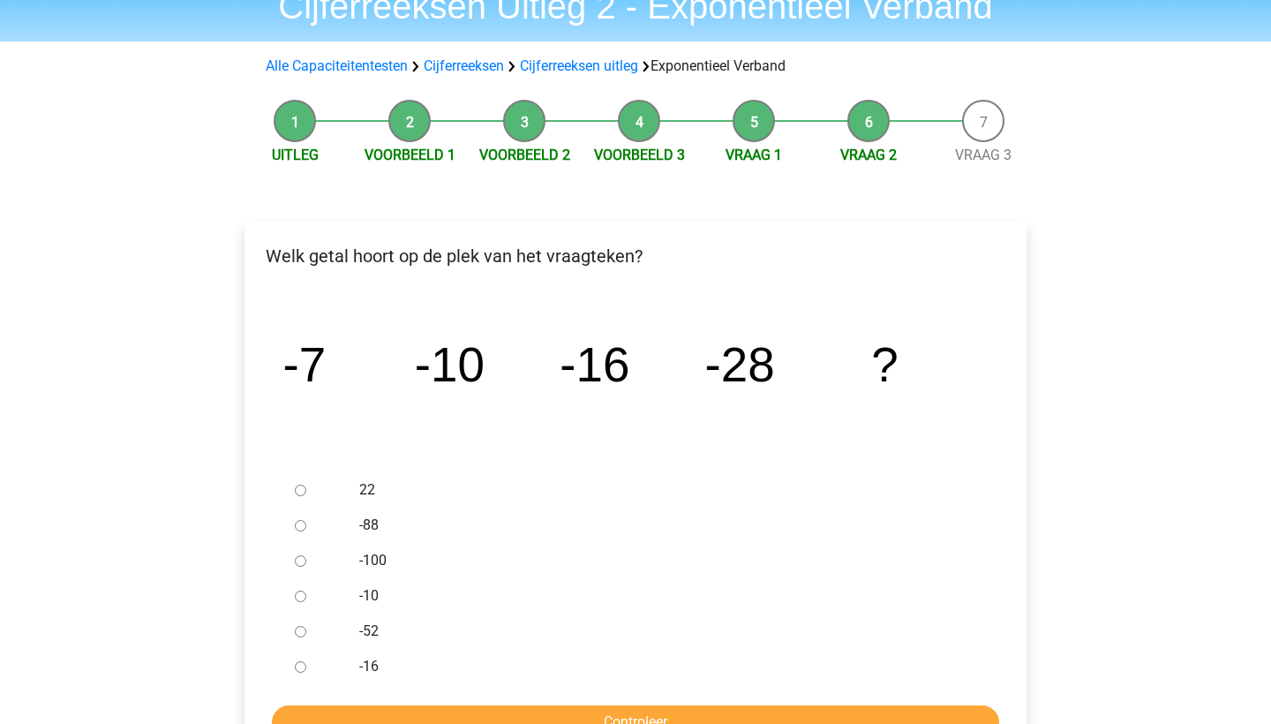
click at [296, 628] on input "-52" at bounding box center [300, 631] width 11 height 11
radio input "true"
click at [351, 711] on input "Controleer" at bounding box center [635, 722] width 727 height 34
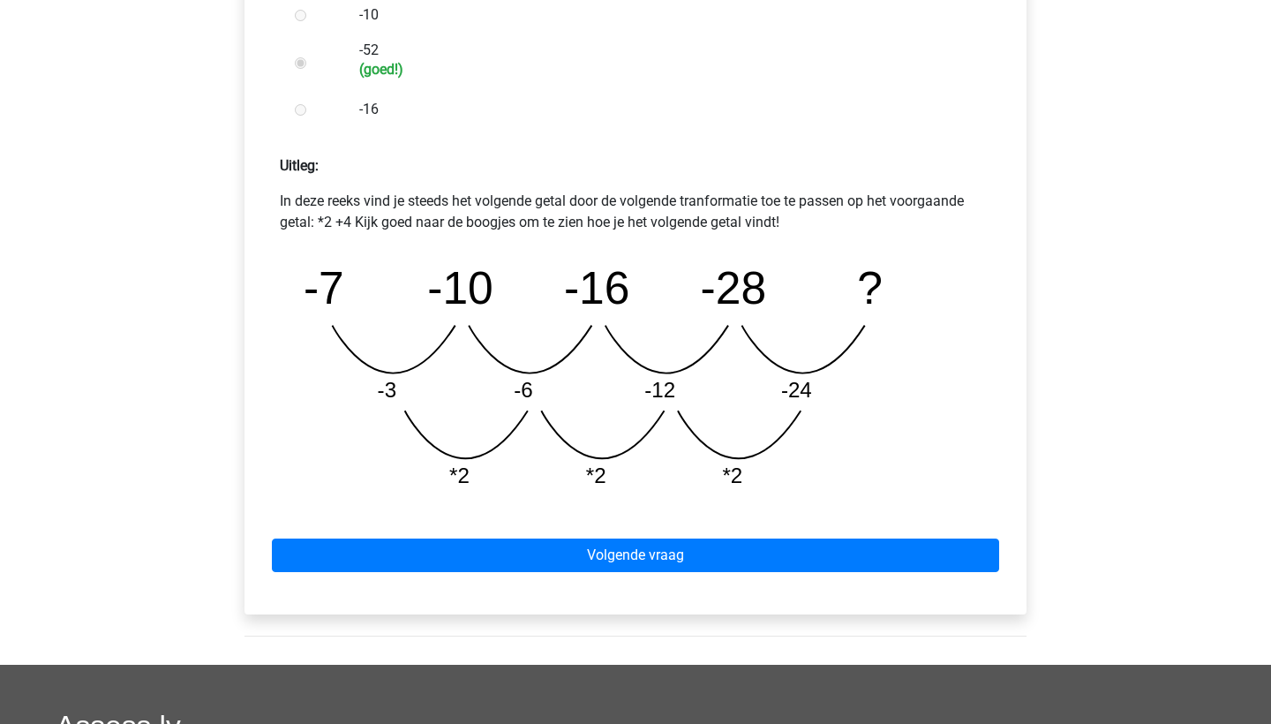
scroll to position [662, 0]
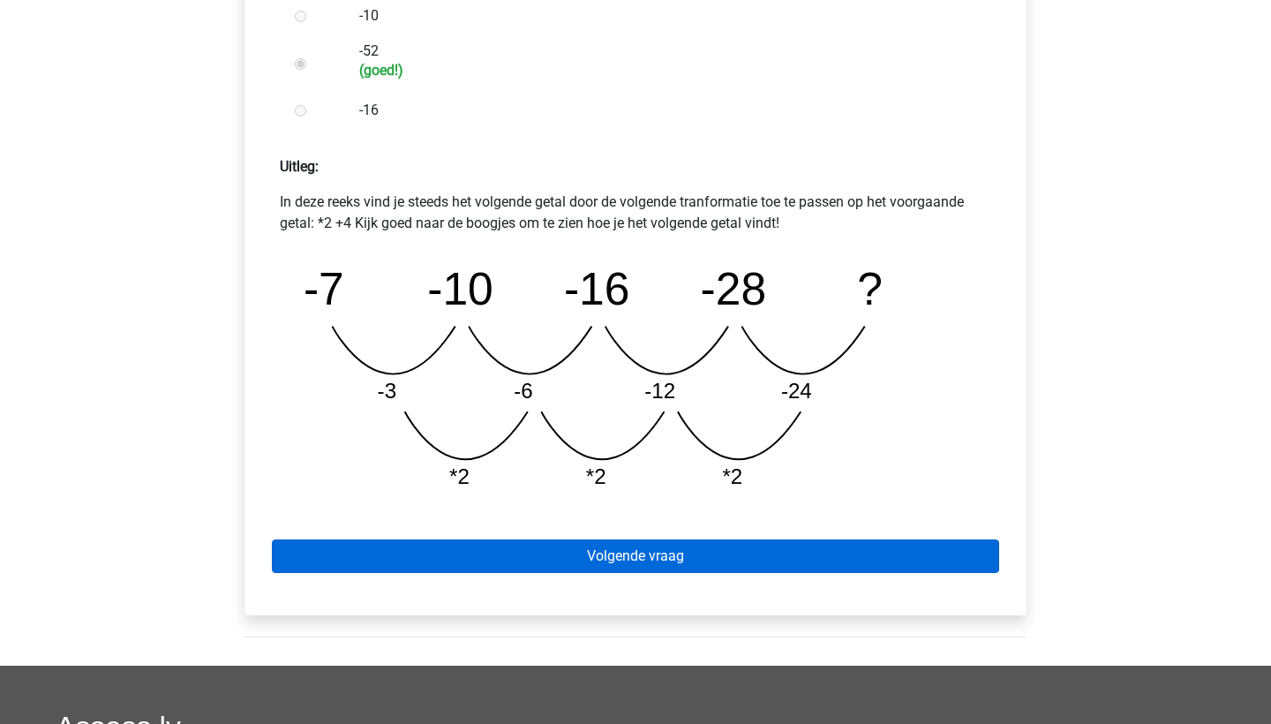
click at [400, 554] on link "Volgende vraag" at bounding box center [635, 556] width 727 height 34
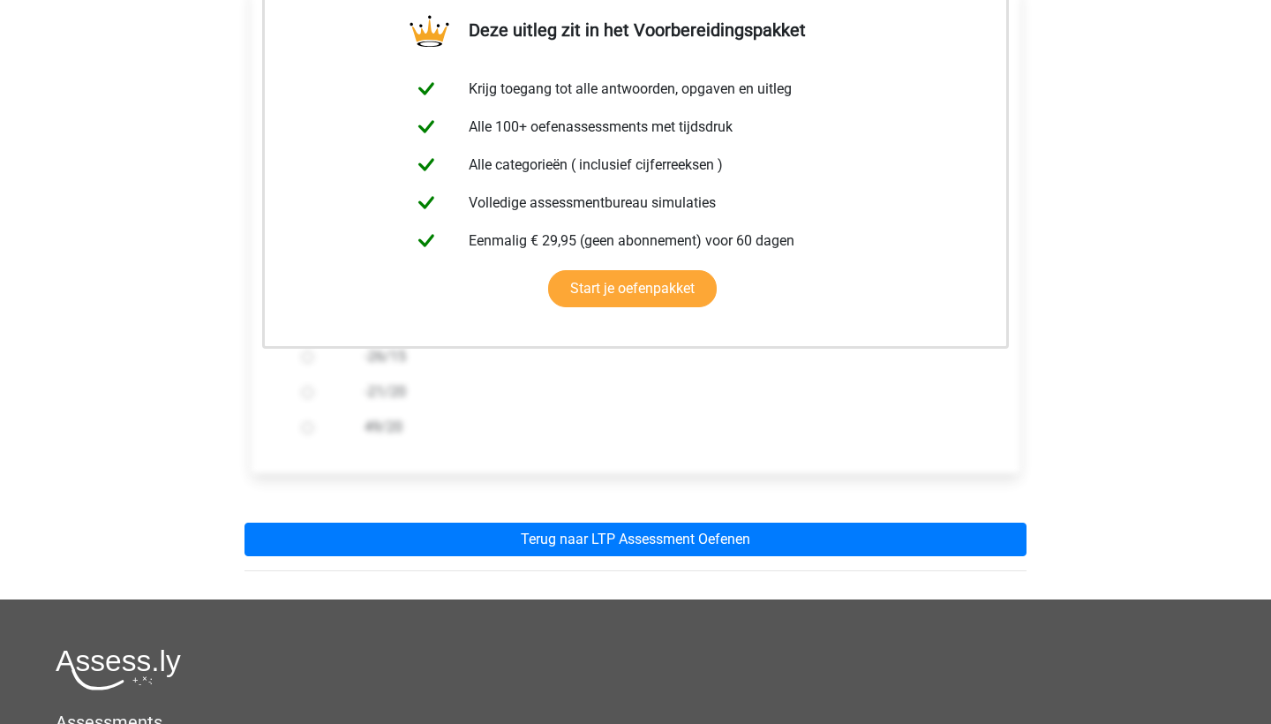
scroll to position [335, 0]
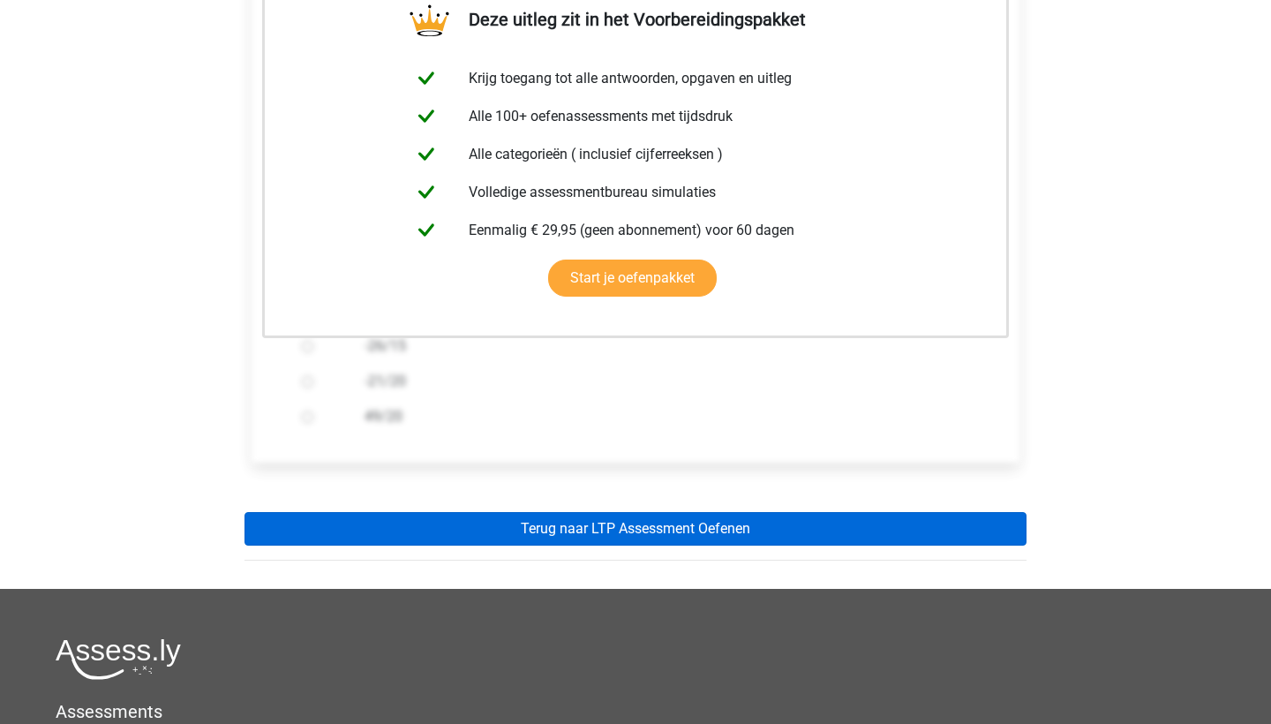
click at [411, 534] on link "Terug naar LTP Assessment Oefenen" at bounding box center [635, 529] width 782 height 34
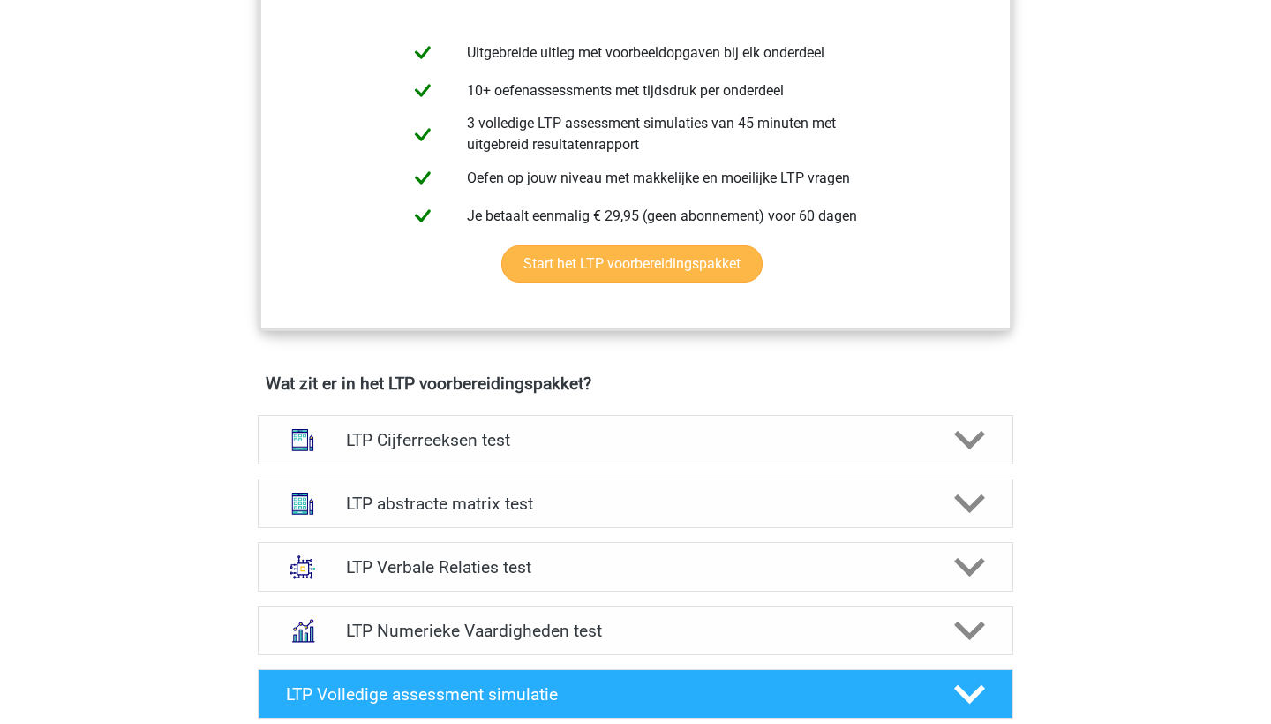
scroll to position [777, 0]
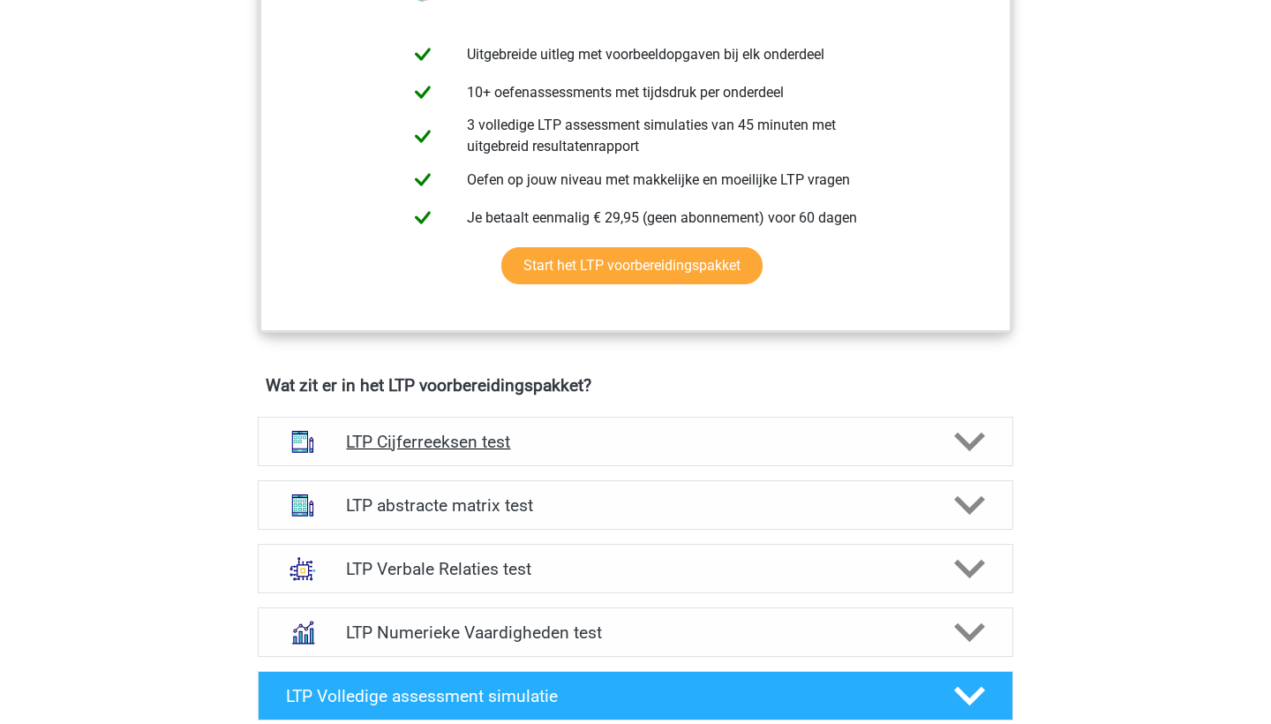
click at [409, 438] on h4 "LTP Cijferreeksen test" at bounding box center [635, 442] width 578 height 20
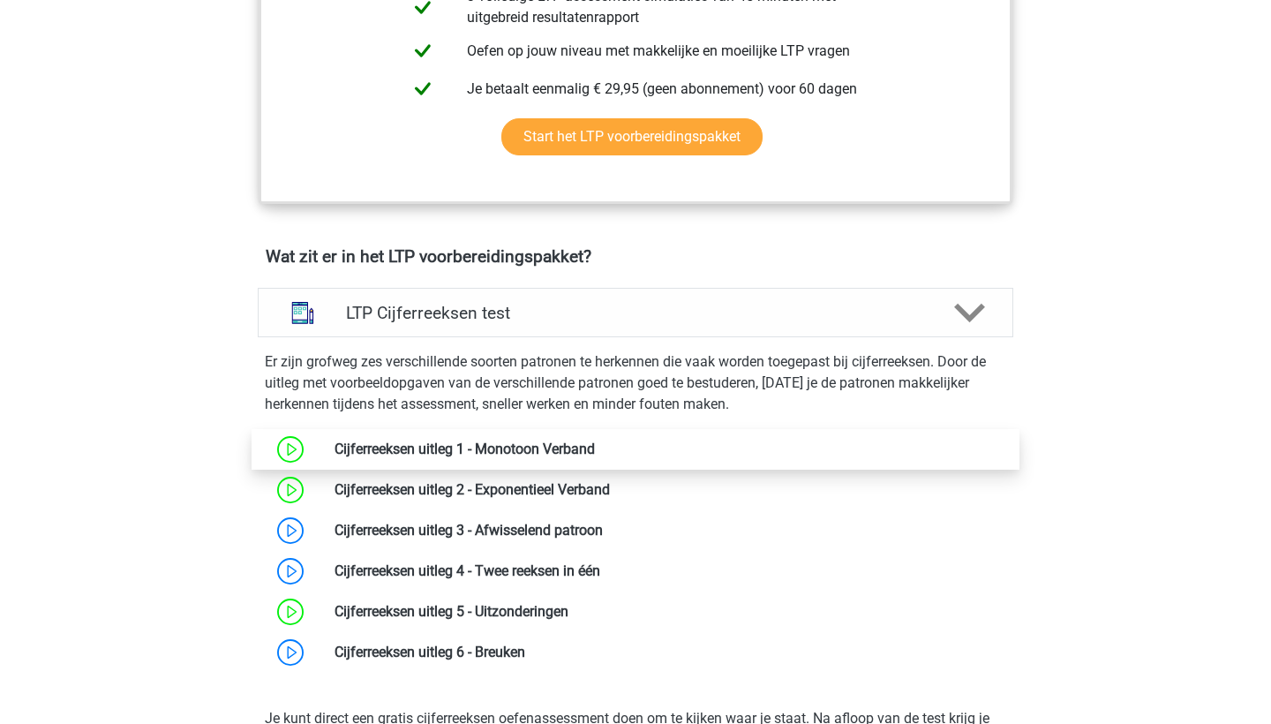
scroll to position [907, 0]
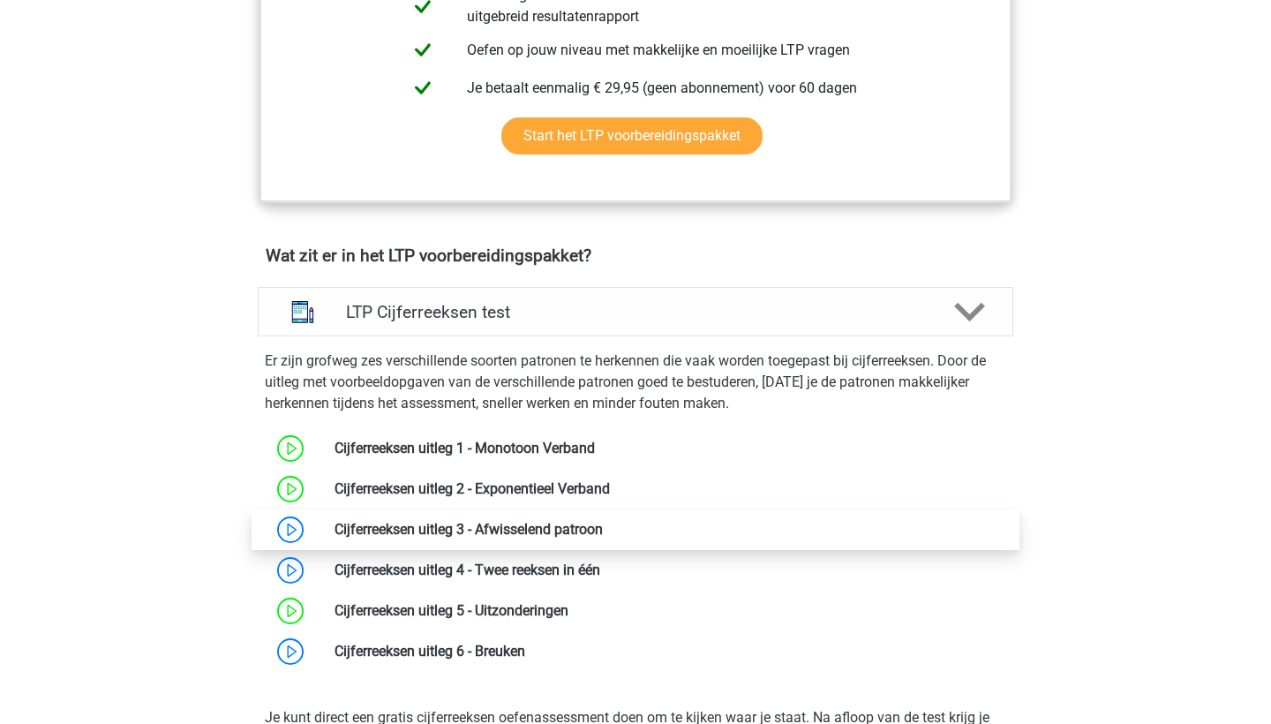
click at [603, 534] on link at bounding box center [603, 529] width 0 height 17
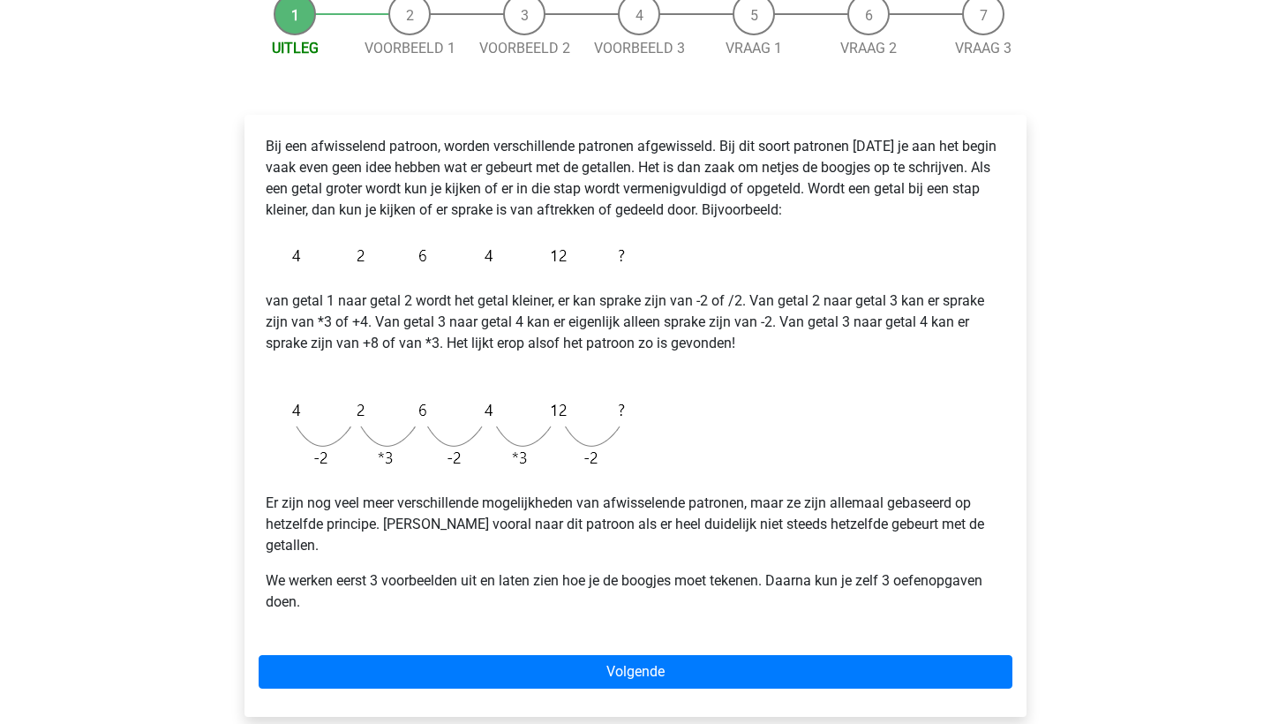
scroll to position [189, 0]
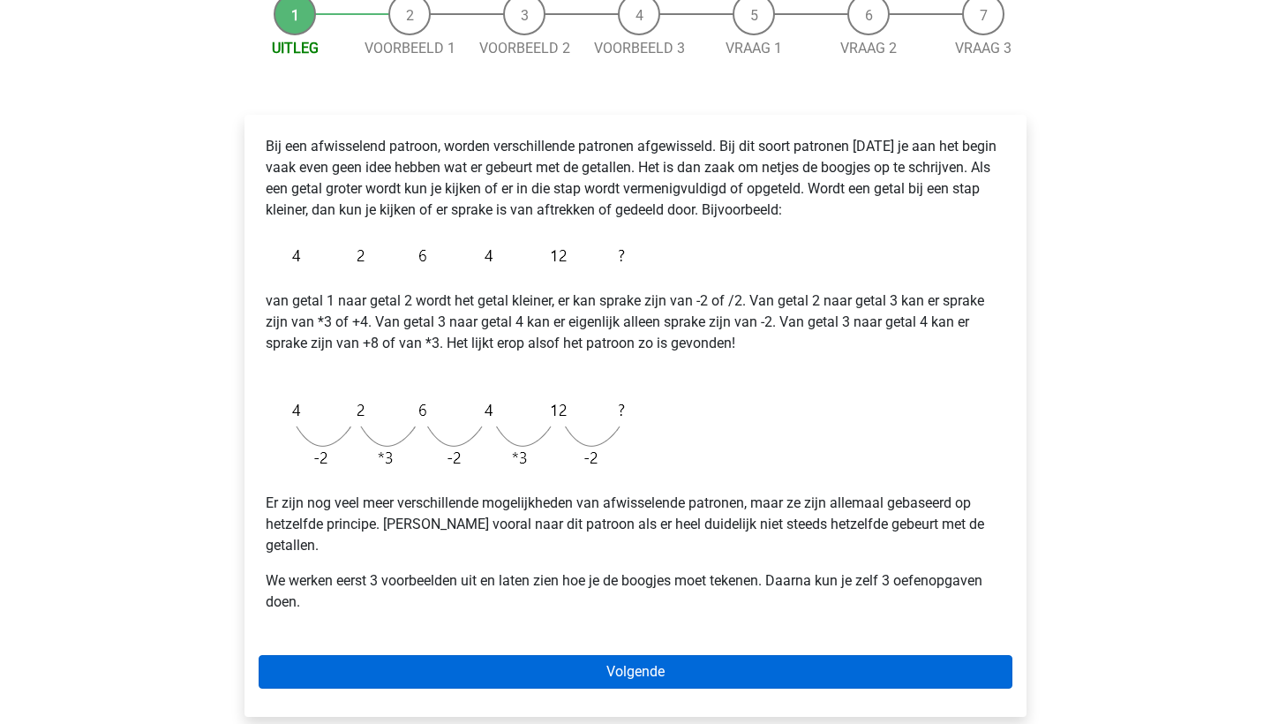
click at [465, 655] on link "Volgende" at bounding box center [636, 672] width 754 height 34
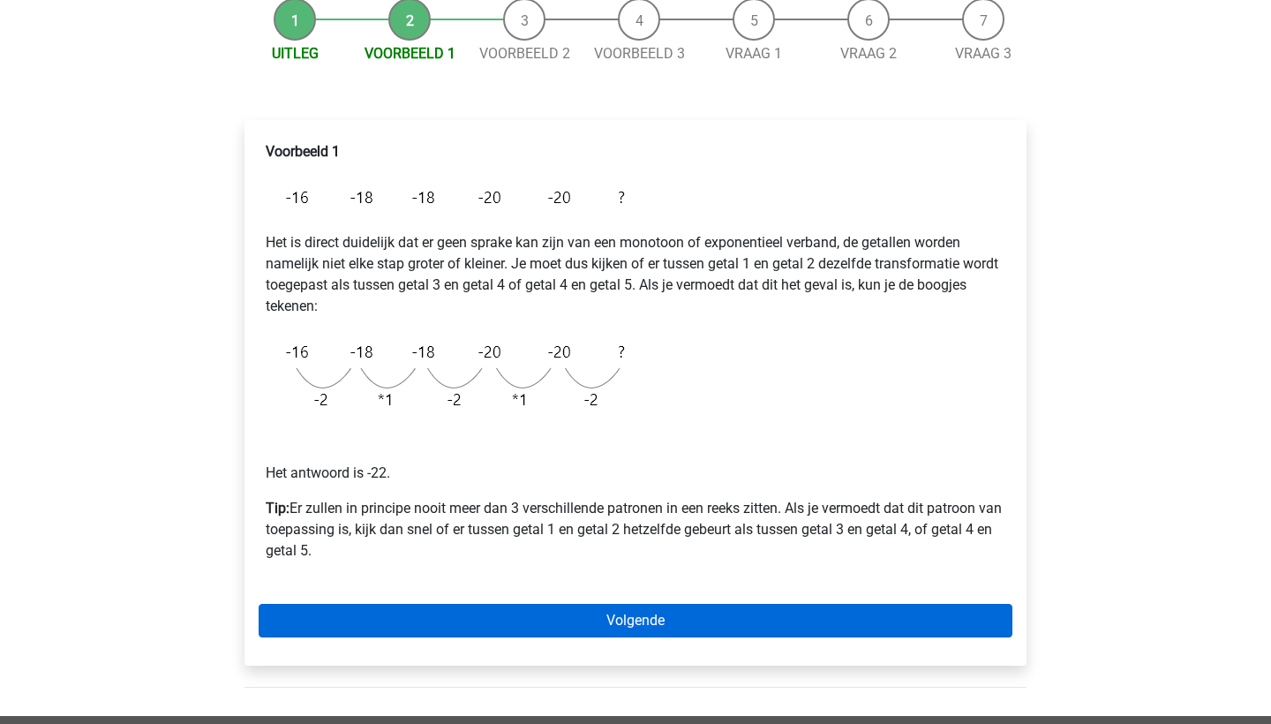
scroll to position [187, 0]
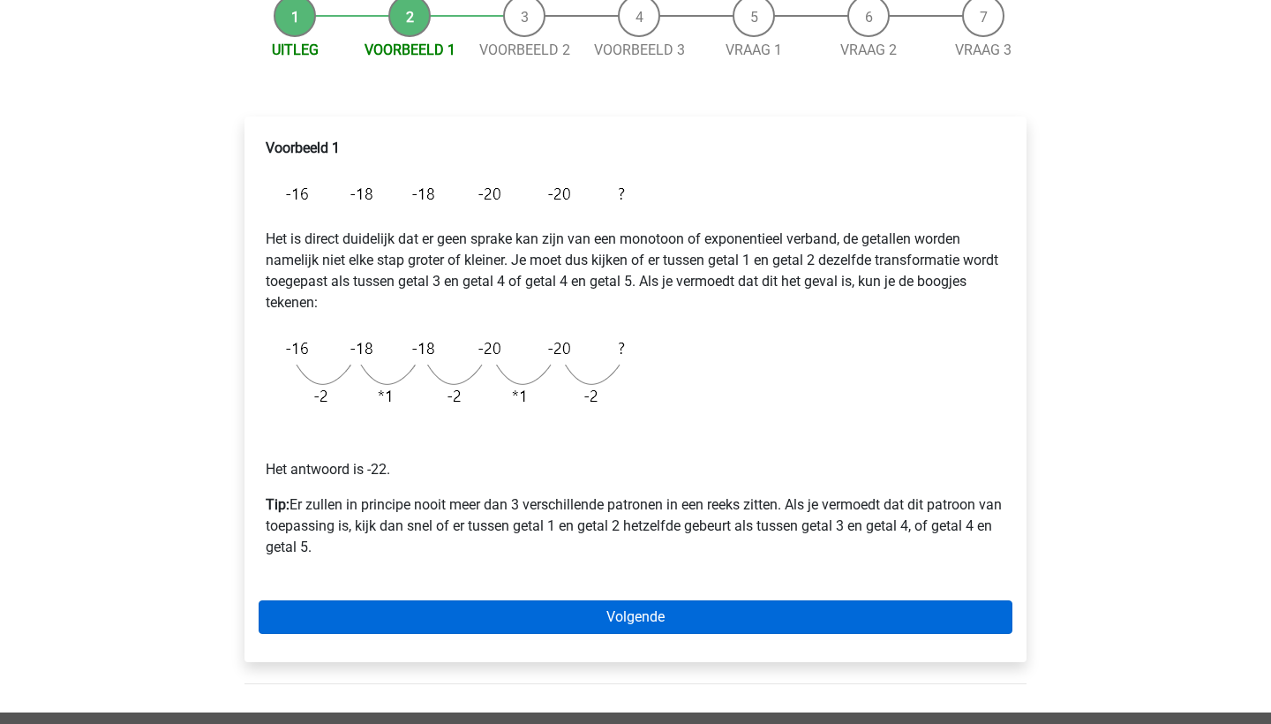
click at [464, 627] on link "Volgende" at bounding box center [636, 617] width 754 height 34
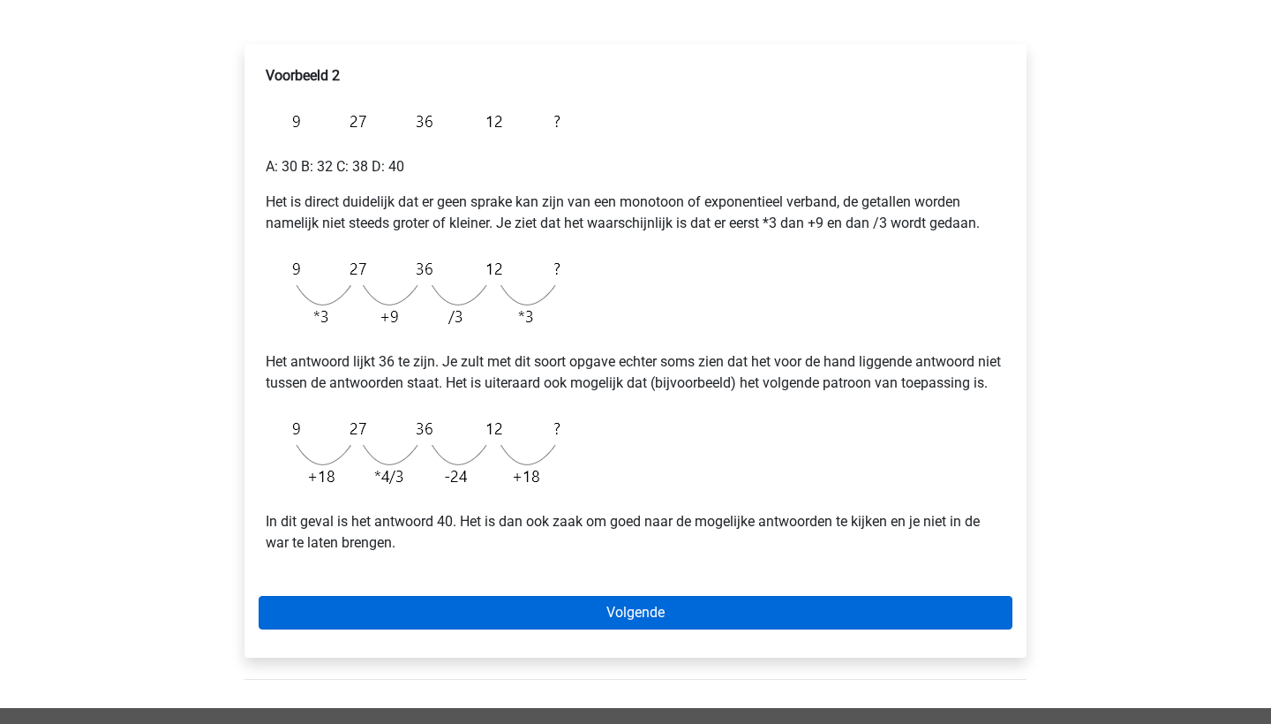
scroll to position [259, 0]
click at [464, 627] on link "Volgende" at bounding box center [636, 613] width 754 height 34
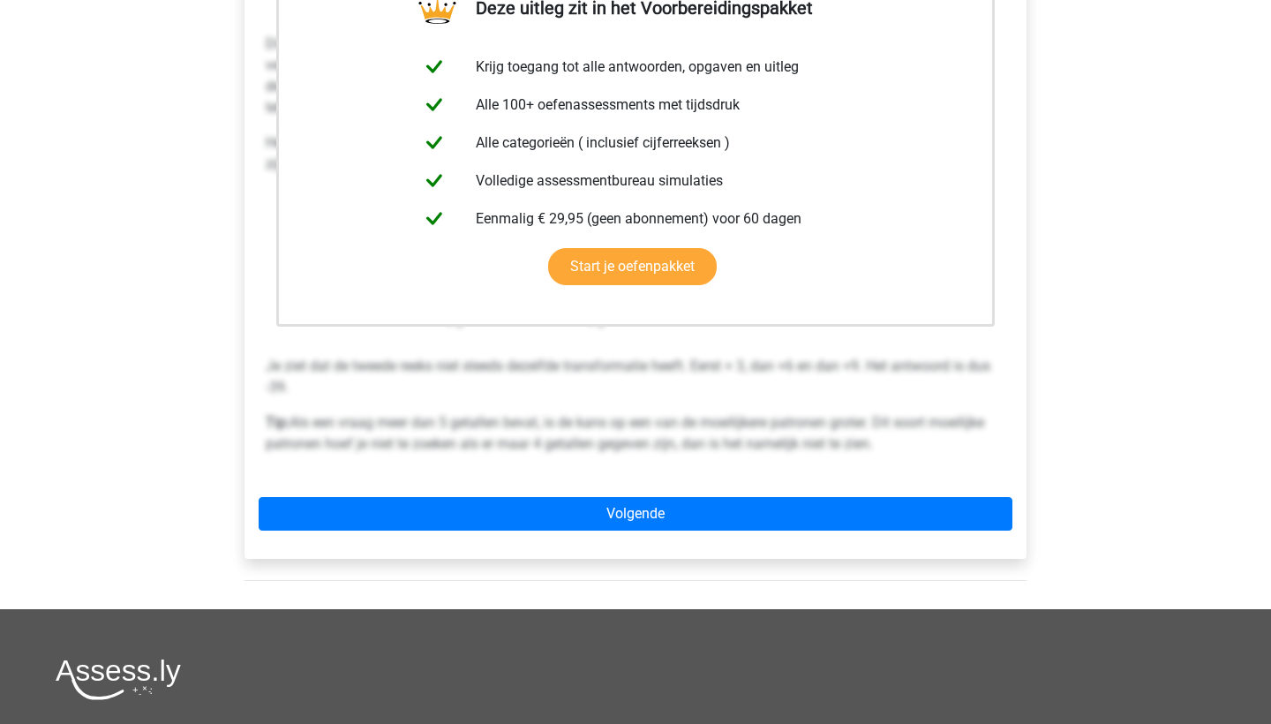
scroll to position [392, 0]
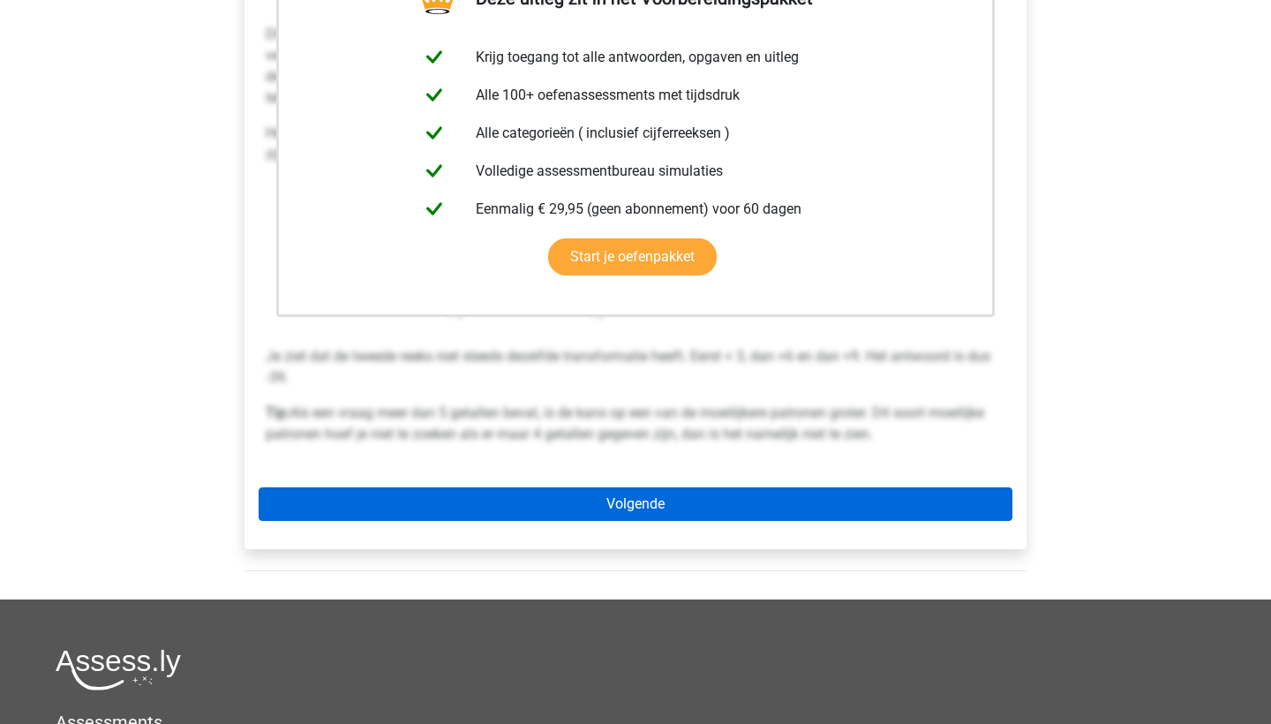
click at [444, 492] on link "Volgende" at bounding box center [636, 504] width 754 height 34
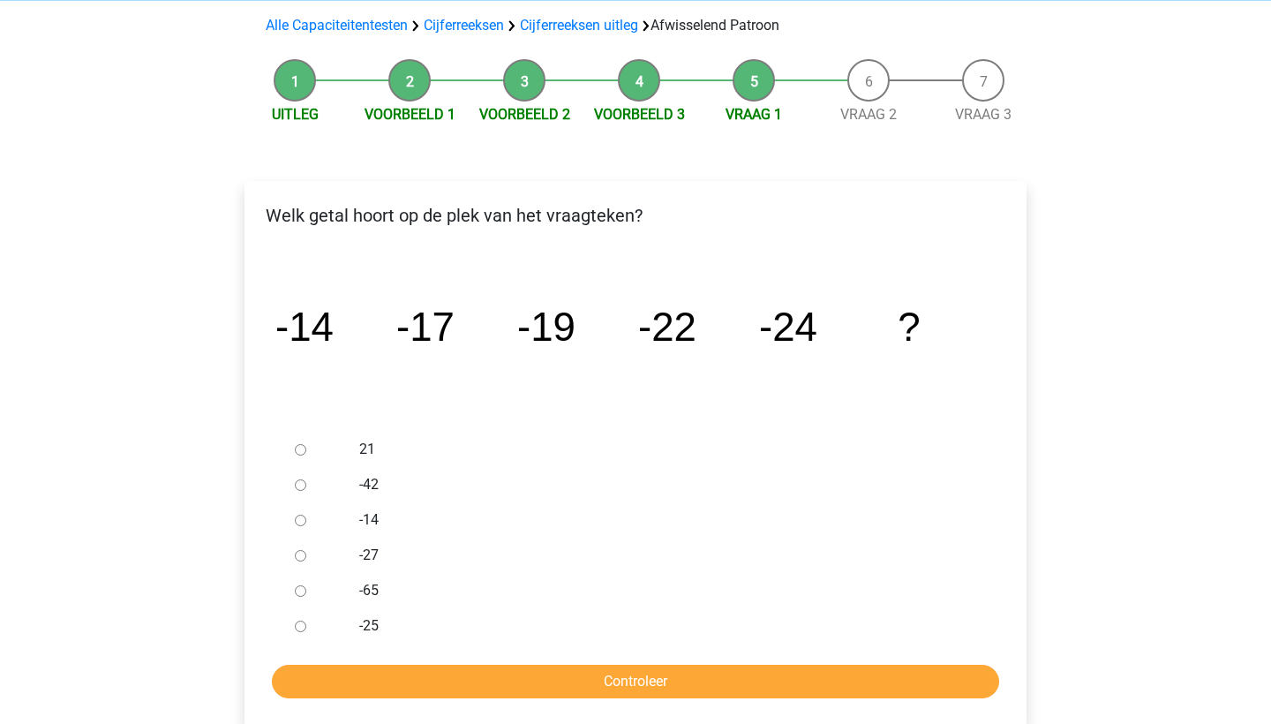
scroll to position [123, 0]
click at [304, 553] on input "-27" at bounding box center [300, 555] width 11 height 11
radio input "true"
click at [379, 680] on input "Controleer" at bounding box center [635, 682] width 727 height 34
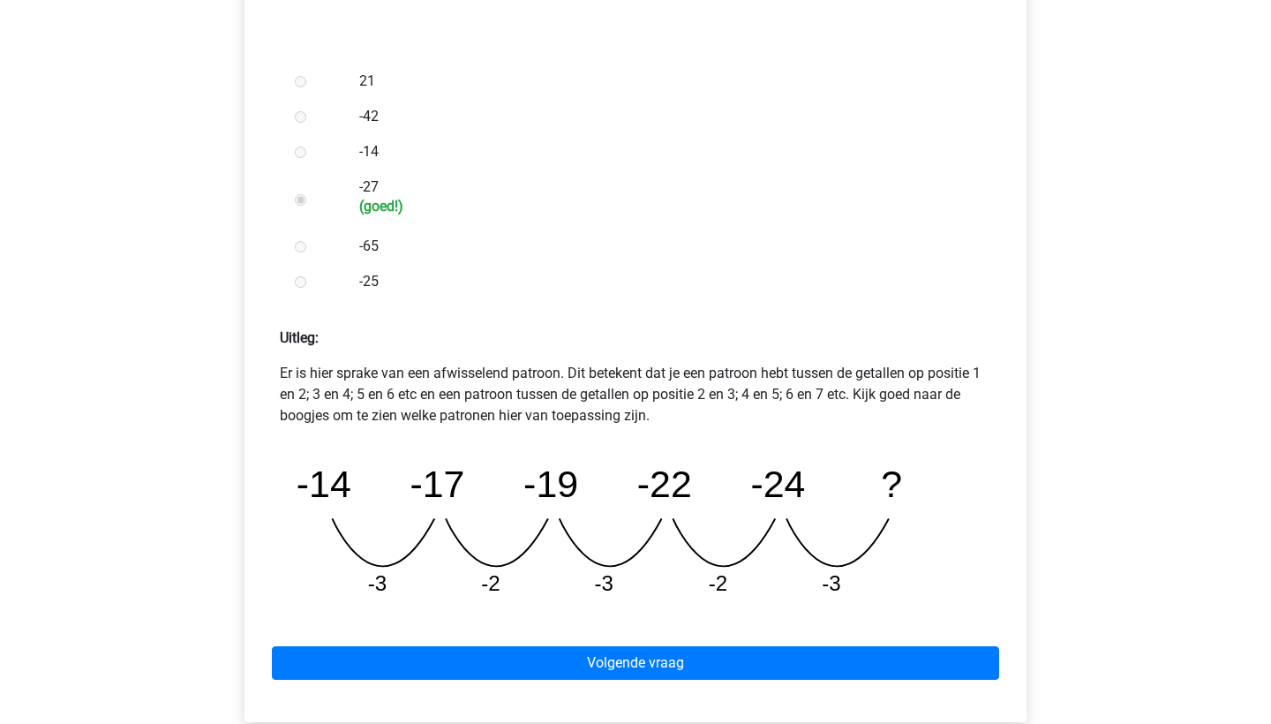
scroll to position [488, 0]
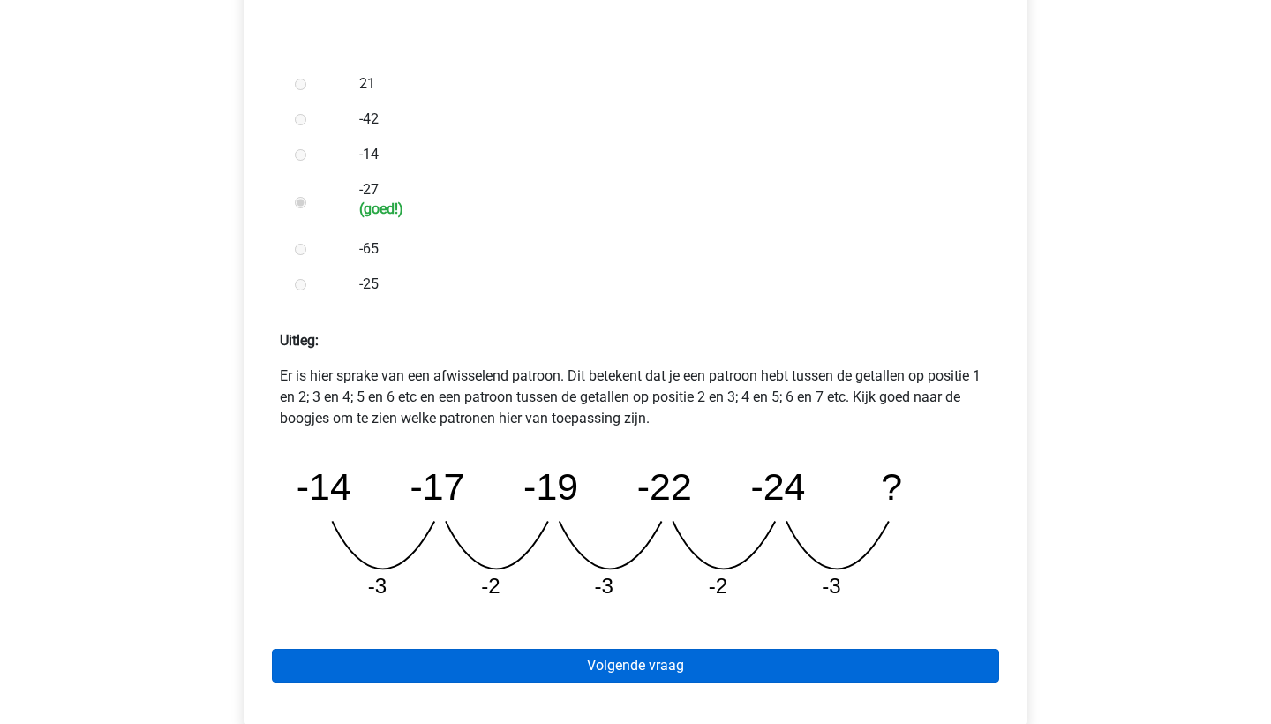
click at [386, 659] on link "Volgende vraag" at bounding box center [635, 666] width 727 height 34
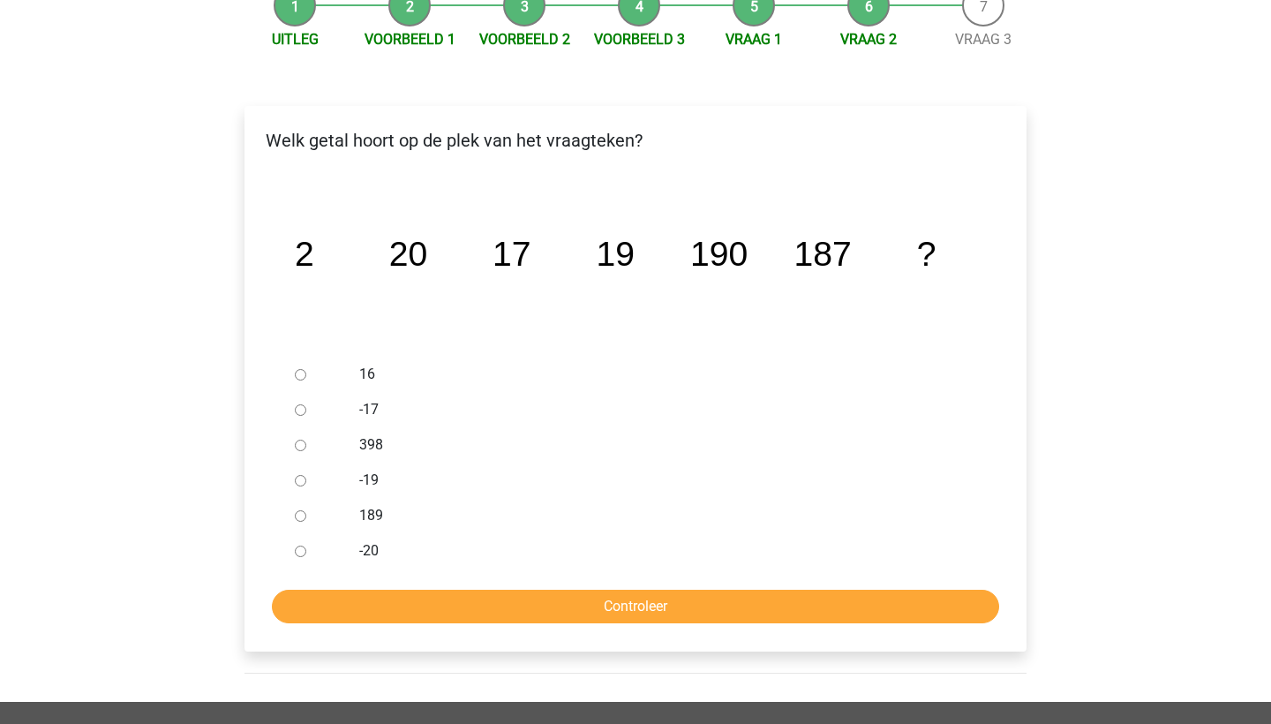
scroll to position [198, 0]
click at [293, 515] on div at bounding box center [317, 515] width 58 height 35
click at [298, 515] on input "189" at bounding box center [300, 515] width 11 height 11
radio input "true"
click at [347, 603] on input "Controleer" at bounding box center [635, 607] width 727 height 34
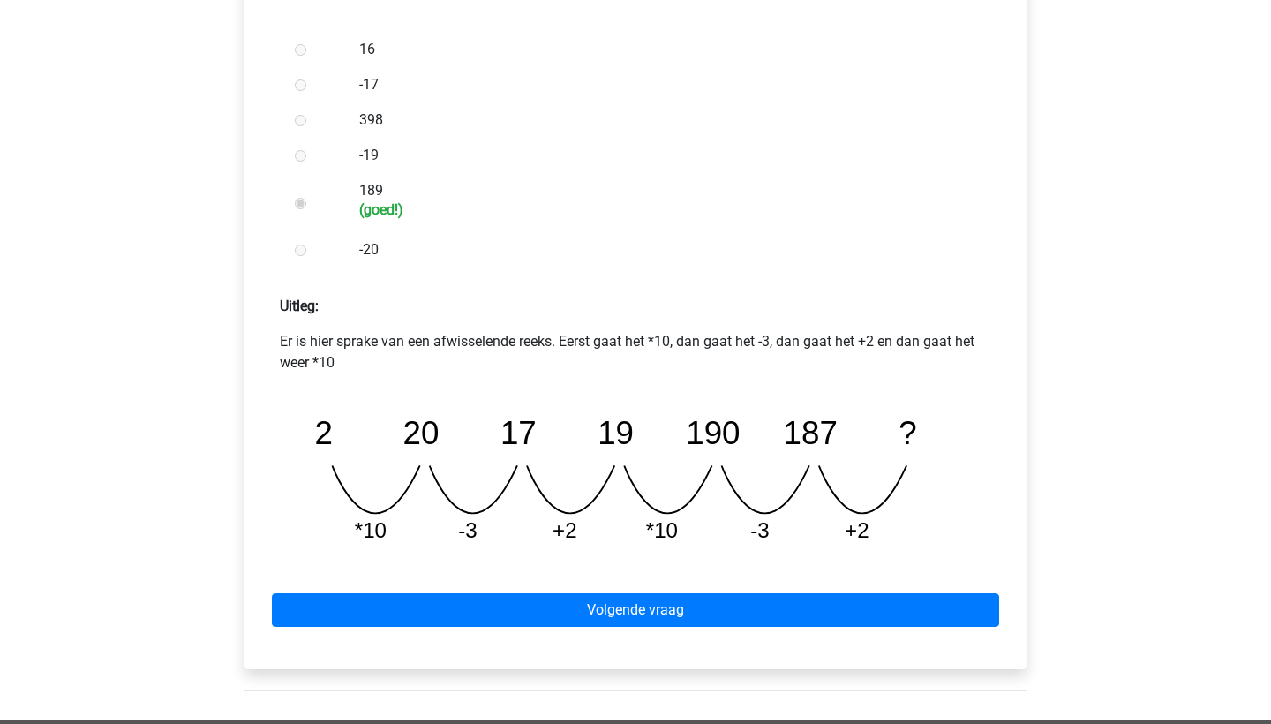
scroll to position [618, 0]
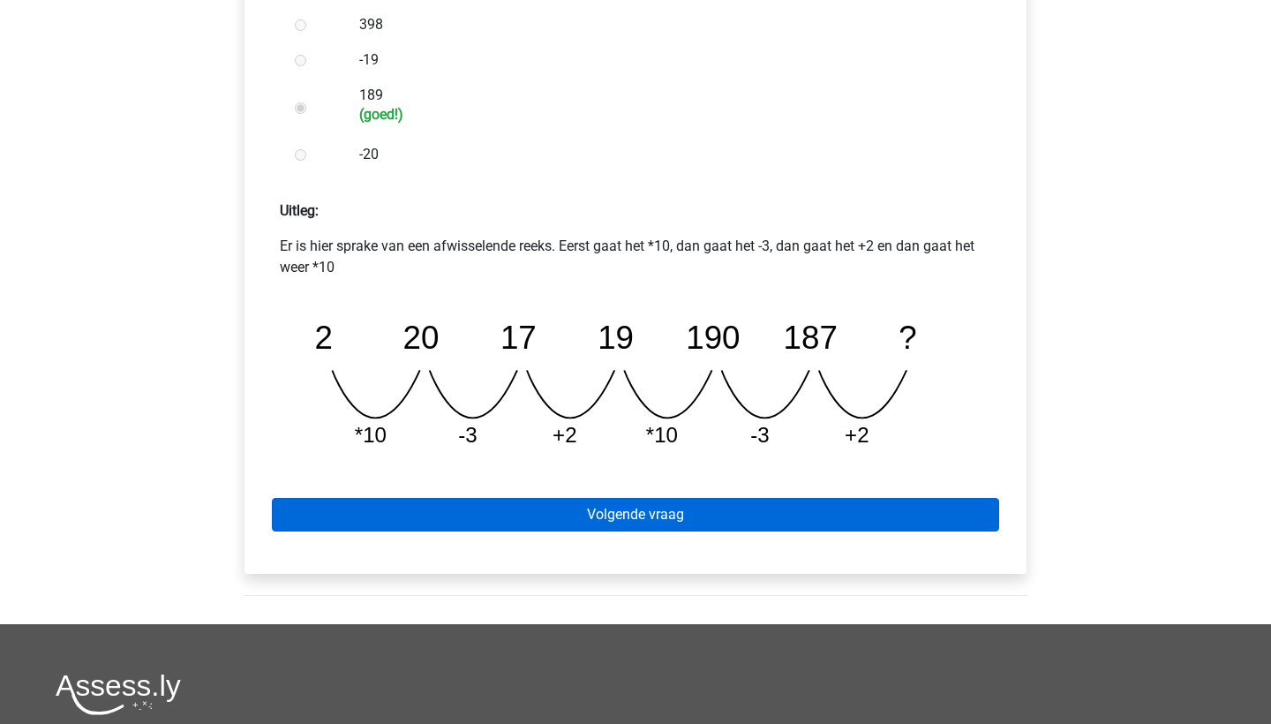
click at [409, 505] on link "Volgende vraag" at bounding box center [635, 515] width 727 height 34
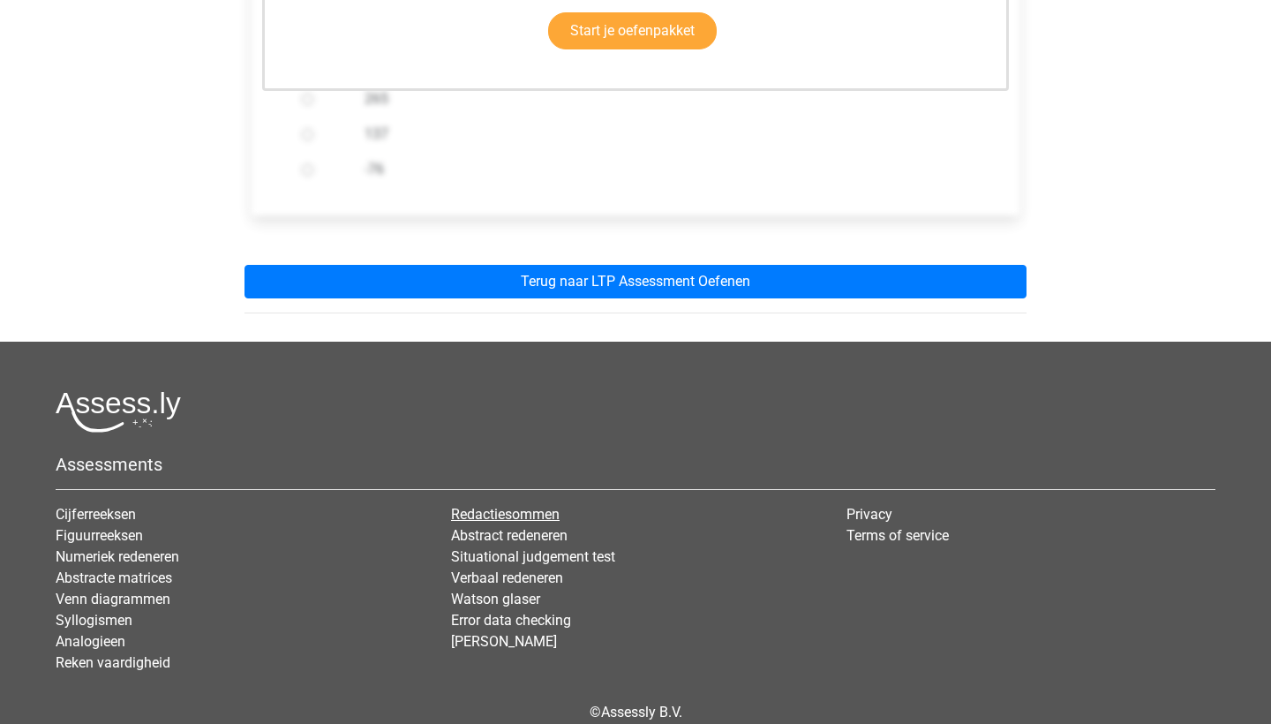
scroll to position [584, 0]
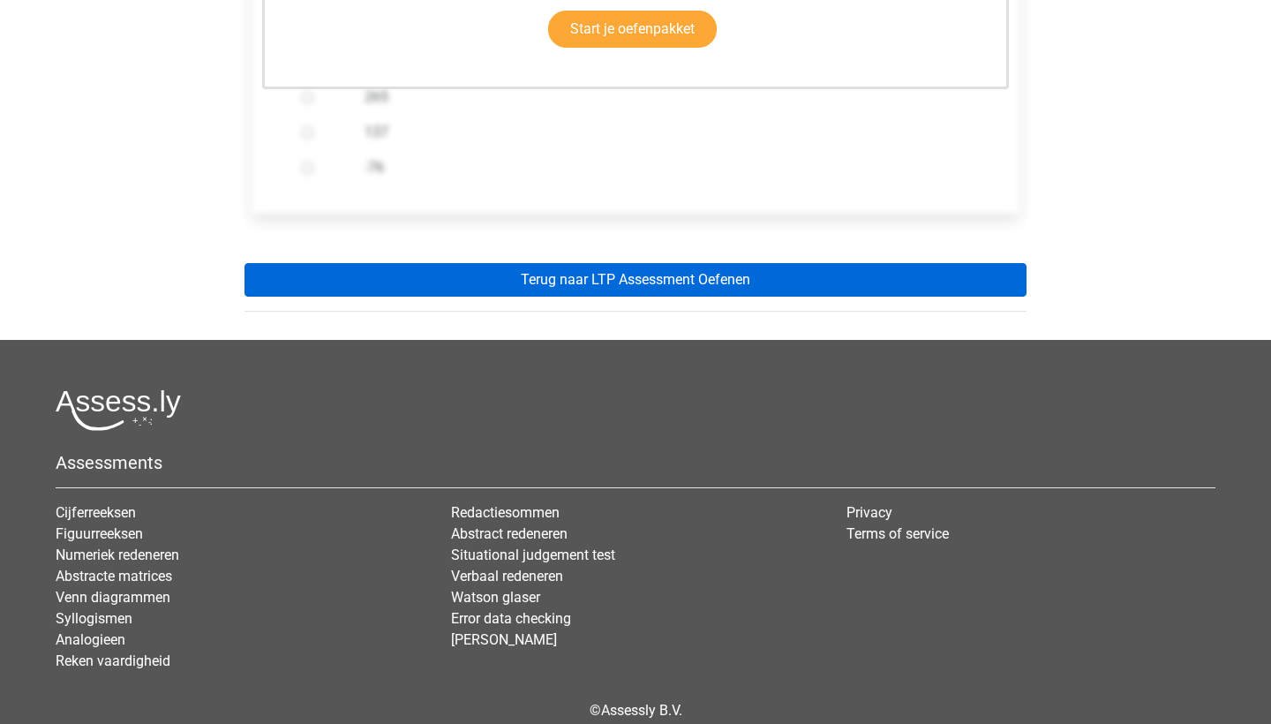
click at [548, 267] on link "Terug naar LTP Assessment Oefenen" at bounding box center [635, 280] width 782 height 34
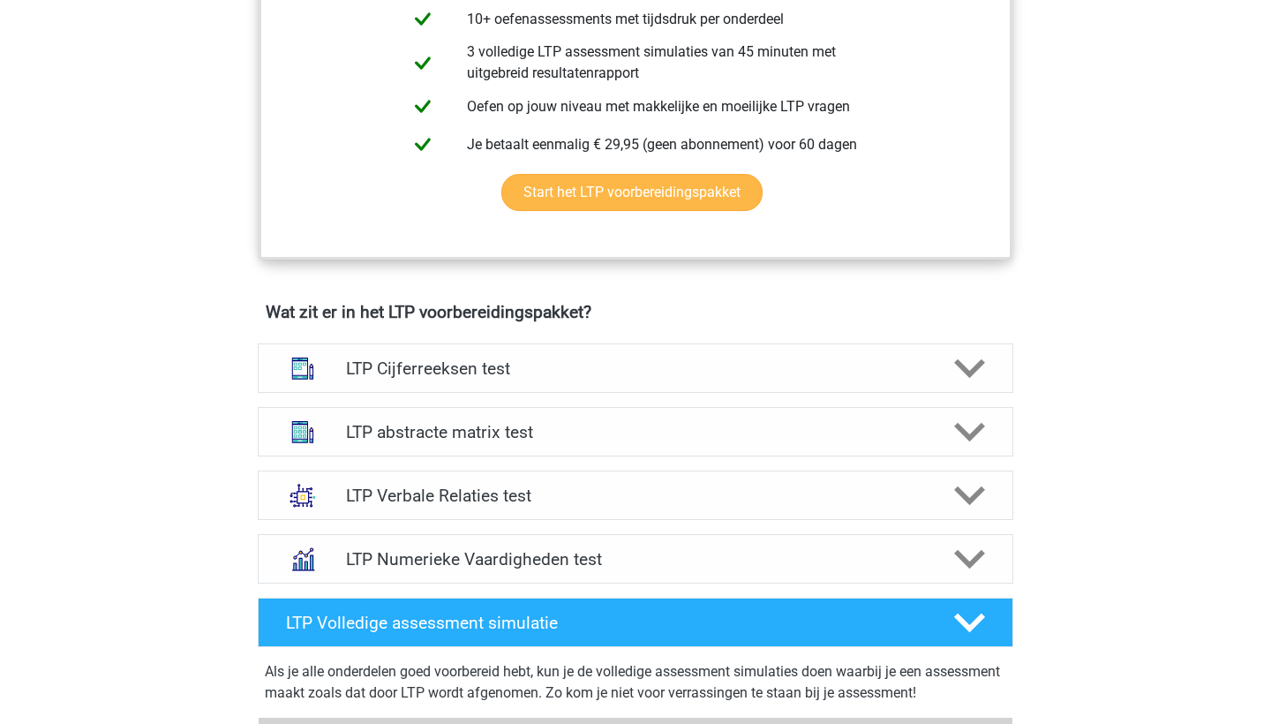
scroll to position [885, 0]
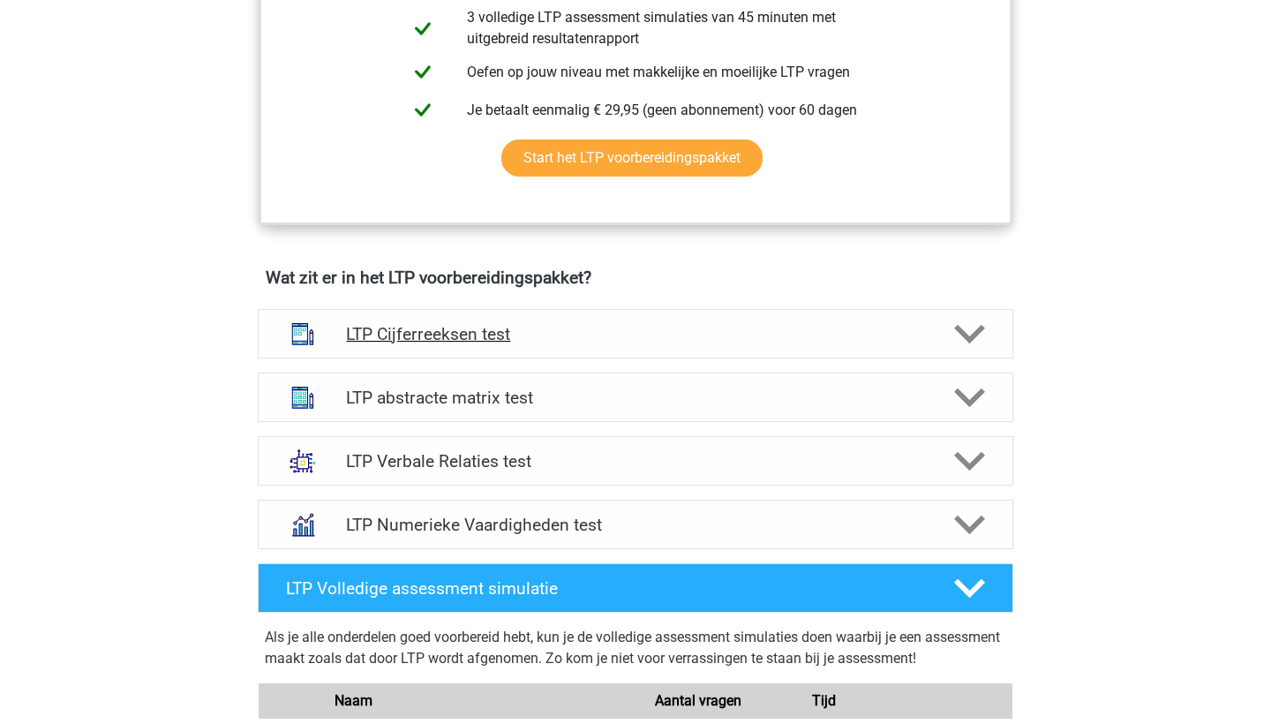
click at [498, 334] on h4 "LTP Cijferreeksen test" at bounding box center [635, 334] width 578 height 20
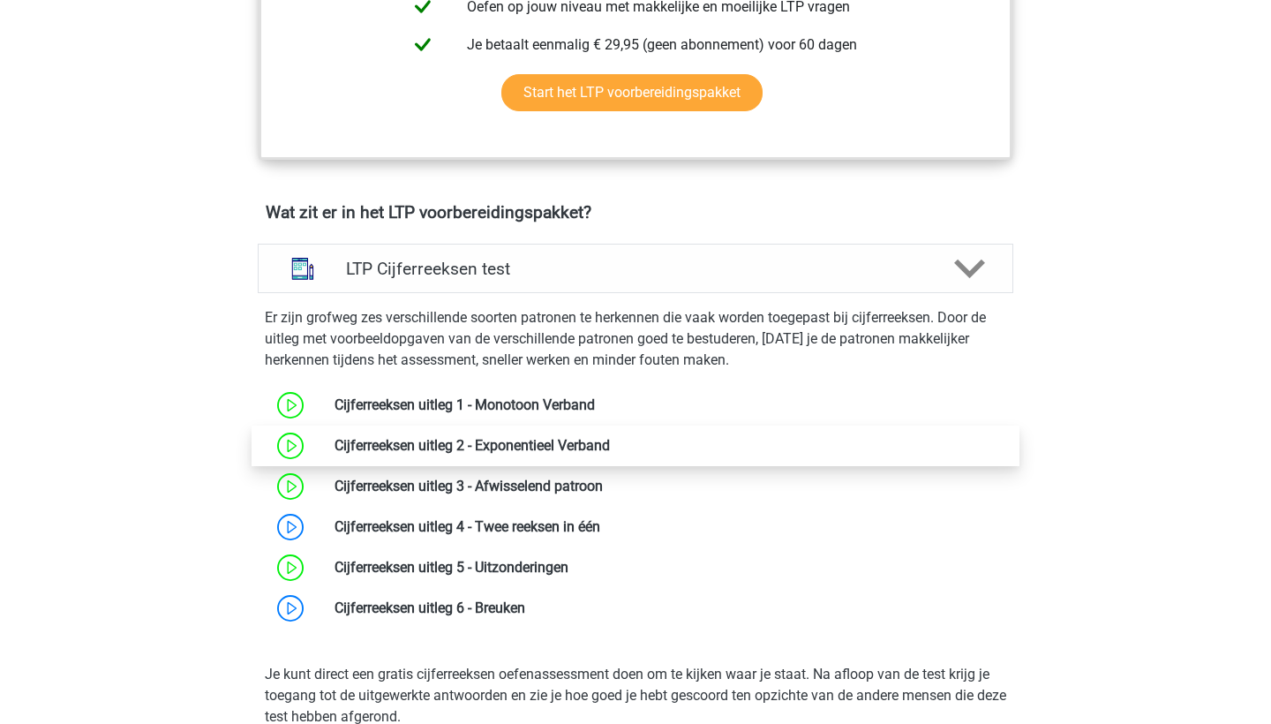
scroll to position [951, 0]
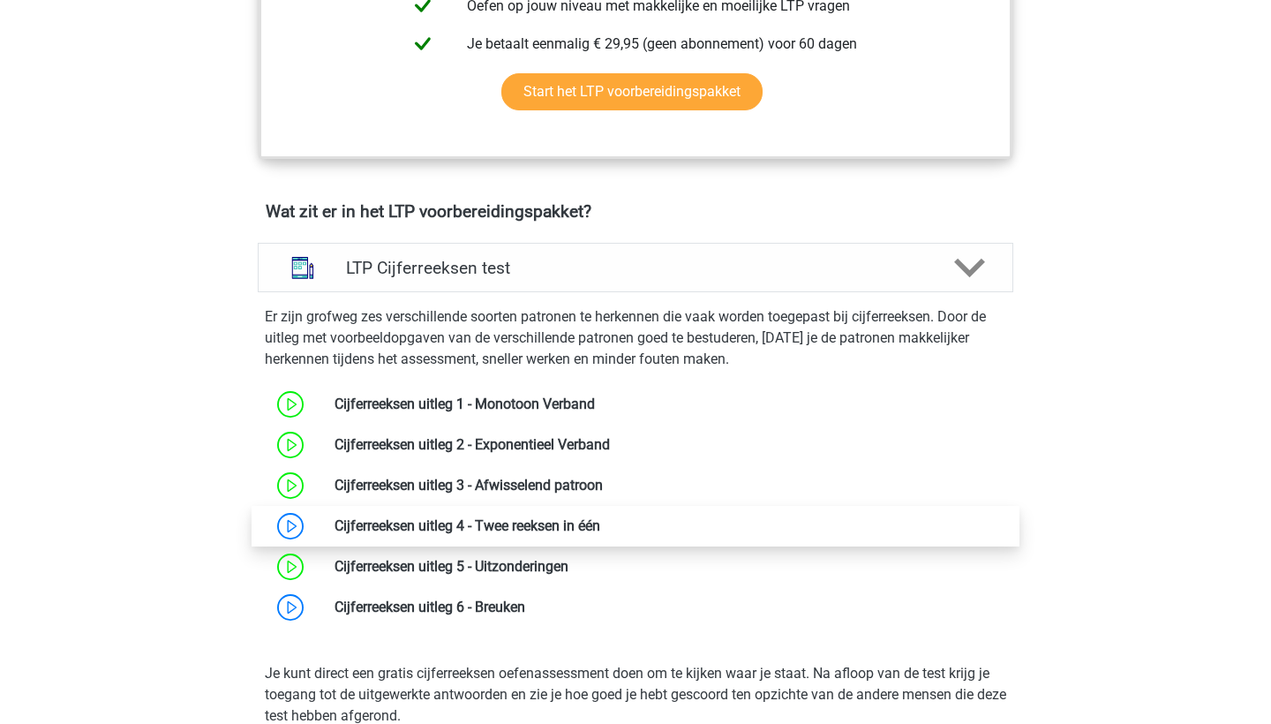
click at [600, 524] on link at bounding box center [600, 525] width 0 height 17
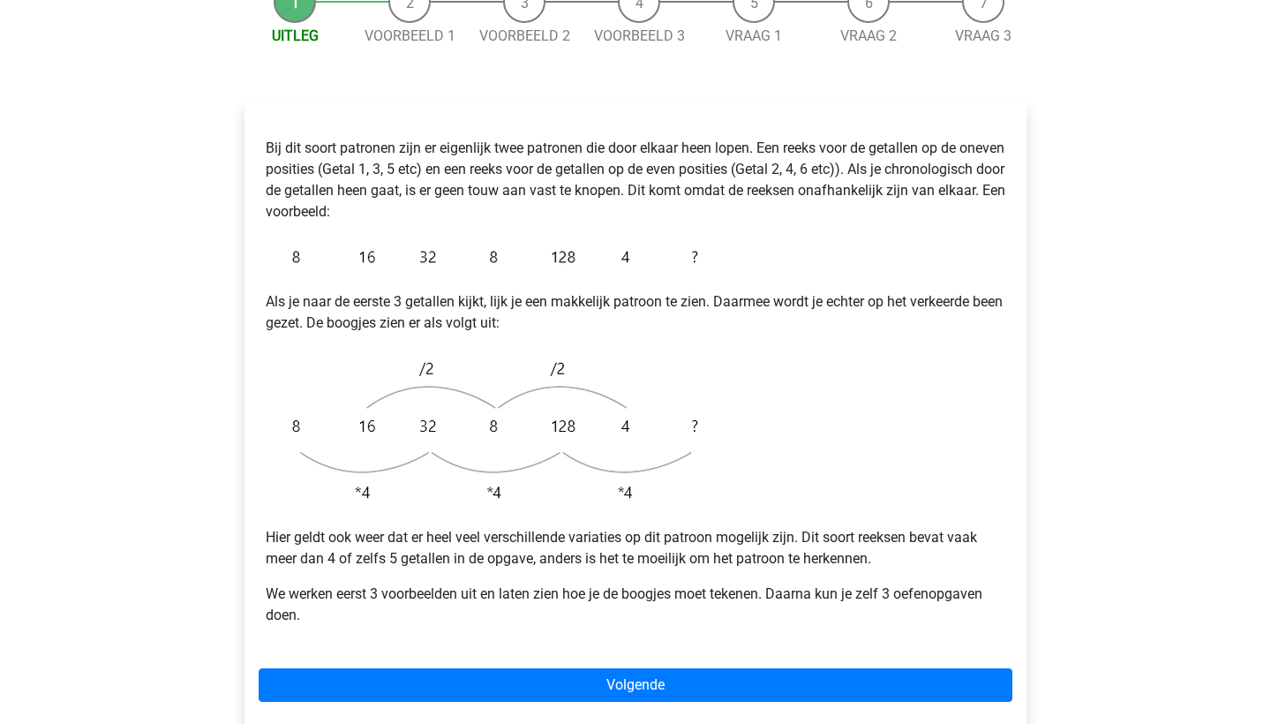
scroll to position [244, 0]
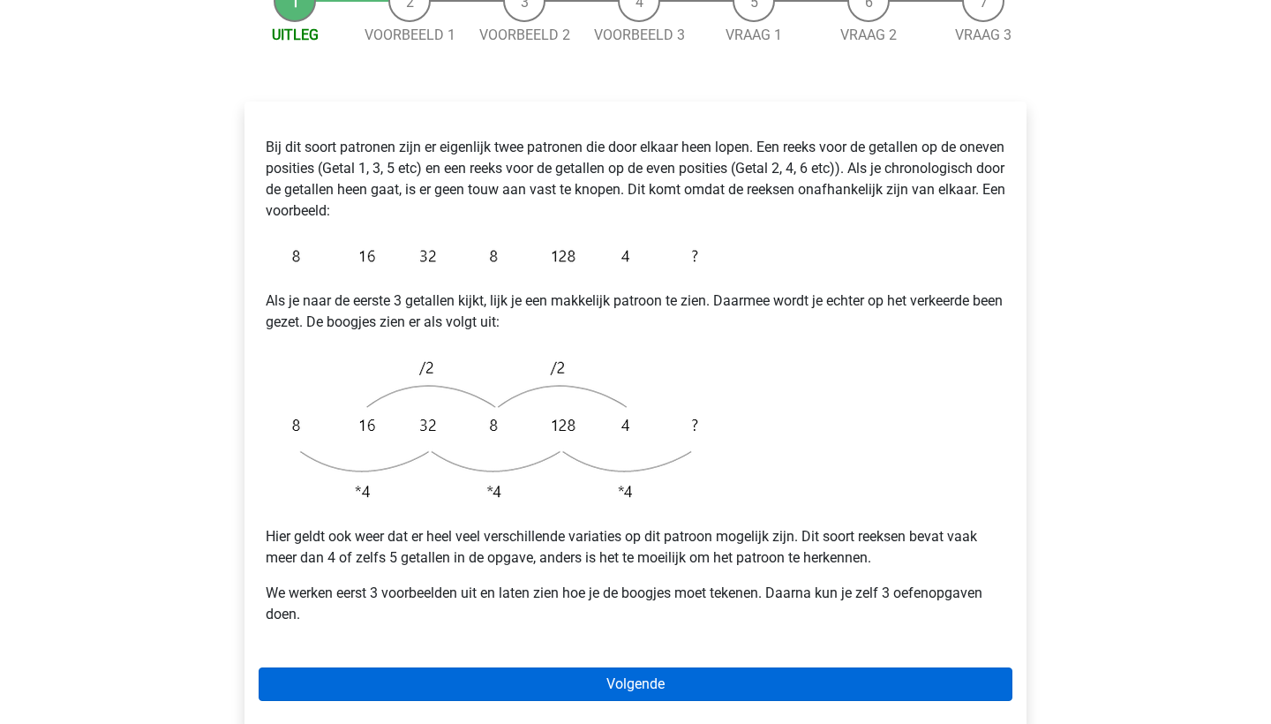
click at [487, 667] on link "Volgende" at bounding box center [636, 684] width 754 height 34
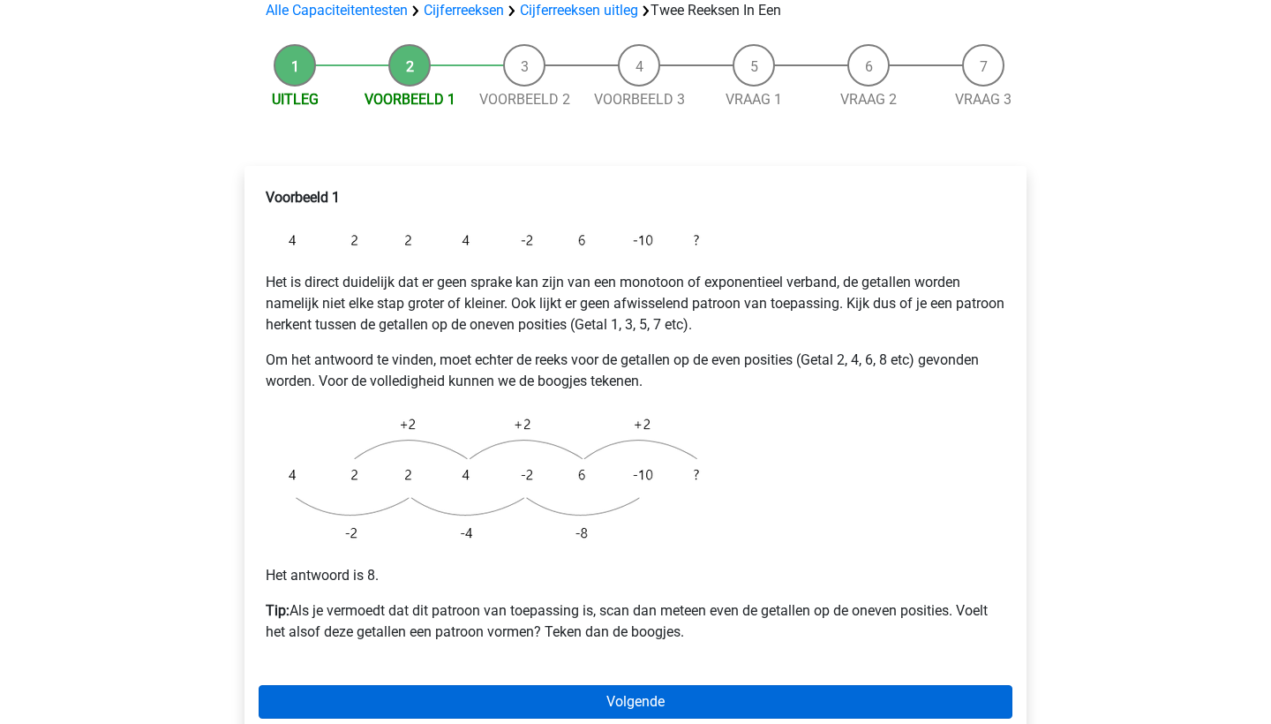
scroll to position [173, 0]
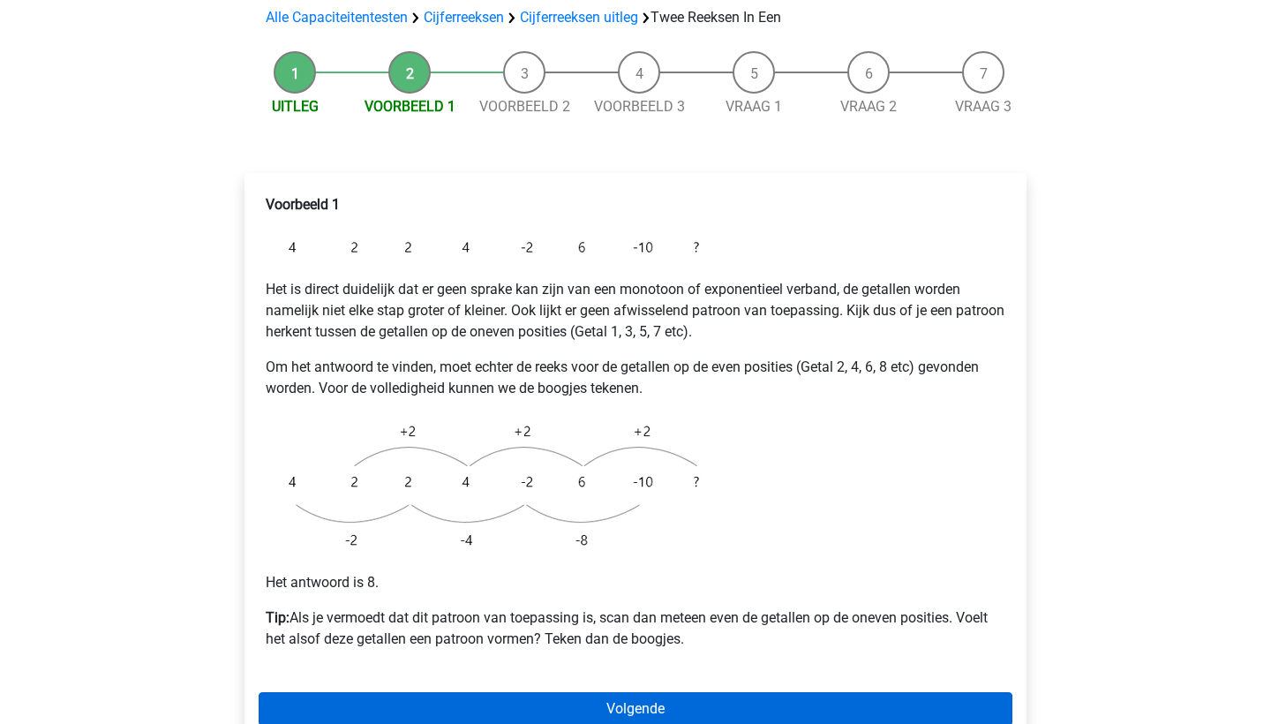
click at [489, 692] on link "Volgende" at bounding box center [636, 709] width 754 height 34
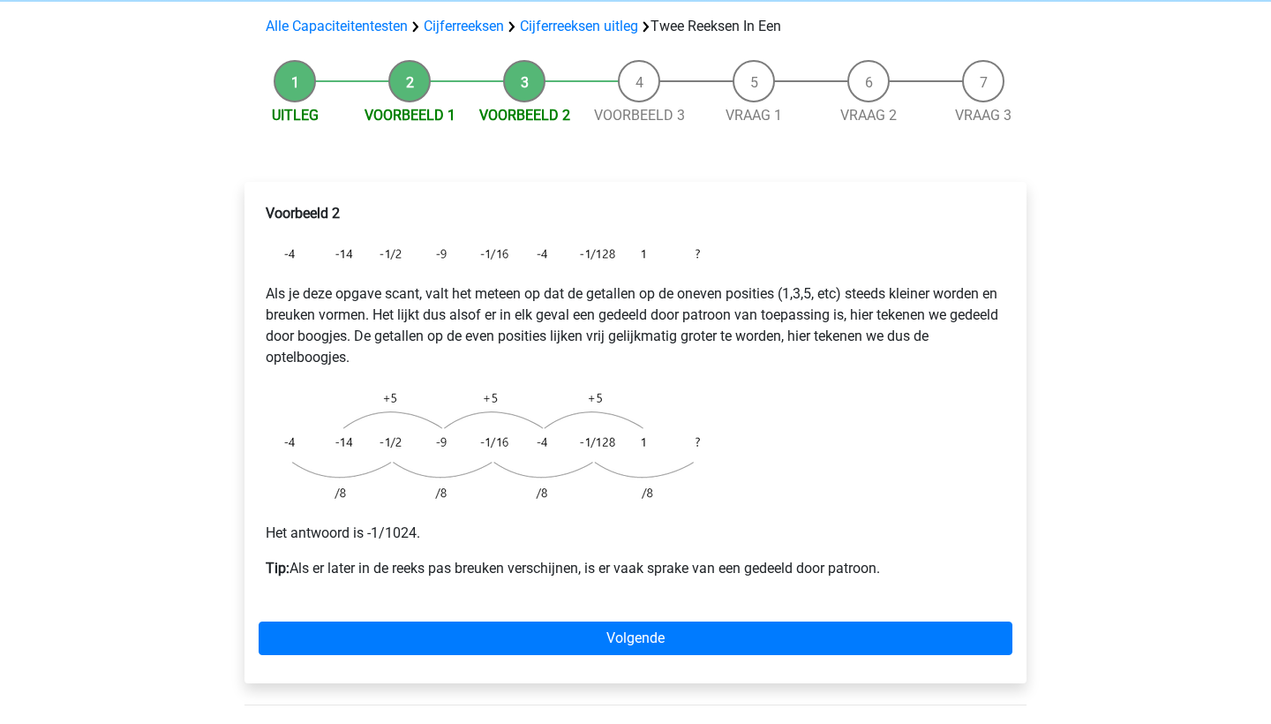
scroll to position [165, 0]
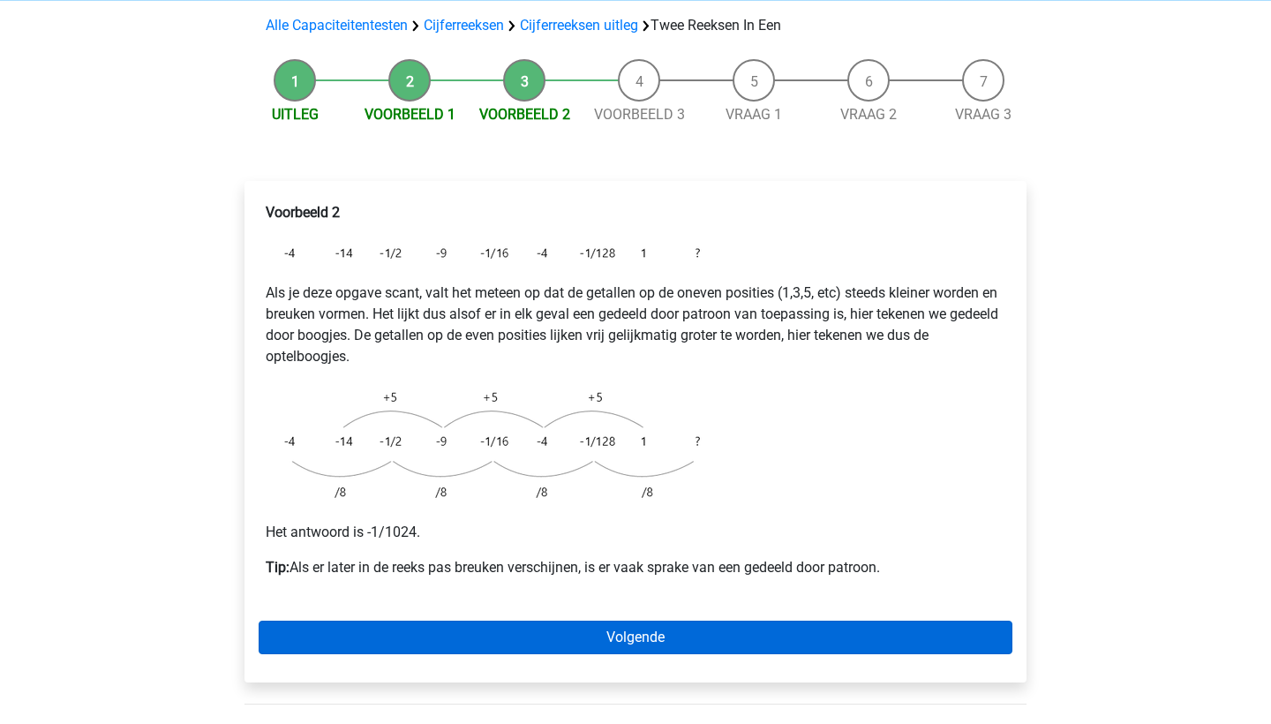
click at [541, 620] on link "Volgende" at bounding box center [636, 637] width 754 height 34
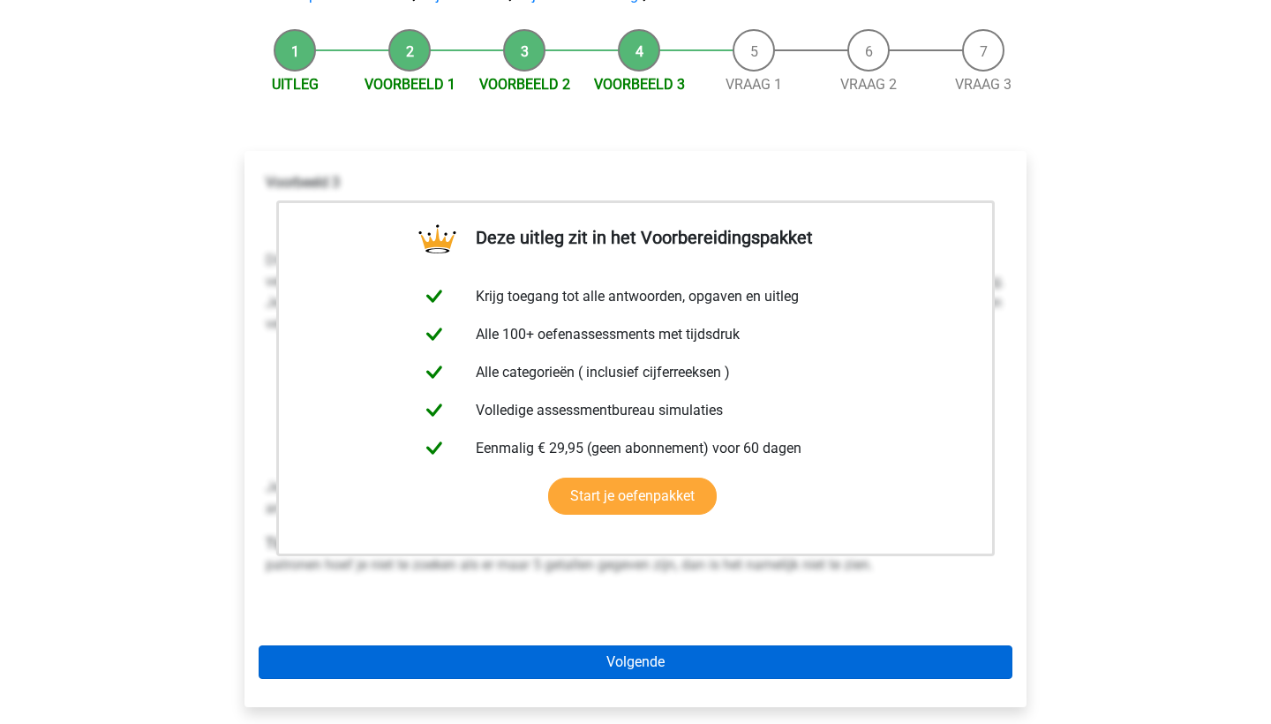
scroll to position [195, 0]
click at [535, 645] on link "Volgende" at bounding box center [636, 662] width 754 height 34
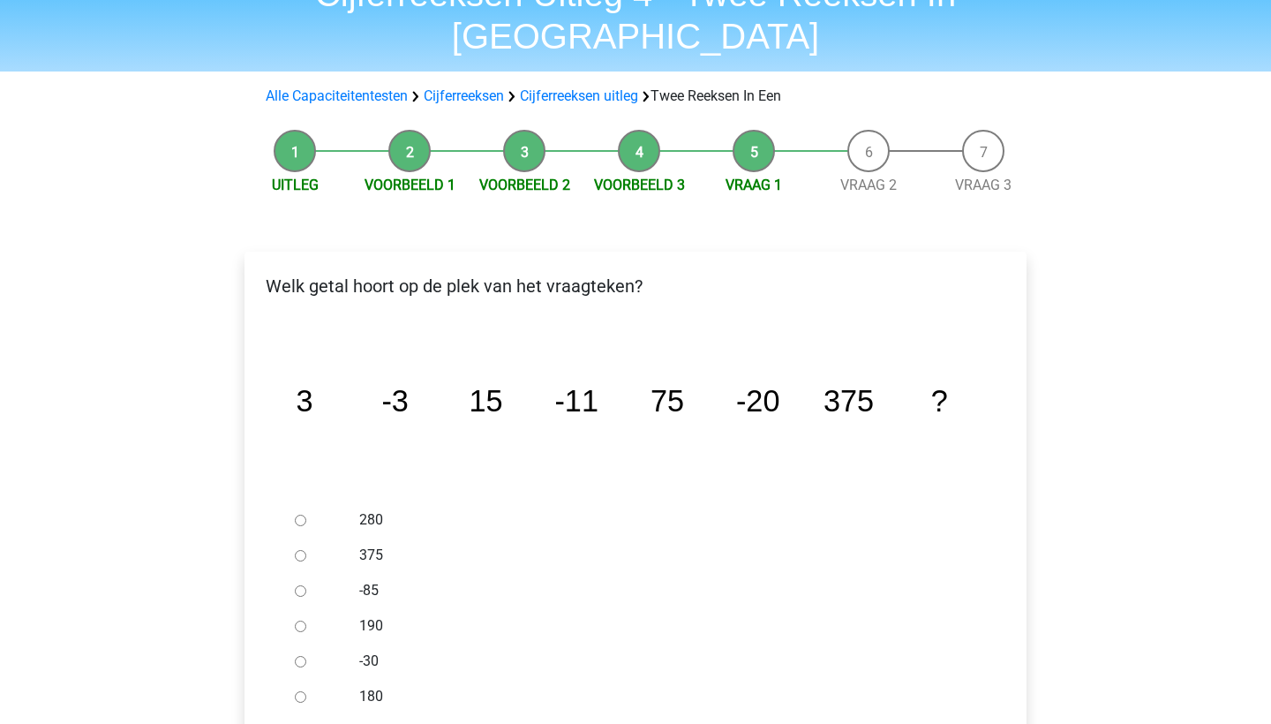
scroll to position [101, 0]
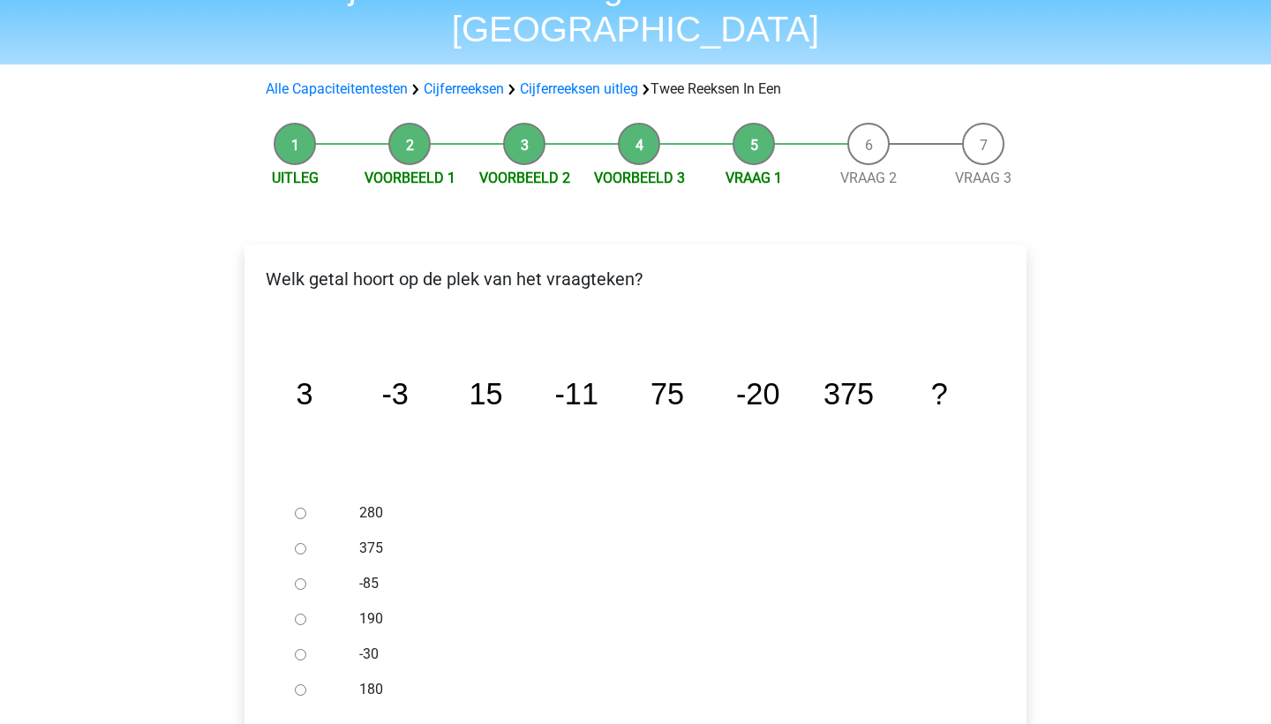
click at [295, 649] on input "-30" at bounding box center [300, 654] width 11 height 11
radio input "true"
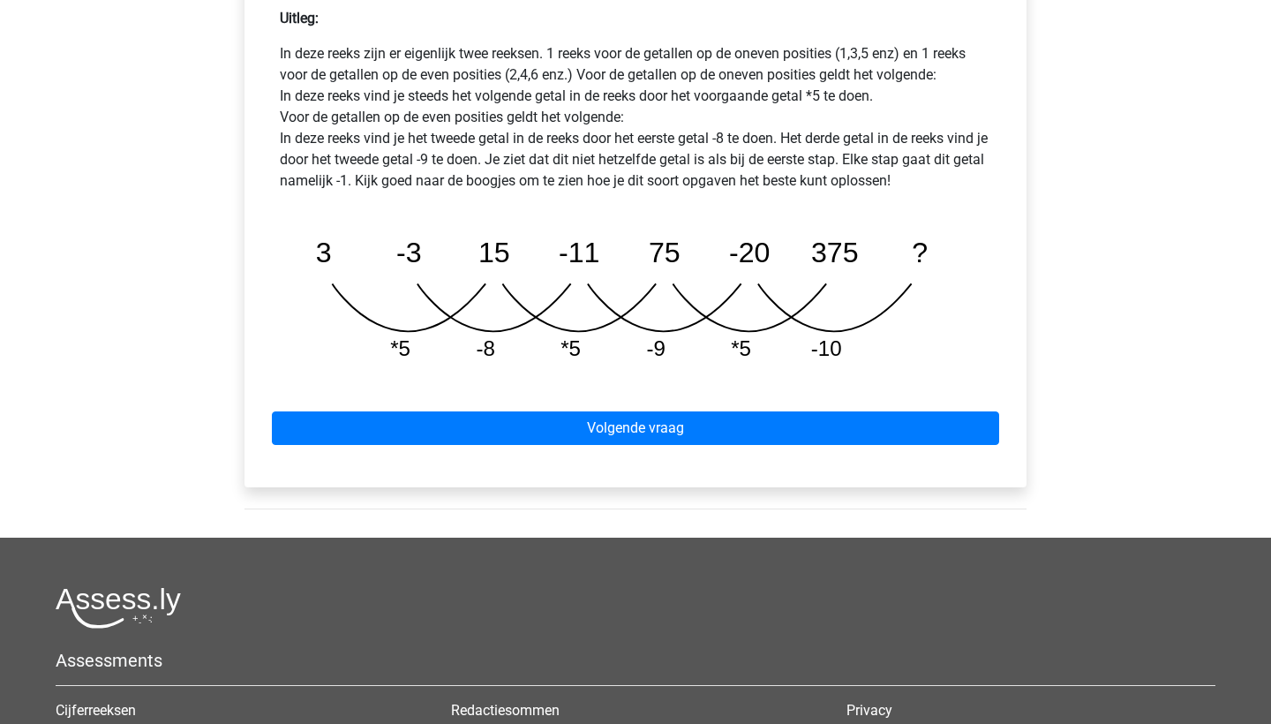
scroll to position [881, 0]
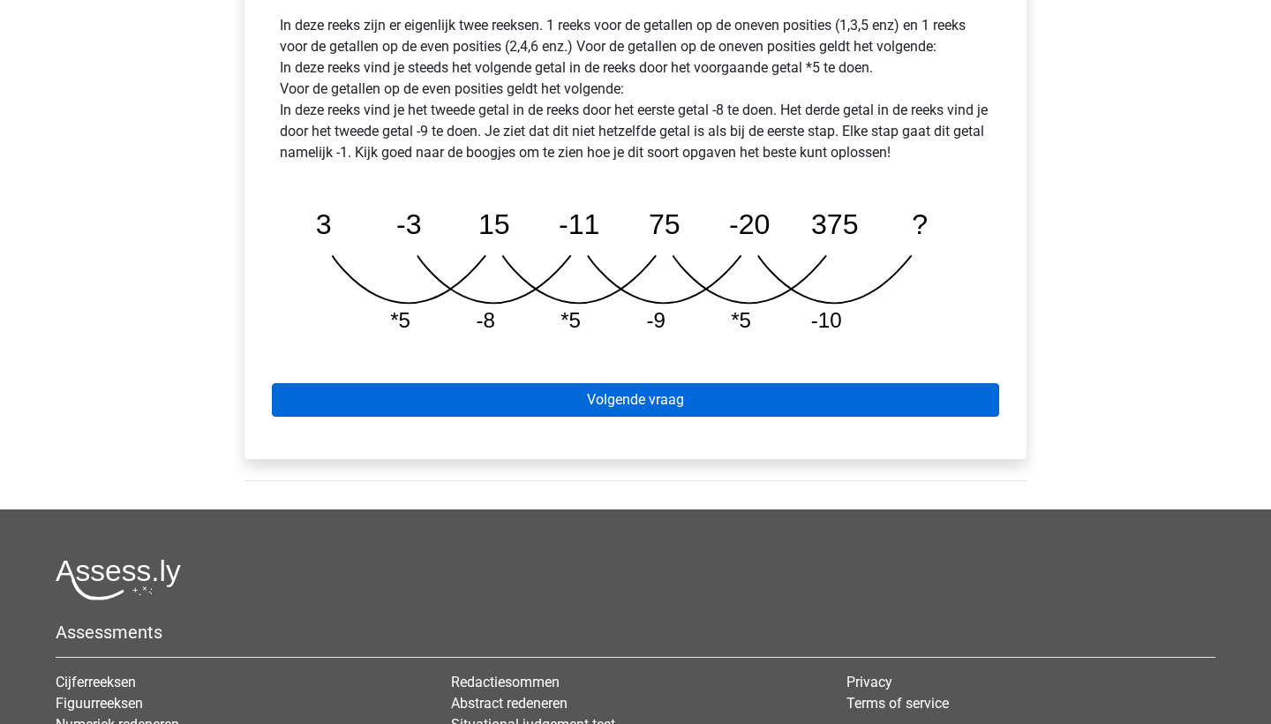
click at [483, 383] on link "Volgende vraag" at bounding box center [635, 400] width 727 height 34
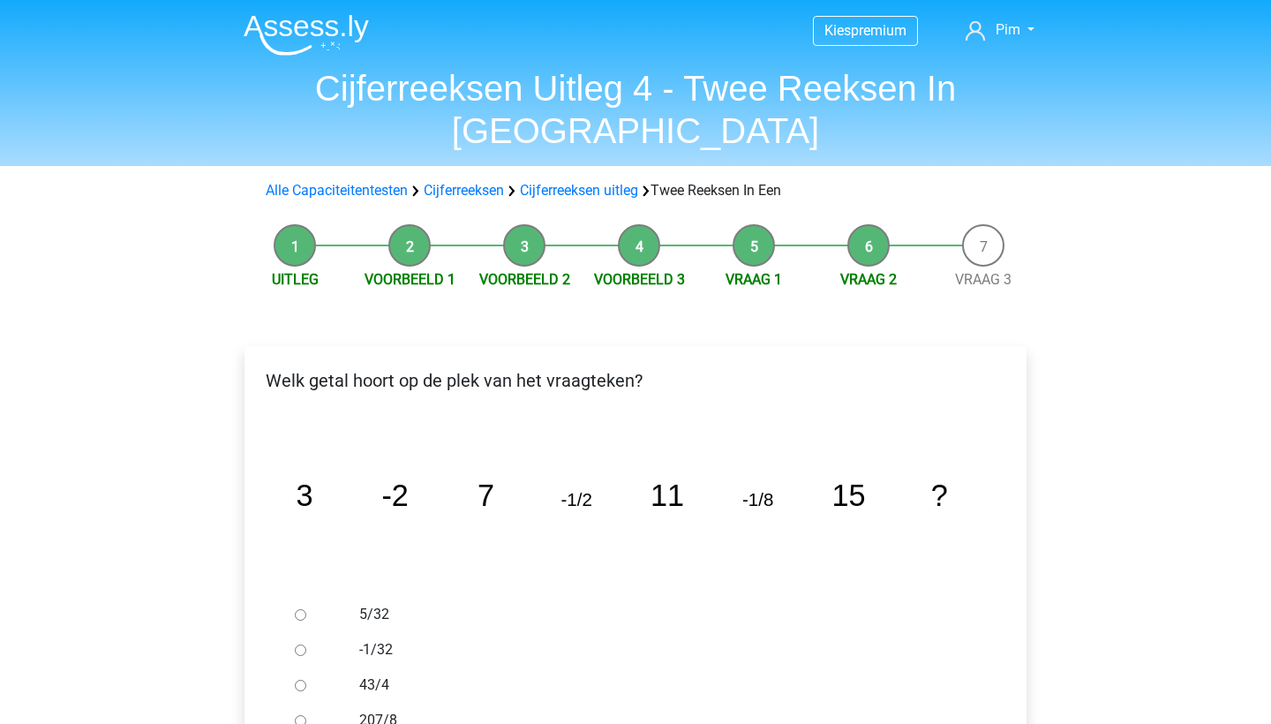
click at [302, 644] on input "-1/32" at bounding box center [300, 649] width 11 height 11
radio input "true"
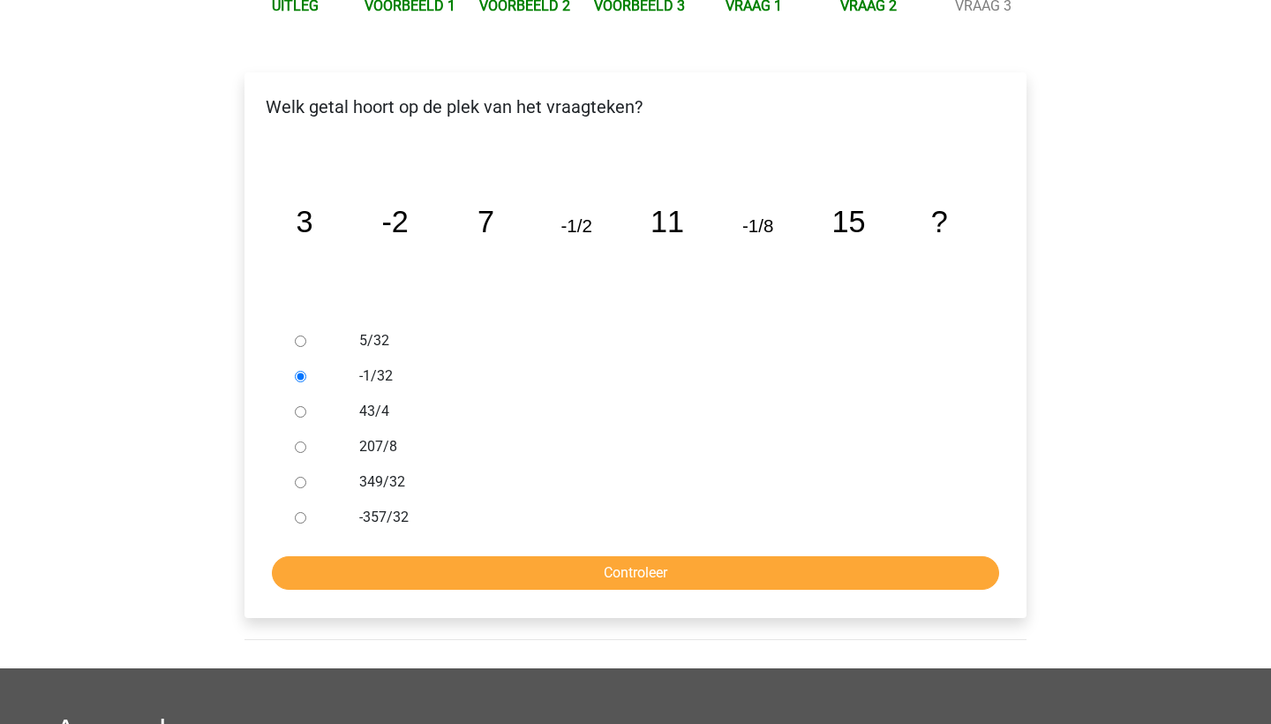
scroll to position [286, 0]
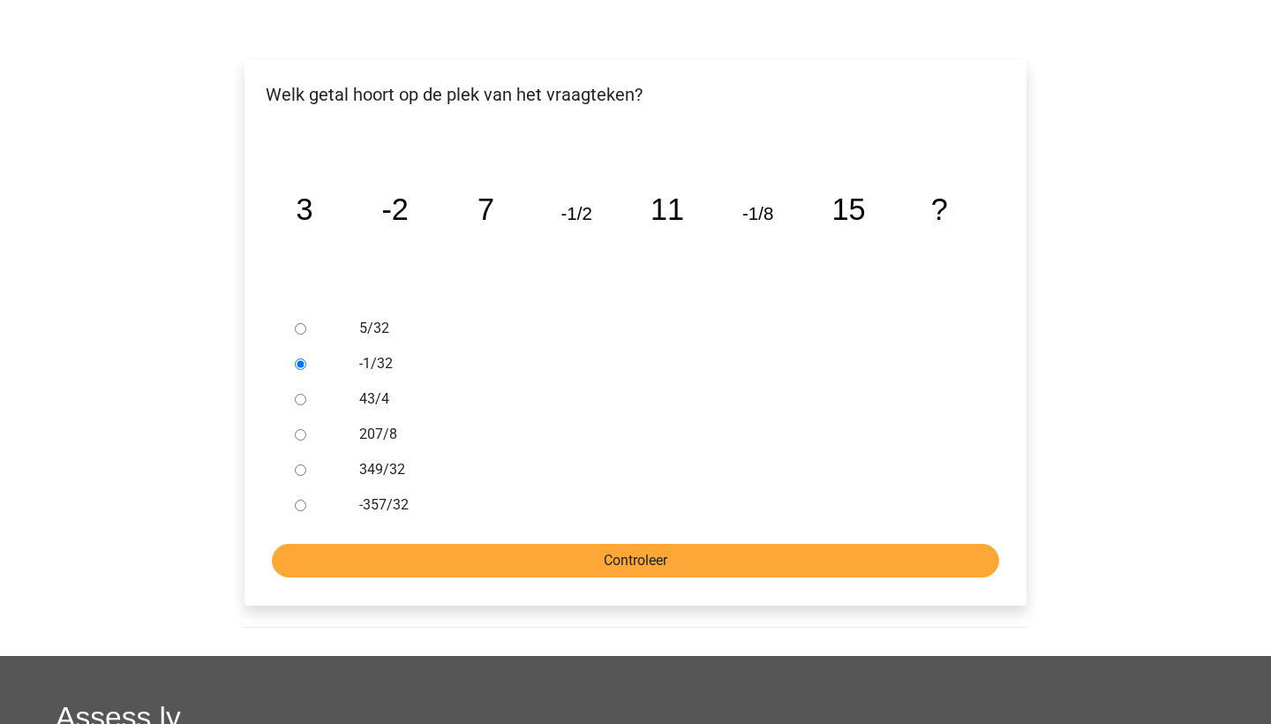
click at [428, 544] on input "Controleer" at bounding box center [635, 561] width 727 height 34
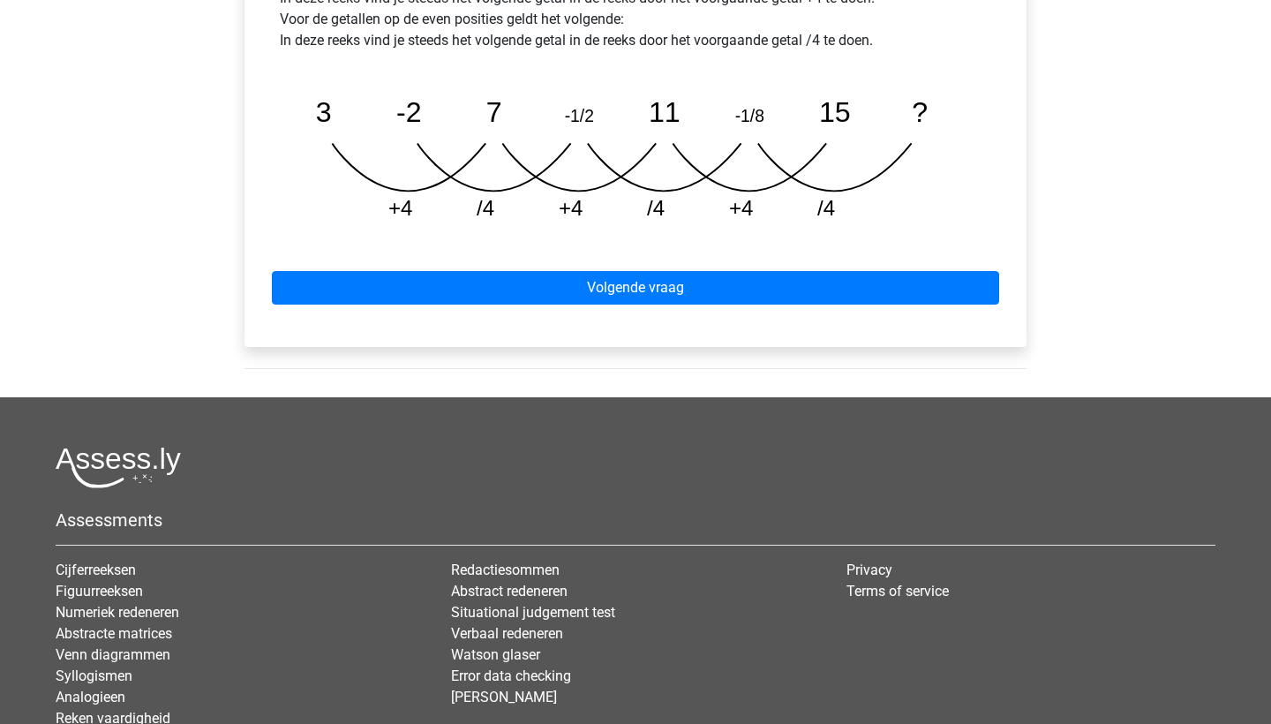
scroll to position [957, 0]
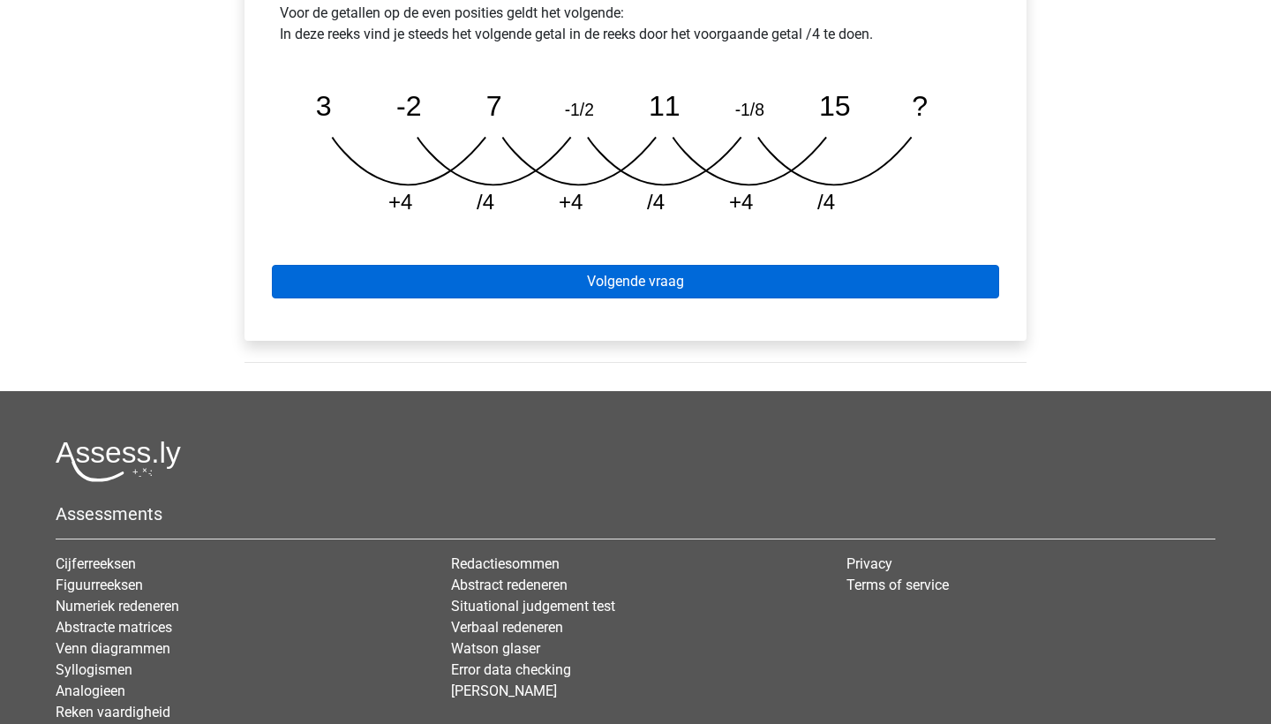
click at [478, 265] on link "Volgende vraag" at bounding box center [635, 282] width 727 height 34
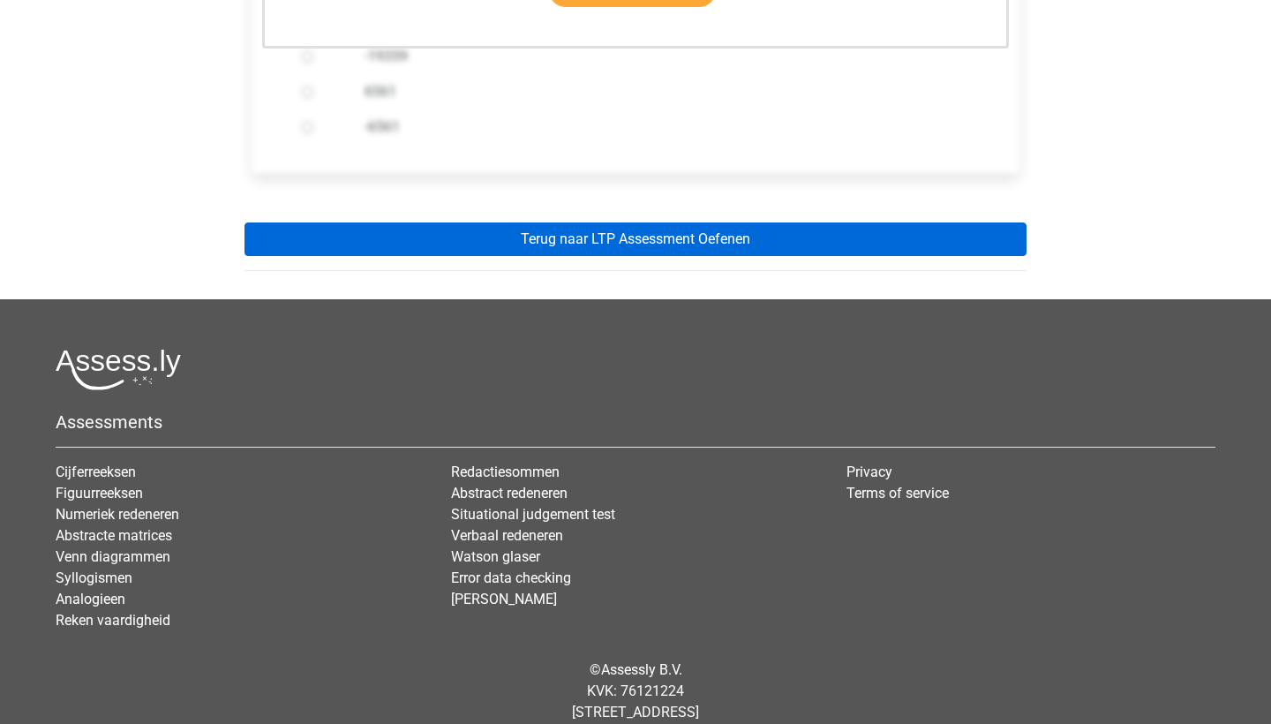
scroll to position [666, 0]
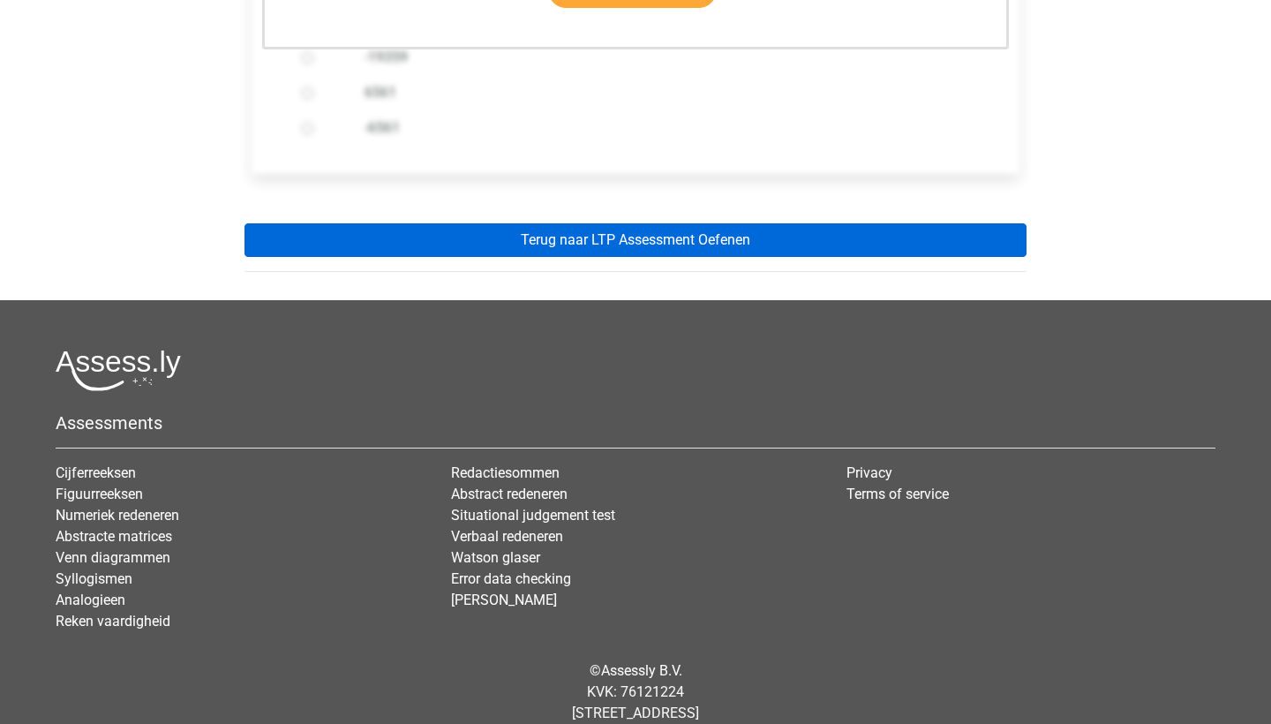
click at [487, 223] on link "Terug naar LTP Assessment Oefenen" at bounding box center [635, 240] width 782 height 34
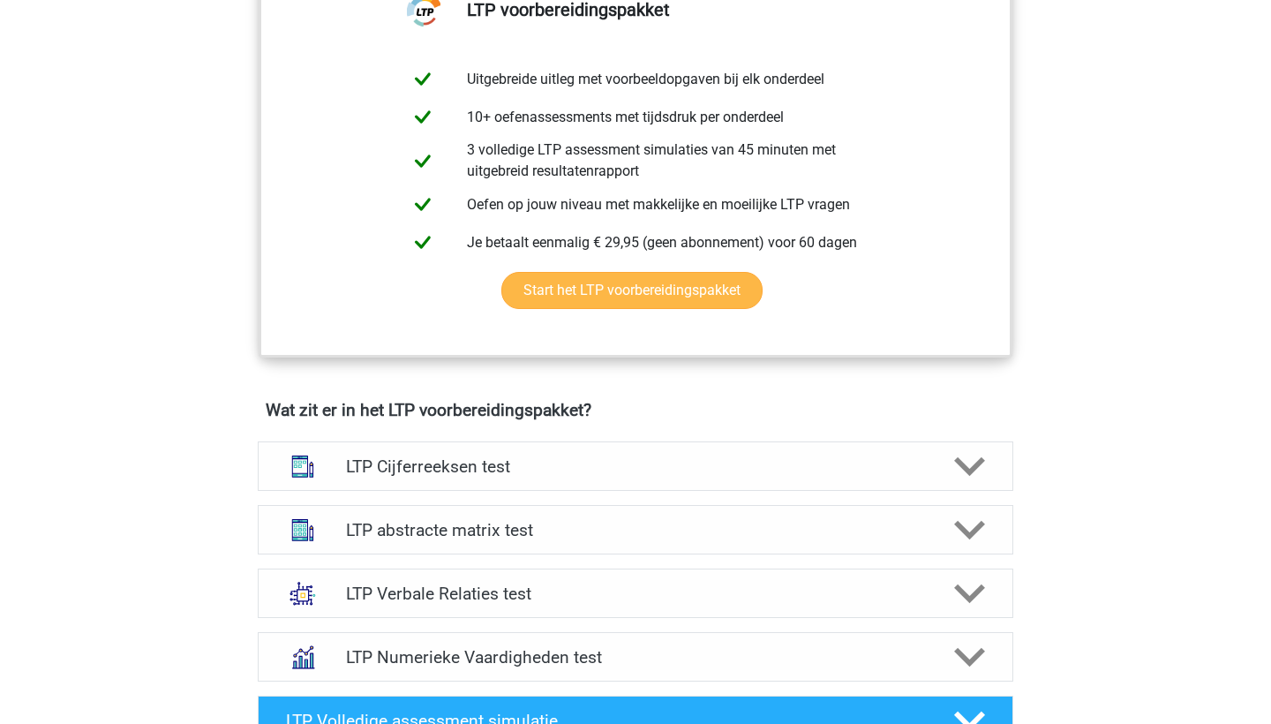
scroll to position [824, 0]
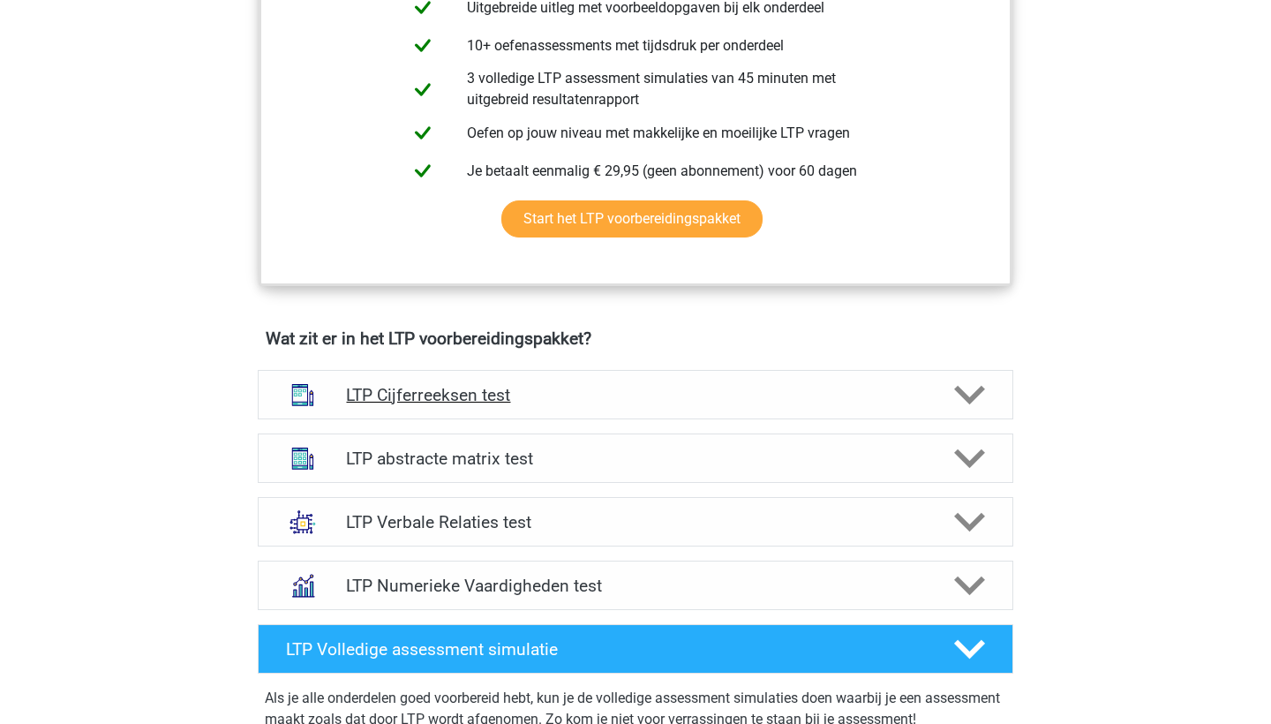
click at [491, 381] on div "LTP Cijferreeksen test" at bounding box center [635, 394] width 755 height 49
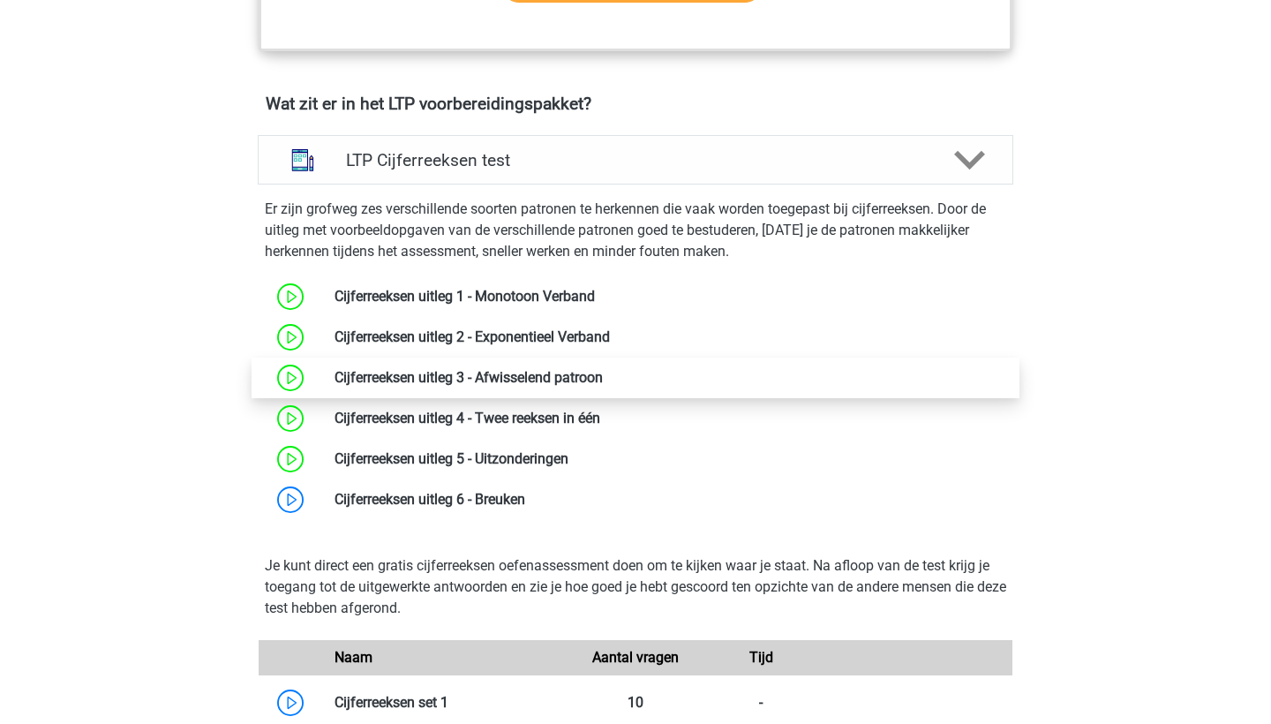
scroll to position [1055, 0]
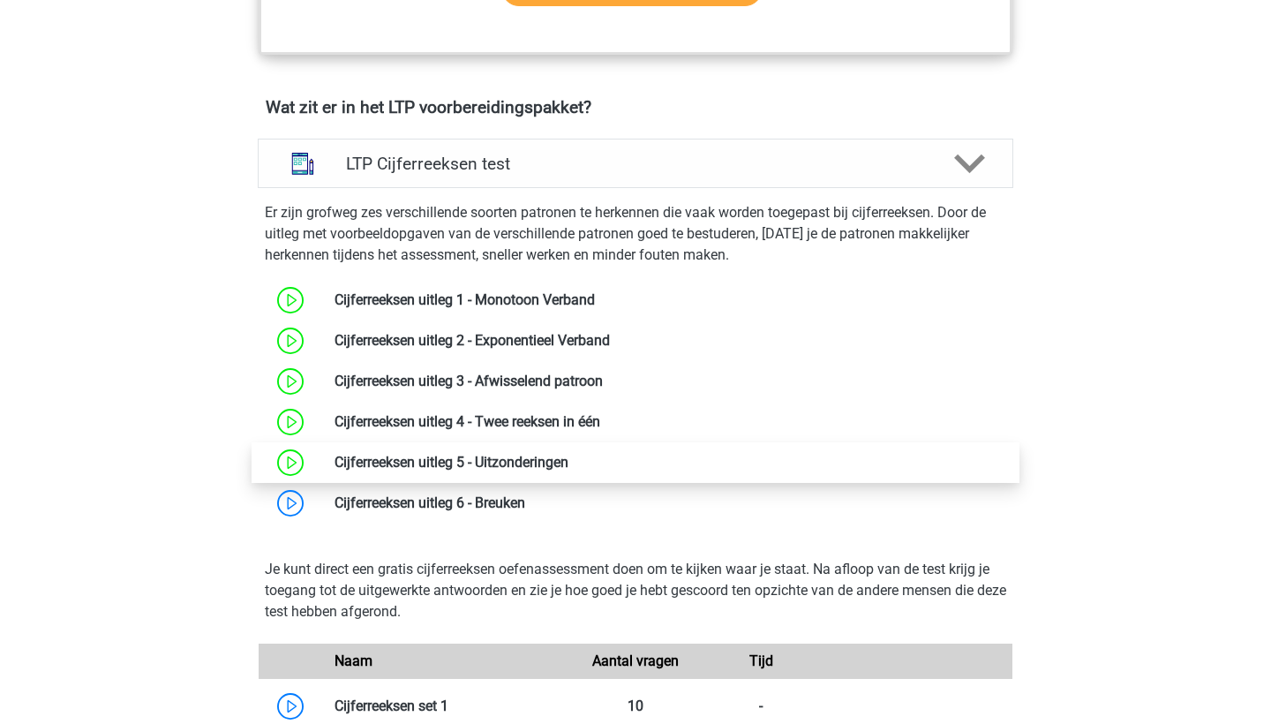
click at [568, 463] on link at bounding box center [568, 462] width 0 height 17
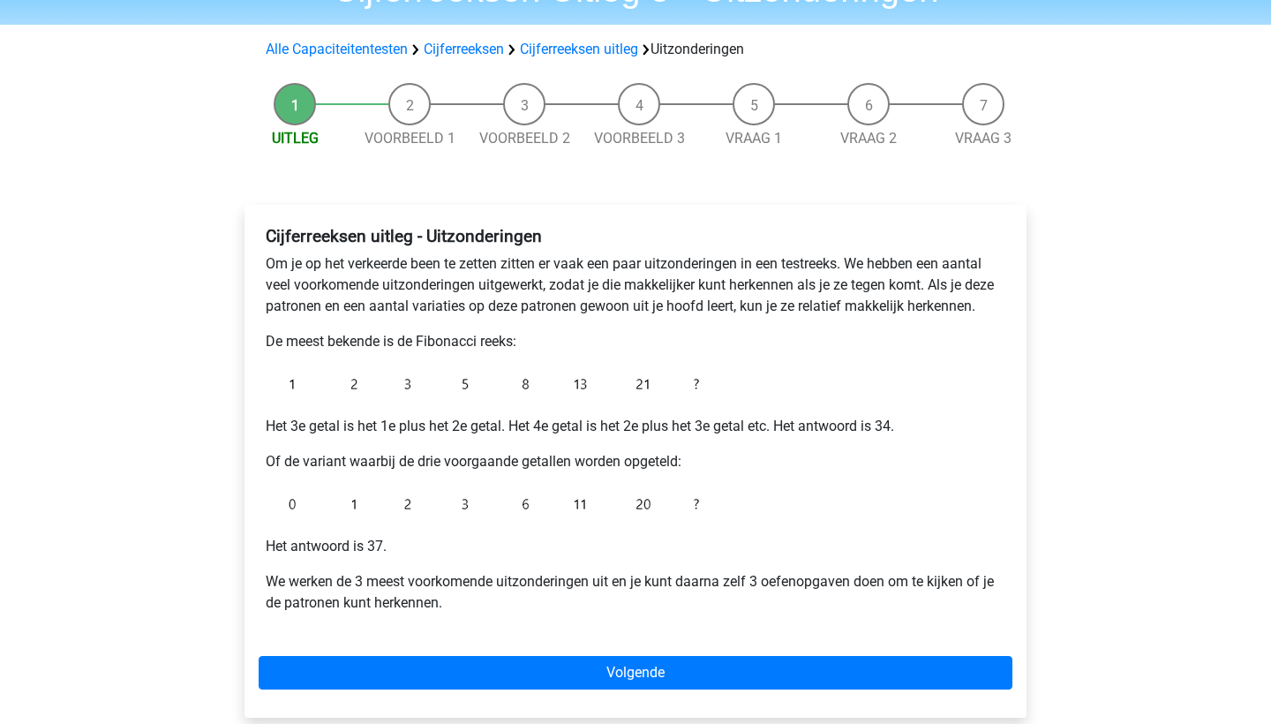
scroll to position [97, 0]
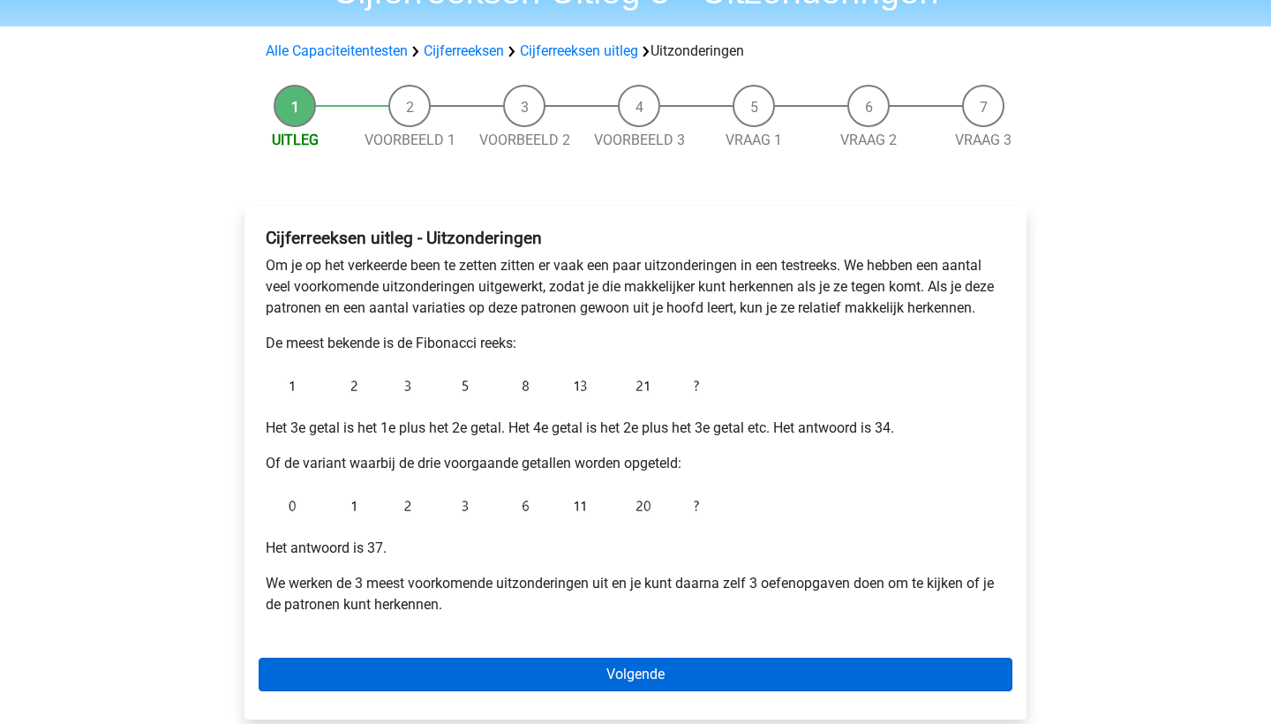
click at [620, 680] on link "Volgende" at bounding box center [636, 674] width 754 height 34
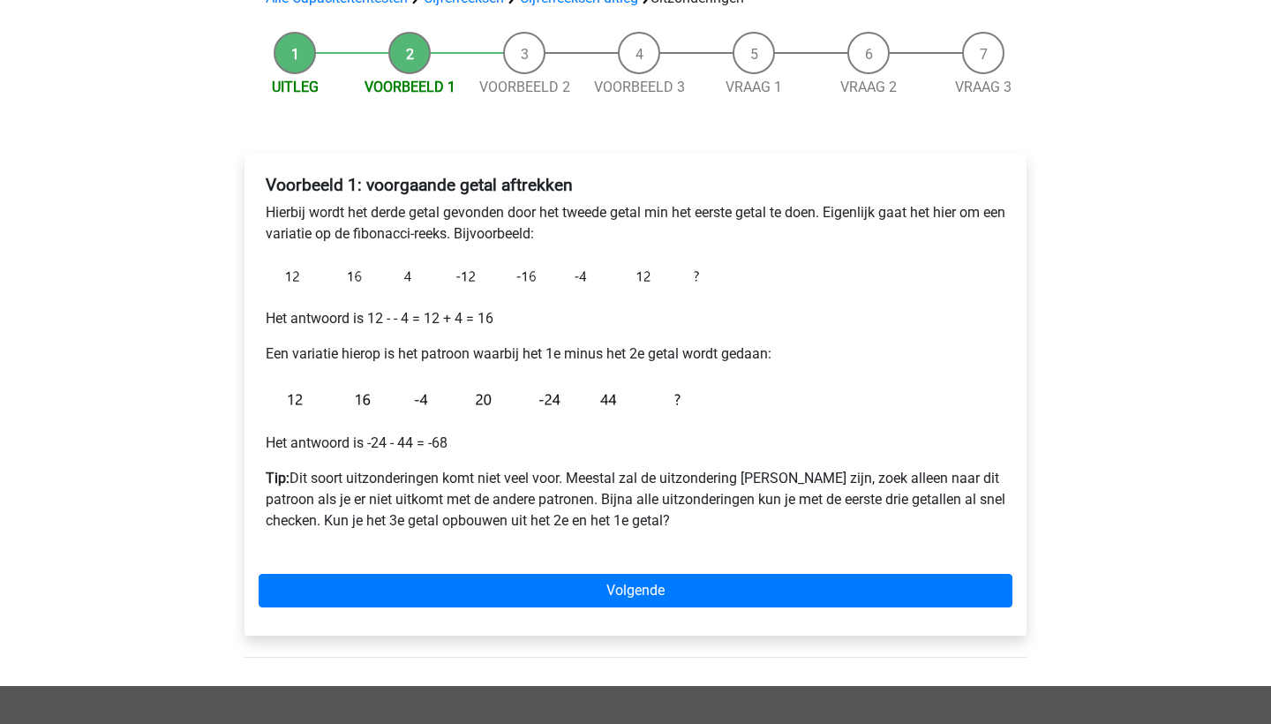
scroll to position [172, 0]
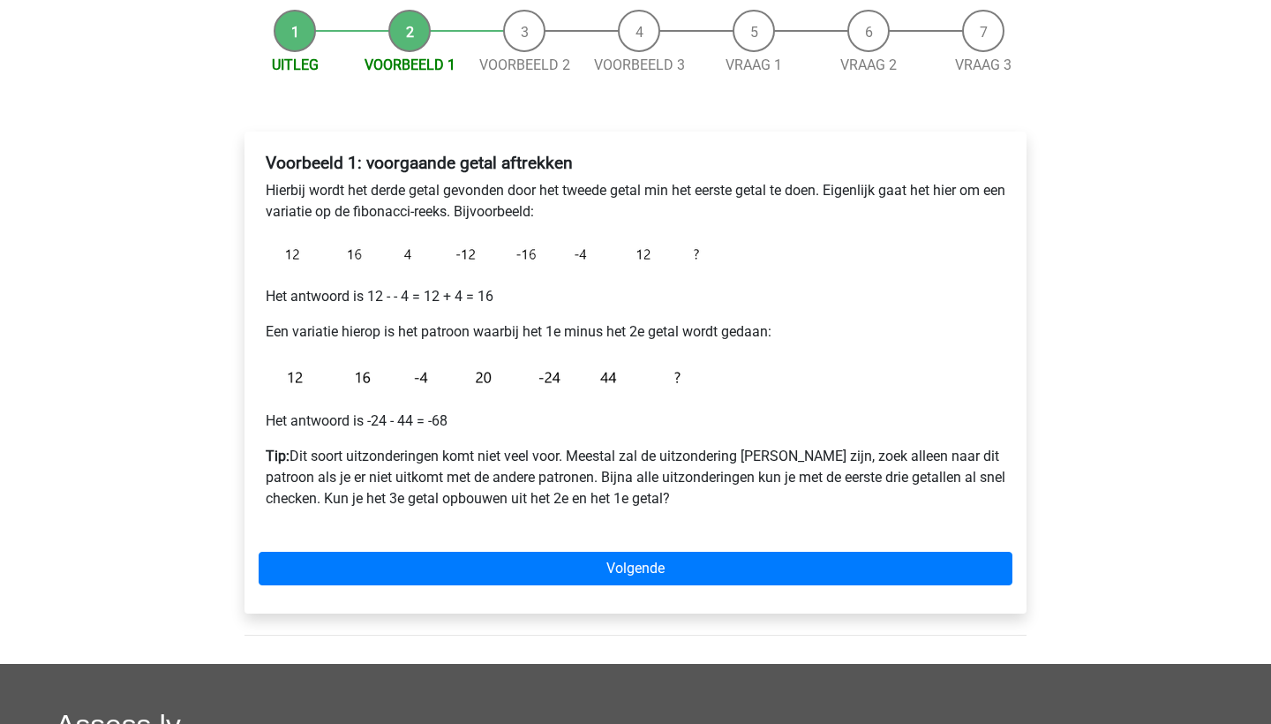
click at [597, 577] on link "Volgende" at bounding box center [636, 569] width 754 height 34
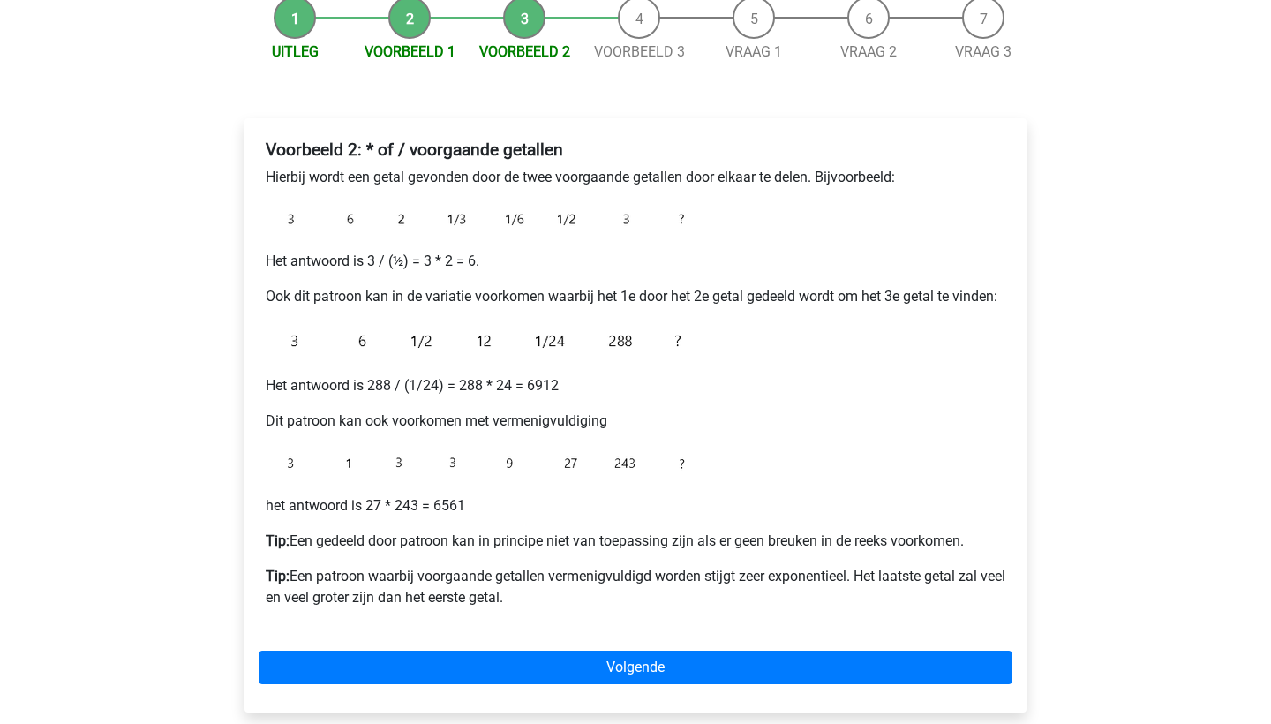
scroll to position [187, 0]
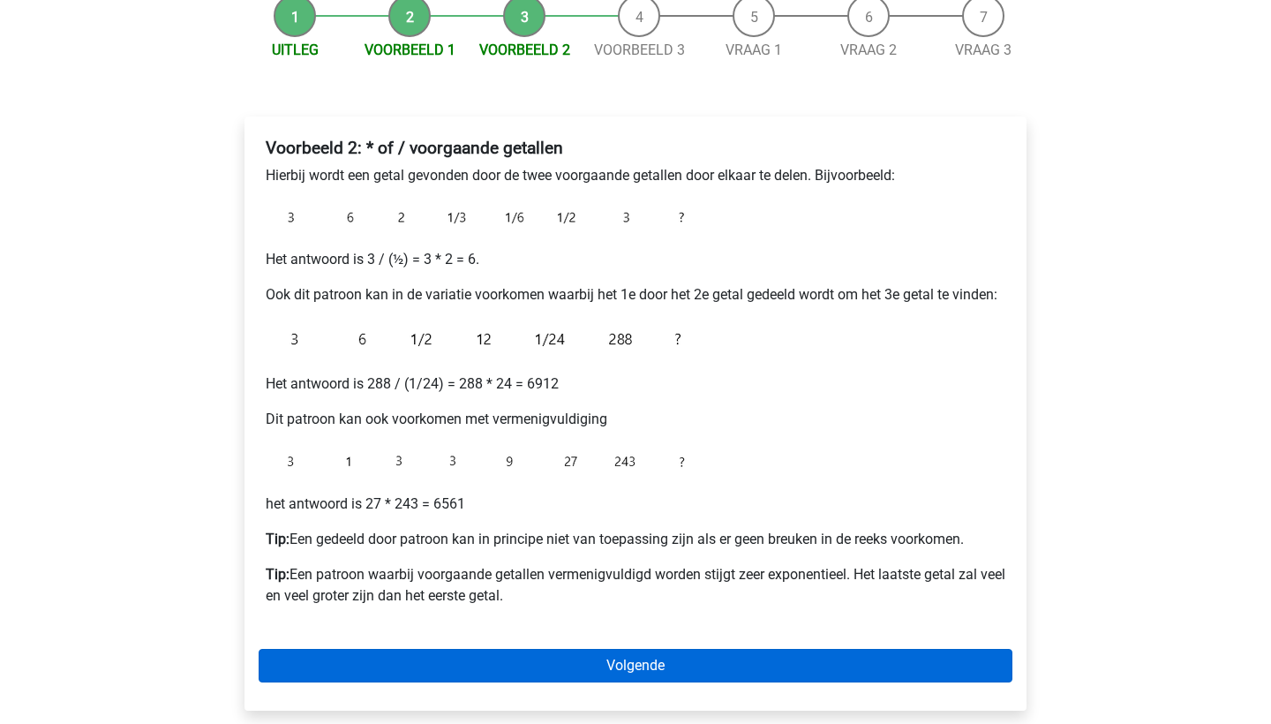
click at [584, 682] on link "Volgende" at bounding box center [636, 666] width 754 height 34
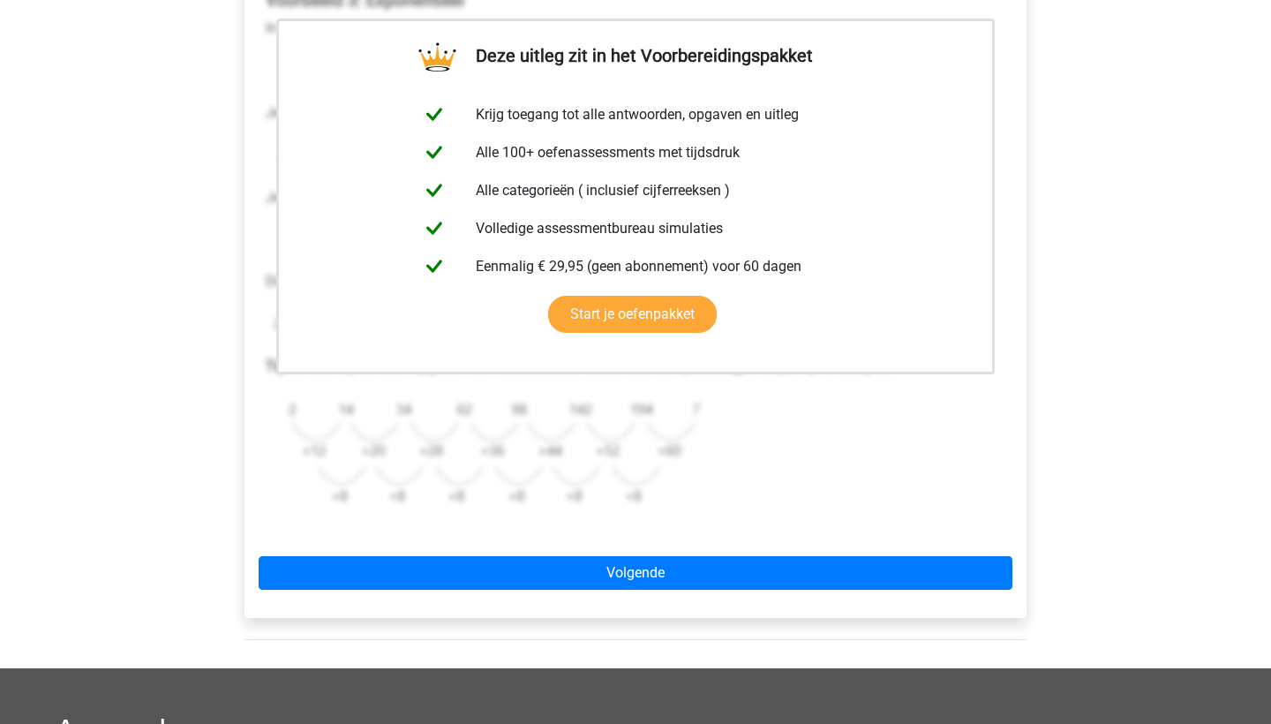
scroll to position [335, 0]
click at [629, 590] on div "Deze uitleg zit in het Voorbereidingspakket Krijg toegang tot alle antwoorden, …" at bounding box center [635, 292] width 782 height 649
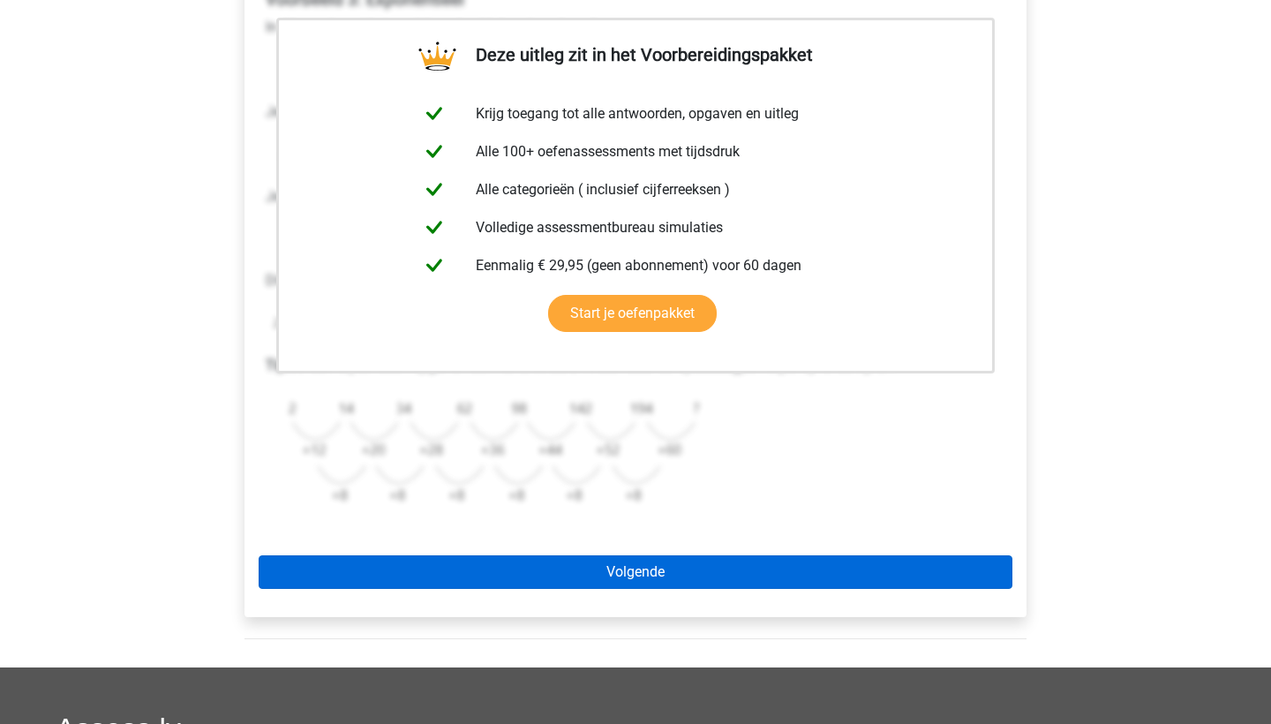
click at [629, 586] on link "Volgende" at bounding box center [636, 572] width 754 height 34
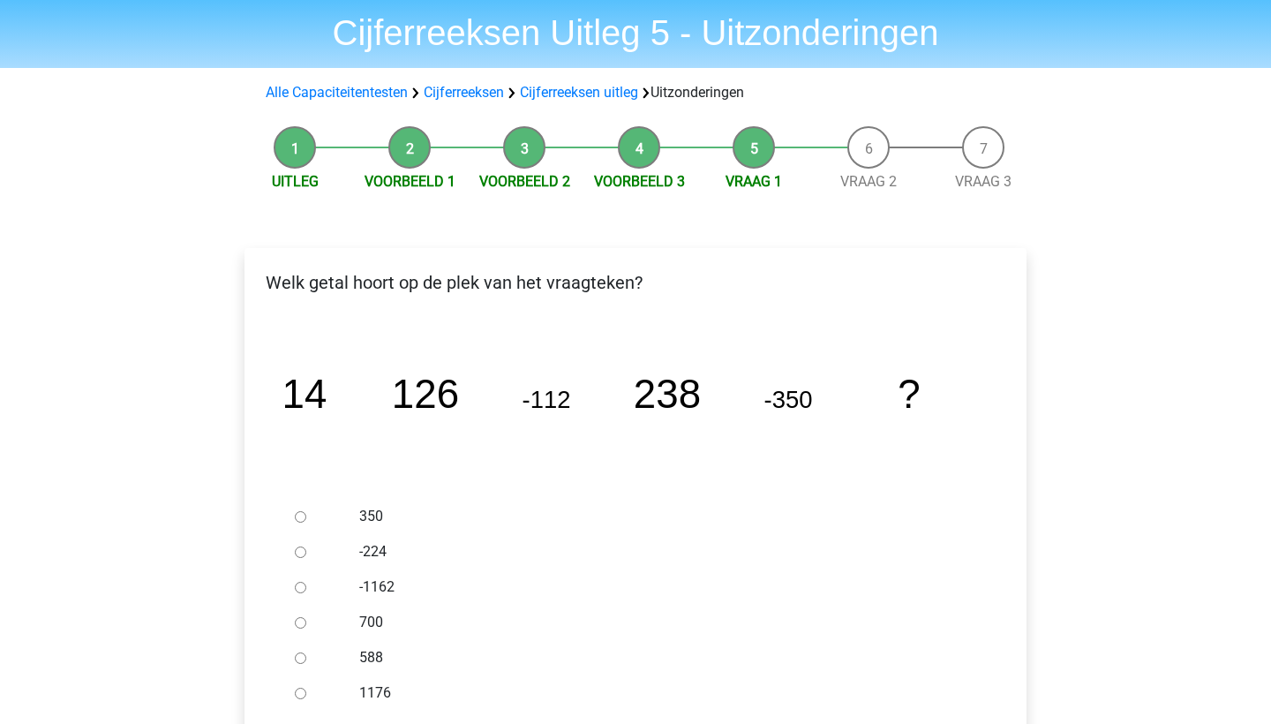
scroll to position [66, 0]
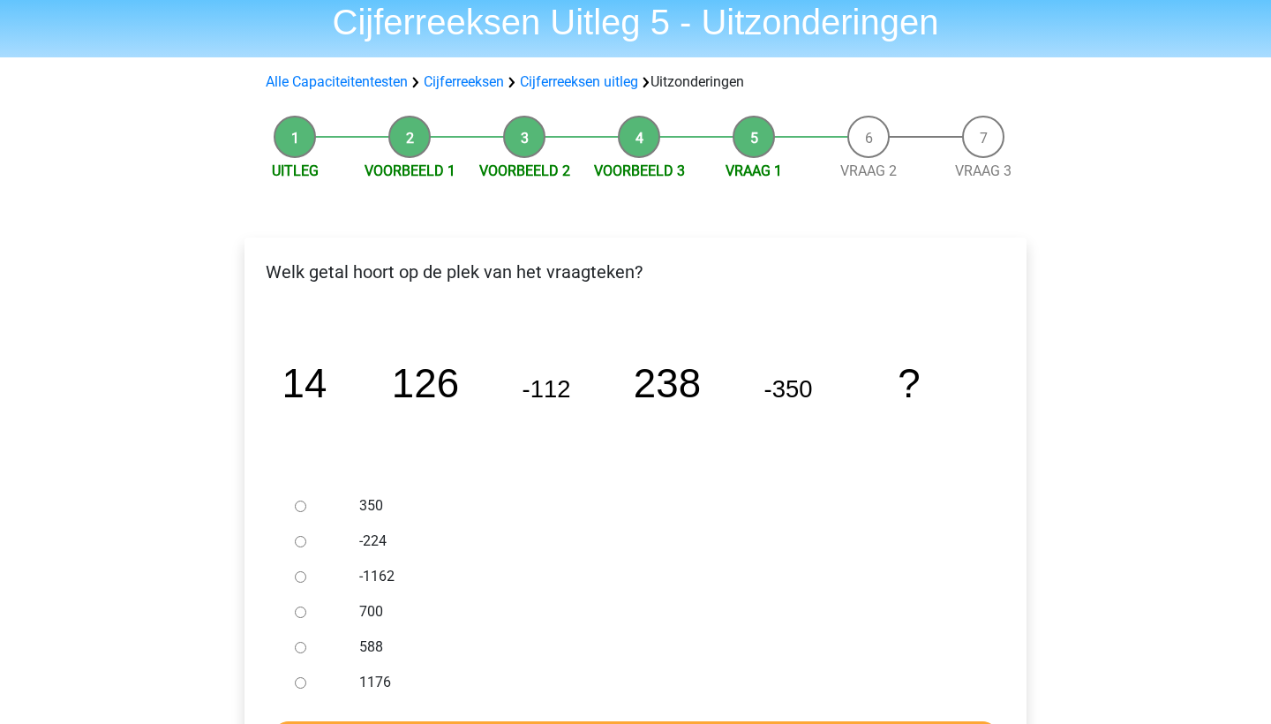
click at [300, 644] on input "588" at bounding box center [300, 647] width 11 height 11
radio input "true"
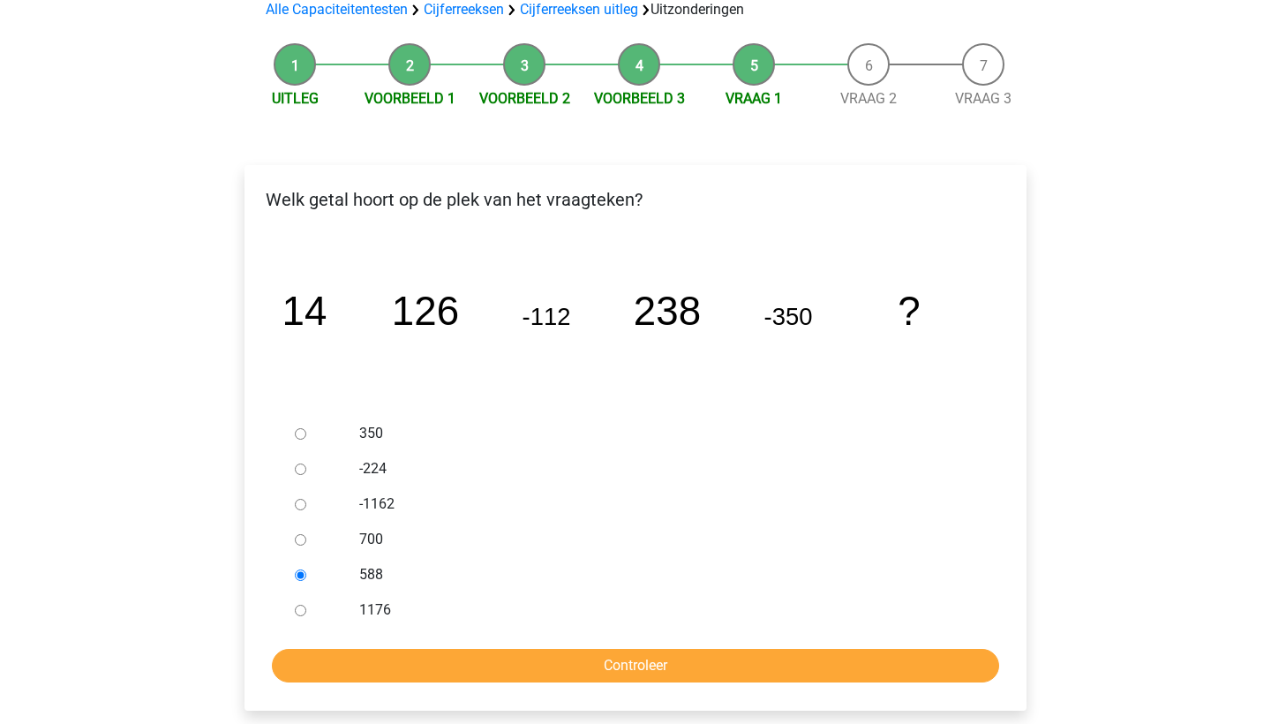
scroll to position [139, 0]
click at [330, 667] on input "Controleer" at bounding box center [635, 665] width 727 height 34
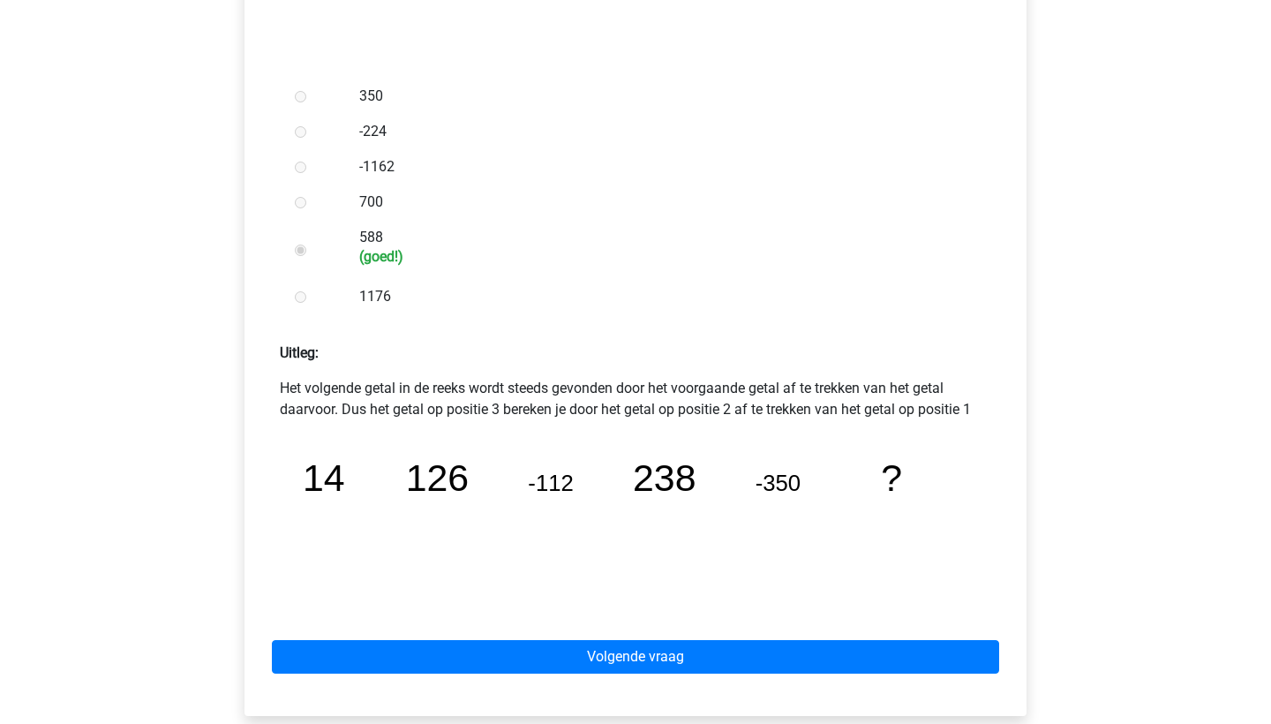
scroll to position [481, 0]
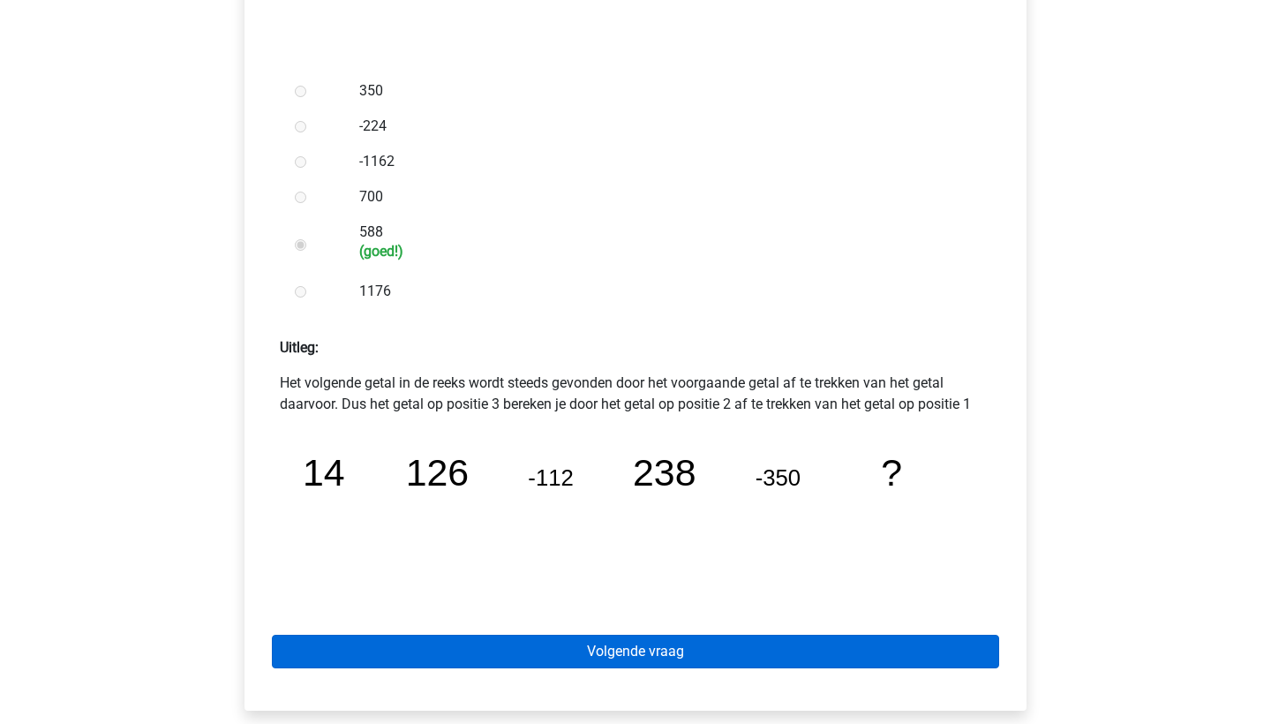
click at [349, 638] on link "Volgende vraag" at bounding box center [635, 652] width 727 height 34
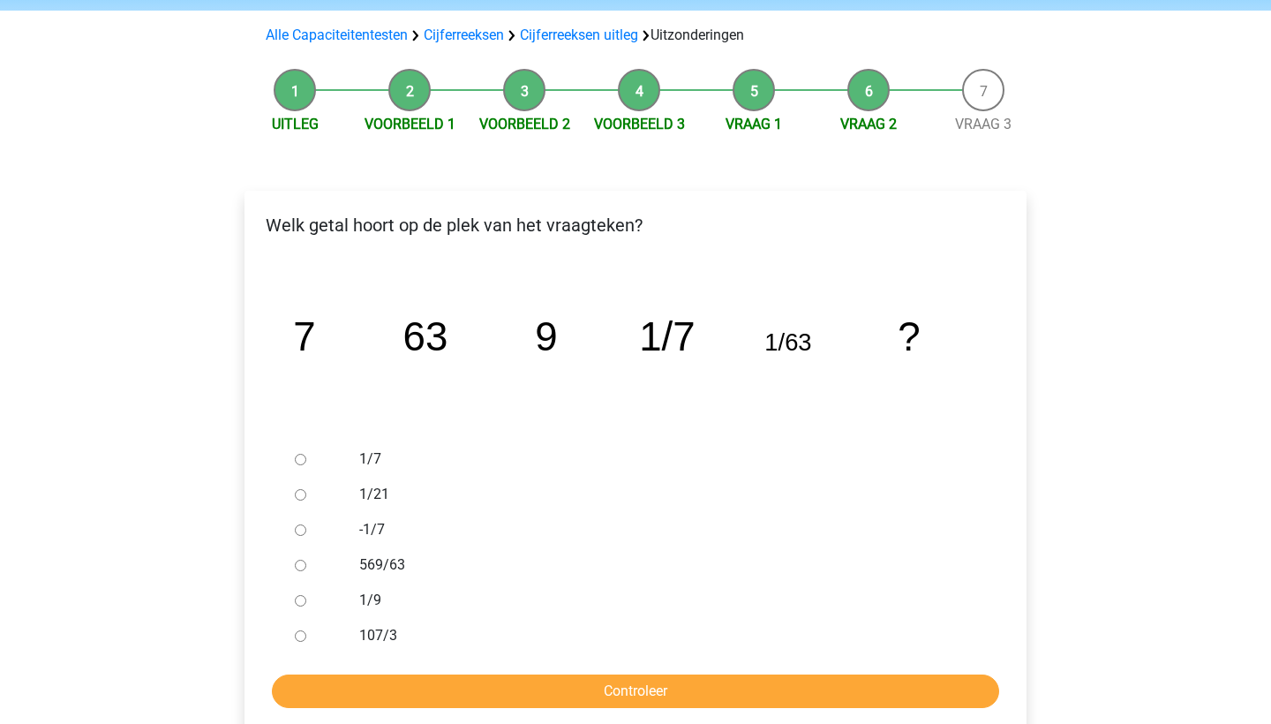
scroll to position [116, 0]
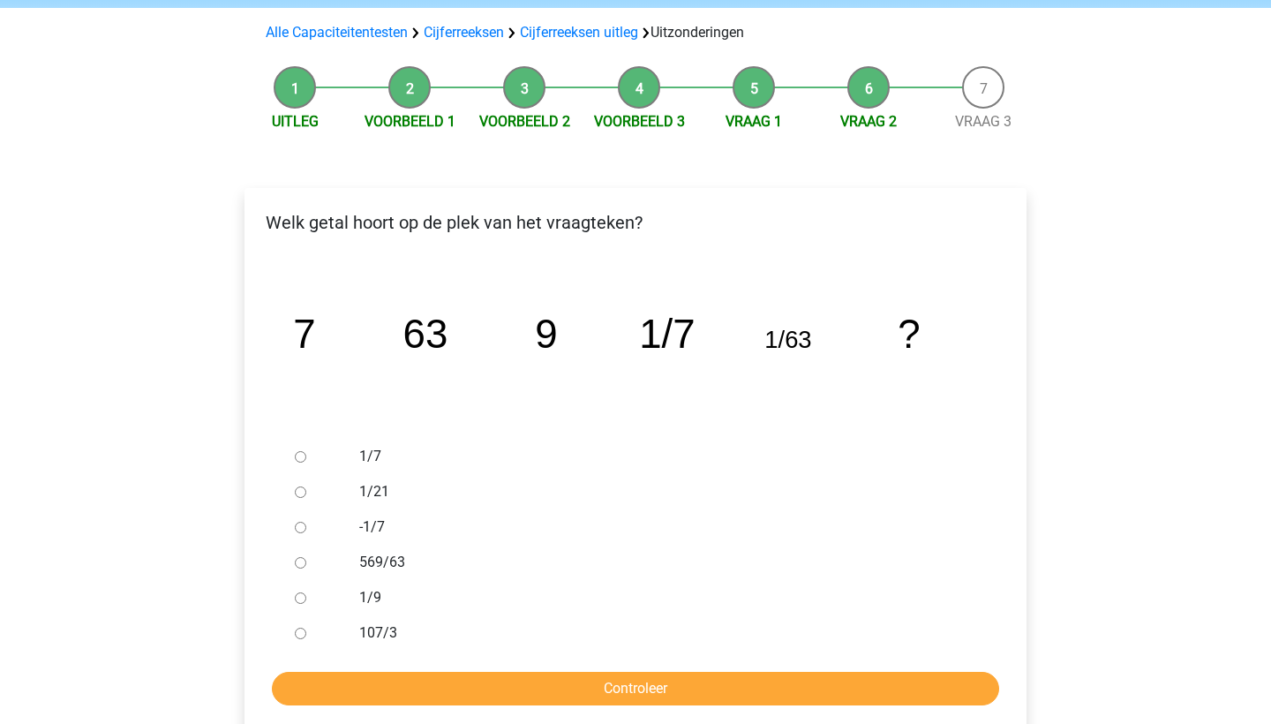
click at [302, 598] on input "1/9" at bounding box center [300, 597] width 11 height 11
radio input "true"
click at [342, 673] on input "Controleer" at bounding box center [635, 689] width 727 height 34
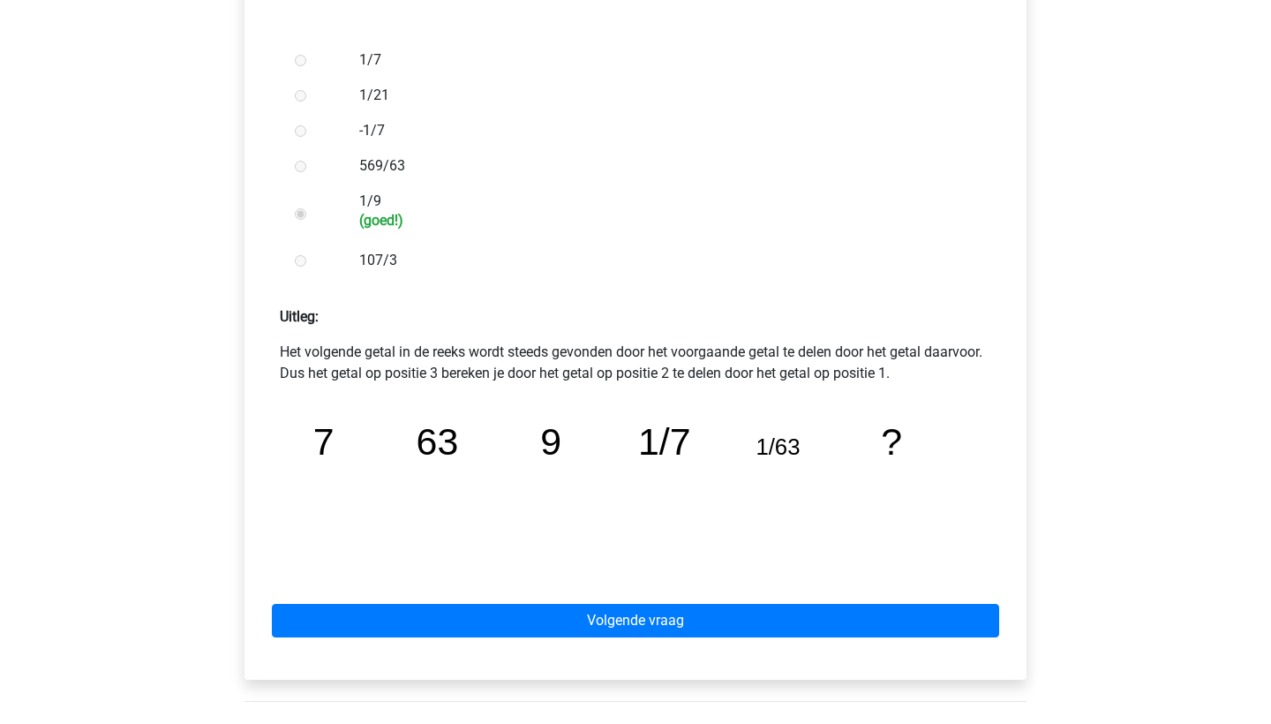
scroll to position [514, 0]
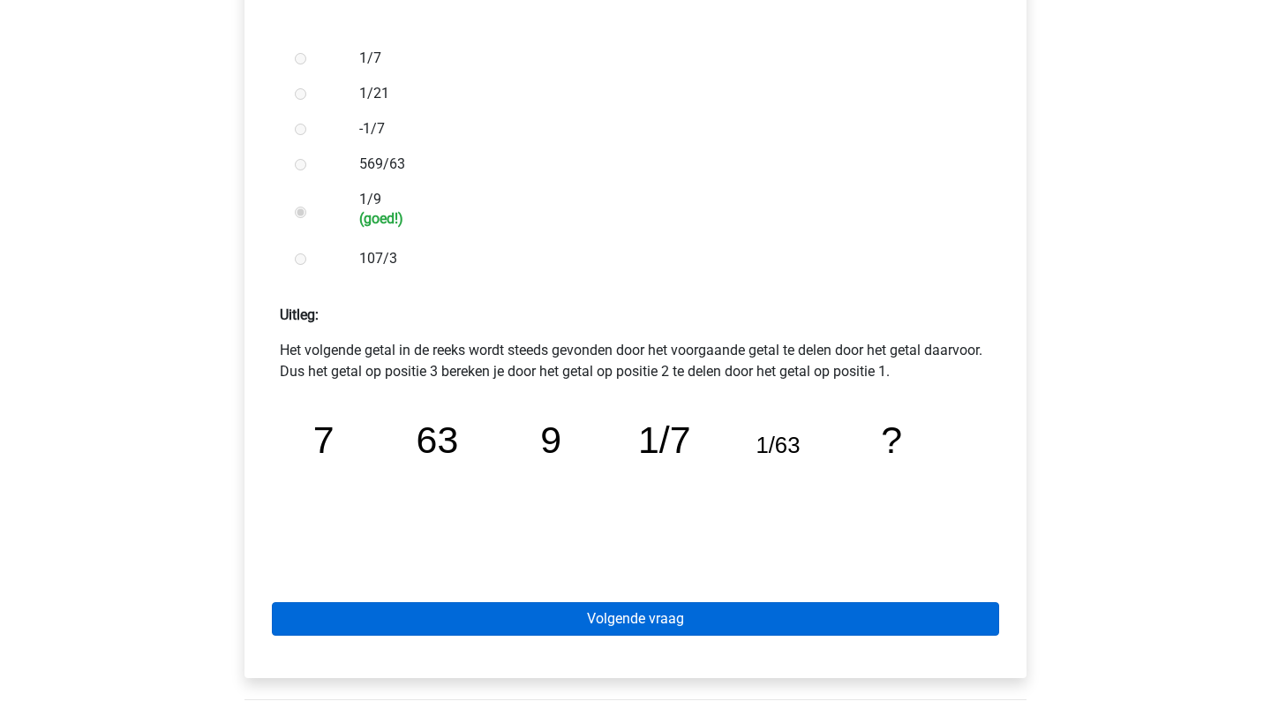
click at [355, 620] on link "Volgende vraag" at bounding box center [635, 619] width 727 height 34
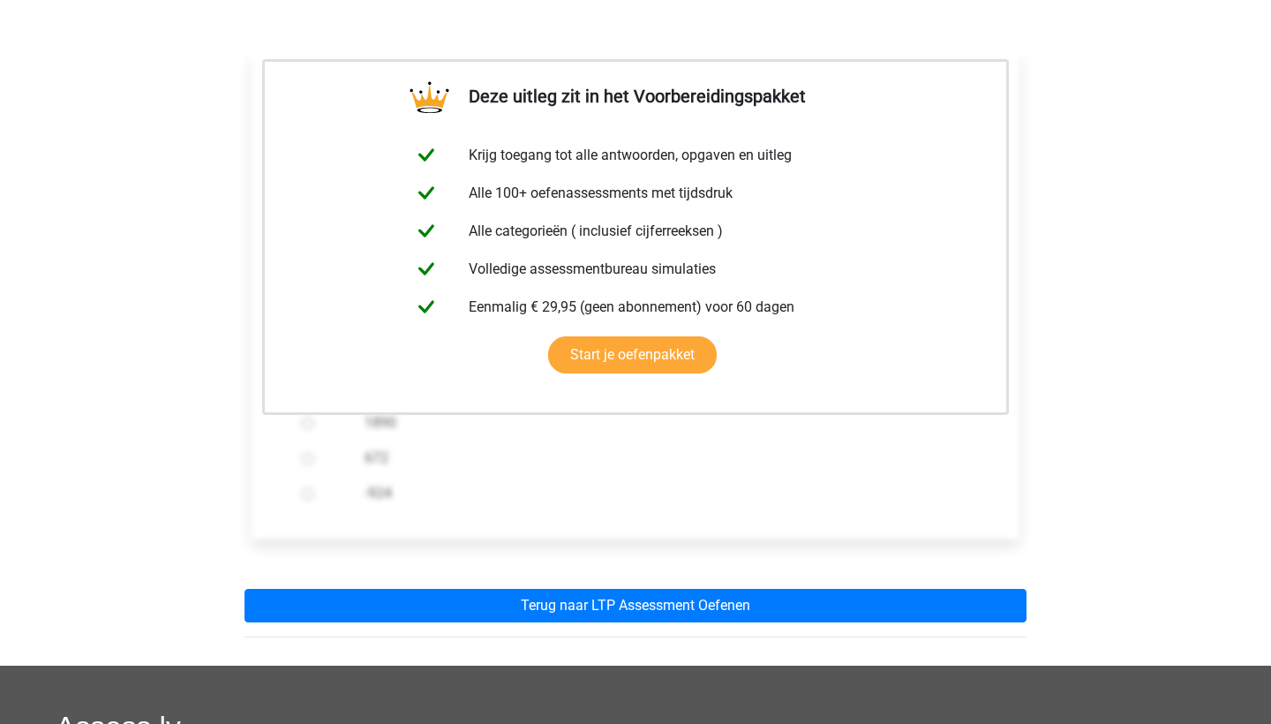
scroll to position [294, 0]
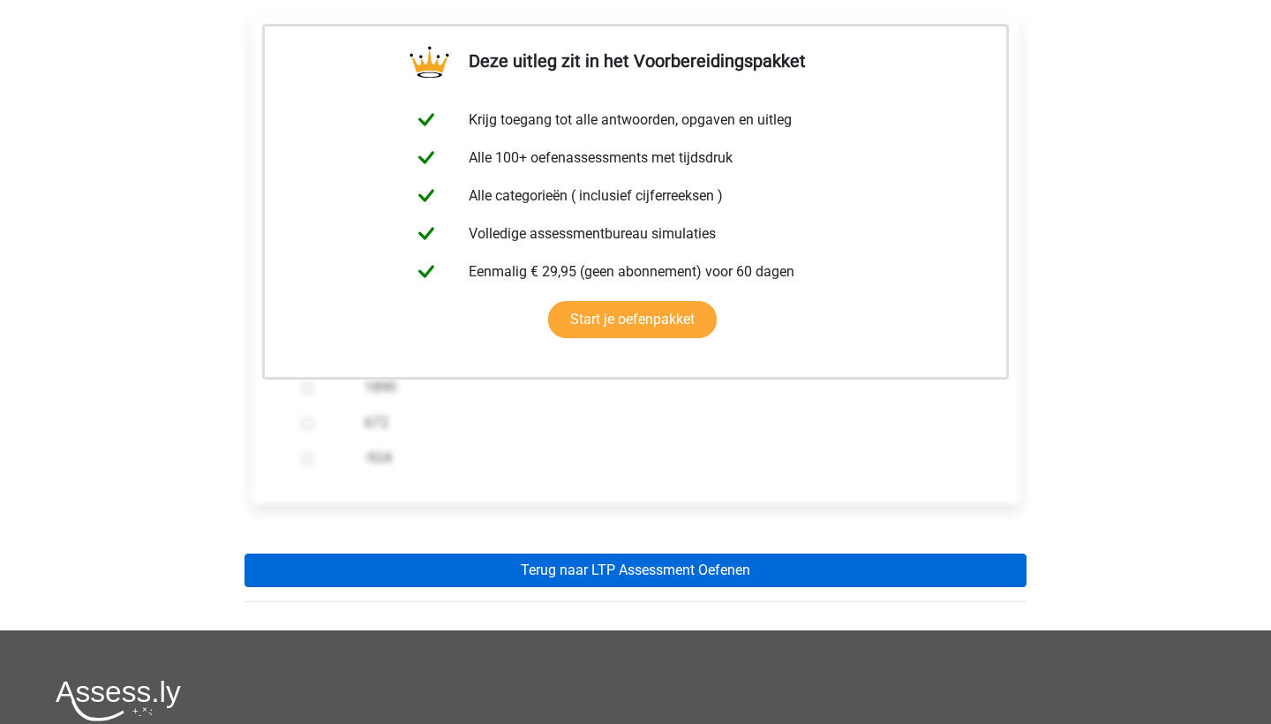
click at [387, 577] on link "Terug naar LTP Assessment Oefenen" at bounding box center [635, 570] width 782 height 34
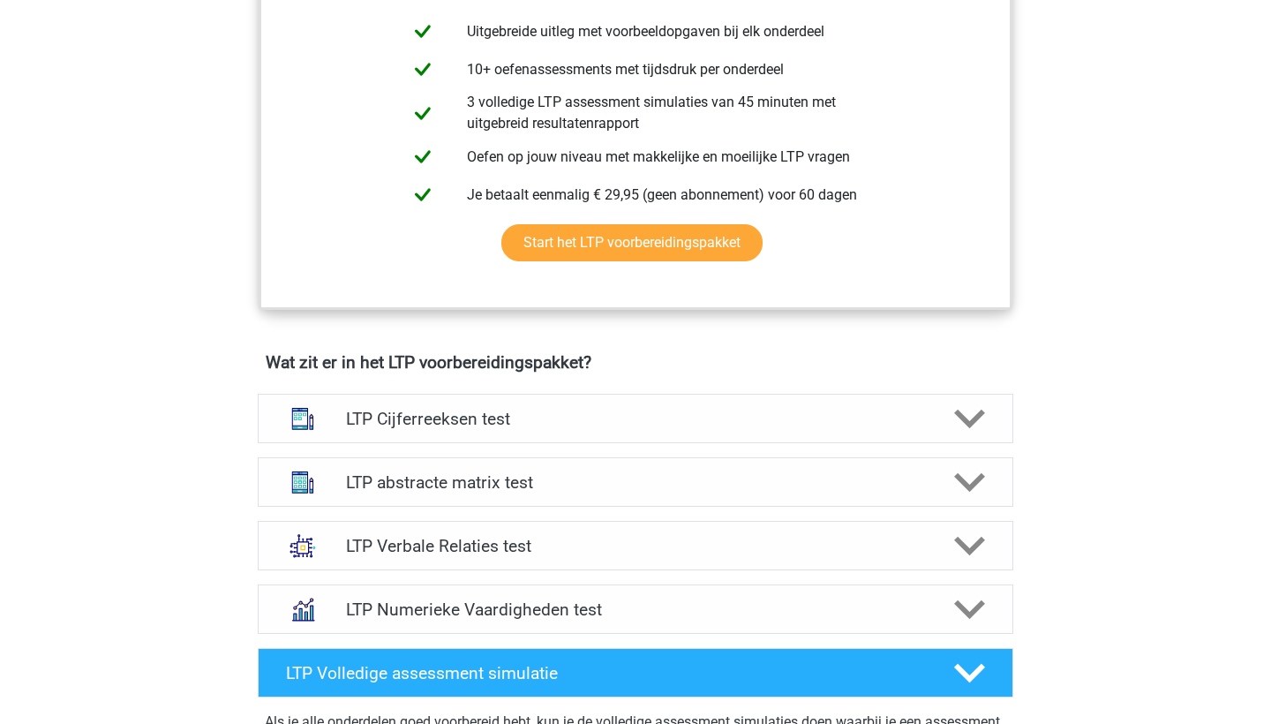
scroll to position [801, 0]
click at [479, 413] on h4 "LTP Cijferreeksen test" at bounding box center [635, 418] width 578 height 20
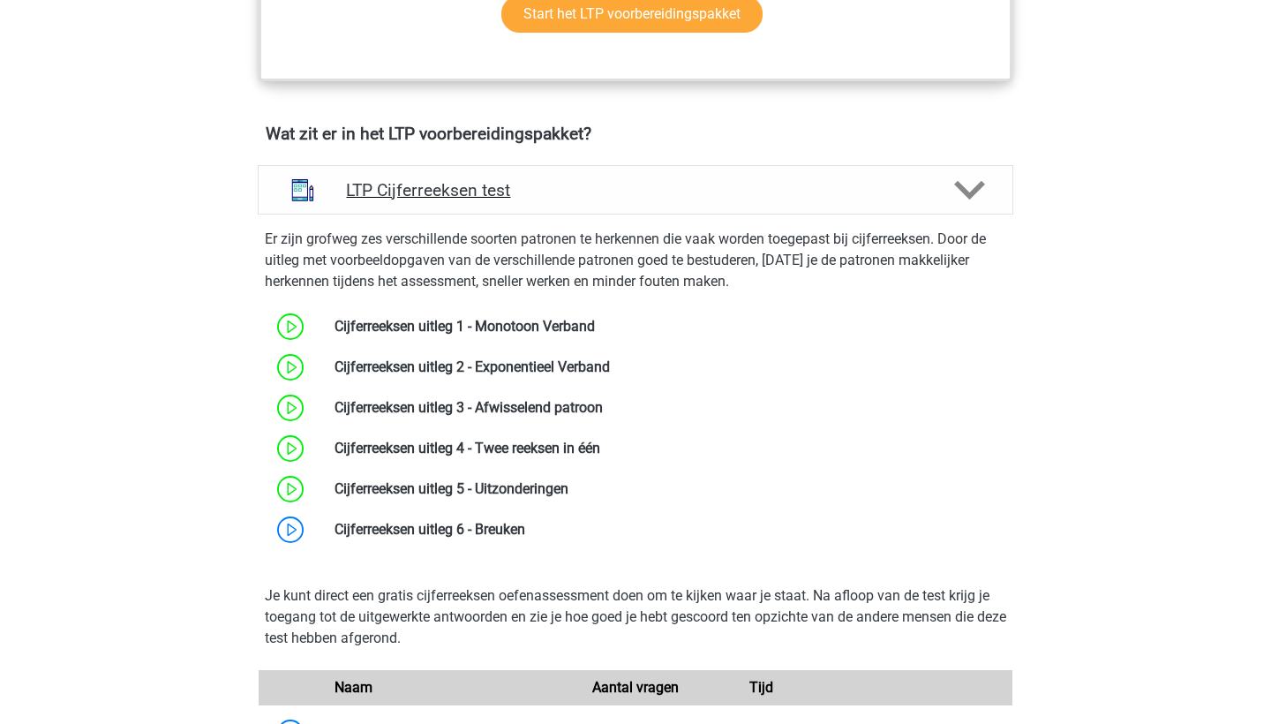
scroll to position [1028, 0]
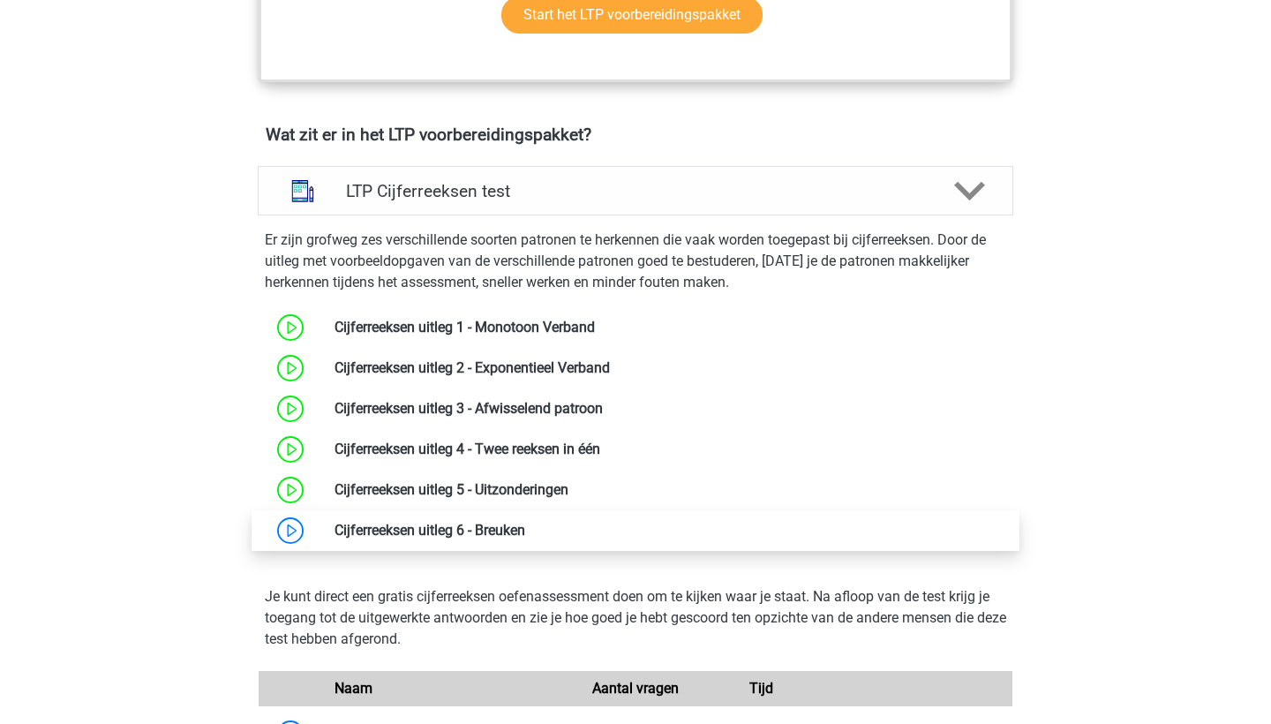
click at [525, 528] on link at bounding box center [525, 530] width 0 height 17
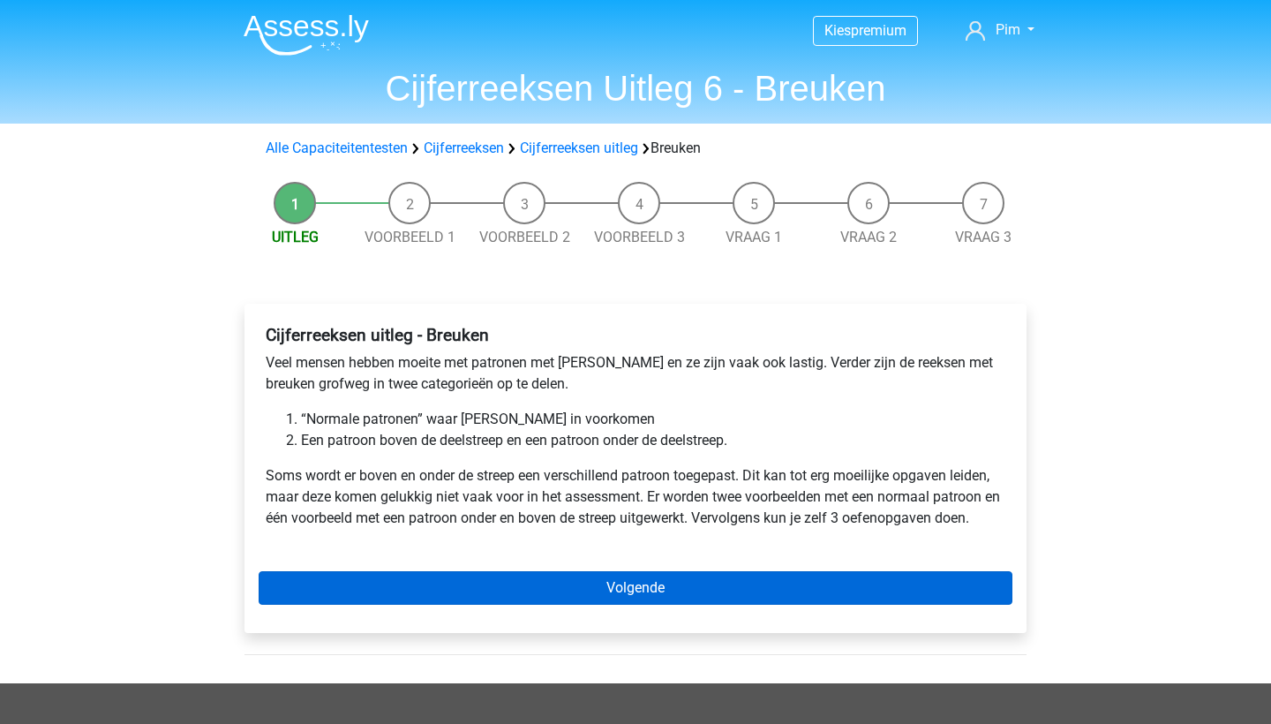
click at [461, 581] on link "Volgende" at bounding box center [636, 588] width 754 height 34
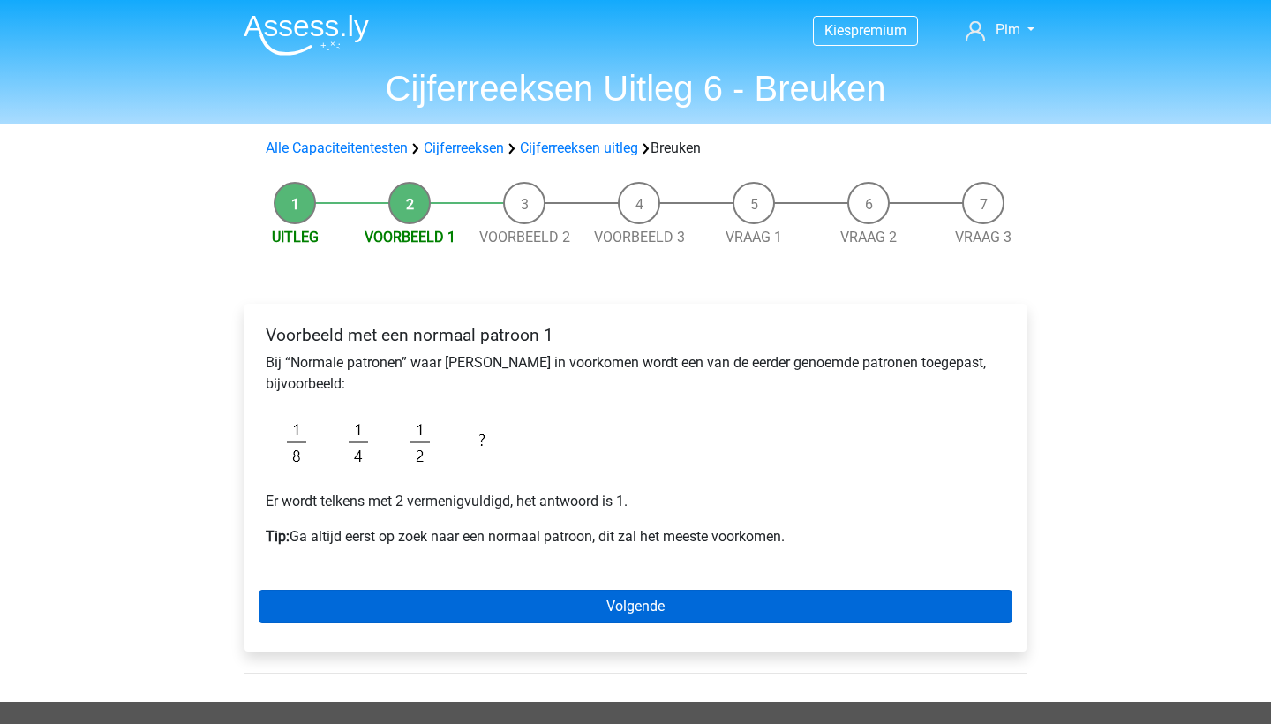
click at [472, 604] on link "Volgende" at bounding box center [636, 607] width 754 height 34
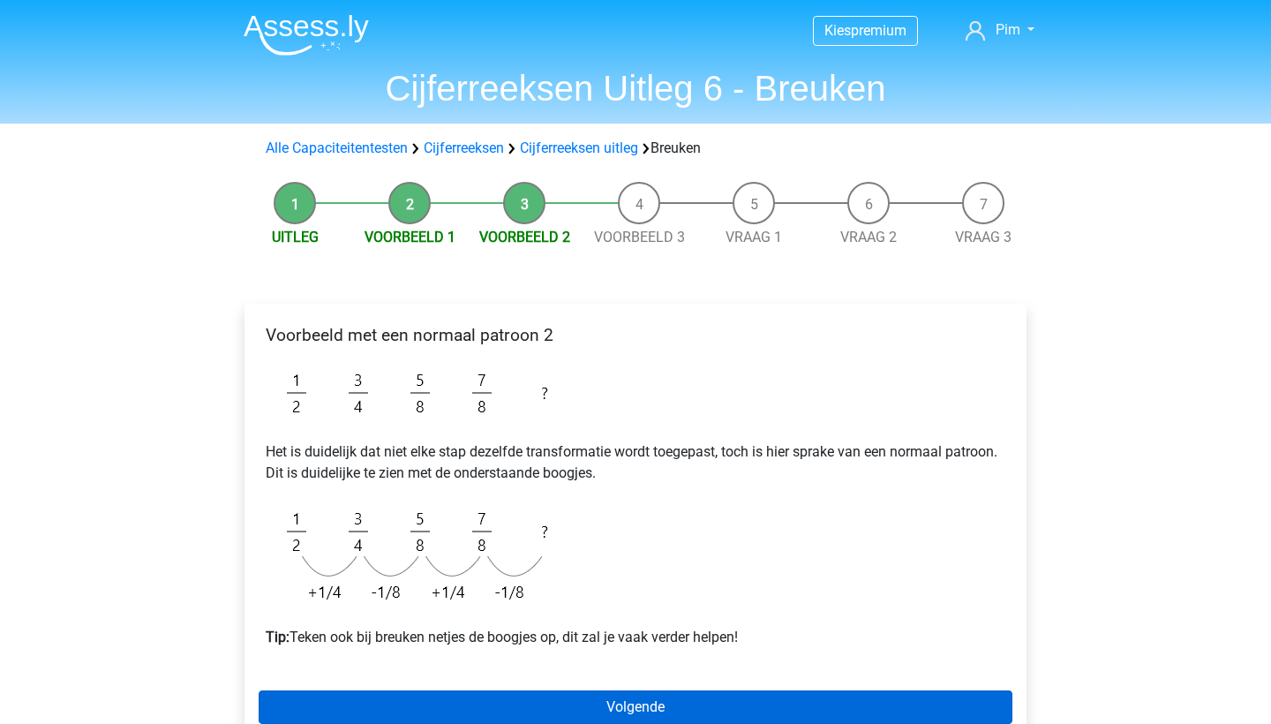
click at [457, 693] on link "Volgende" at bounding box center [636, 707] width 754 height 34
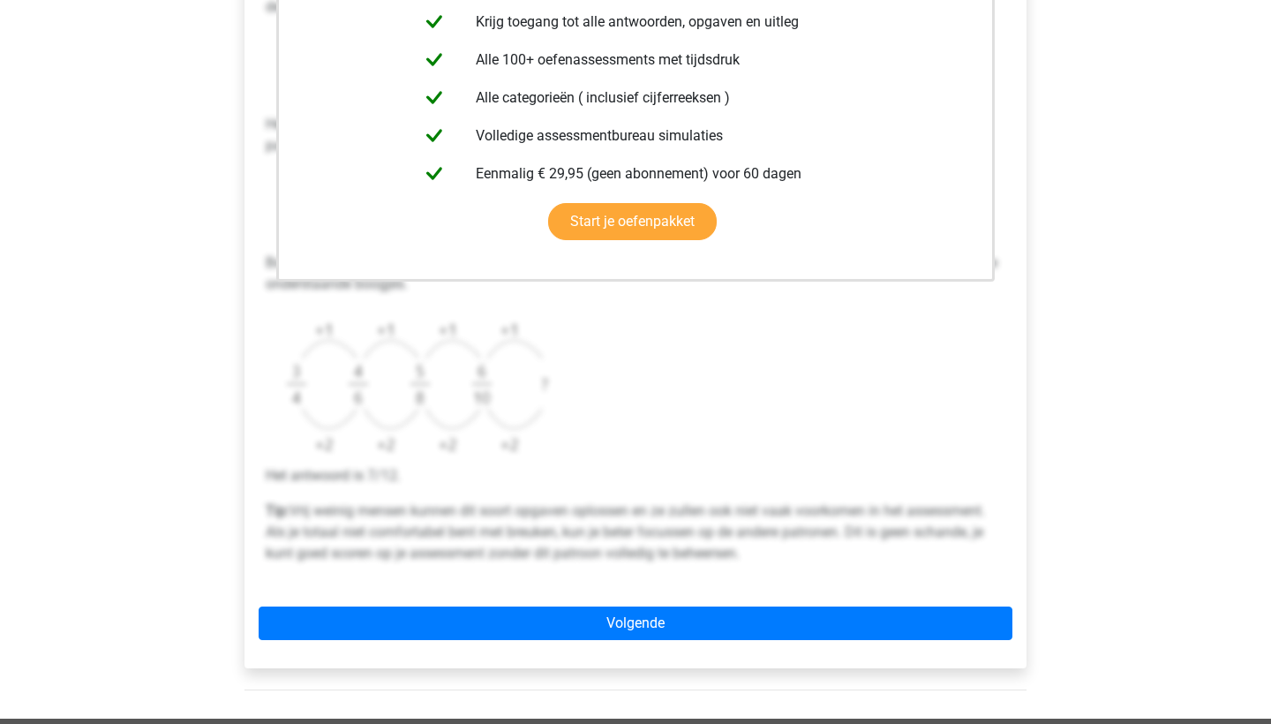
scroll to position [453, 0]
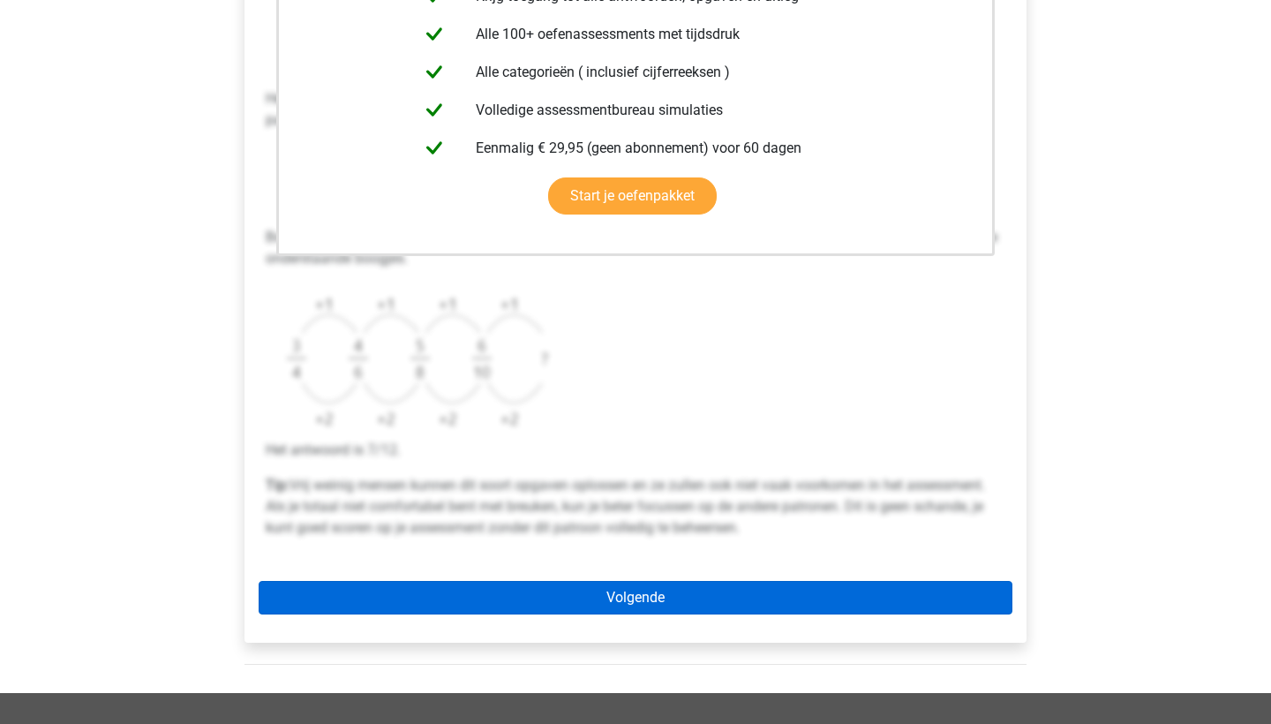
click at [540, 600] on link "Volgende" at bounding box center [636, 598] width 754 height 34
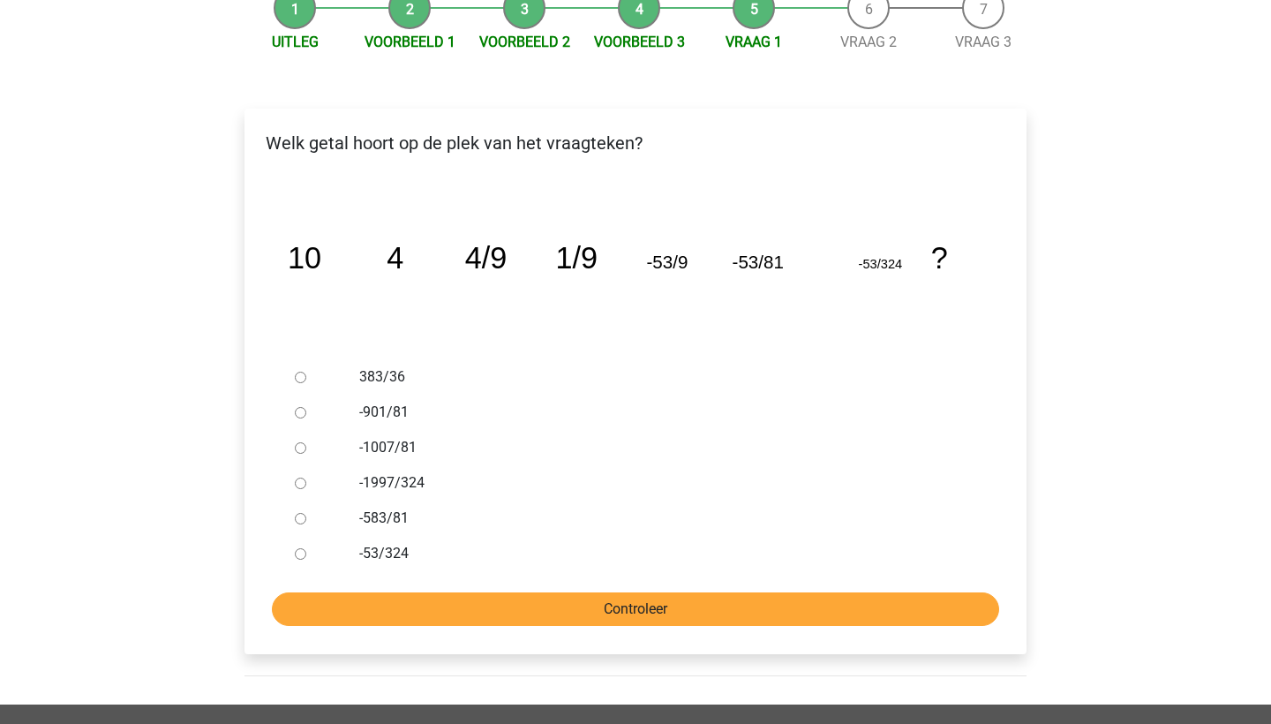
scroll to position [194, 0]
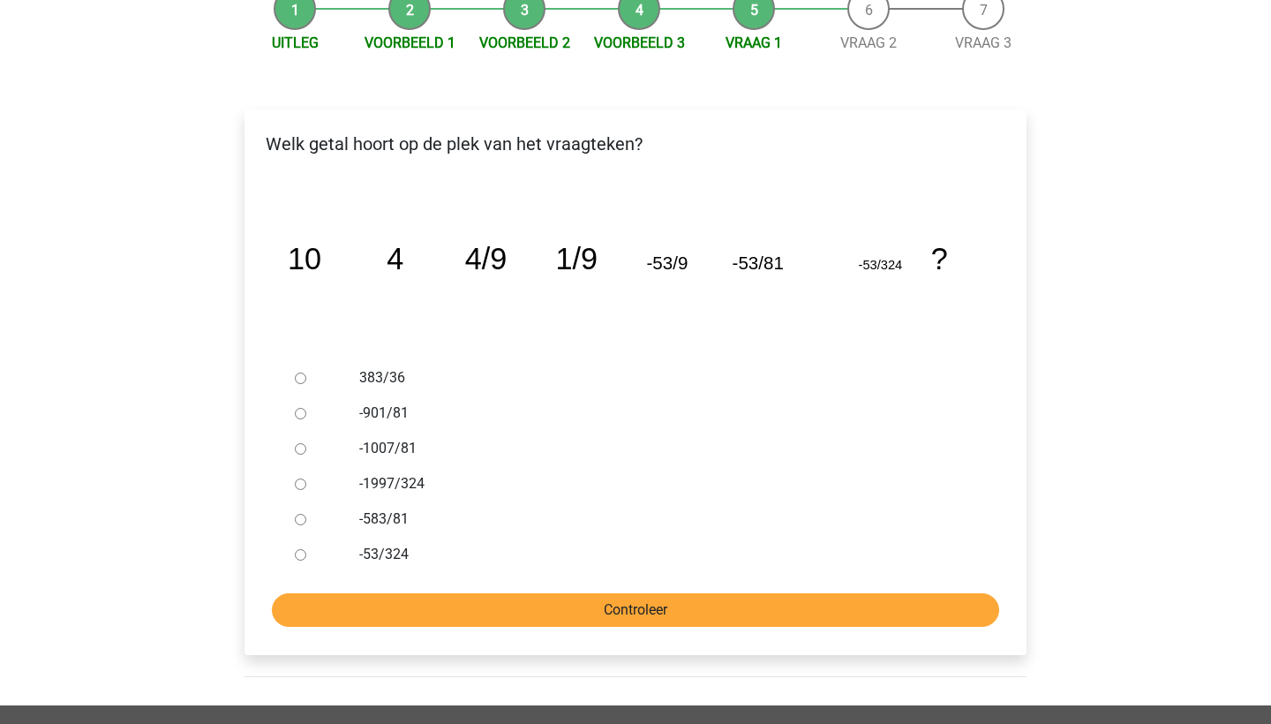
click at [522, 613] on input "Controleer" at bounding box center [635, 610] width 727 height 34
click at [290, 514] on div at bounding box center [317, 518] width 58 height 35
click at [291, 512] on div at bounding box center [317, 518] width 58 height 35
click at [297, 514] on input "-583/81" at bounding box center [300, 519] width 11 height 11
radio input "true"
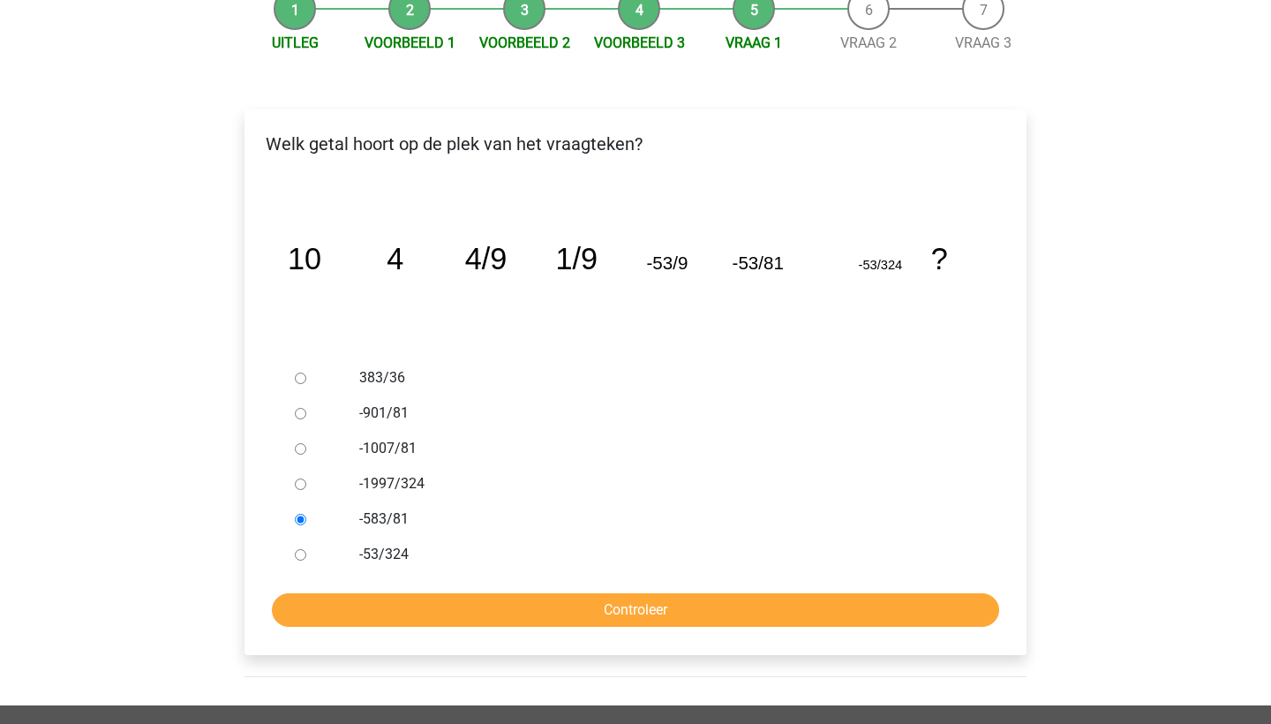
click at [340, 627] on div "Welk getal hoort op de plek van het vraagteken? image/svg+xml 10 4 4/9 1/9 -53/…" at bounding box center [635, 381] width 782 height 545
click at [339, 609] on input "Controleer" at bounding box center [635, 610] width 727 height 34
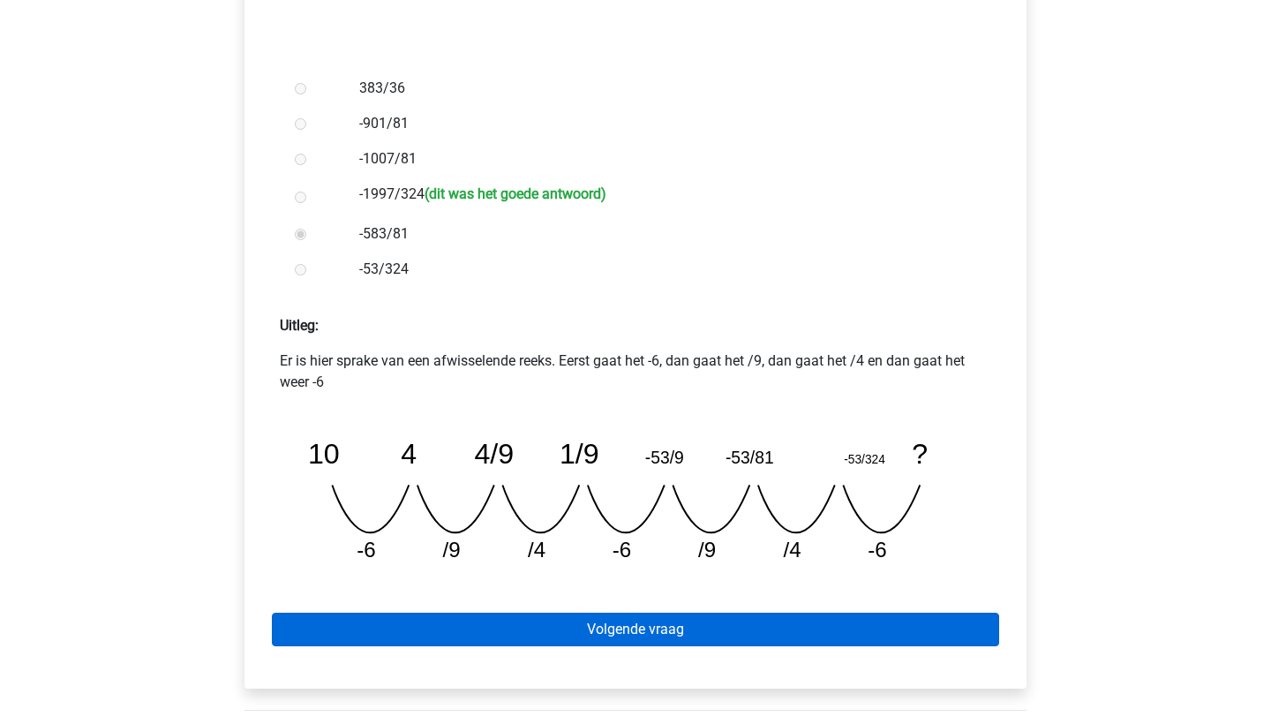
scroll to position [481, 0]
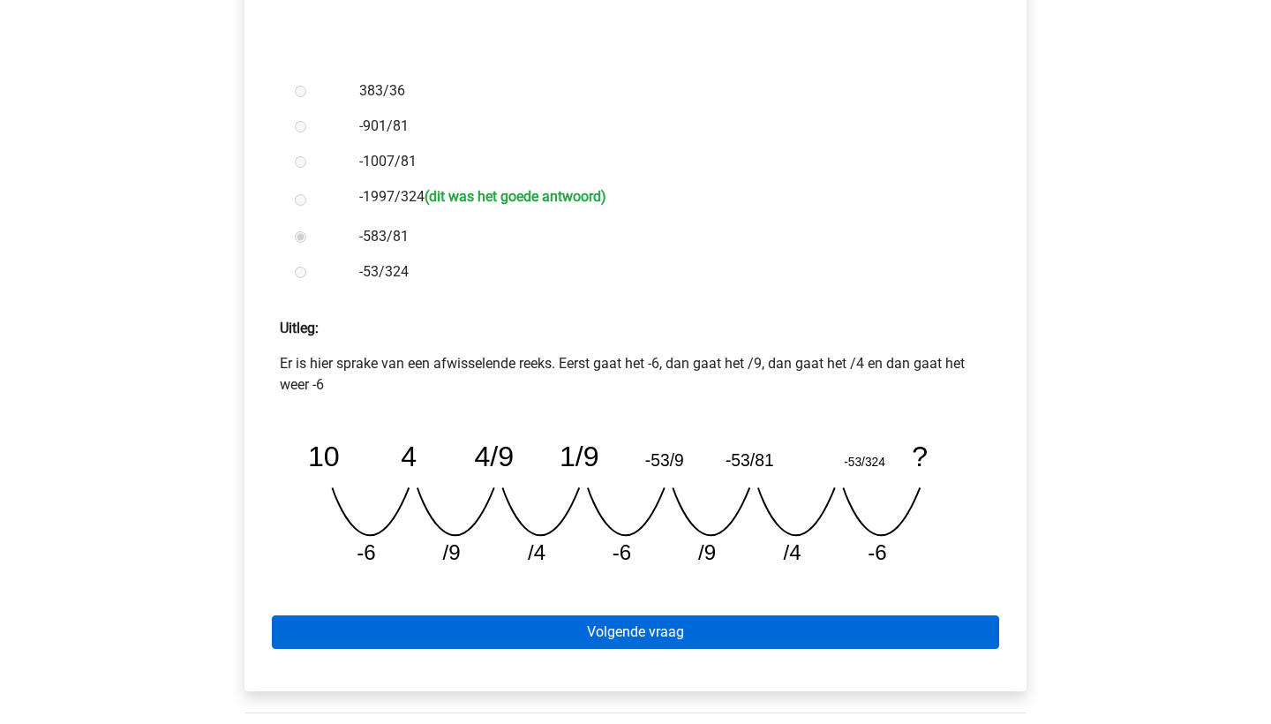
click at [898, 640] on link "Volgende vraag" at bounding box center [635, 632] width 727 height 34
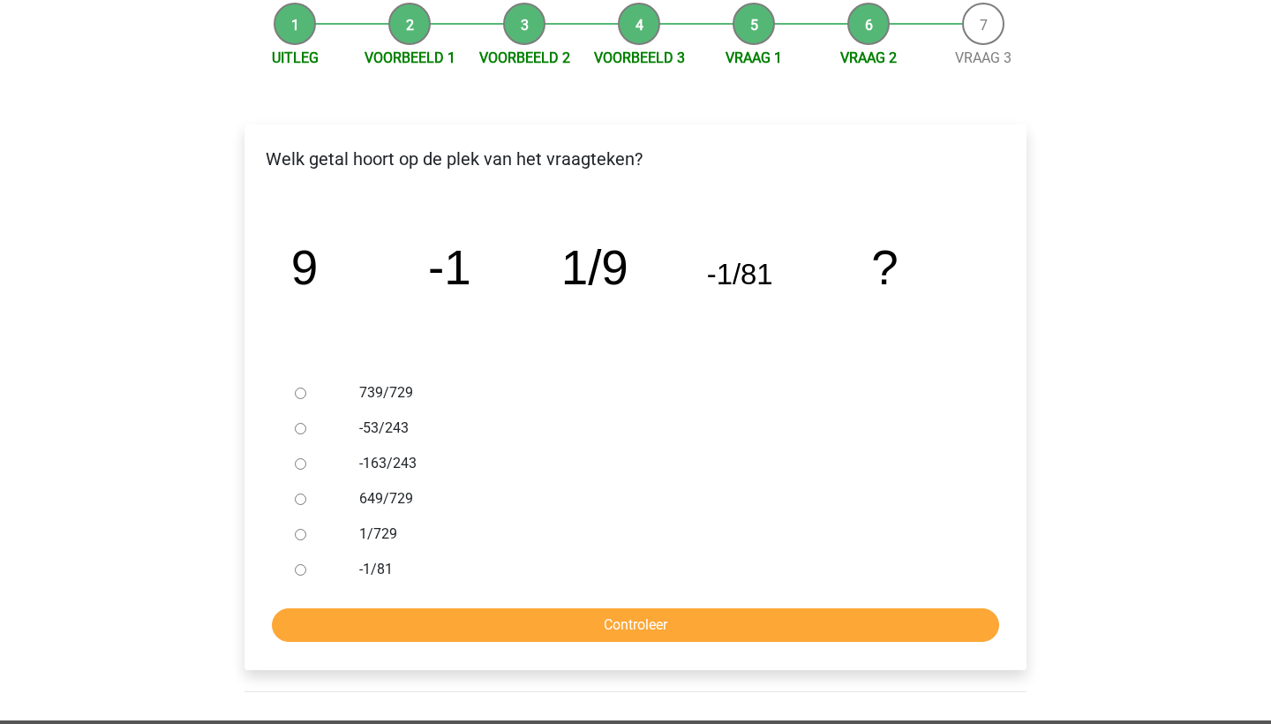
scroll to position [179, 0]
click at [299, 532] on input "1/729" at bounding box center [300, 534] width 11 height 11
radio input "true"
click at [351, 627] on input "Controleer" at bounding box center [635, 625] width 727 height 34
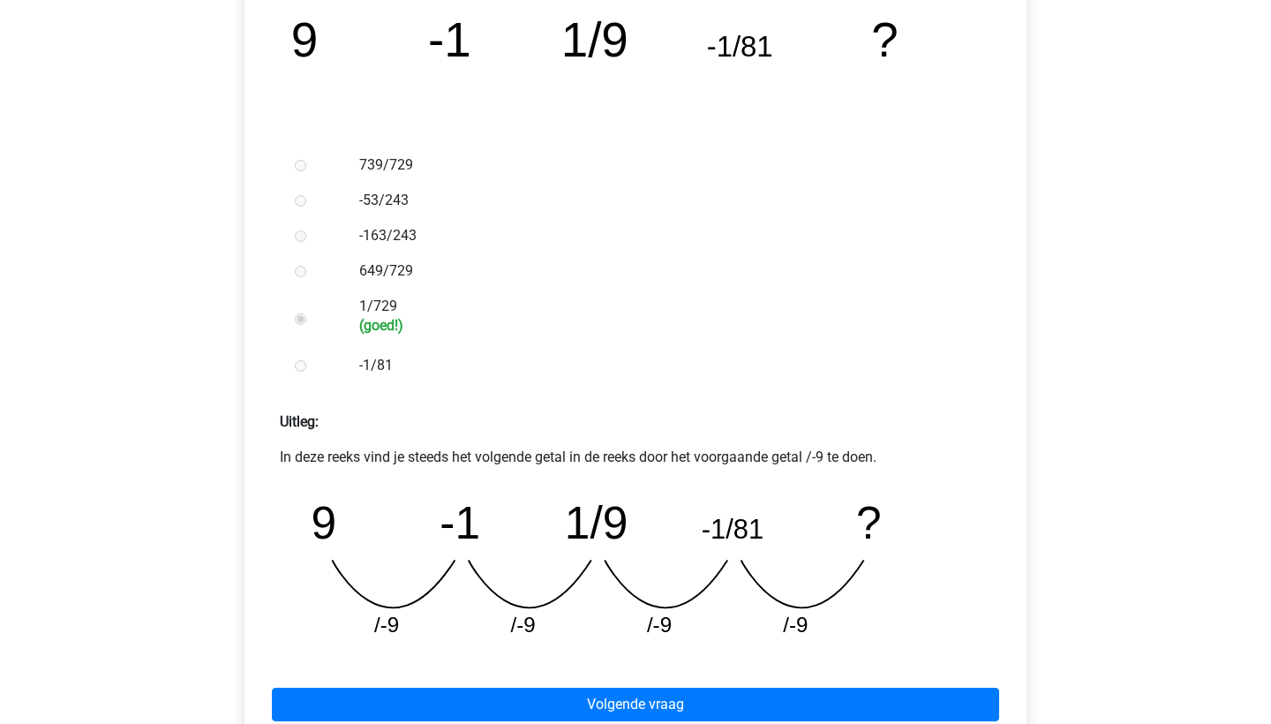
scroll to position [409, 0]
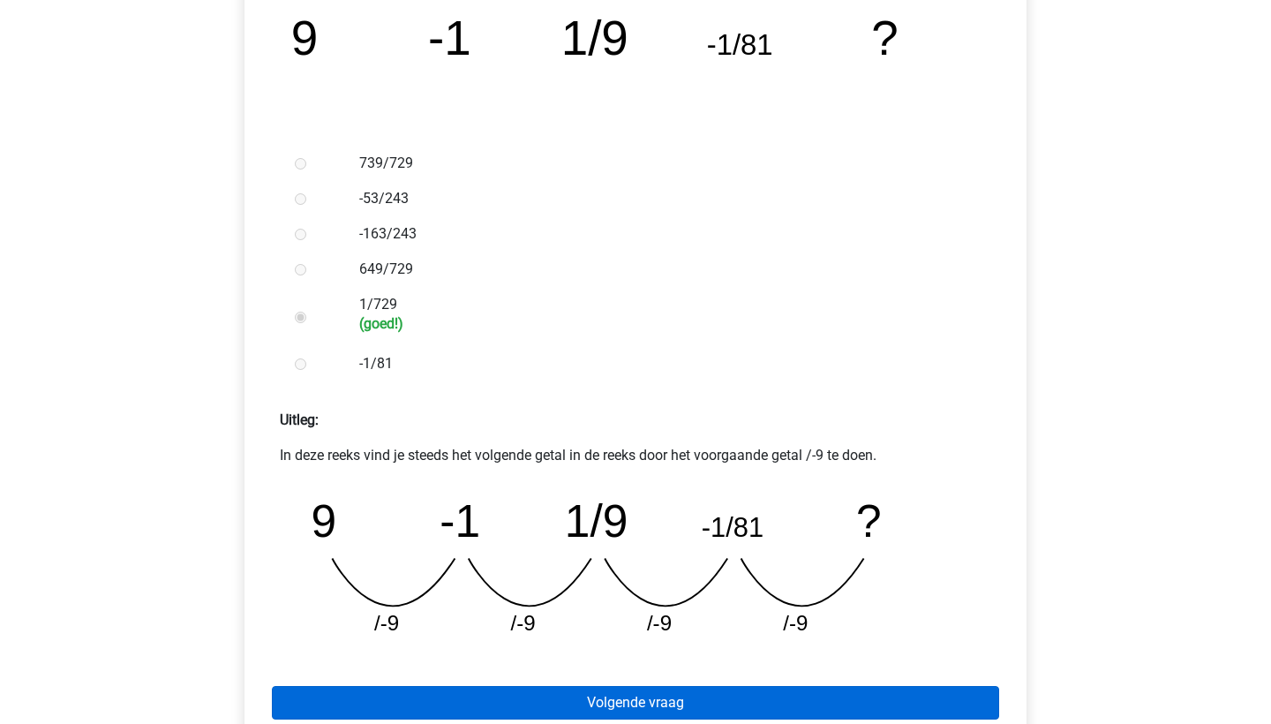
click at [387, 690] on link "Volgende vraag" at bounding box center [635, 703] width 727 height 34
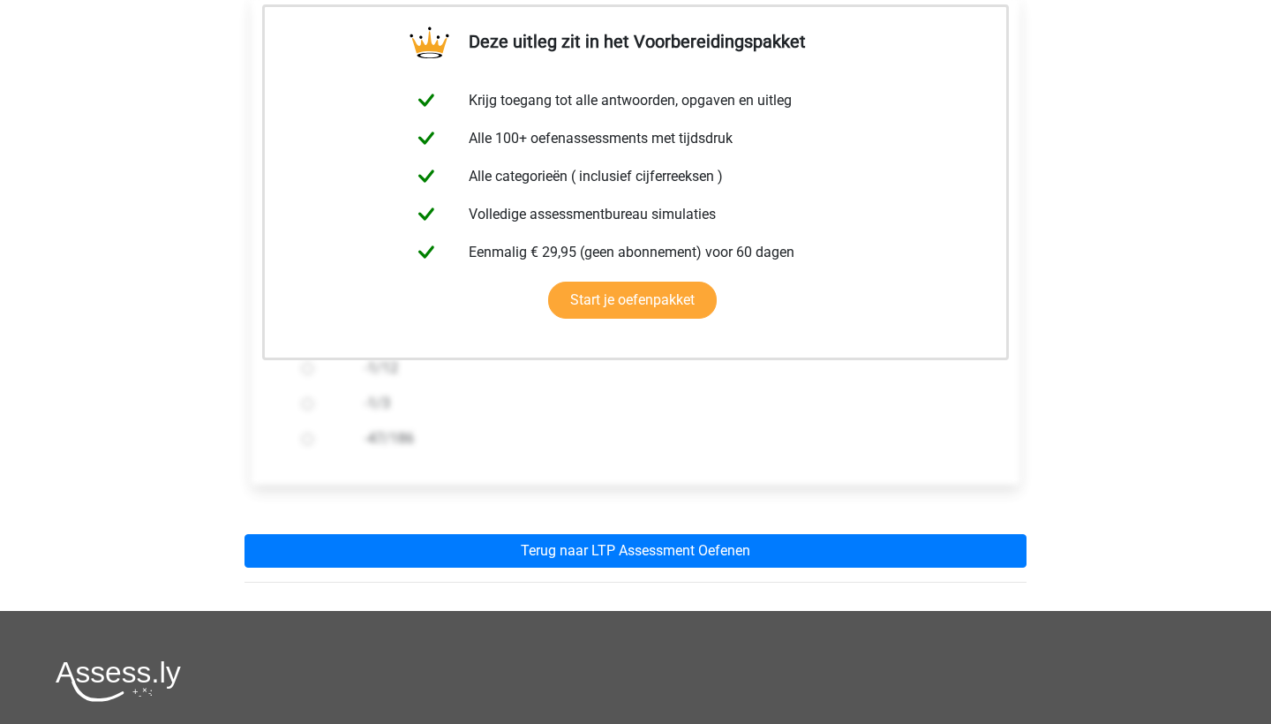
scroll to position [312, 0]
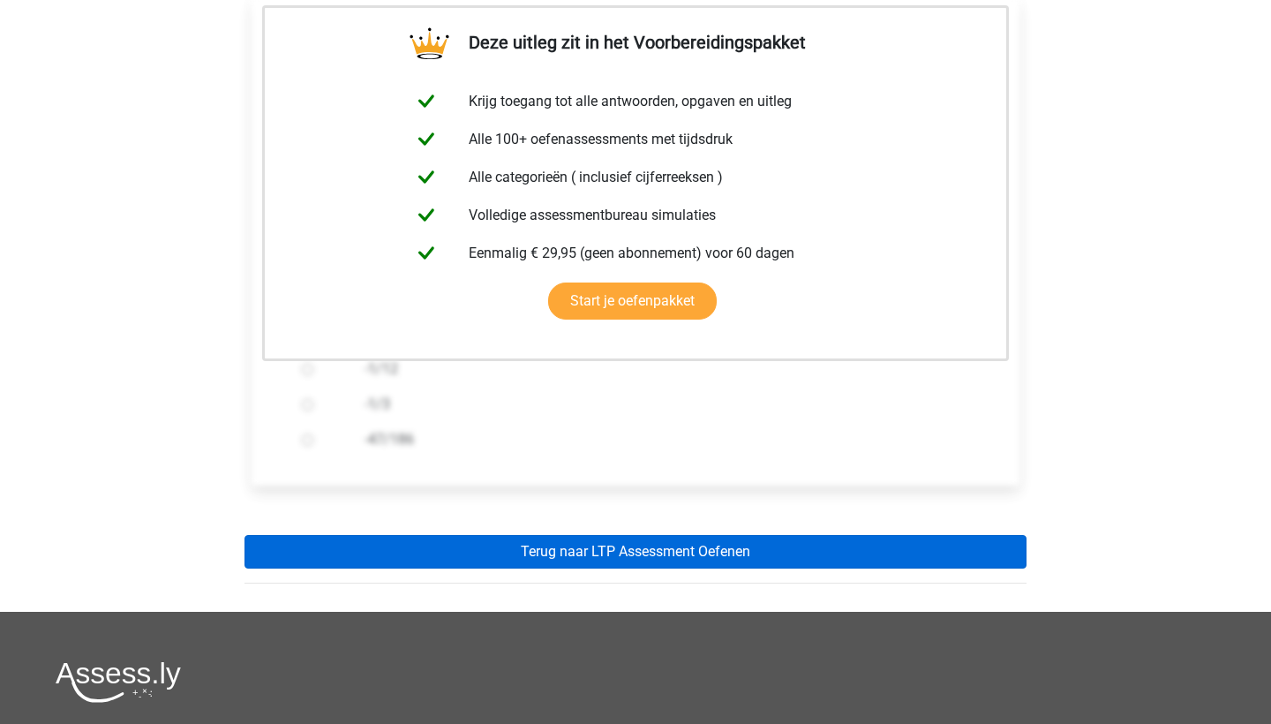
click at [454, 563] on link "Terug naar LTP Assessment Oefenen" at bounding box center [635, 552] width 782 height 34
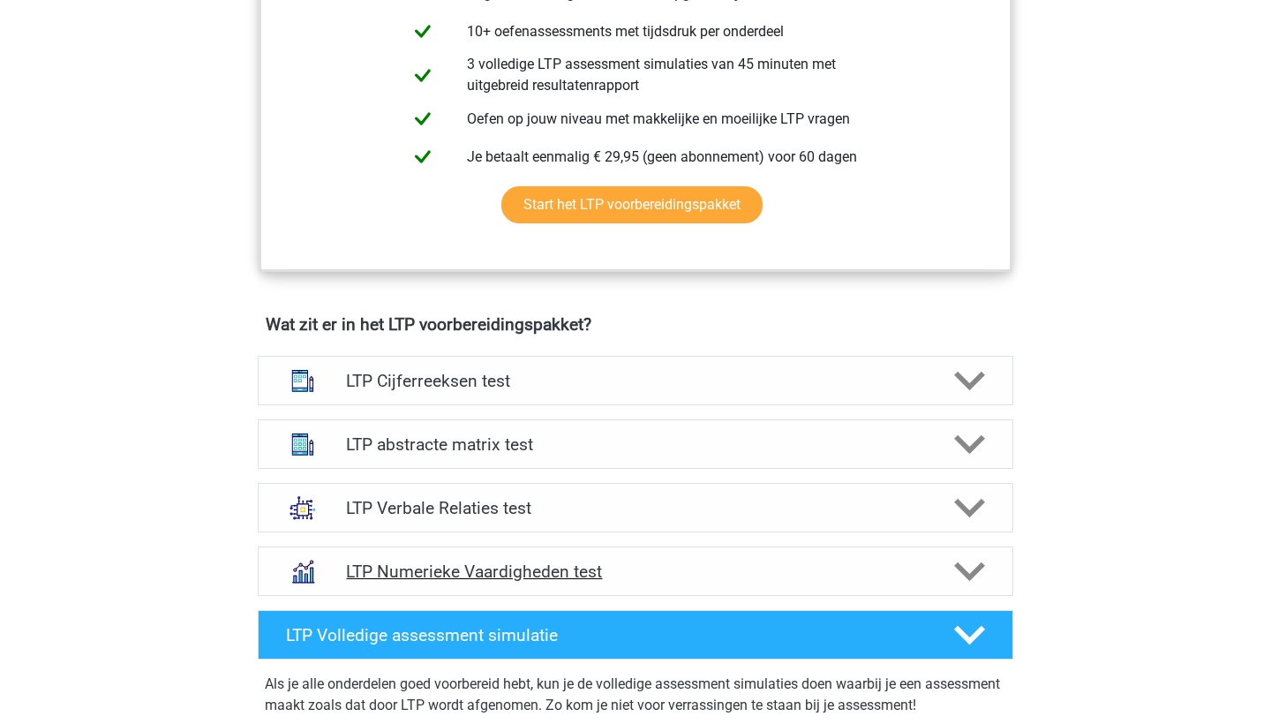
scroll to position [838, 0]
click at [469, 446] on h4 "LTP abstracte matrix test" at bounding box center [635, 444] width 578 height 20
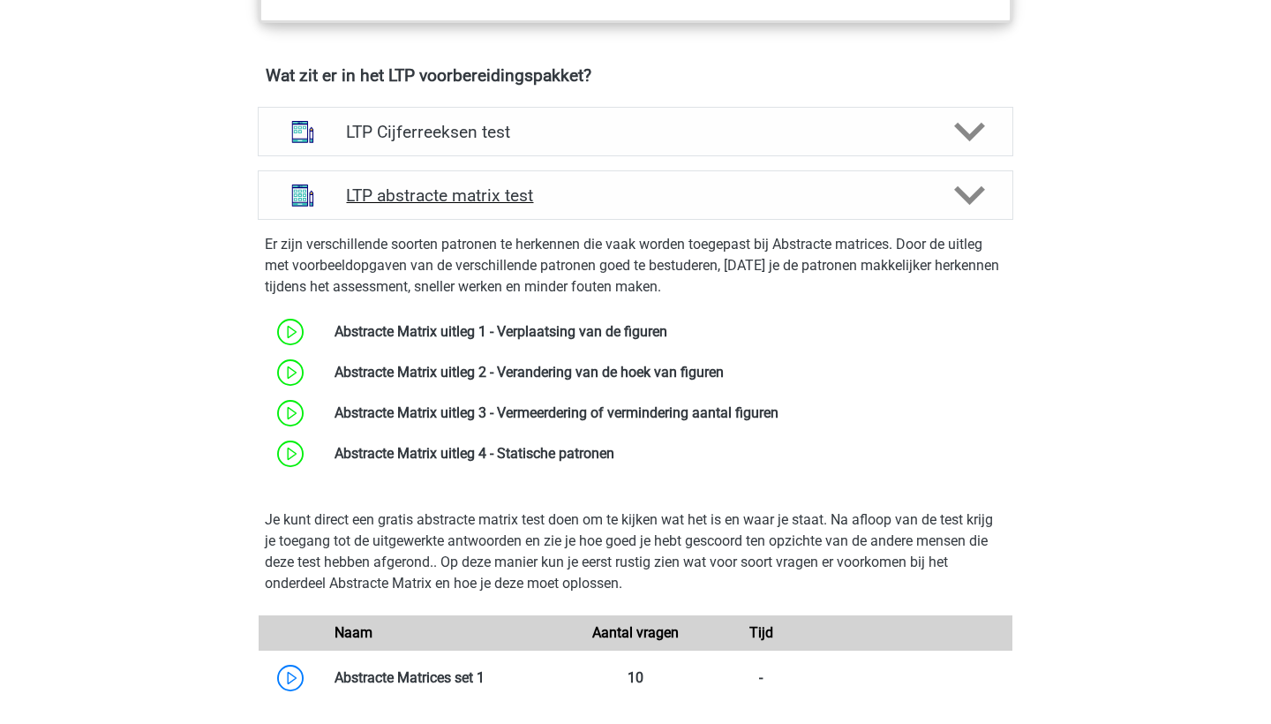
scroll to position [1089, 0]
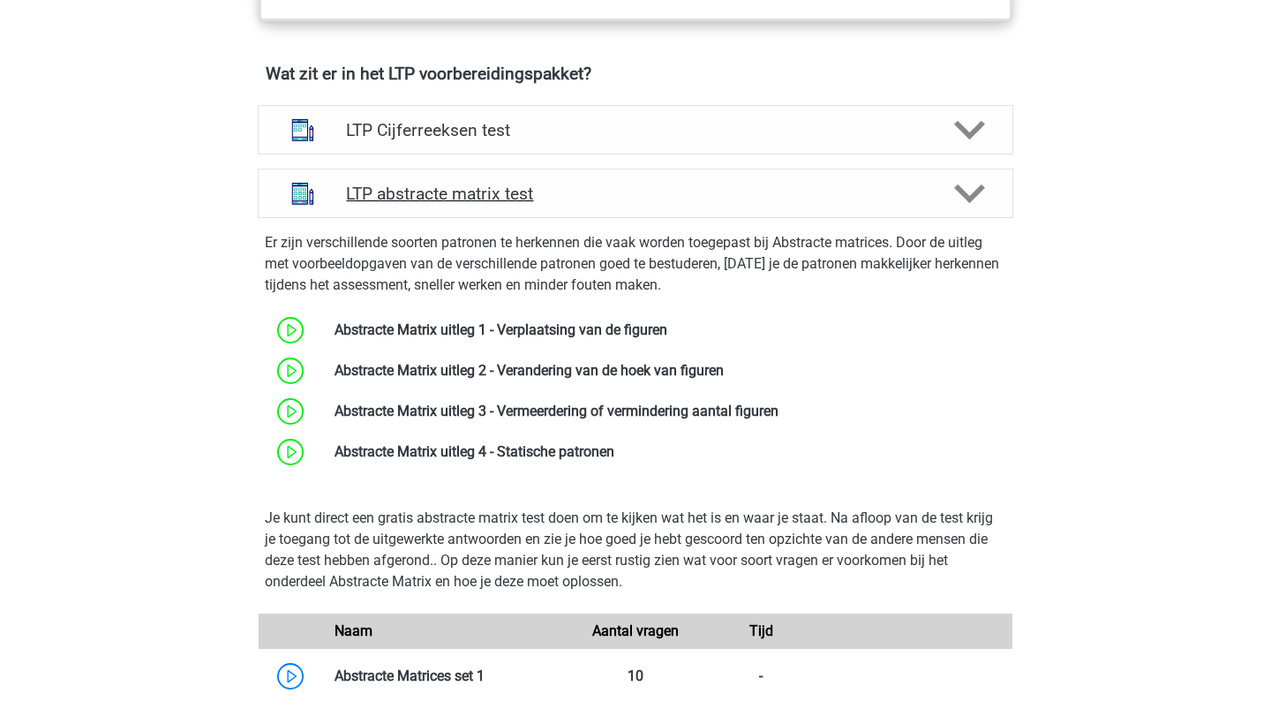
click at [467, 198] on h4 "LTP abstracte matrix test" at bounding box center [635, 194] width 578 height 20
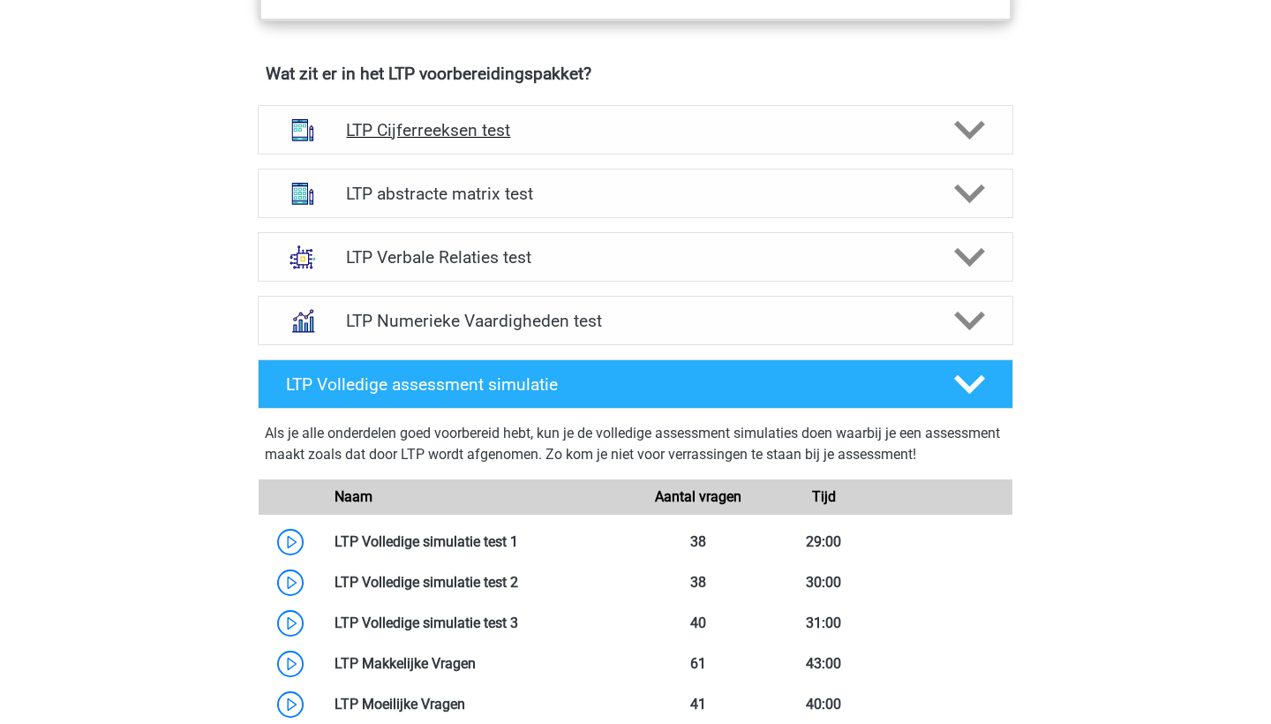
click at [455, 138] on h4 "LTP Cijferreeksen test" at bounding box center [635, 130] width 578 height 20
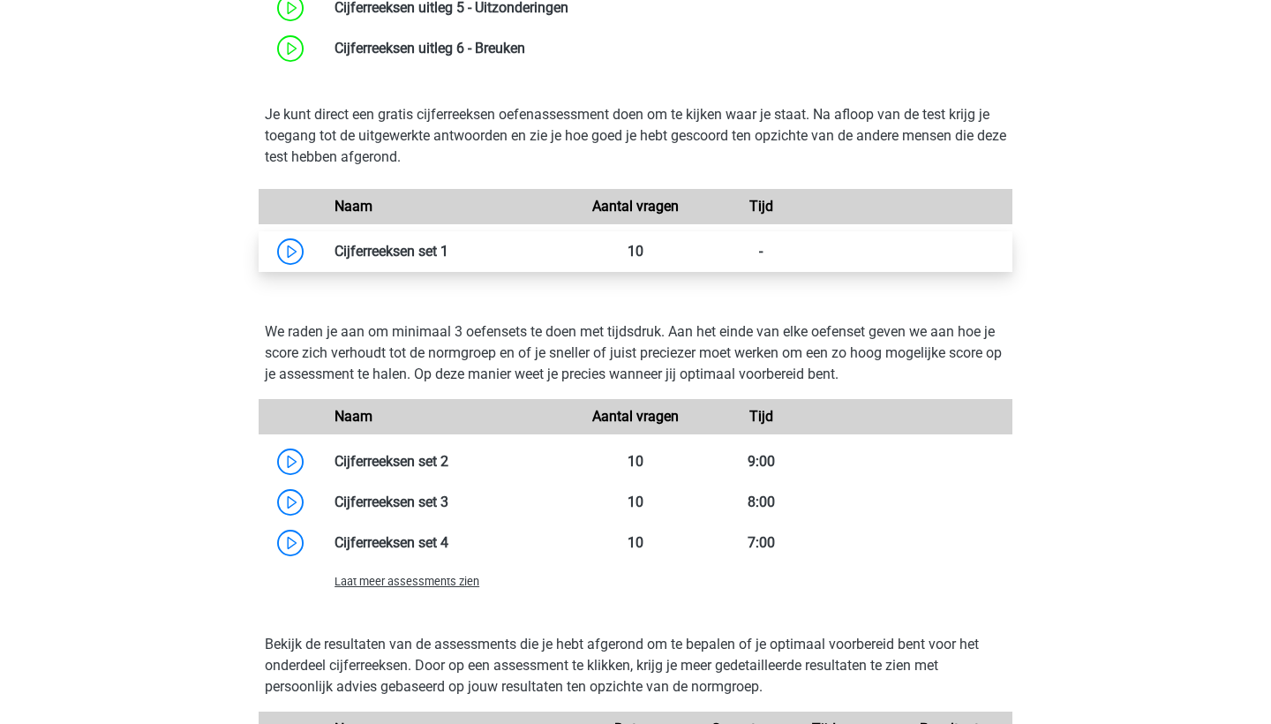
scroll to position [1513, 0]
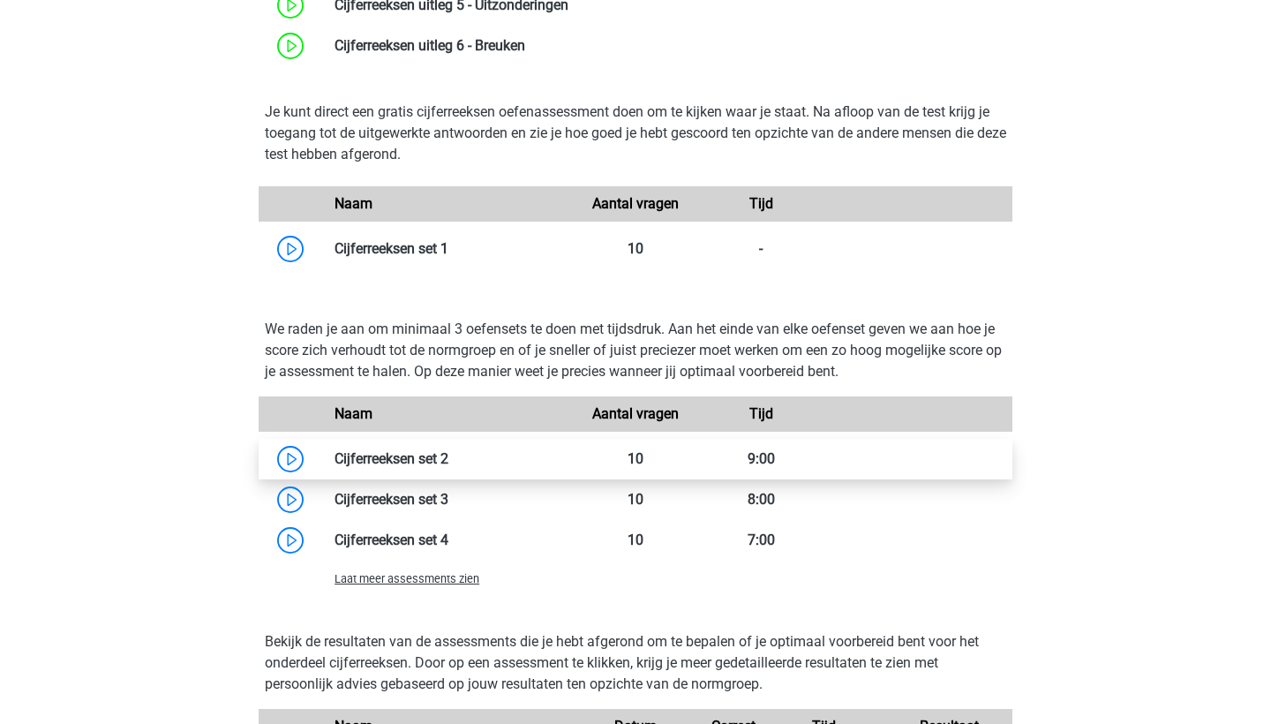
click at [448, 454] on link at bounding box center [448, 458] width 0 height 17
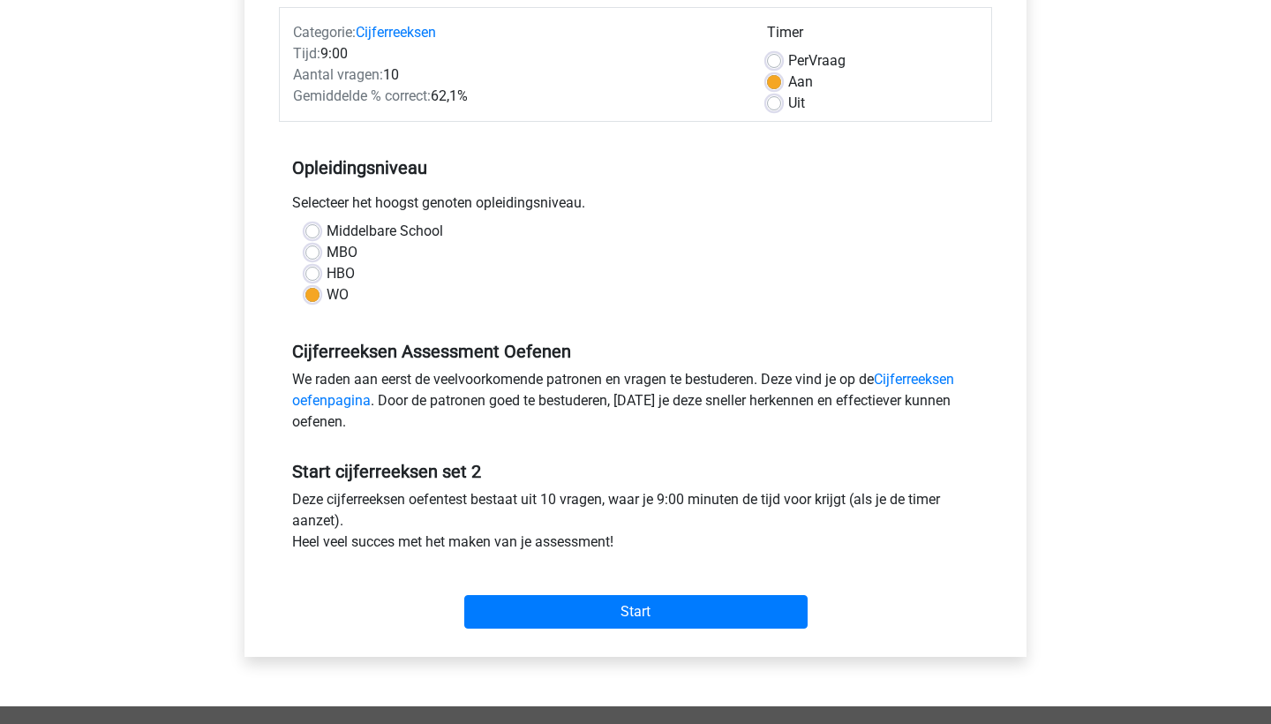
scroll to position [231, 0]
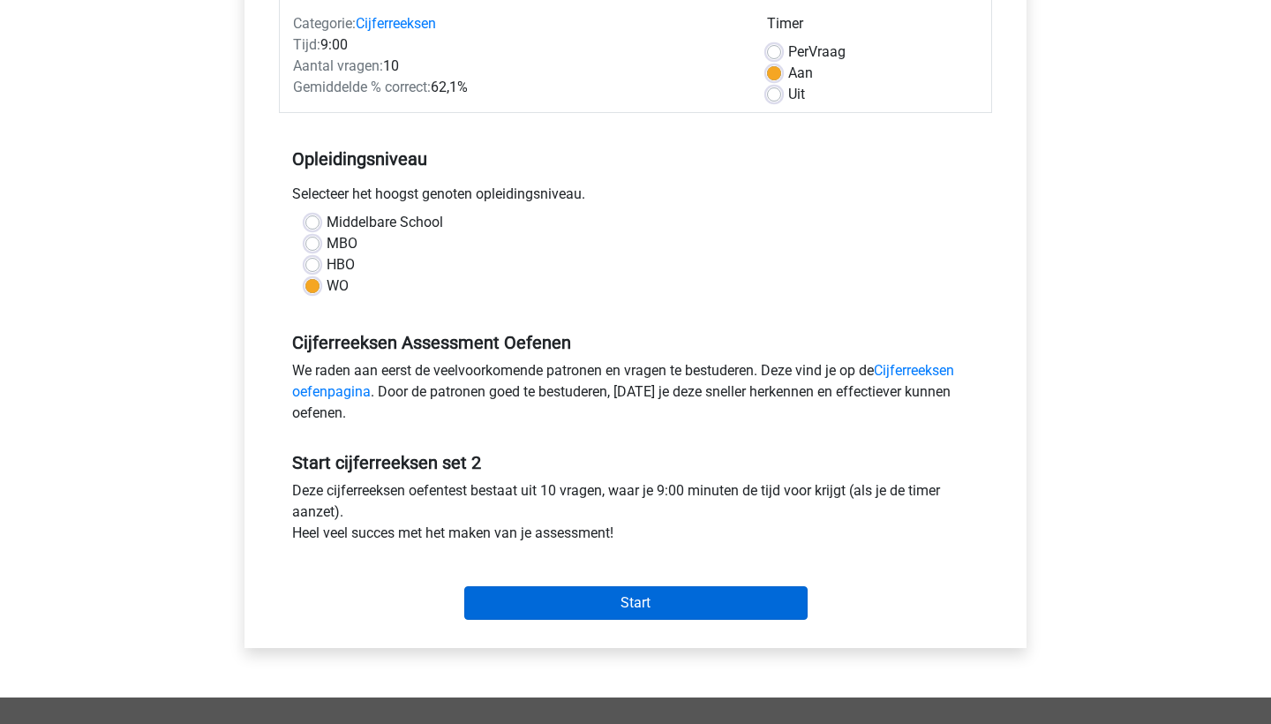
click at [611, 609] on input "Start" at bounding box center [635, 603] width 343 height 34
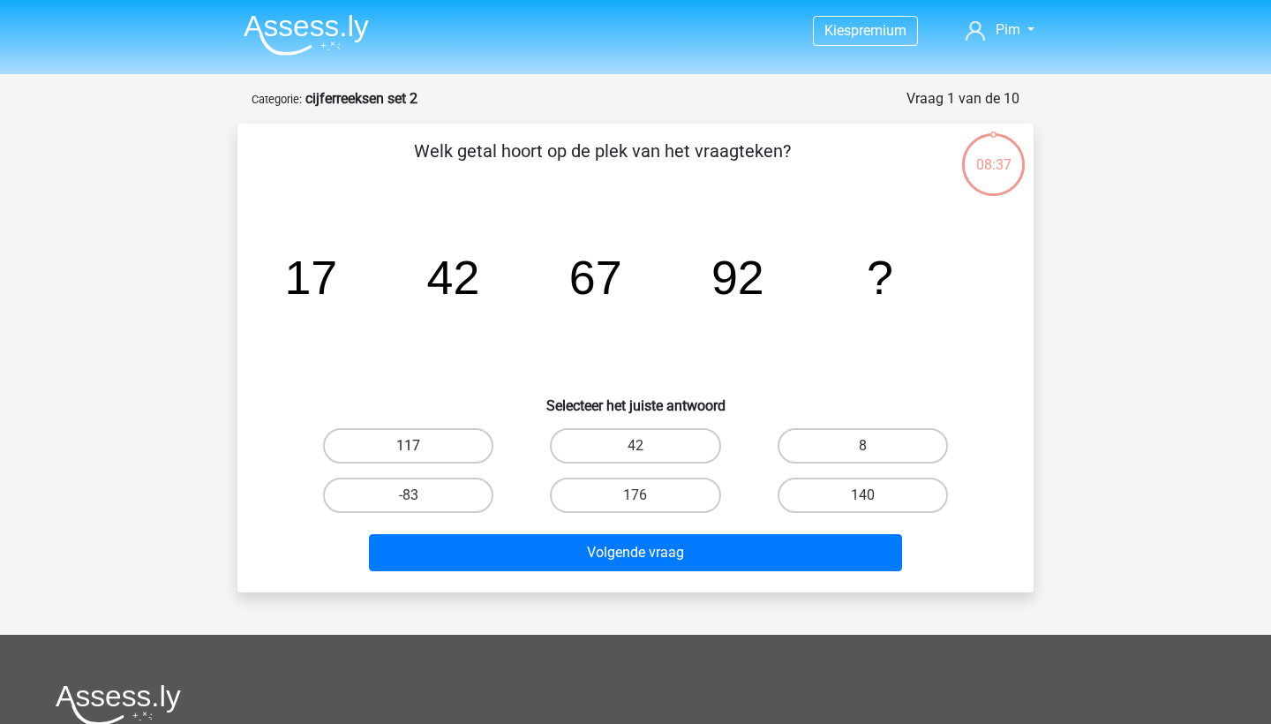
click at [480, 447] on label "117" at bounding box center [408, 445] width 170 height 35
click at [420, 447] on input "117" at bounding box center [414, 451] width 11 height 11
radio input "true"
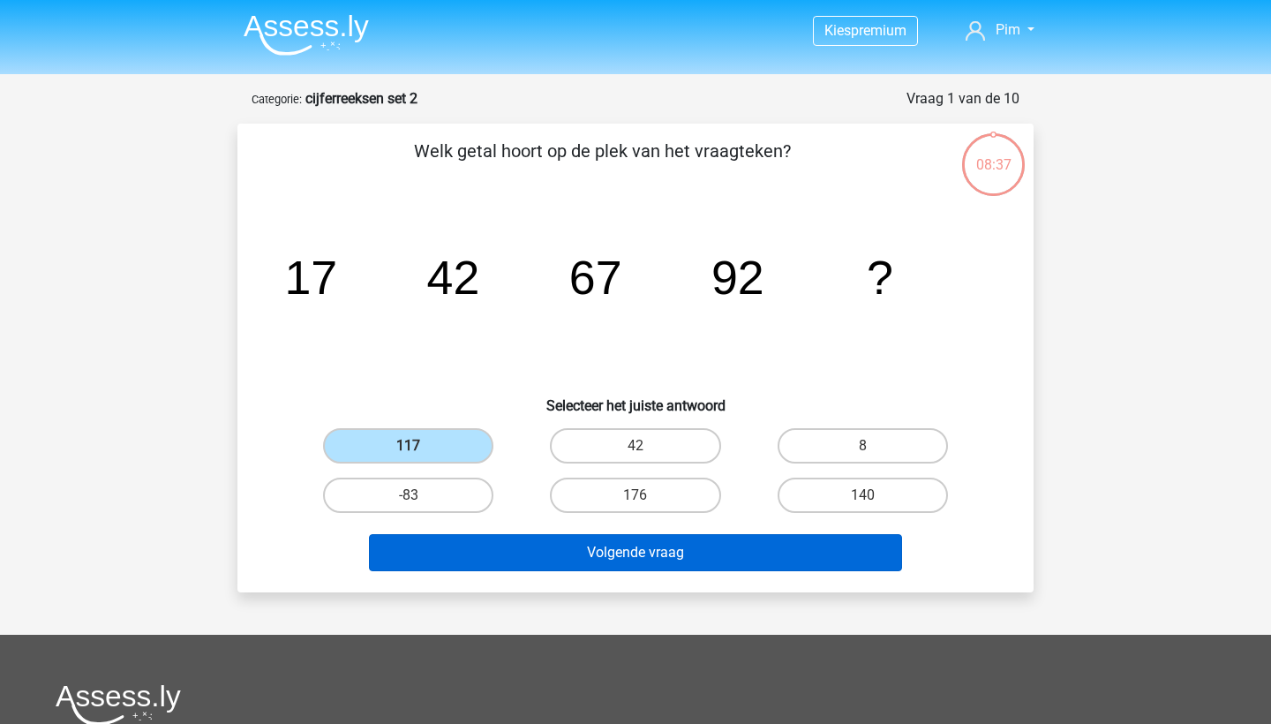
click at [538, 551] on button "Volgende vraag" at bounding box center [636, 552] width 534 height 37
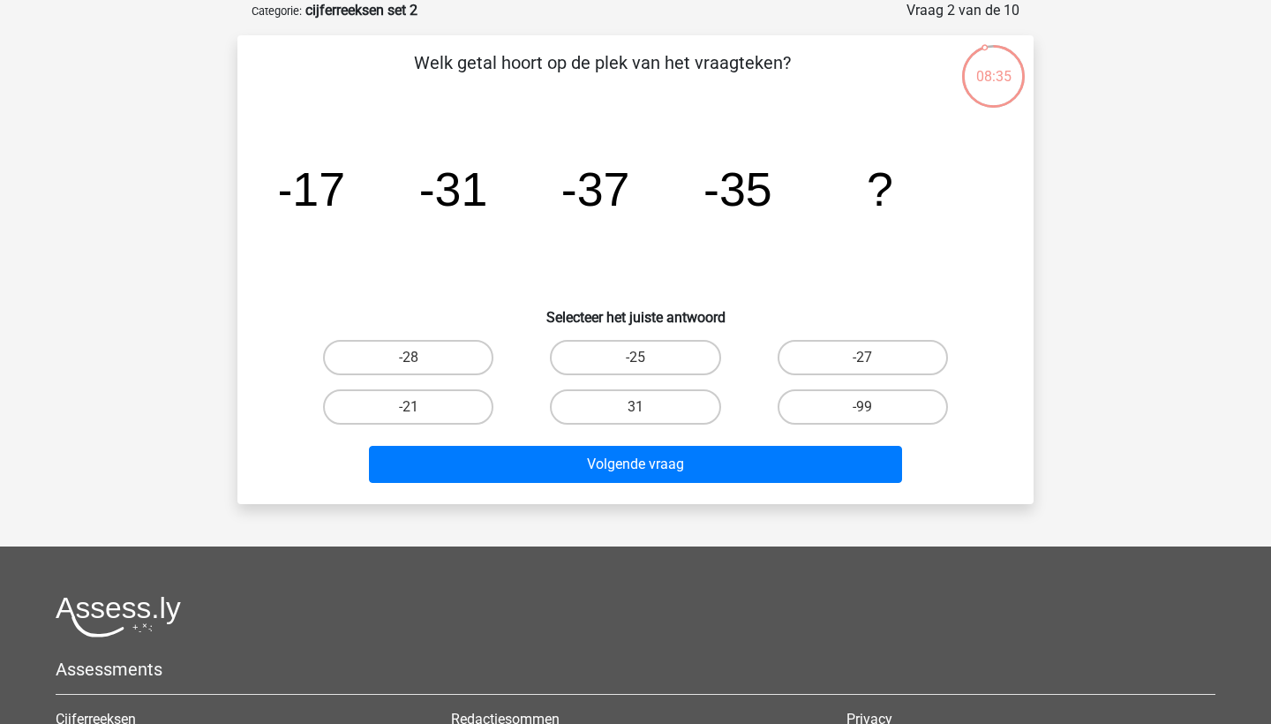
scroll to position [72, 0]
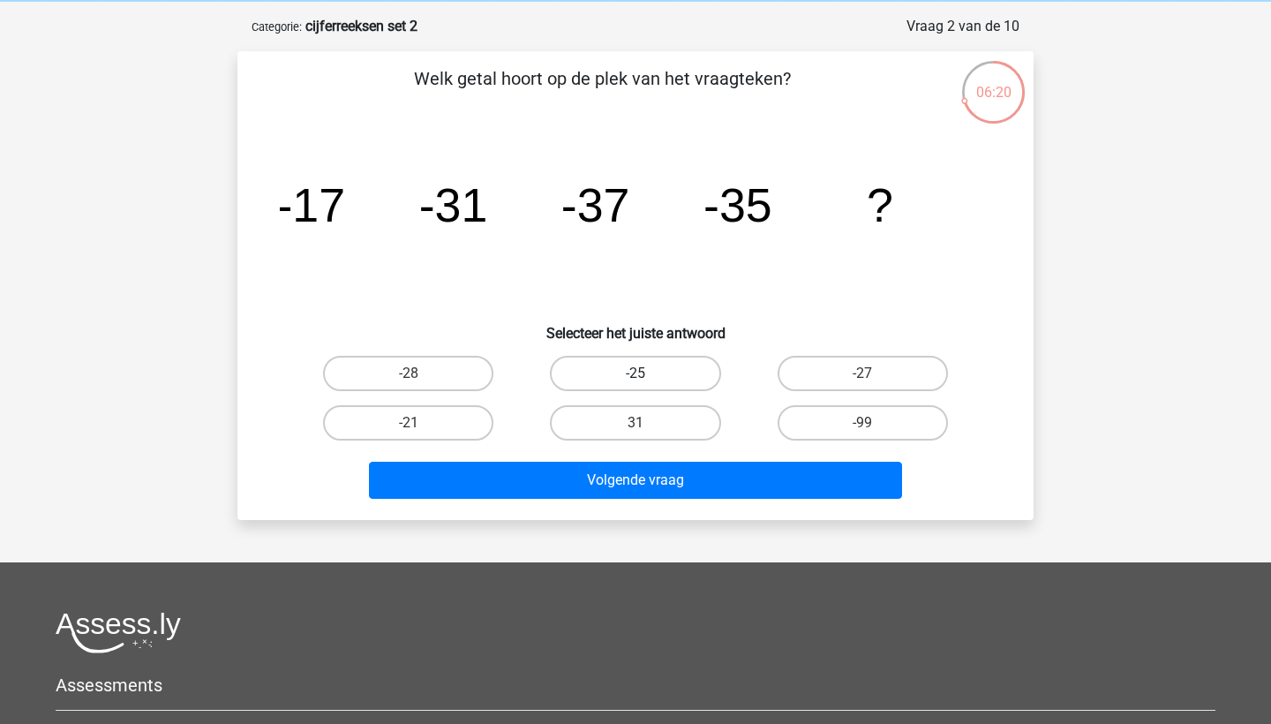
click at [611, 375] on label "-25" at bounding box center [635, 373] width 170 height 35
click at [635, 375] on input "-25" at bounding box center [640, 378] width 11 height 11
radio input "true"
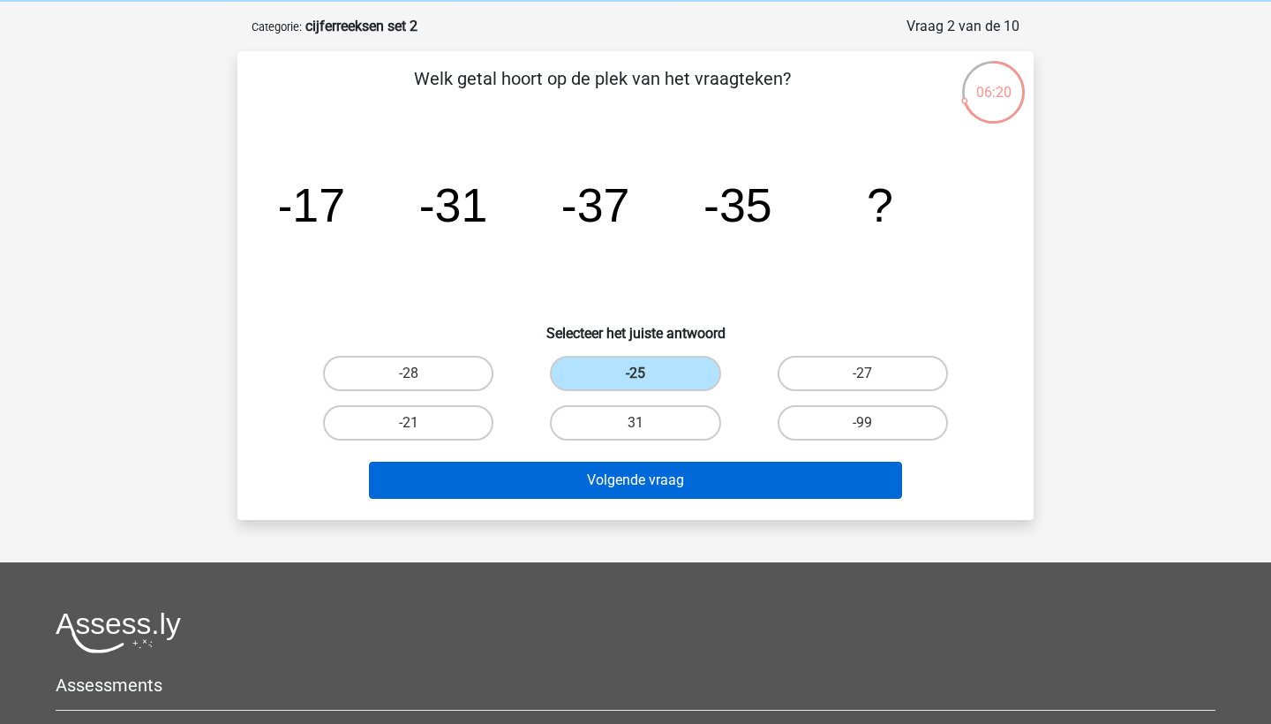
click at [609, 481] on button "Volgende vraag" at bounding box center [636, 480] width 534 height 37
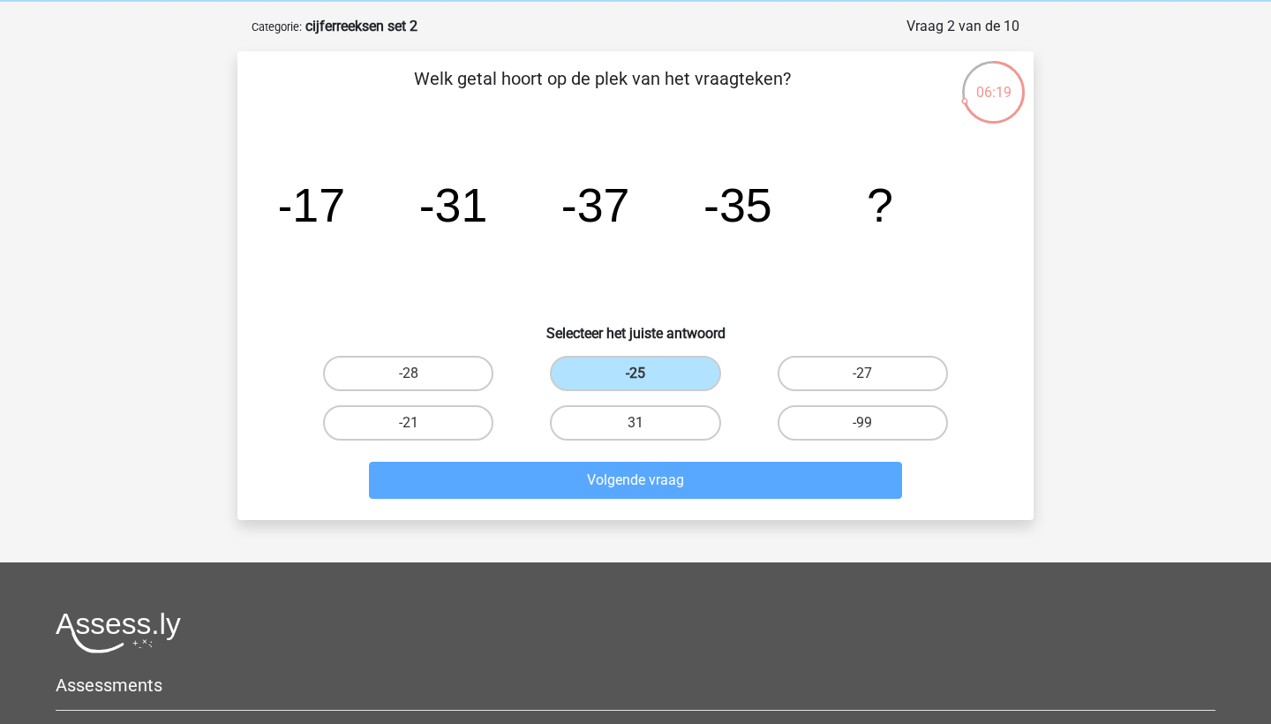
scroll to position [88, 0]
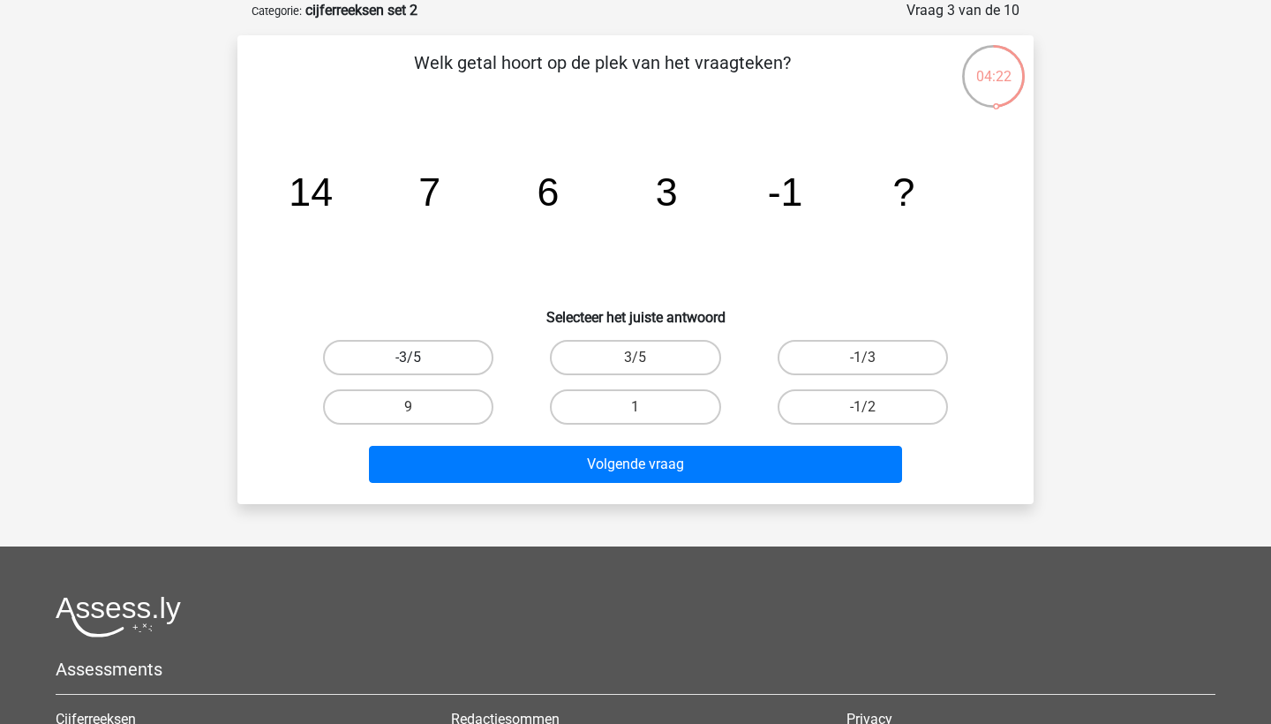
click at [458, 365] on label "-3/5" at bounding box center [408, 357] width 170 height 35
click at [420, 365] on input "-3/5" at bounding box center [414, 362] width 11 height 11
radio input "true"
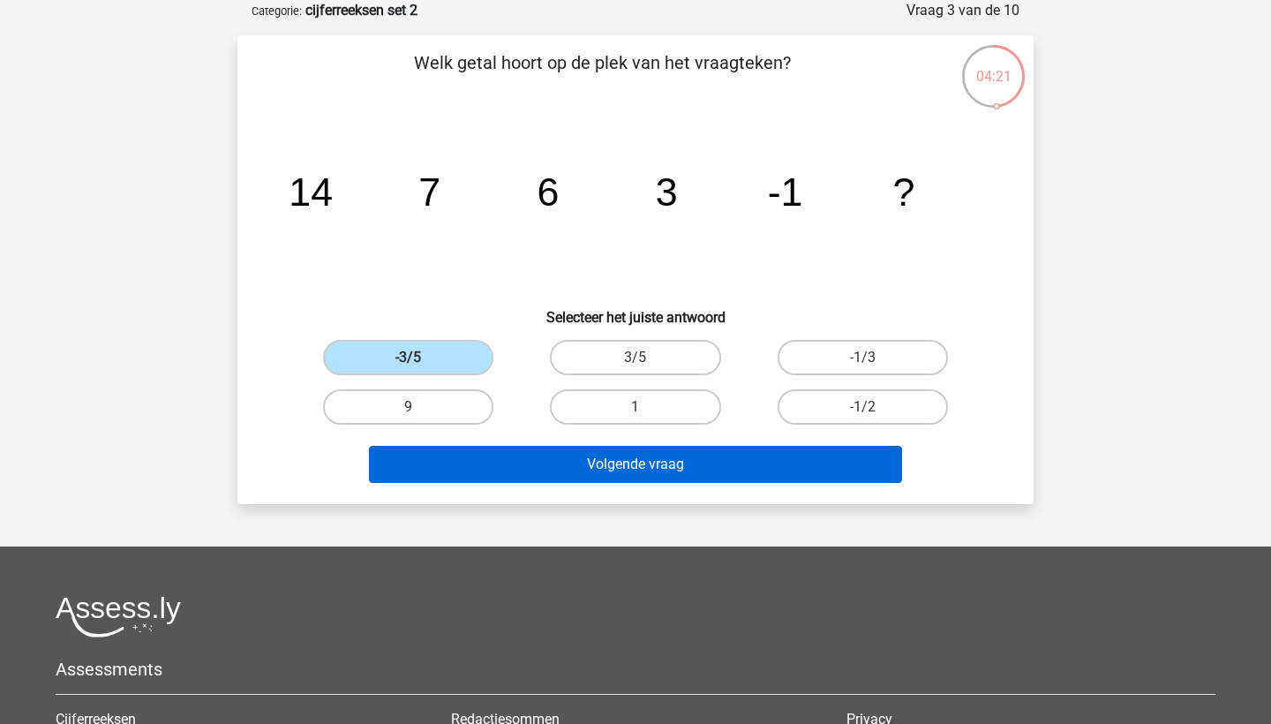
click at [545, 464] on button "Volgende vraag" at bounding box center [636, 464] width 534 height 37
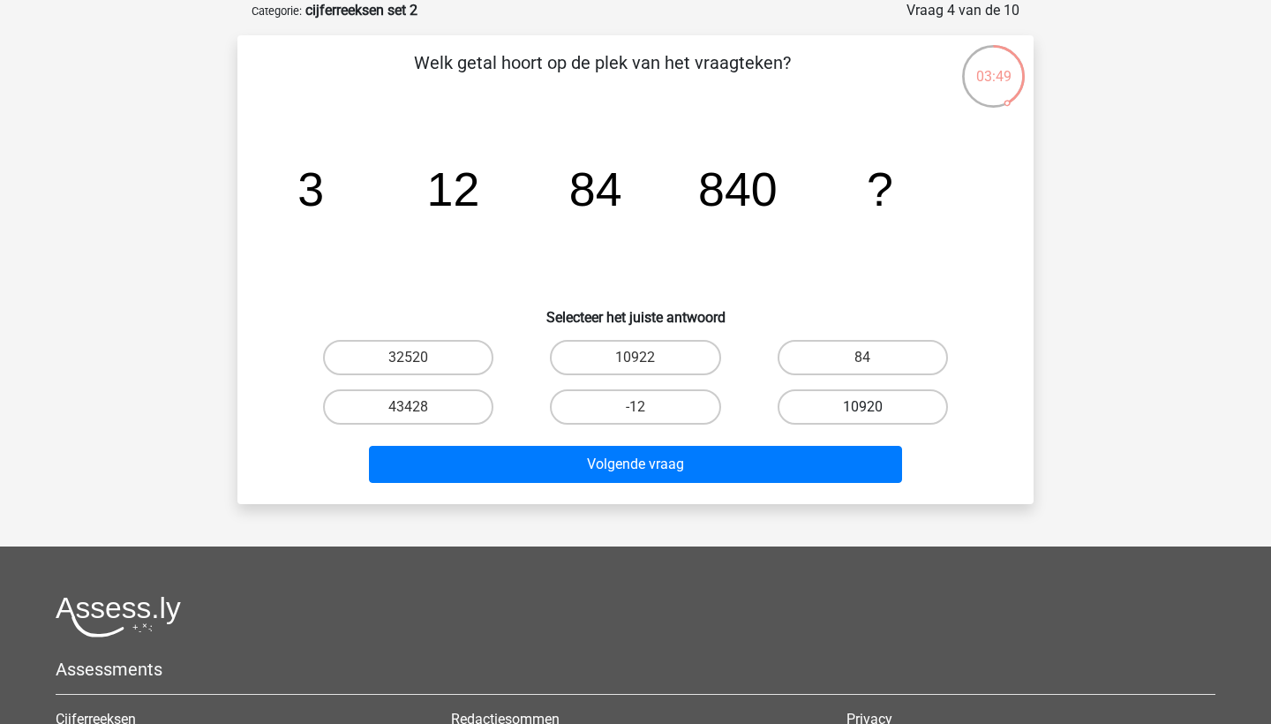
click at [815, 410] on label "10920" at bounding box center [862, 406] width 170 height 35
click at [862, 410] on input "10920" at bounding box center [867, 412] width 11 height 11
radio input "true"
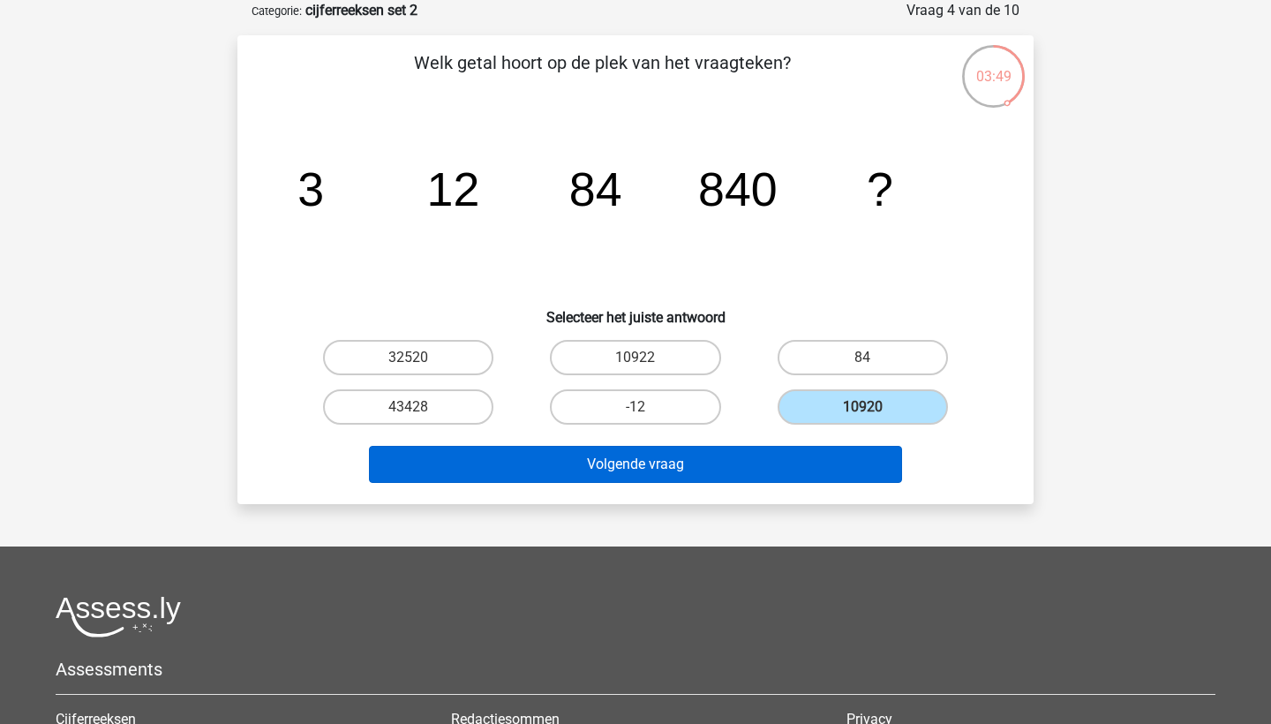
click at [815, 477] on button "Volgende vraag" at bounding box center [636, 464] width 534 height 37
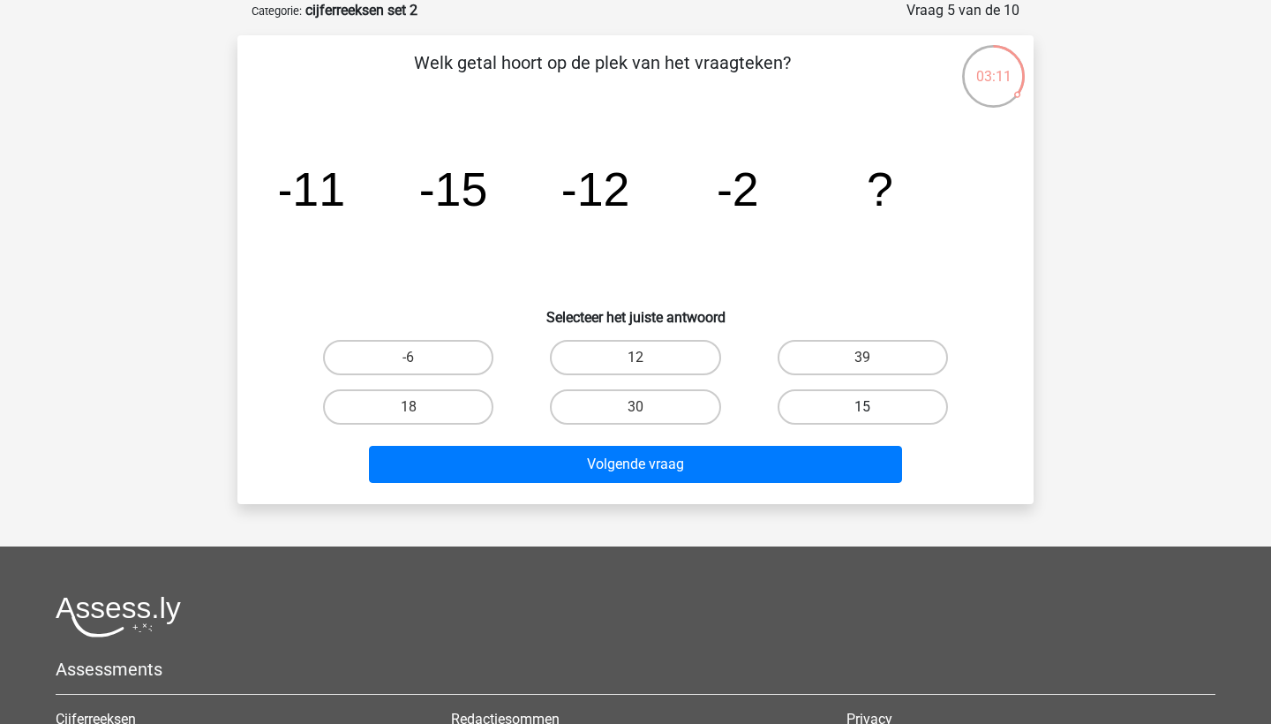
click at [806, 417] on label "15" at bounding box center [862, 406] width 170 height 35
click at [862, 417] on input "15" at bounding box center [867, 412] width 11 height 11
radio input "true"
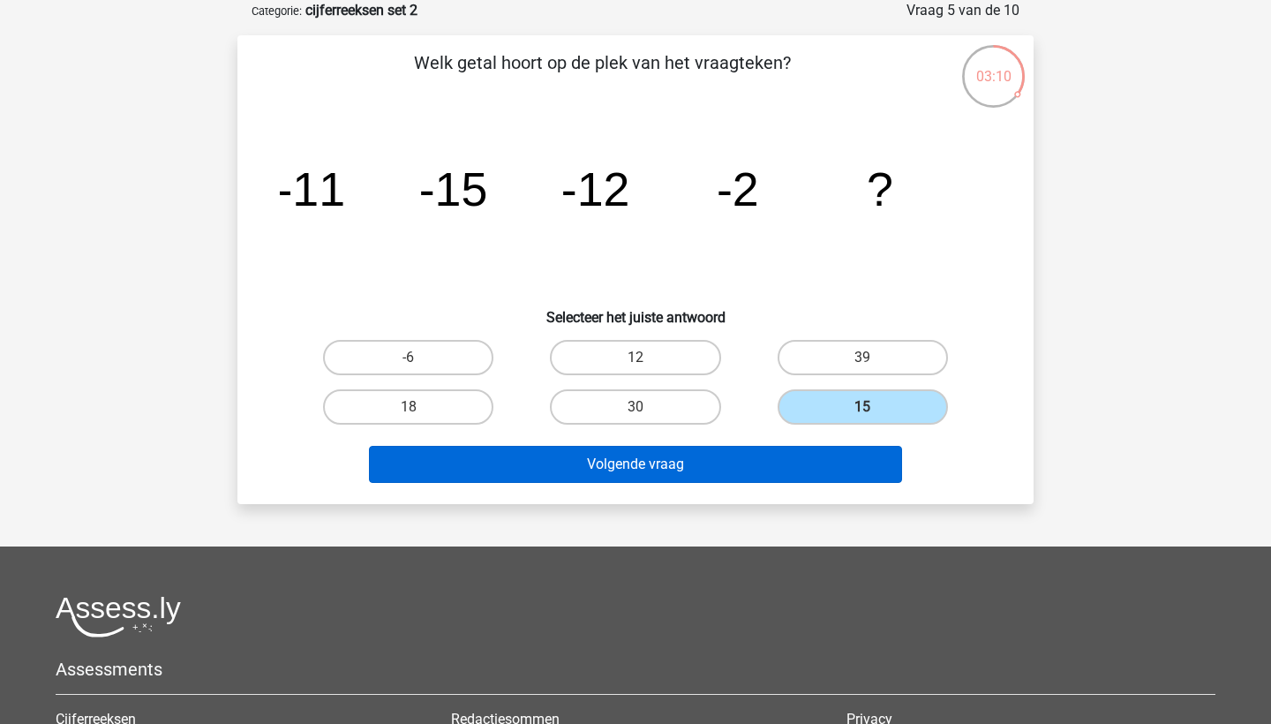
click at [797, 456] on button "Volgende vraag" at bounding box center [636, 464] width 534 height 37
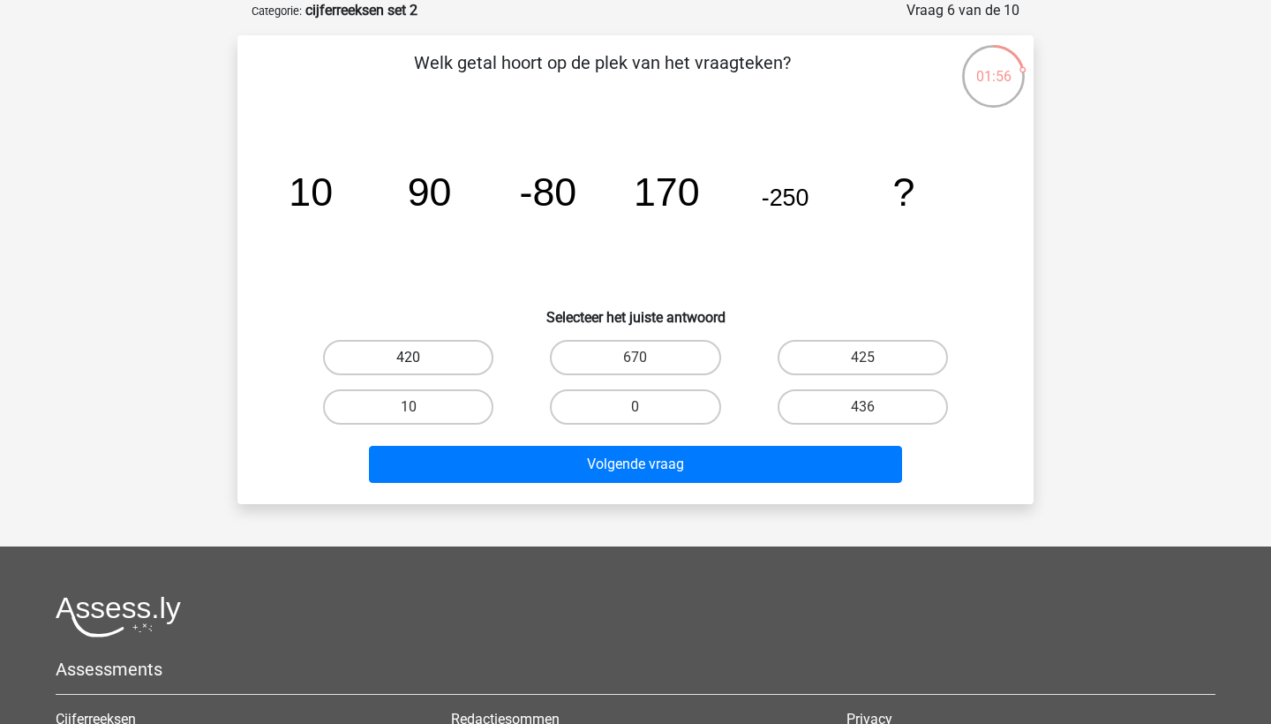
click at [413, 356] on label "420" at bounding box center [408, 357] width 170 height 35
click at [413, 357] on input "420" at bounding box center [414, 362] width 11 height 11
radio input "true"
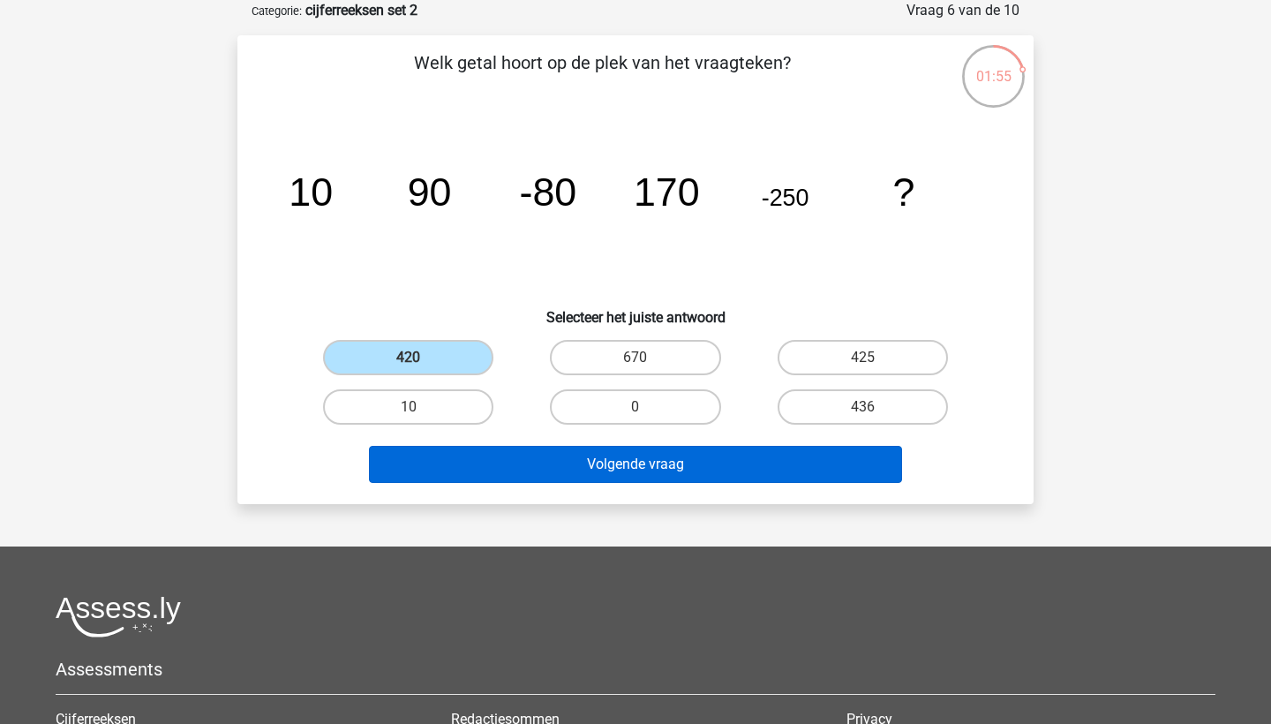
click at [479, 465] on button "Volgende vraag" at bounding box center [636, 464] width 534 height 37
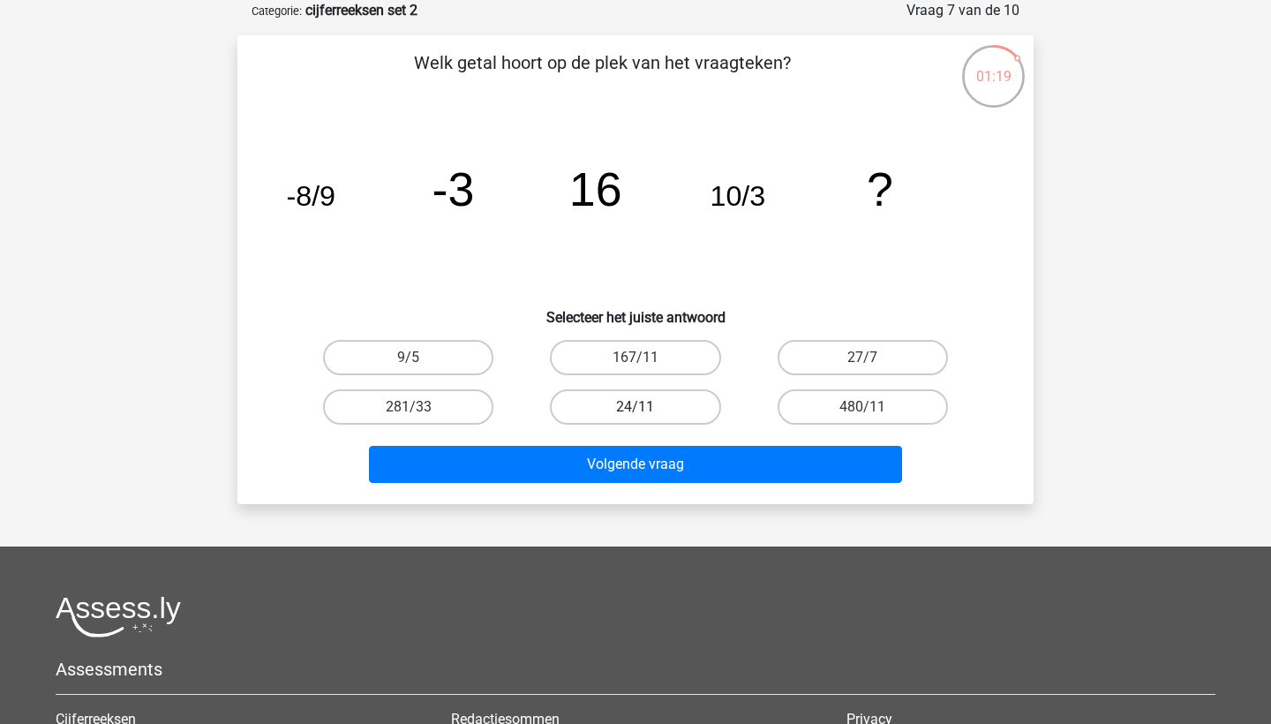
click at [608, 418] on label "24/11" at bounding box center [635, 406] width 170 height 35
click at [635, 418] on input "24/11" at bounding box center [640, 412] width 11 height 11
radio input "true"
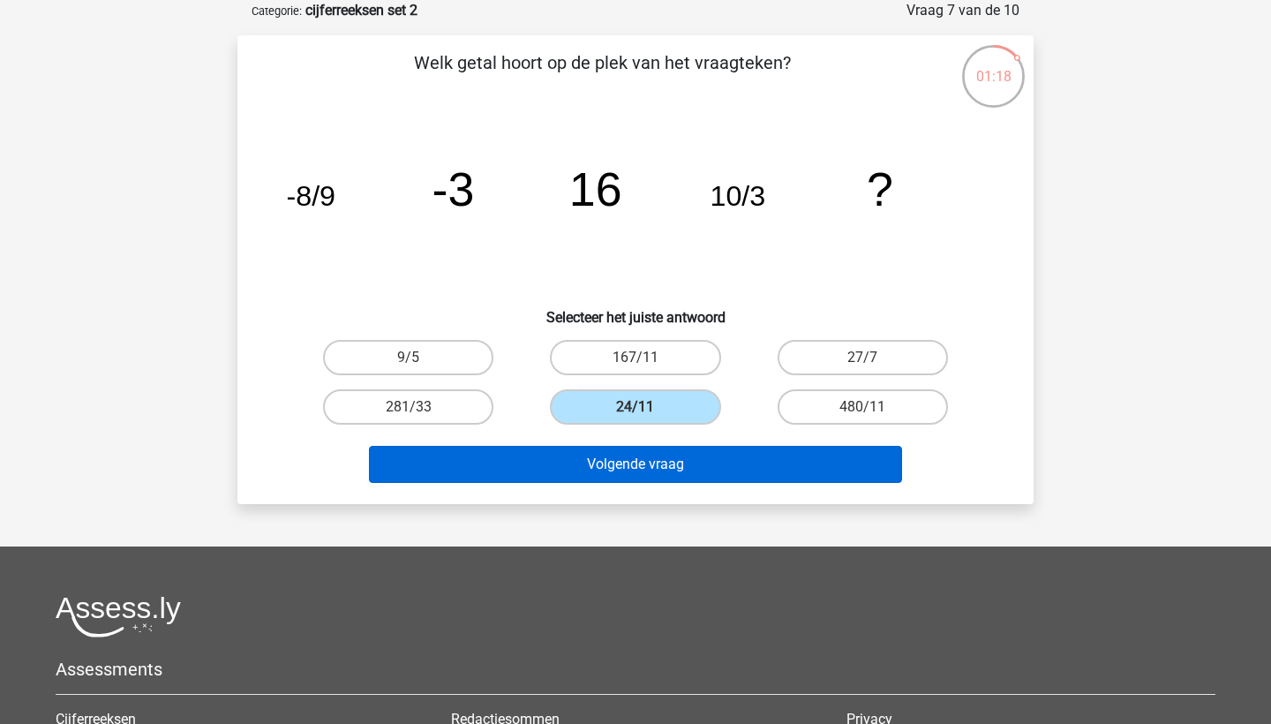
click at [605, 476] on button "Volgende vraag" at bounding box center [636, 464] width 534 height 37
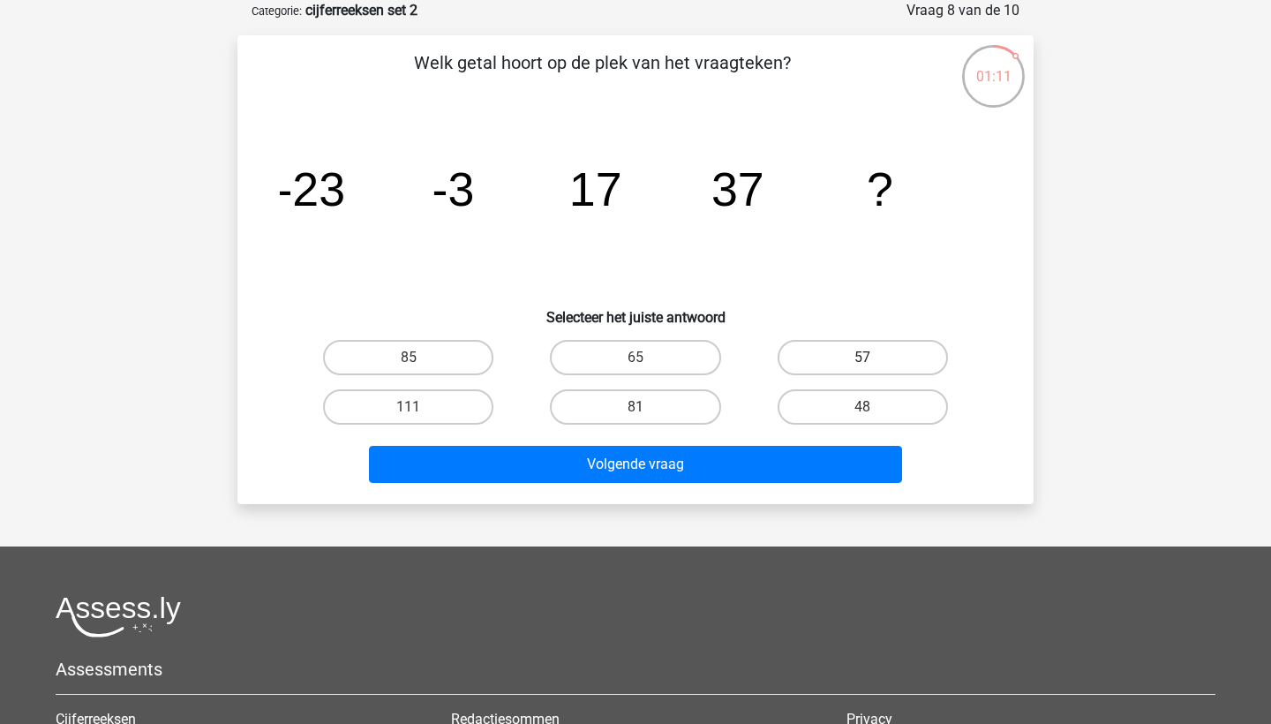
click at [854, 349] on label "57" at bounding box center [862, 357] width 170 height 35
click at [862, 357] on input "57" at bounding box center [867, 362] width 11 height 11
radio input "true"
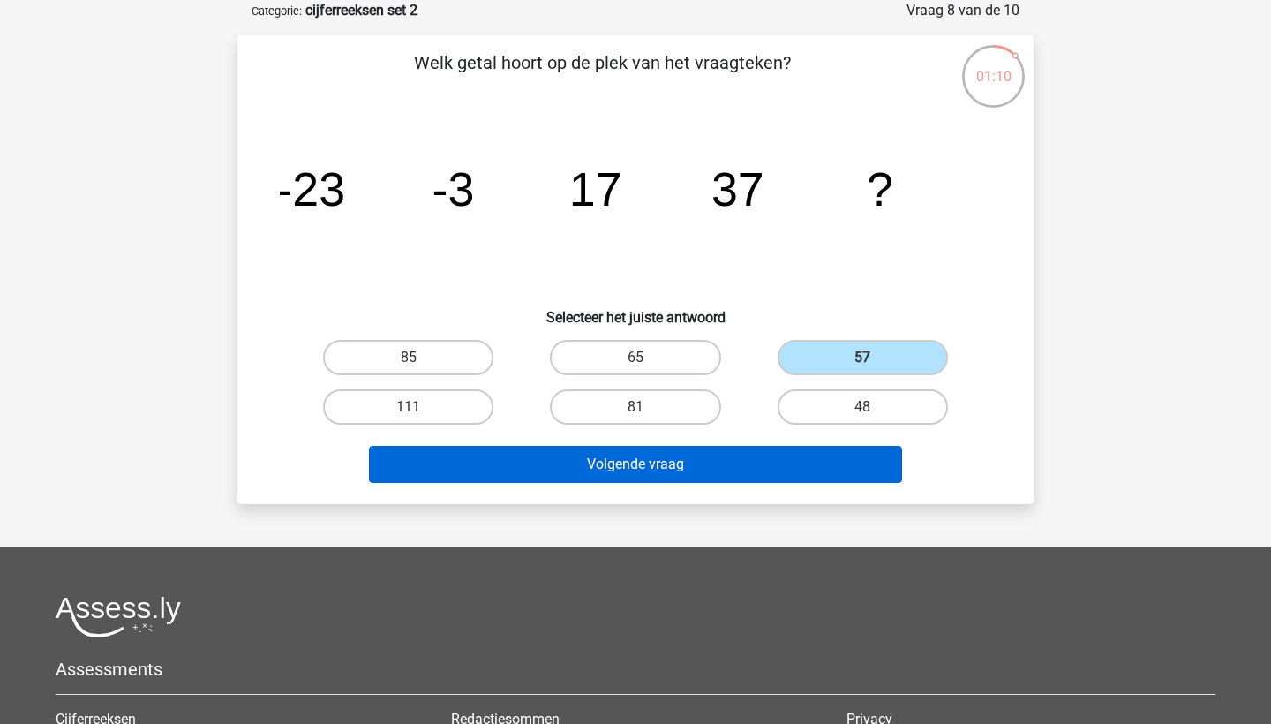
click at [828, 455] on button "Volgende vraag" at bounding box center [636, 464] width 534 height 37
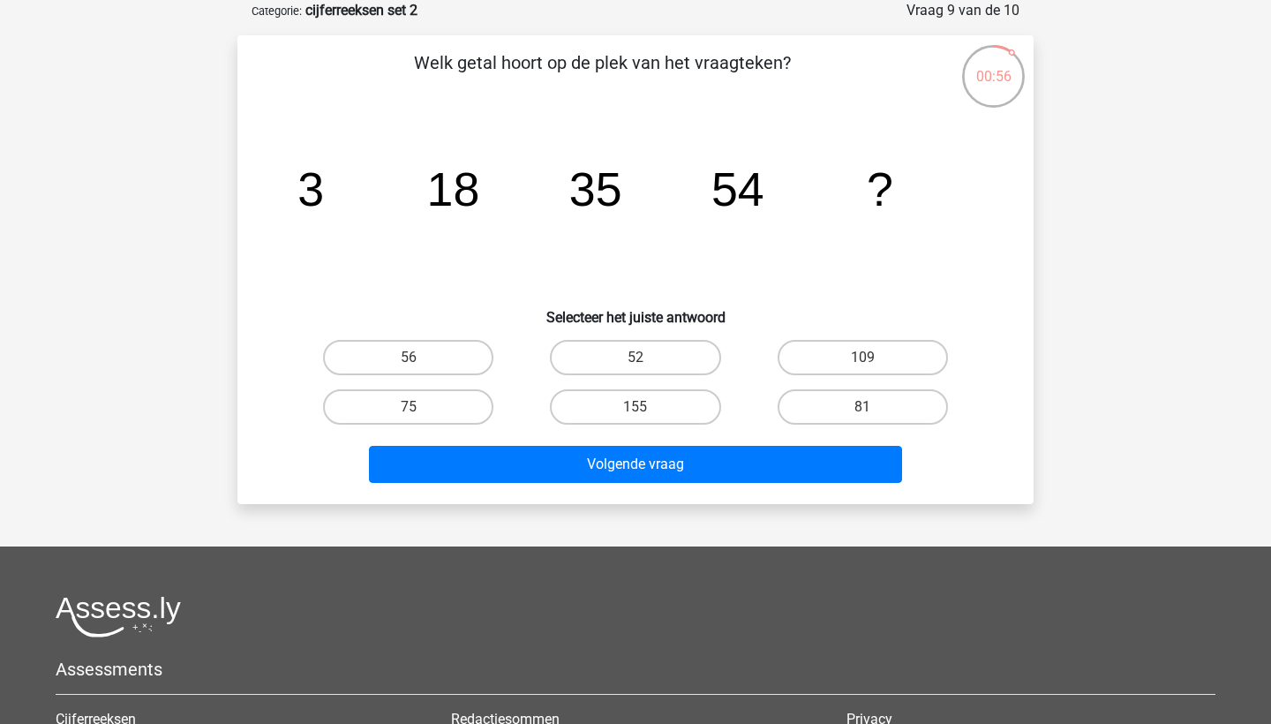
click at [415, 412] on input "75" at bounding box center [414, 412] width 11 height 11
radio input "true"
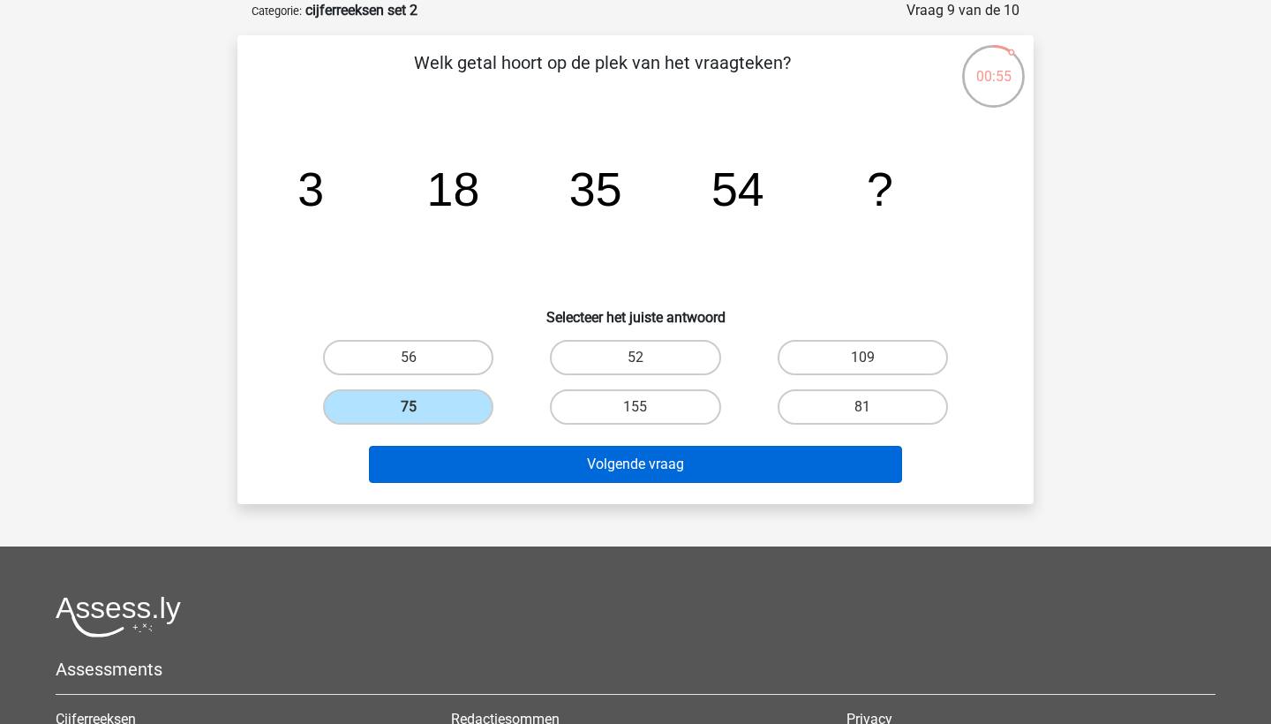
click at [455, 464] on button "Volgende vraag" at bounding box center [636, 464] width 534 height 37
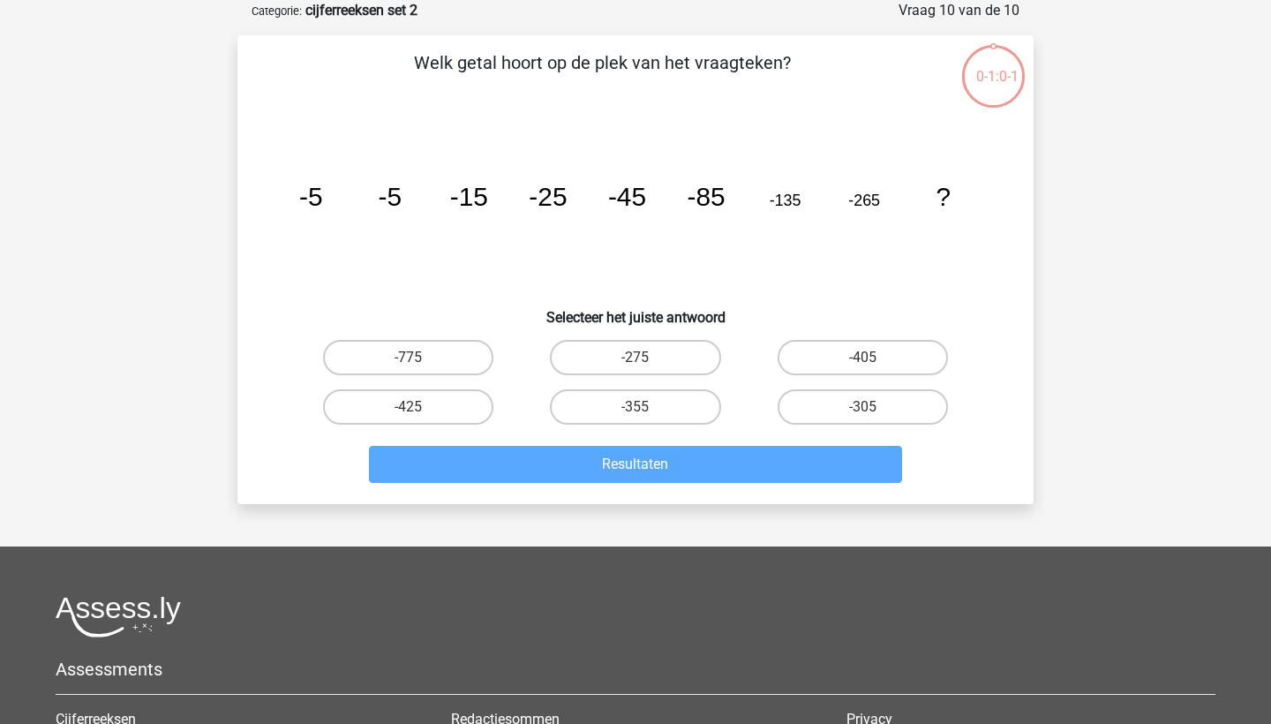
scroll to position [65, 0]
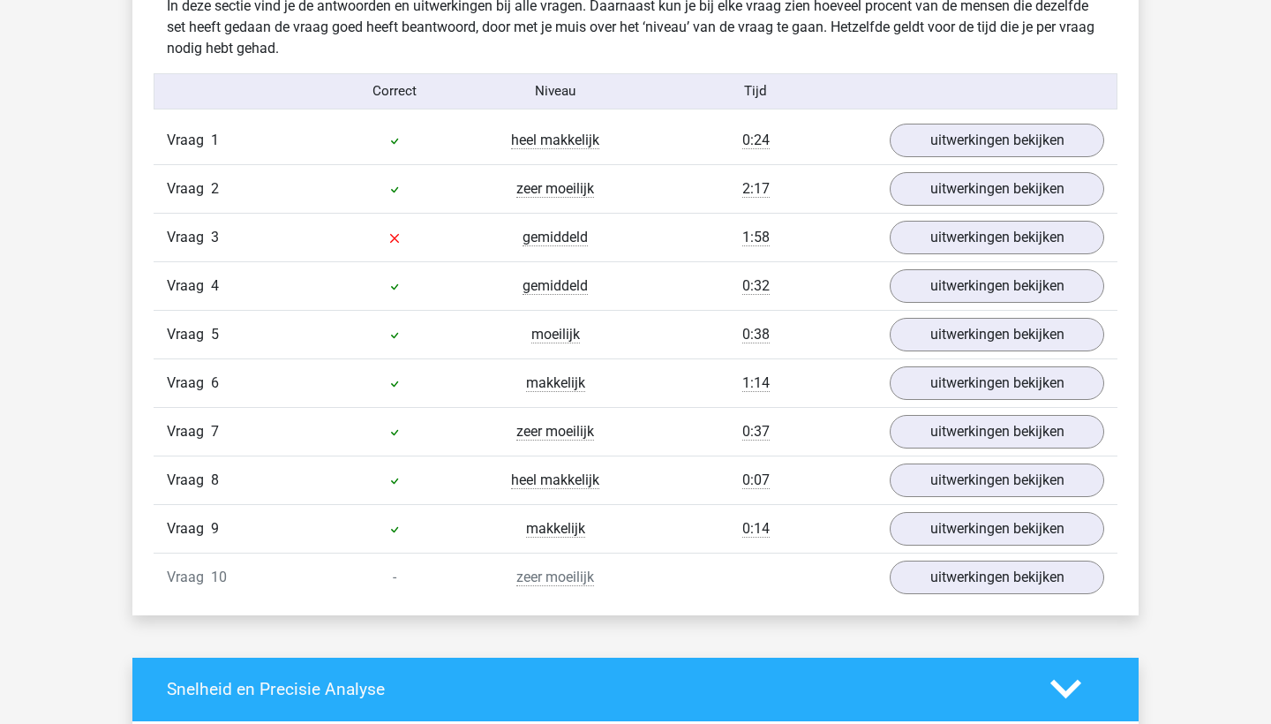
scroll to position [1408, 0]
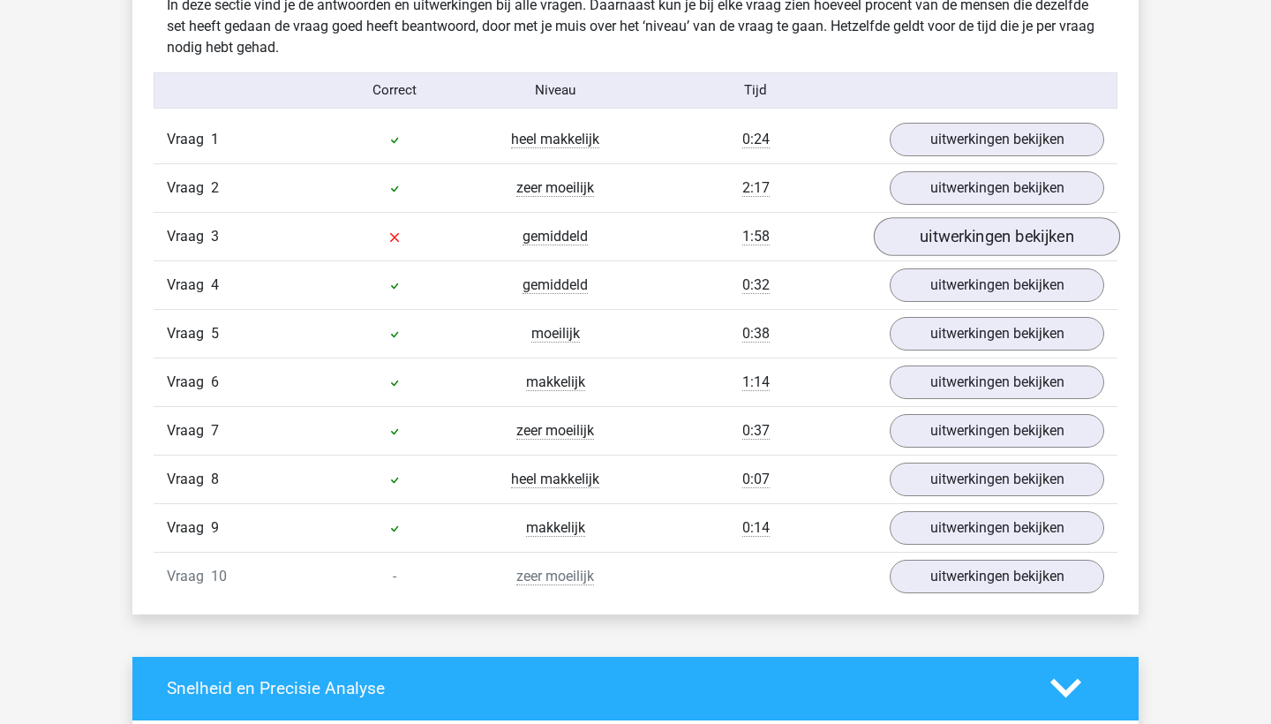
click at [969, 240] on link "uitwerkingen bekijken" at bounding box center [997, 236] width 246 height 39
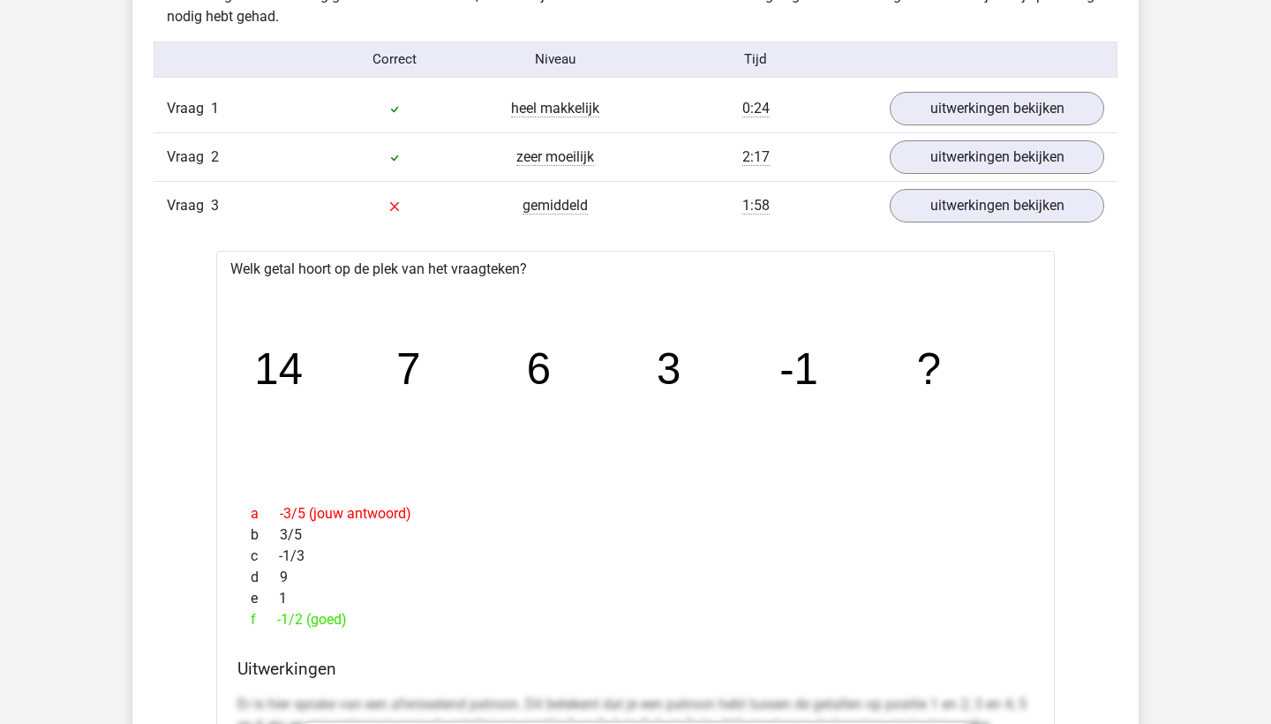
scroll to position [1438, 0]
click at [975, 202] on link "uitwerkingen bekijken" at bounding box center [997, 206] width 246 height 39
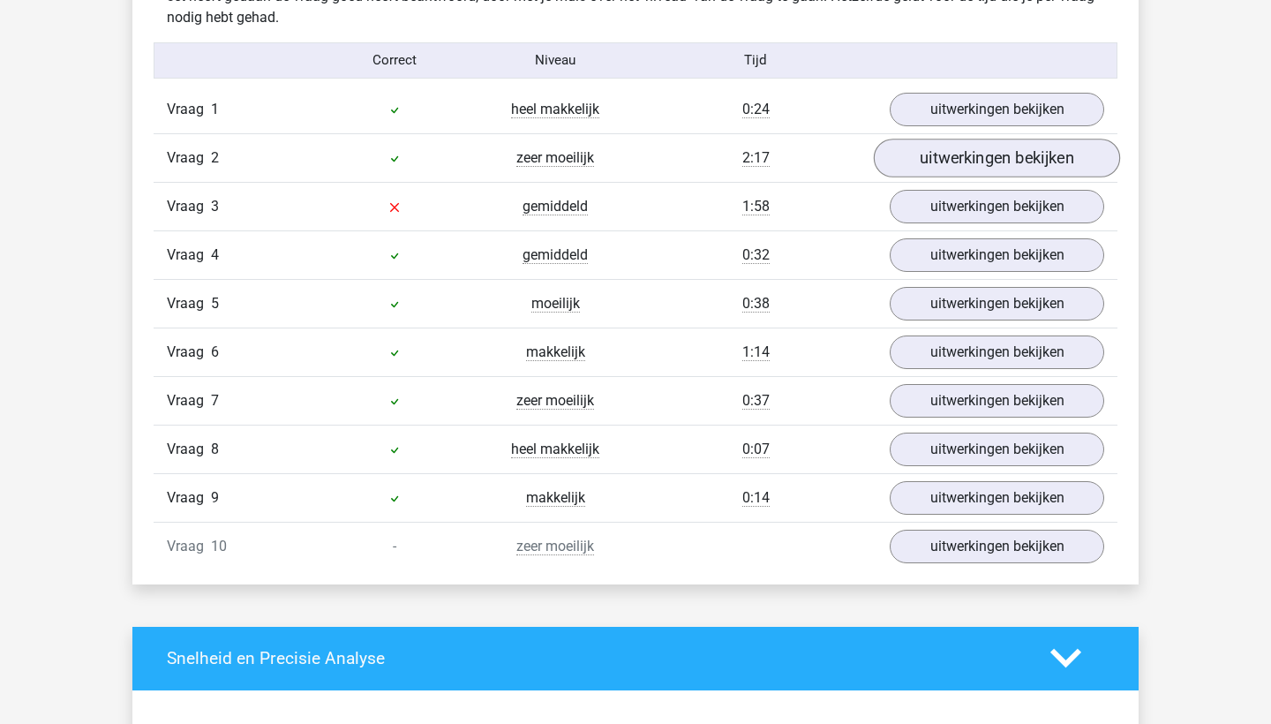
click at [906, 149] on link "uitwerkingen bekijken" at bounding box center [997, 158] width 246 height 39
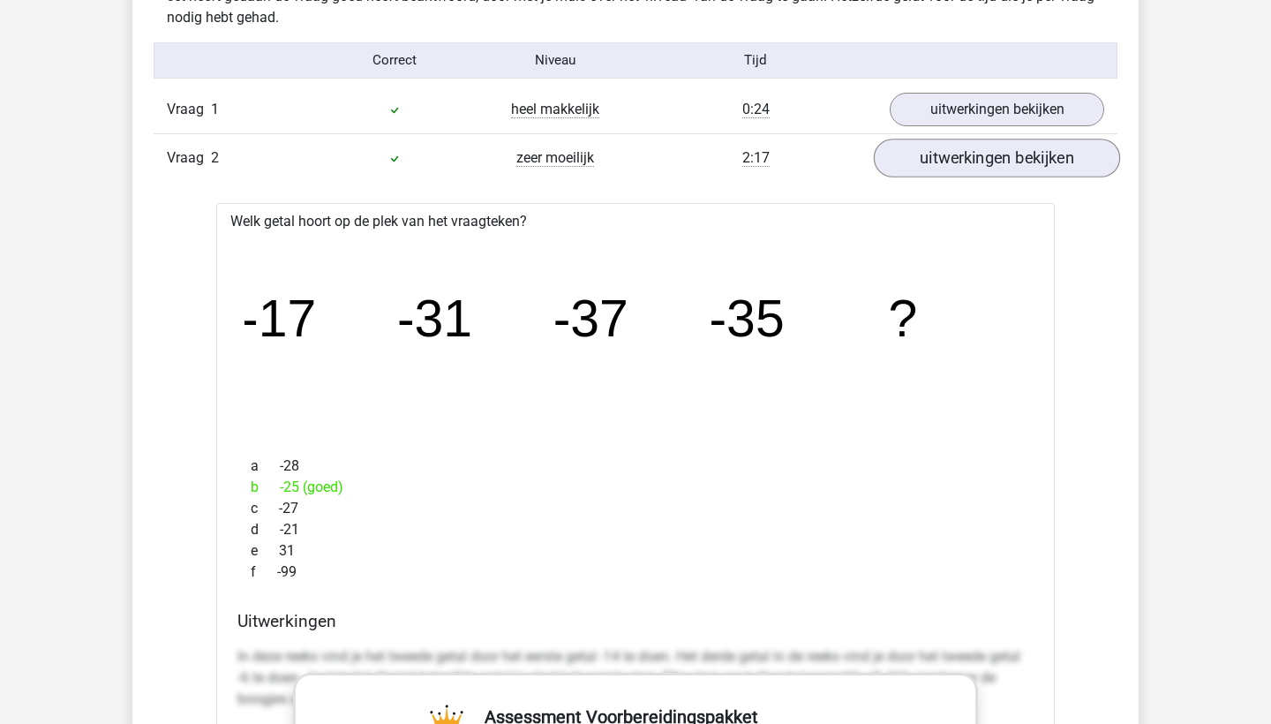
click at [917, 160] on link "uitwerkingen bekijken" at bounding box center [997, 158] width 246 height 39
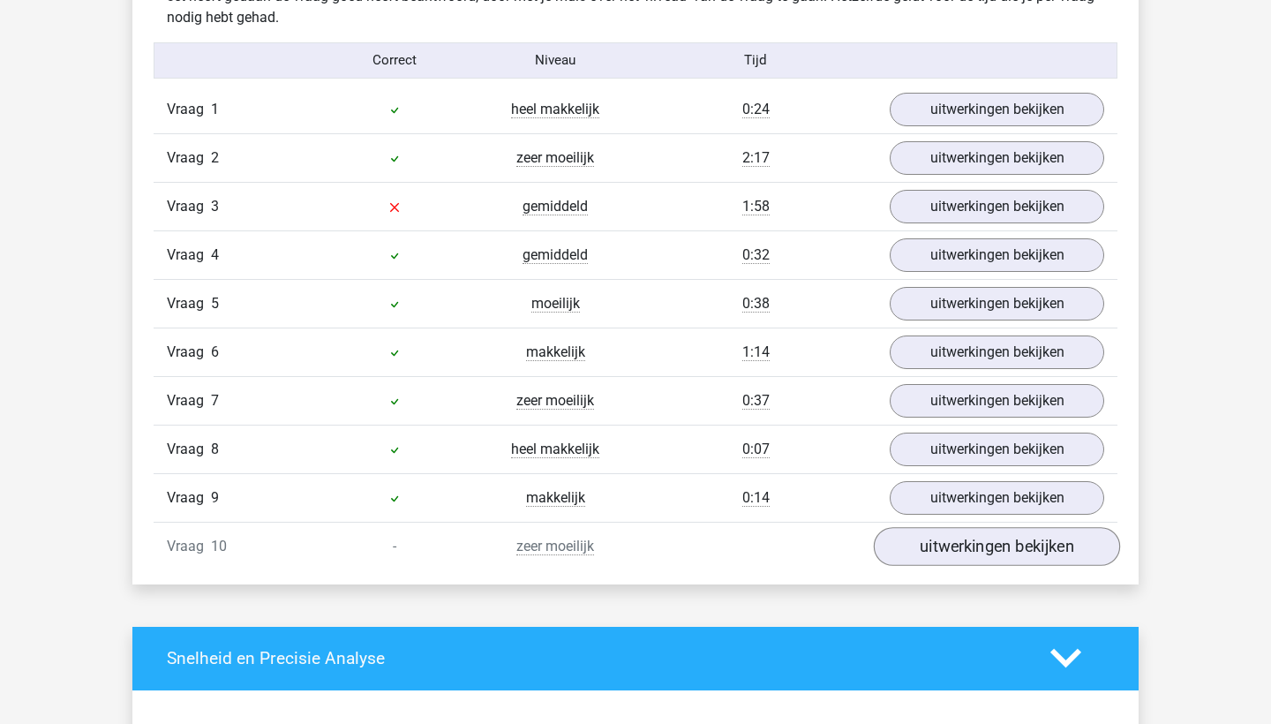
click at [952, 548] on link "uitwerkingen bekijken" at bounding box center [997, 546] width 246 height 39
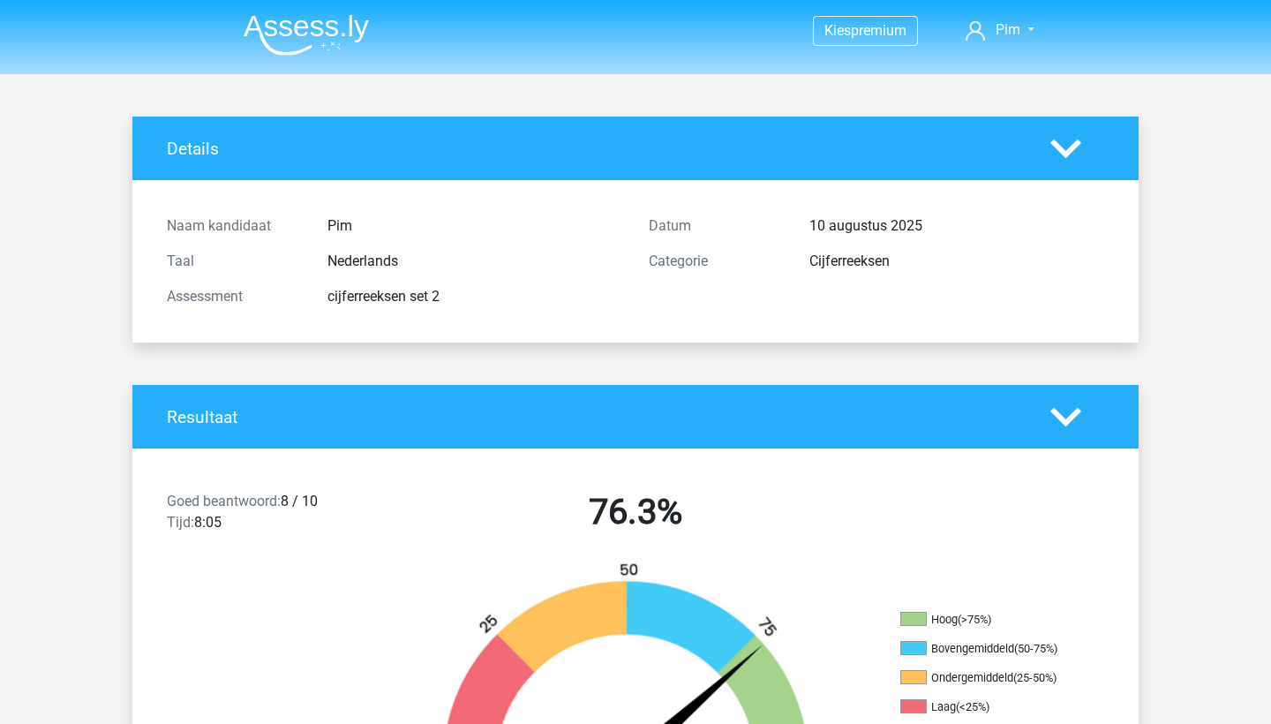
scroll to position [0, 0]
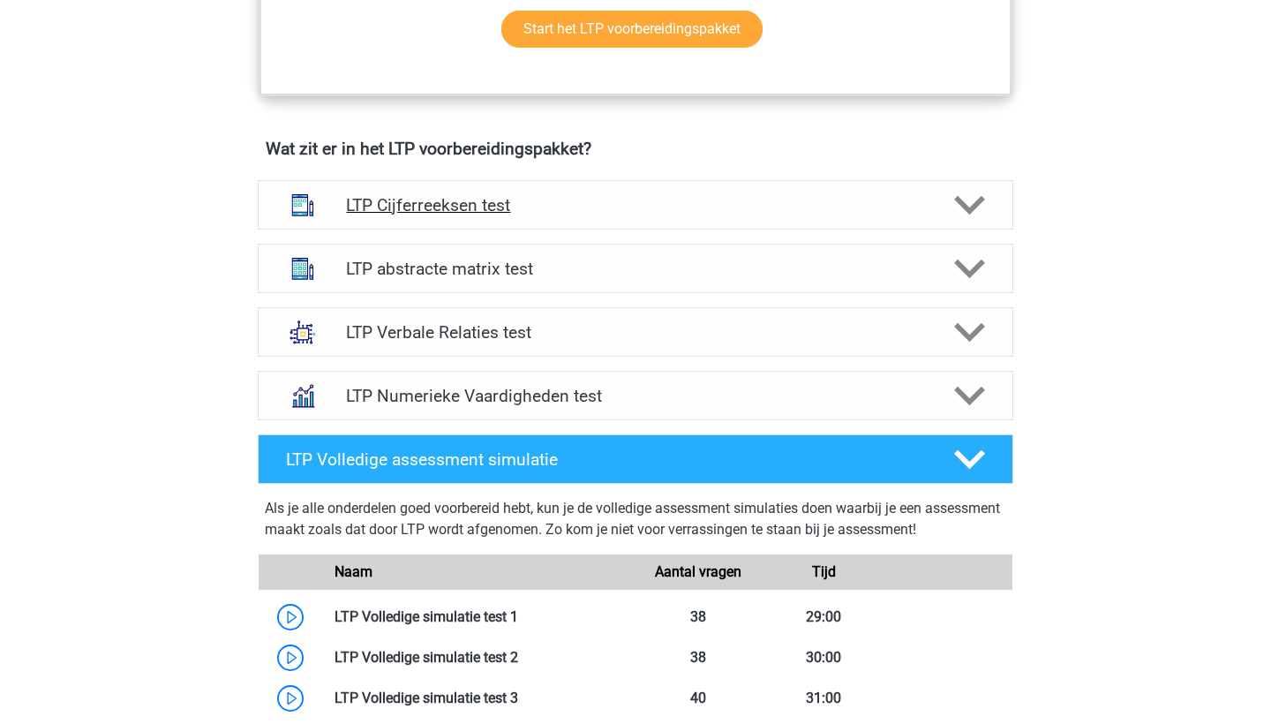
scroll to position [1011, 0]
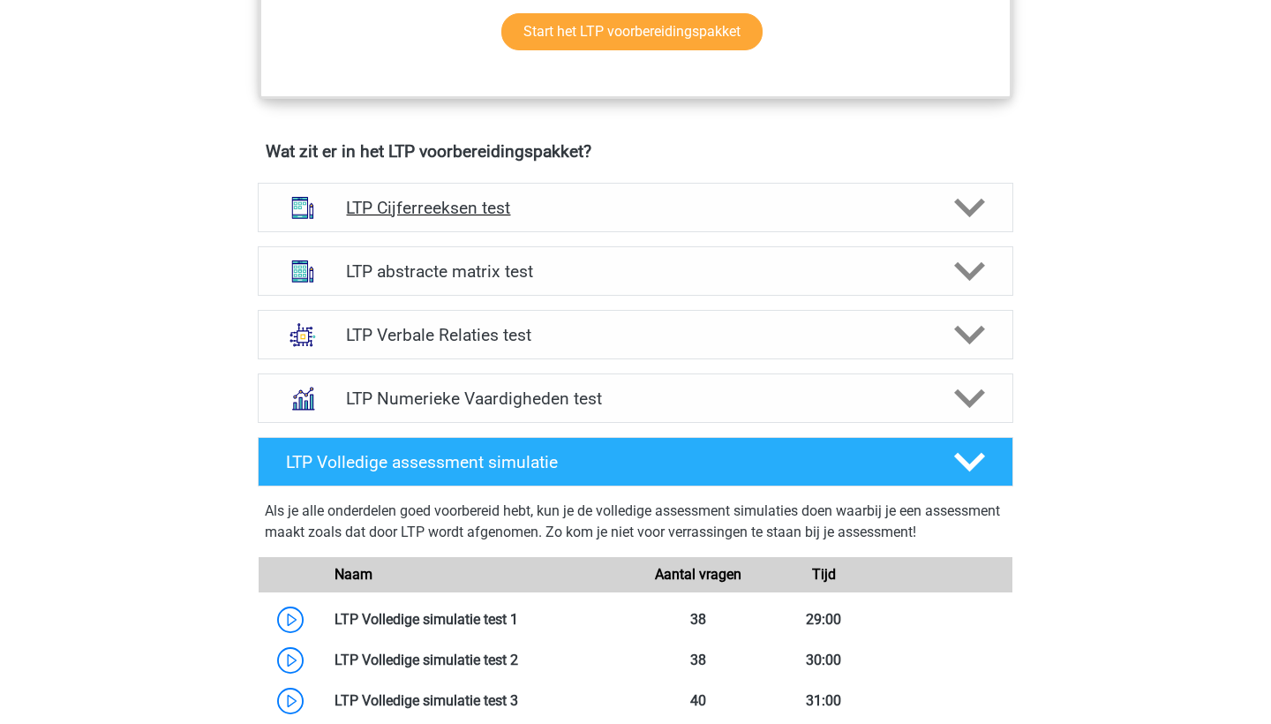
click at [472, 207] on h4 "LTP Cijferreeksen test" at bounding box center [635, 208] width 578 height 20
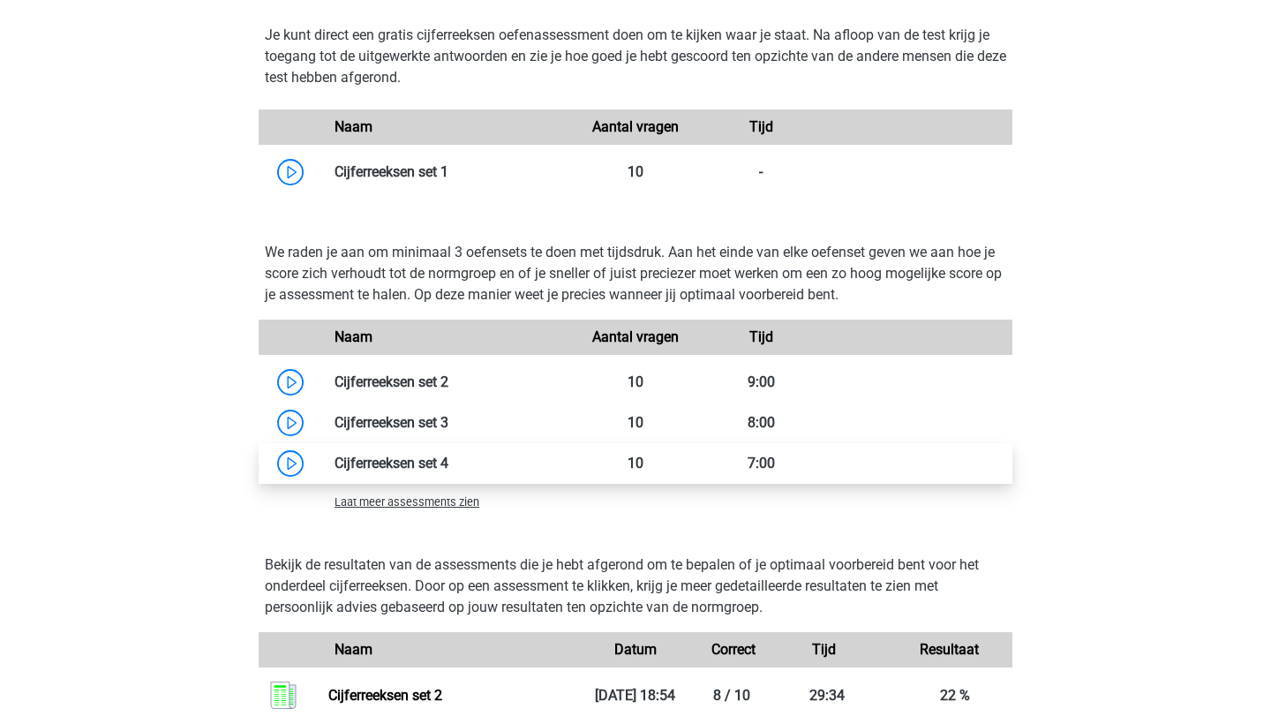
scroll to position [1592, 0]
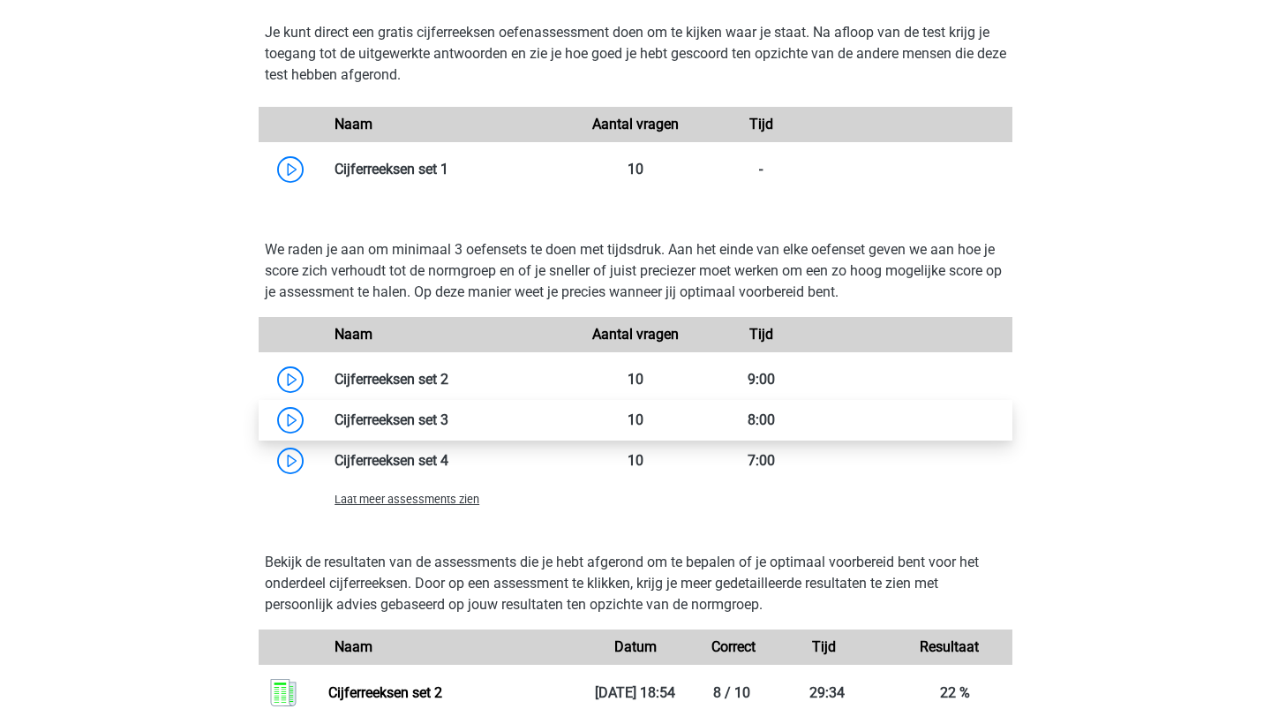
click at [448, 425] on link at bounding box center [448, 419] width 0 height 17
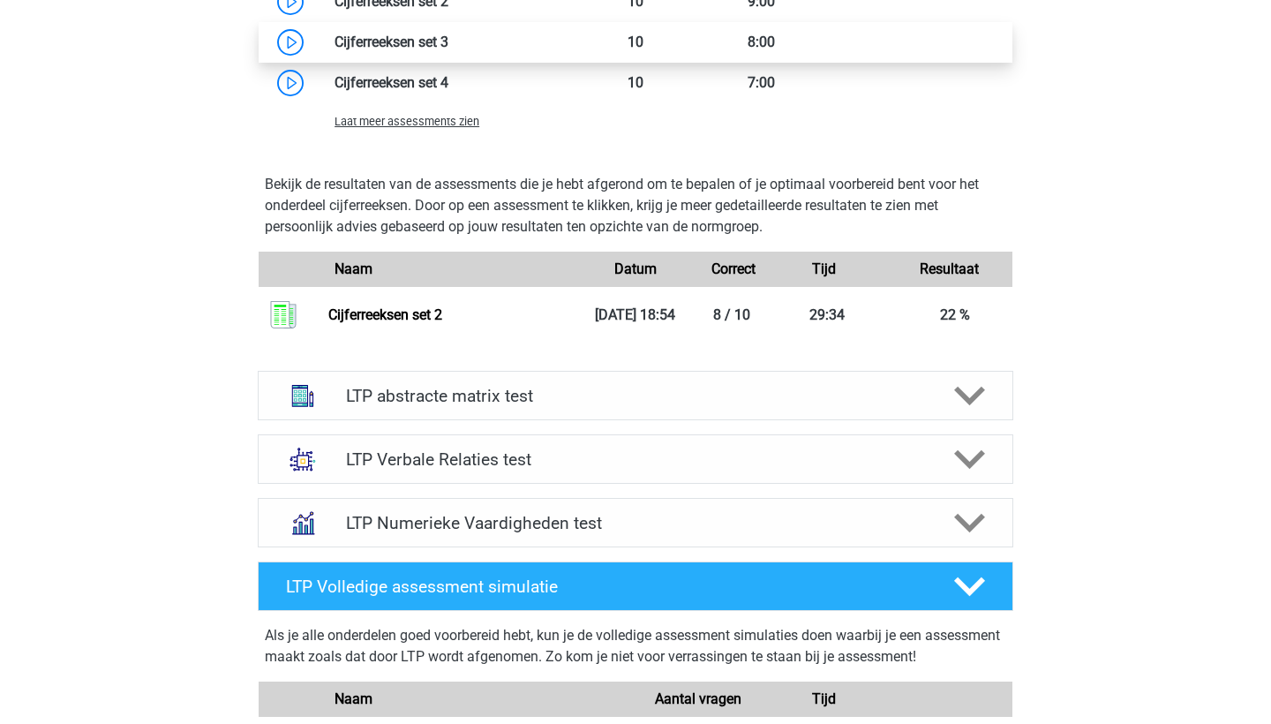
scroll to position [1971, 0]
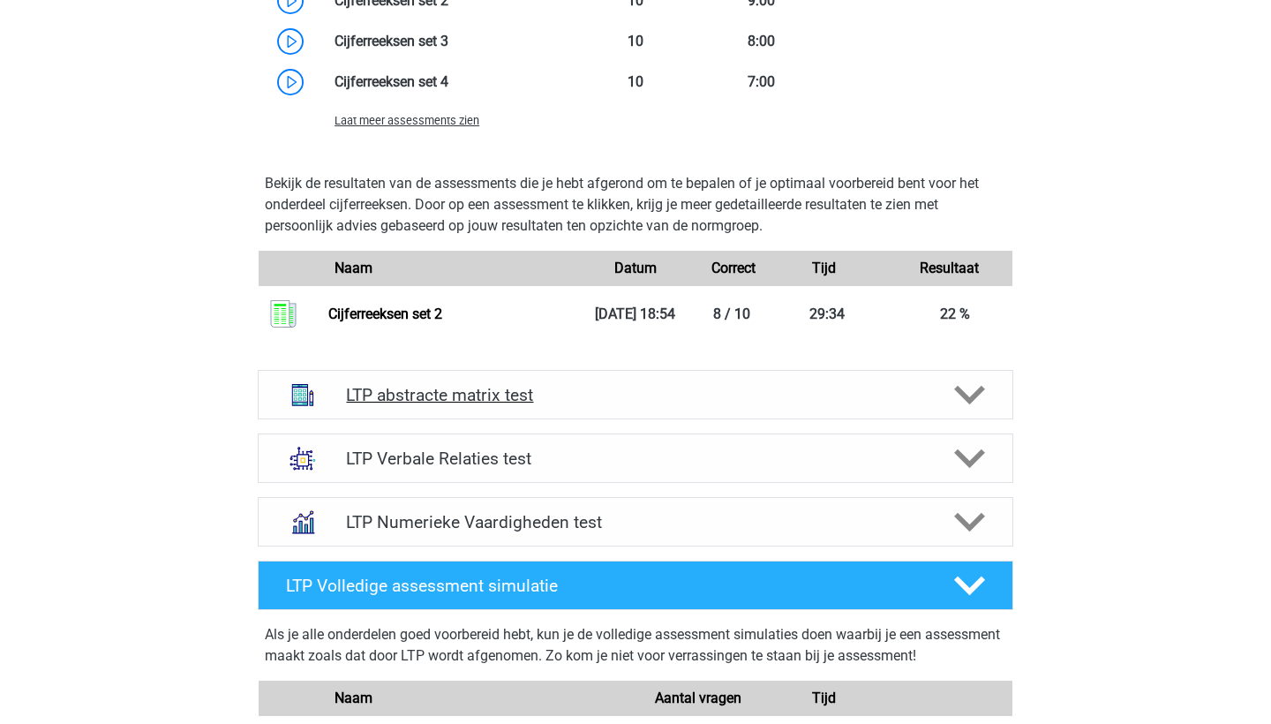
click at [456, 405] on h4 "LTP abstracte matrix test" at bounding box center [635, 395] width 578 height 20
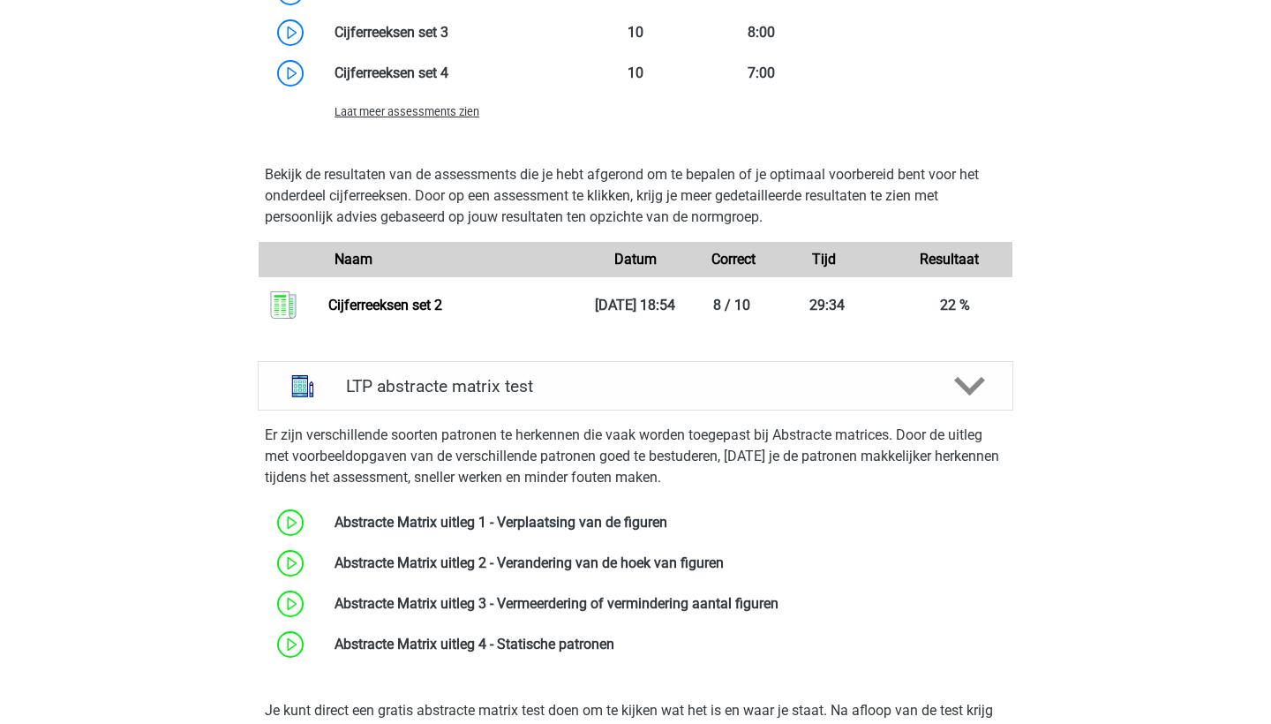
scroll to position [1967, 0]
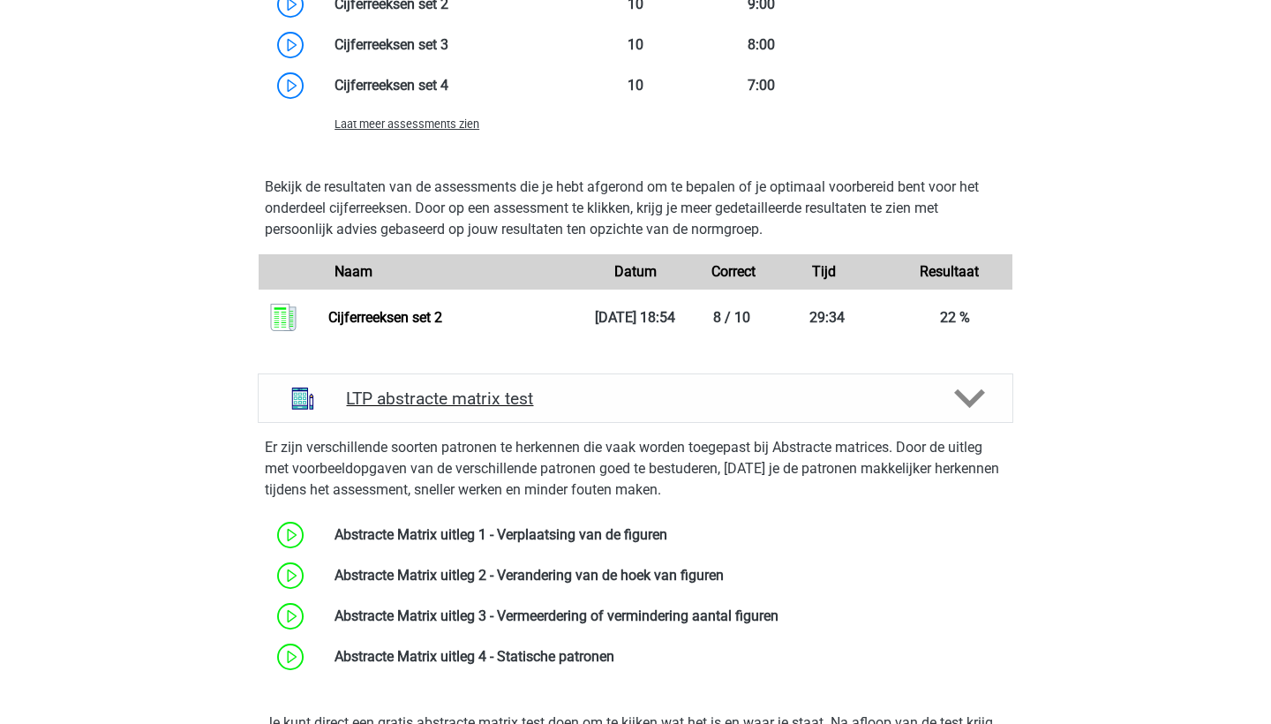
click at [440, 423] on div "LTP abstracte matrix test" at bounding box center [635, 397] width 755 height 49
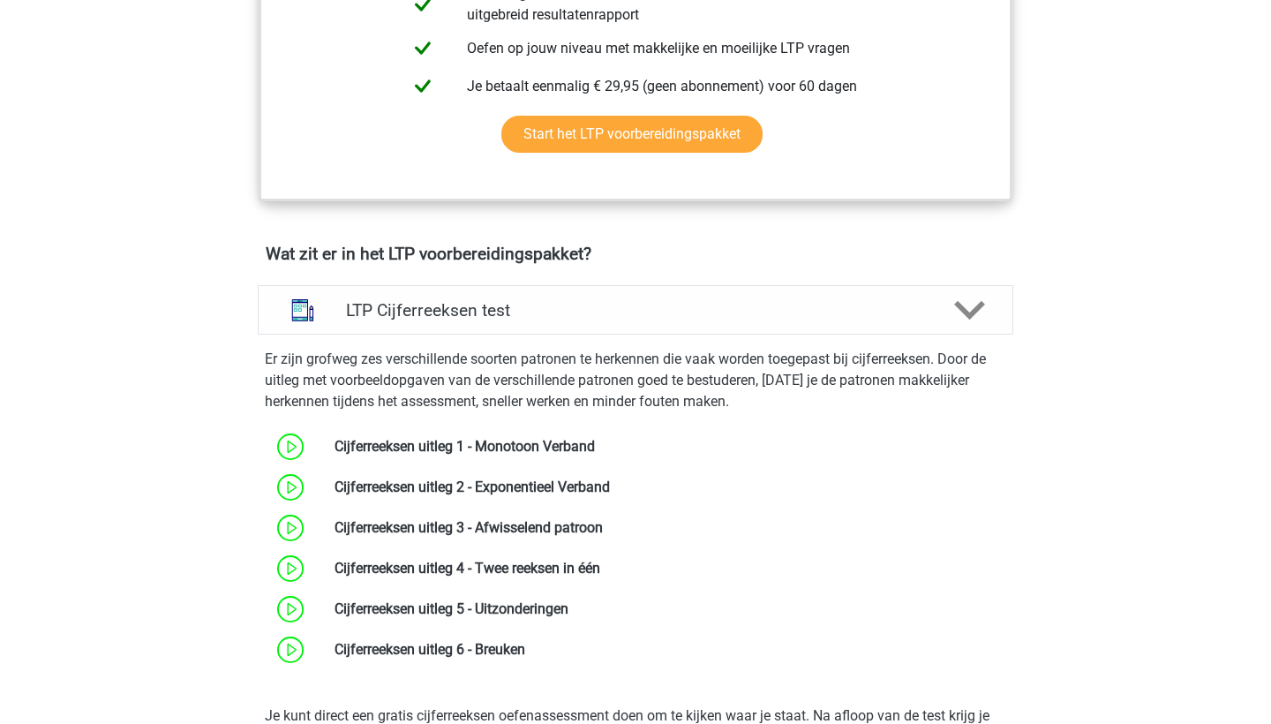
scroll to position [894, 0]
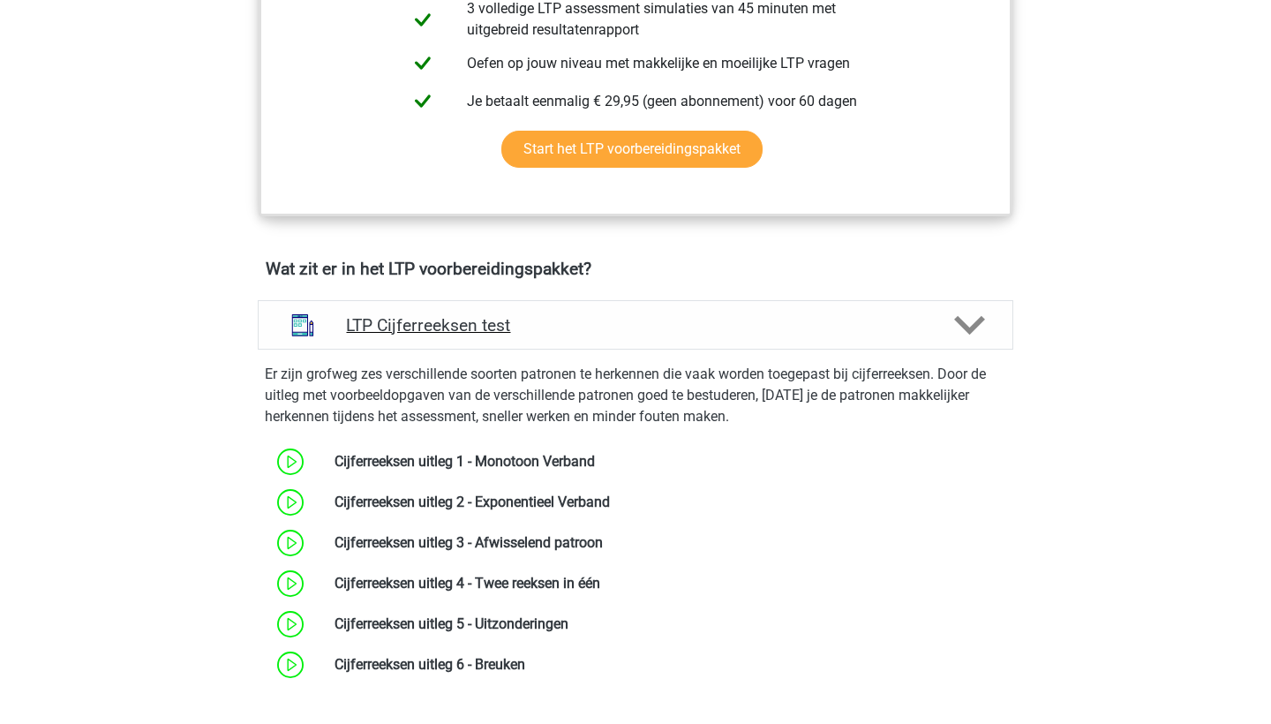
click at [433, 323] on h4 "LTP Cijferreeksen test" at bounding box center [635, 325] width 578 height 20
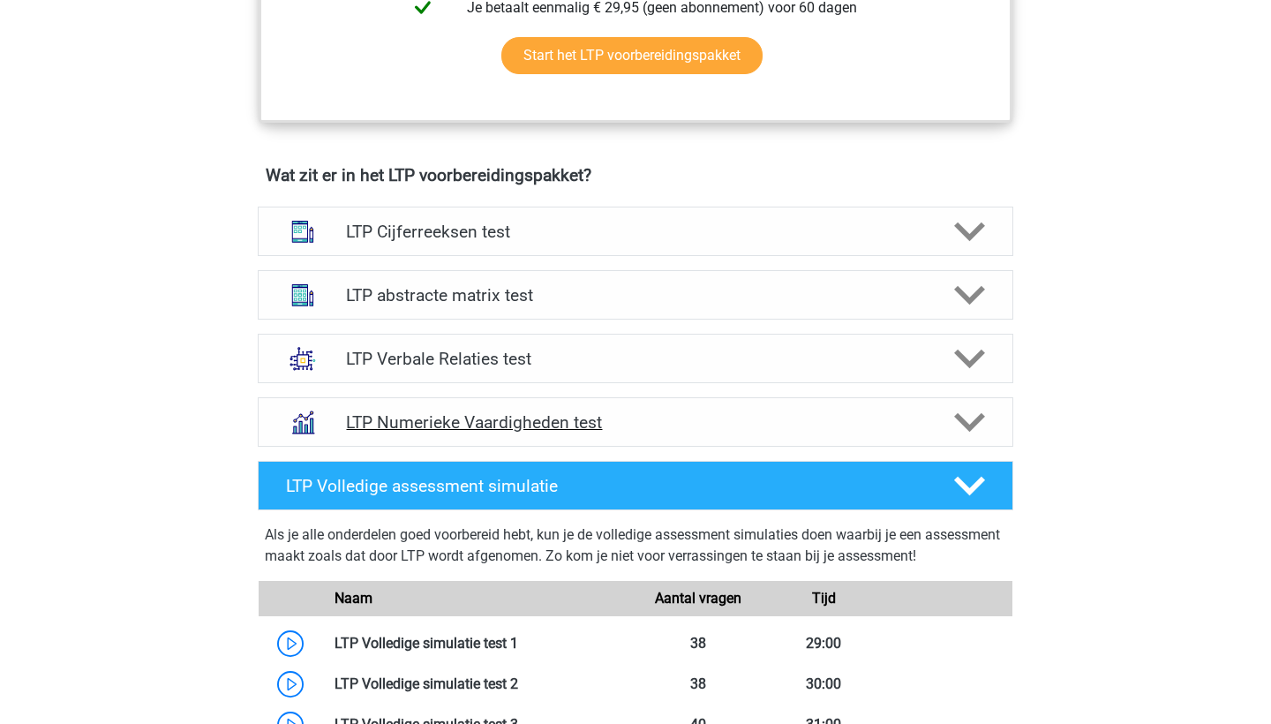
scroll to position [992, 0]
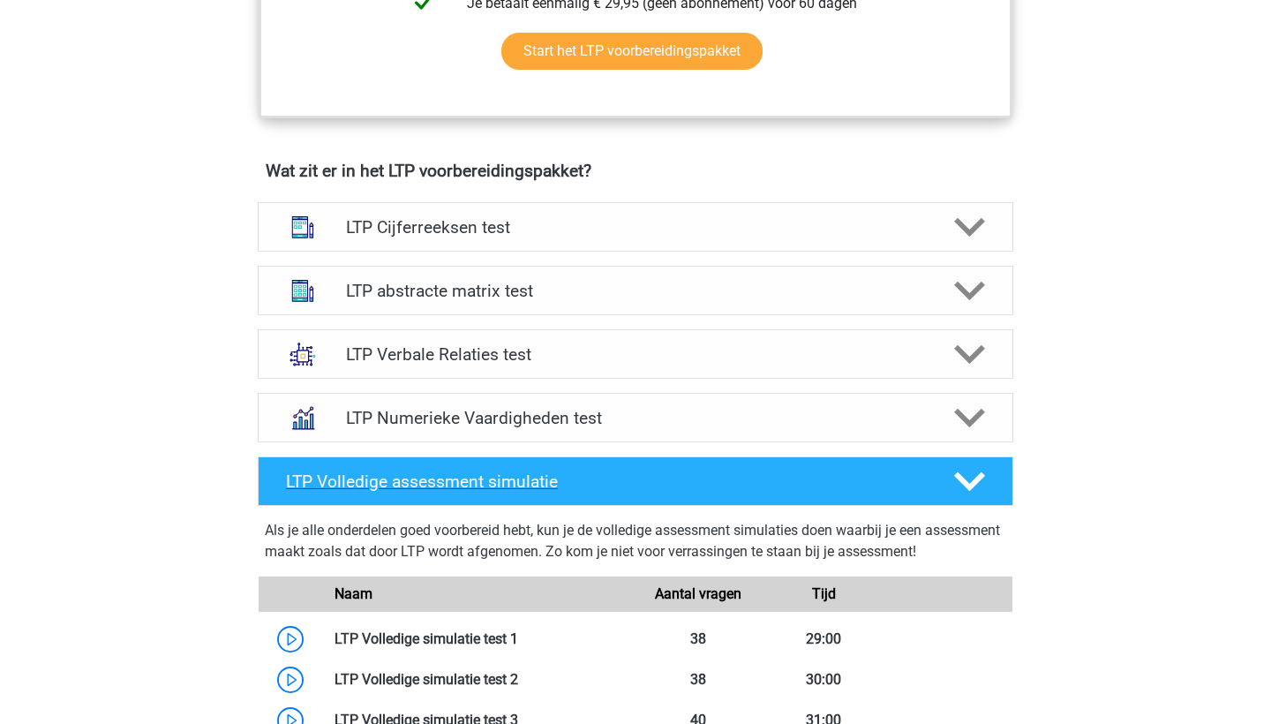
click at [489, 494] on div "LTP Volledige assessment simulatie" at bounding box center [635, 480] width 755 height 49
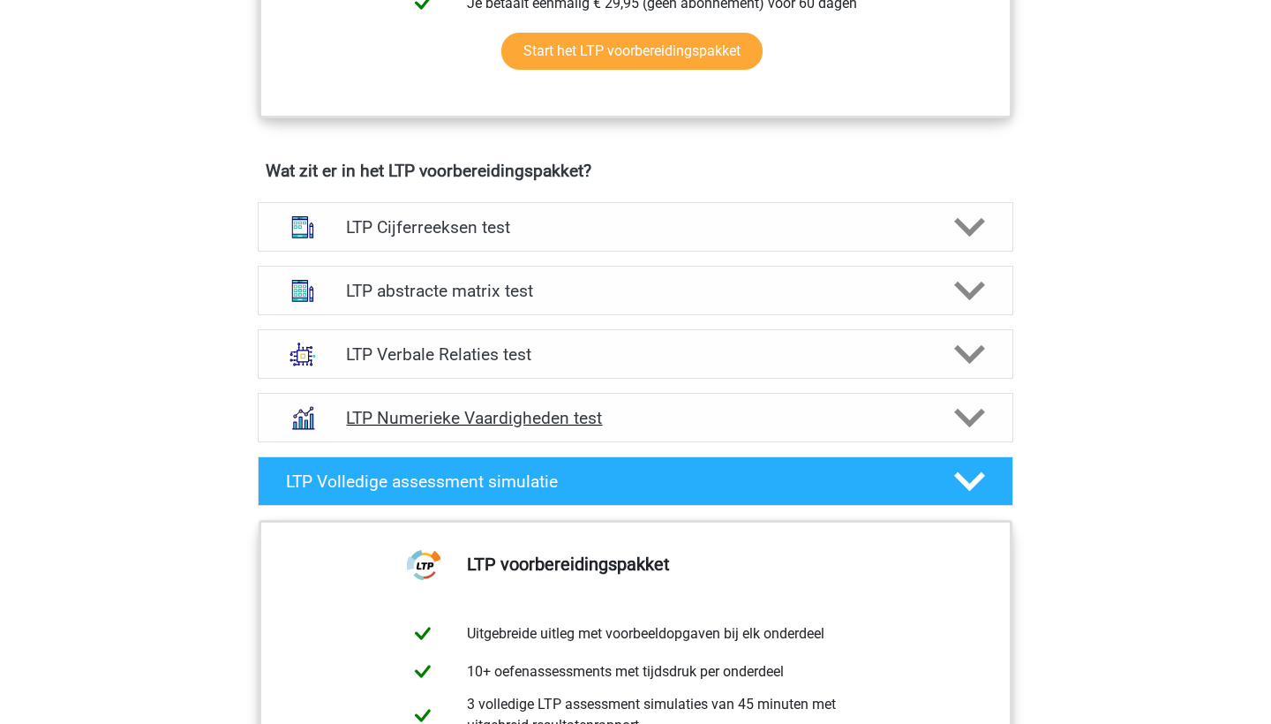
click at [491, 412] on h4 "LTP Numerieke Vaardigheden test" at bounding box center [635, 418] width 578 height 20
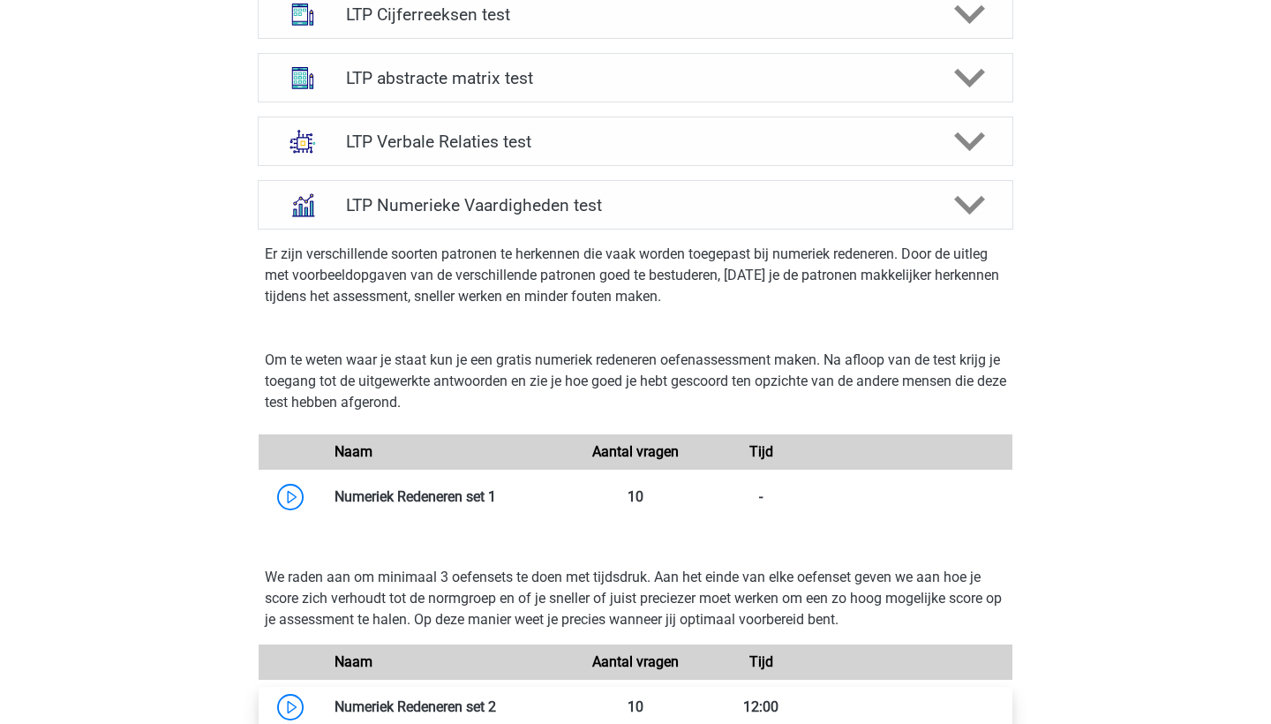
scroll to position [1200, 0]
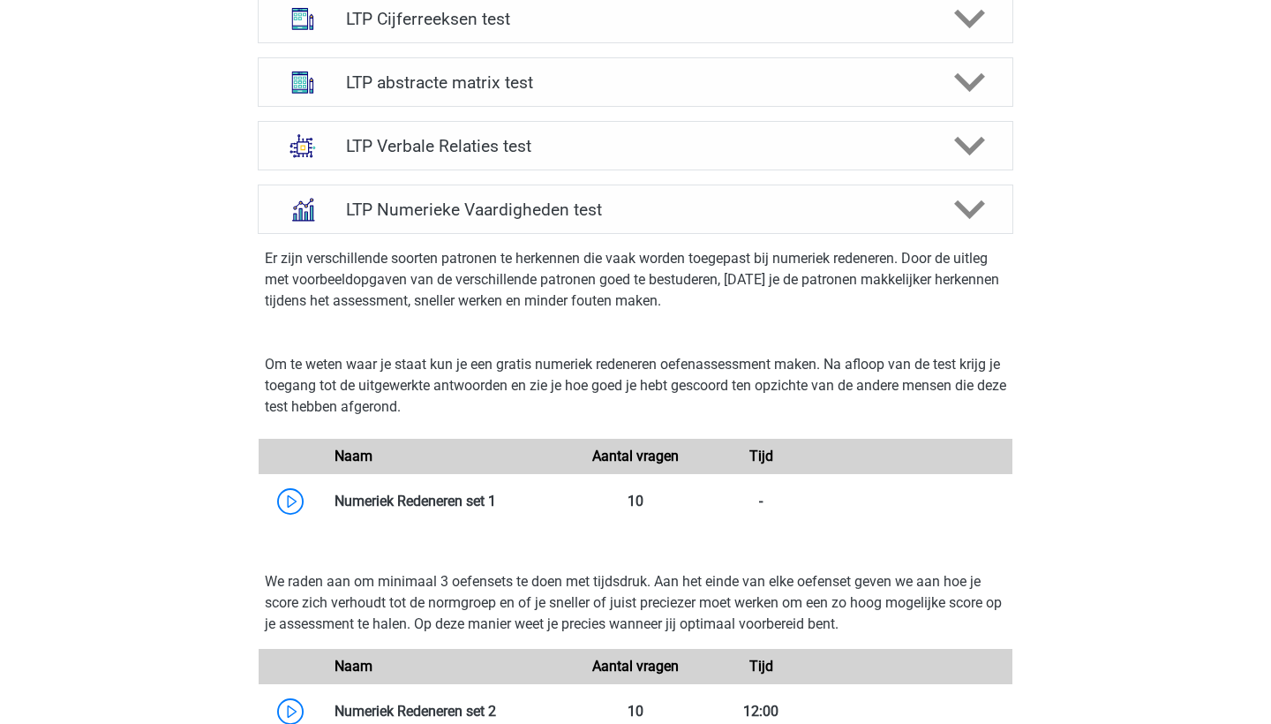
click at [497, 171] on div "LTP Verbale Relaties test Bij het oplossen van Analogieën moet je een relatie t…" at bounding box center [635, 146] width 824 height 64
click at [493, 144] on h4 "LTP Verbale Relaties test" at bounding box center [635, 146] width 578 height 20
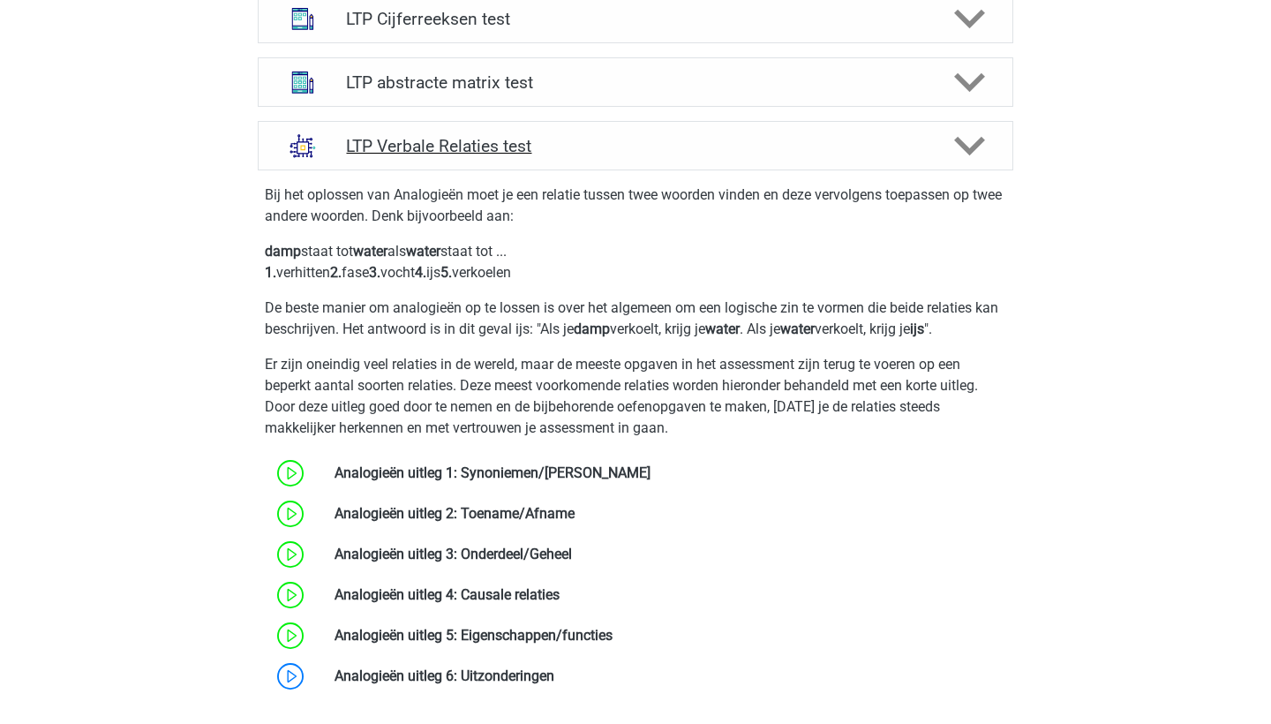
click at [493, 144] on h4 "LTP Verbale Relaties test" at bounding box center [635, 146] width 578 height 20
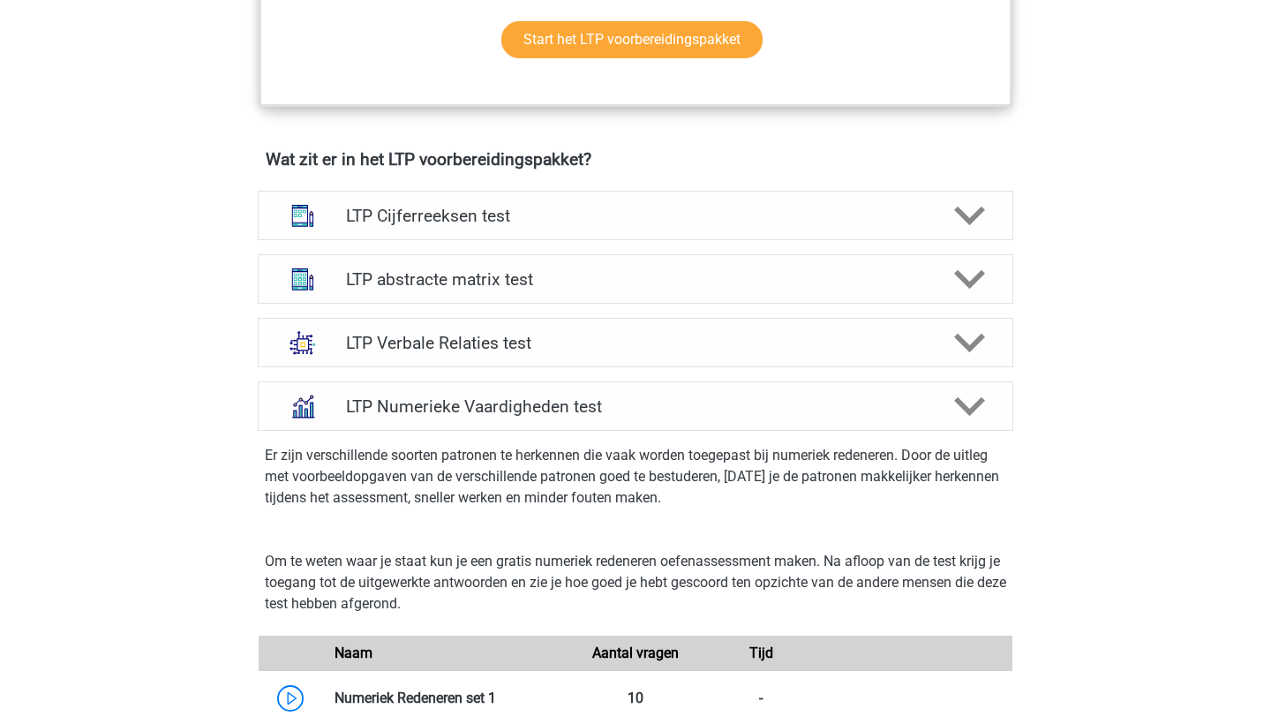
scroll to position [950, 0]
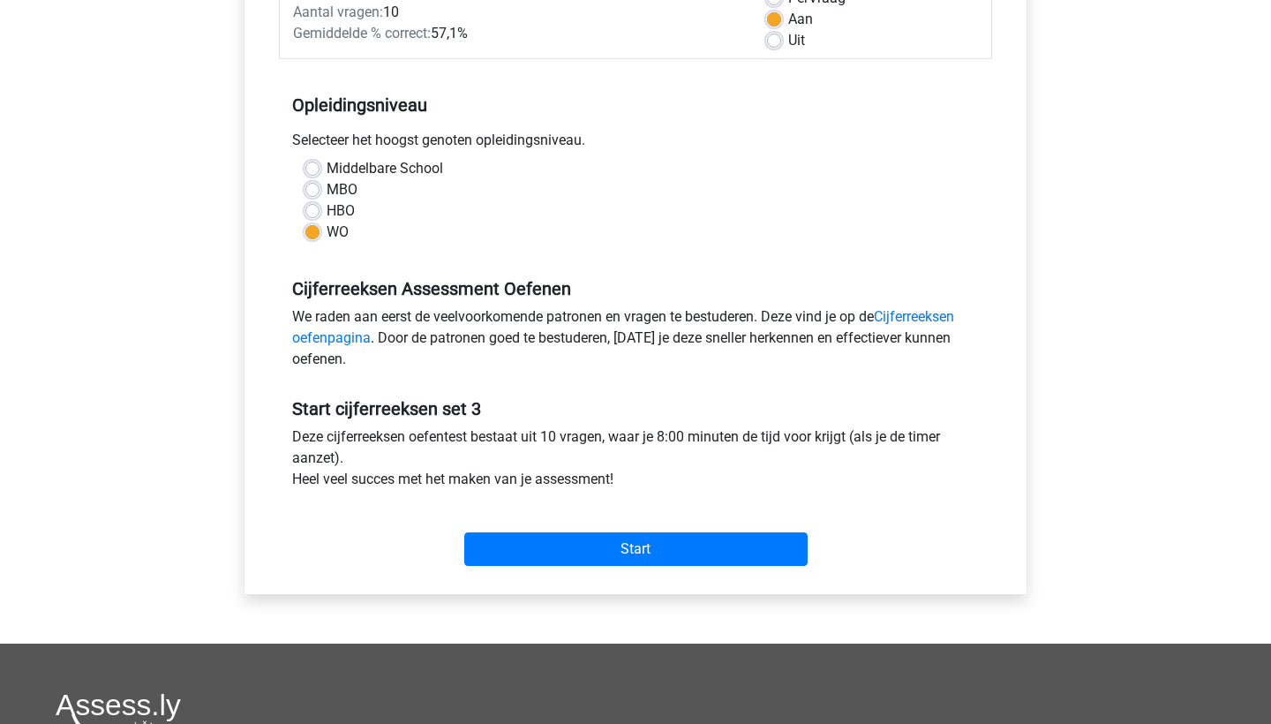
scroll to position [304, 0]
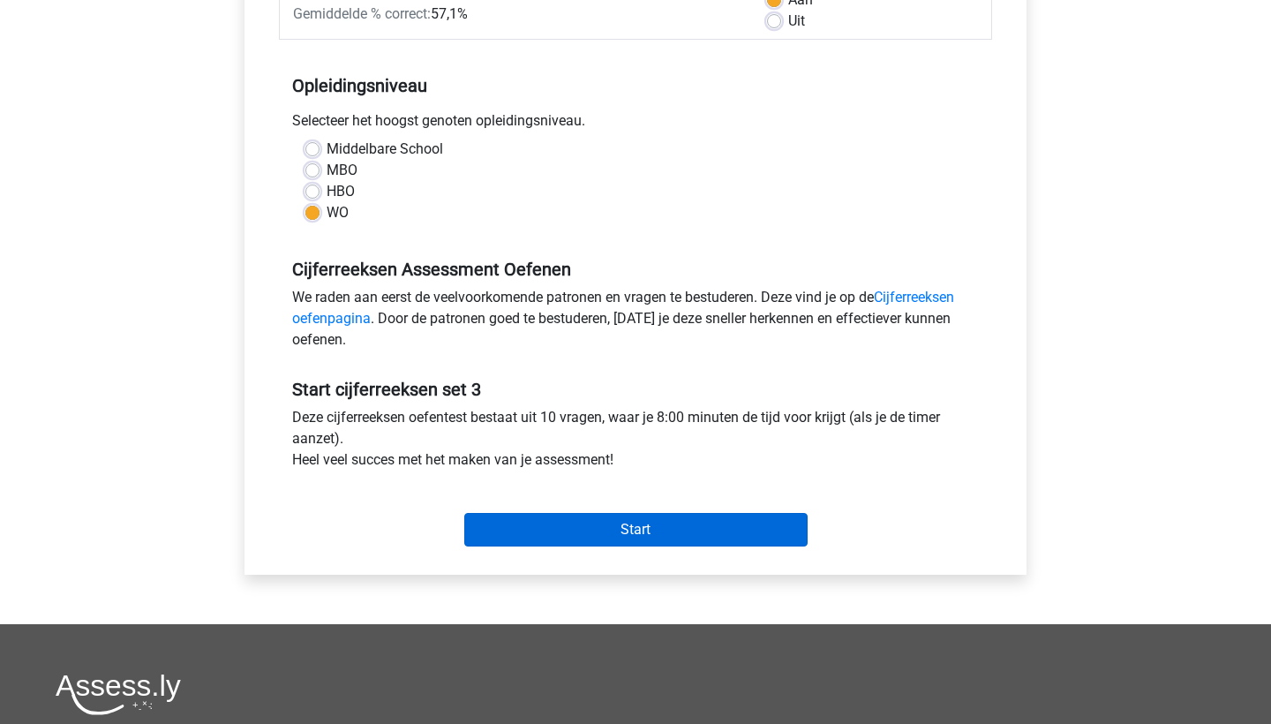
click at [660, 532] on input "Start" at bounding box center [635, 530] width 343 height 34
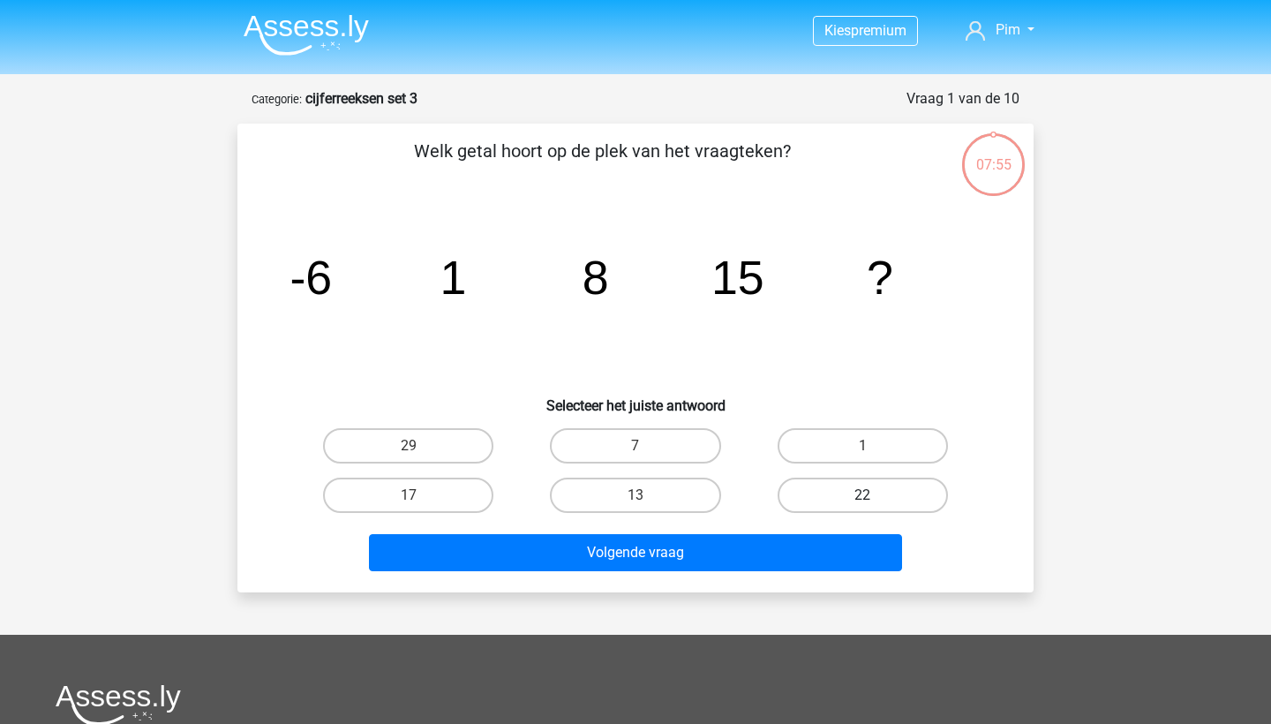
click at [808, 494] on label "22" at bounding box center [862, 494] width 170 height 35
click at [862, 495] on input "22" at bounding box center [867, 500] width 11 height 11
radio input "true"
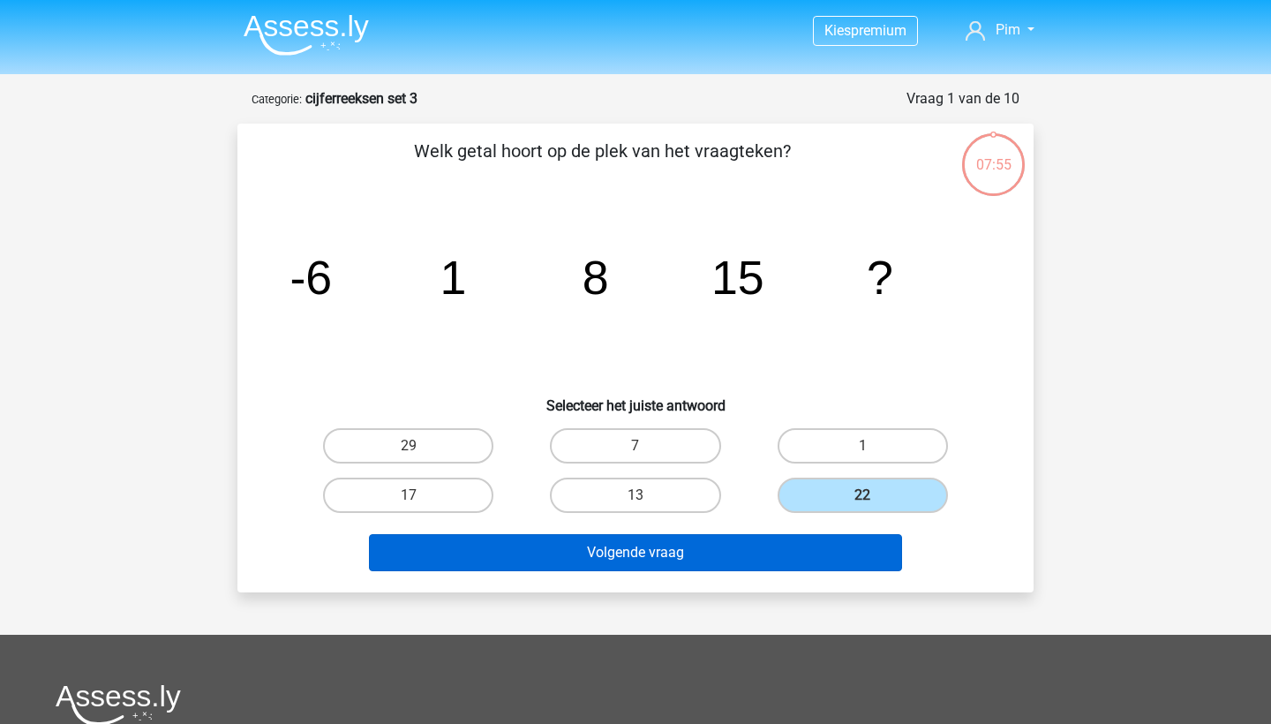
click at [807, 552] on button "Volgende vraag" at bounding box center [636, 552] width 534 height 37
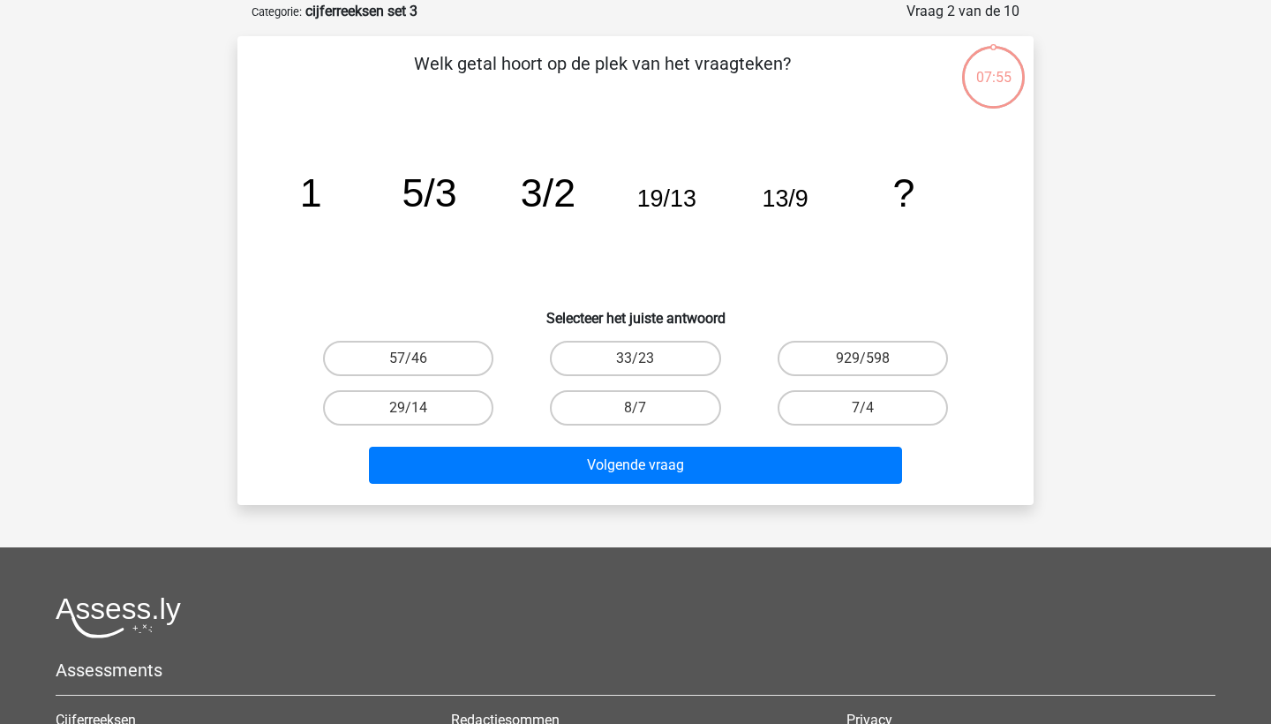
scroll to position [88, 0]
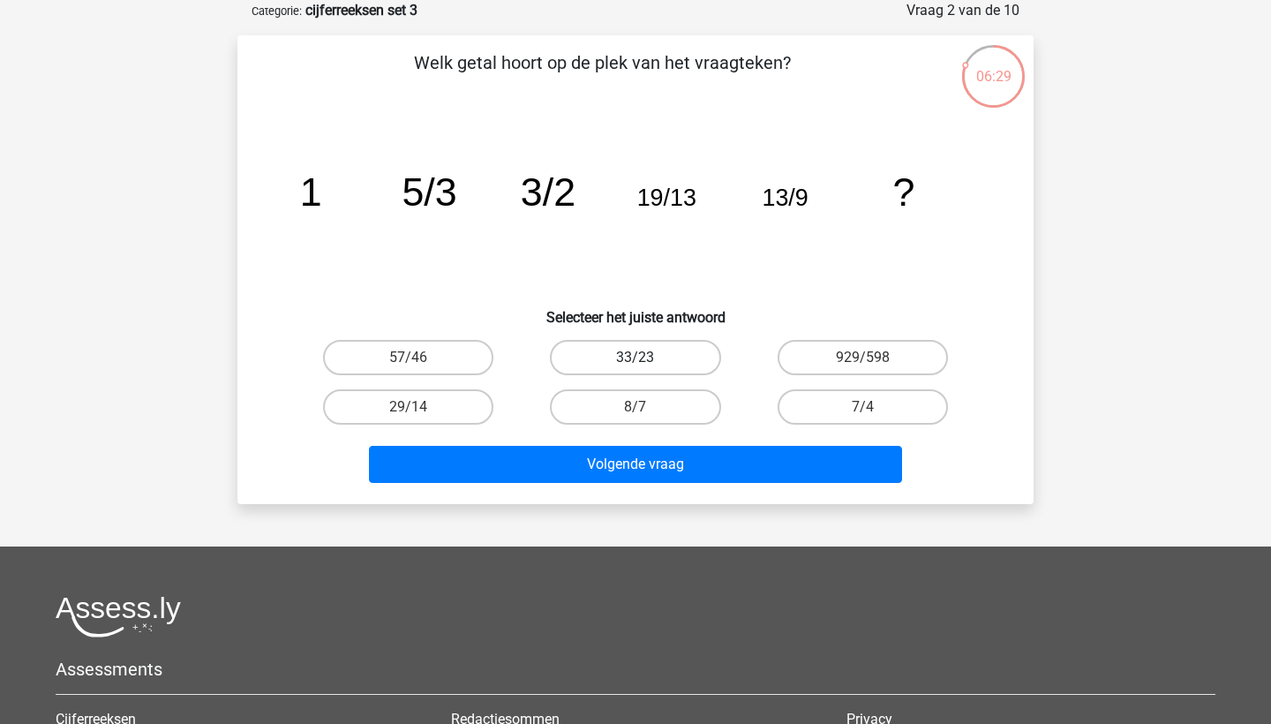
click at [572, 354] on label "33/23" at bounding box center [635, 357] width 170 height 35
click at [635, 357] on input "33/23" at bounding box center [640, 362] width 11 height 11
radio input "true"
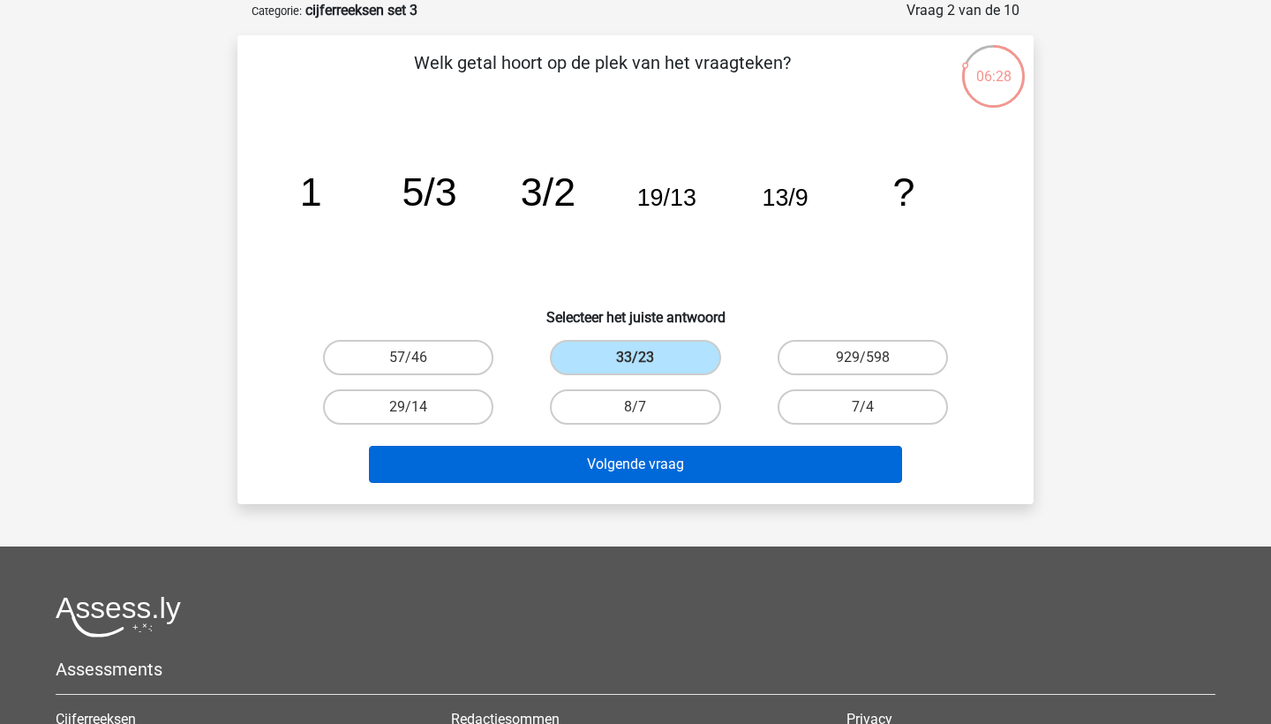
click at [560, 458] on button "Volgende vraag" at bounding box center [636, 464] width 534 height 37
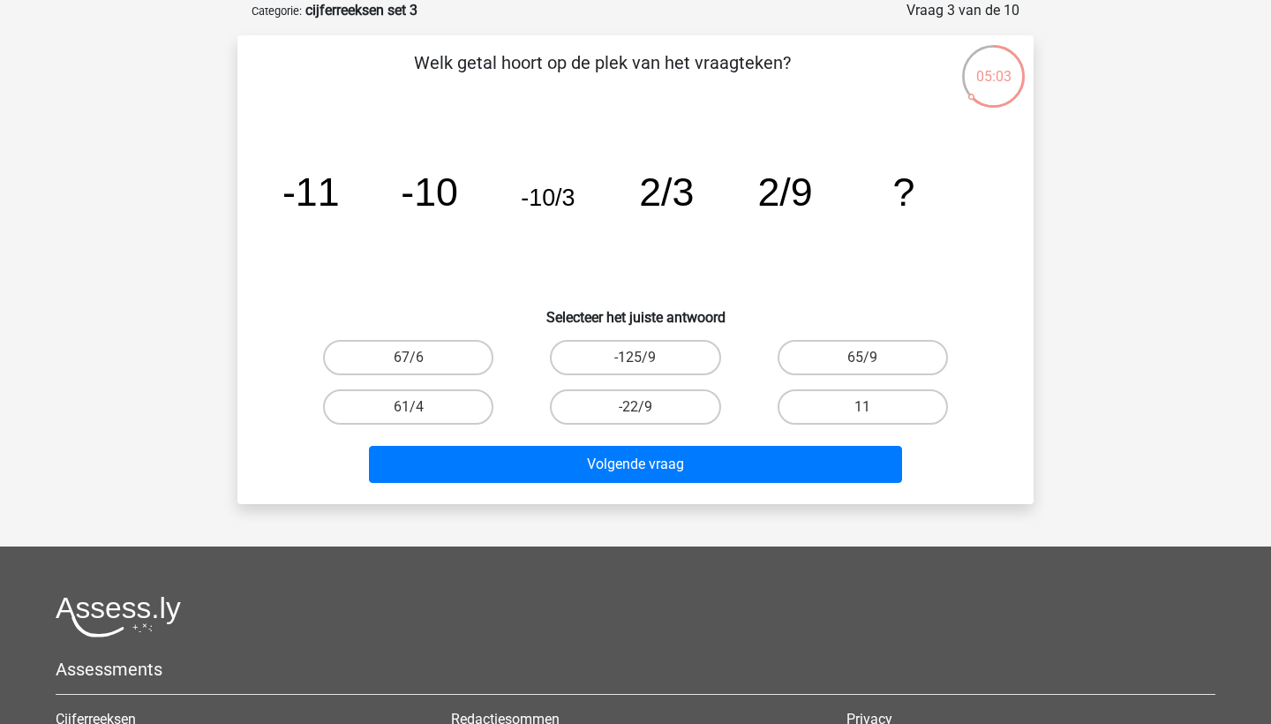
click at [640, 412] on input "-22/9" at bounding box center [640, 412] width 11 height 11
radio input "true"
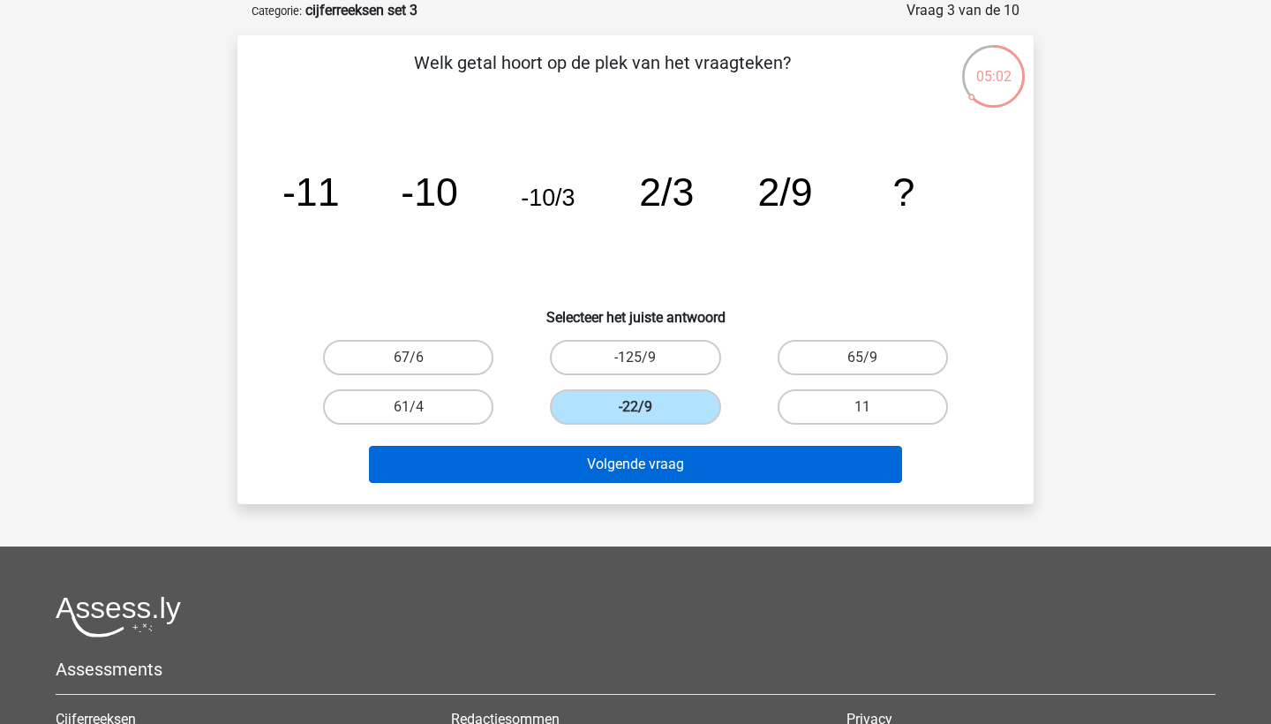
click at [628, 469] on button "Volgende vraag" at bounding box center [636, 464] width 534 height 37
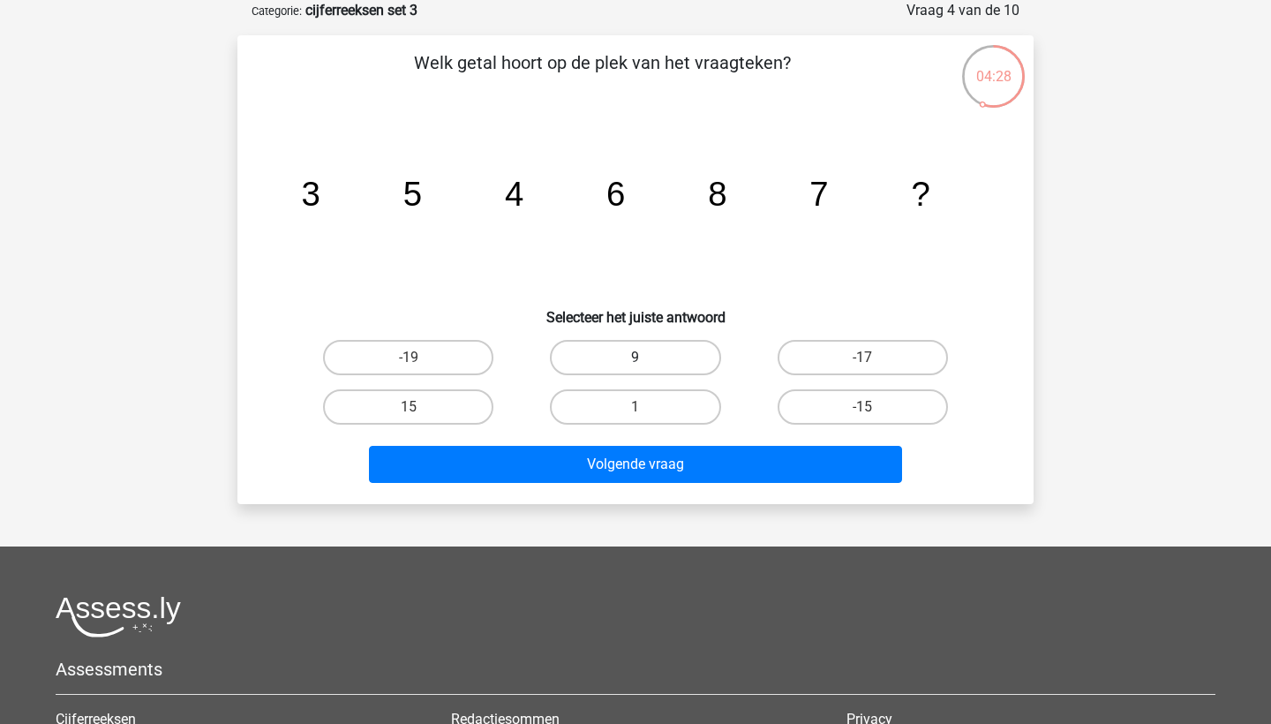
click at [653, 355] on label "9" at bounding box center [635, 357] width 170 height 35
click at [647, 357] on input "9" at bounding box center [640, 362] width 11 height 11
radio input "true"
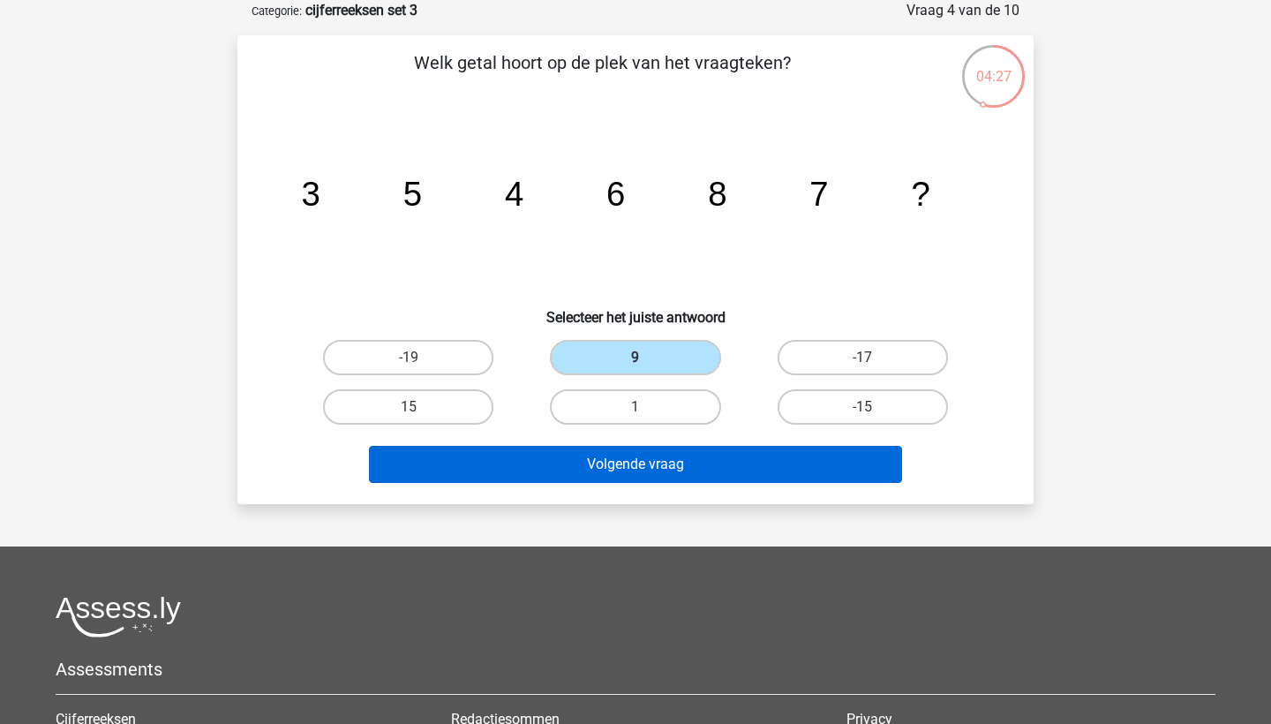
click at [657, 457] on button "Volgende vraag" at bounding box center [636, 464] width 534 height 37
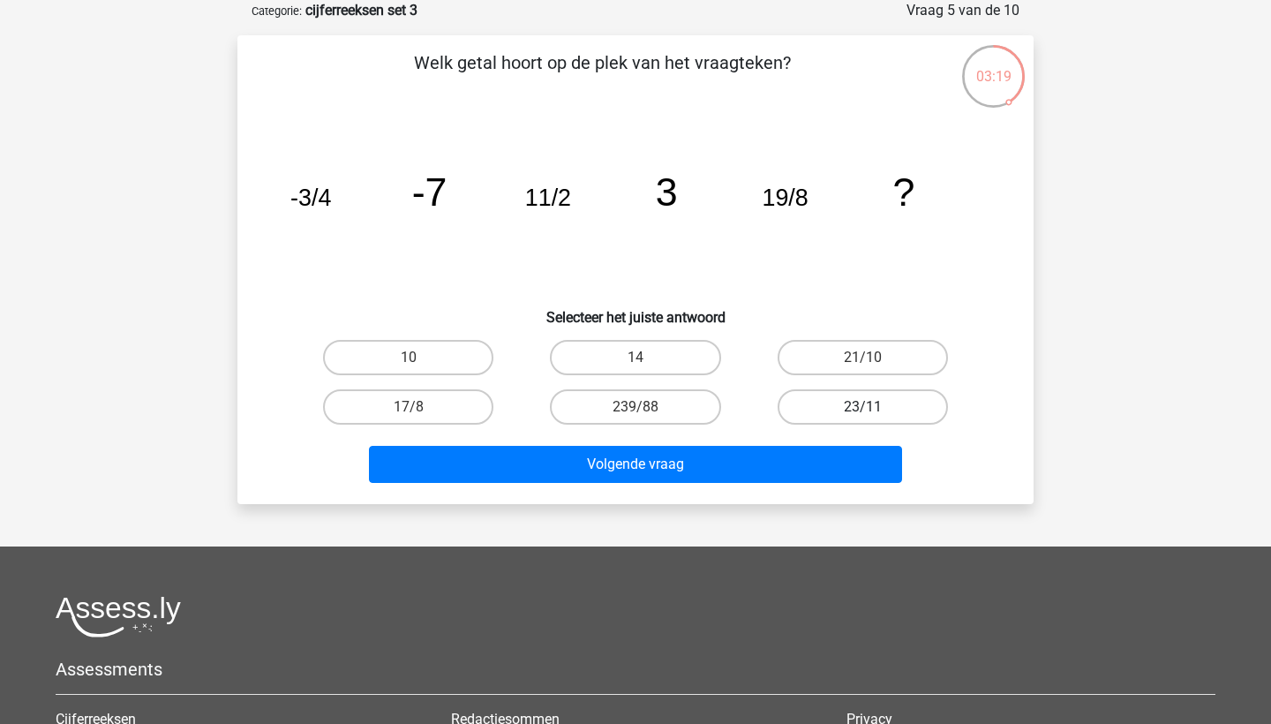
click at [831, 408] on label "23/11" at bounding box center [862, 406] width 170 height 35
click at [862, 408] on input "23/11" at bounding box center [867, 412] width 11 height 11
radio input "true"
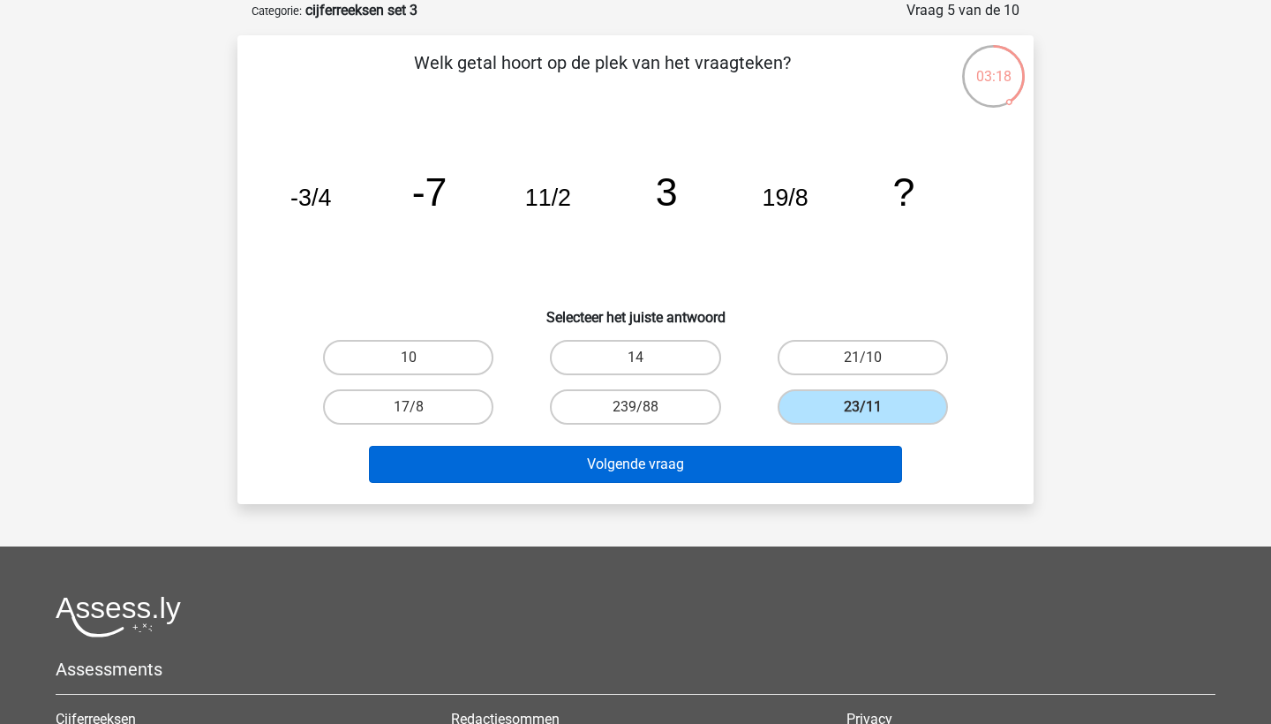
click at [756, 471] on button "Volgende vraag" at bounding box center [636, 464] width 534 height 37
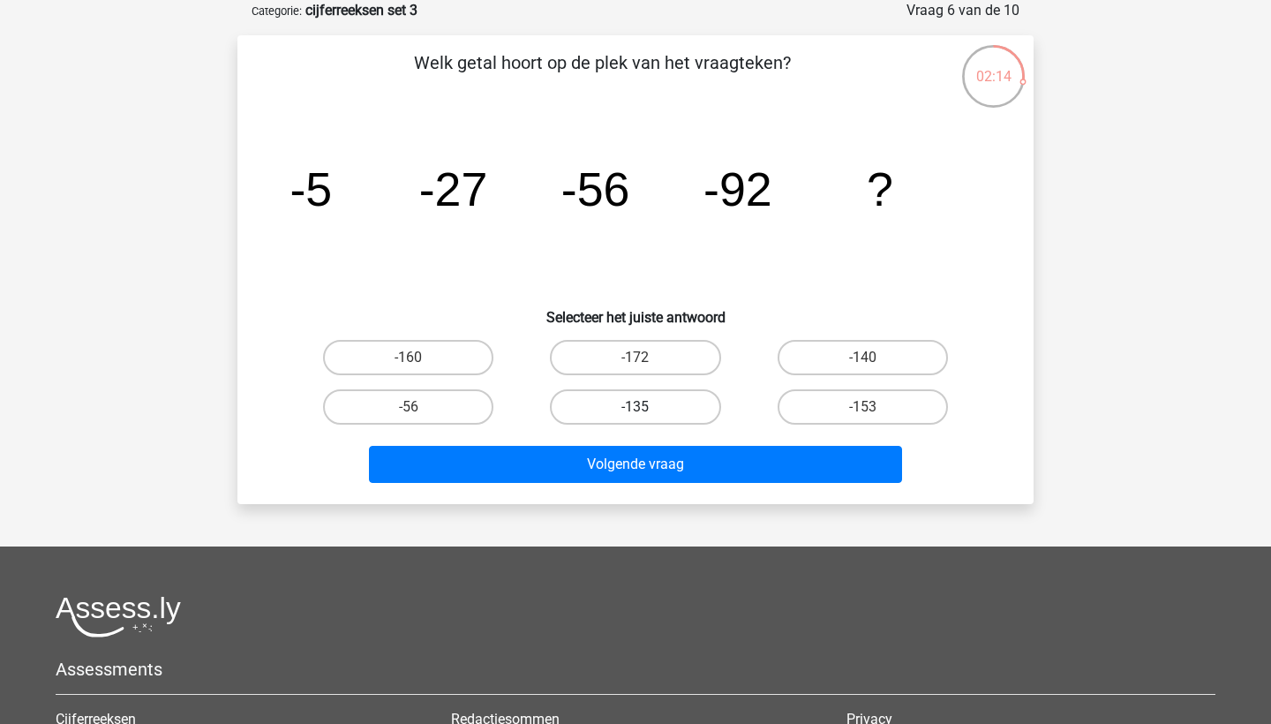
click at [680, 413] on label "-135" at bounding box center [635, 406] width 170 height 35
click at [647, 413] on input "-135" at bounding box center [640, 412] width 11 height 11
radio input "true"
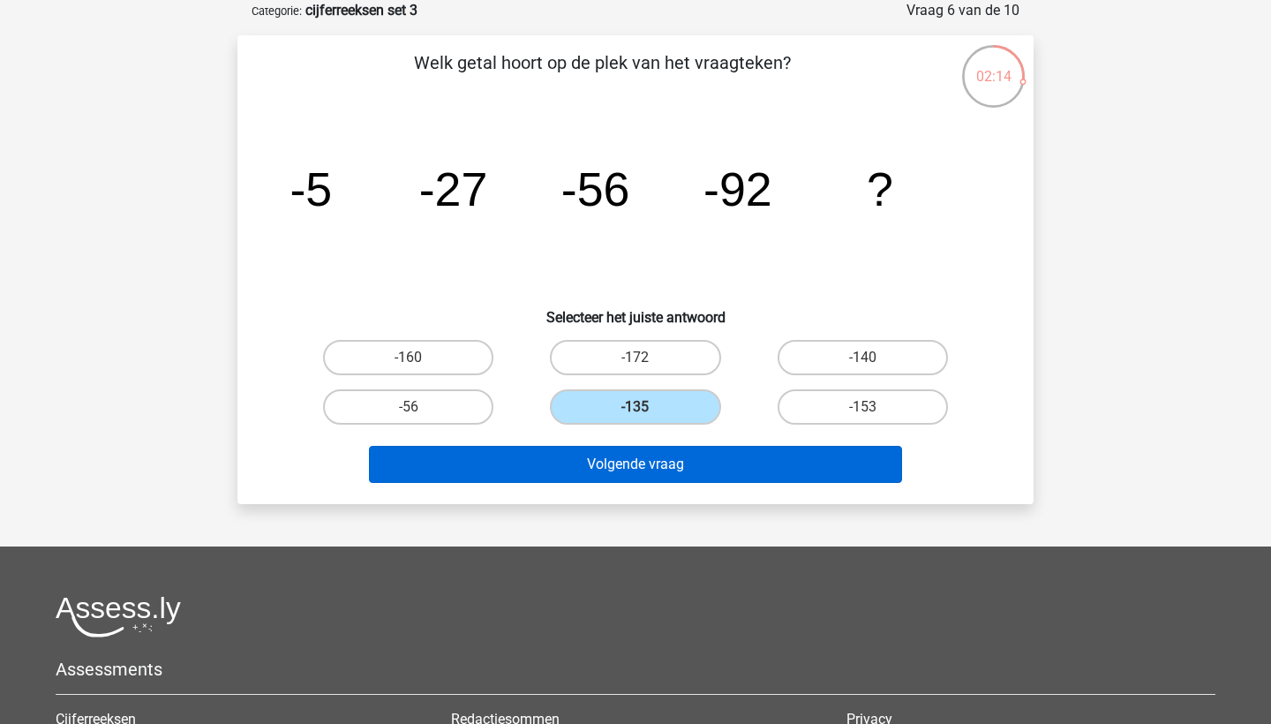
click at [689, 470] on button "Volgende vraag" at bounding box center [636, 464] width 534 height 37
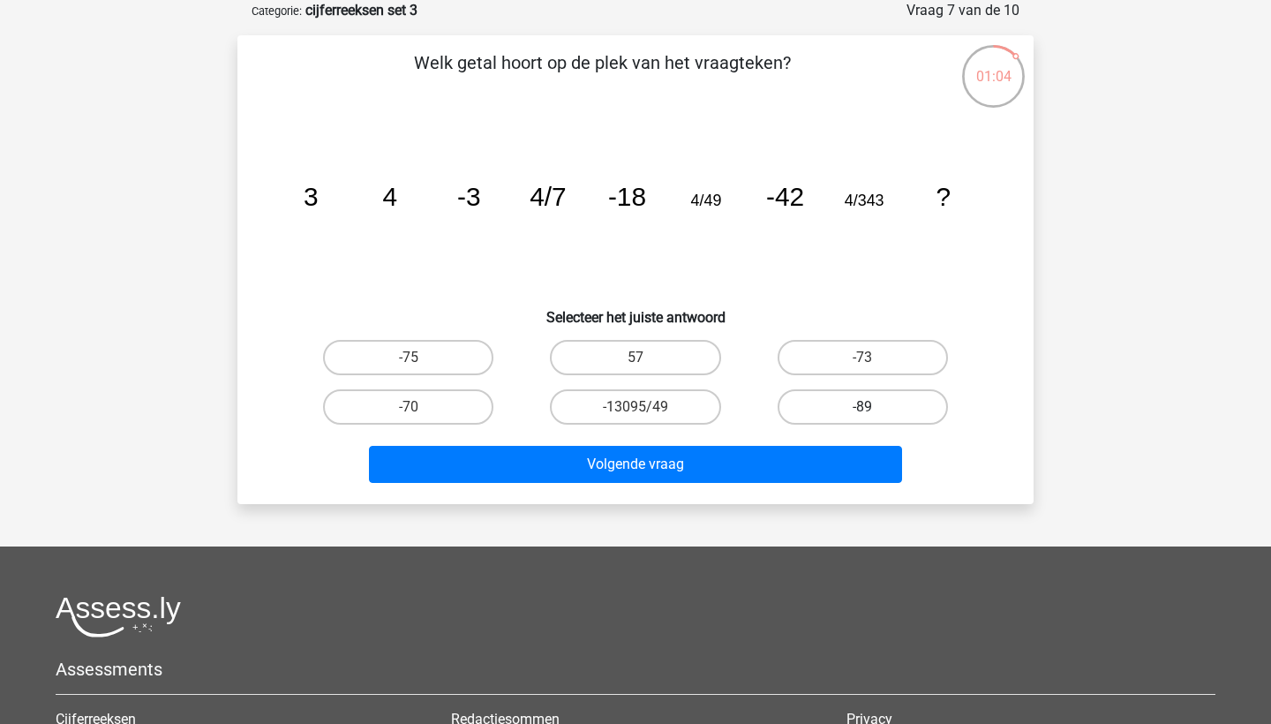
click at [832, 402] on label "-89" at bounding box center [862, 406] width 170 height 35
click at [862, 407] on input "-89" at bounding box center [867, 412] width 11 height 11
radio input "true"
click at [454, 357] on label "-75" at bounding box center [408, 357] width 170 height 35
click at [420, 357] on input "-75" at bounding box center [414, 362] width 11 height 11
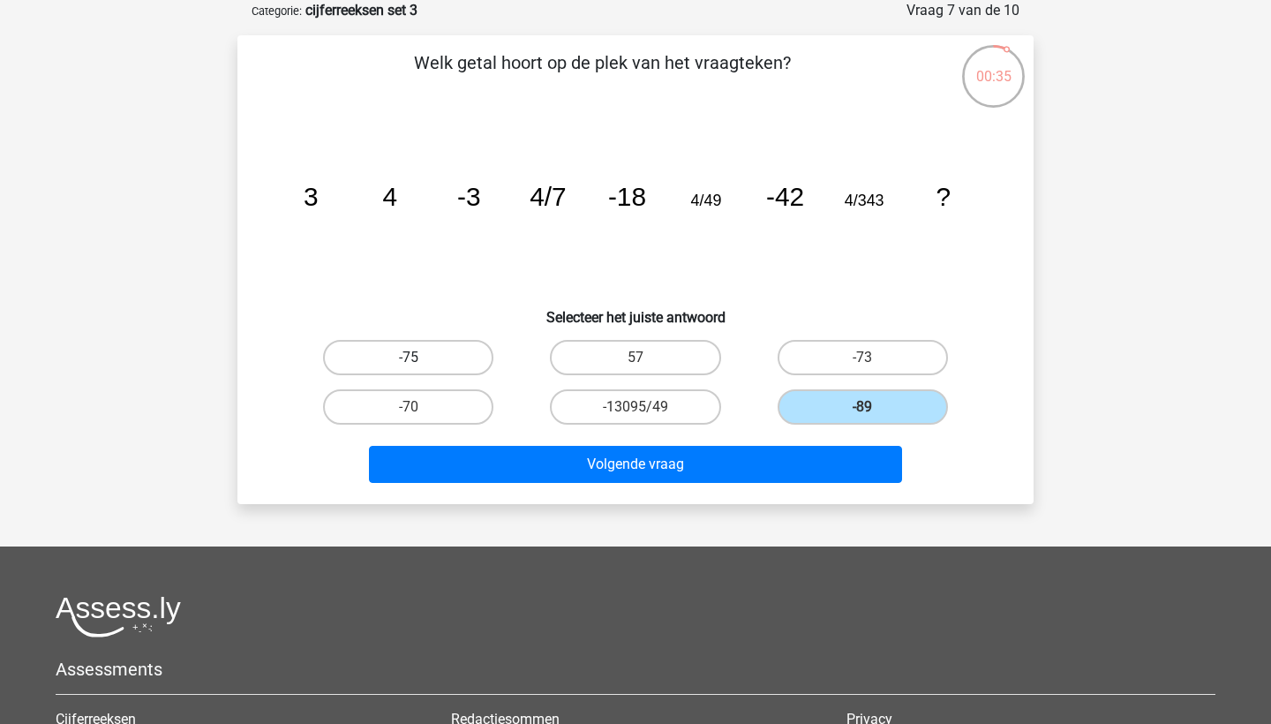
radio input "true"
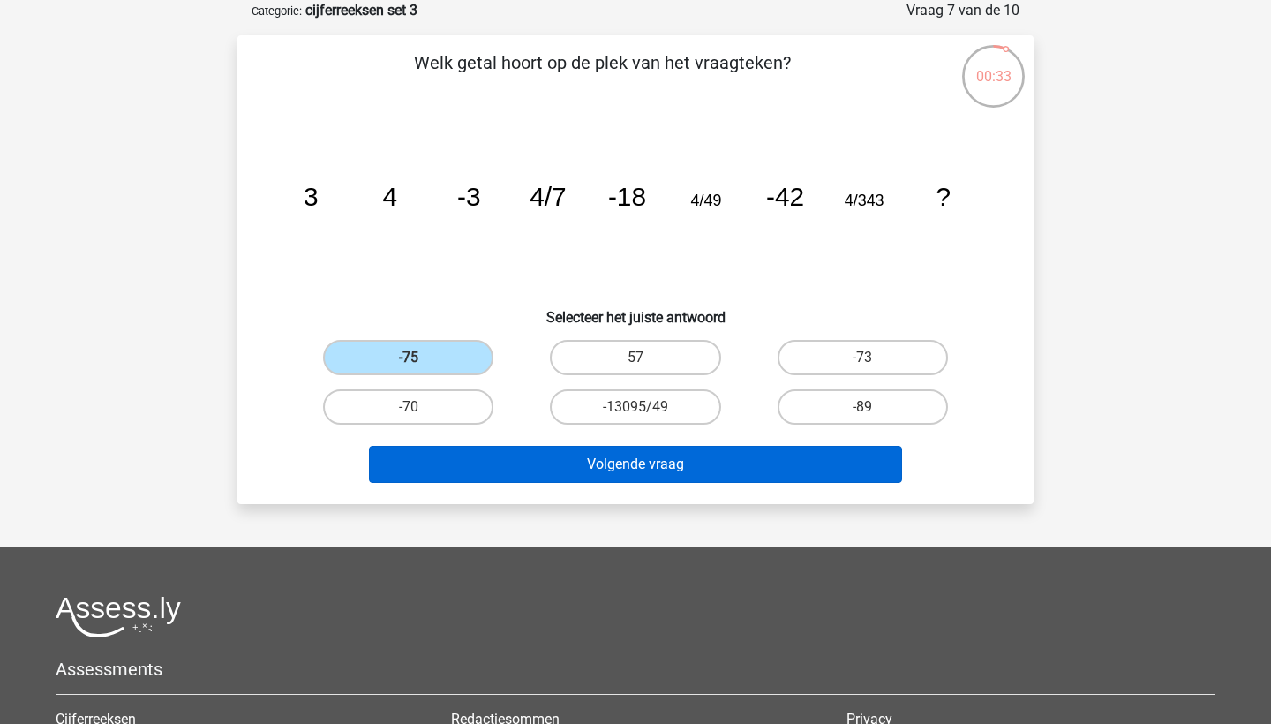
click at [541, 472] on button "Volgende vraag" at bounding box center [636, 464] width 534 height 37
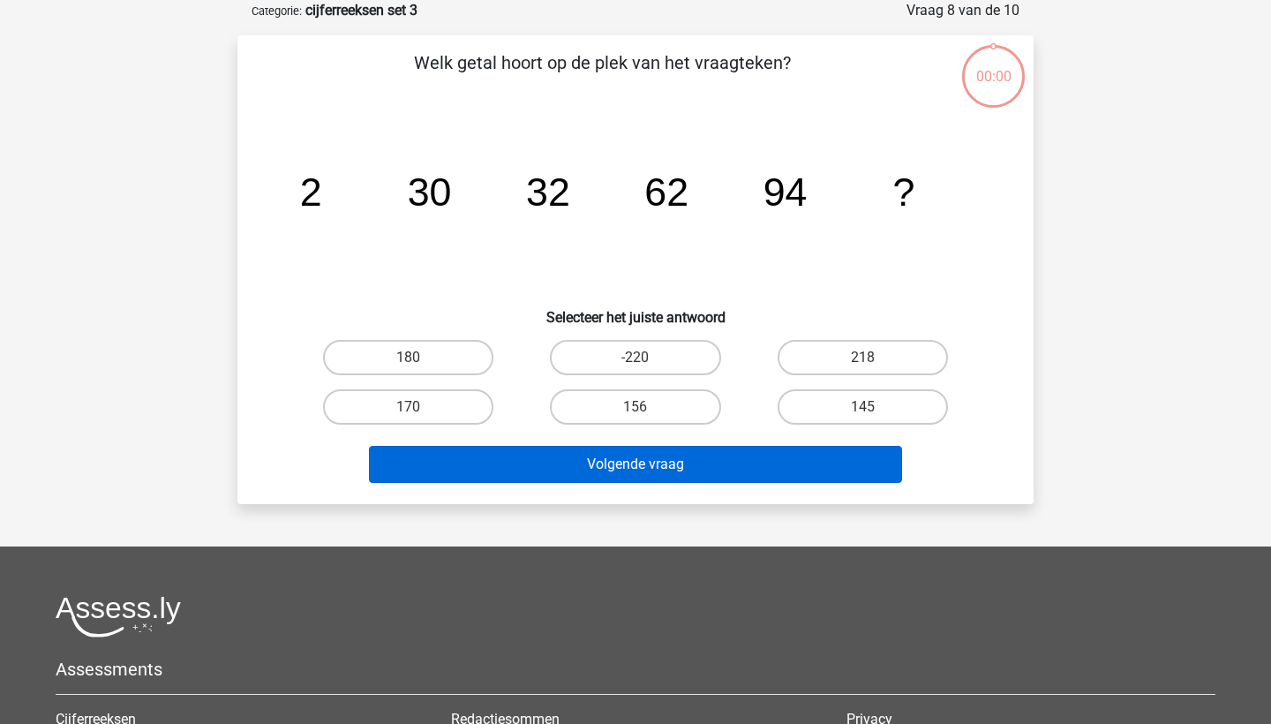
scroll to position [88, 0]
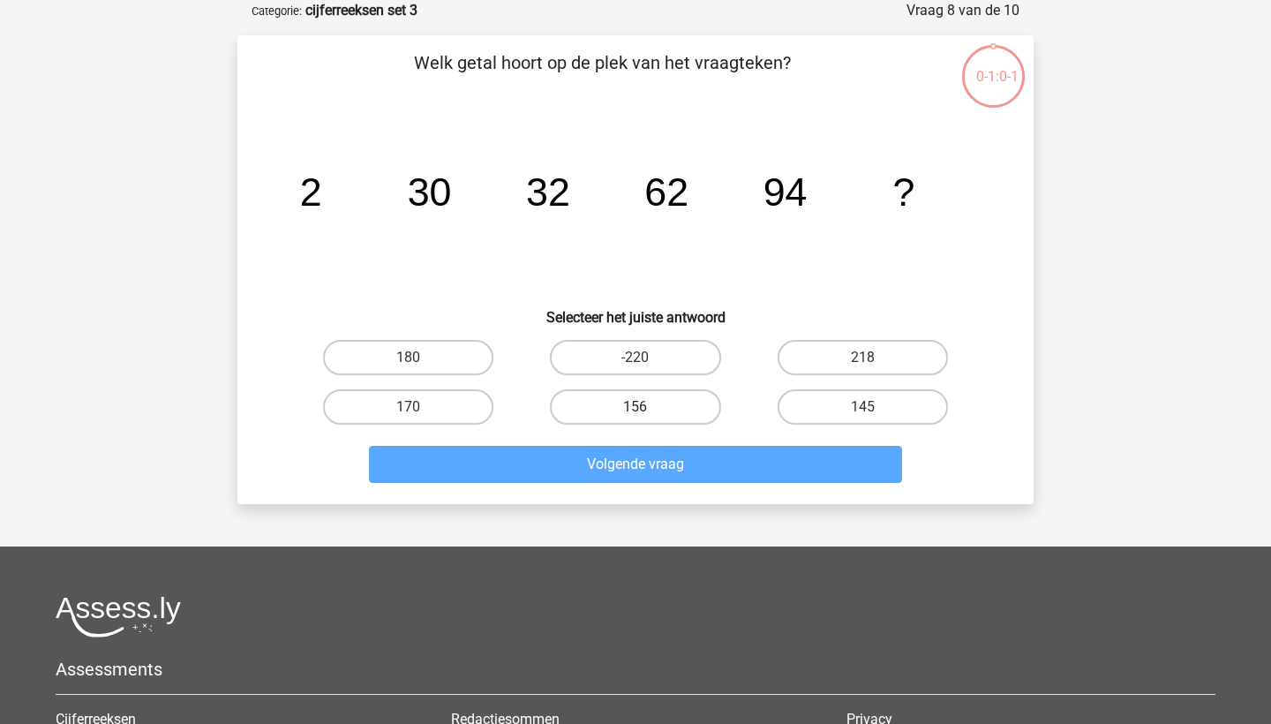
click at [631, 413] on label "156" at bounding box center [635, 406] width 170 height 35
click at [635, 413] on input "156" at bounding box center [640, 412] width 11 height 11
radio input "true"
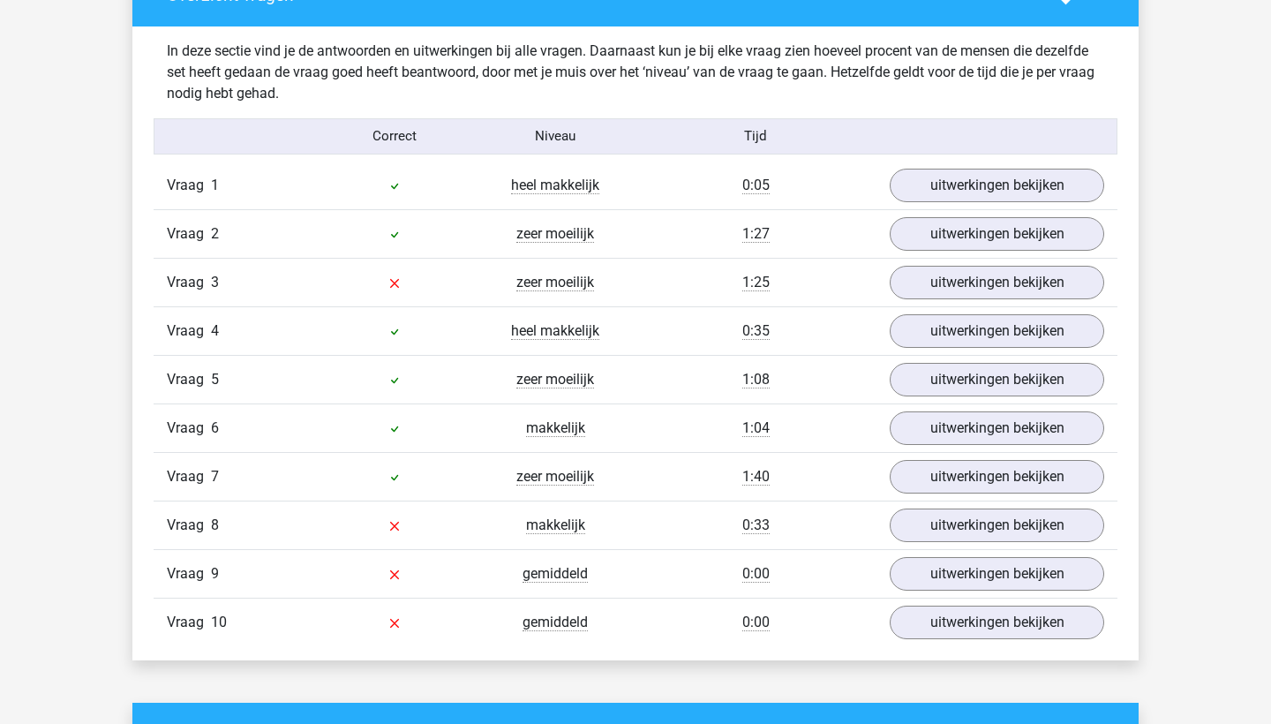
scroll to position [1364, 0]
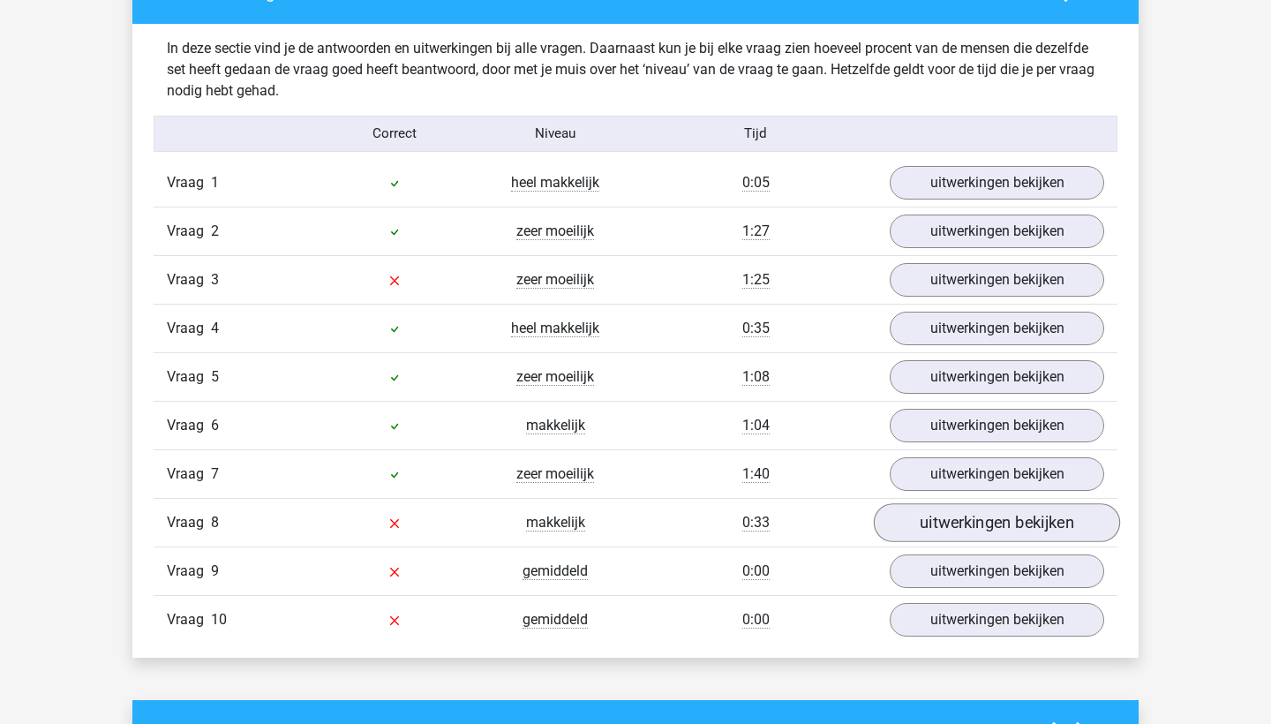
click at [928, 519] on link "uitwerkingen bekijken" at bounding box center [997, 522] width 246 height 39
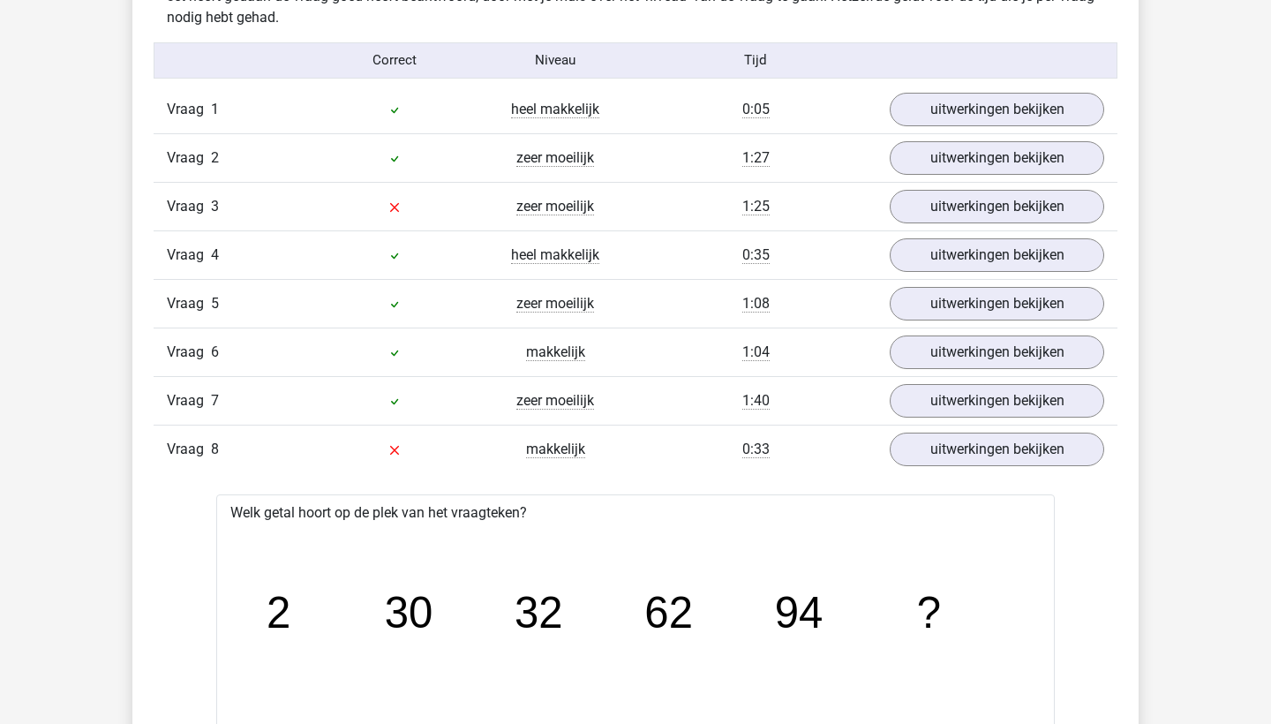
scroll to position [1431, 0]
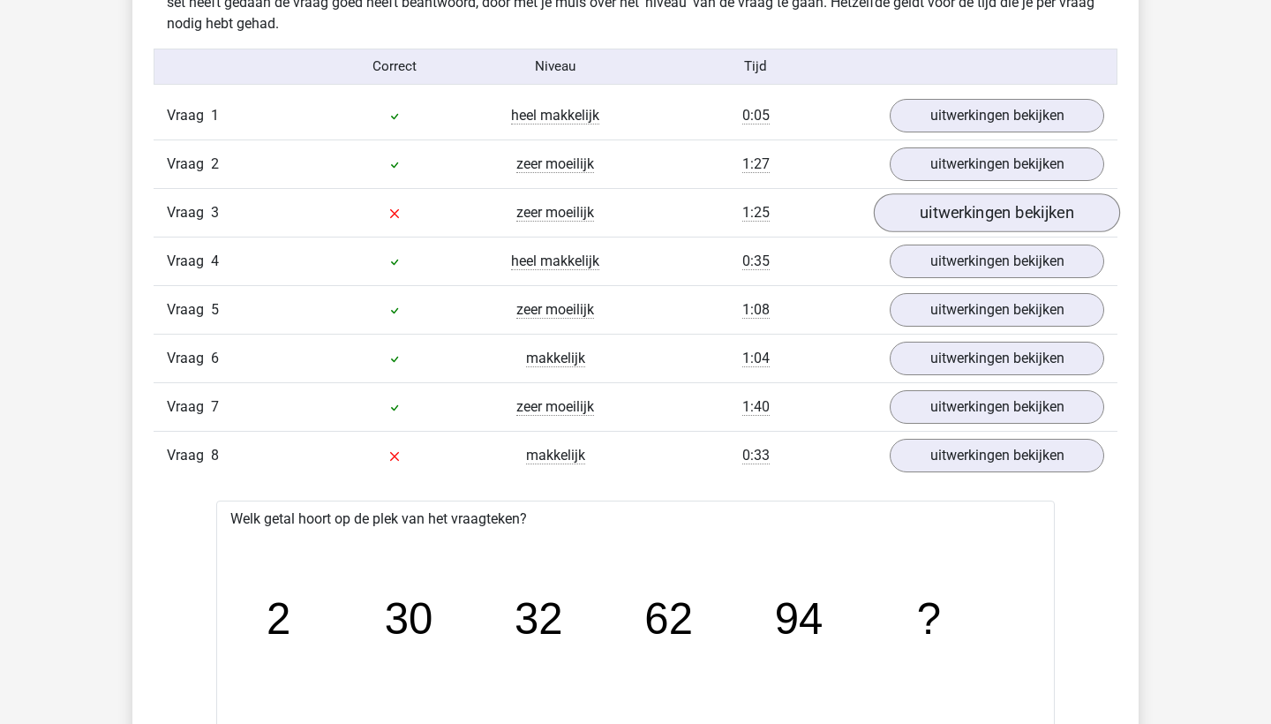
click at [969, 212] on link "uitwerkingen bekijken" at bounding box center [997, 212] width 246 height 39
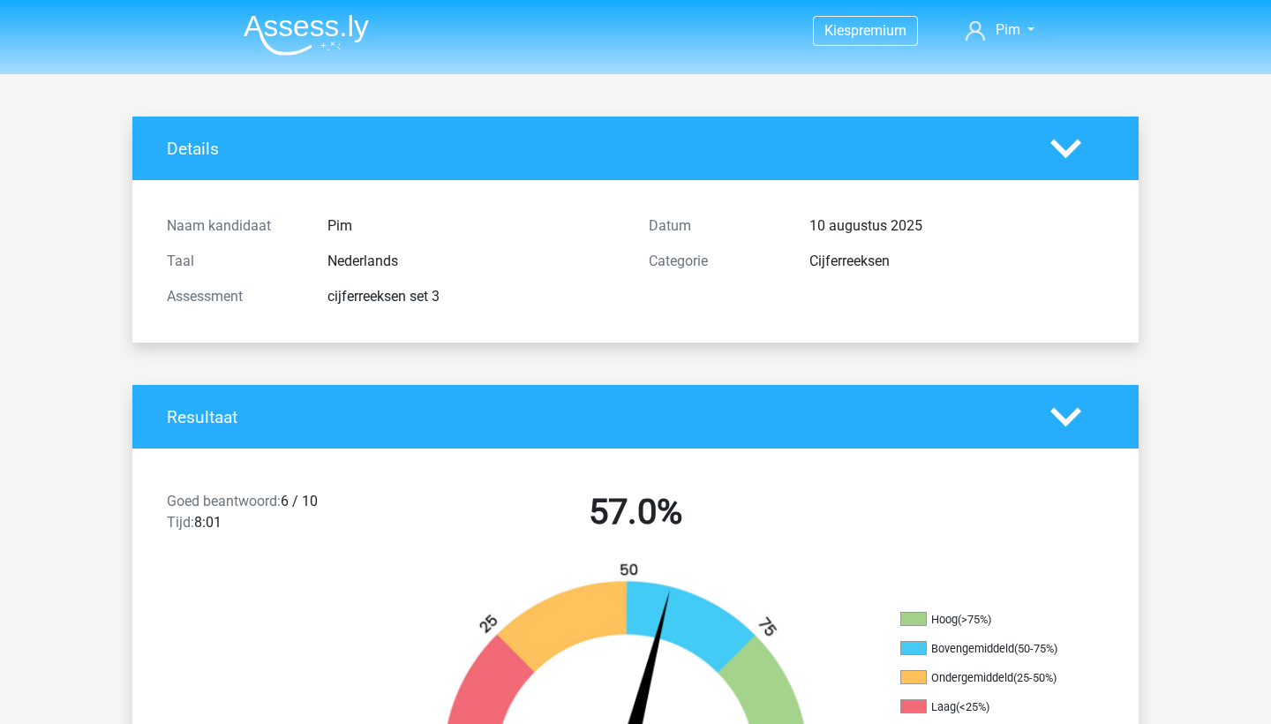
scroll to position [0, 0]
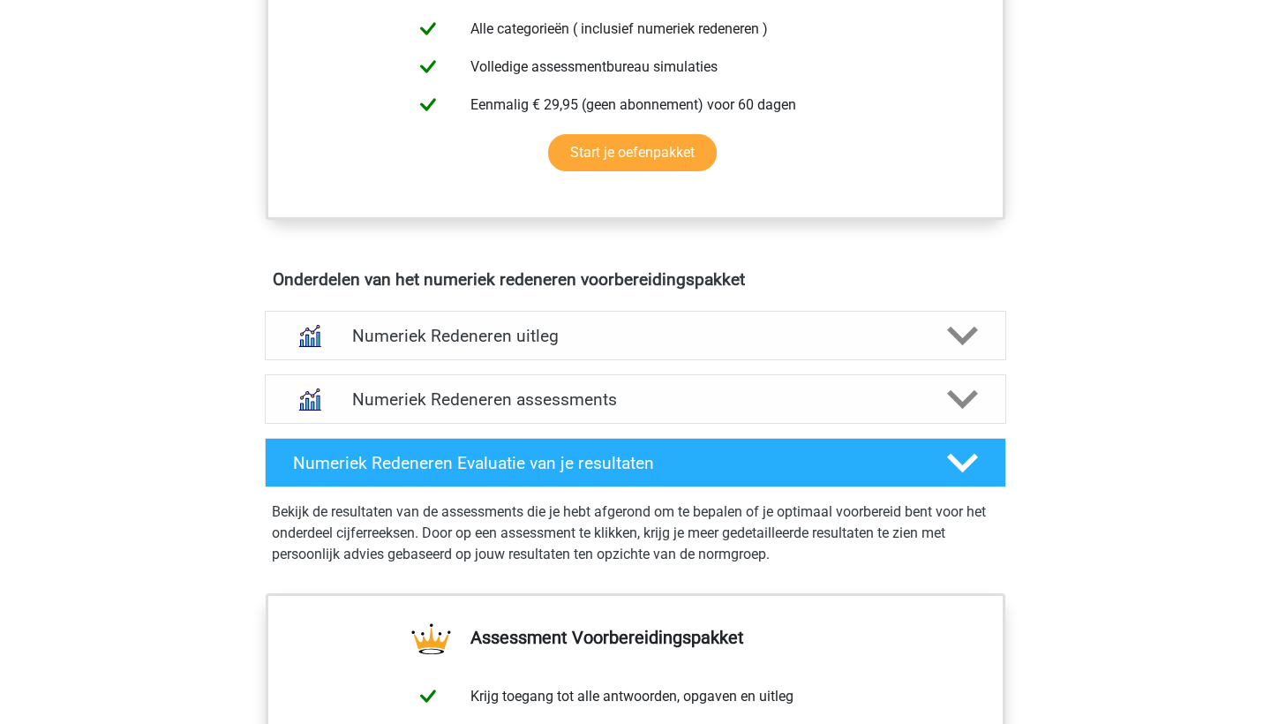
scroll to position [860, 0]
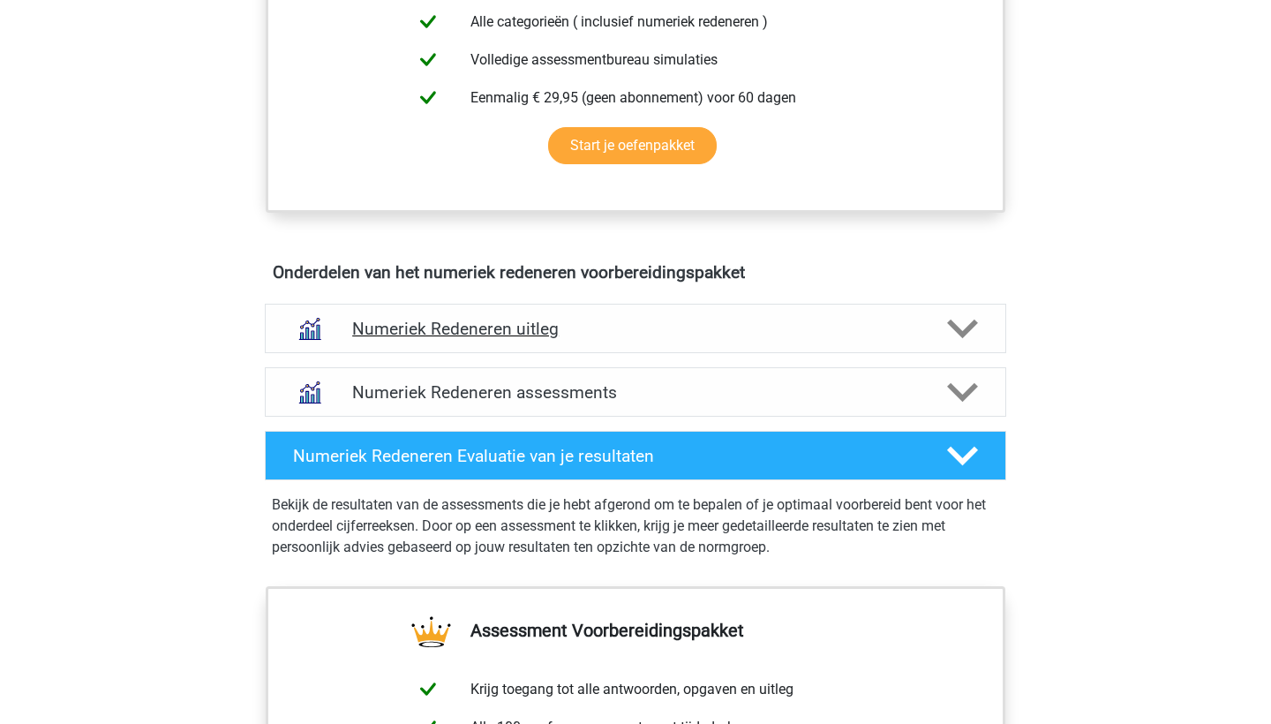
click at [595, 324] on h4 "Numeriek Redeneren uitleg" at bounding box center [635, 329] width 567 height 20
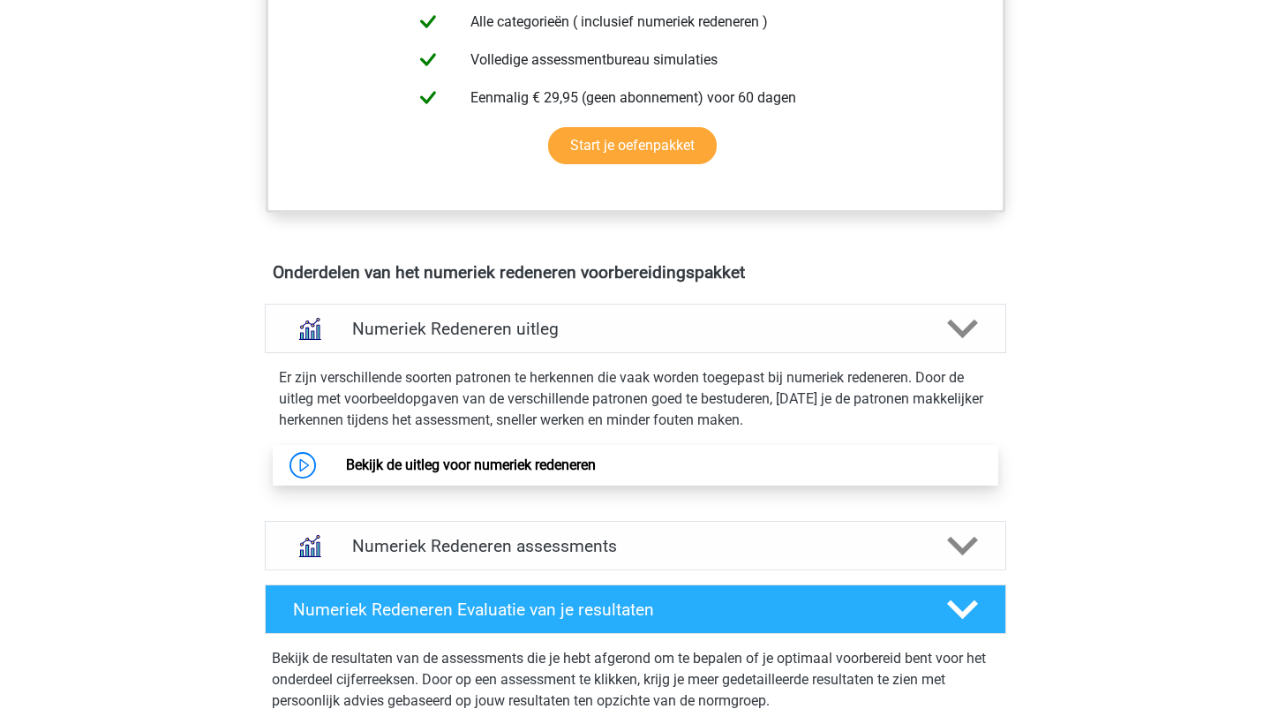
click at [537, 473] on link "Bekijk de uitleg voor numeriek redeneren" at bounding box center [471, 464] width 250 height 17
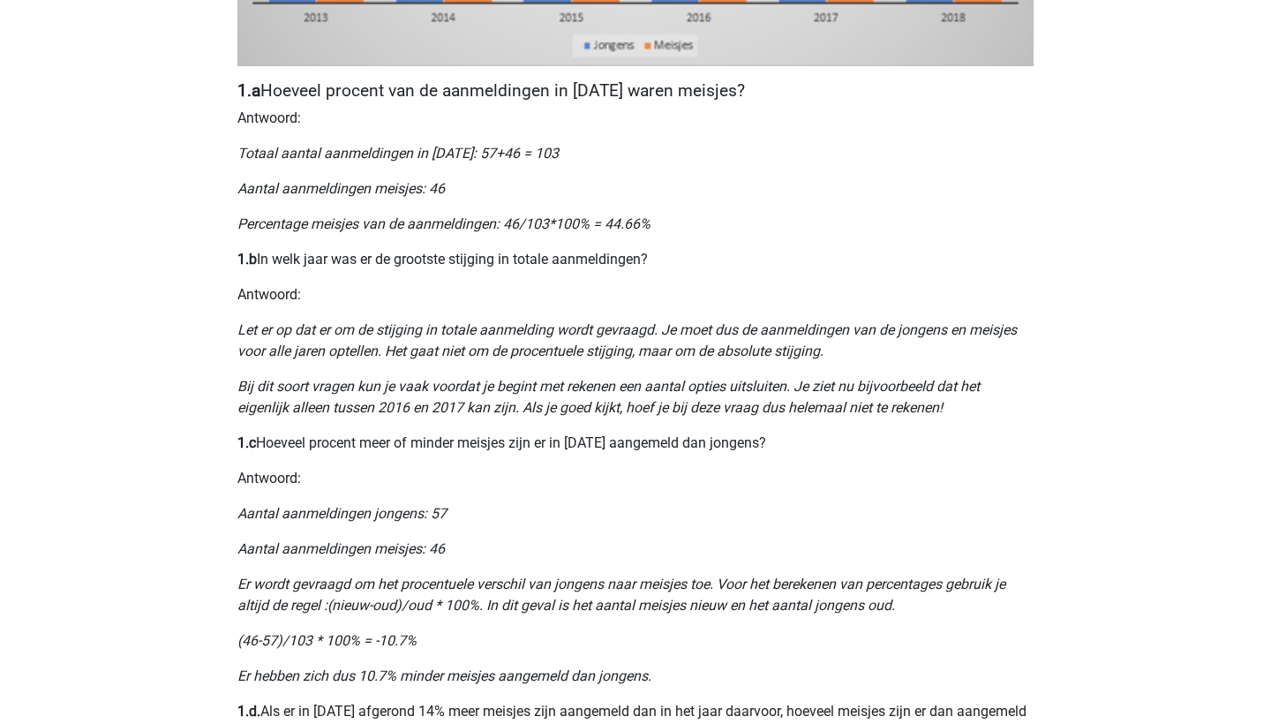
scroll to position [818, 0]
